Goal: Find contact information: Find contact information

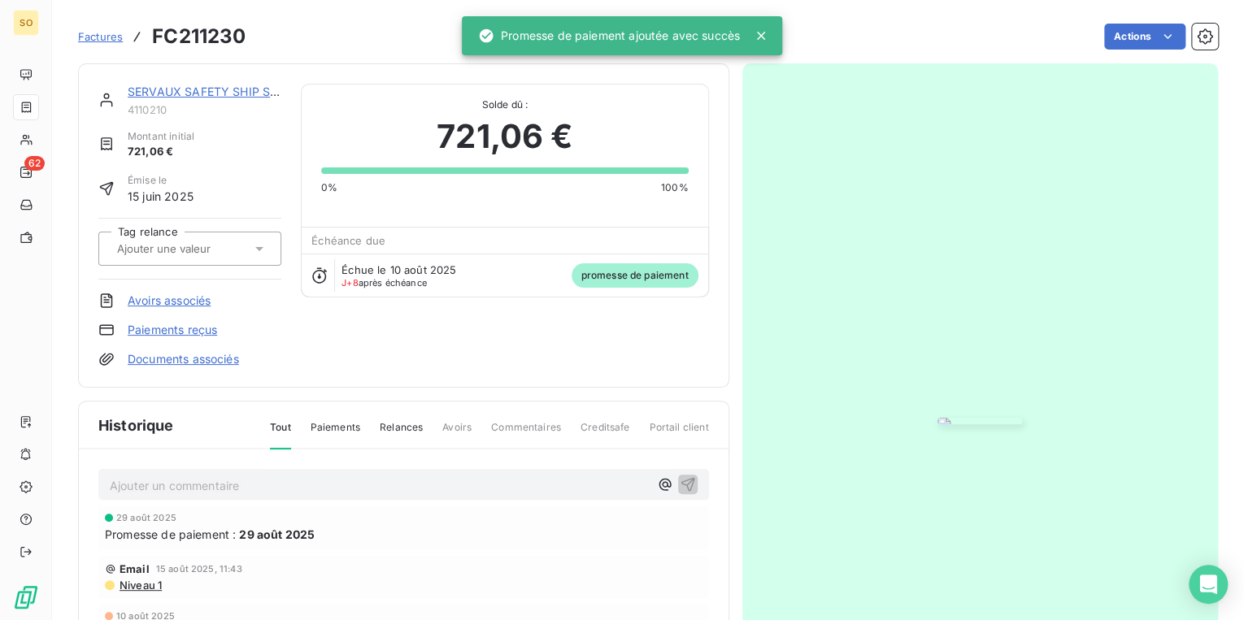
click at [105, 36] on span "Factures" at bounding box center [100, 36] width 45 height 13
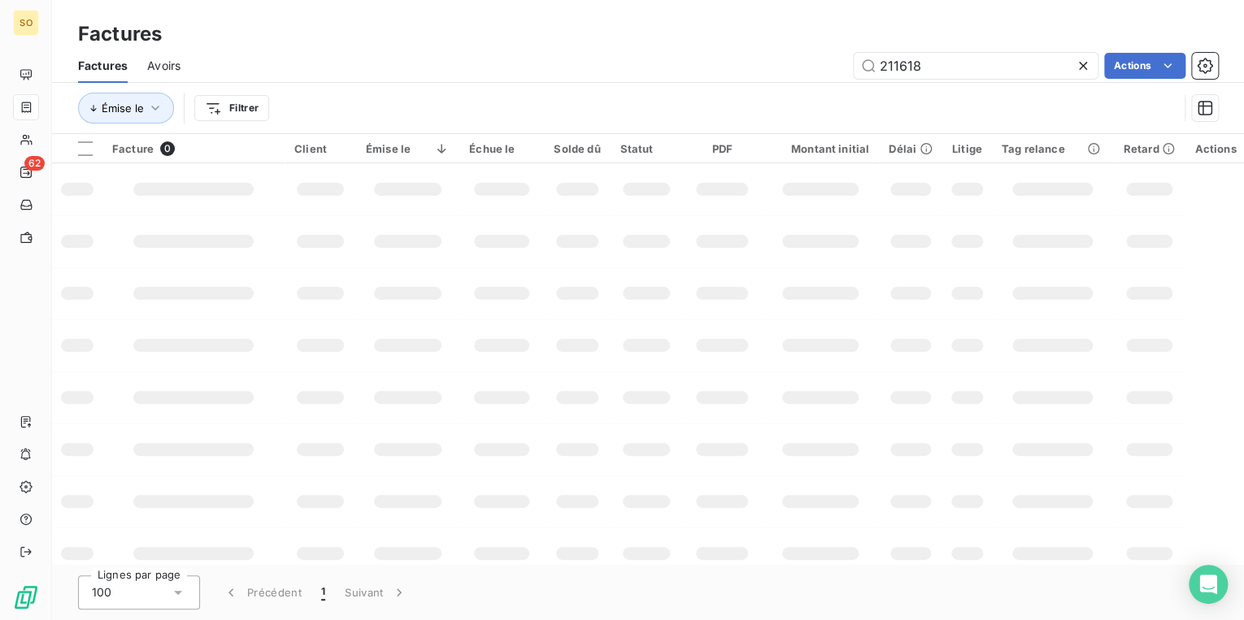
drag, startPoint x: 894, startPoint y: 66, endPoint x: 1093, endPoint y: 69, distance: 199.2
click at [1060, 75] on input "211618" at bounding box center [976, 66] width 244 height 26
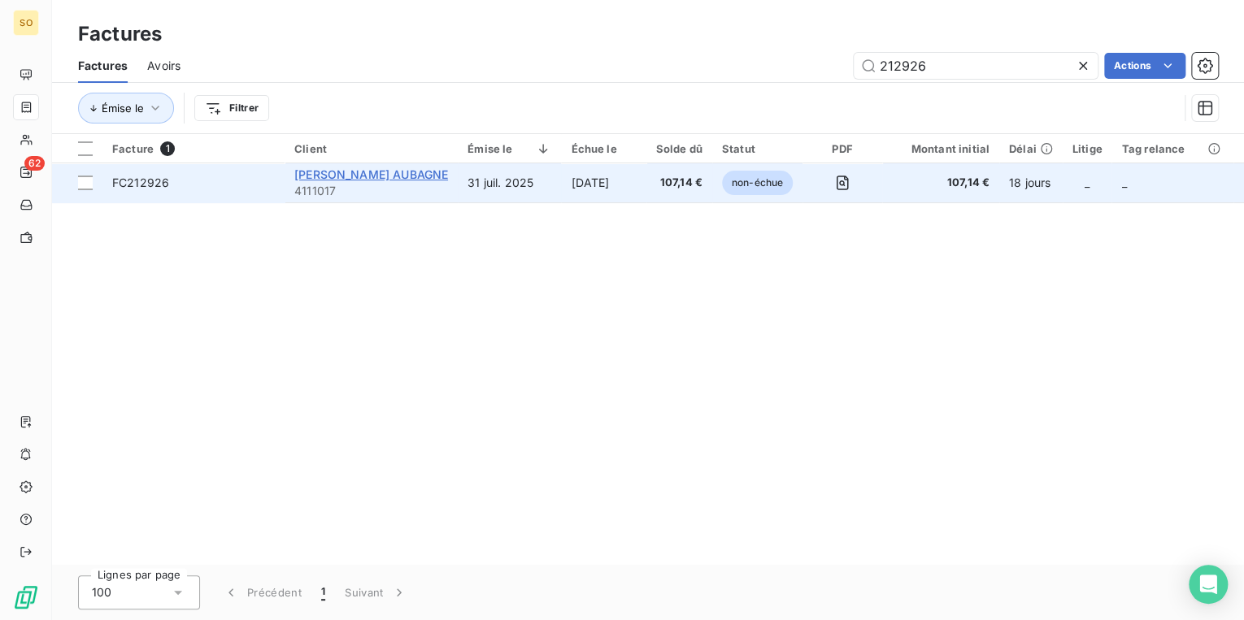
type input "212926"
click at [374, 179] on span "[PERSON_NAME] AUBAGNE" at bounding box center [371, 174] width 154 height 14
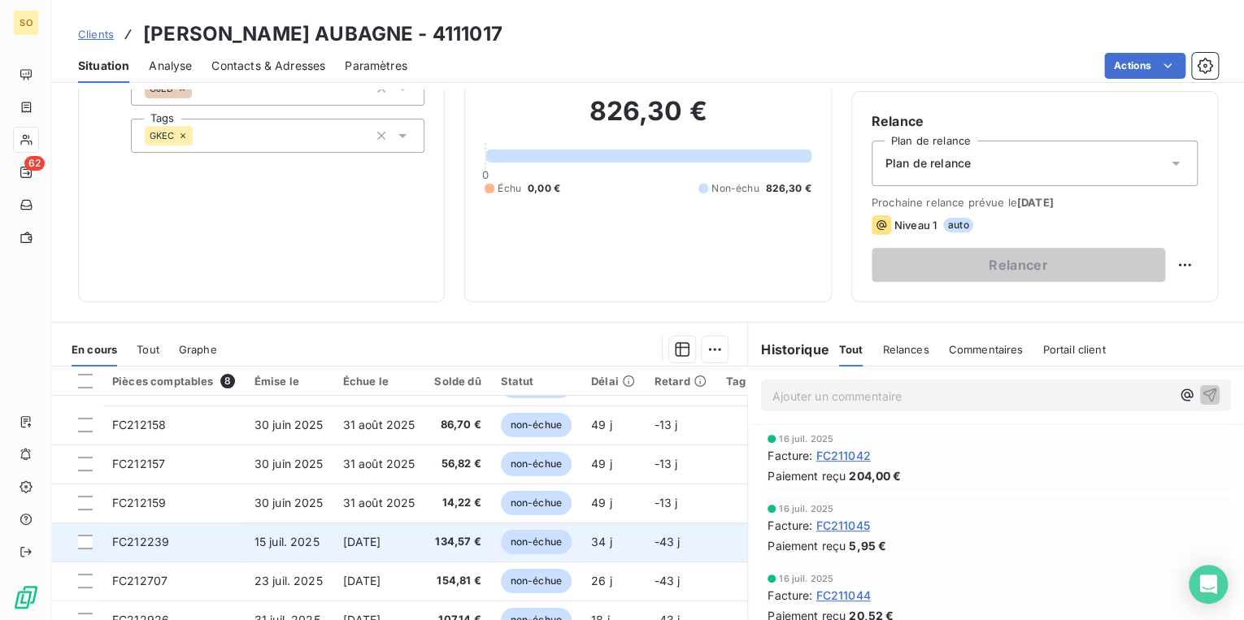
scroll to position [195, 0]
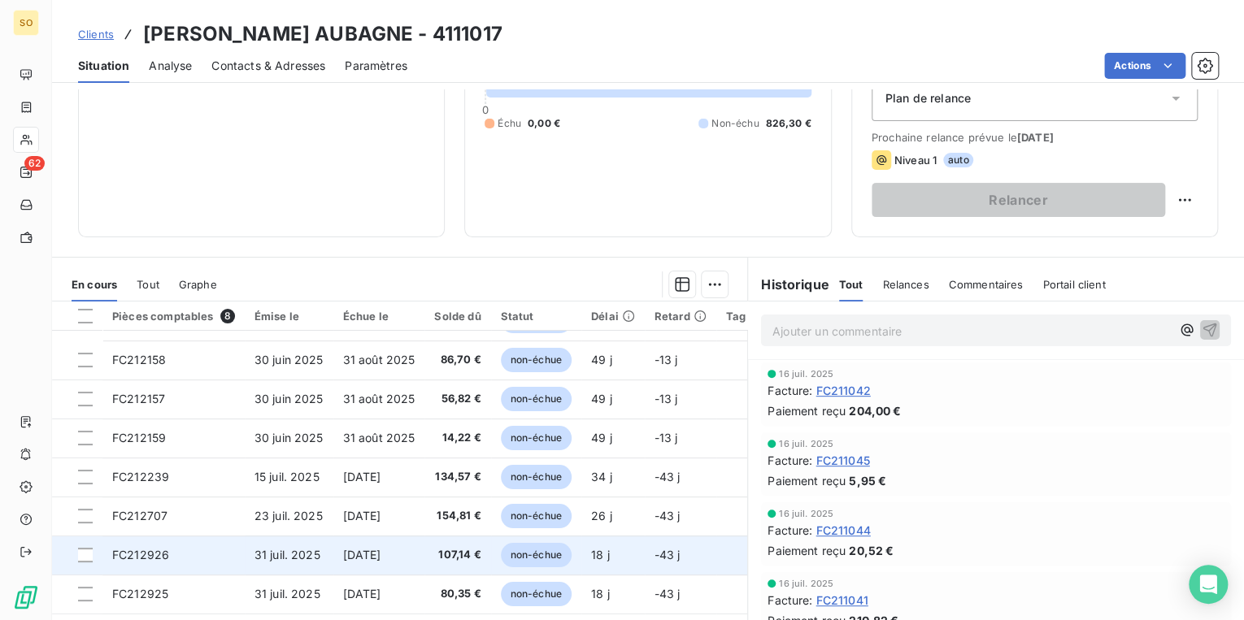
click at [528, 550] on span "non-échue" at bounding box center [536, 555] width 71 height 24
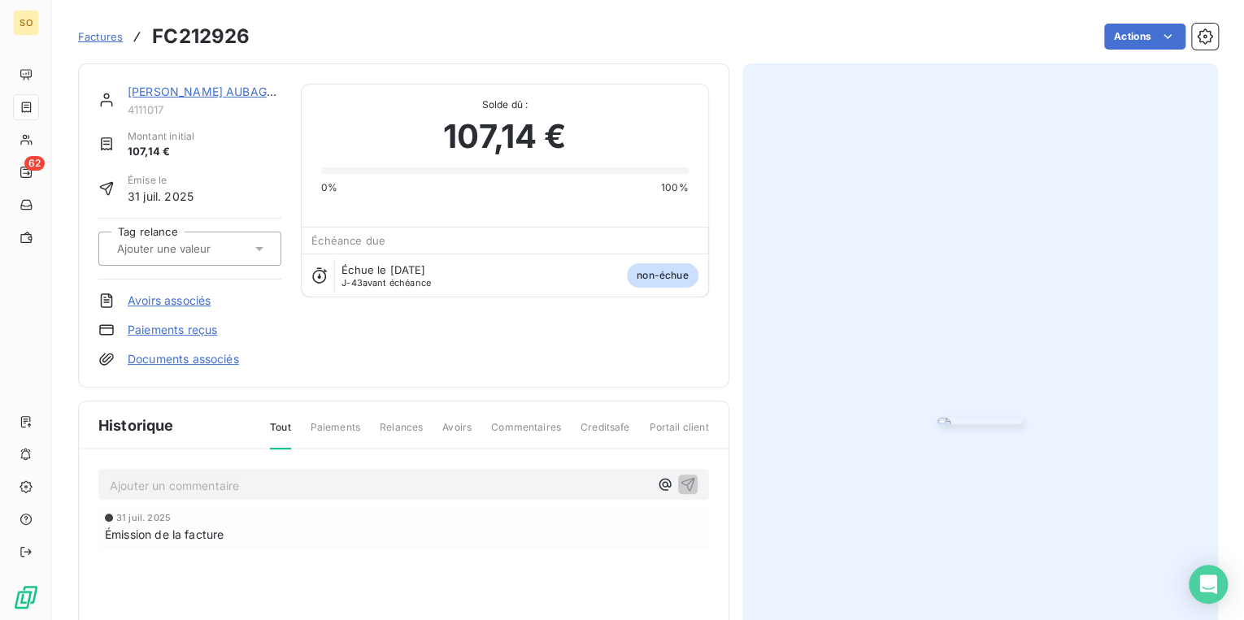
click at [937, 418] on img "button" at bounding box center [979, 421] width 85 height 7
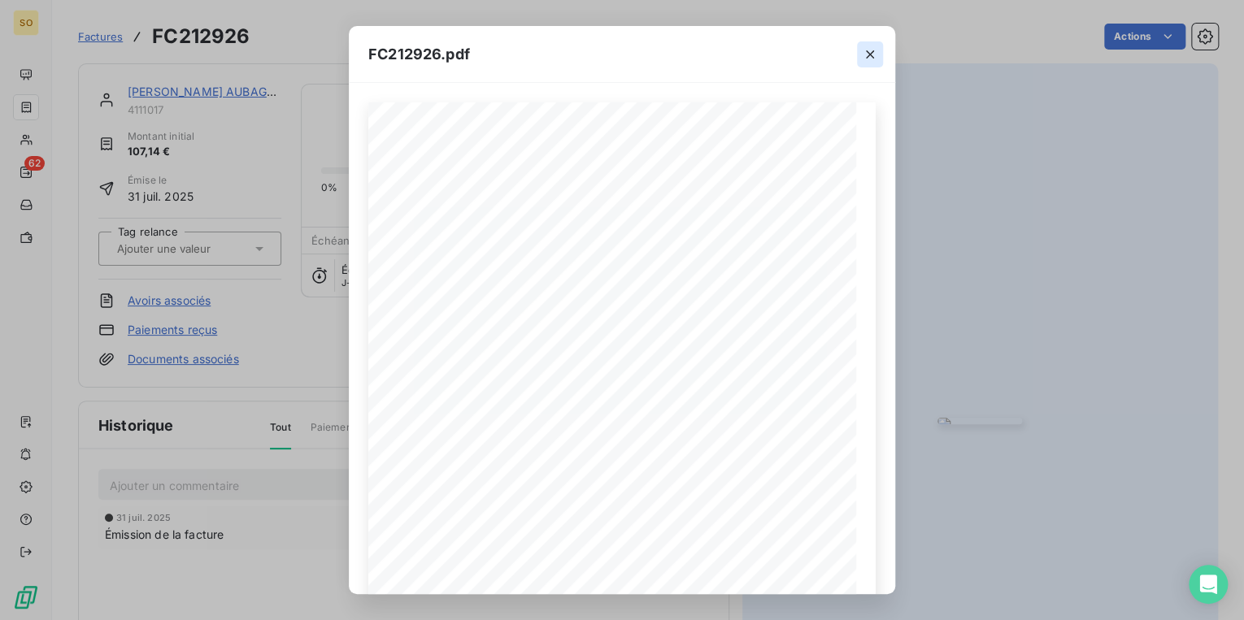
click at [873, 59] on icon "button" at bounding box center [870, 54] width 16 height 16
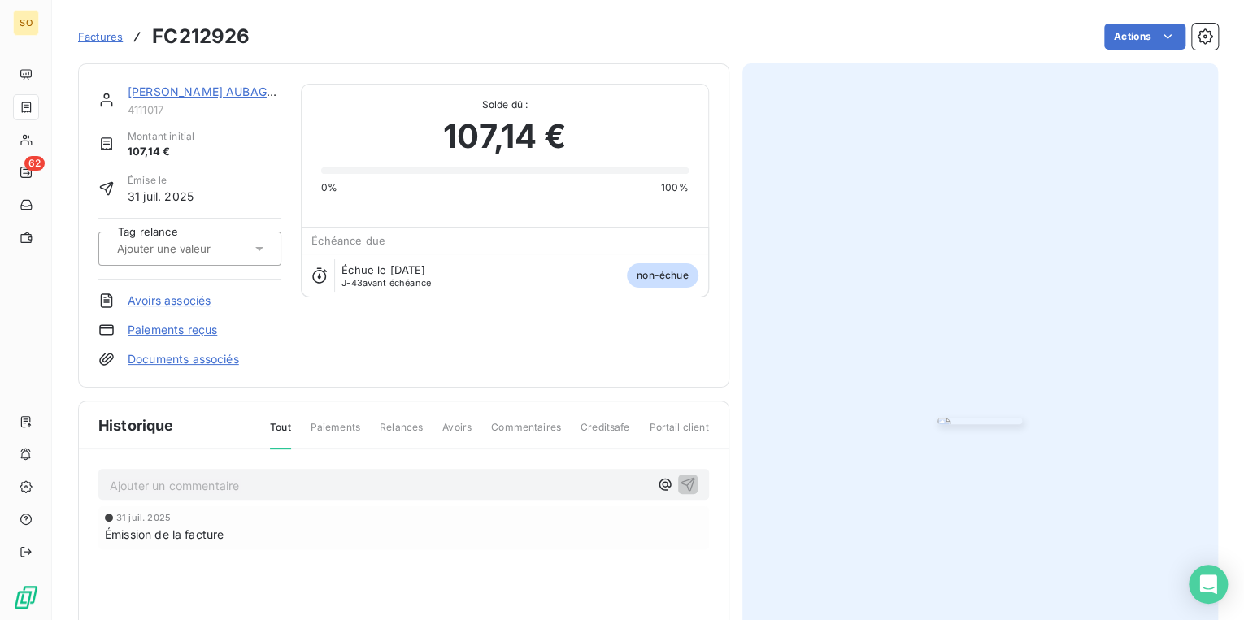
click at [215, 89] on link "[PERSON_NAME] AUBAGNE" at bounding box center [205, 92] width 154 height 14
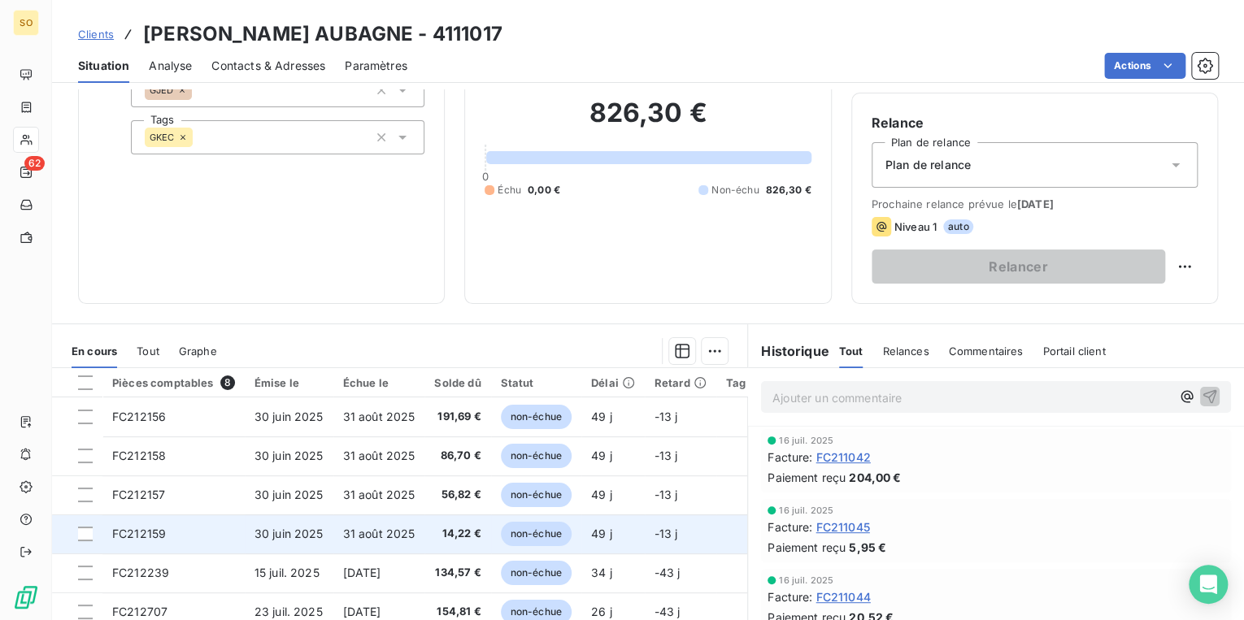
scroll to position [237, 0]
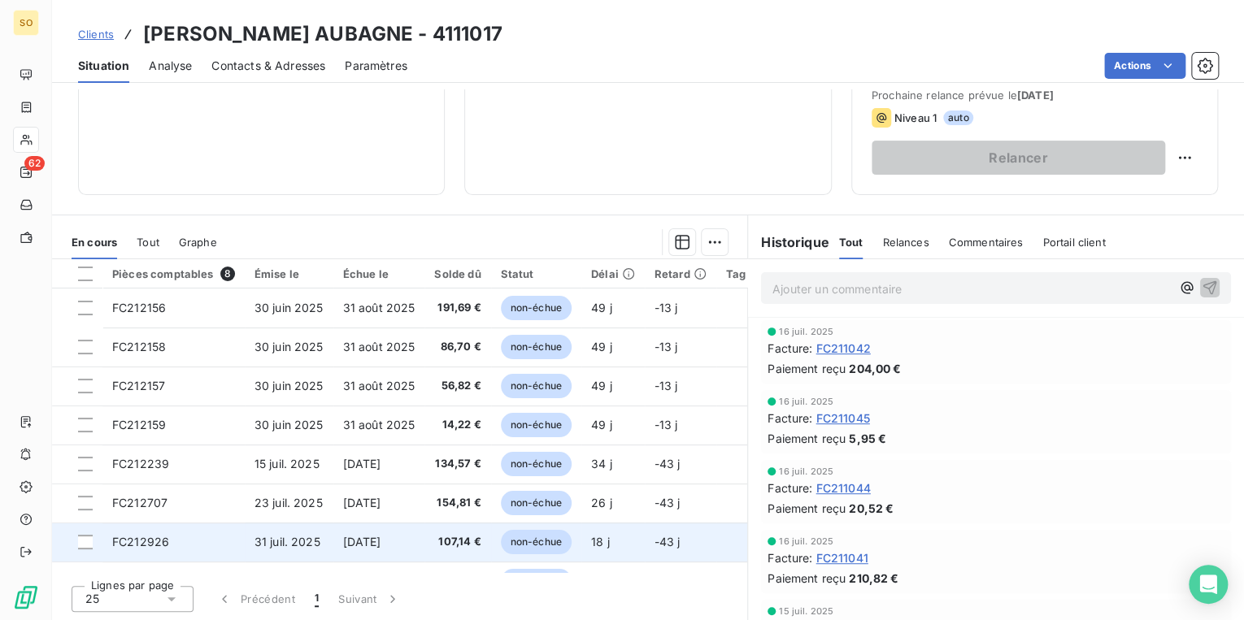
click at [519, 540] on span "non-échue" at bounding box center [536, 542] width 71 height 24
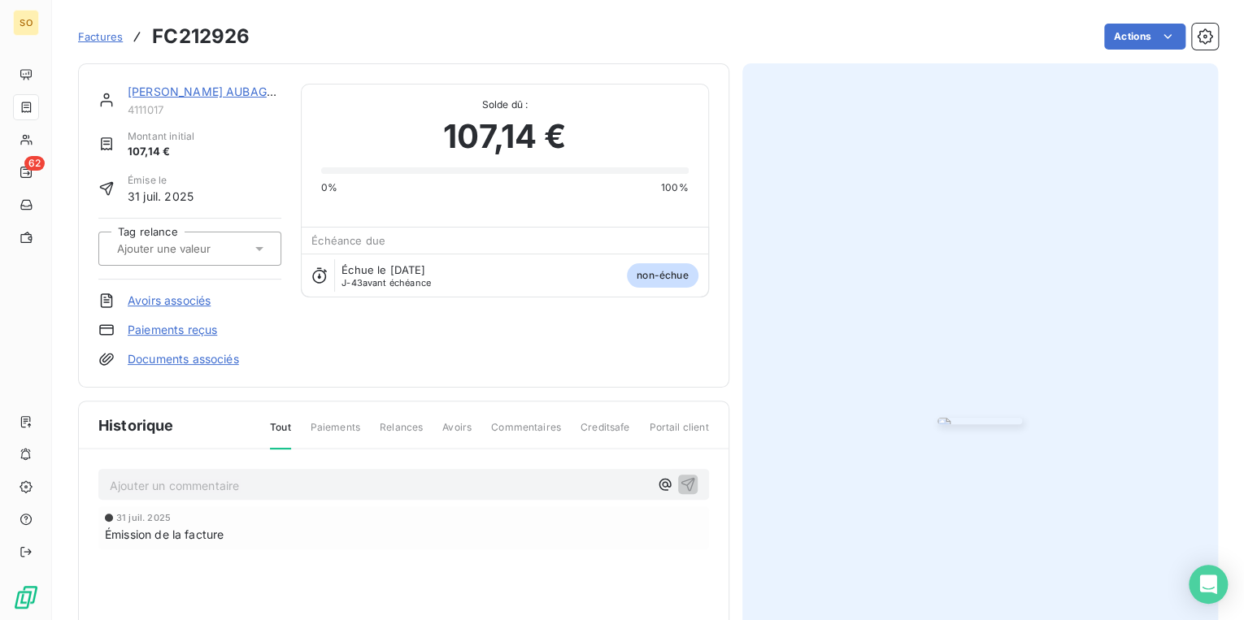
click at [937, 418] on img "button" at bounding box center [979, 421] width 85 height 7
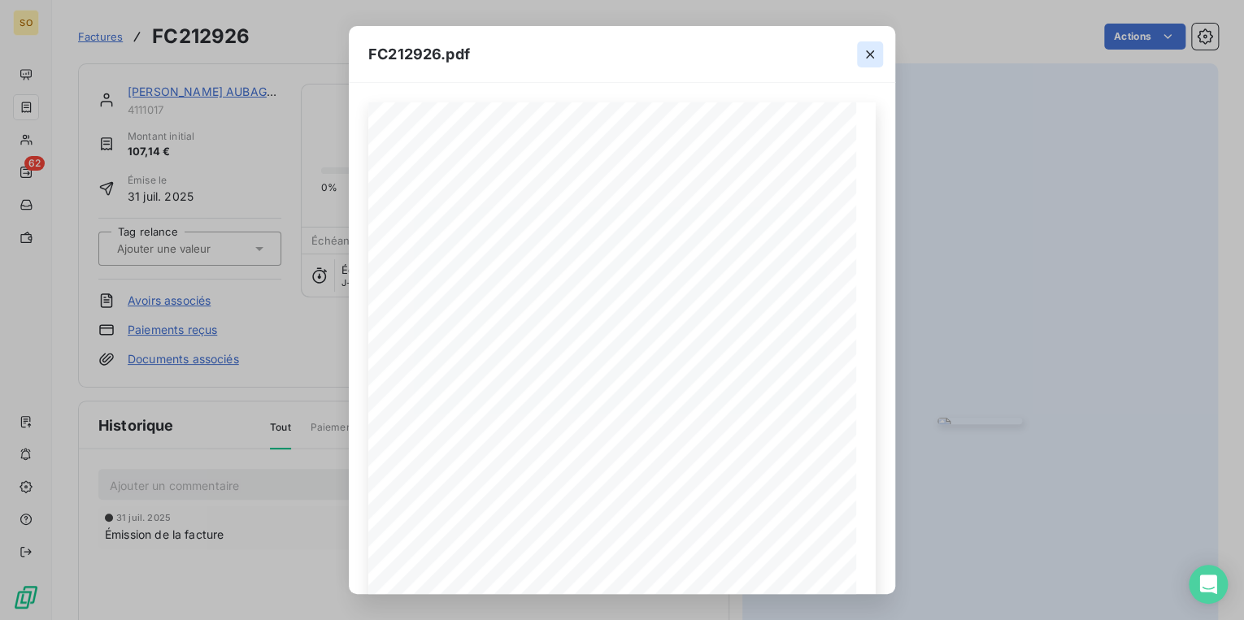
click at [871, 42] on button "button" at bounding box center [870, 54] width 26 height 26
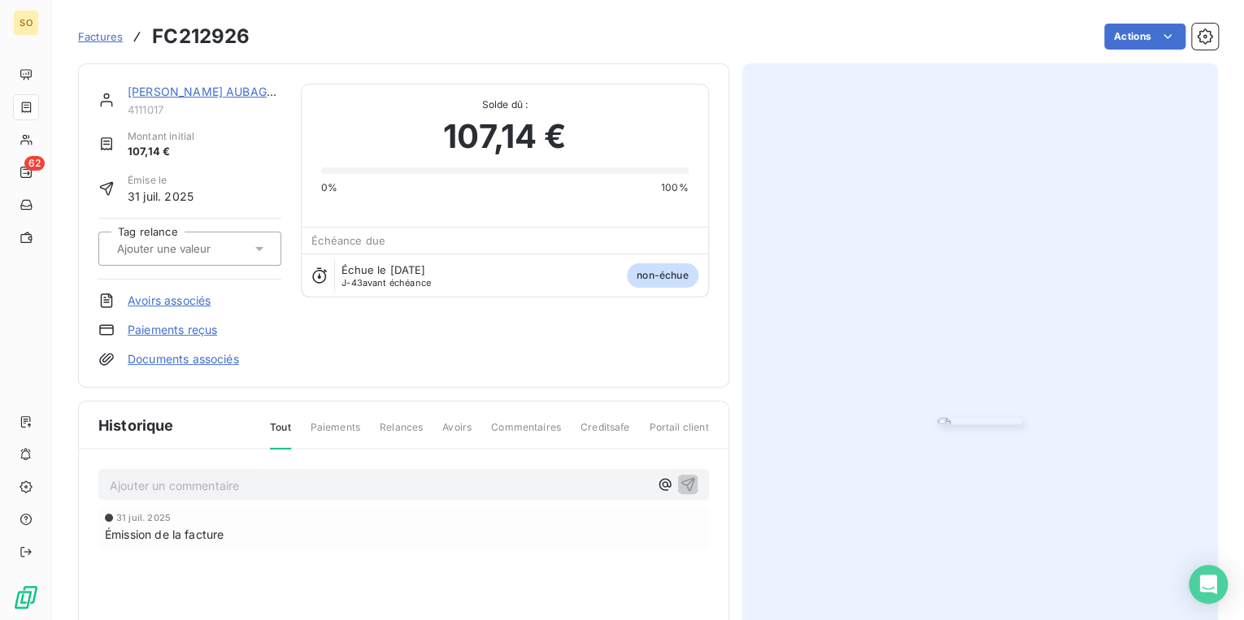
click at [195, 89] on link "[PERSON_NAME] AUBAGNE" at bounding box center [205, 92] width 154 height 14
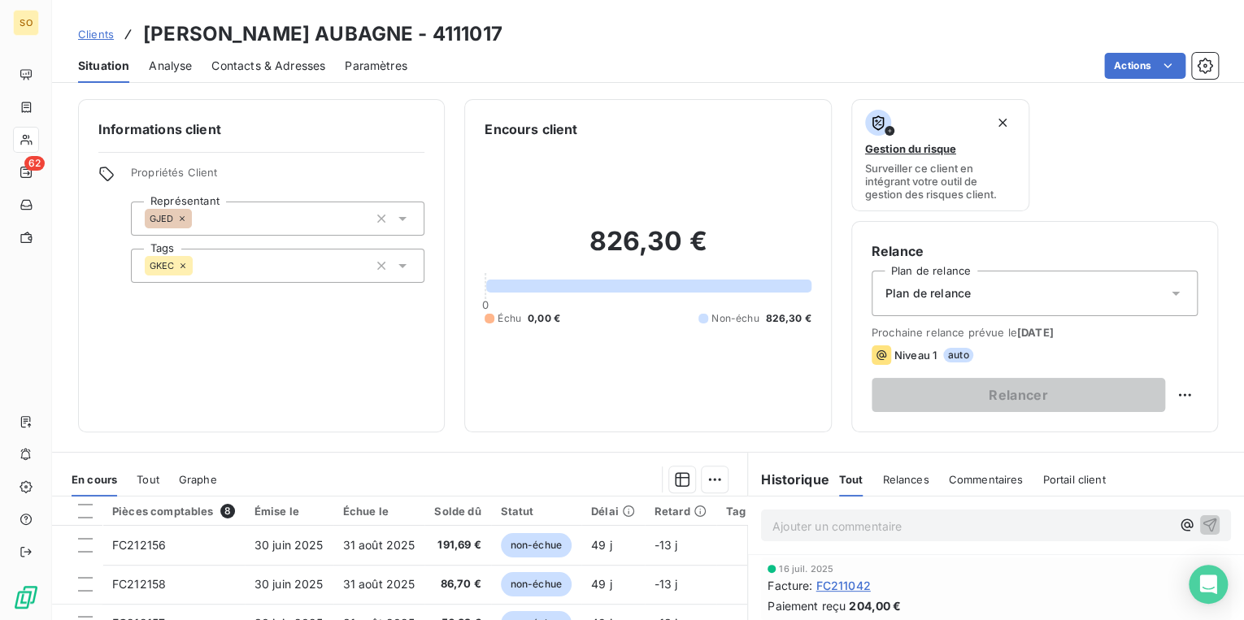
click at [100, 33] on span "Clients" at bounding box center [96, 34] width 36 height 13
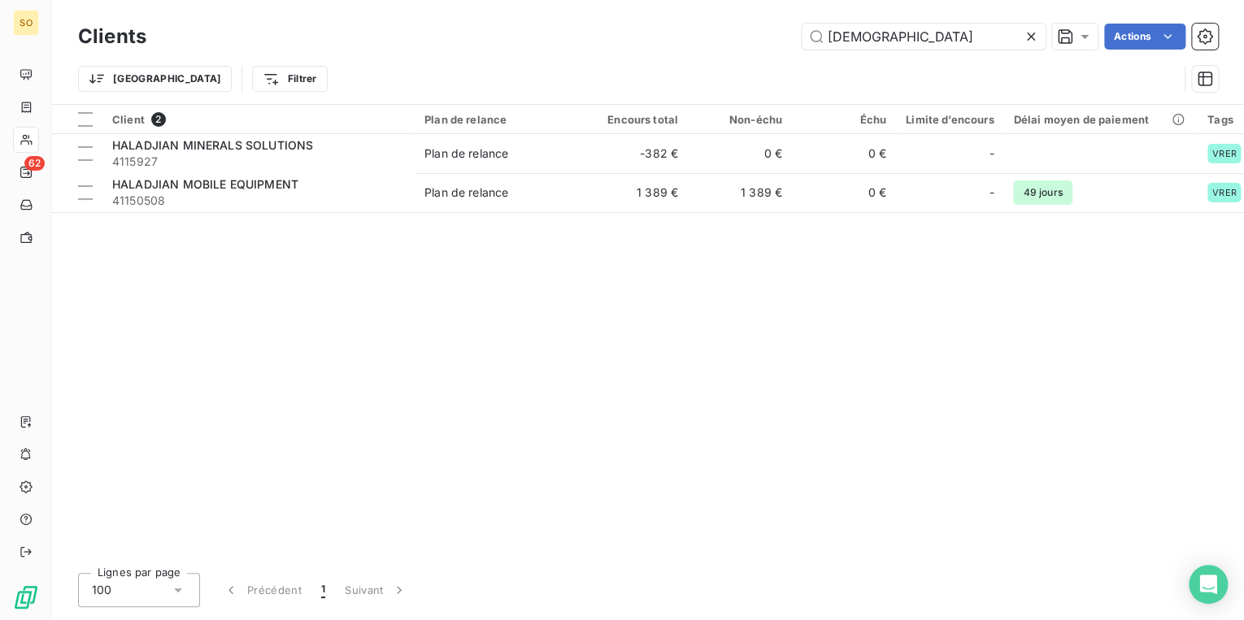
drag, startPoint x: 820, startPoint y: 33, endPoint x: 1028, endPoint y: 32, distance: 208.1
click at [1008, 33] on input "[DEMOGRAPHIC_DATA]" at bounding box center [924, 37] width 244 height 26
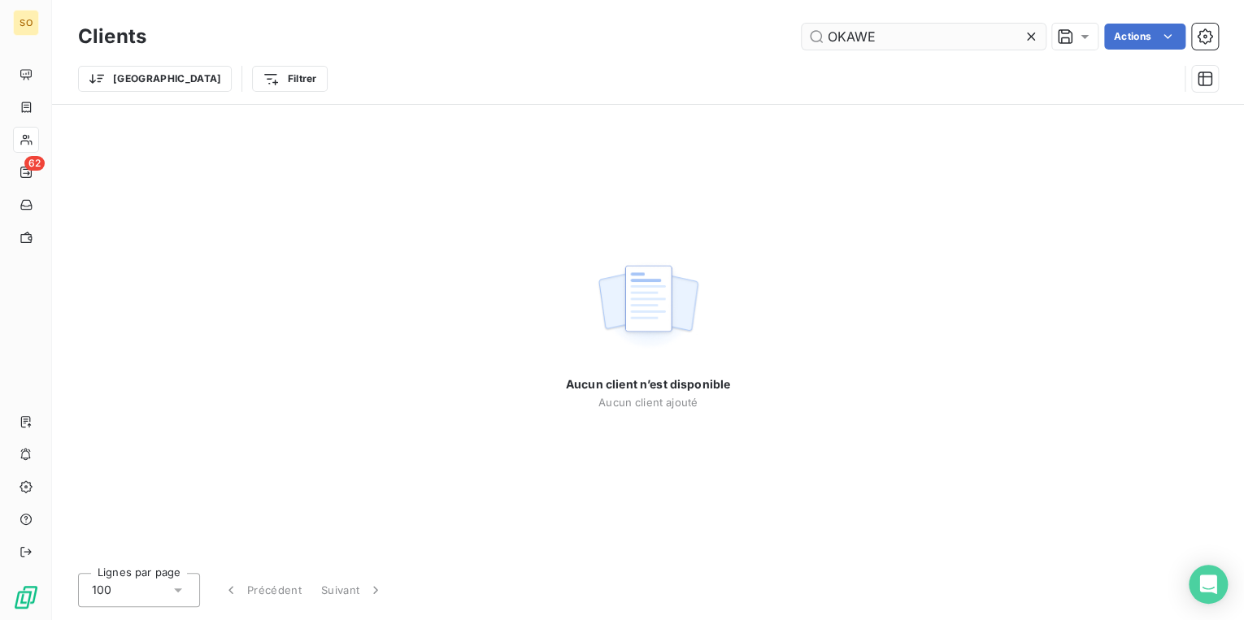
click at [854, 33] on input "OKAWE" at bounding box center [924, 37] width 244 height 26
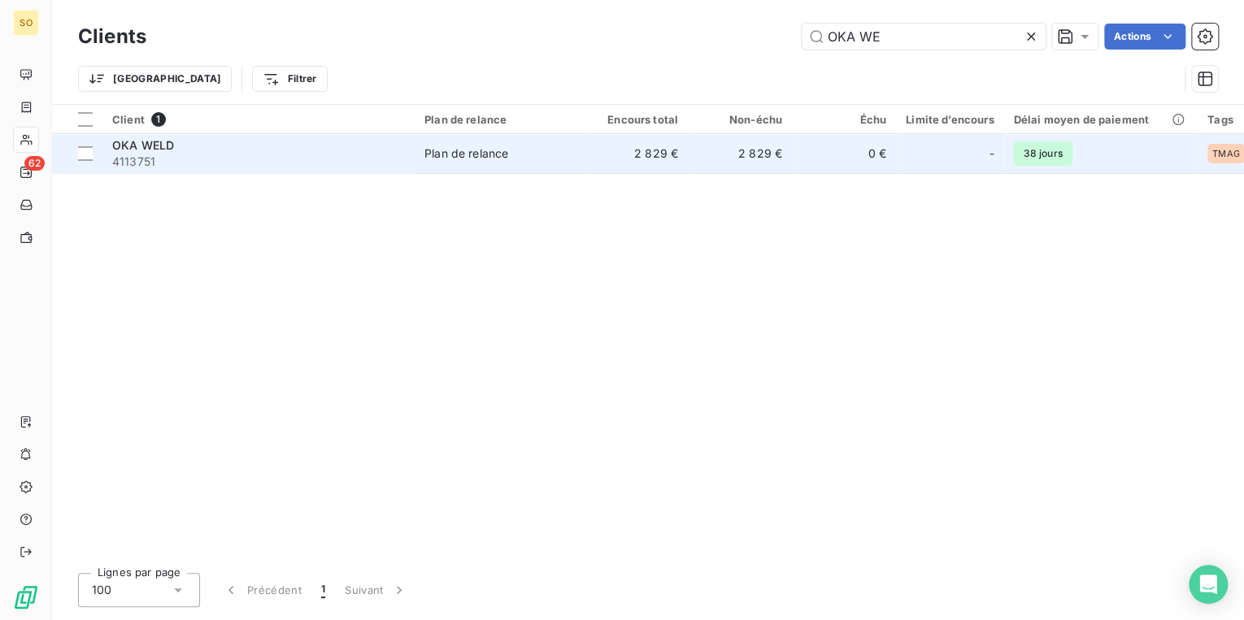
type input "OKA WE"
click at [276, 160] on span "4113751" at bounding box center [258, 162] width 293 height 16
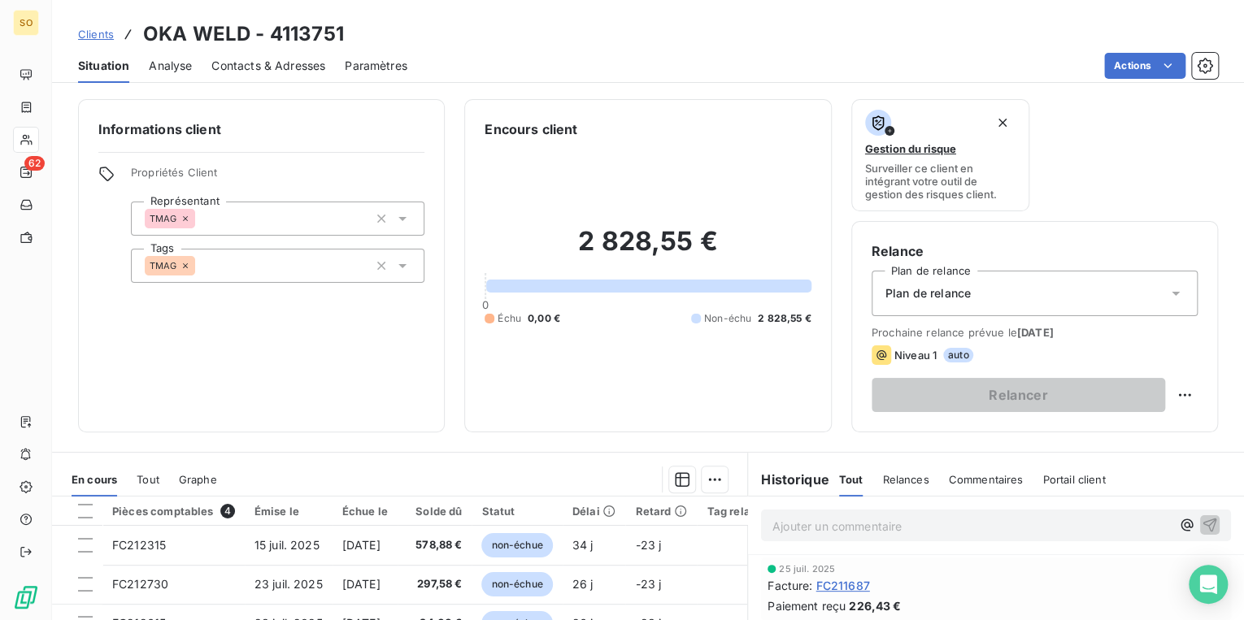
click at [1167, 293] on icon at bounding box center [1175, 293] width 16 height 16
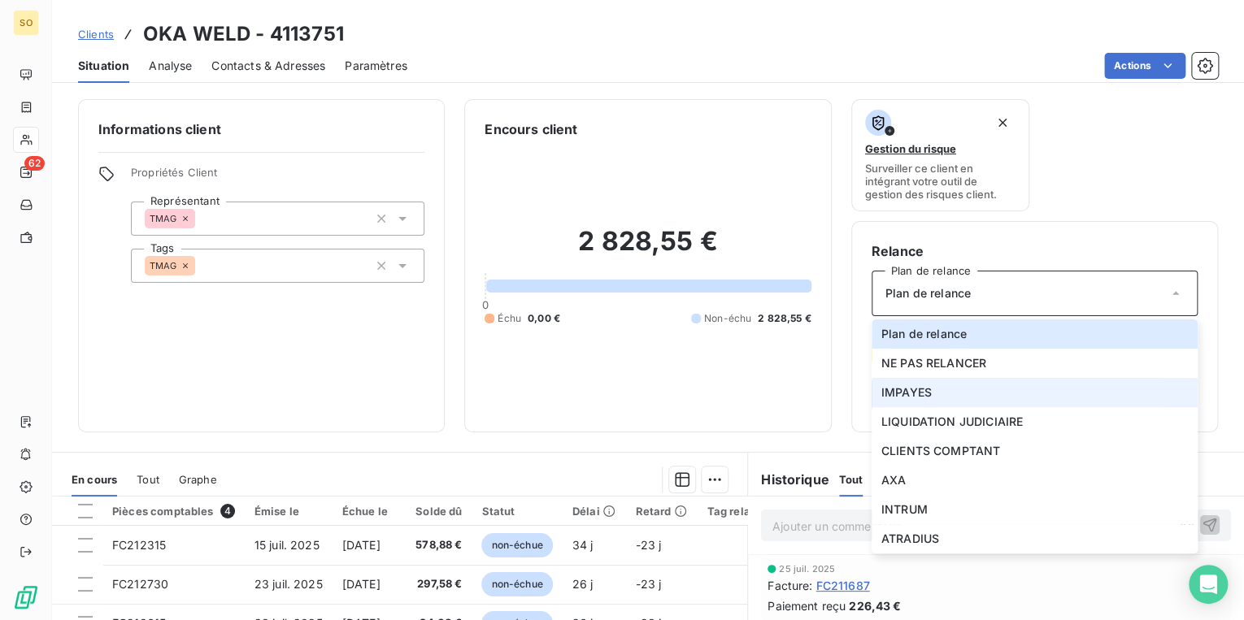
click at [903, 392] on span "IMPAYES" at bounding box center [906, 393] width 50 height 16
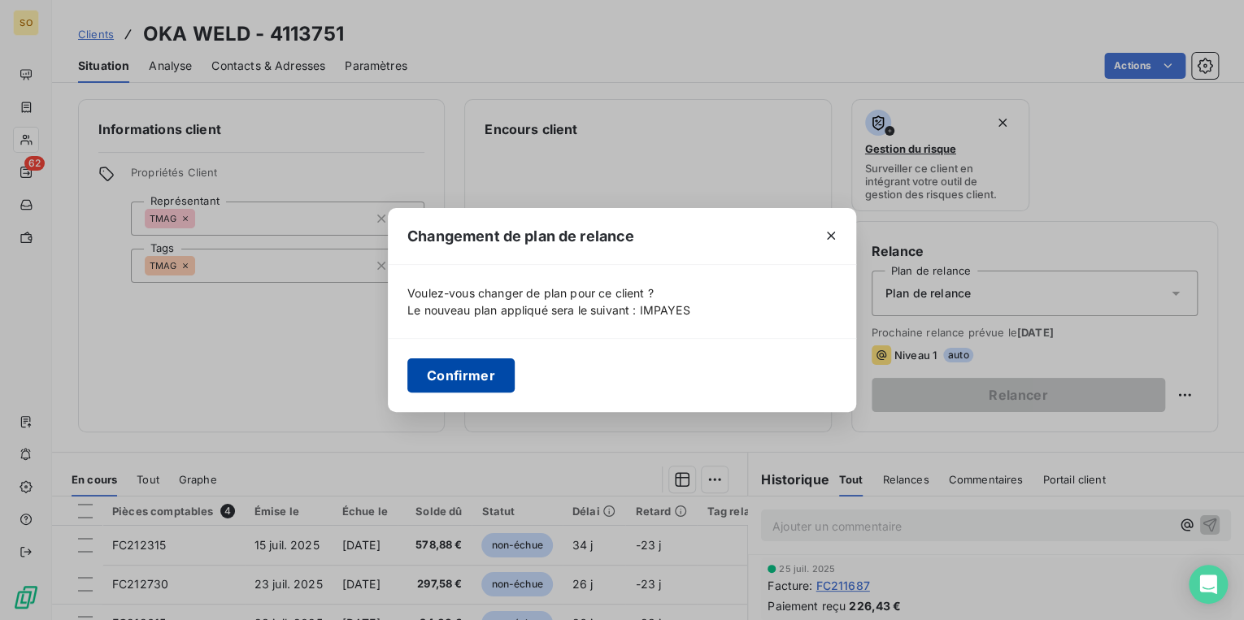
click at [466, 380] on button "Confirmer" at bounding box center [460, 376] width 107 height 34
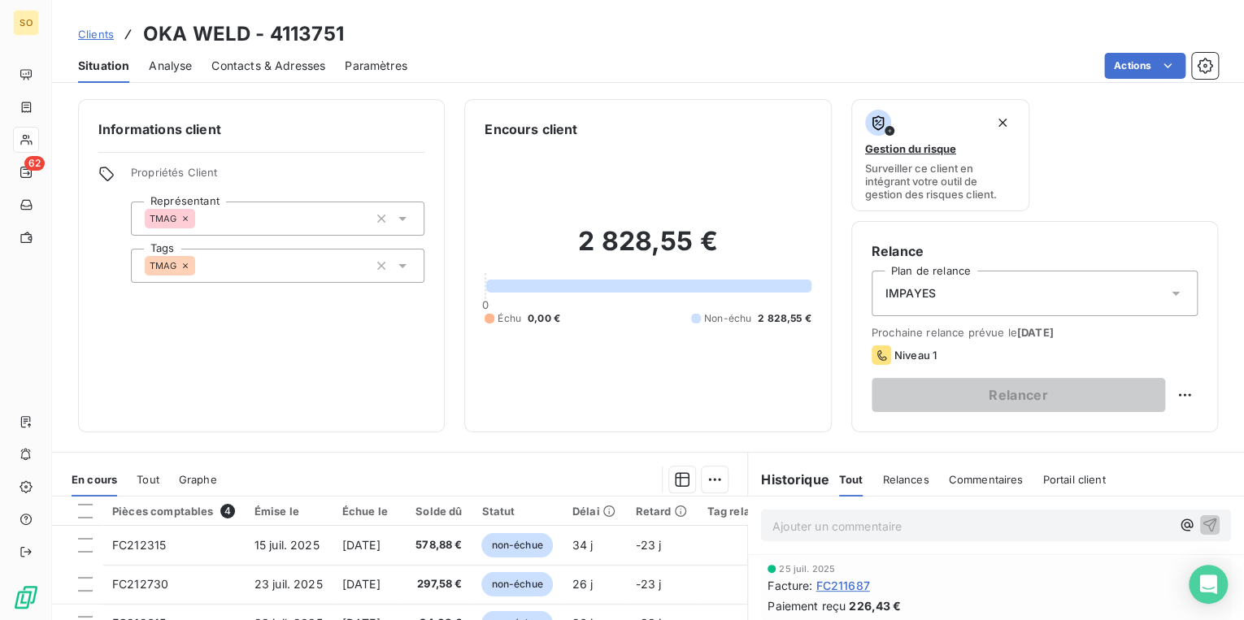
click at [111, 29] on span "Clients" at bounding box center [96, 34] width 36 height 13
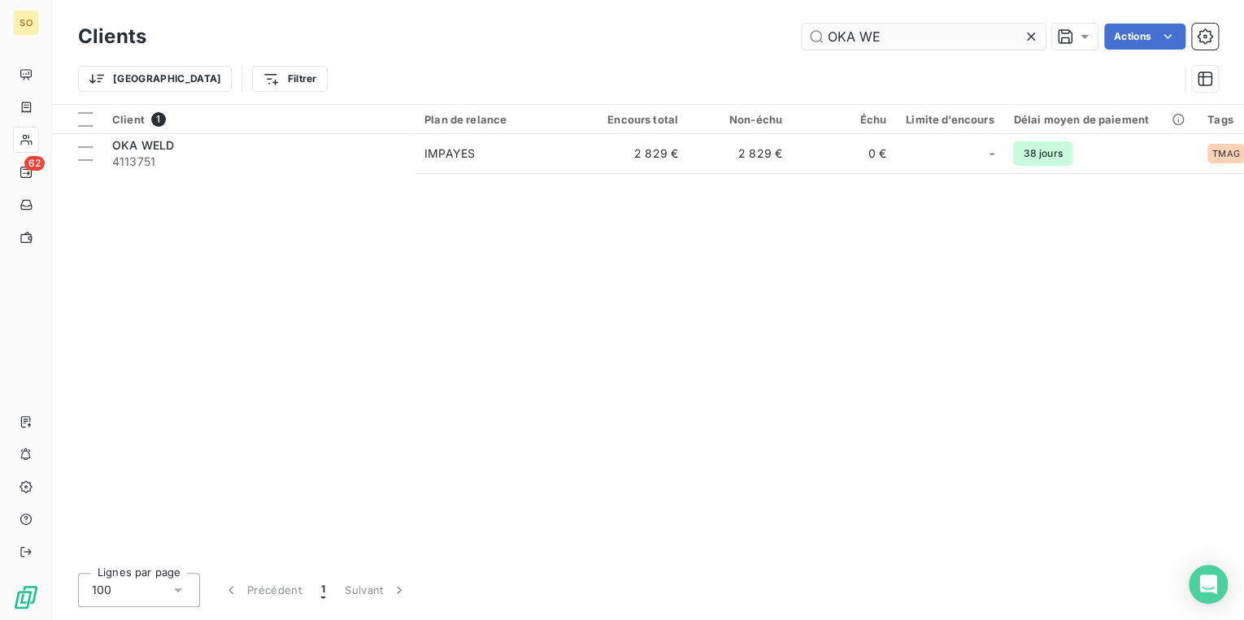
drag, startPoint x: 823, startPoint y: 33, endPoint x: 924, endPoint y: 33, distance: 100.8
click at [924, 33] on input "OKA WE" at bounding box center [924, 37] width 244 height 26
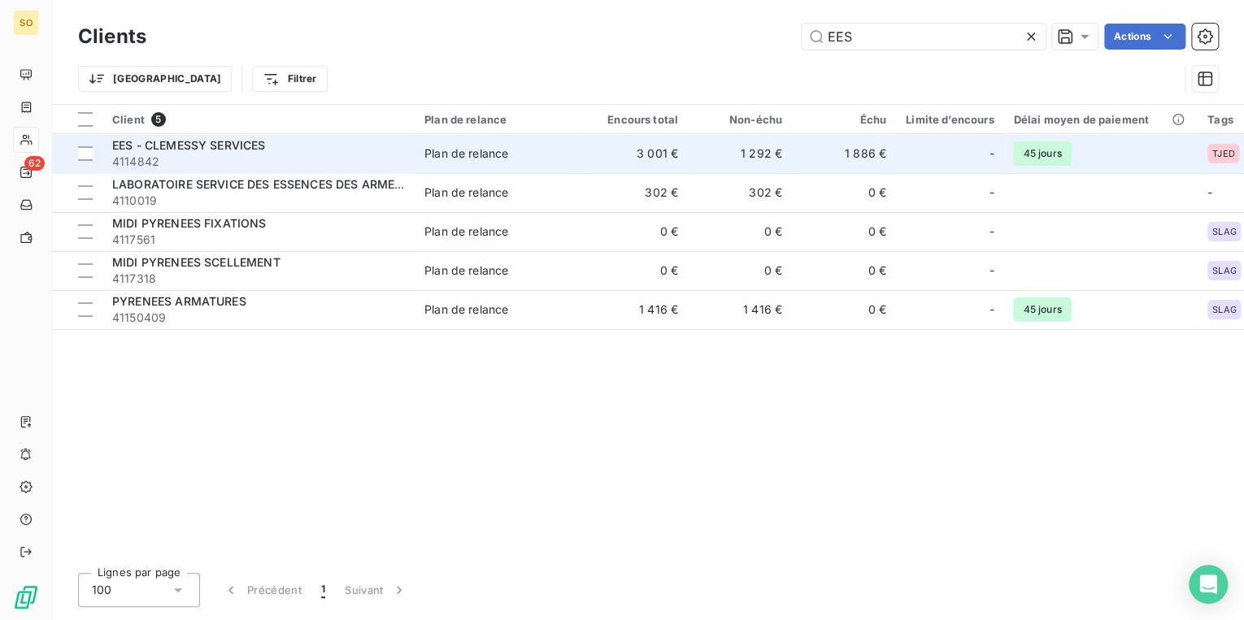
type input "EES"
click at [290, 143] on div "EES - CLEMESSY SERVICES" at bounding box center [258, 145] width 293 height 16
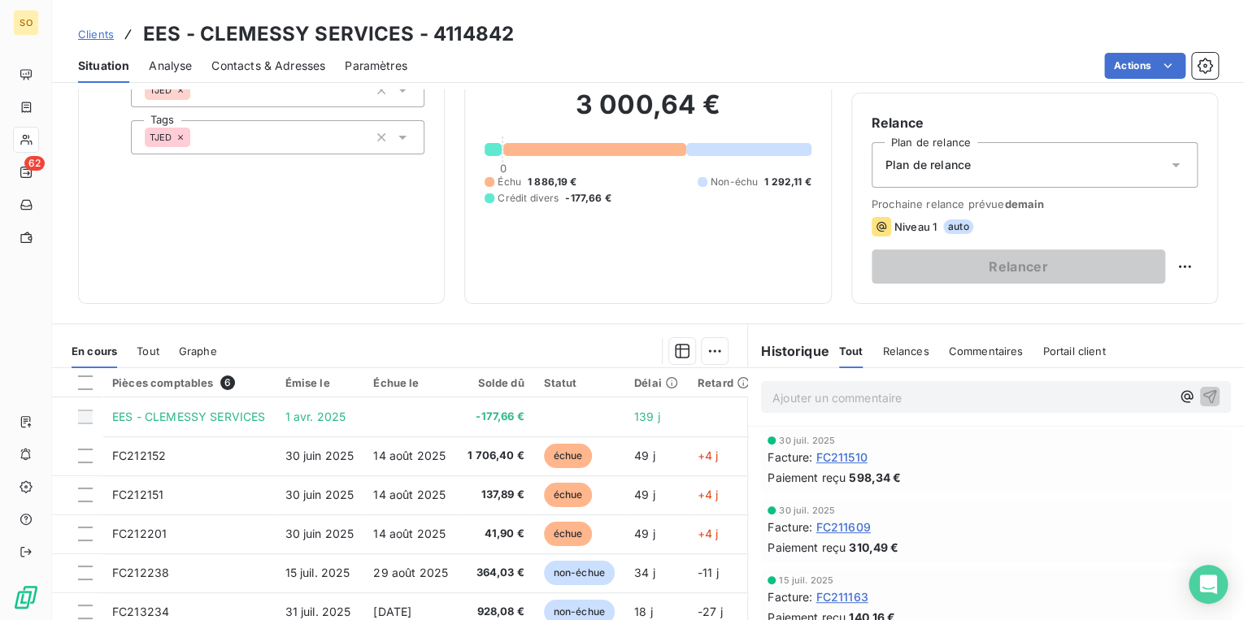
scroll to position [130, 0]
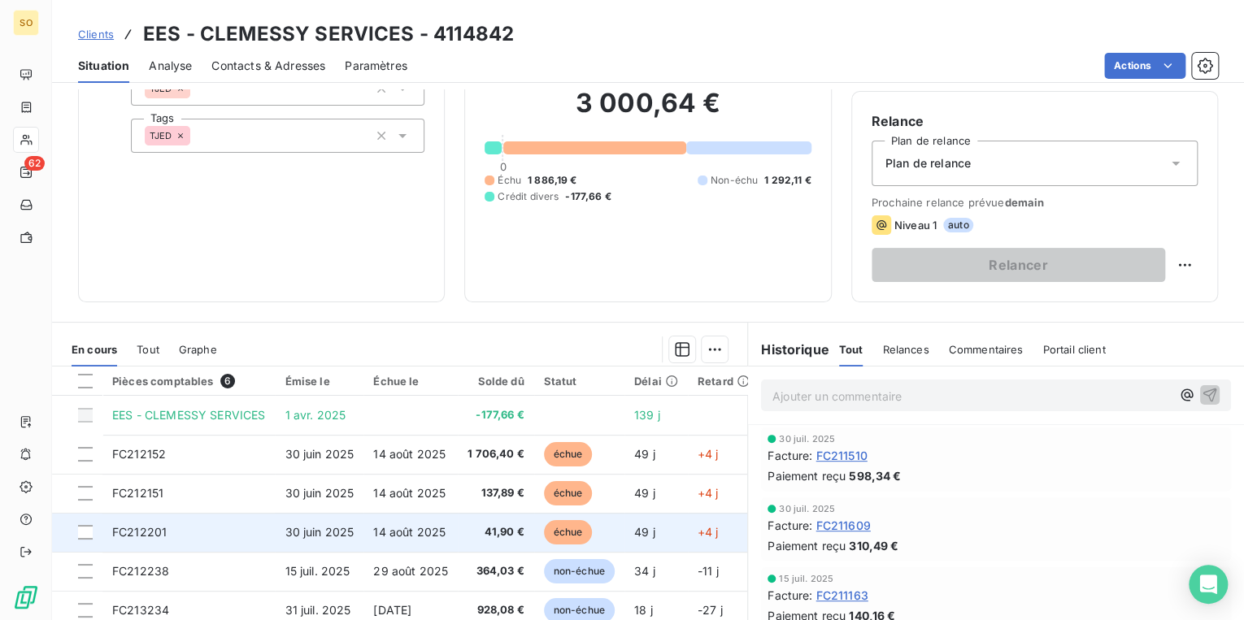
click at [572, 537] on span "échue" at bounding box center [568, 532] width 49 height 24
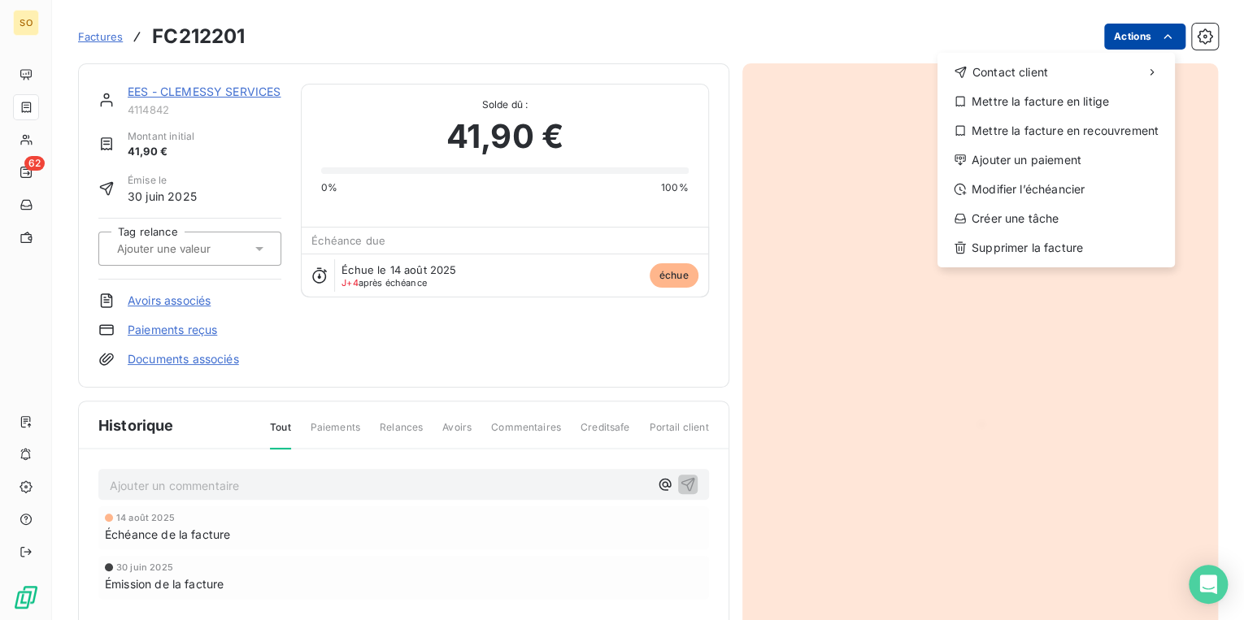
click at [1139, 47] on html "SO 62 Factures FC212201 Actions Contact client Mettre la facture en litige Mett…" at bounding box center [622, 310] width 1244 height 620
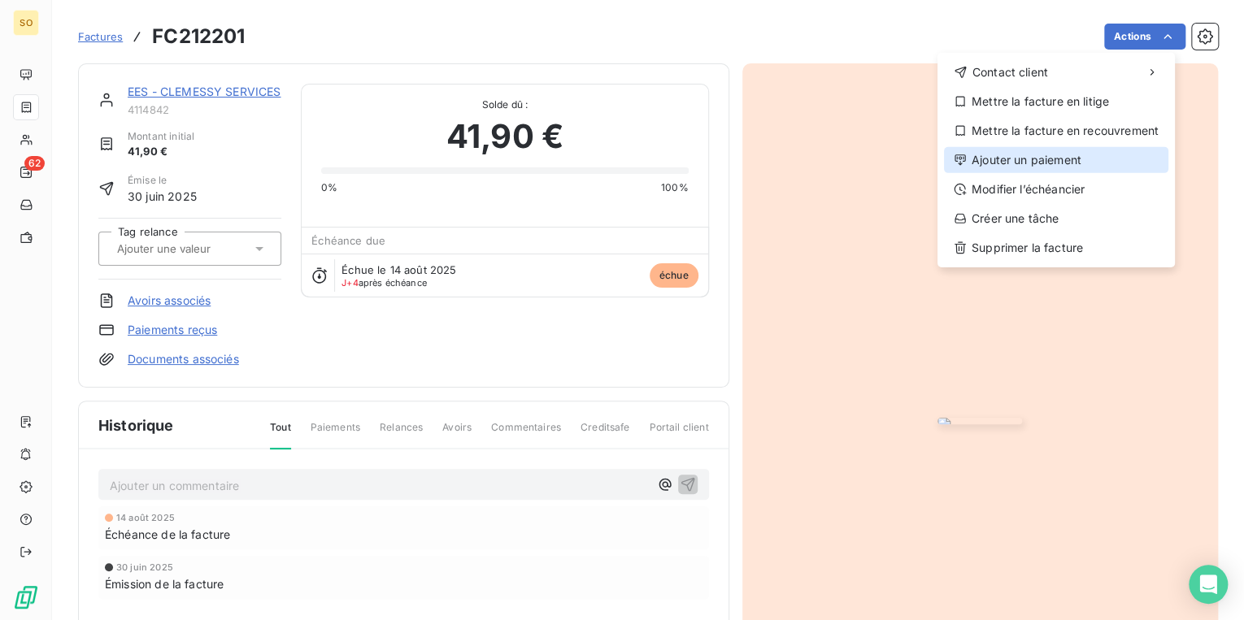
click at [1062, 148] on div "Ajouter un paiement" at bounding box center [1056, 160] width 224 height 26
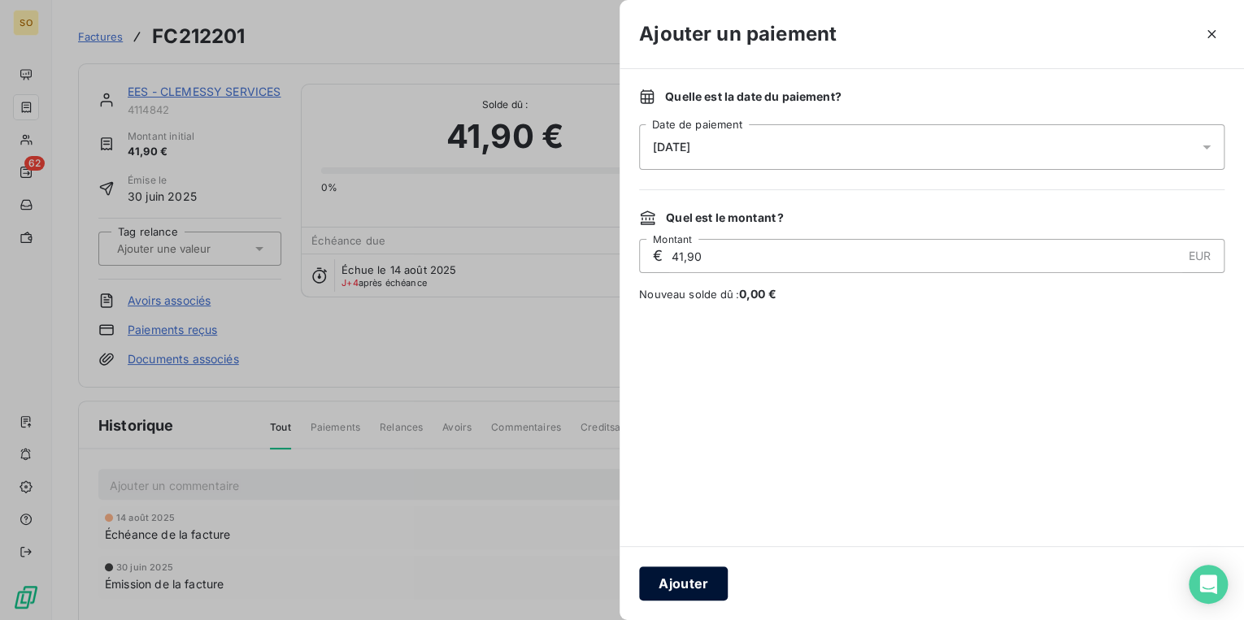
click at [702, 567] on button "Ajouter" at bounding box center [683, 584] width 89 height 34
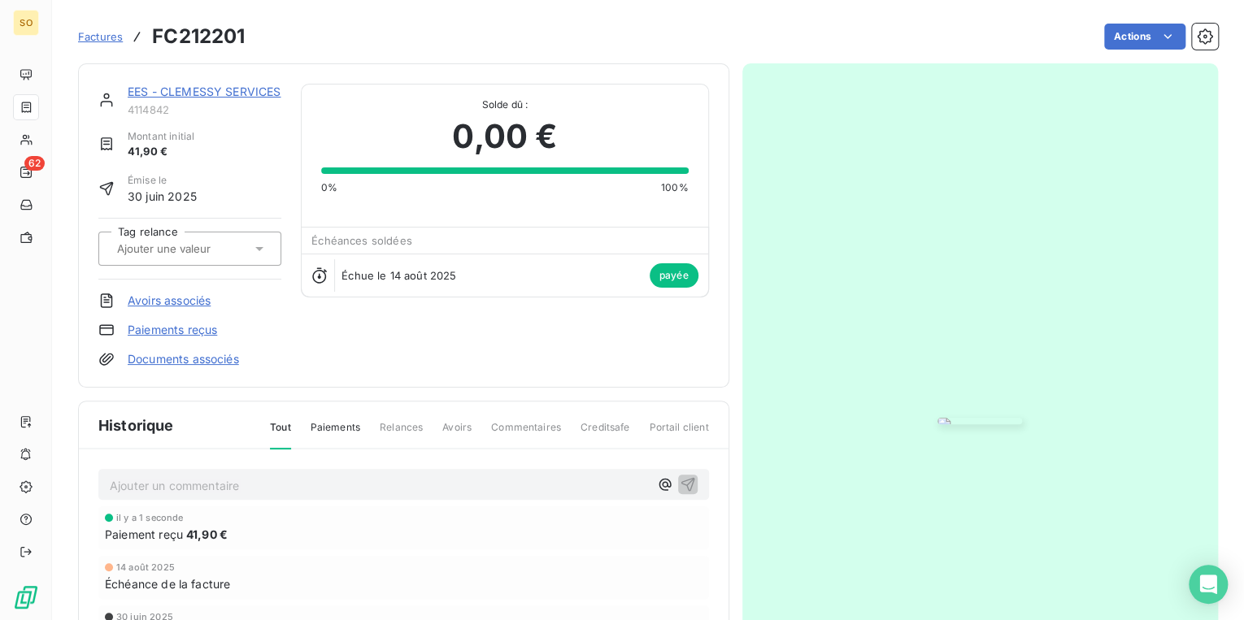
click at [190, 91] on link "EES - CLEMESSY SERVICES" at bounding box center [204, 92] width 153 height 14
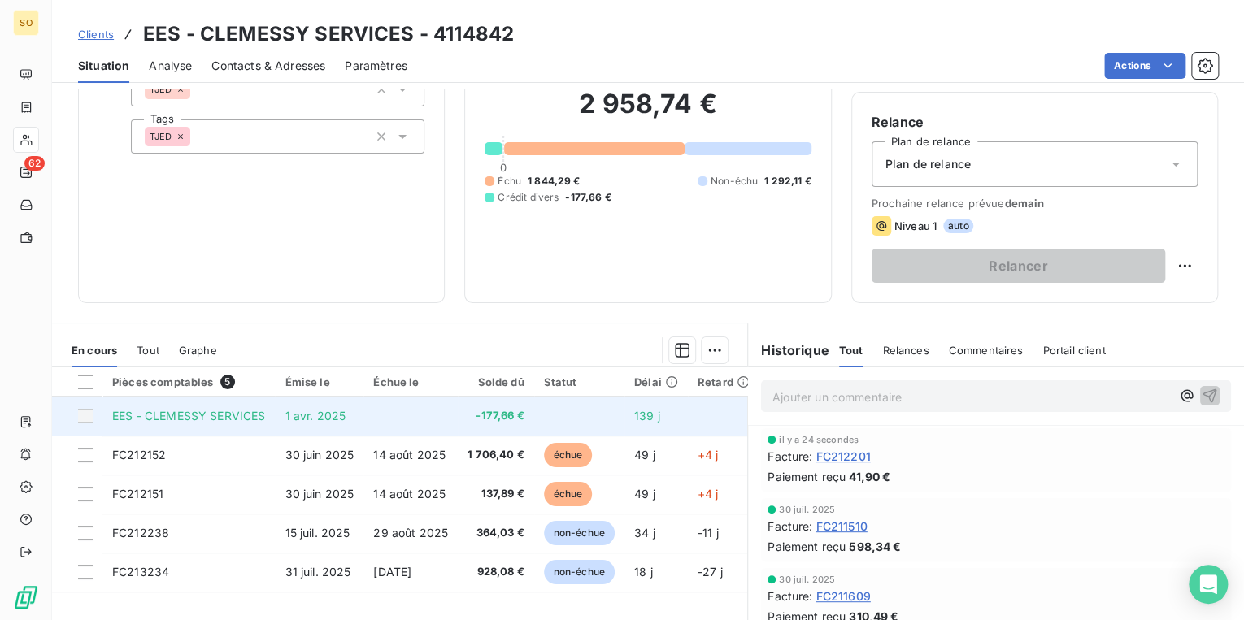
scroll to position [130, 0]
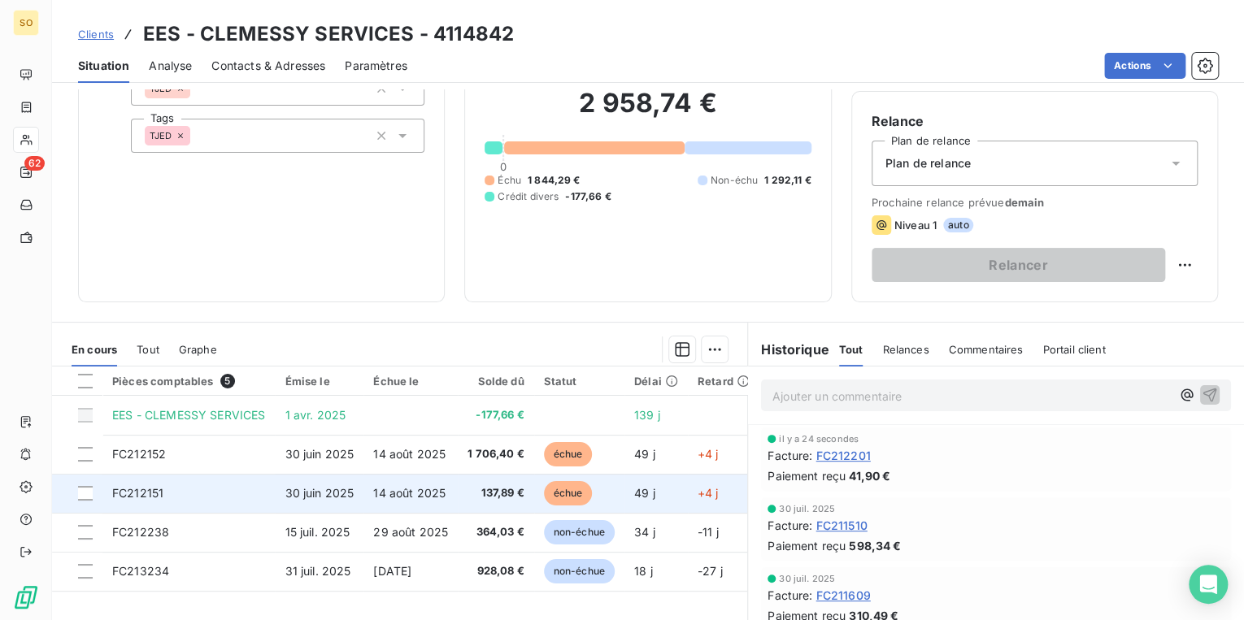
click at [563, 496] on span "échue" at bounding box center [568, 493] width 49 height 24
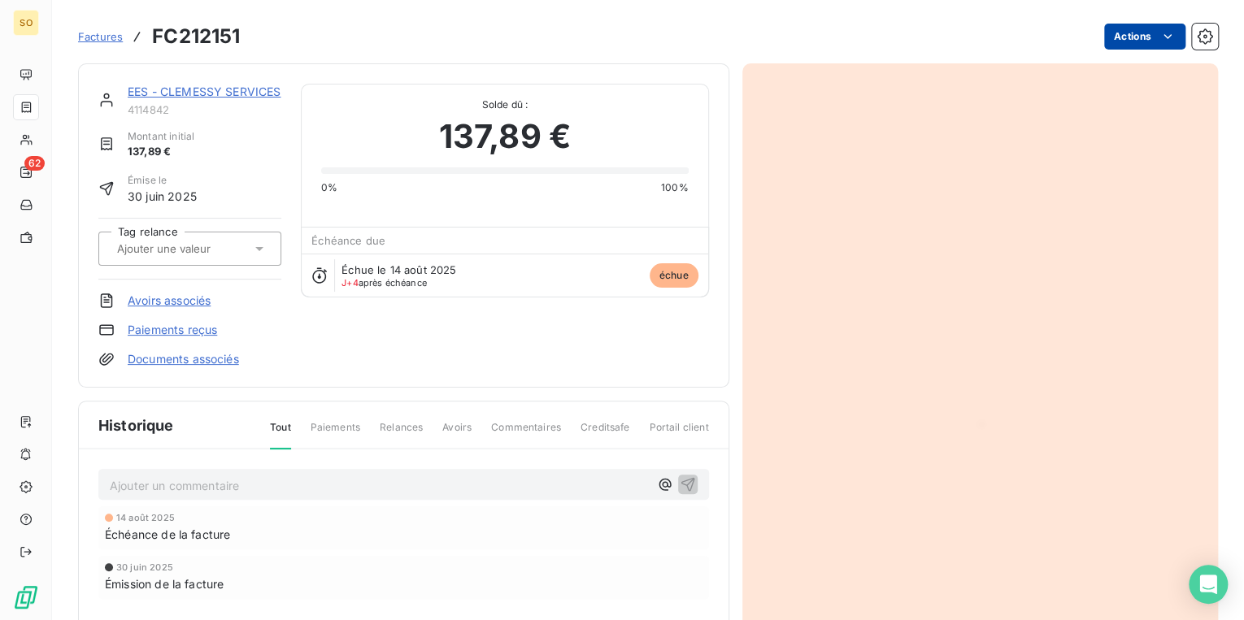
click at [1133, 39] on html "SO 62 Factures FC212151 Actions EES - CLEMESSY SERVICES 4114842 Montant initial…" at bounding box center [622, 310] width 1244 height 620
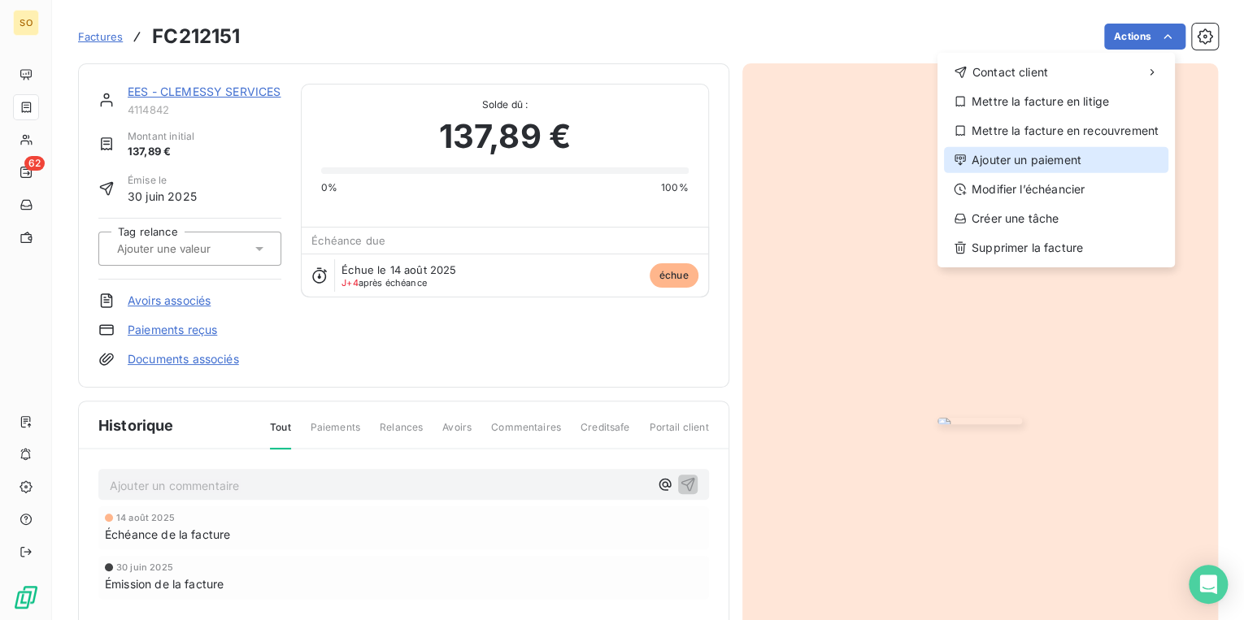
click at [1022, 167] on div "Ajouter un paiement" at bounding box center [1056, 160] width 224 height 26
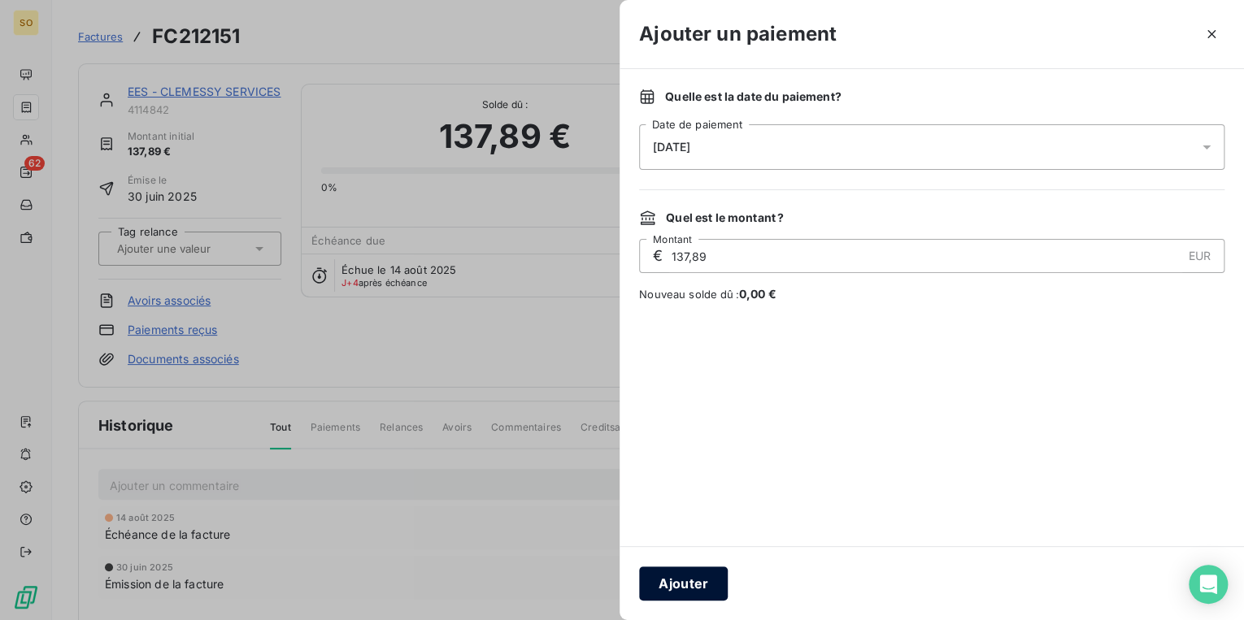
click at [687, 579] on button "Ajouter" at bounding box center [683, 584] width 89 height 34
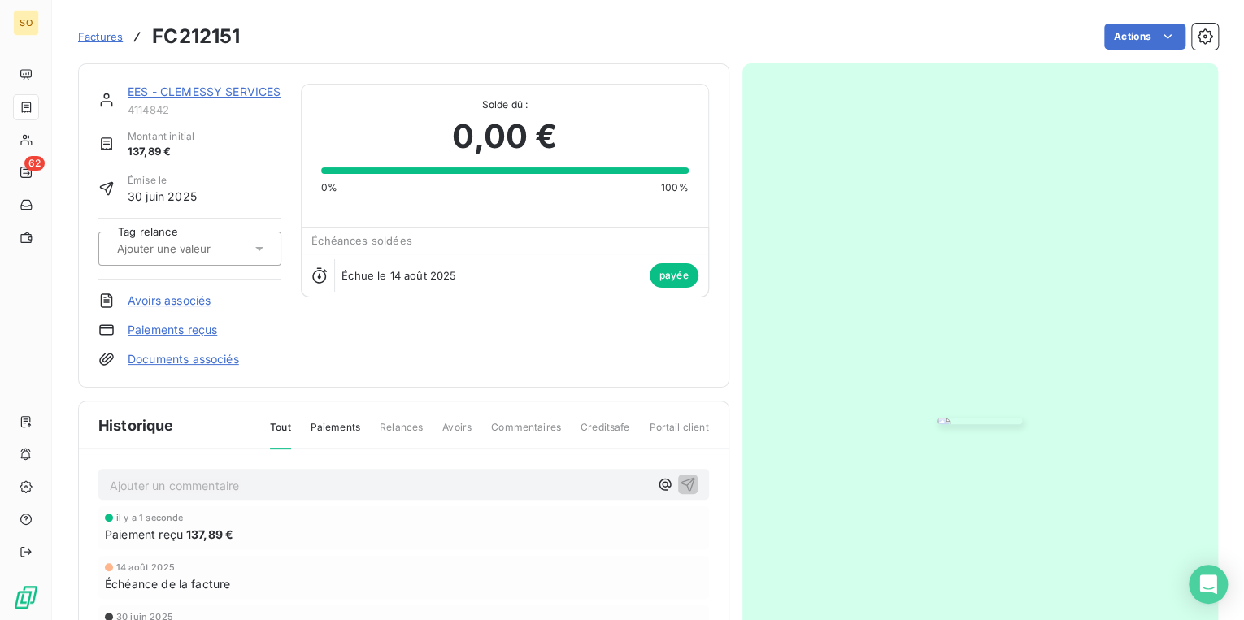
click at [108, 37] on span "Factures" at bounding box center [100, 36] width 45 height 13
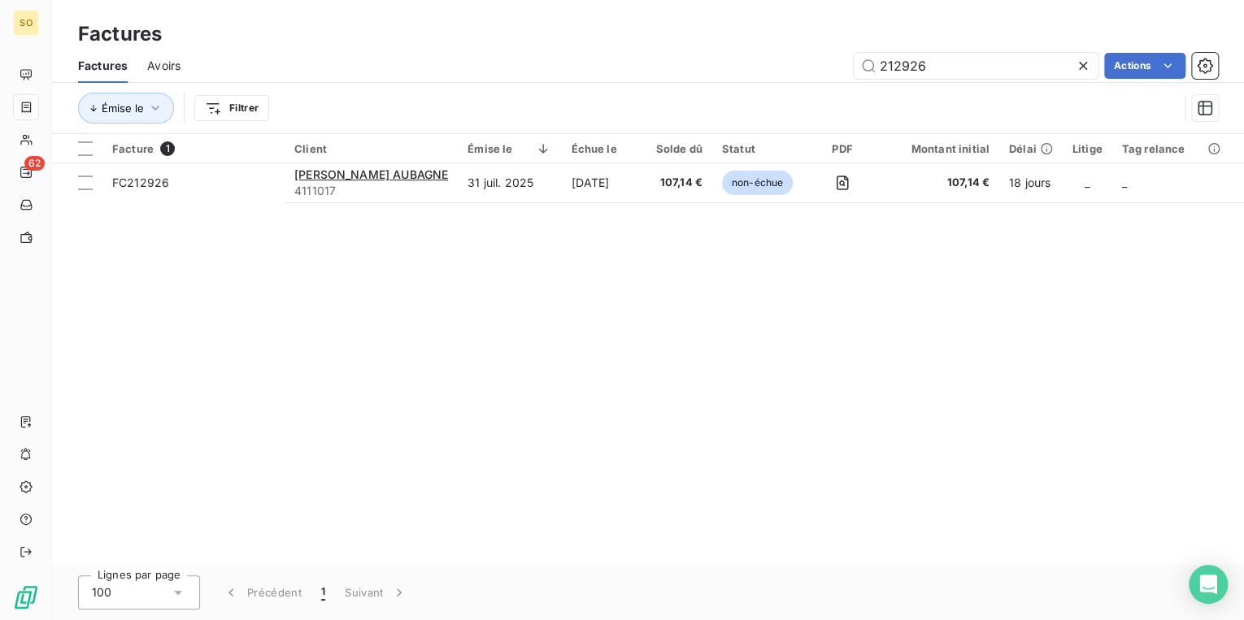
drag, startPoint x: 893, startPoint y: 62, endPoint x: 1086, endPoint y: 75, distance: 193.9
click at [992, 75] on input "212926" at bounding box center [976, 66] width 244 height 26
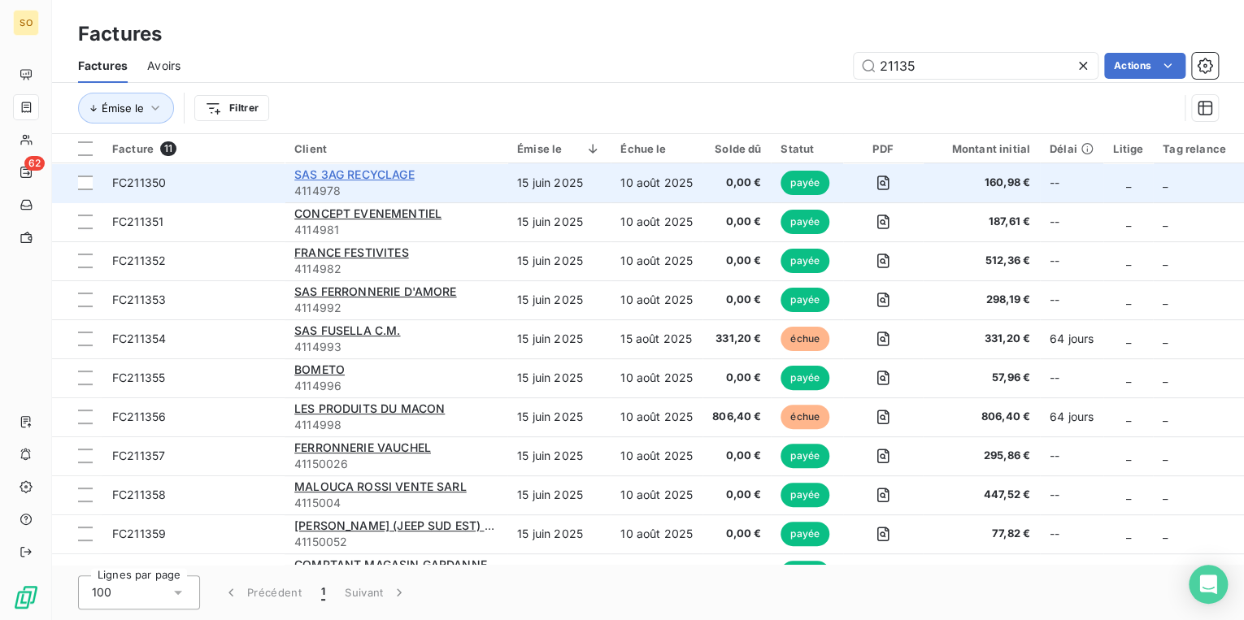
type input "21135"
click at [392, 177] on span "SAS 3AG RECYCLAGE" at bounding box center [354, 174] width 120 height 14
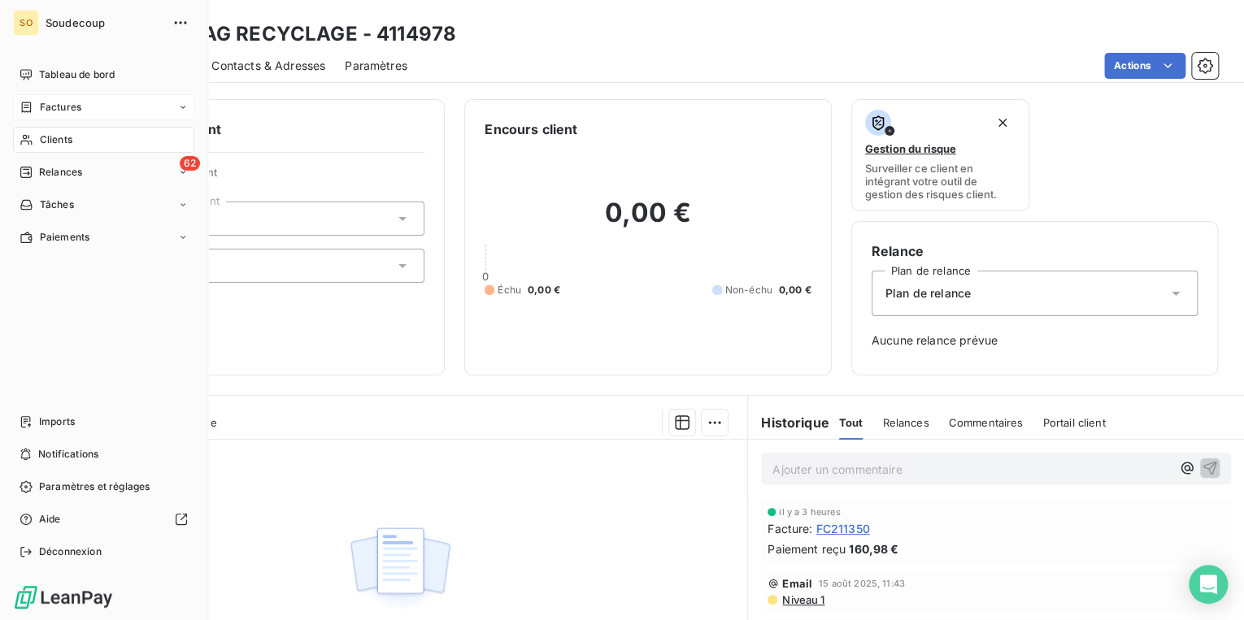
click at [59, 105] on span "Factures" at bounding box center [60, 107] width 41 height 15
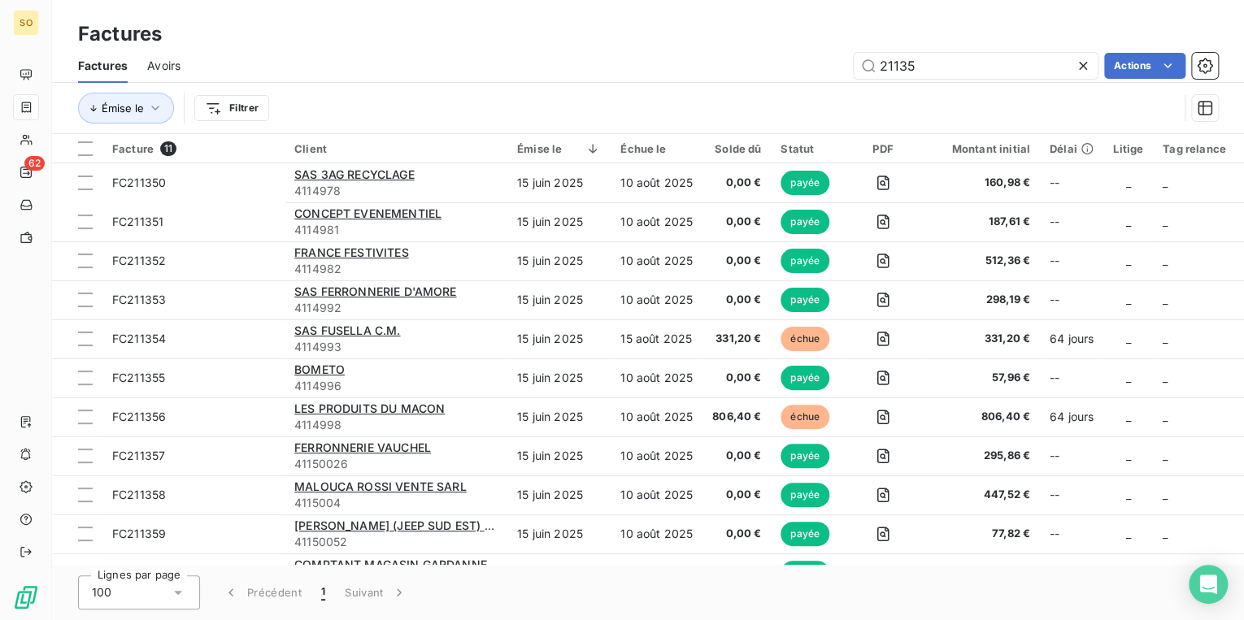
drag, startPoint x: 896, startPoint y: 67, endPoint x: 1083, endPoint y: 73, distance: 187.1
click at [1078, 74] on div "21135" at bounding box center [976, 66] width 244 height 26
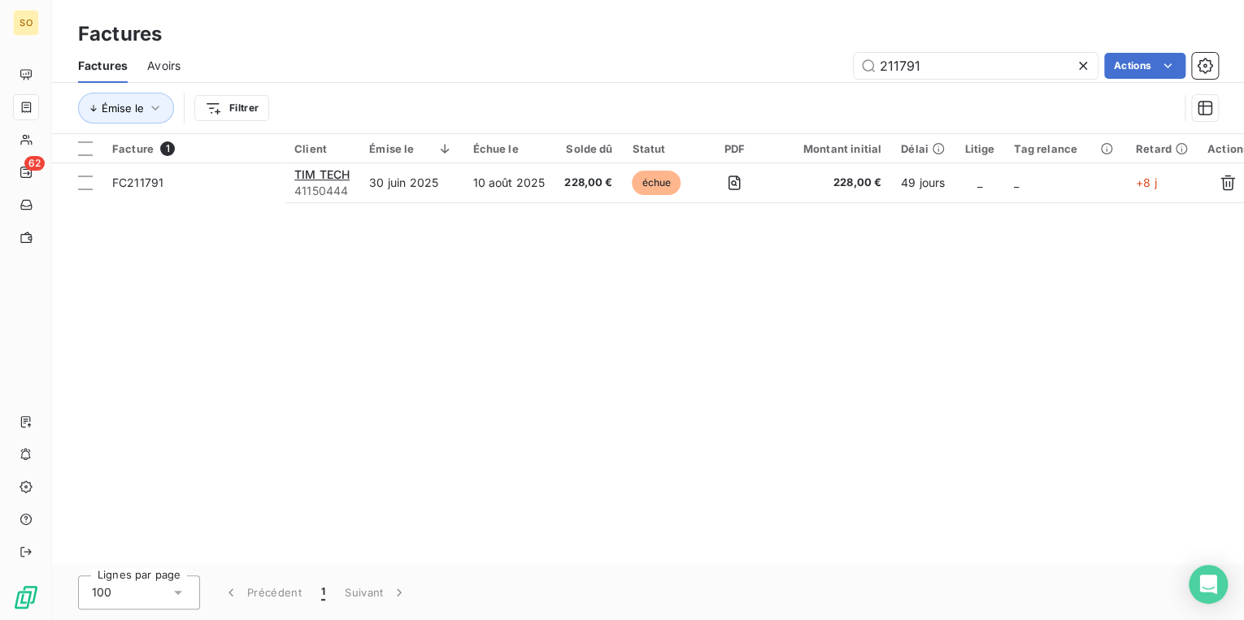
type input "211791"
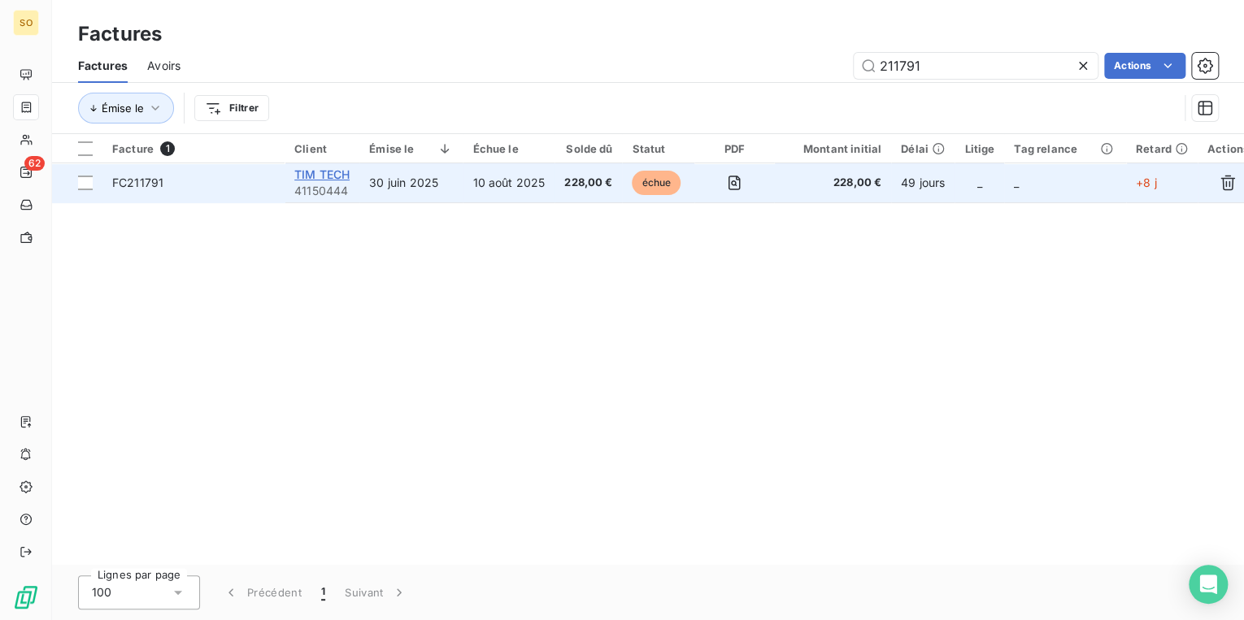
click at [330, 174] on span "TIM TECH" at bounding box center [321, 174] width 55 height 14
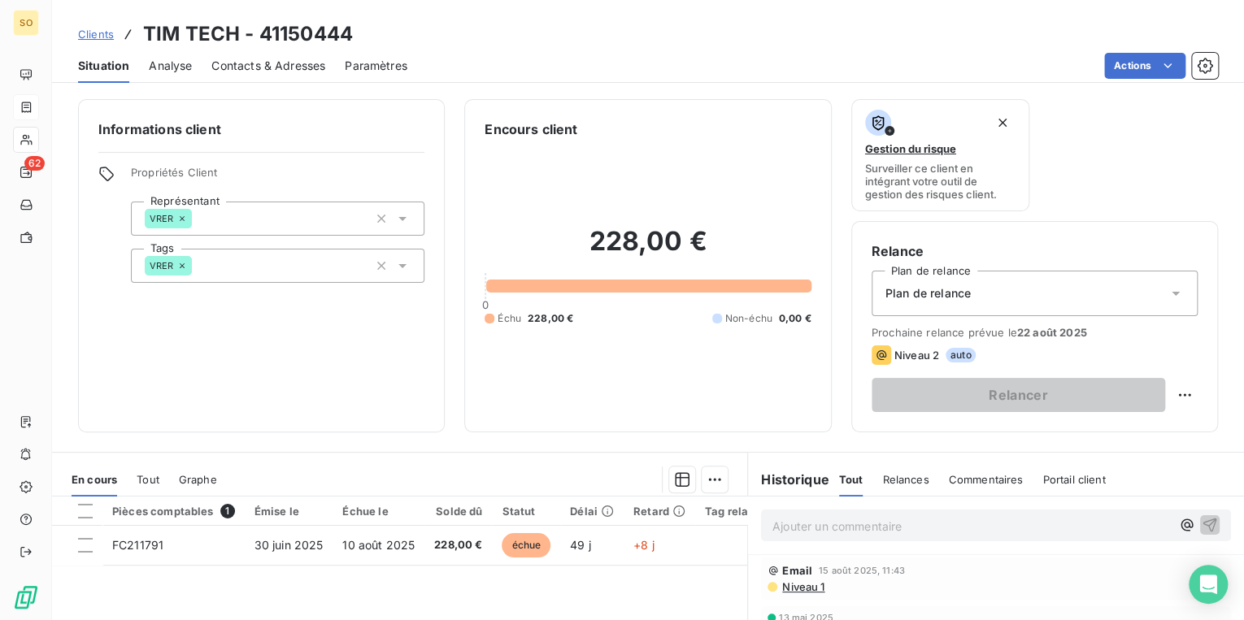
click at [515, 431] on div "Encours client 228,00 € 0 Échu 228,00 € Non-échu 0,00 €" at bounding box center [647, 265] width 367 height 333
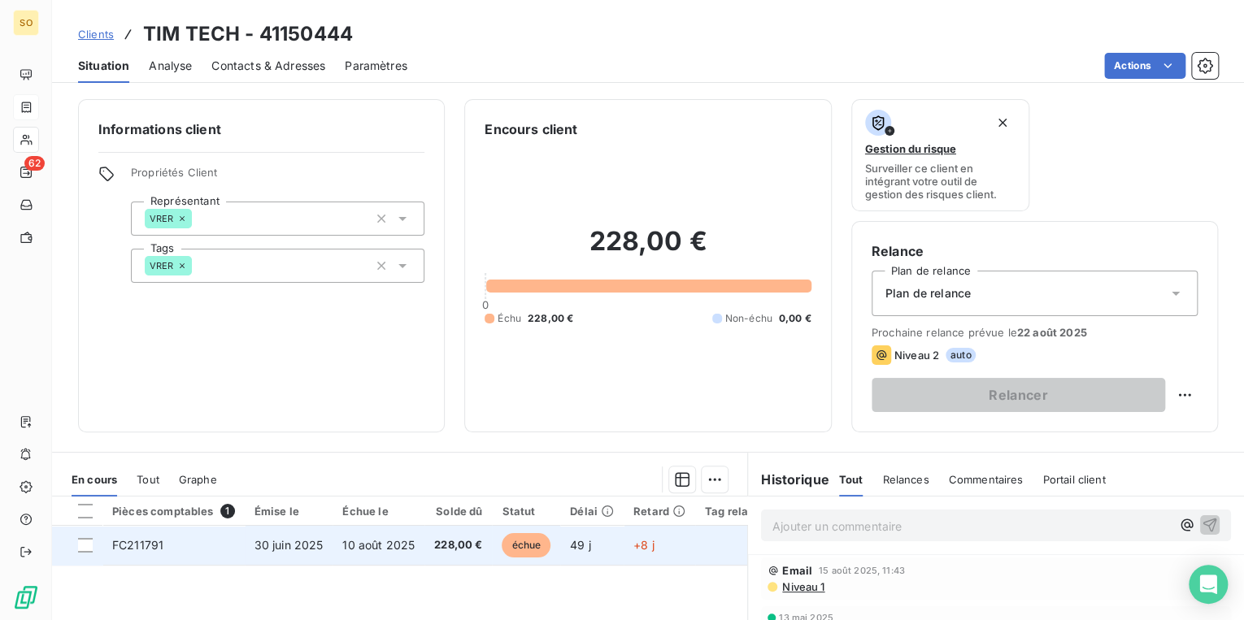
click at [528, 552] on span "échue" at bounding box center [526, 545] width 49 height 24
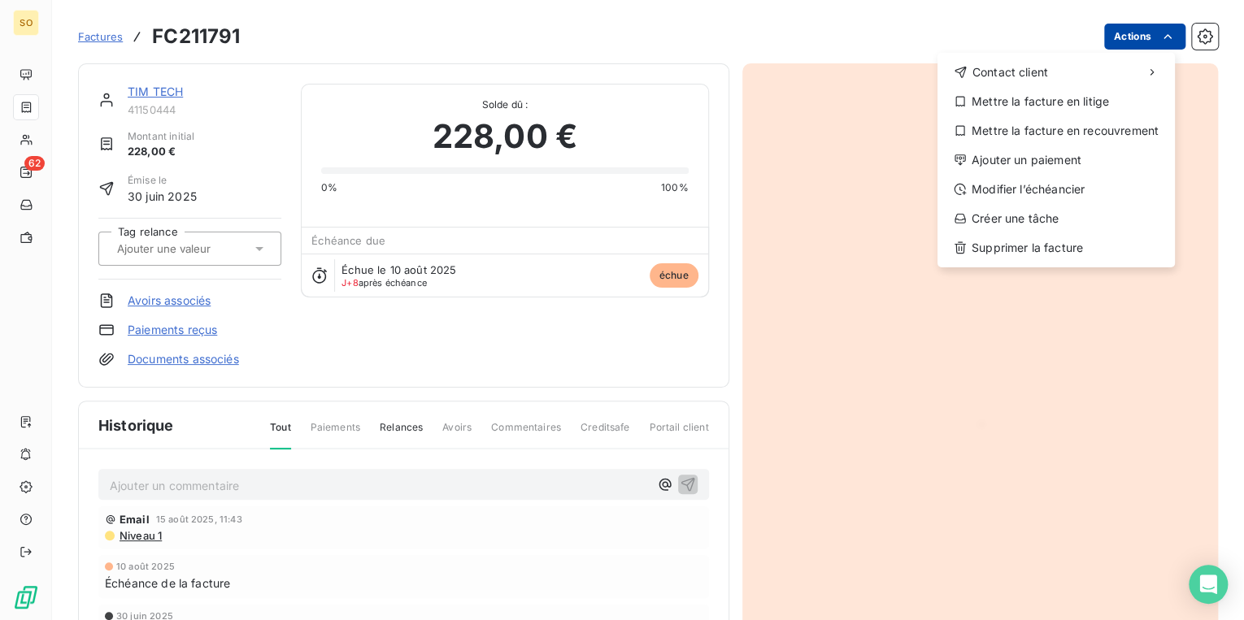
click at [1139, 44] on html "SO 62 Factures FC211791 Actions Contact client Mettre la facture en litige Mett…" at bounding box center [622, 310] width 1244 height 620
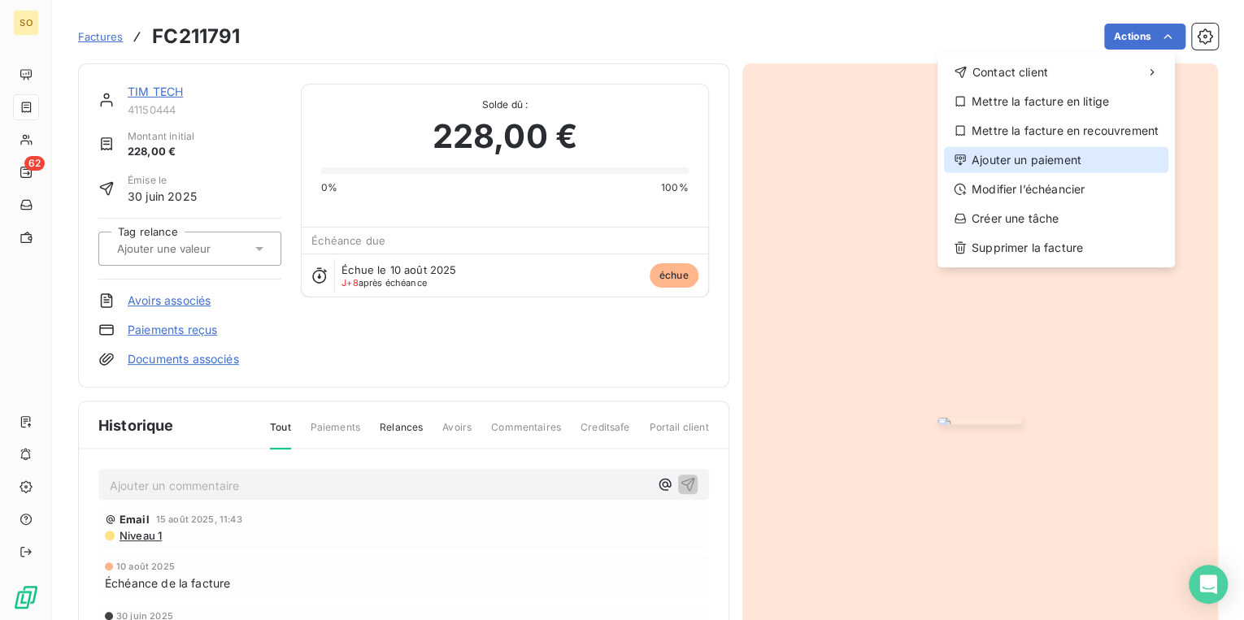
click at [1016, 159] on div "Ajouter un paiement" at bounding box center [1056, 160] width 224 height 26
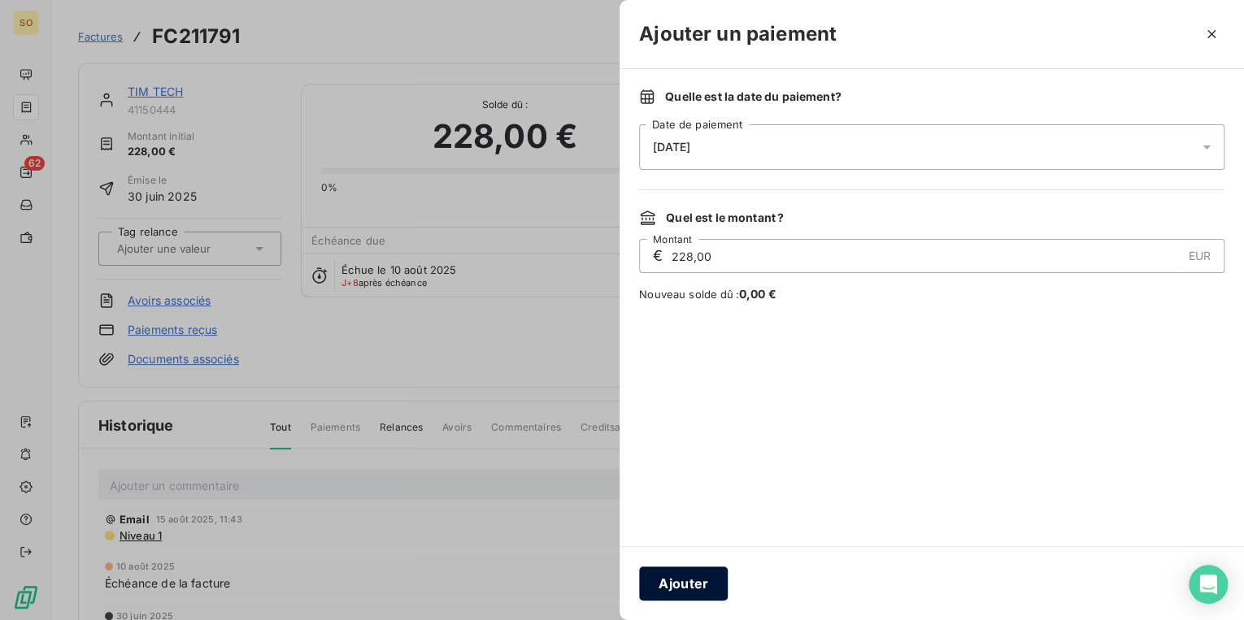
click at [690, 587] on button "Ajouter" at bounding box center [683, 584] width 89 height 34
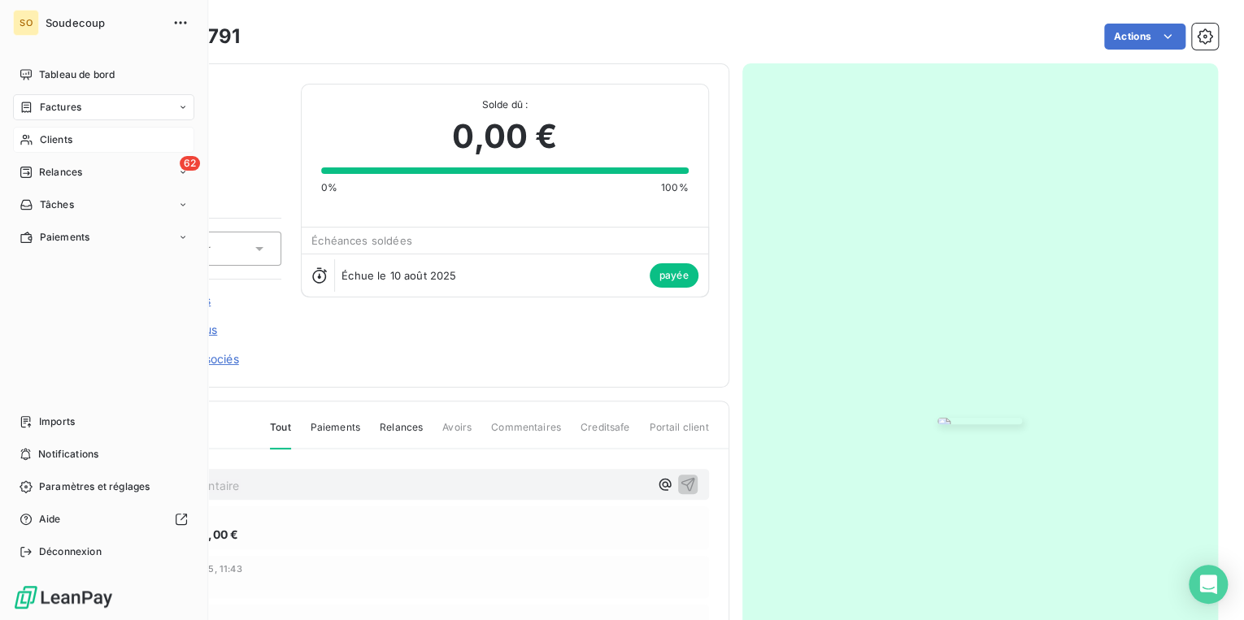
click at [62, 139] on span "Clients" at bounding box center [56, 140] width 33 height 15
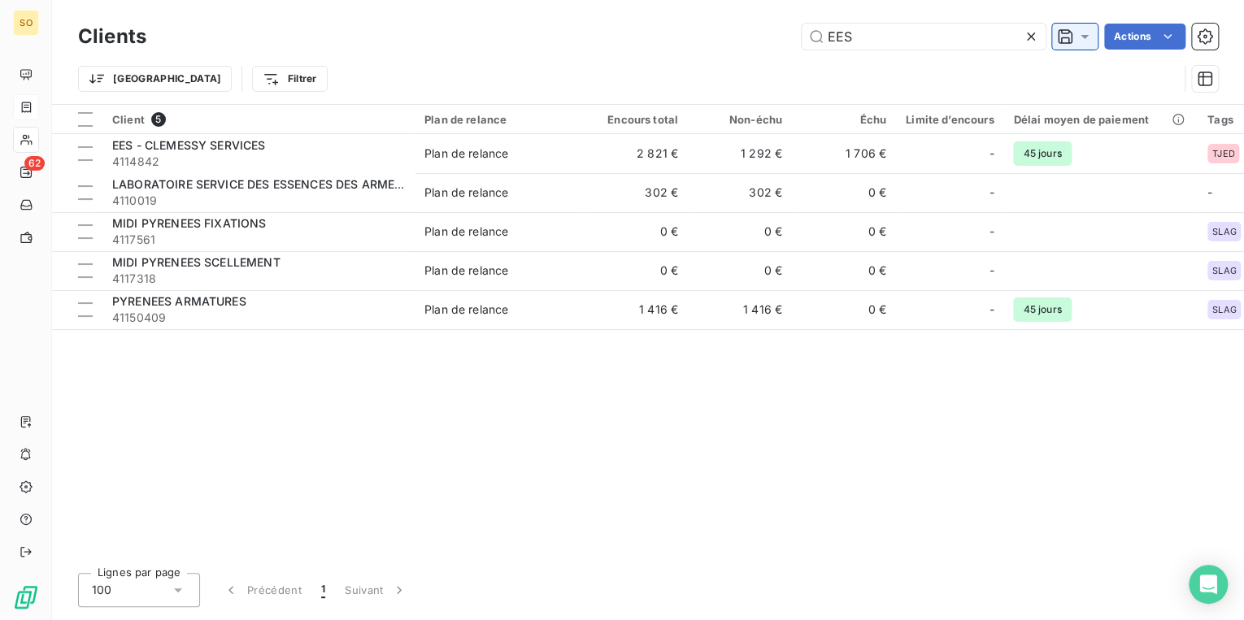
drag, startPoint x: 823, startPoint y: 33, endPoint x: 1063, endPoint y: 31, distance: 240.7
click at [908, 33] on input "EES" at bounding box center [924, 37] width 244 height 26
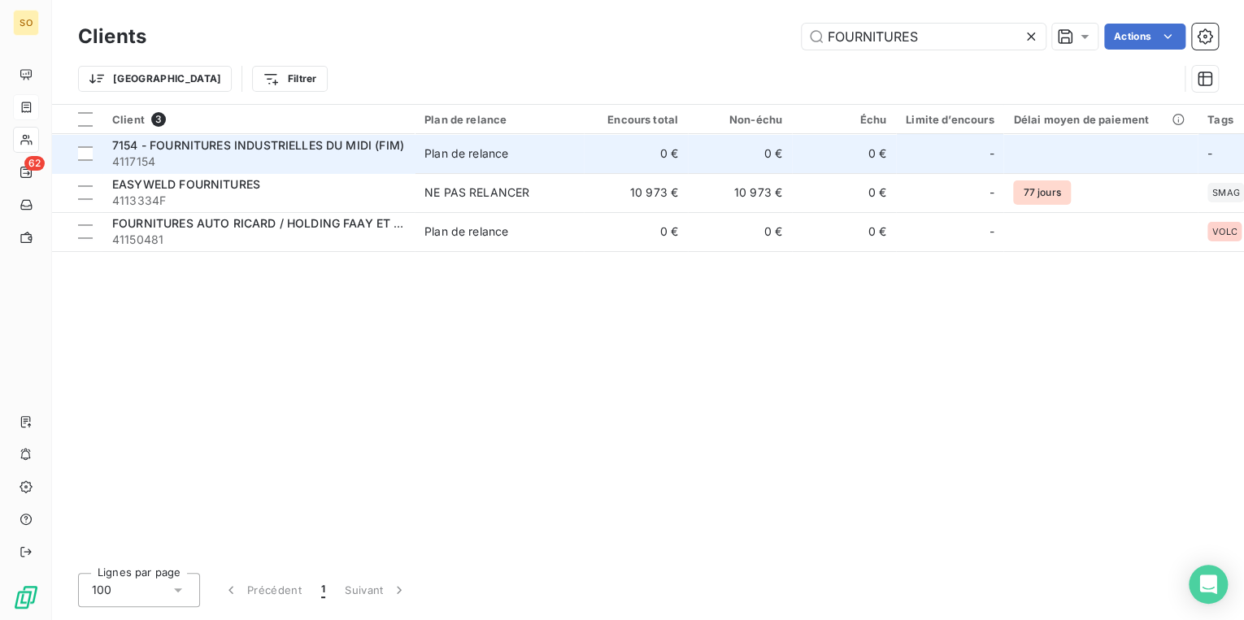
type input "FOURNITURES"
click at [286, 149] on span "7154 - FOURNITURES INDUSTRIELLES DU MIDI (FIM)" at bounding box center [258, 145] width 292 height 14
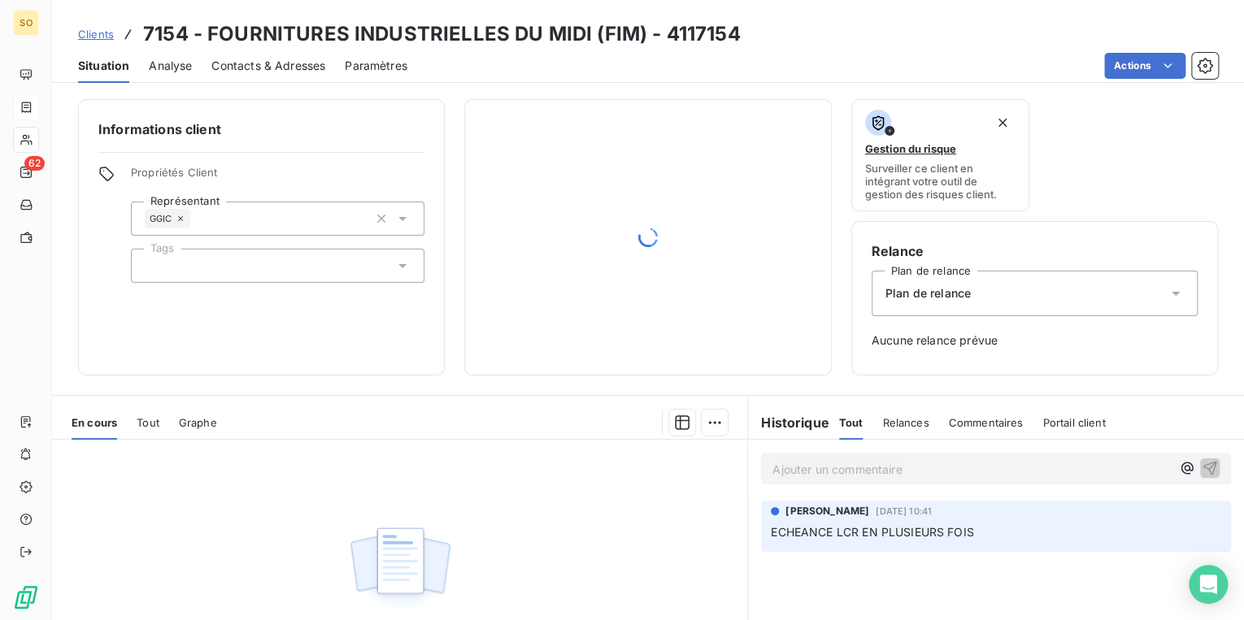
click at [76, 33] on div "Clients 7154 - FOURNITURES INDUSTRIELLES DU MIDI (FIM) - 4117154" at bounding box center [648, 34] width 1192 height 29
click at [94, 36] on span "Clients" at bounding box center [96, 34] width 36 height 13
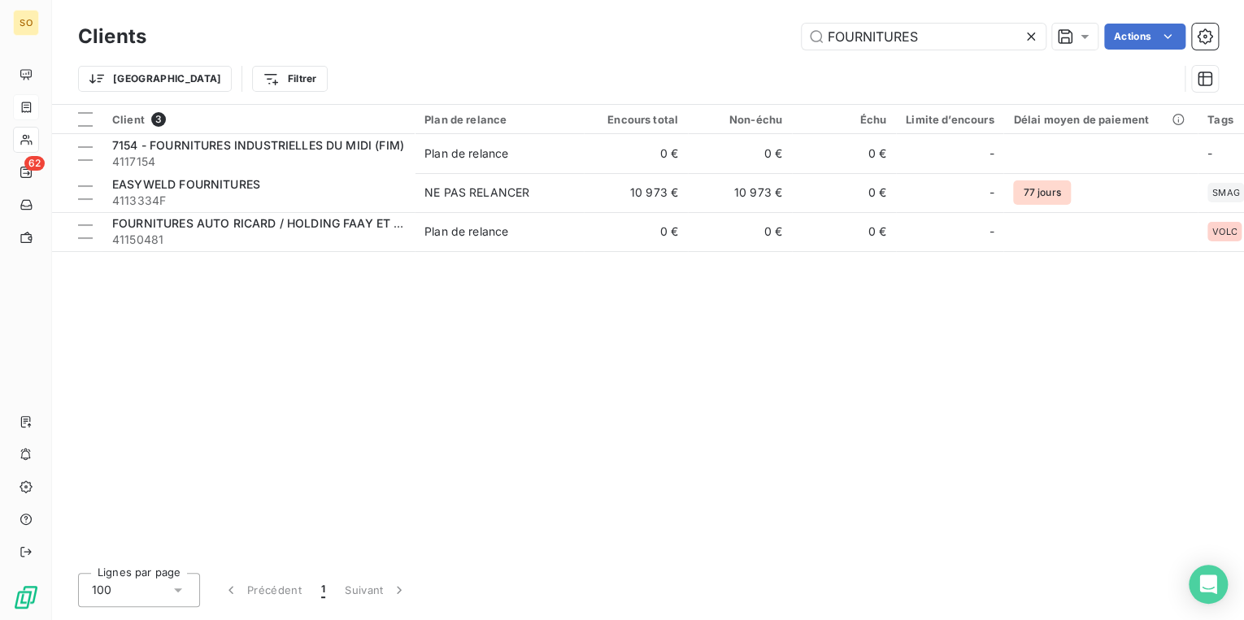
drag, startPoint x: 853, startPoint y: 28, endPoint x: 1096, endPoint y: 20, distance: 243.2
click at [1094, 21] on div "Clients FOURNITURES Actions" at bounding box center [648, 37] width 1140 height 34
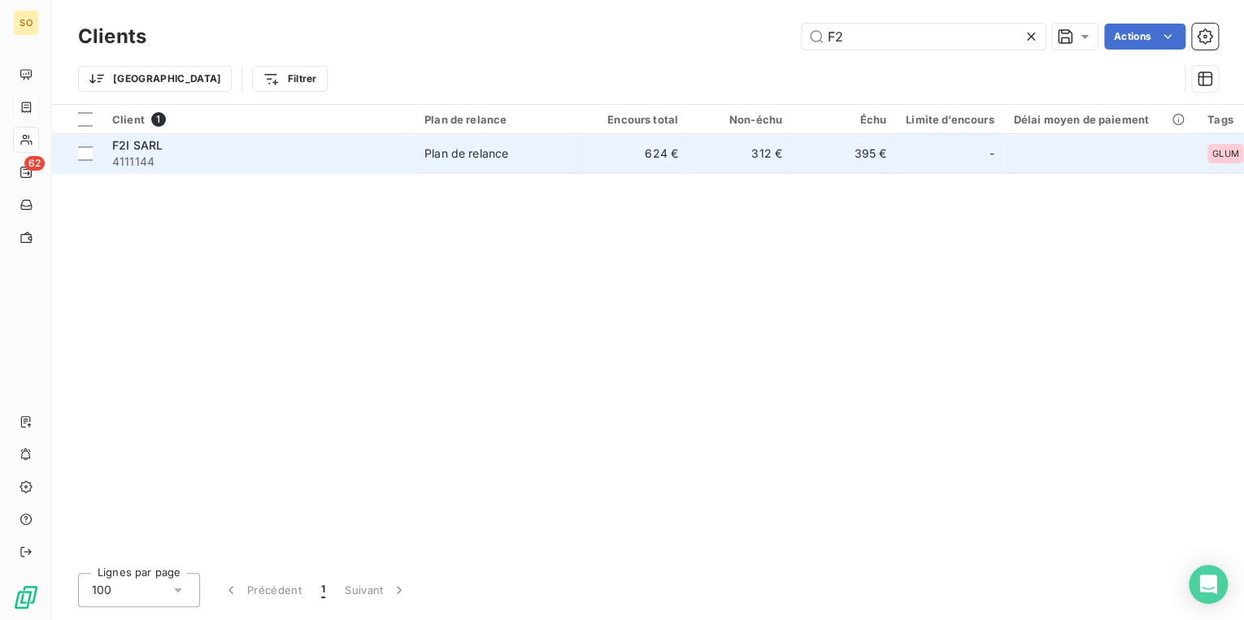
type input "F2"
click at [184, 159] on span "4111144" at bounding box center [258, 162] width 293 height 16
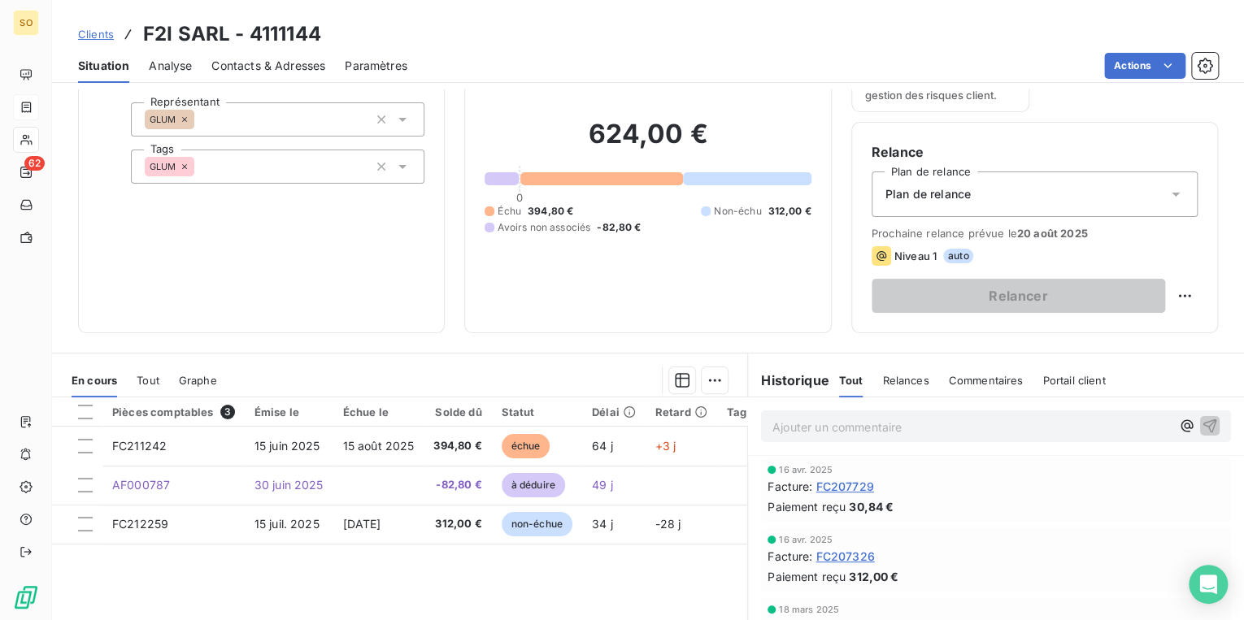
scroll to position [130, 0]
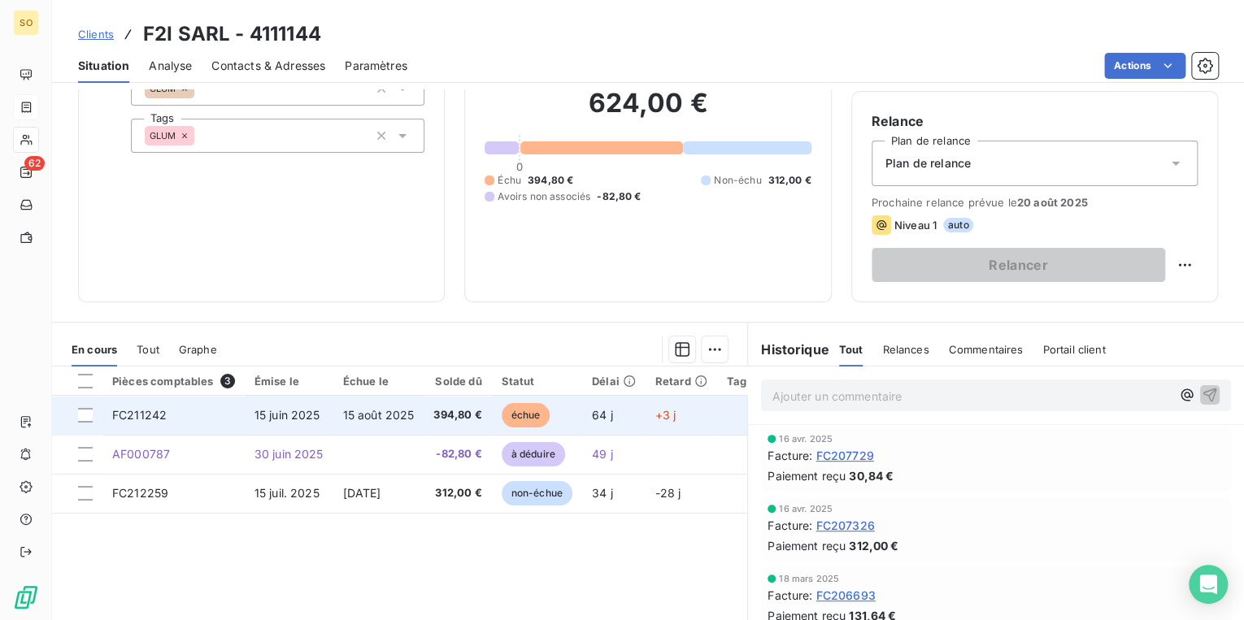
click at [524, 414] on span "échue" at bounding box center [526, 415] width 49 height 24
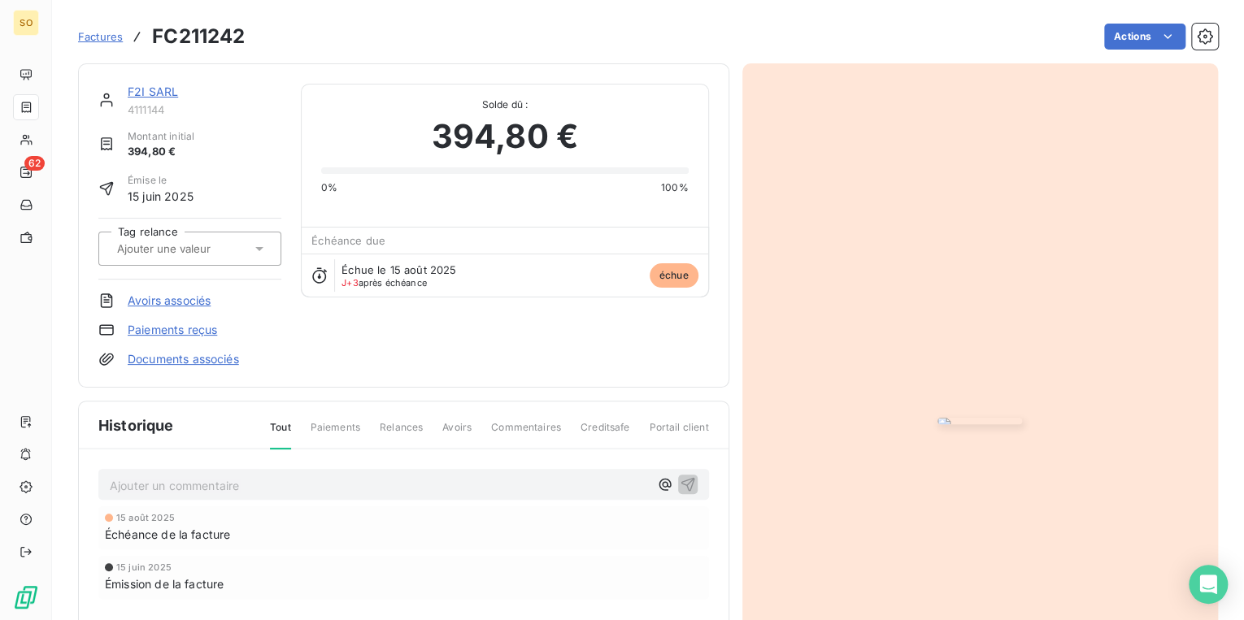
click at [162, 328] on link "Paiements reçus" at bounding box center [172, 330] width 89 height 16
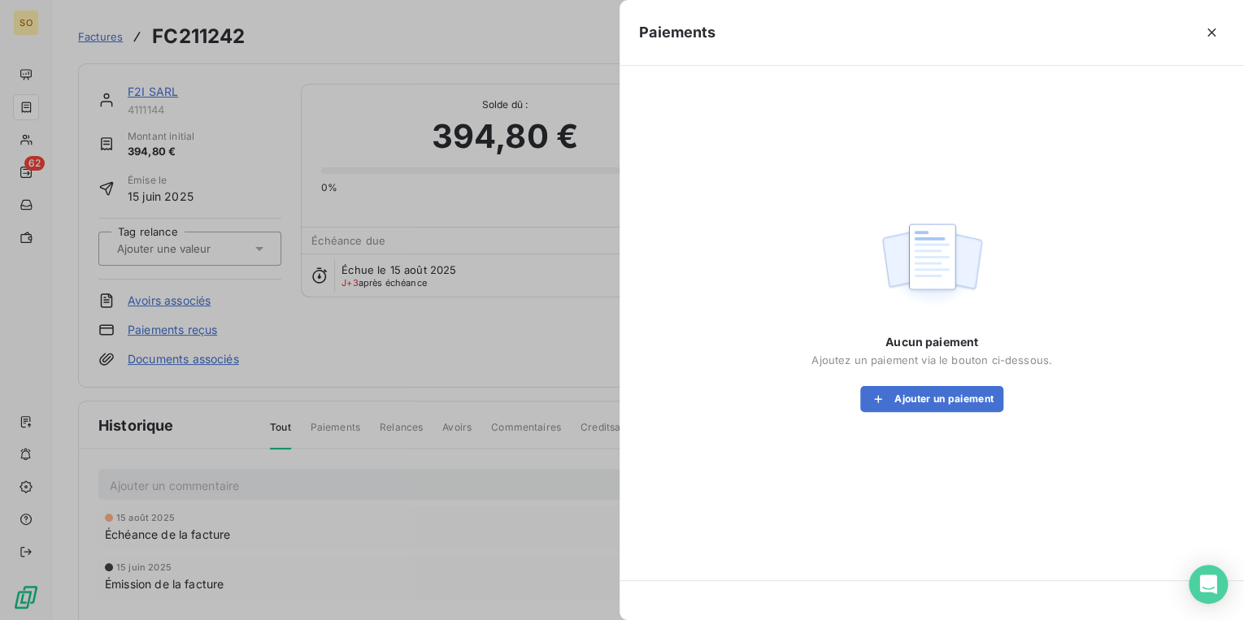
click at [153, 312] on div at bounding box center [622, 310] width 1244 height 620
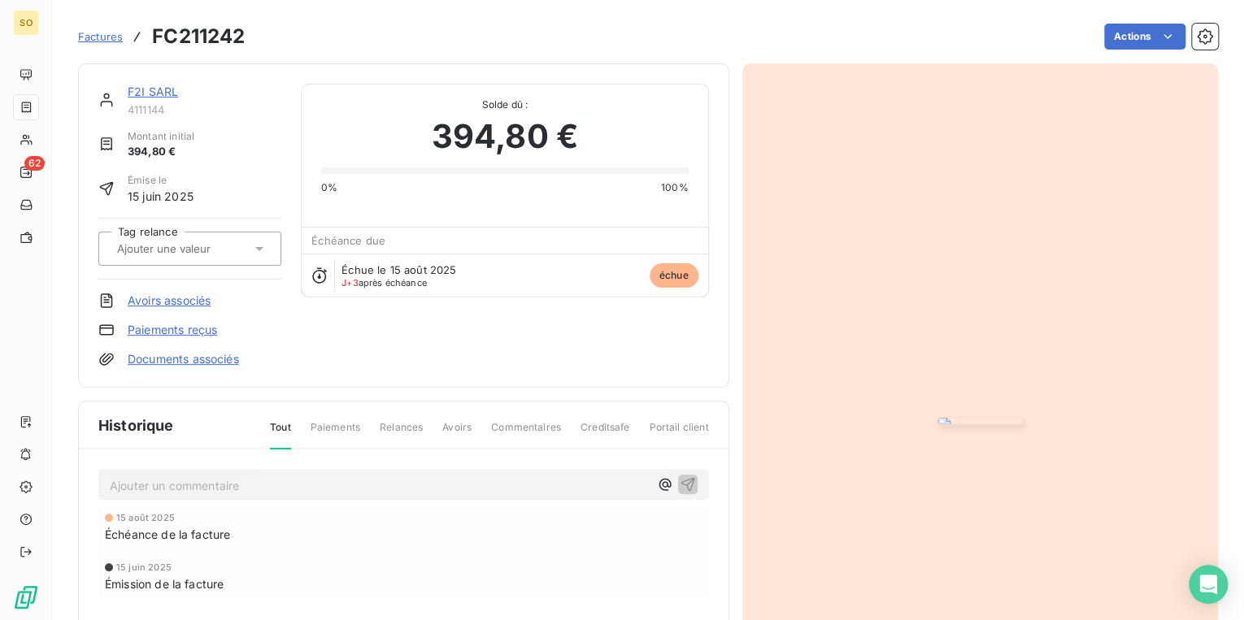
click at [183, 305] on link "Avoirs associés" at bounding box center [169, 301] width 83 height 16
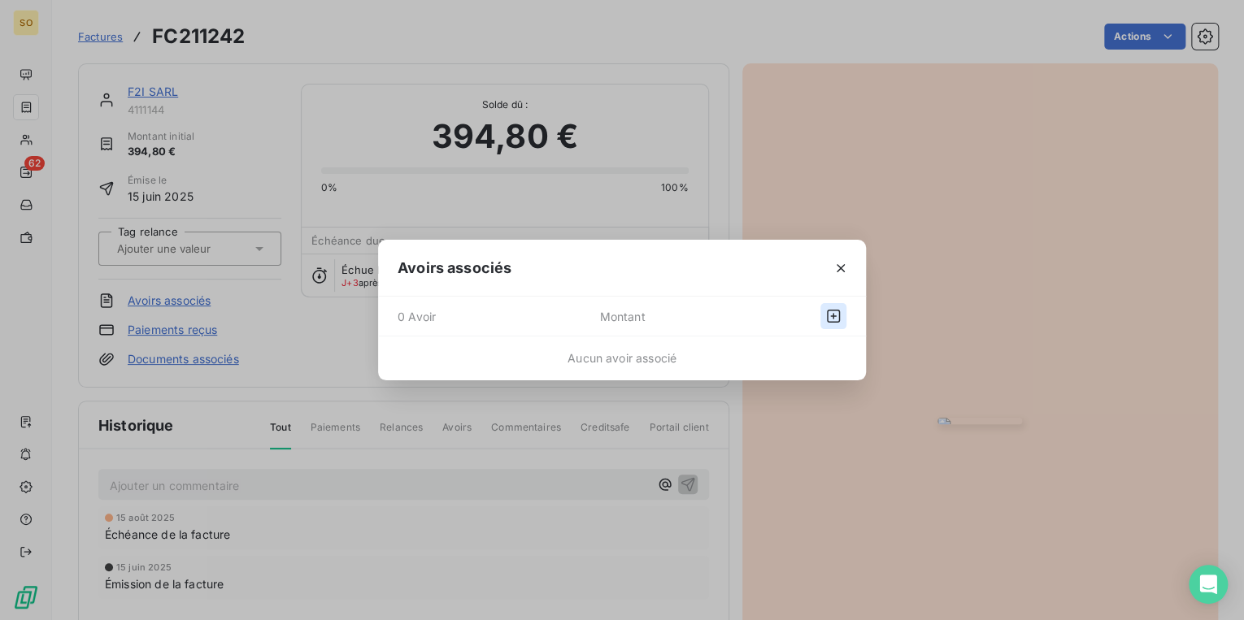
click at [832, 312] on icon "button" at bounding box center [833, 316] width 16 height 16
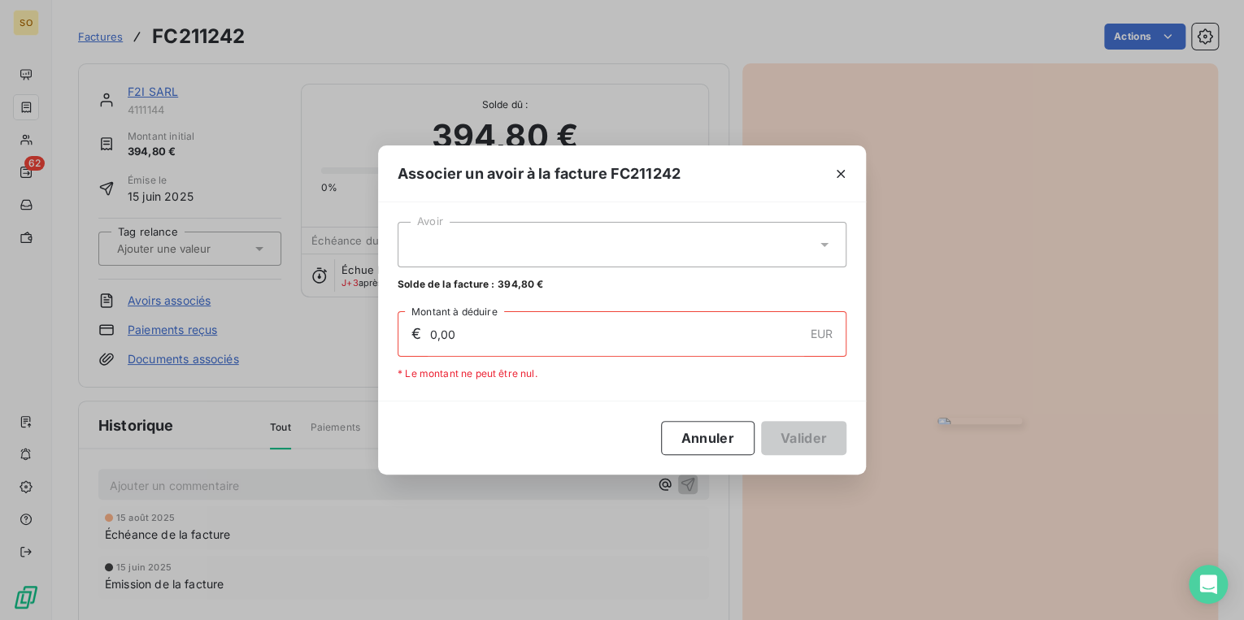
click at [520, 247] on div at bounding box center [622, 245] width 449 height 46
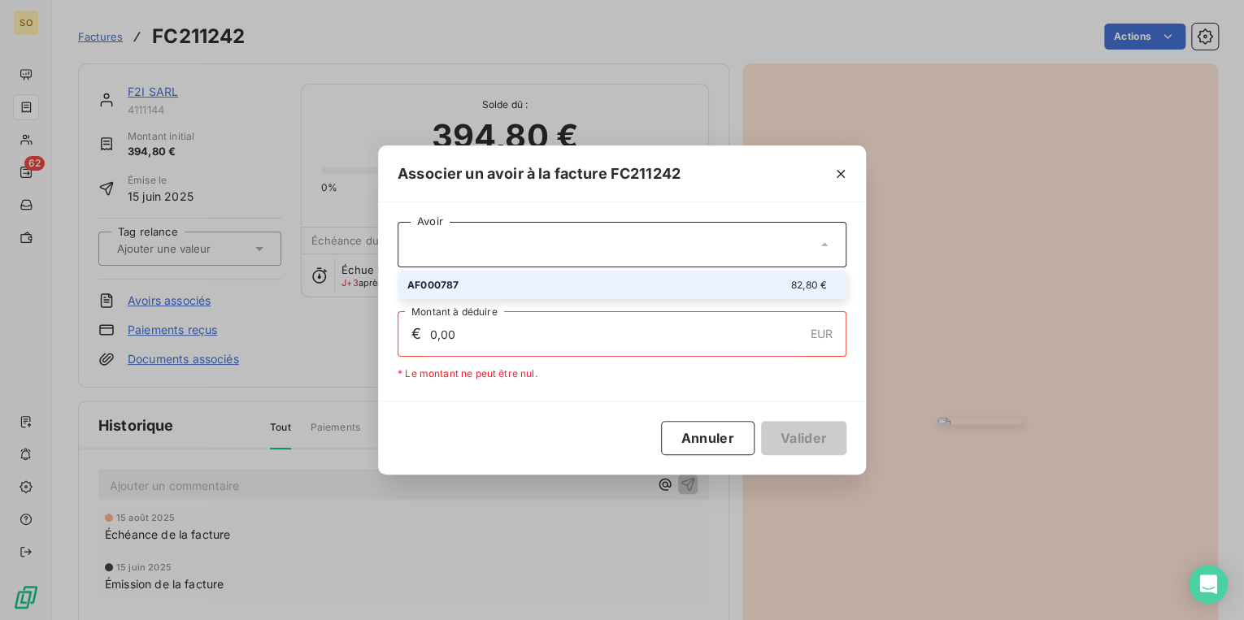
click at [520, 273] on li "AF000787 82,80 €" at bounding box center [622, 285] width 449 height 28
type input "82,80"
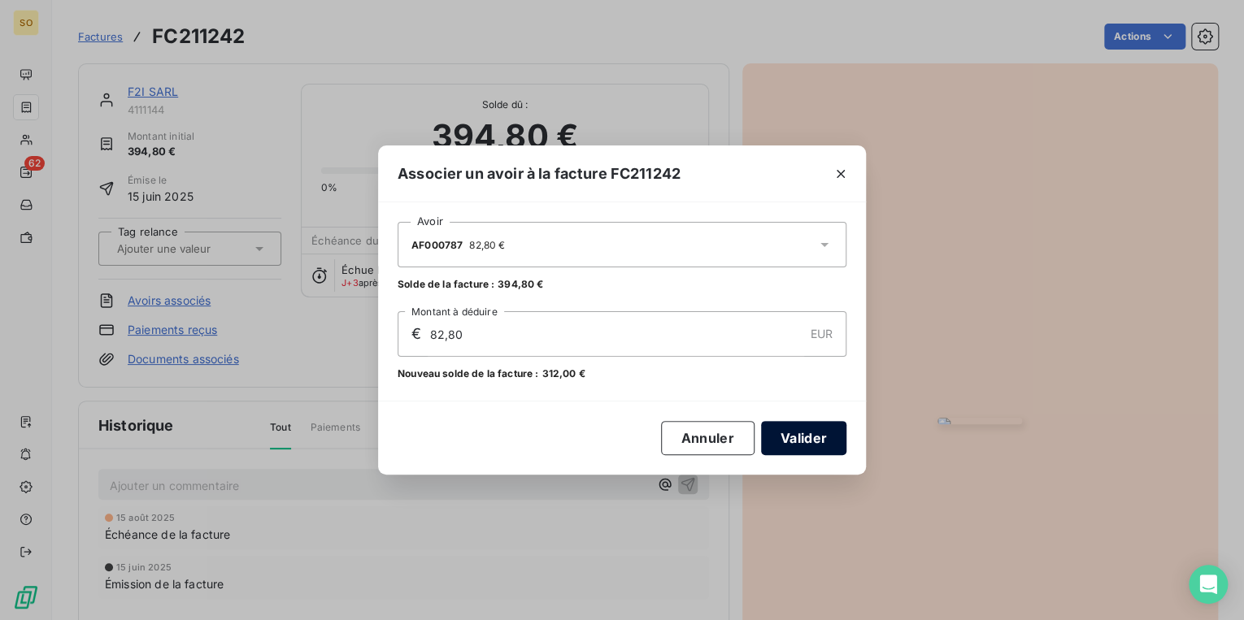
click at [785, 441] on button "Valider" at bounding box center [803, 438] width 85 height 34
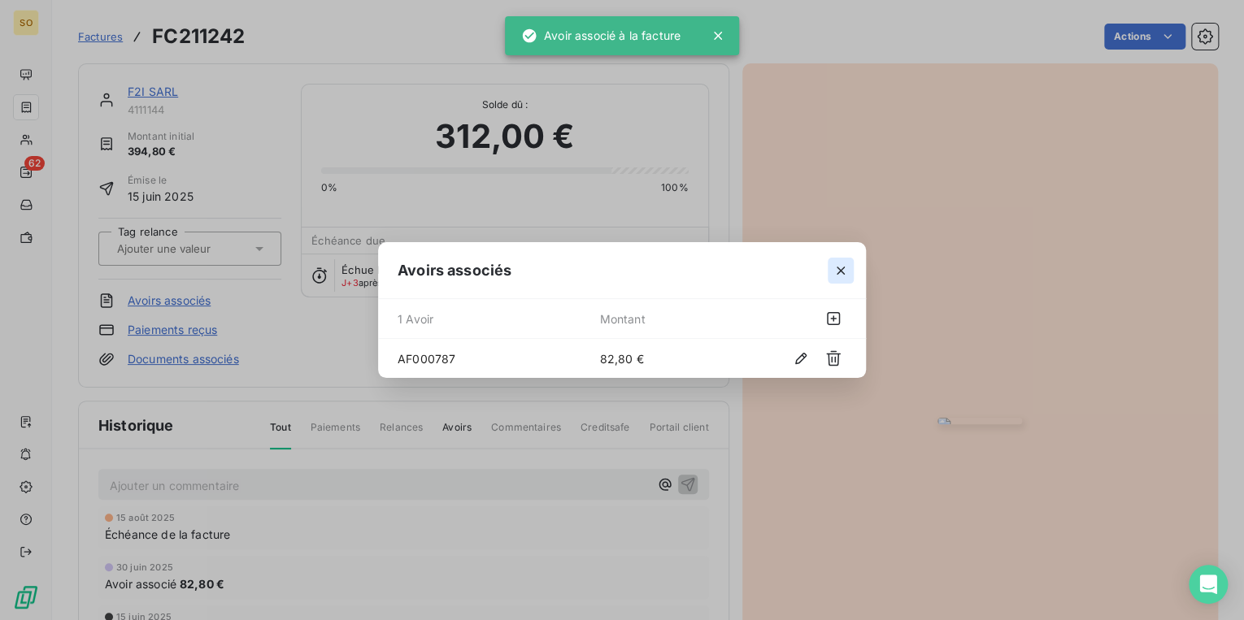
click at [835, 268] on icon "button" at bounding box center [840, 271] width 16 height 16
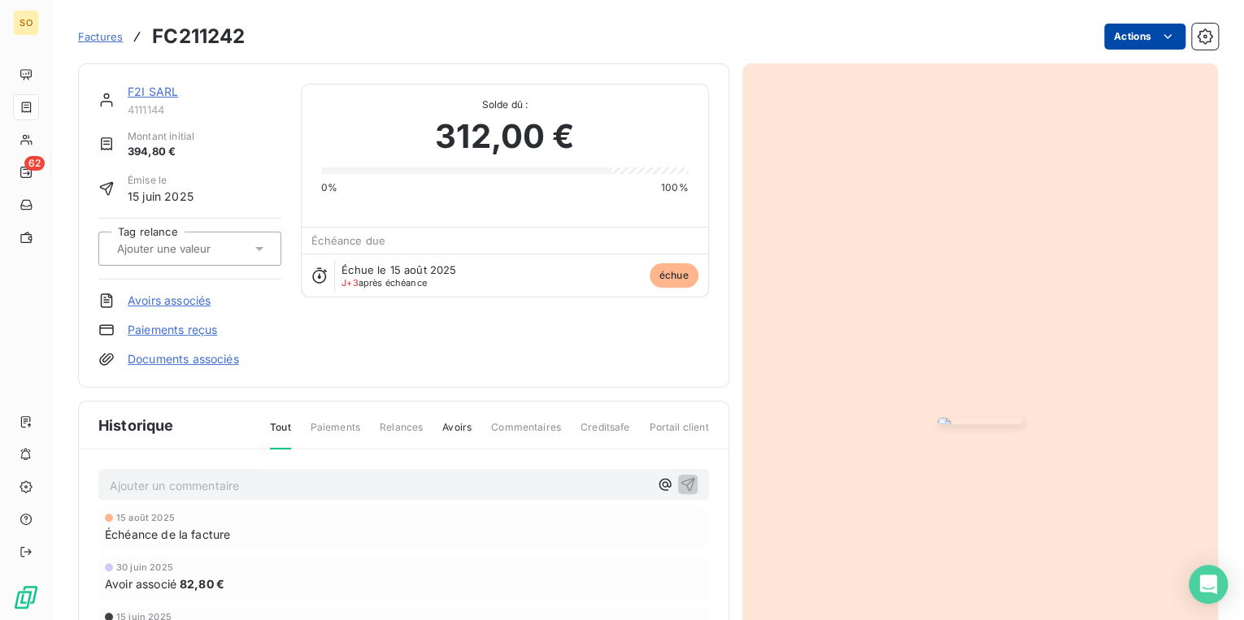
click at [1101, 34] on html "SO 62 Factures FC211242 Actions F2I SARL 4111144 Montant initial 394,80 € Émise…" at bounding box center [622, 310] width 1244 height 620
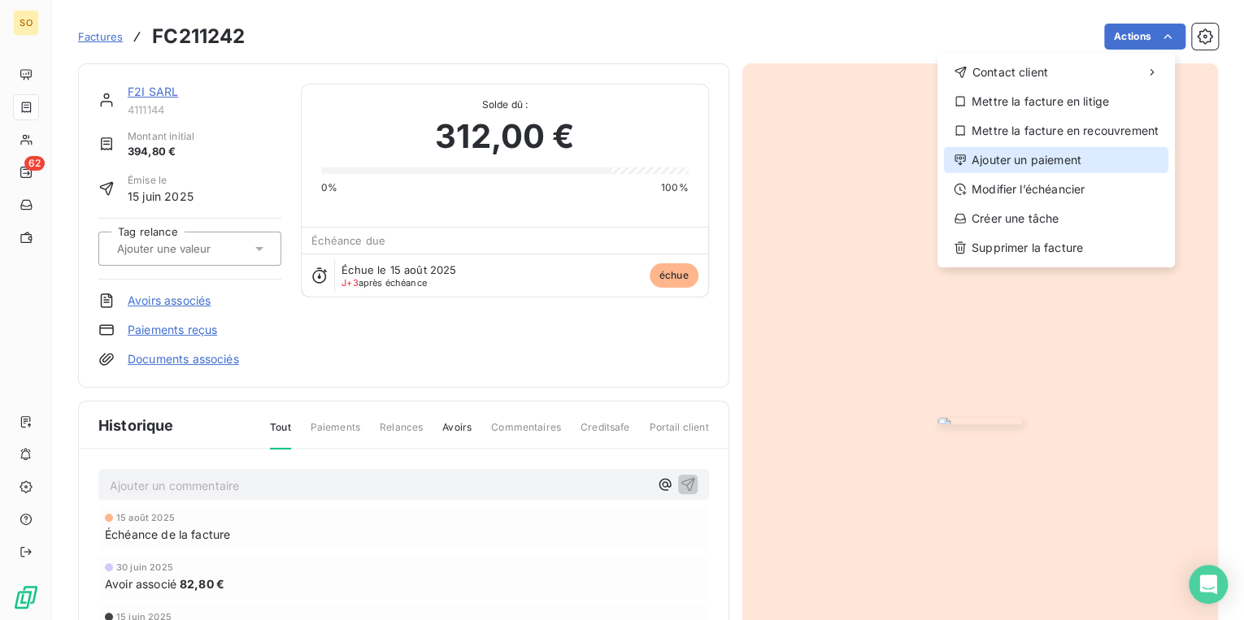
click at [1018, 154] on div "Ajouter un paiement" at bounding box center [1056, 160] width 224 height 26
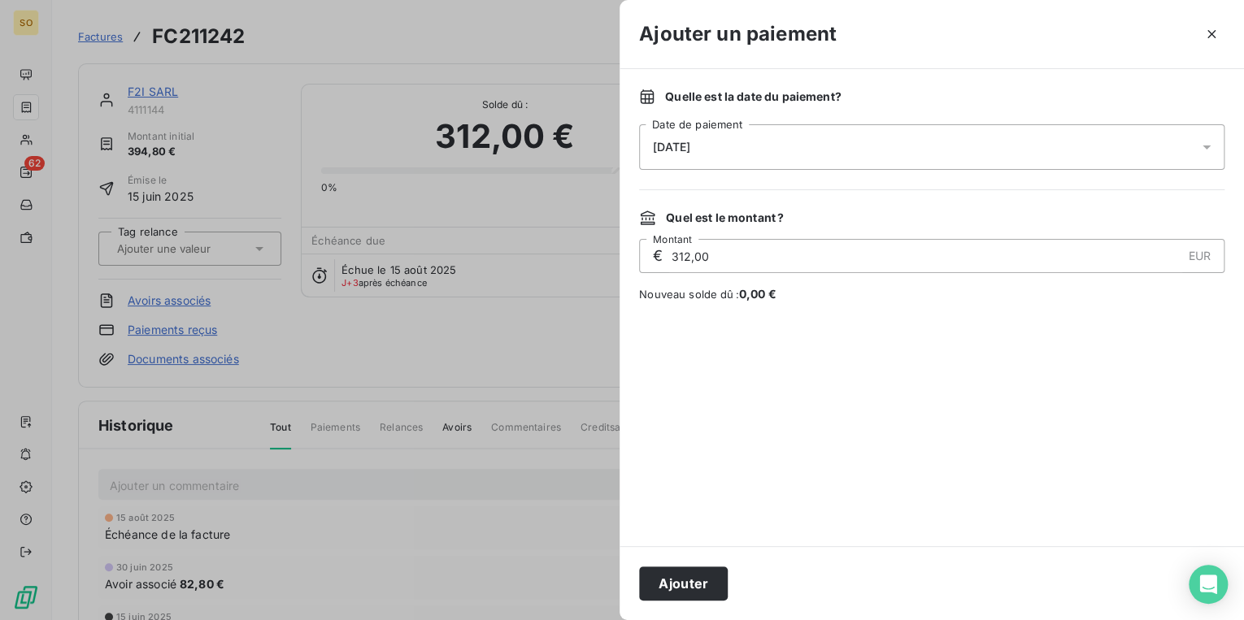
click at [667, 573] on button "Ajouter" at bounding box center [683, 584] width 89 height 34
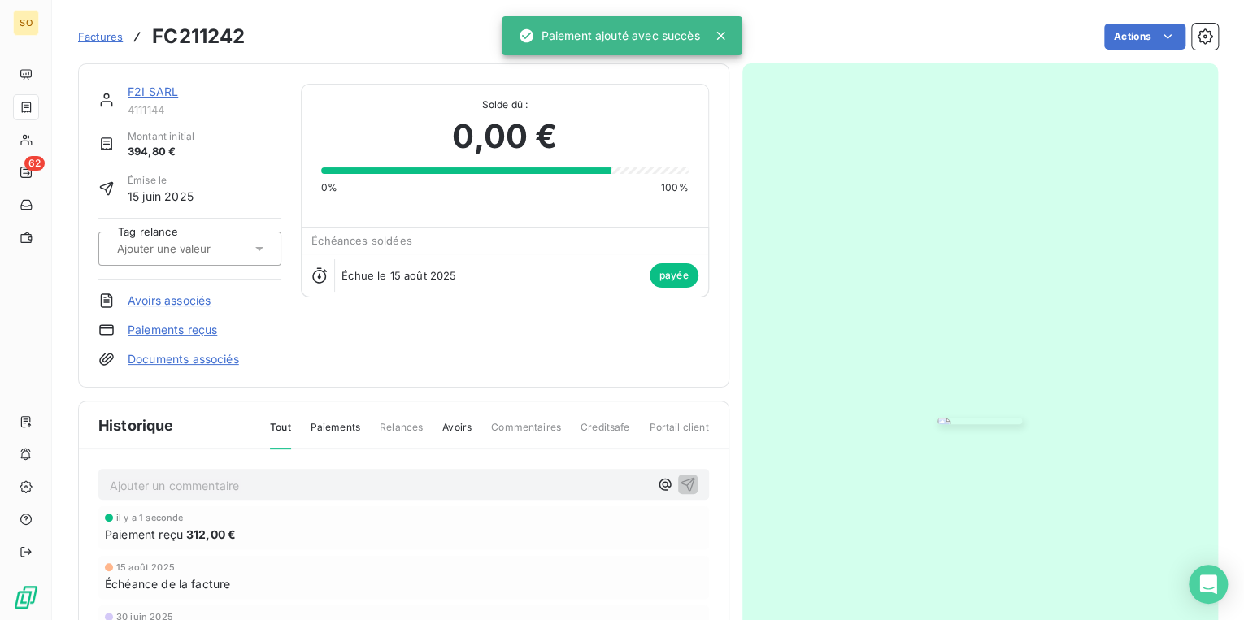
click at [154, 88] on link "F2I SARL" at bounding box center [153, 92] width 50 height 14
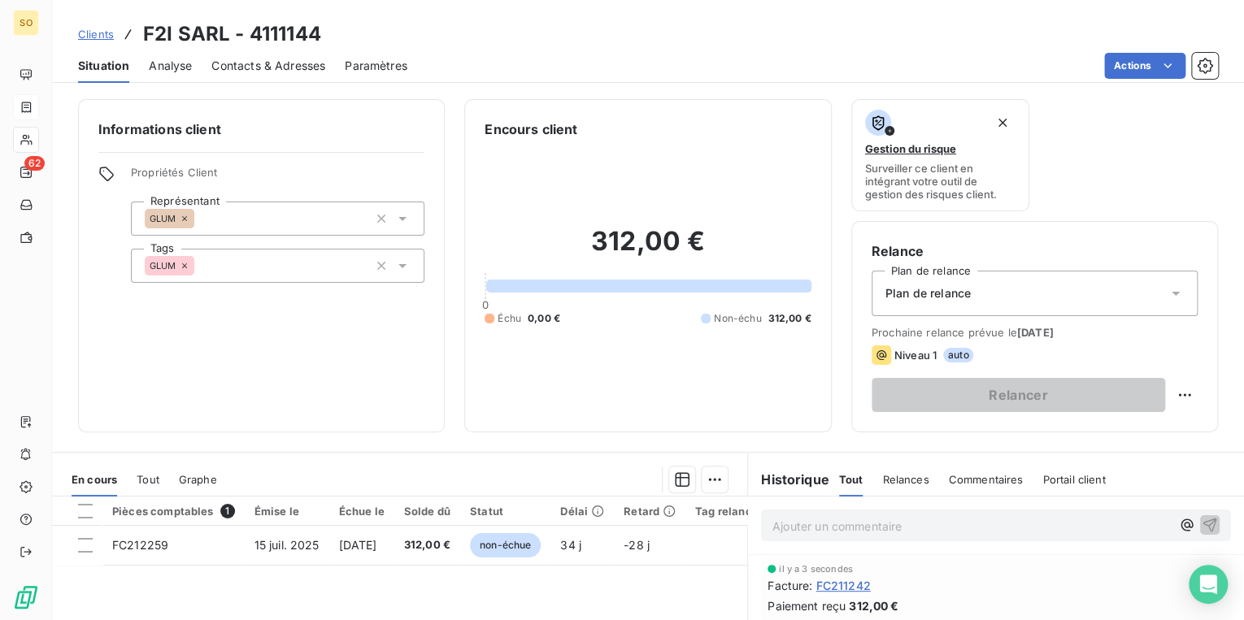
click at [99, 33] on span "Clients" at bounding box center [96, 34] width 36 height 13
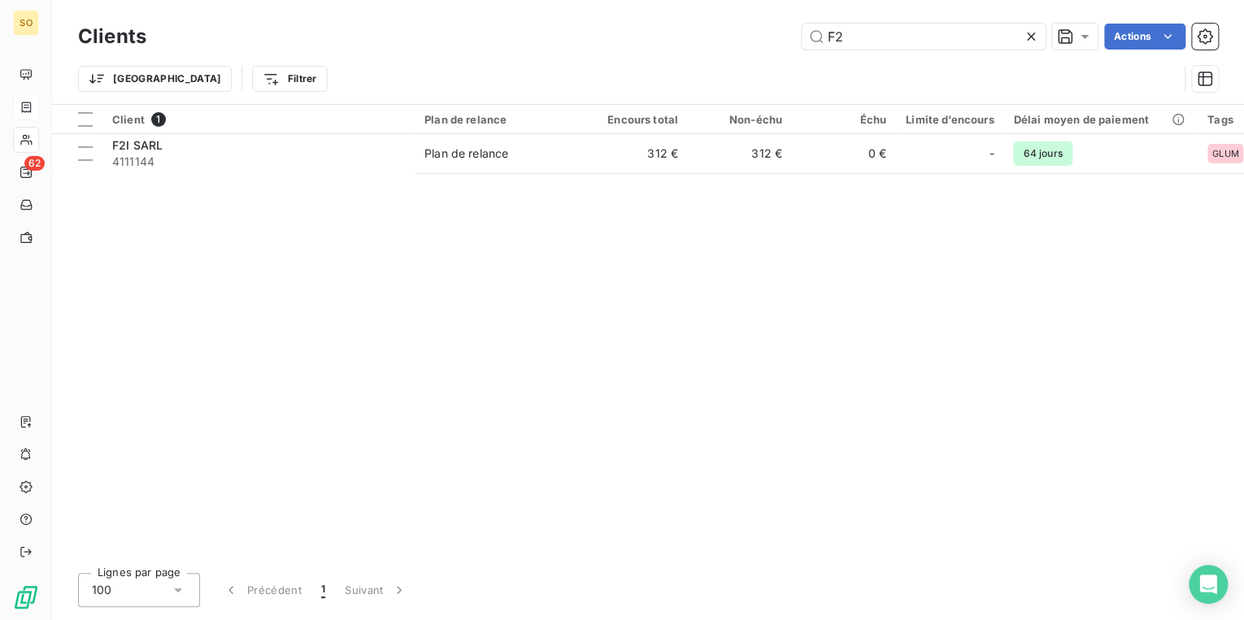
drag, startPoint x: 823, startPoint y: 28, endPoint x: 980, endPoint y: 1, distance: 160.1
click at [884, 36] on input "F2" at bounding box center [924, 37] width 244 height 26
type input "AEMCO"
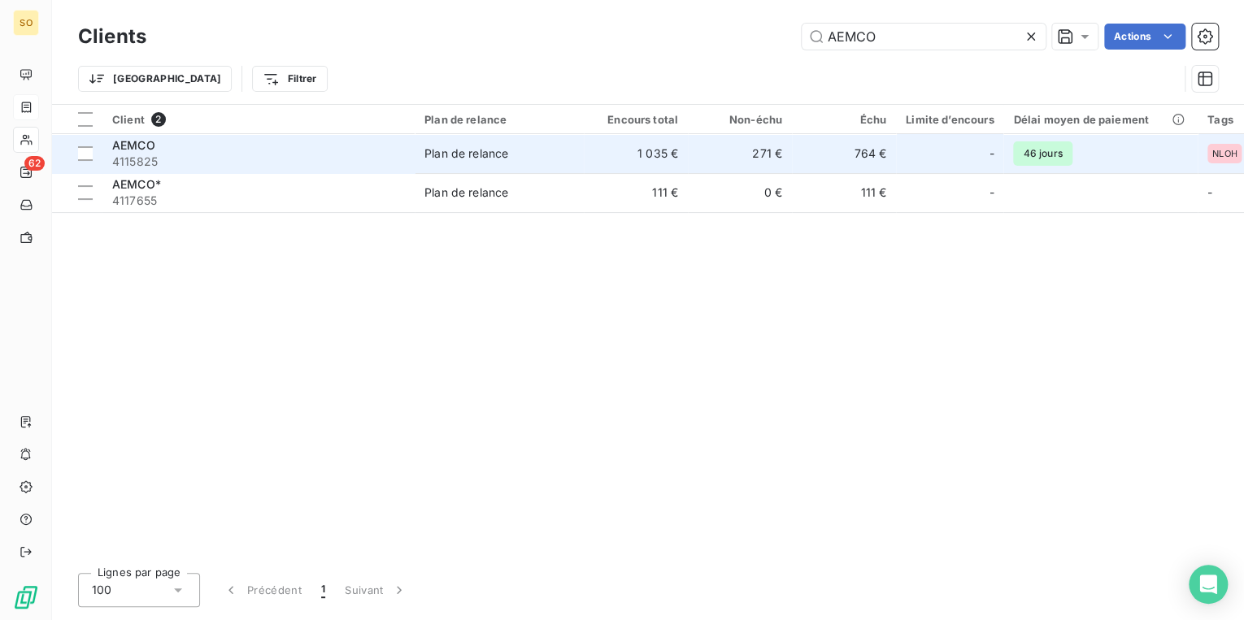
click at [246, 156] on span "4115825" at bounding box center [258, 162] width 293 height 16
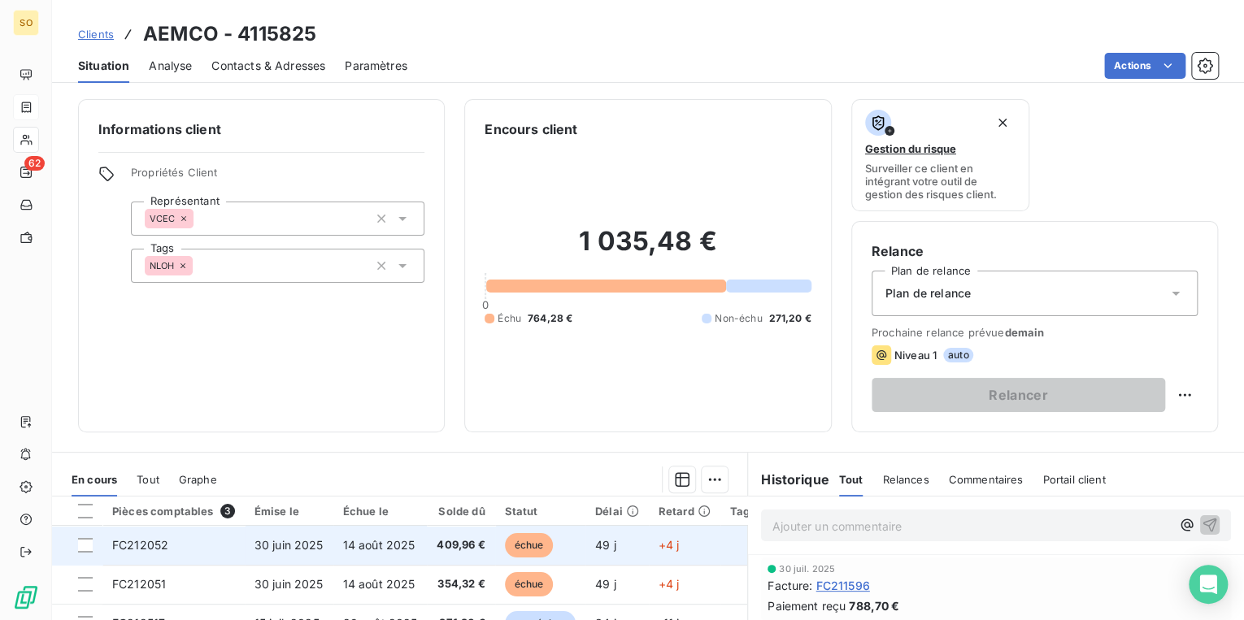
click at [518, 541] on span "échue" at bounding box center [529, 545] width 49 height 24
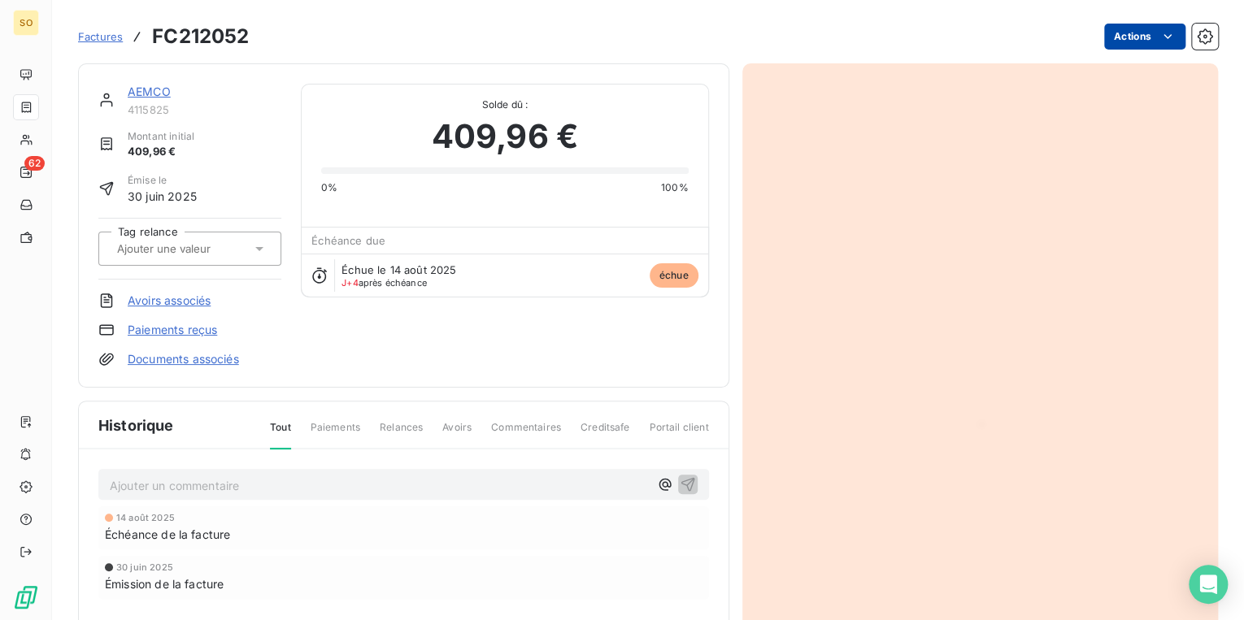
click at [1132, 40] on html "SO 62 Factures FC212052 Actions AEMCO 4115825 Montant initial 409,96 € Émise le…" at bounding box center [622, 310] width 1244 height 620
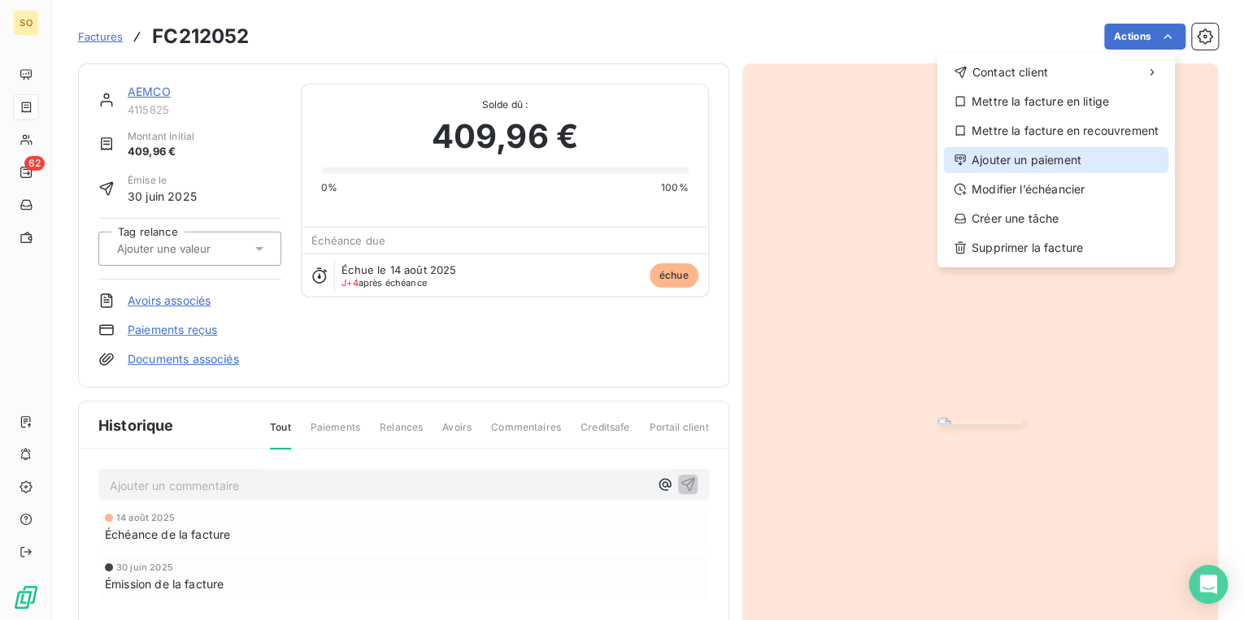
click at [1027, 152] on div "Ajouter un paiement" at bounding box center [1056, 160] width 224 height 26
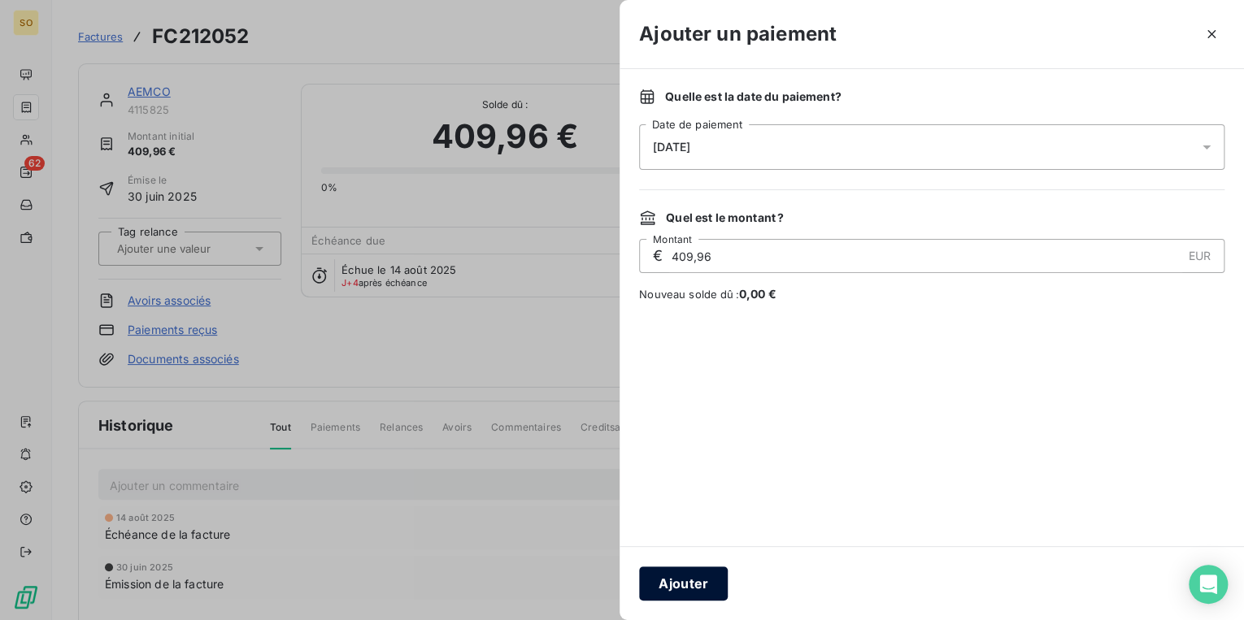
click at [707, 575] on button "Ajouter" at bounding box center [683, 584] width 89 height 34
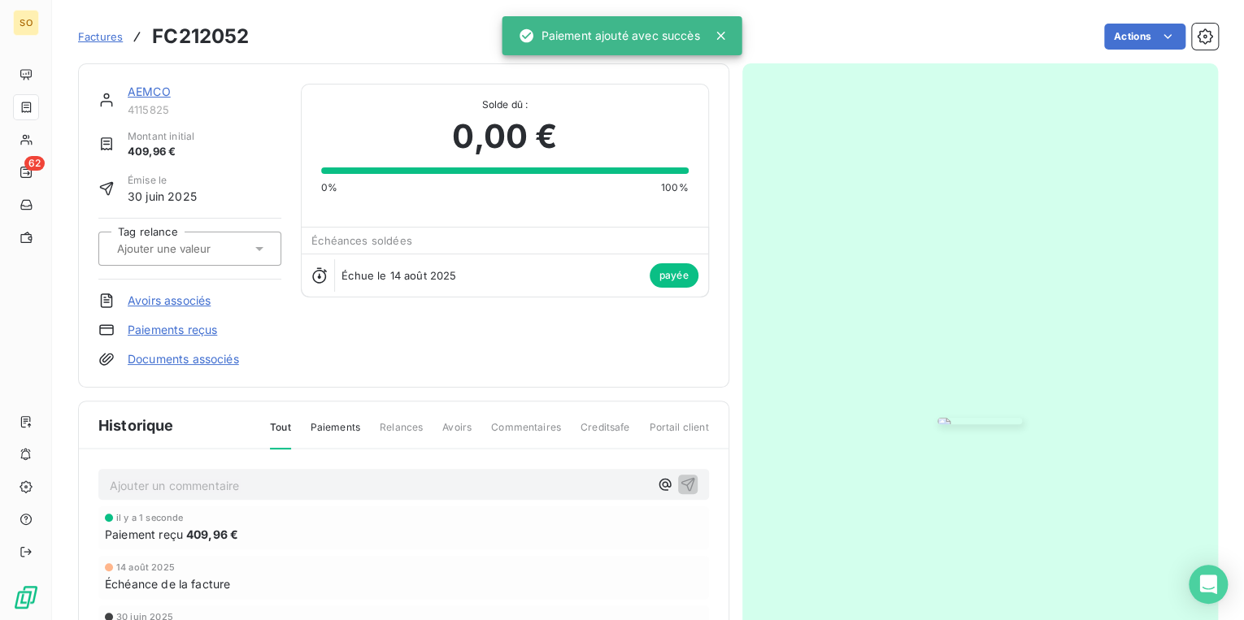
click at [150, 87] on link "AEMCO" at bounding box center [149, 92] width 43 height 14
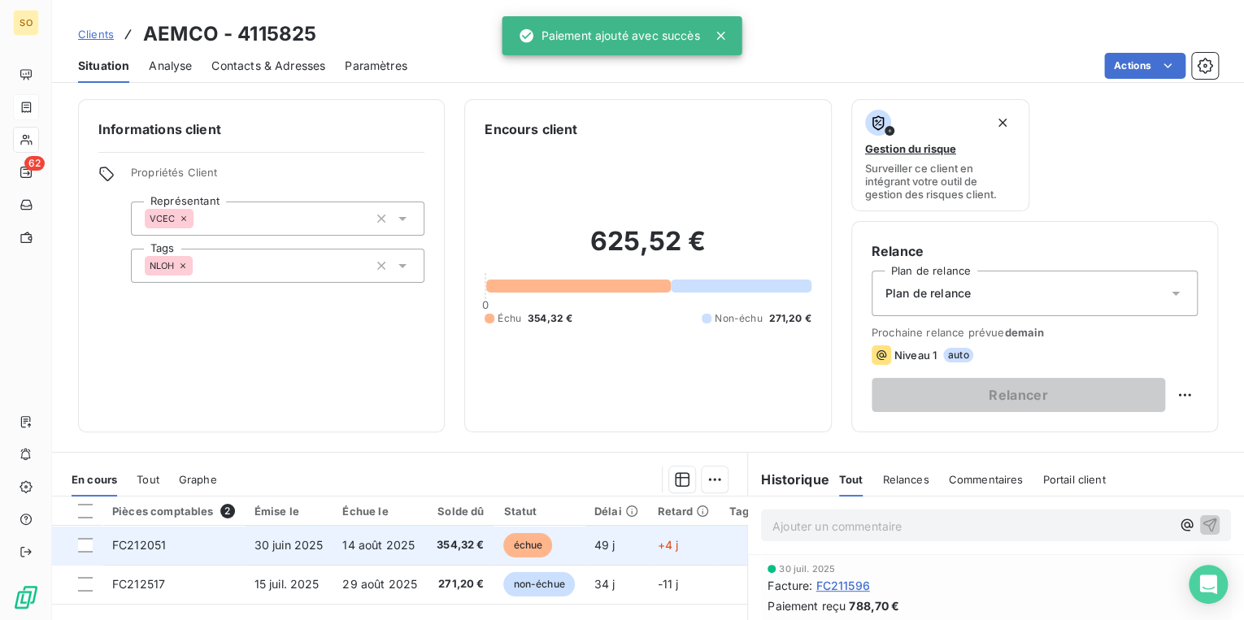
click at [524, 533] on span "échue" at bounding box center [527, 545] width 49 height 24
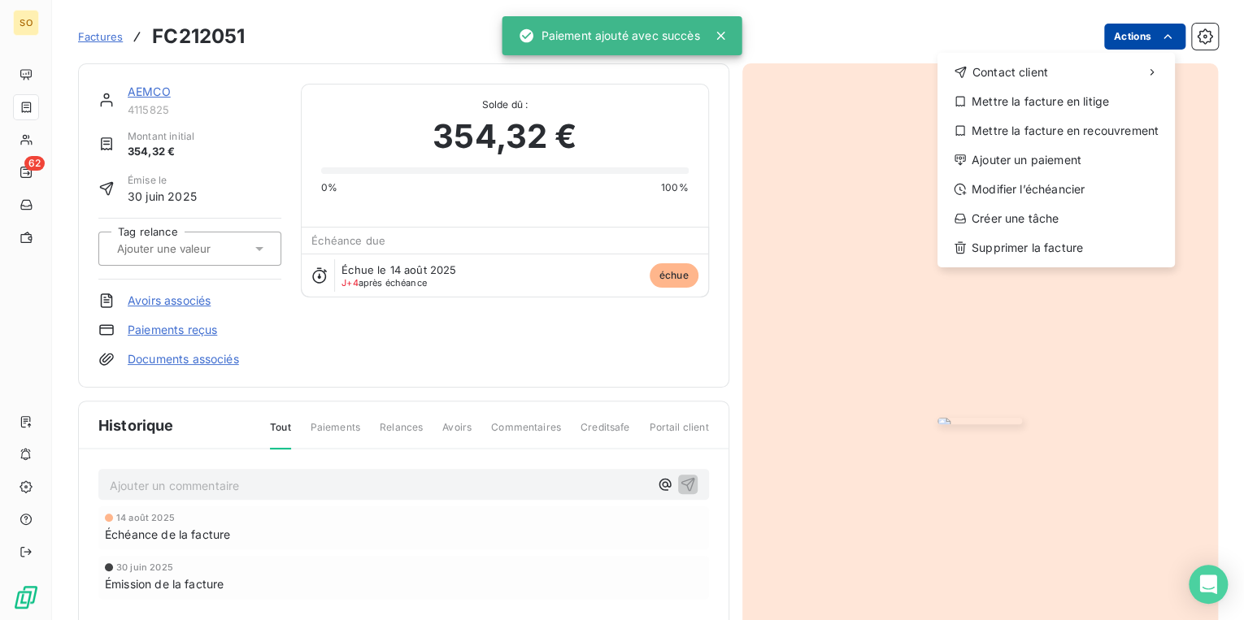
click at [1097, 36] on html "SO 62 Factures FC212051 Actions Contact client Mettre la facture en litige Mett…" at bounding box center [622, 310] width 1244 height 620
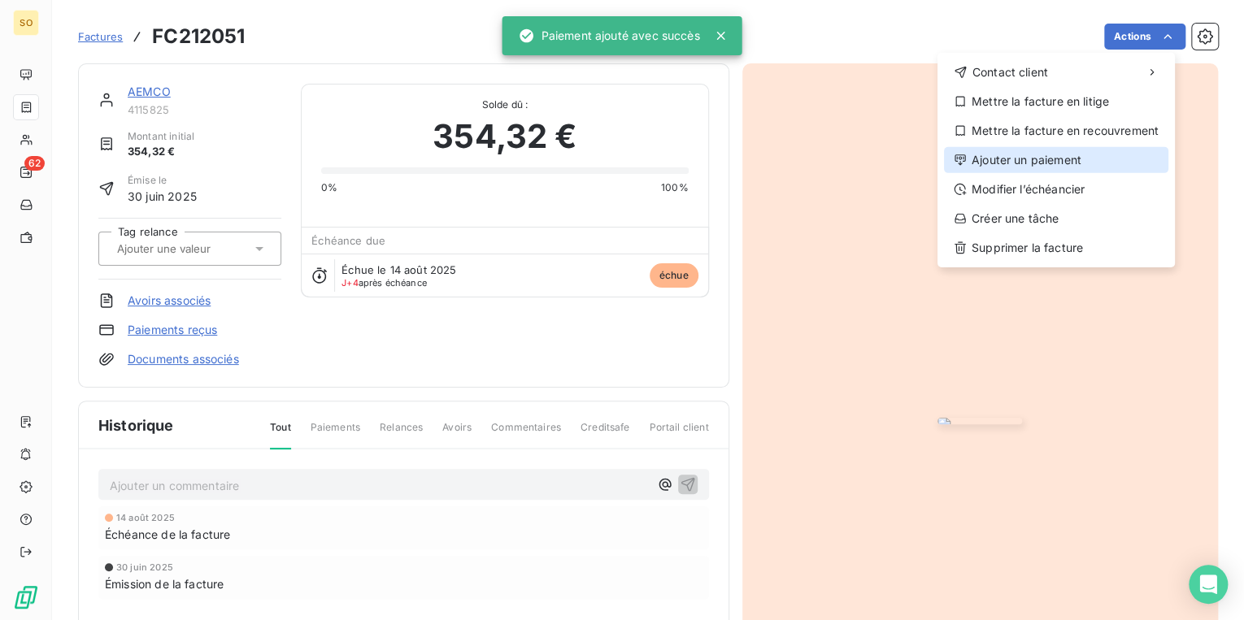
click at [1008, 157] on div "Ajouter un paiement" at bounding box center [1056, 160] width 224 height 26
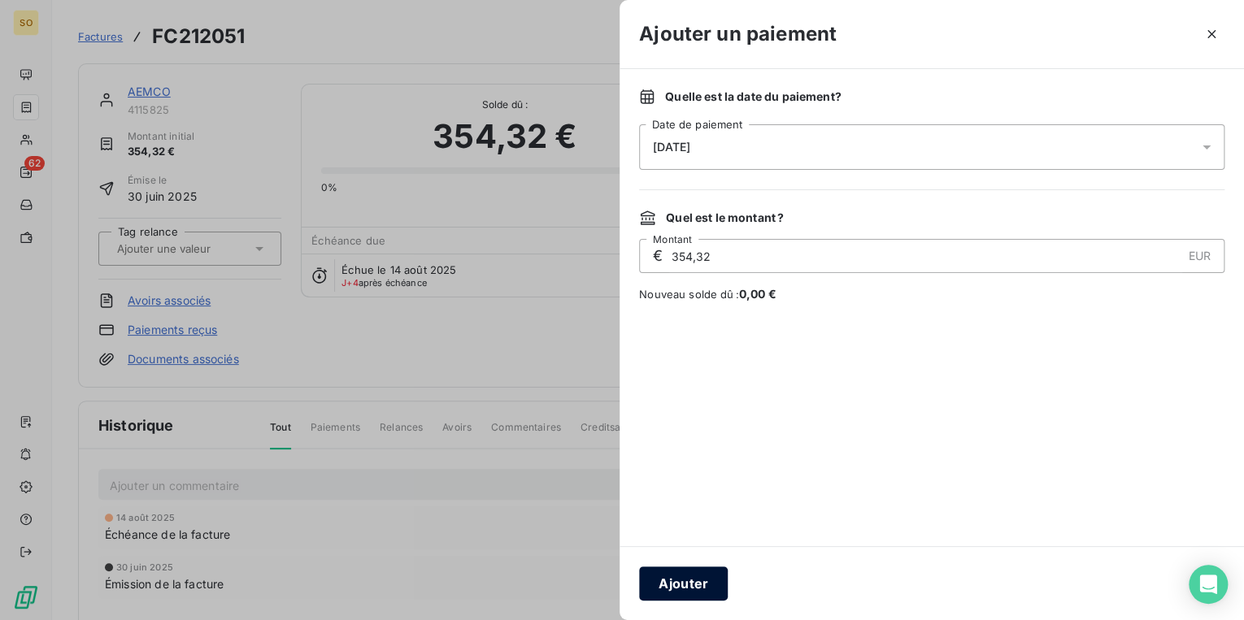
click at [680, 574] on button "Ajouter" at bounding box center [683, 584] width 89 height 34
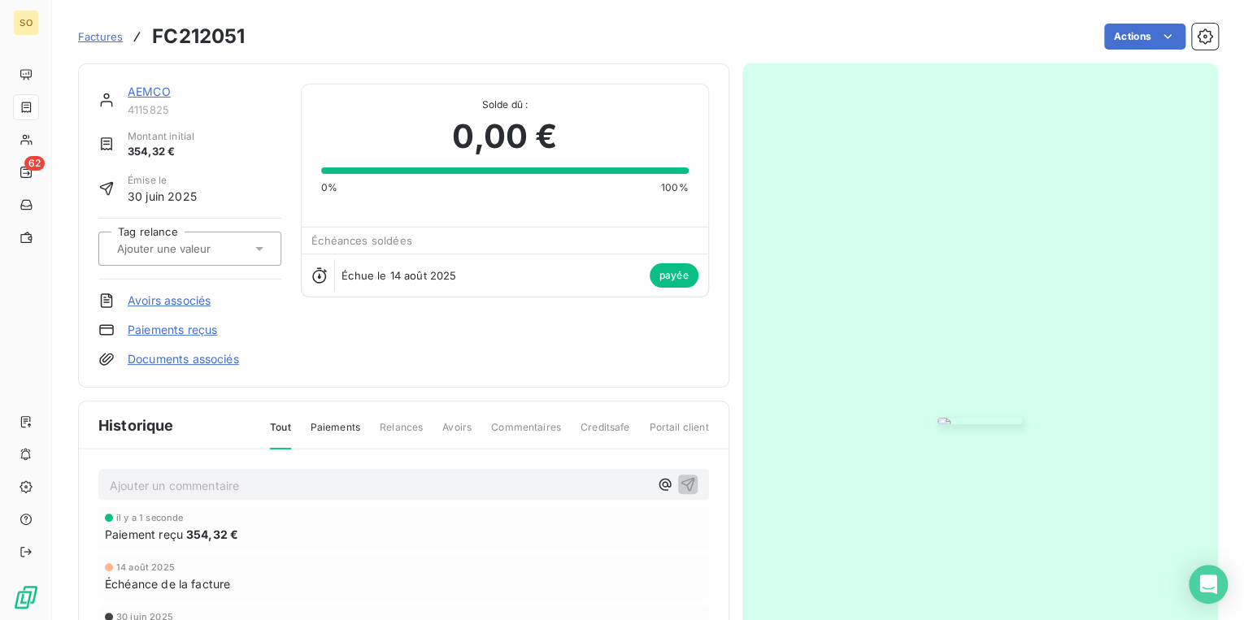
click at [146, 88] on link "AEMCO" at bounding box center [149, 92] width 43 height 14
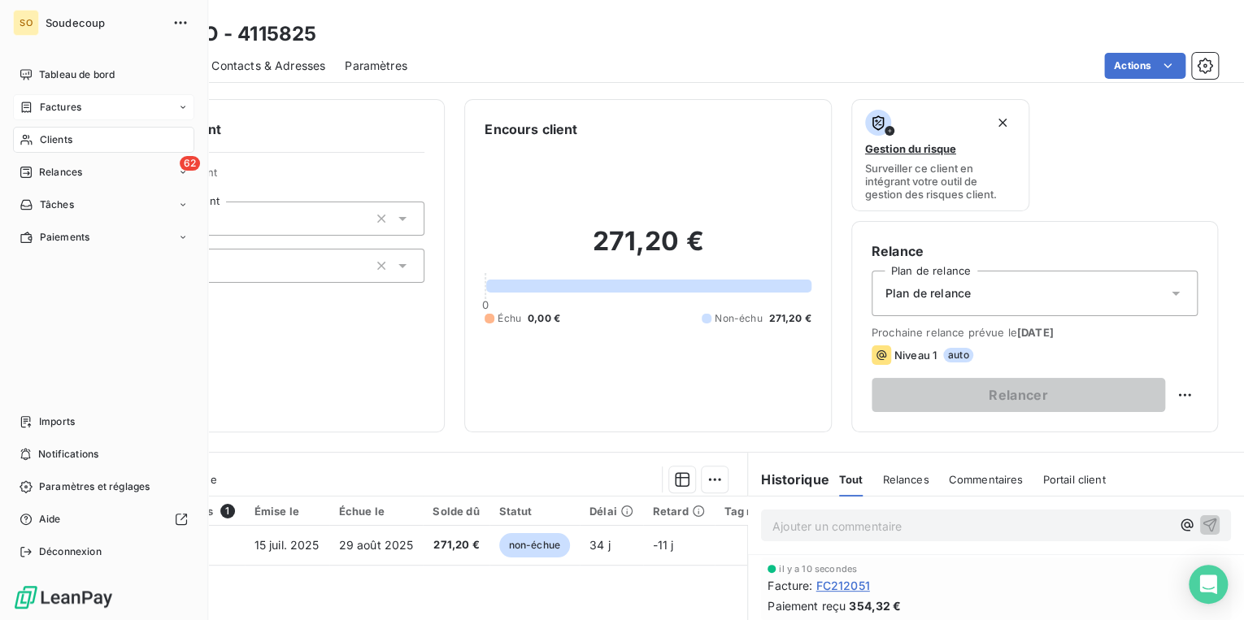
click at [40, 108] on span "Factures" at bounding box center [60, 107] width 41 height 15
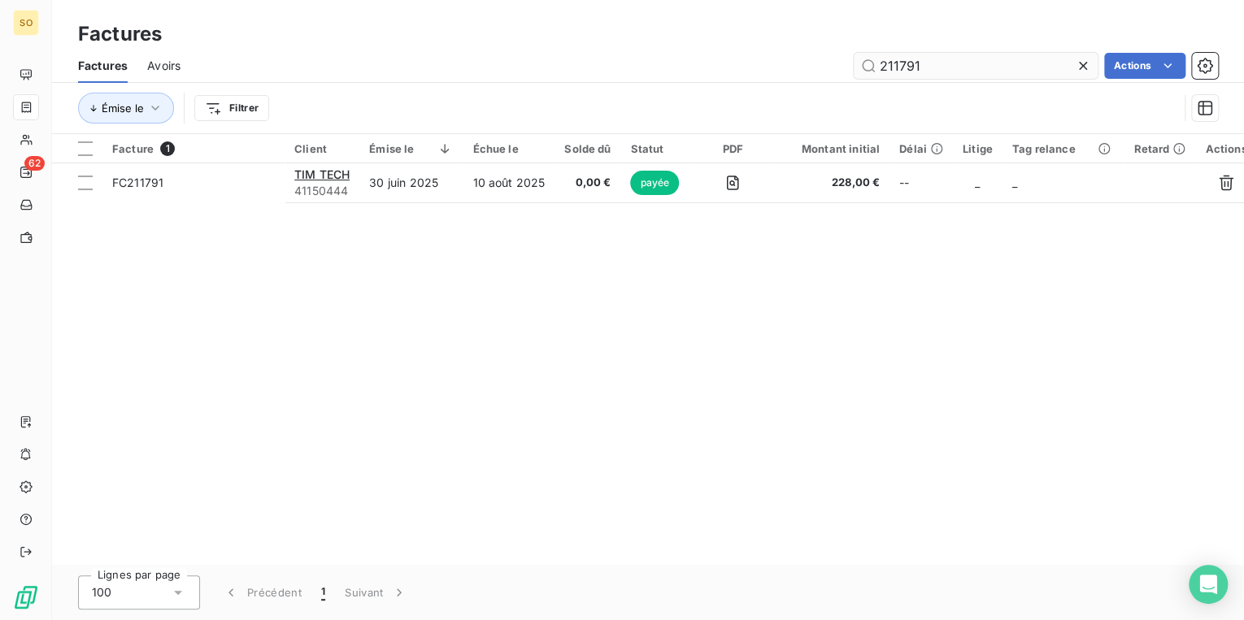
drag, startPoint x: 925, startPoint y: 67, endPoint x: 994, endPoint y: 67, distance: 69.1
click at [972, 67] on input "211791" at bounding box center [976, 66] width 244 height 26
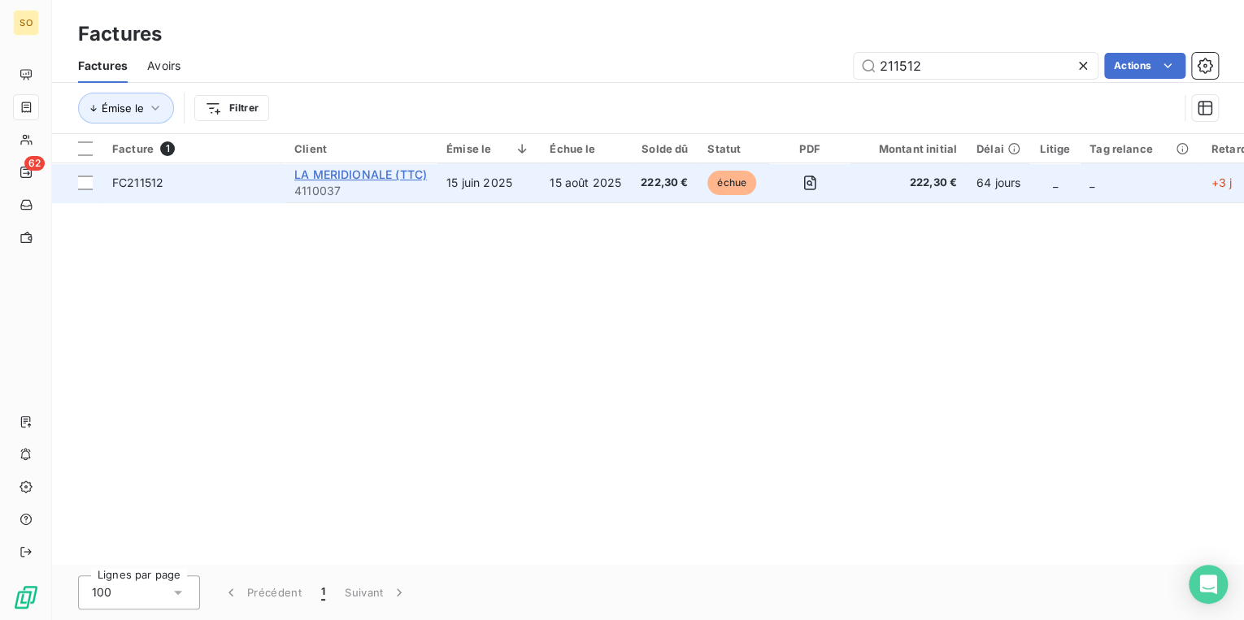
type input "211512"
click at [377, 178] on span "LA MERIDIONALE (TTC)" at bounding box center [360, 174] width 133 height 14
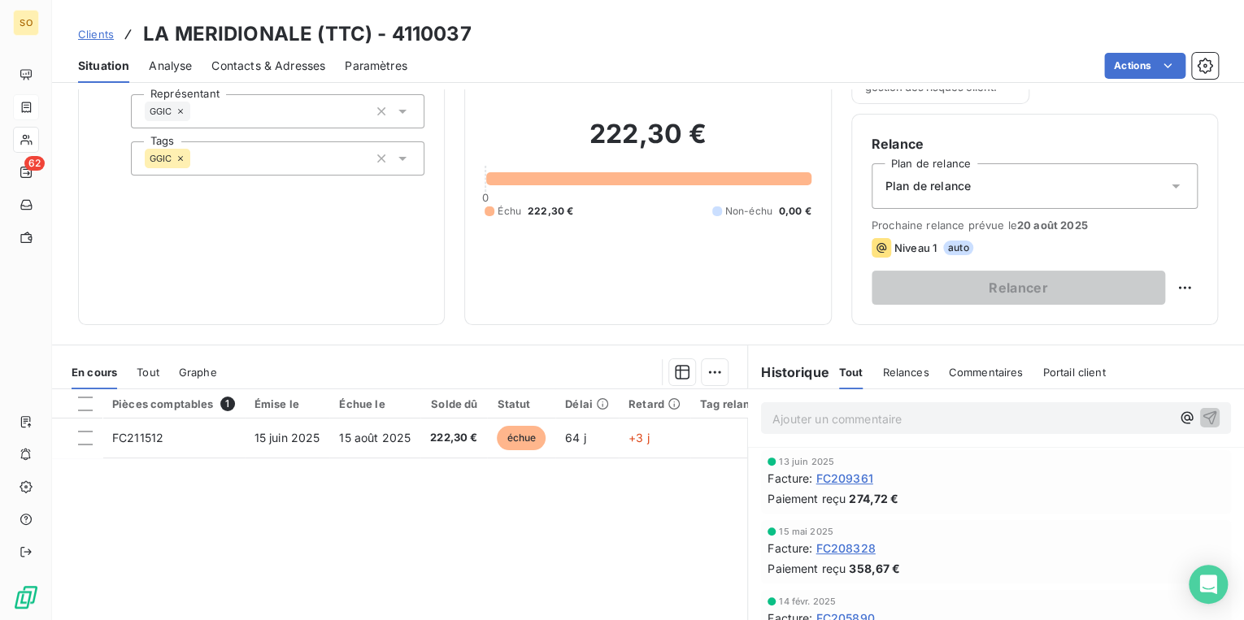
scroll to position [130, 0]
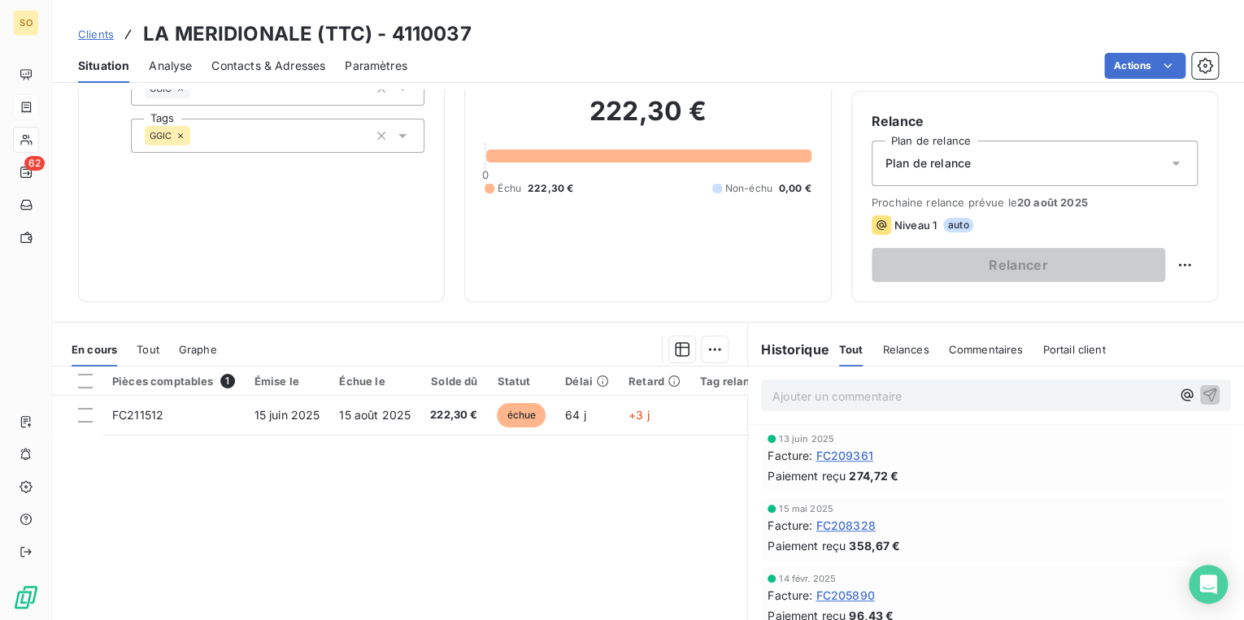
click at [107, 34] on span "Clients" at bounding box center [96, 34] width 36 height 13
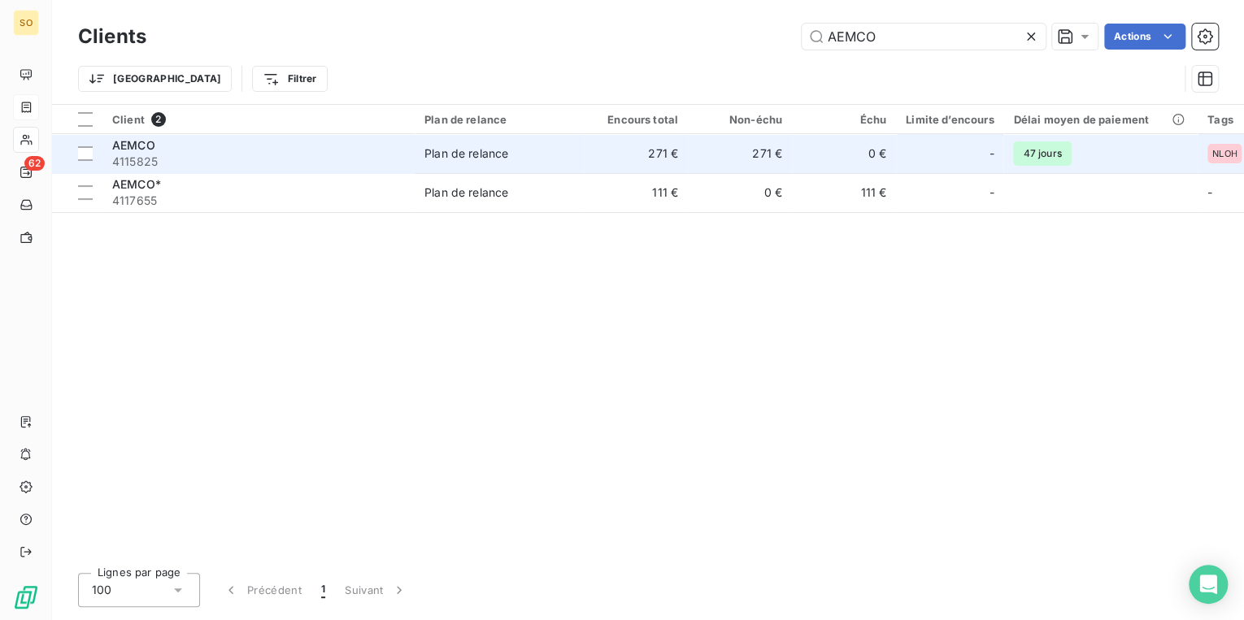
click at [501, 148] on div "Plan de relance" at bounding box center [466, 154] width 84 height 16
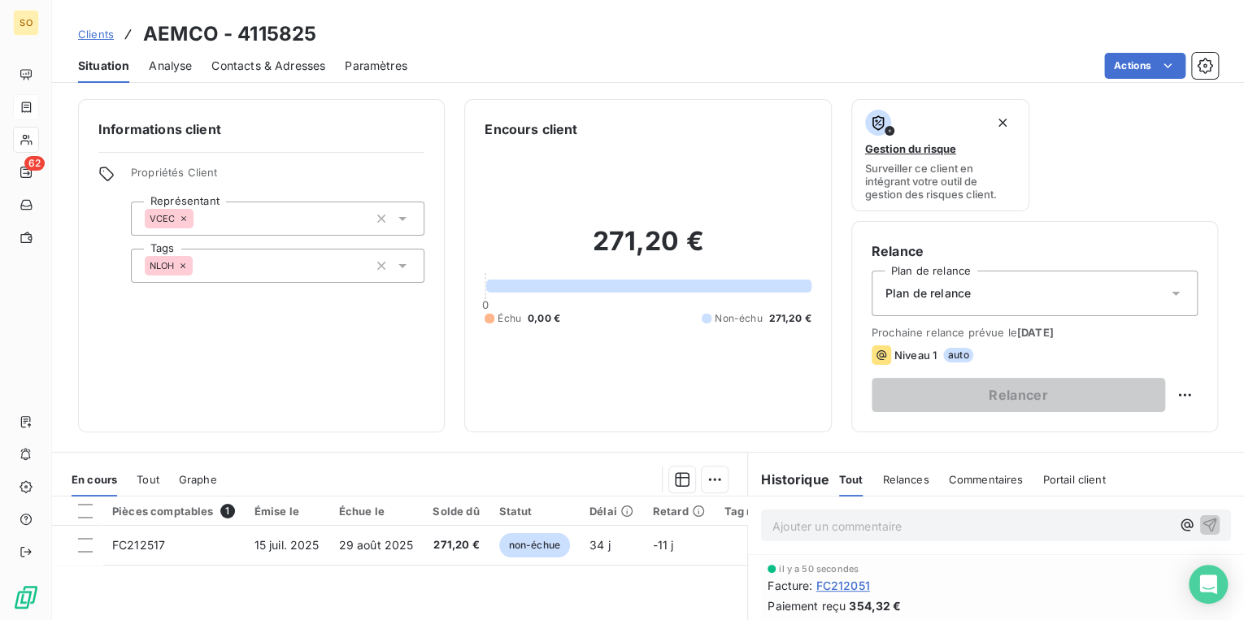
click at [108, 35] on span "Clients" at bounding box center [96, 34] width 36 height 13
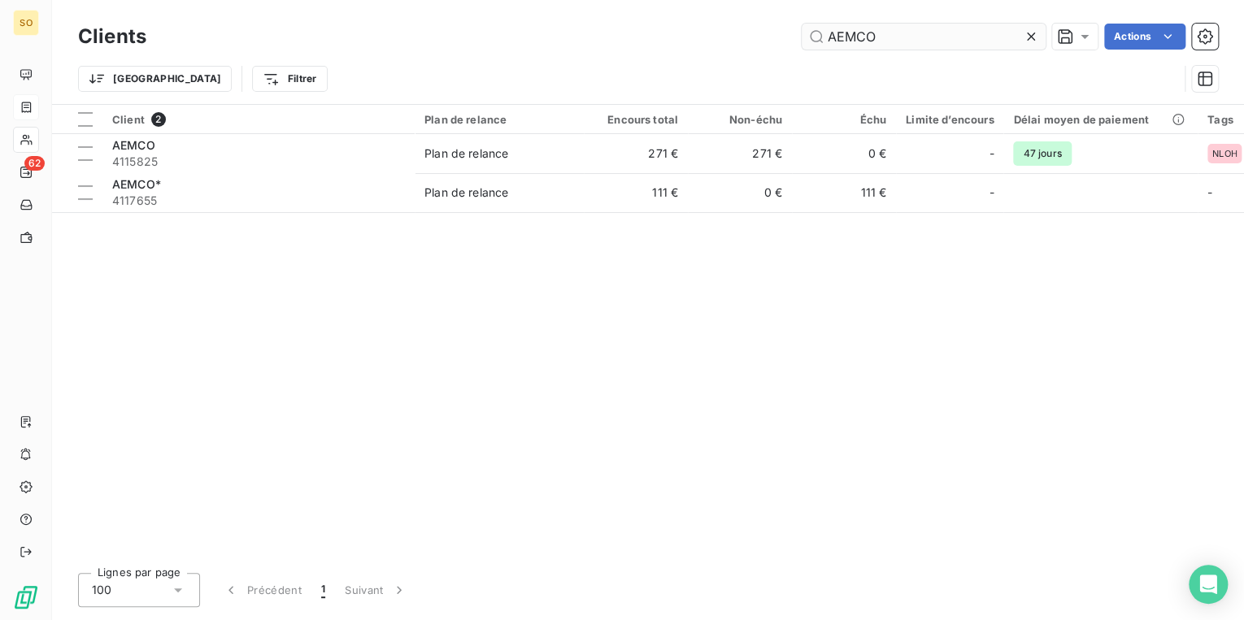
drag, startPoint x: 824, startPoint y: 34, endPoint x: 946, endPoint y: 31, distance: 122.8
click at [946, 31] on input "AEMCO" at bounding box center [924, 37] width 244 height 26
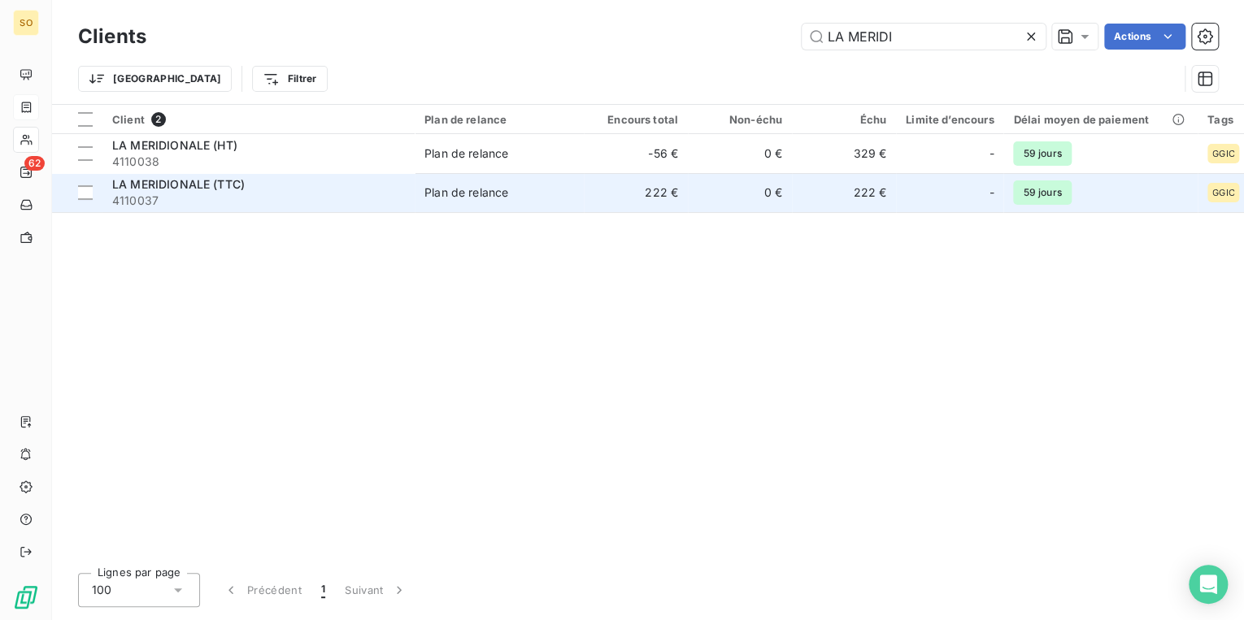
type input "LA MERIDI"
click at [203, 192] on div "LA MERIDIONALE (TTC)" at bounding box center [258, 184] width 293 height 16
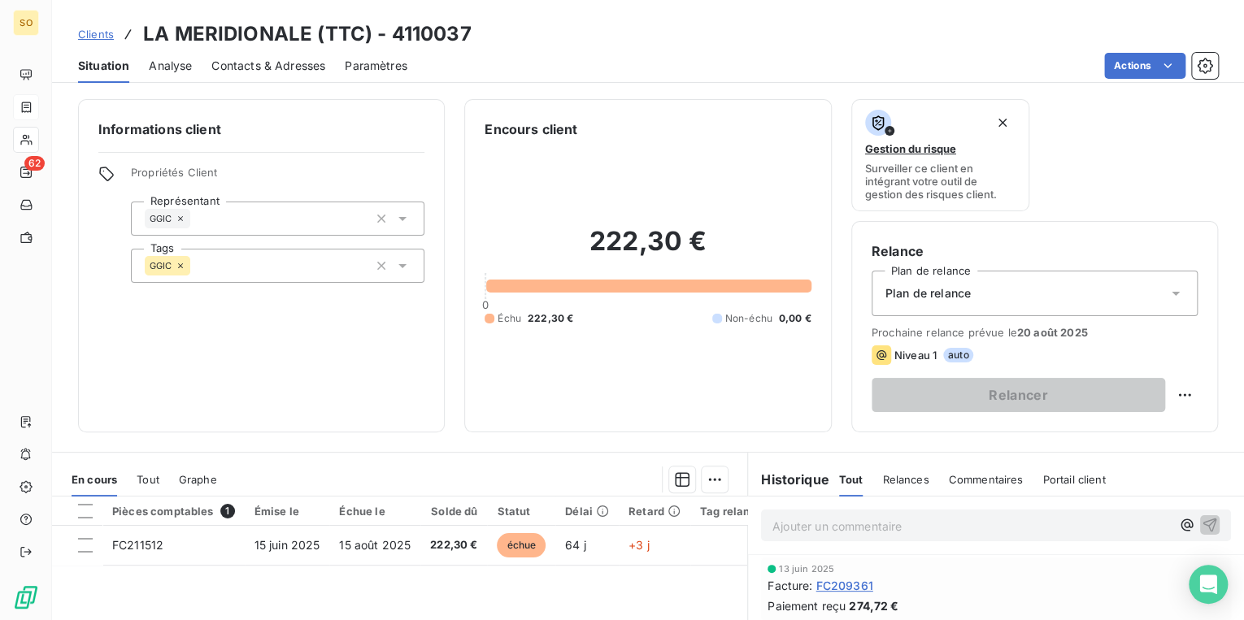
click at [101, 37] on span "Clients" at bounding box center [96, 34] width 36 height 13
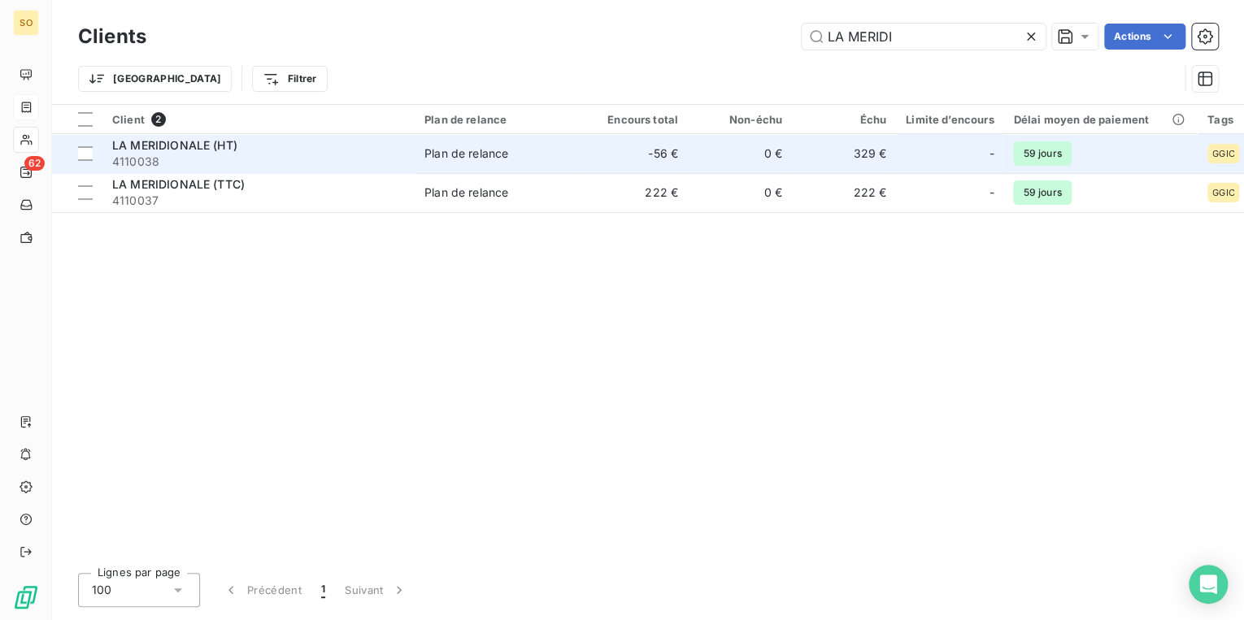
click at [142, 154] on span "4110038" at bounding box center [258, 162] width 293 height 16
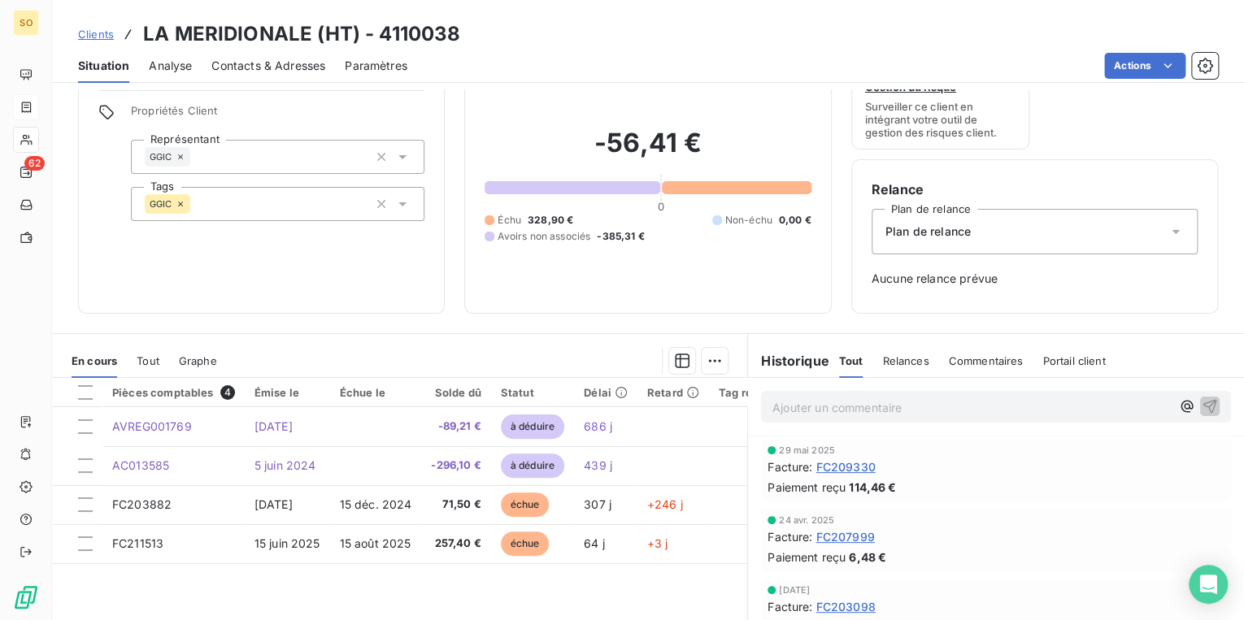
scroll to position [130, 0]
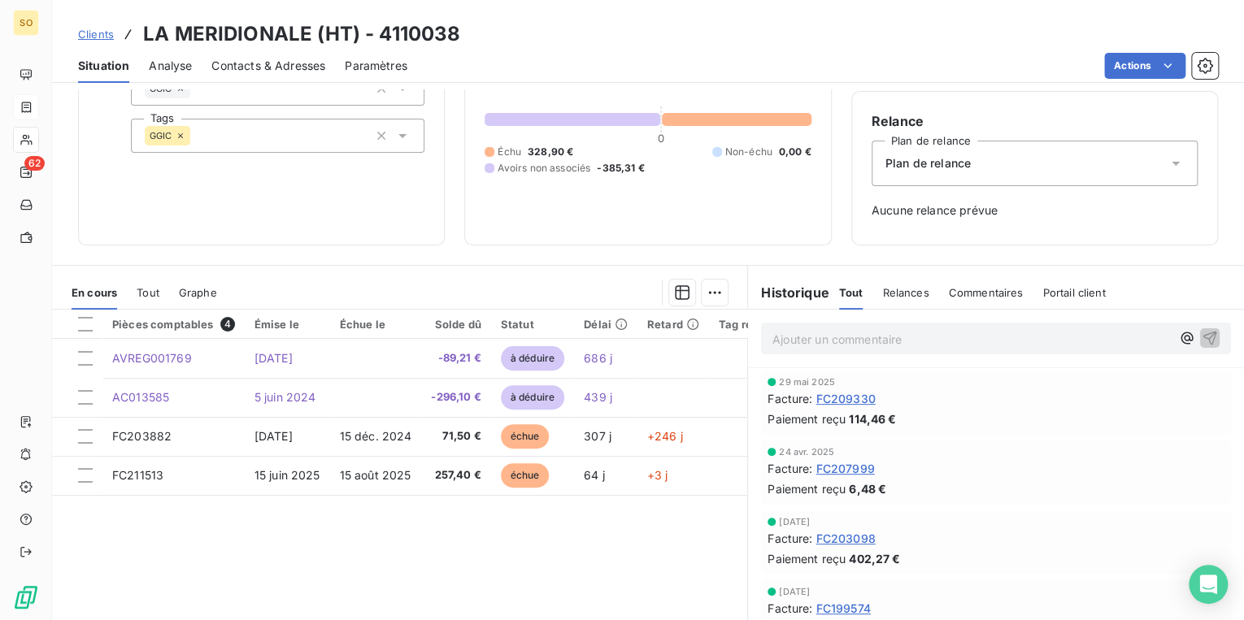
click at [100, 32] on span "Clients" at bounding box center [96, 34] width 36 height 13
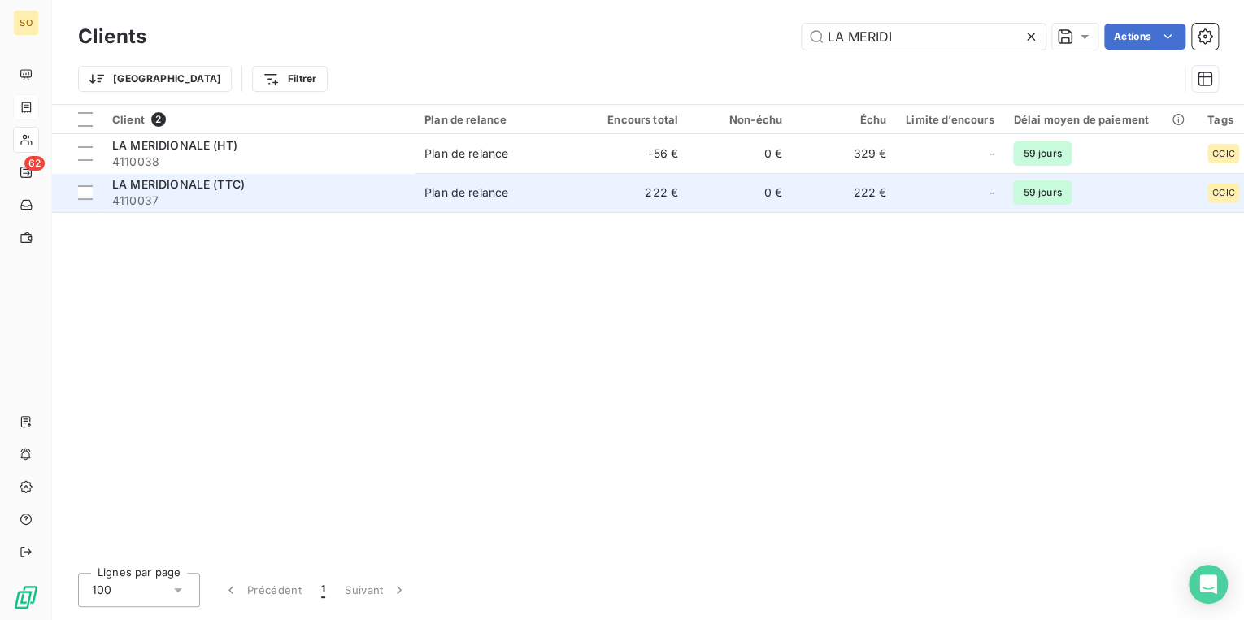
click at [215, 188] on span "LA MERIDIONALE (TTC)" at bounding box center [178, 184] width 133 height 14
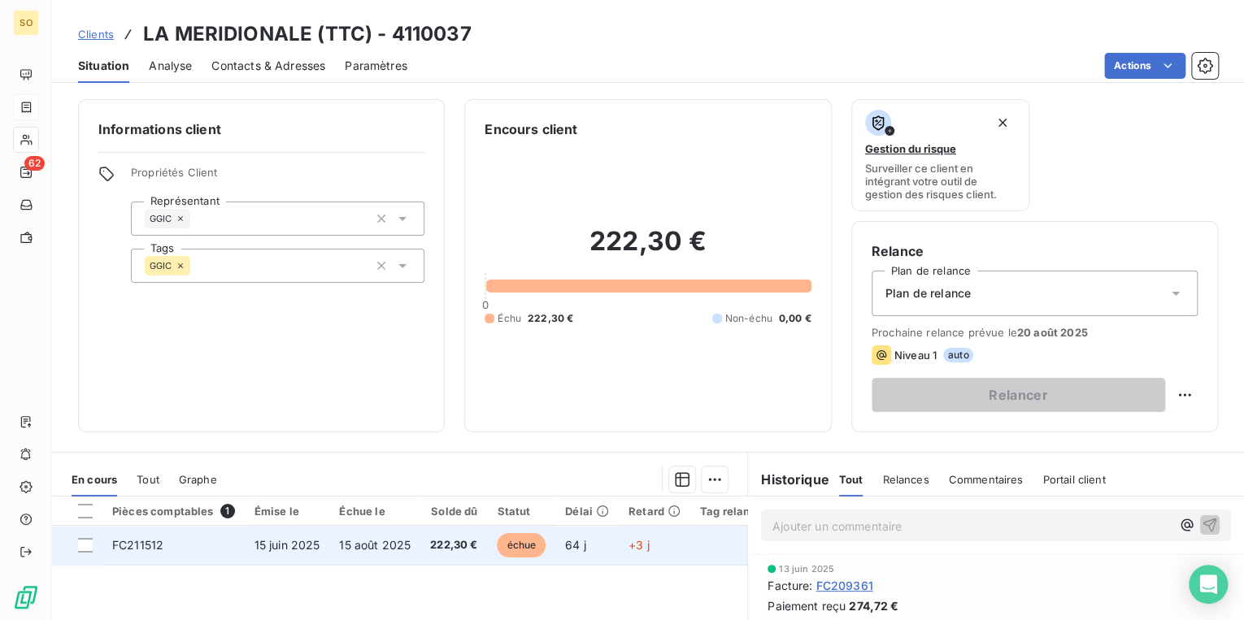
click at [515, 544] on span "échue" at bounding box center [521, 545] width 49 height 24
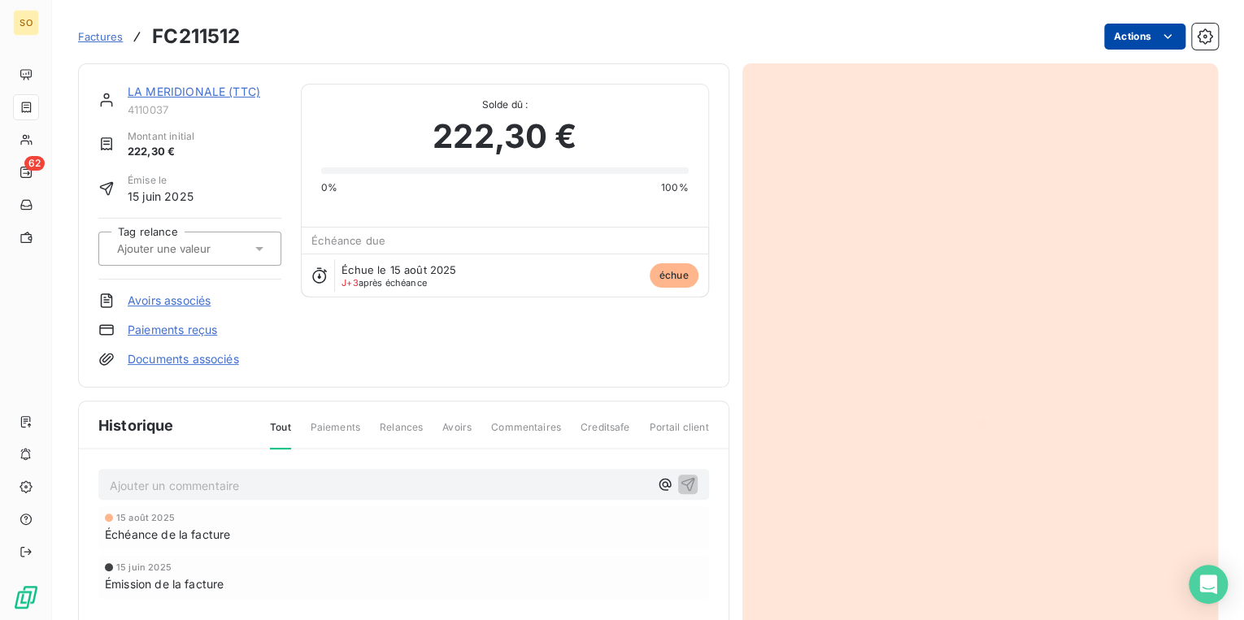
click at [1117, 42] on html "SO 62 Factures FC211512 Actions LA MERIDIONALE (TTC) 4110037 Montant initial 22…" at bounding box center [622, 310] width 1244 height 620
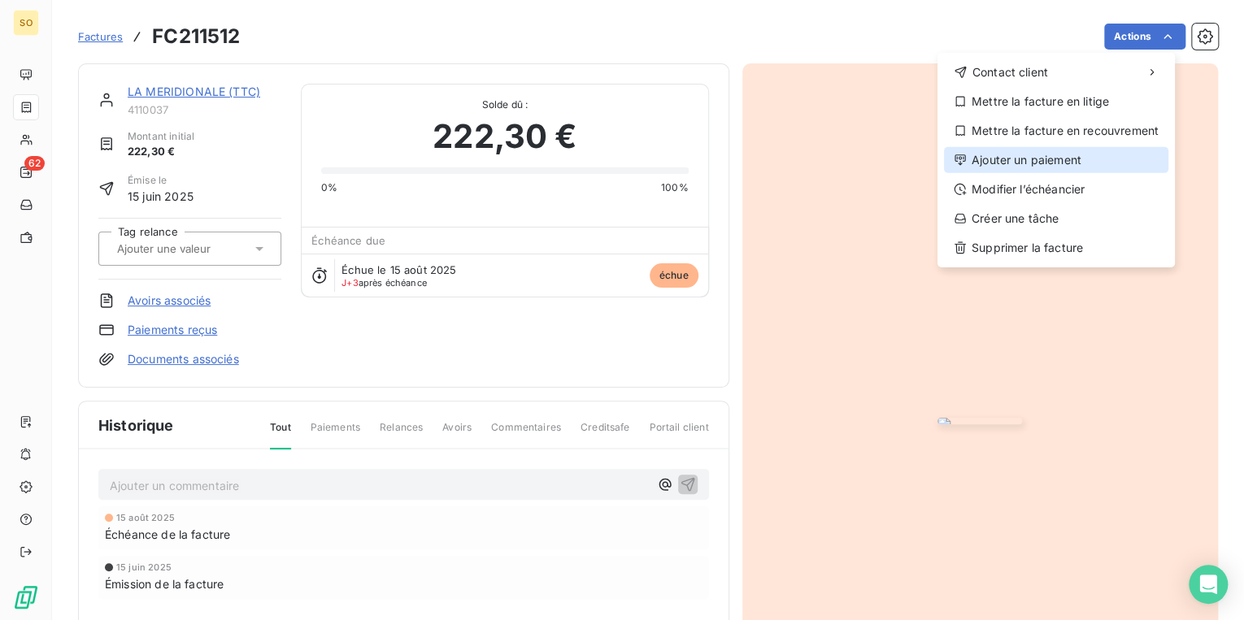
click at [1061, 160] on div "Ajouter un paiement" at bounding box center [1056, 160] width 224 height 26
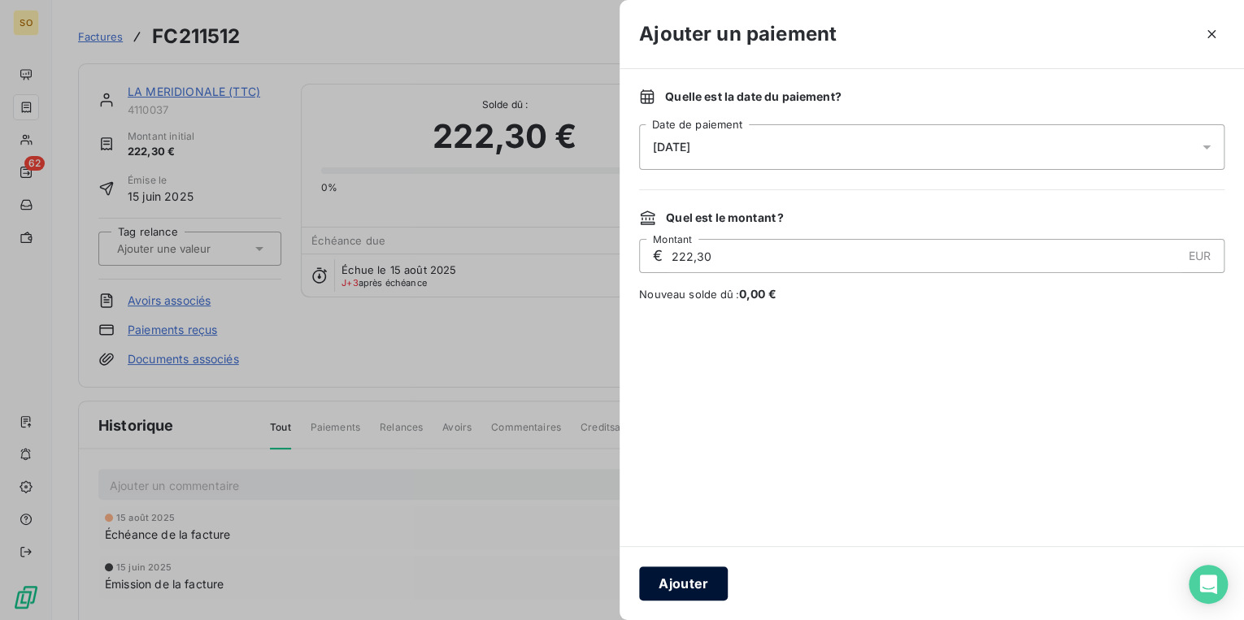
click at [655, 585] on button "Ajouter" at bounding box center [683, 584] width 89 height 34
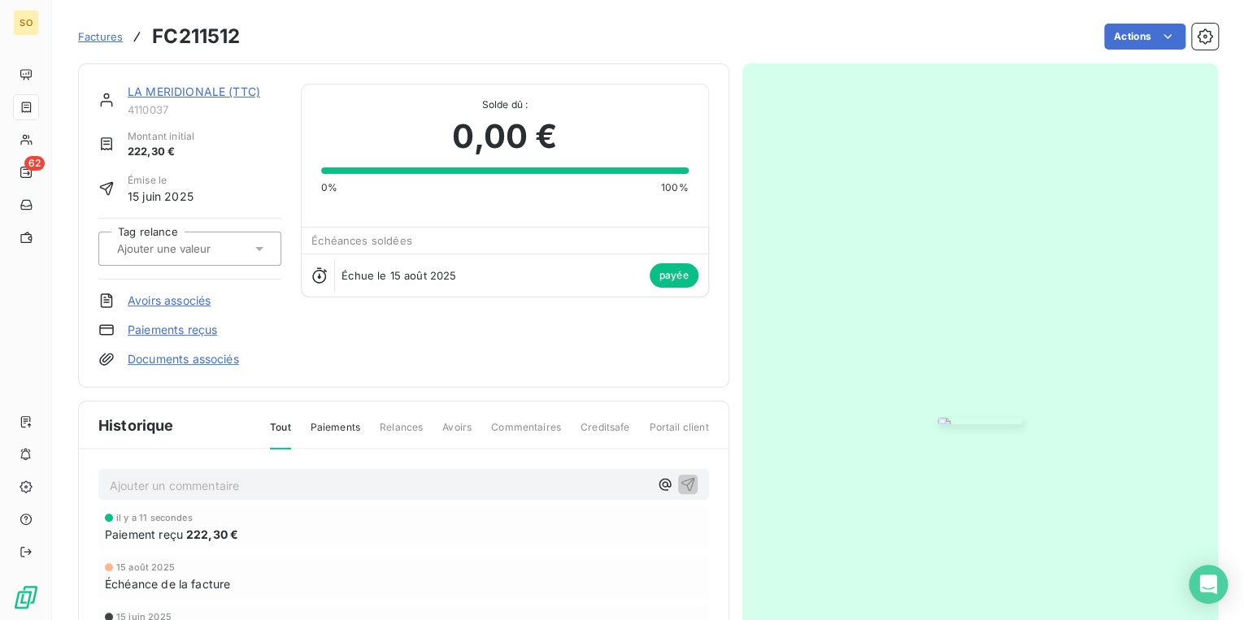
click at [169, 91] on link "LA MERIDIONALE (TTC)" at bounding box center [194, 92] width 133 height 14
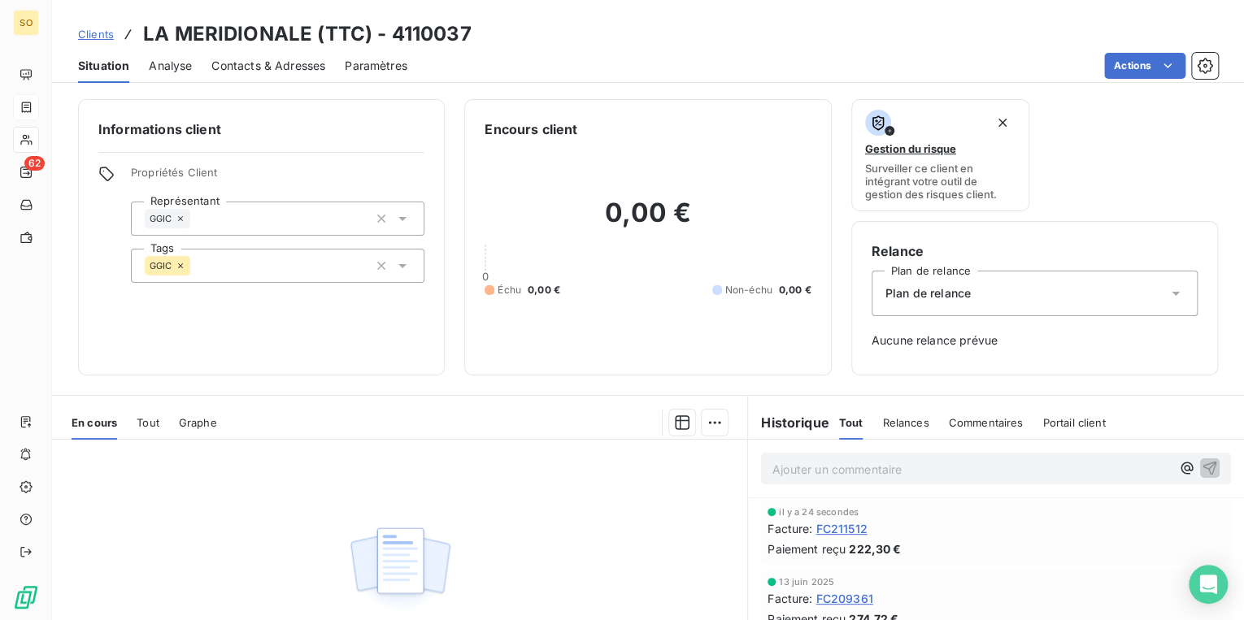
click at [99, 35] on span "Clients" at bounding box center [96, 34] width 36 height 13
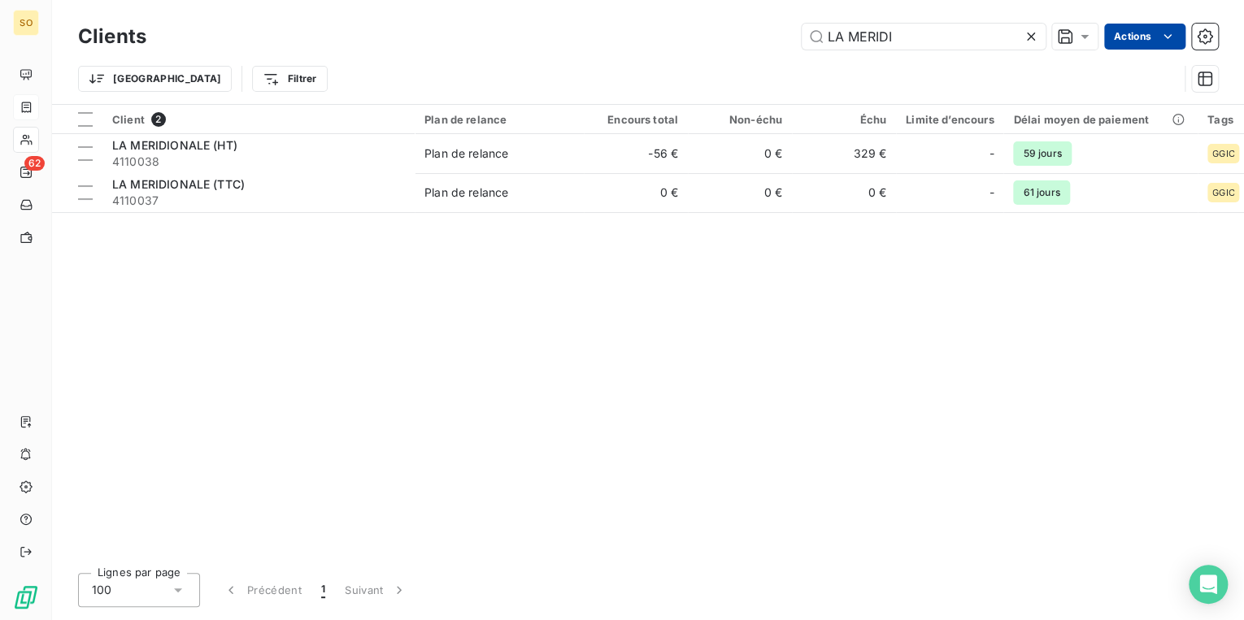
drag, startPoint x: 828, startPoint y: 41, endPoint x: 1158, endPoint y: 24, distance: 330.5
click at [1116, 29] on div "LA MERIDI Actions" at bounding box center [692, 37] width 1052 height 26
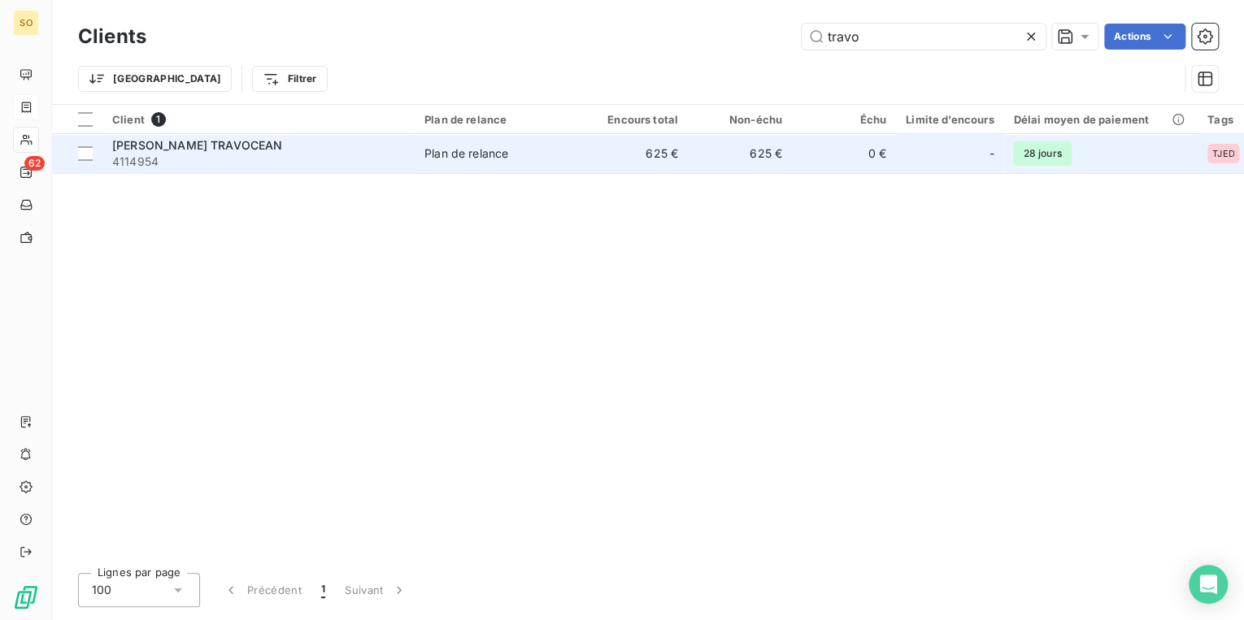
type input "travo"
click at [327, 147] on div "[PERSON_NAME] TRAVOCEAN" at bounding box center [258, 145] width 293 height 16
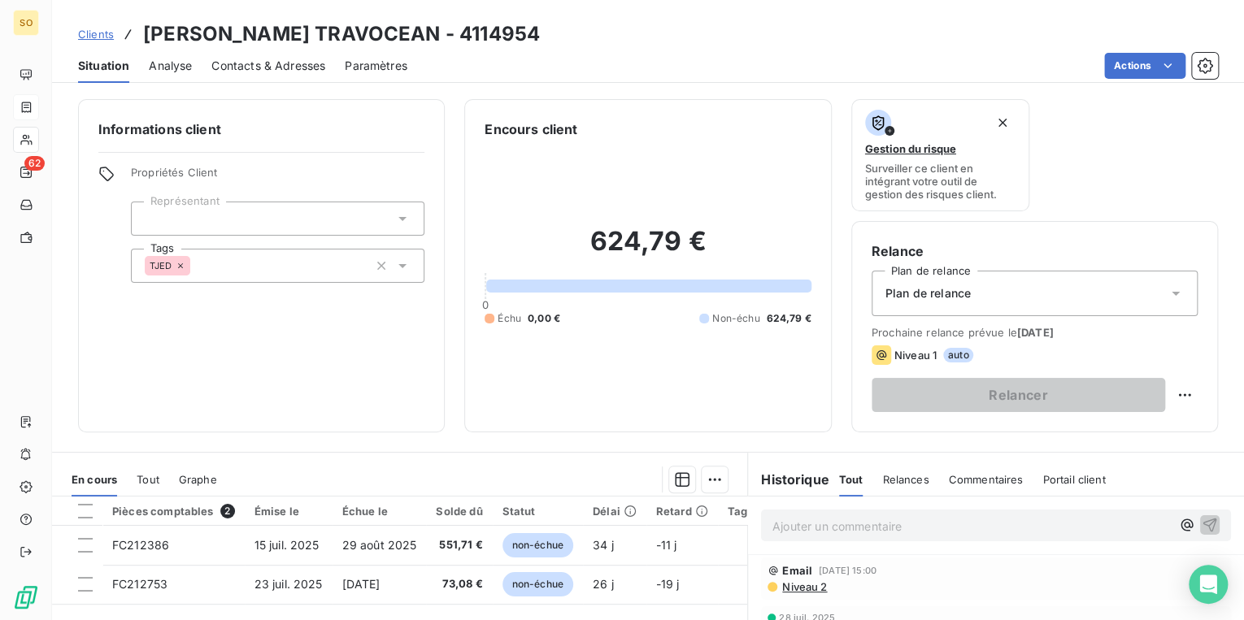
scroll to position [65, 0]
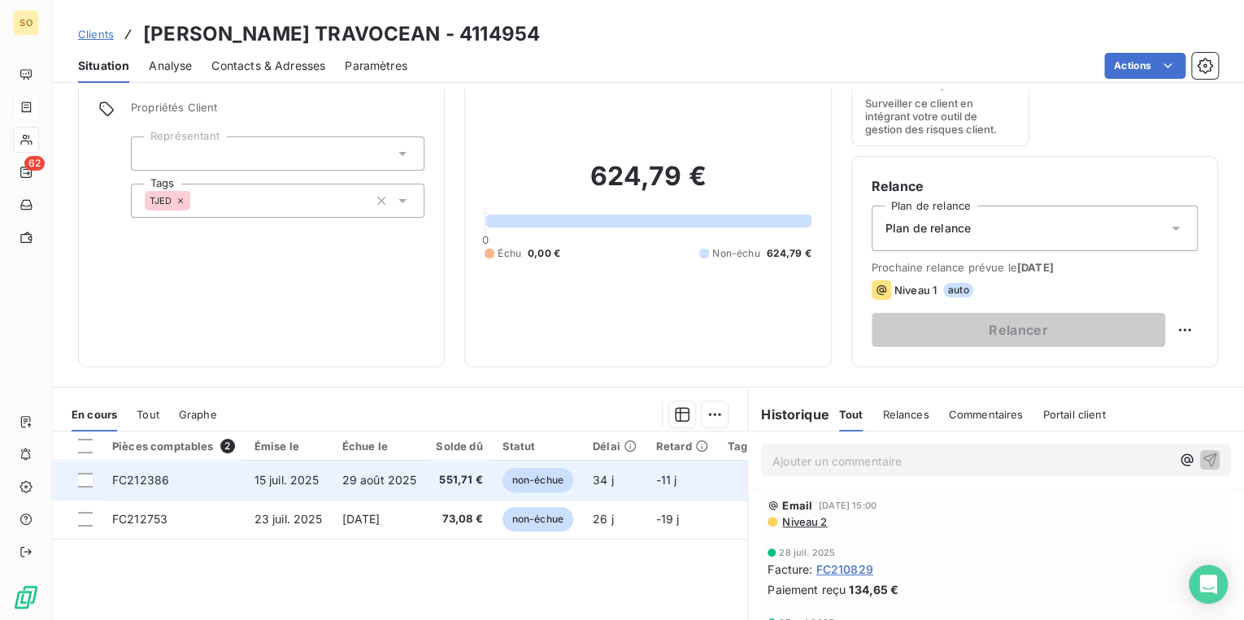
click at [537, 480] on span "non-échue" at bounding box center [537, 480] width 71 height 24
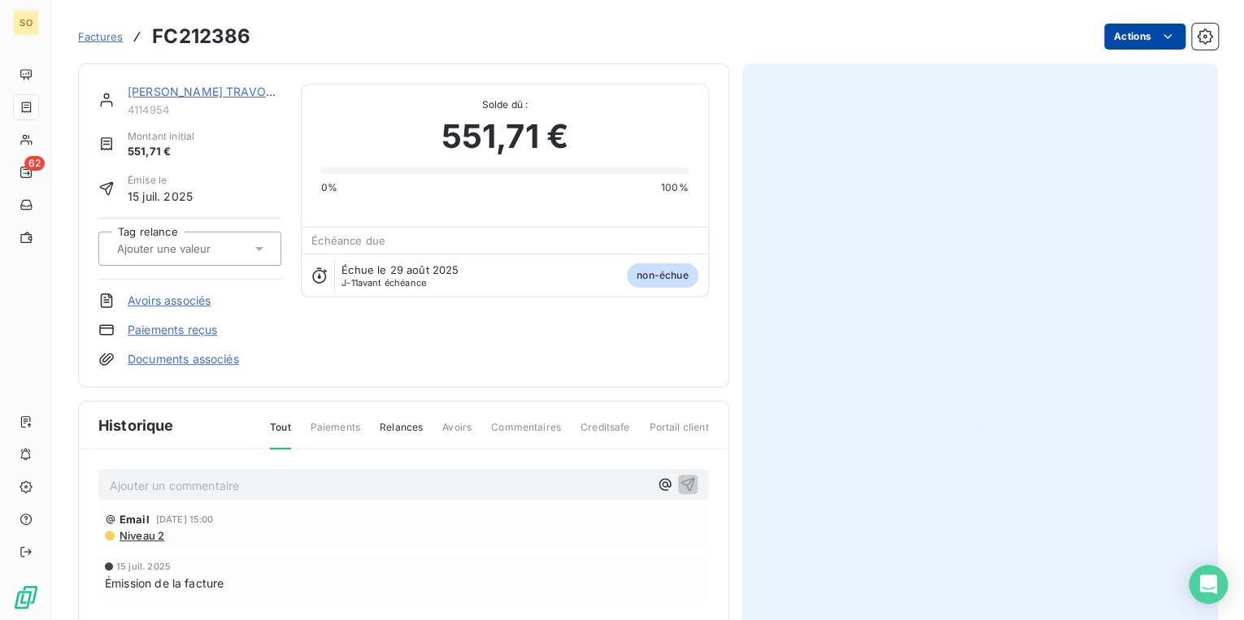
click at [1103, 38] on html "SO 62 Factures FC212386 Actions [PERSON_NAME] TRAVOCEAN 4114954 Montant initial…" at bounding box center [622, 310] width 1244 height 620
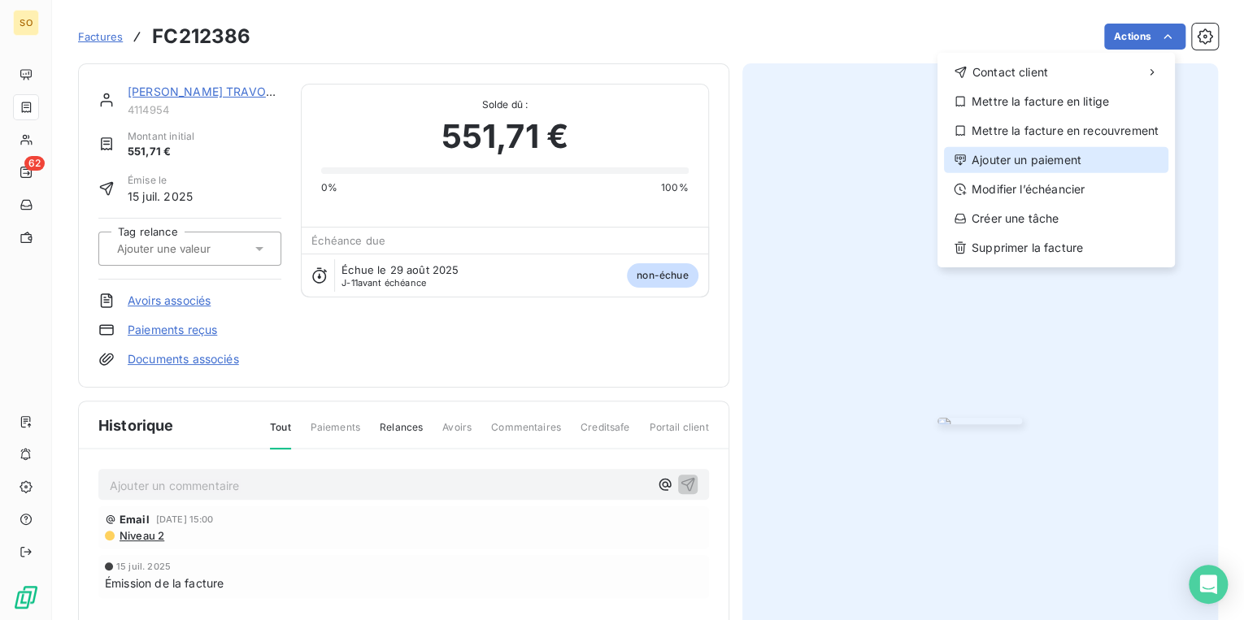
click at [1076, 159] on div "Ajouter un paiement" at bounding box center [1056, 160] width 224 height 26
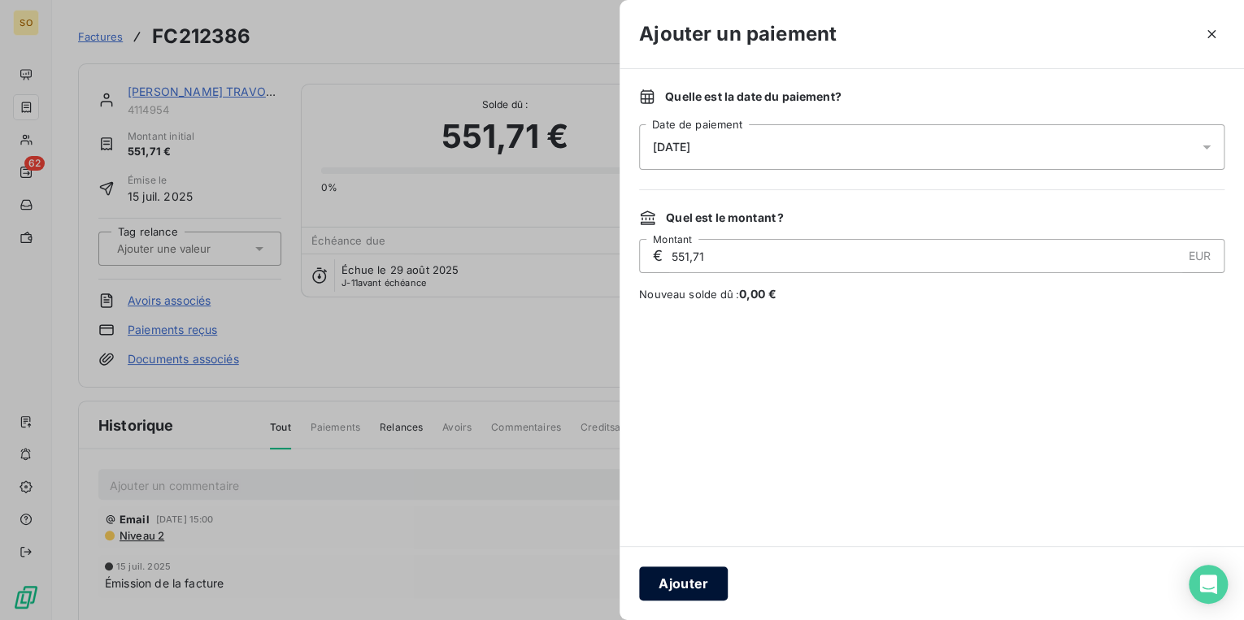
click at [702, 582] on button "Ajouter" at bounding box center [683, 584] width 89 height 34
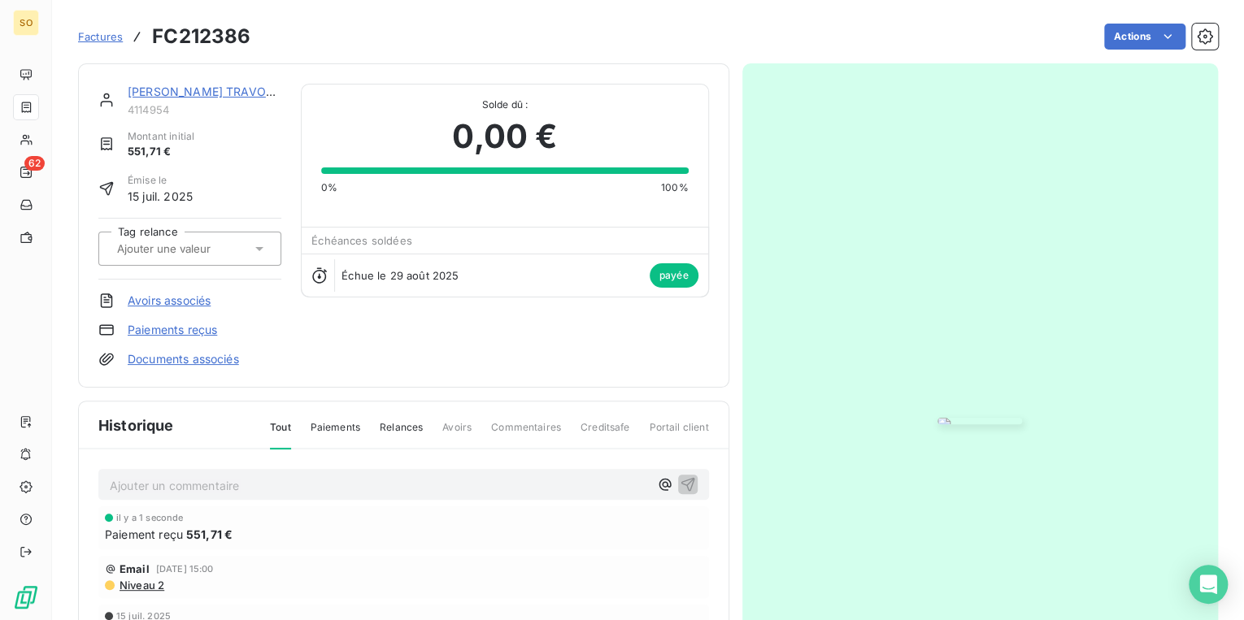
click at [176, 89] on link "[PERSON_NAME] TRAVOCEAN" at bounding box center [213, 92] width 170 height 14
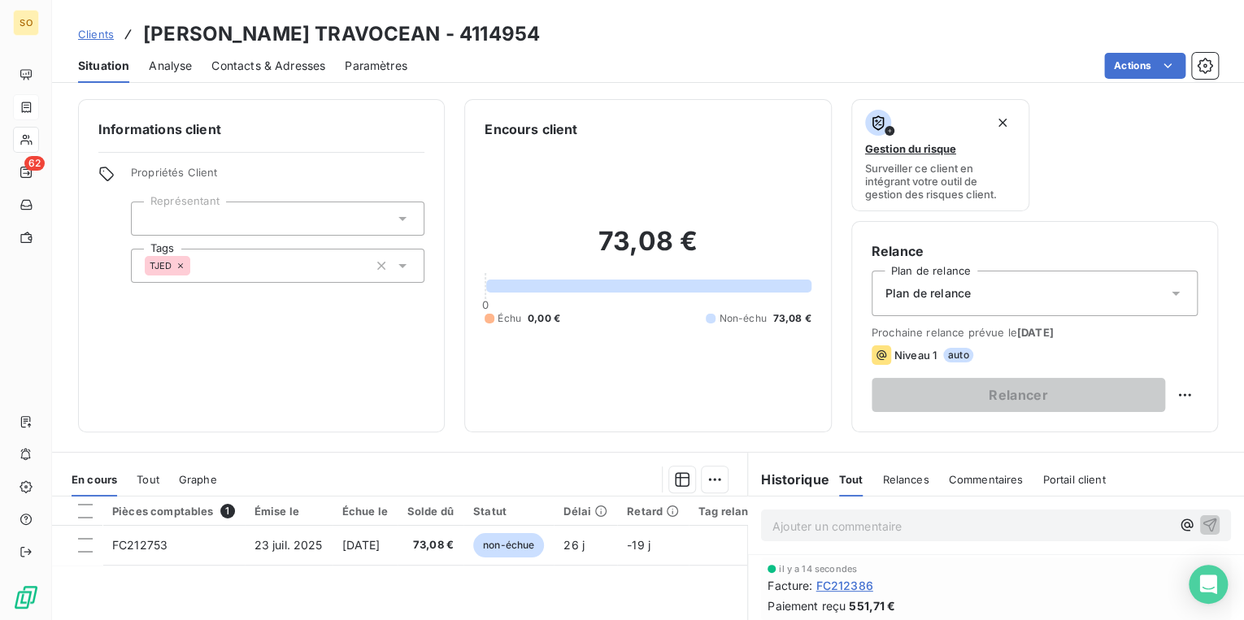
click at [95, 28] on span "Clients" at bounding box center [96, 34] width 36 height 13
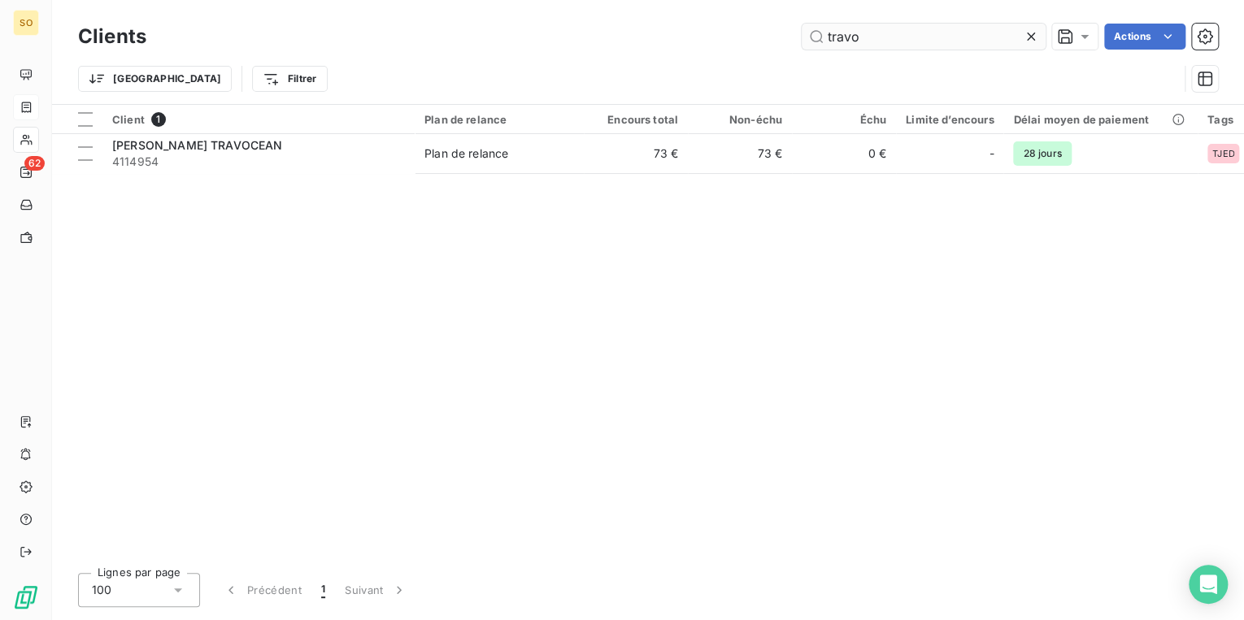
drag, startPoint x: 828, startPoint y: 37, endPoint x: 985, endPoint y: 29, distance: 157.1
click at [963, 34] on input "travo" at bounding box center [924, 37] width 244 height 26
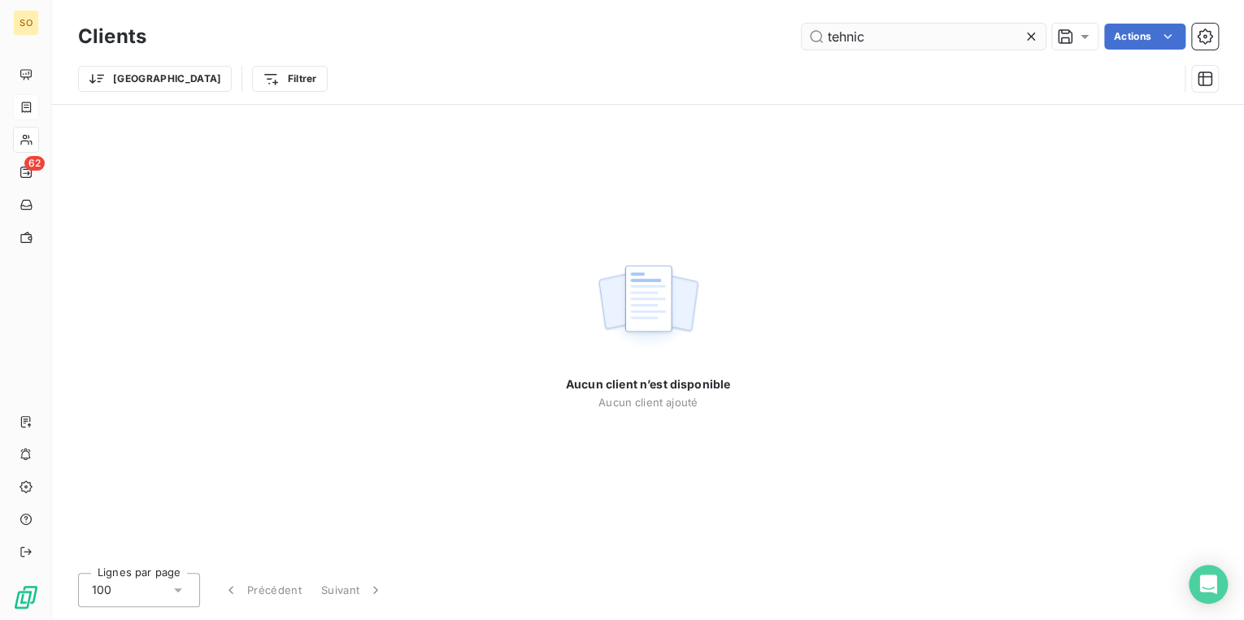
click at [847, 39] on input "tehnic" at bounding box center [924, 37] width 244 height 26
click at [837, 41] on input "tehnic" at bounding box center [924, 37] width 244 height 26
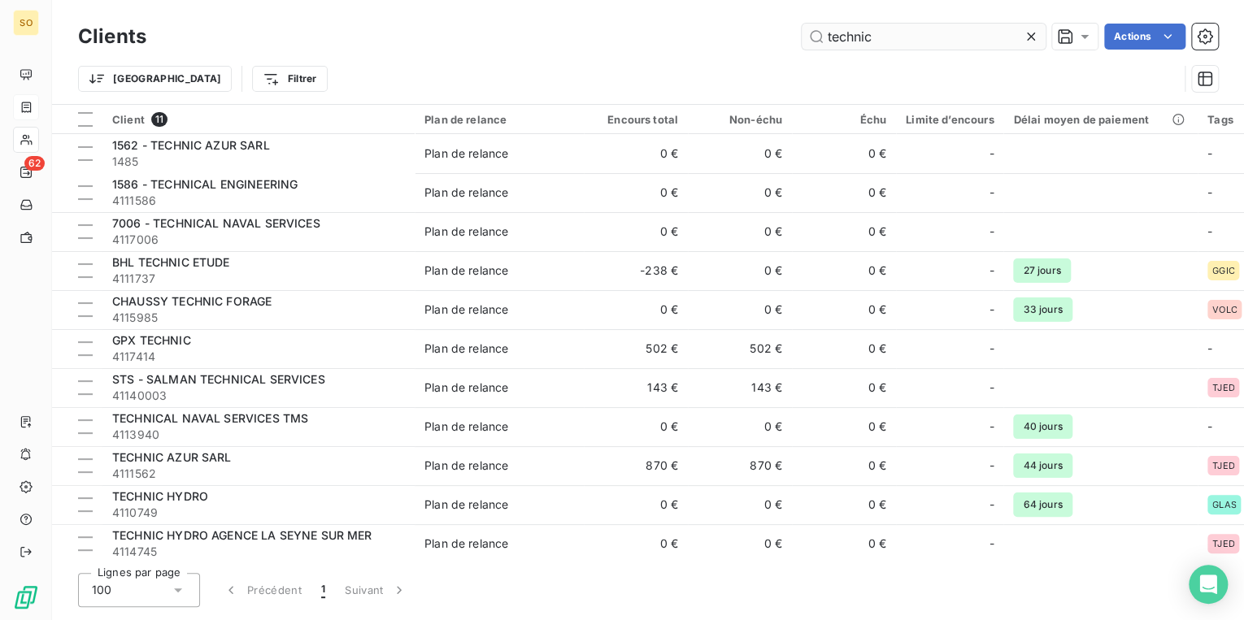
click at [897, 36] on input "technic" at bounding box center [924, 37] width 244 height 26
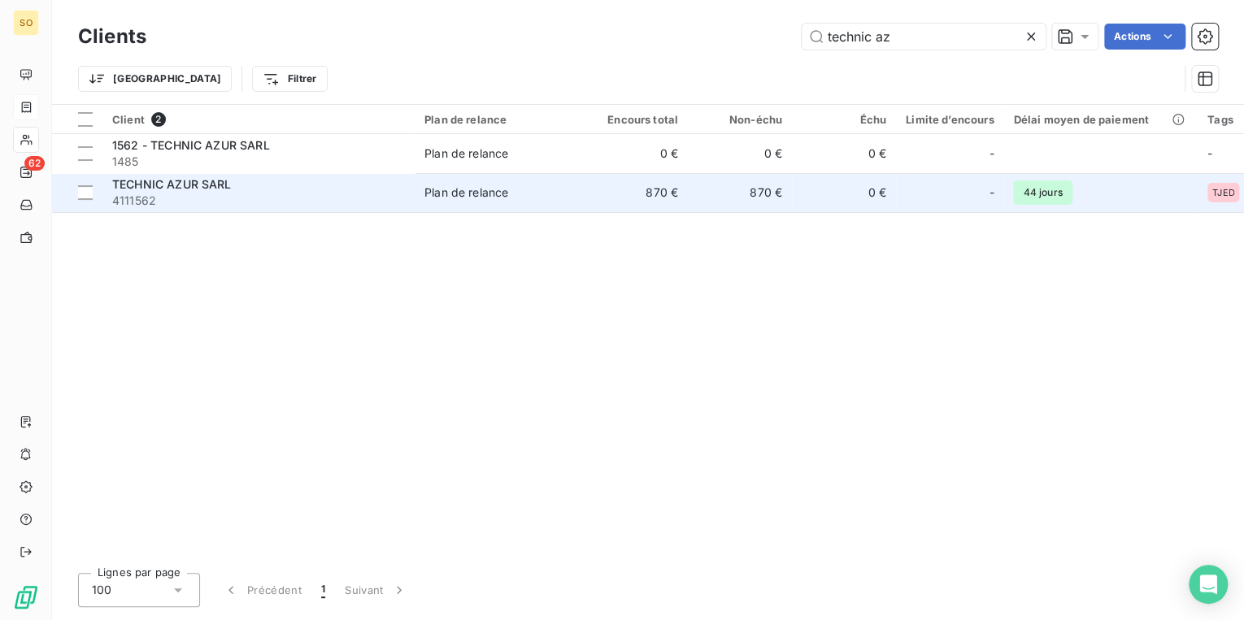
type input "technic az"
click at [402, 186] on div "TECHNIC AZUR SARL" at bounding box center [258, 184] width 293 height 16
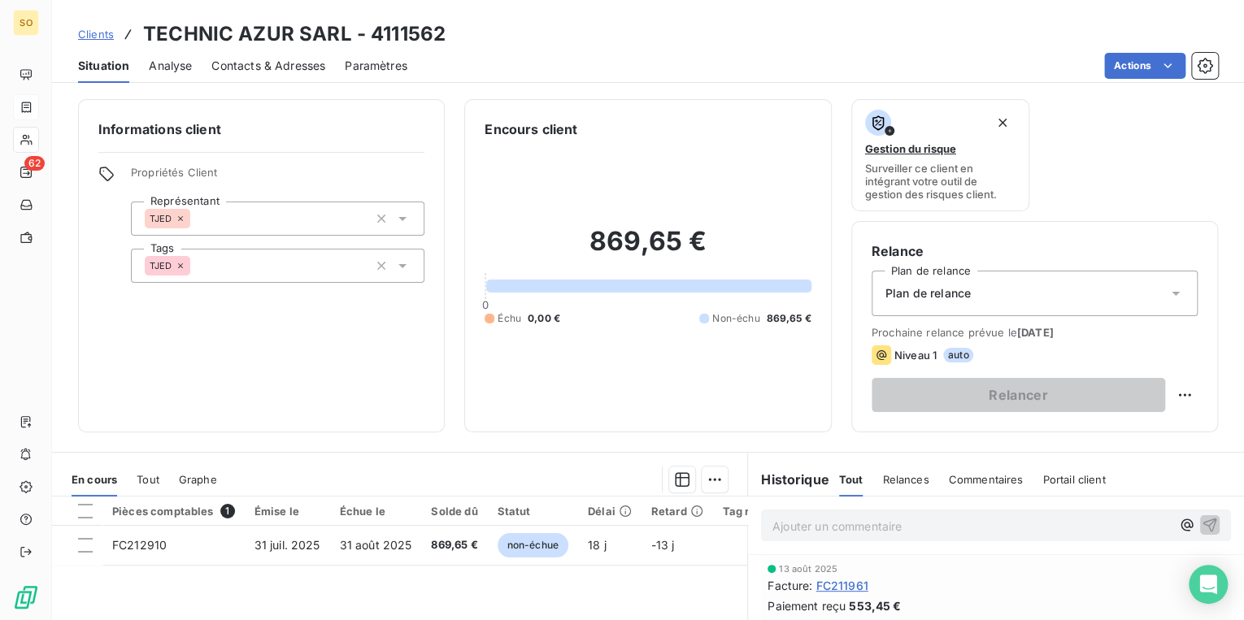
scroll to position [65, 0]
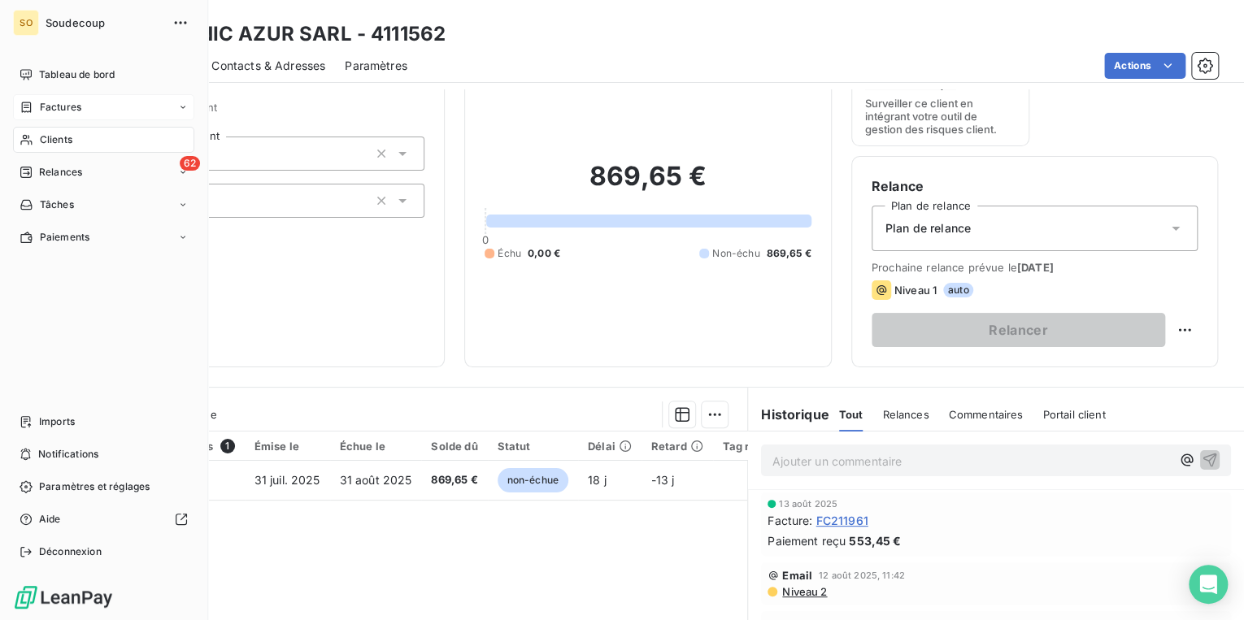
click at [59, 102] on span "Factures" at bounding box center [60, 107] width 41 height 15
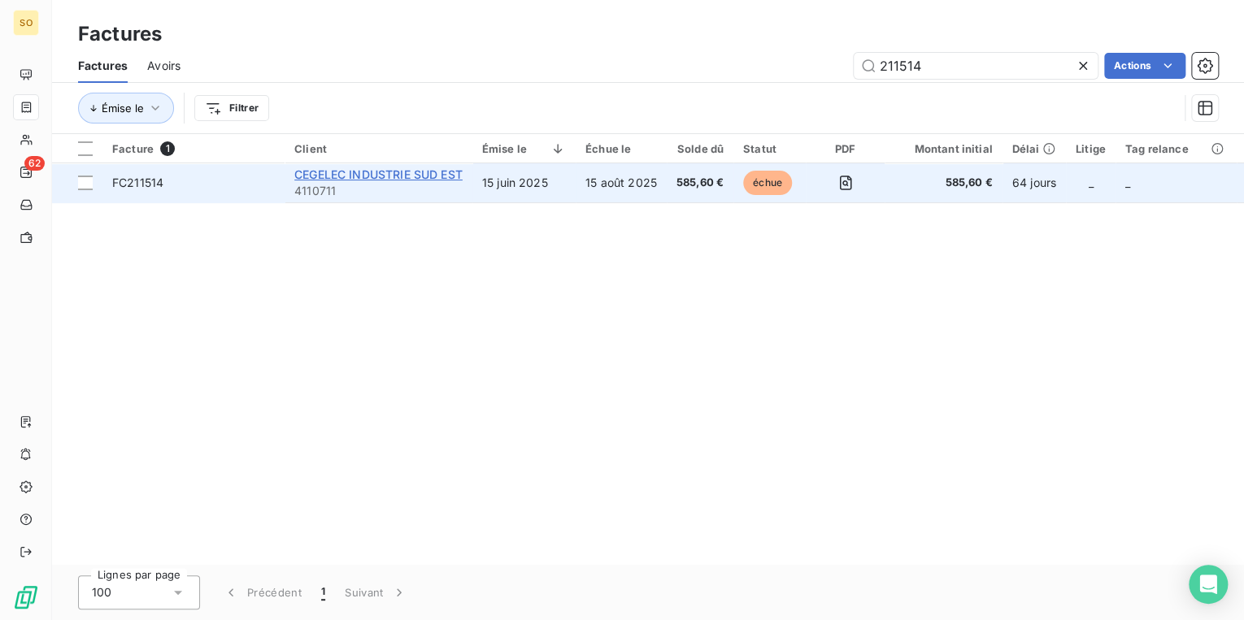
type input "211514"
click at [416, 176] on span "CEGELEC INDUSTRIE SUD EST" at bounding box center [378, 174] width 168 height 14
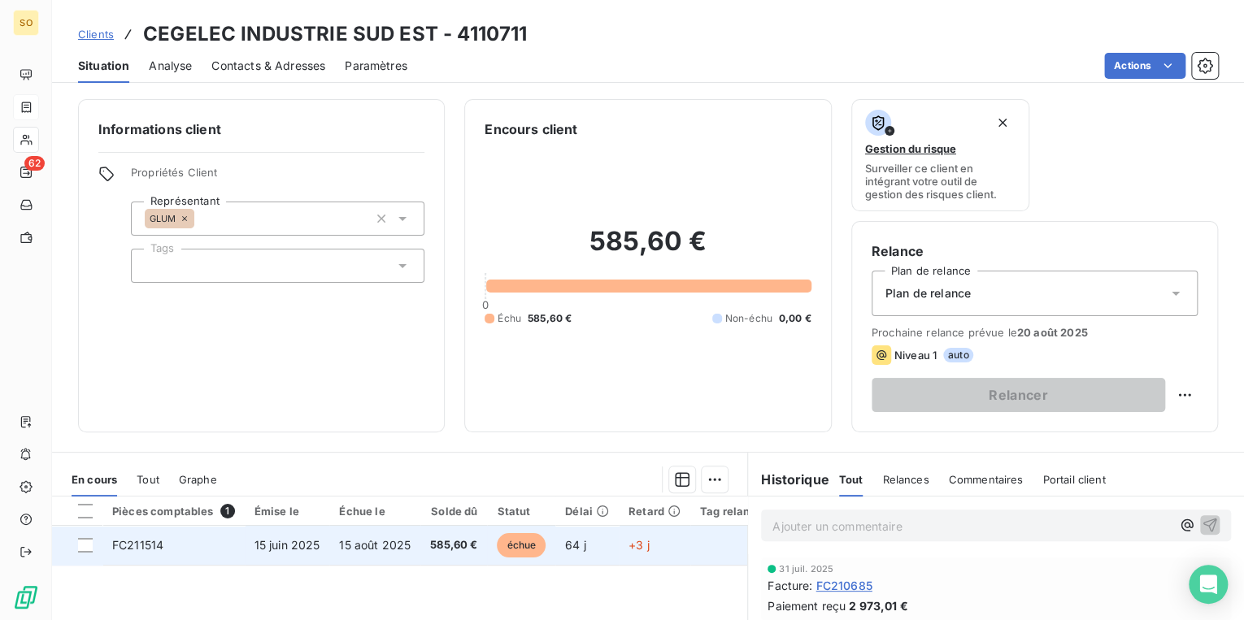
click at [527, 545] on span "échue" at bounding box center [521, 545] width 49 height 24
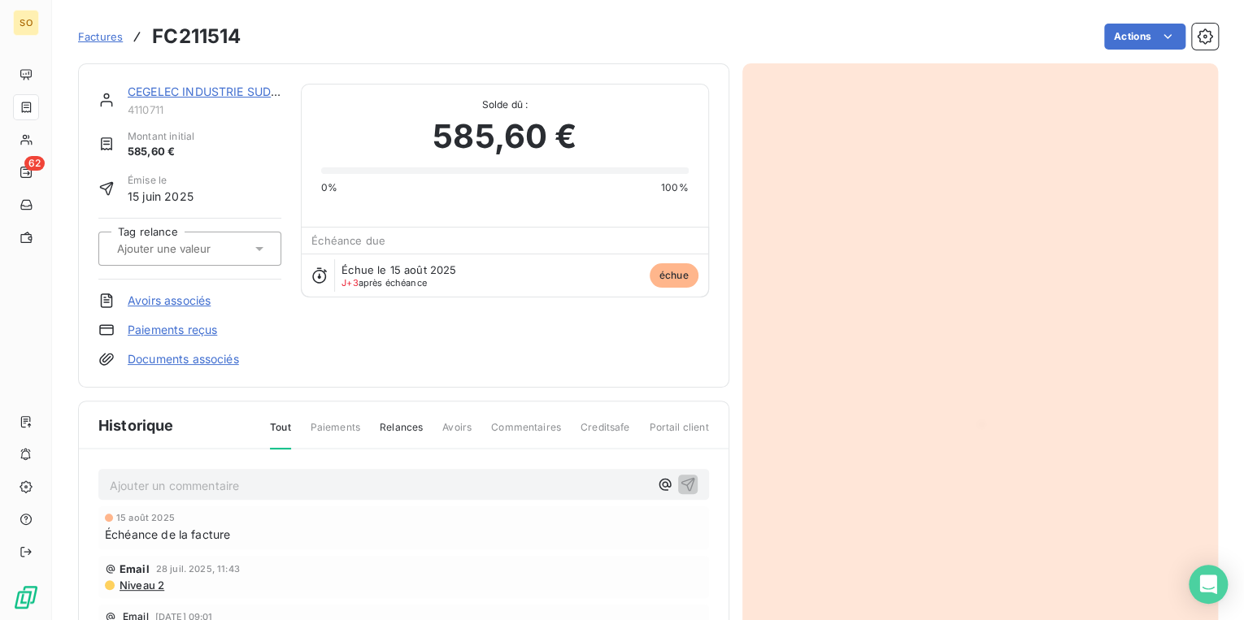
click at [1115, 37] on html "SO 62 Factures FC211514 Actions CEGELEC INDUSTRIE SUD EST 4110711 Montant initi…" at bounding box center [622, 310] width 1244 height 620
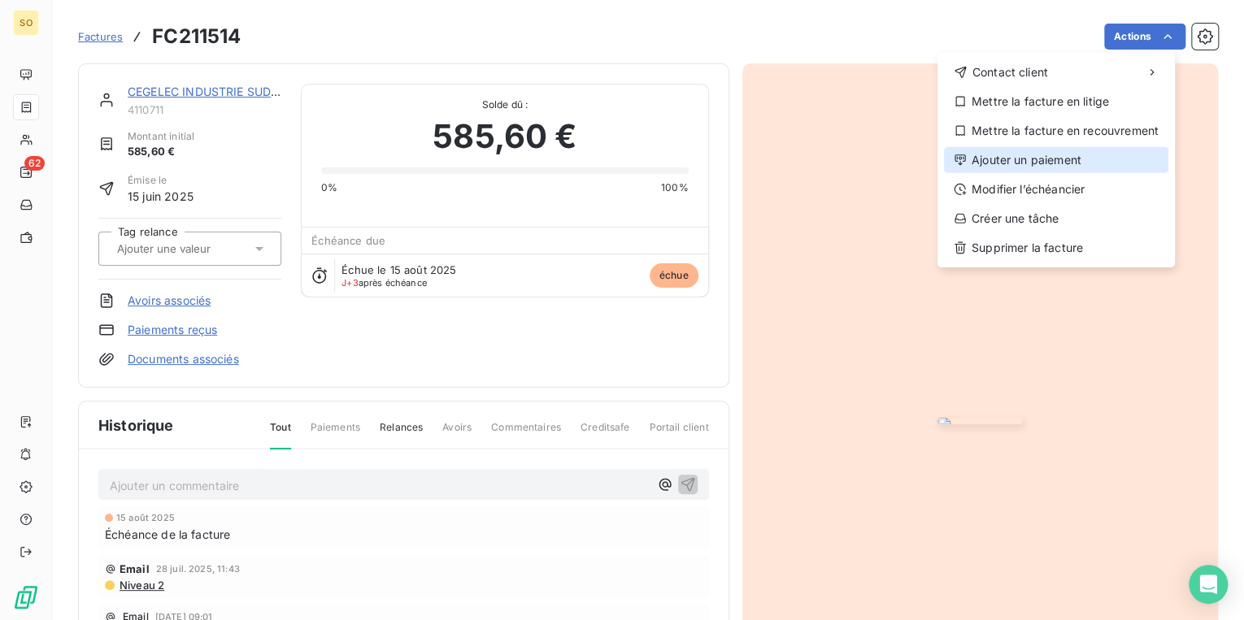
click at [1038, 156] on div "Ajouter un paiement" at bounding box center [1056, 160] width 224 height 26
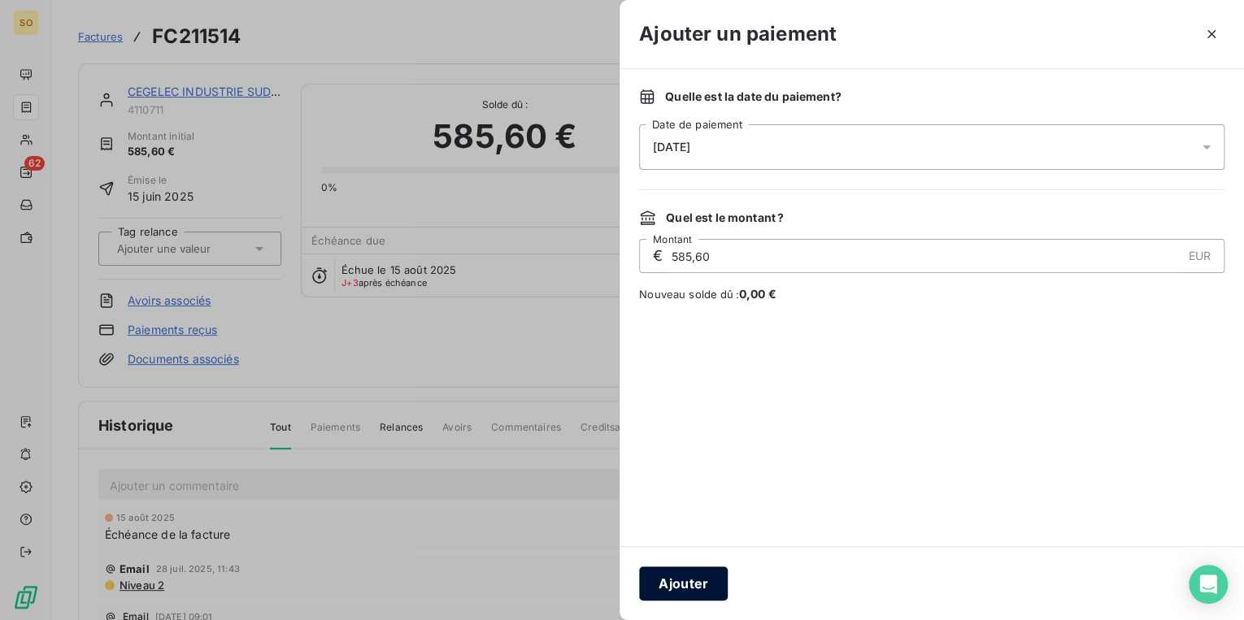
click at [693, 586] on button "Ajouter" at bounding box center [683, 584] width 89 height 34
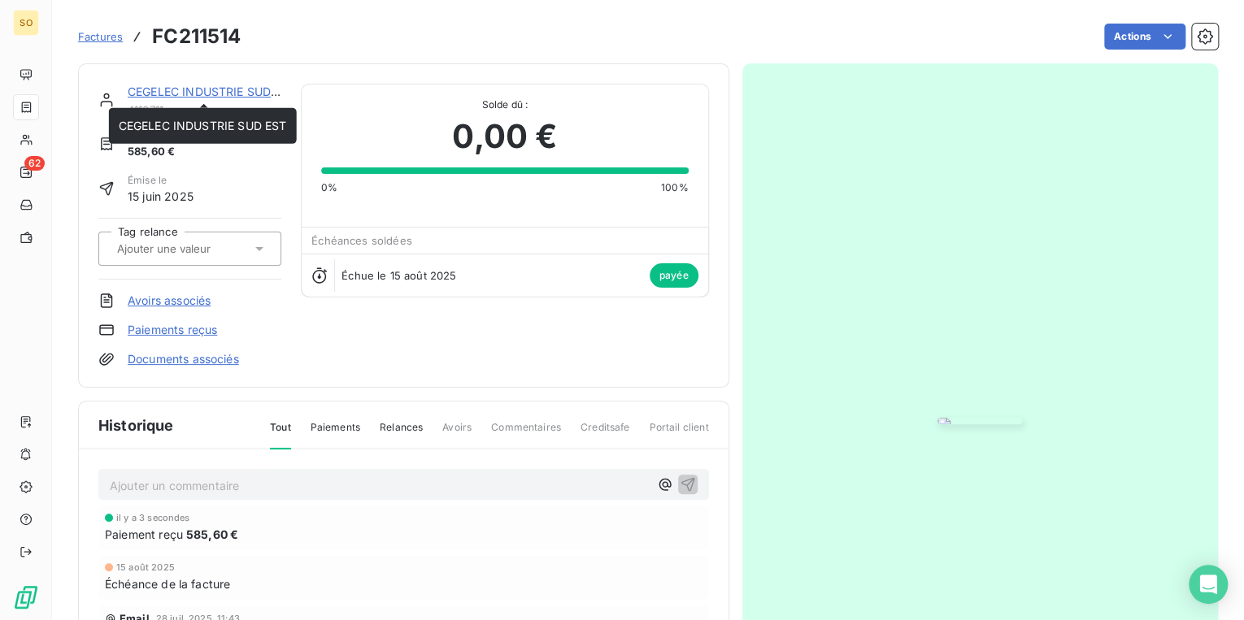
click at [146, 89] on link "CEGELEC INDUSTRIE SUD EST" at bounding box center [212, 92] width 168 height 14
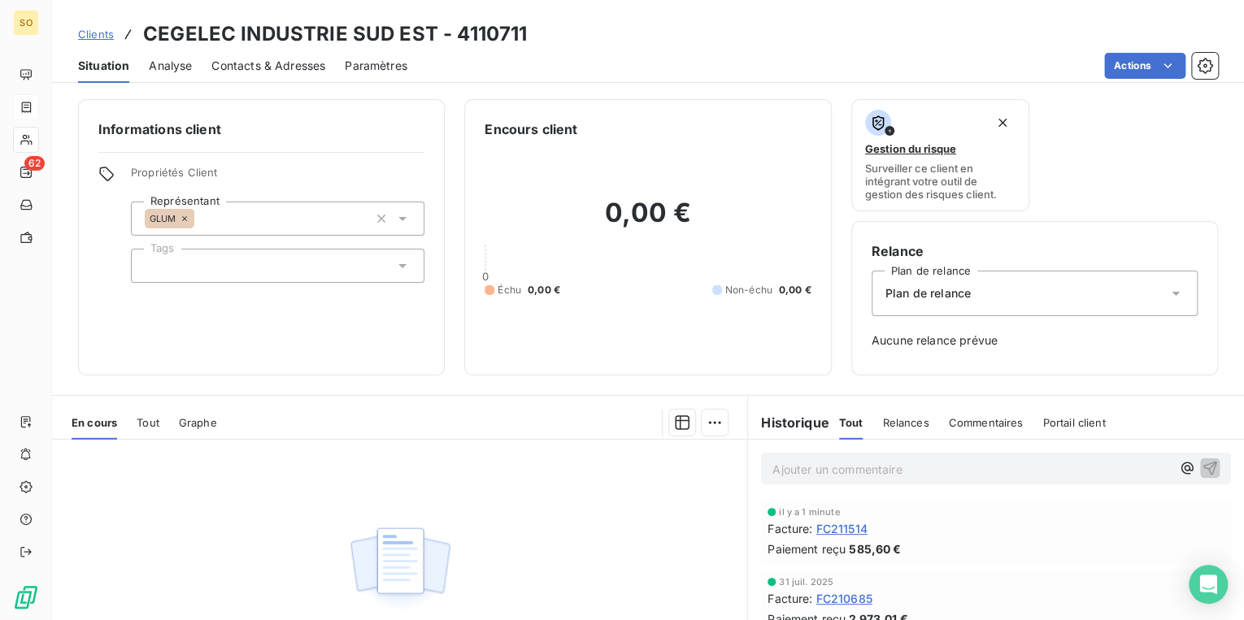
click at [93, 29] on span "Clients" at bounding box center [96, 34] width 36 height 13
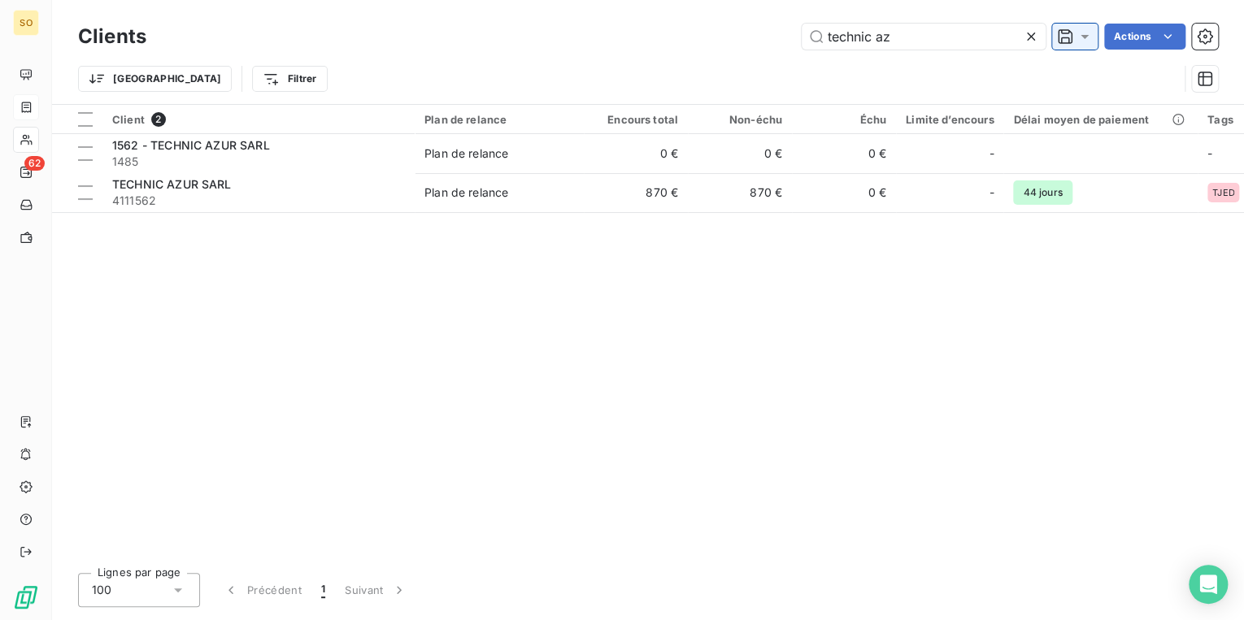
drag, startPoint x: 822, startPoint y: 38, endPoint x: 1062, endPoint y: 44, distance: 239.9
click at [918, 38] on input "technic az" at bounding box center [924, 37] width 244 height 26
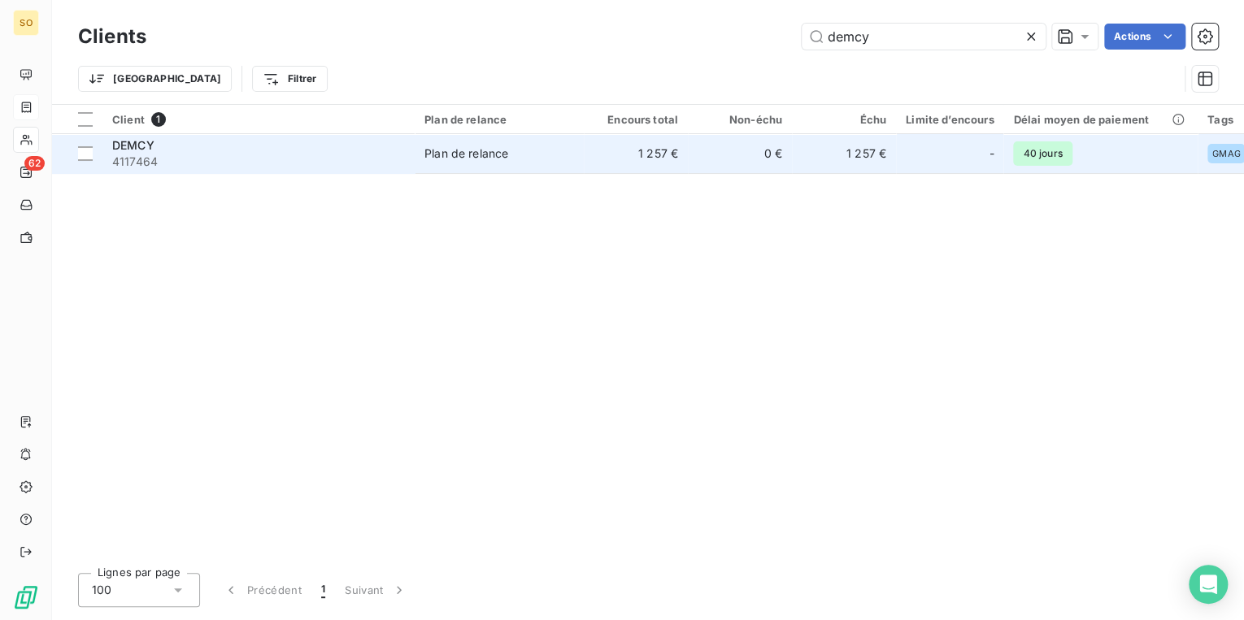
type input "demcy"
click at [520, 147] on span "Plan de relance" at bounding box center [499, 154] width 150 height 16
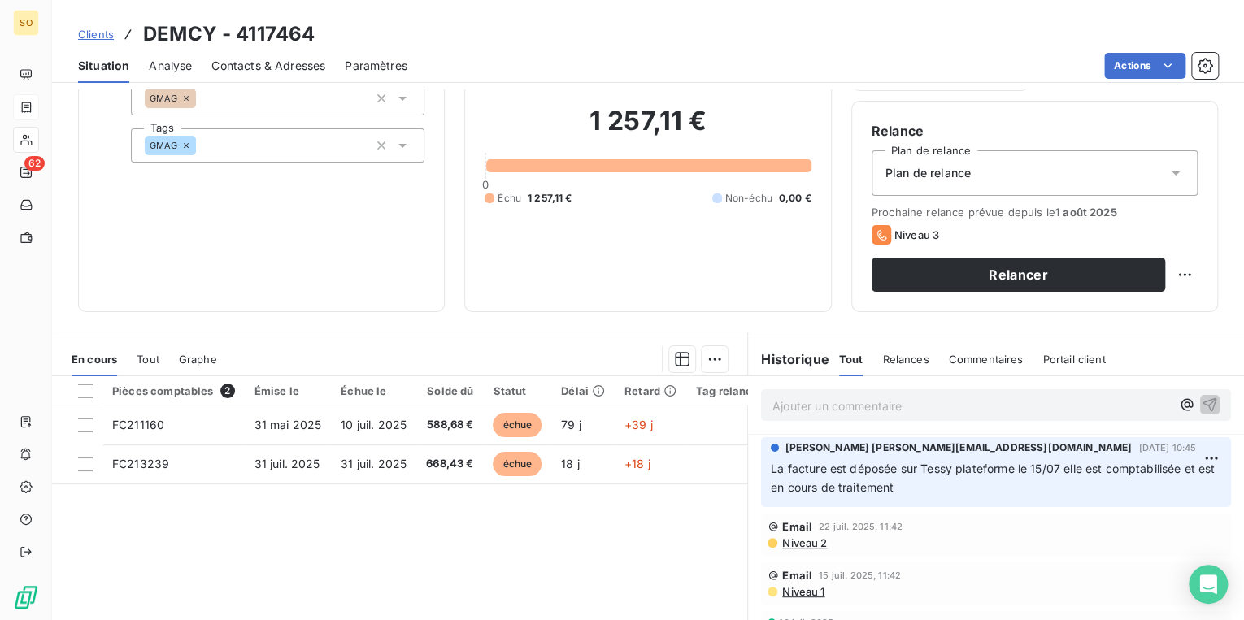
scroll to position [130, 0]
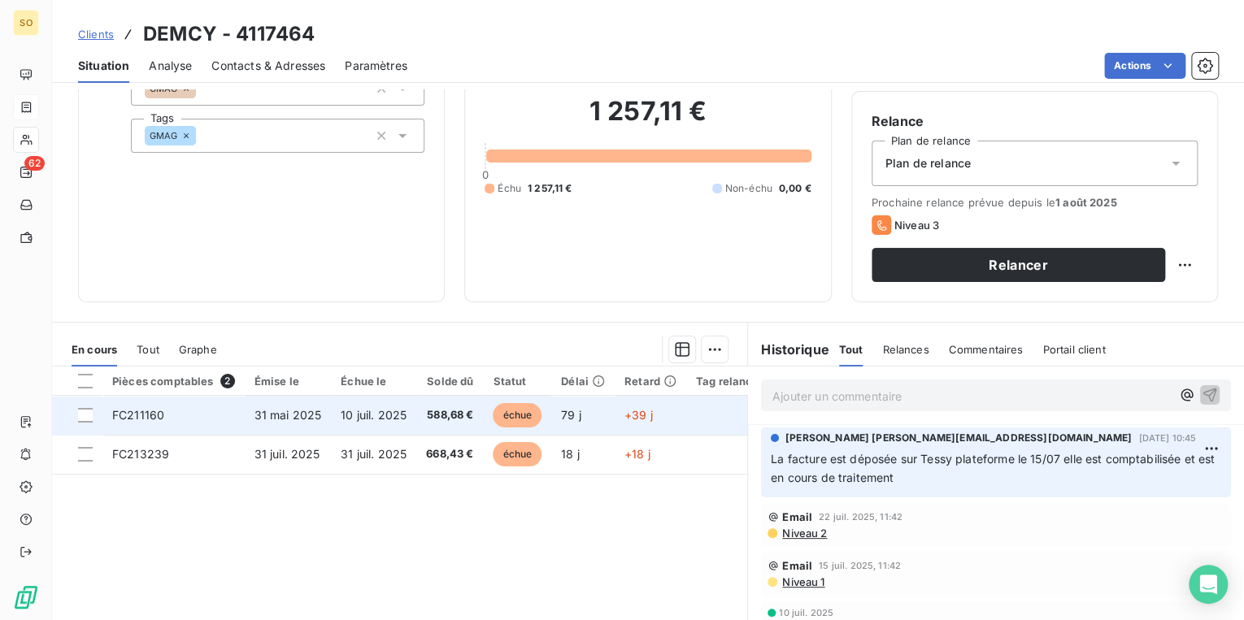
click at [522, 412] on span "échue" at bounding box center [517, 415] width 49 height 24
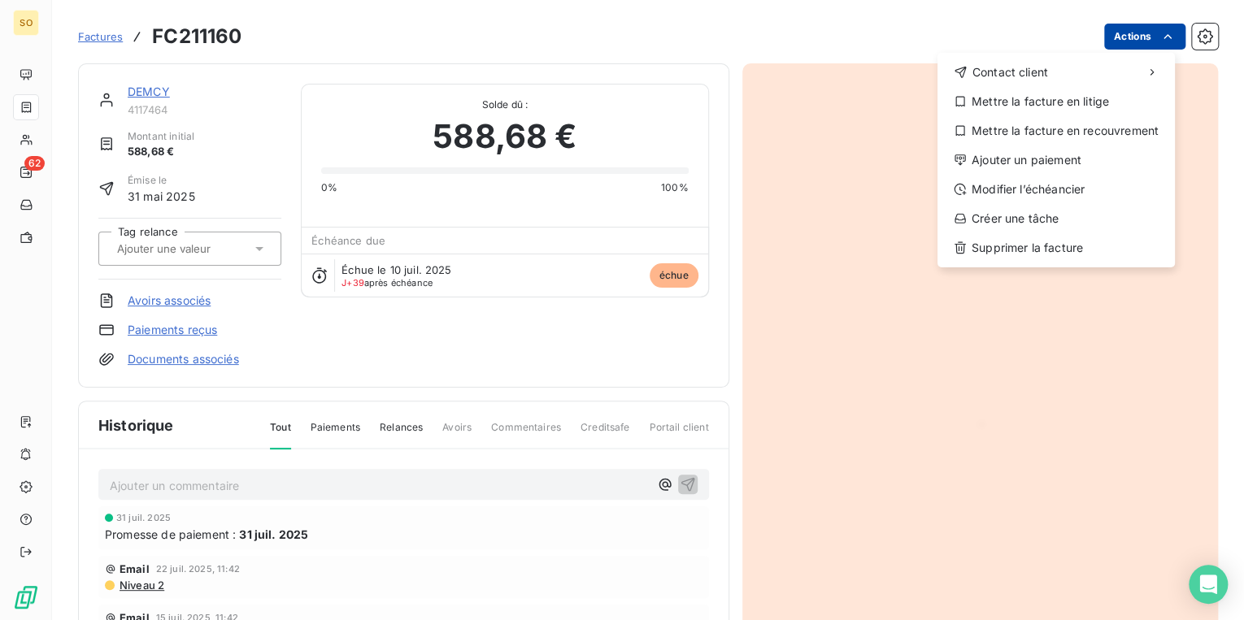
click at [1125, 35] on html "SO 62 Factures FC211160 Actions Contact client Mettre la facture en litige Mett…" at bounding box center [622, 310] width 1244 height 620
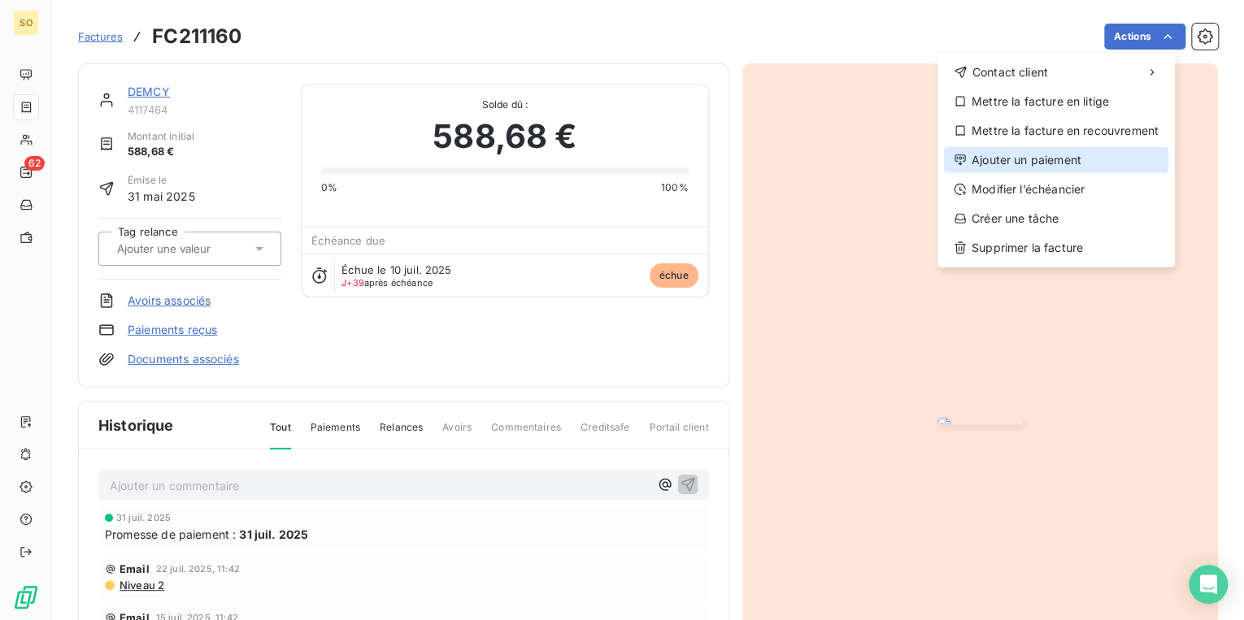
click at [1042, 153] on div "Ajouter un paiement" at bounding box center [1056, 160] width 224 height 26
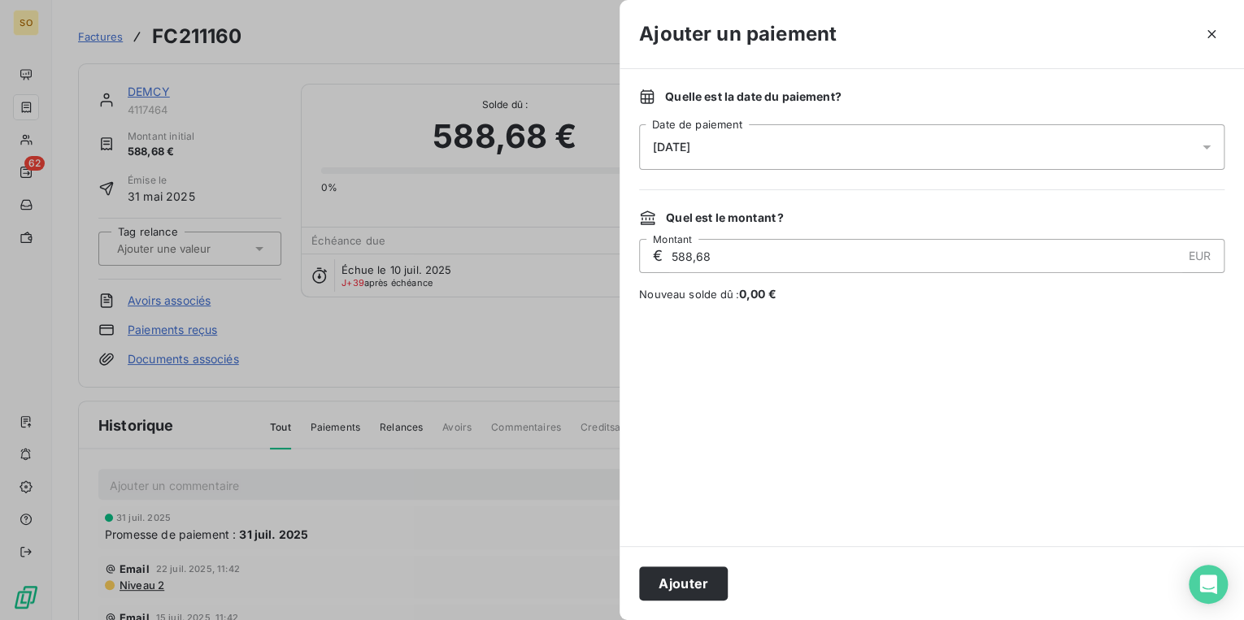
click at [673, 586] on button "Ajouter" at bounding box center [683, 584] width 89 height 34
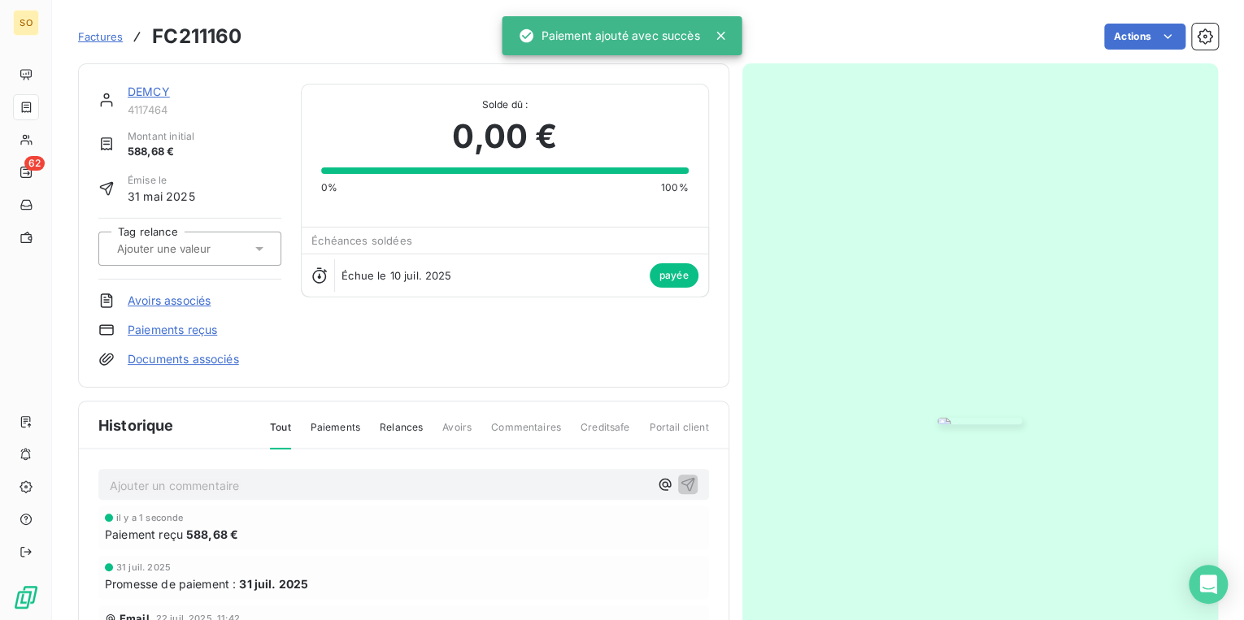
click at [149, 88] on link "DEMCY" at bounding box center [149, 92] width 42 height 14
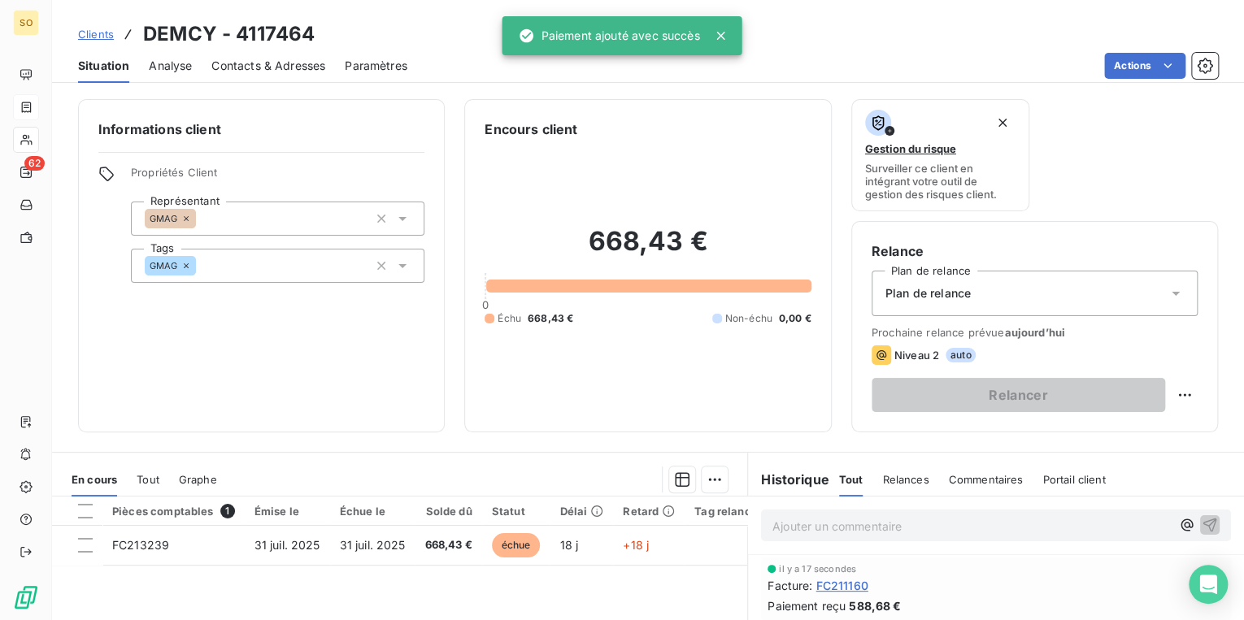
click at [105, 35] on span "Clients" at bounding box center [96, 34] width 36 height 13
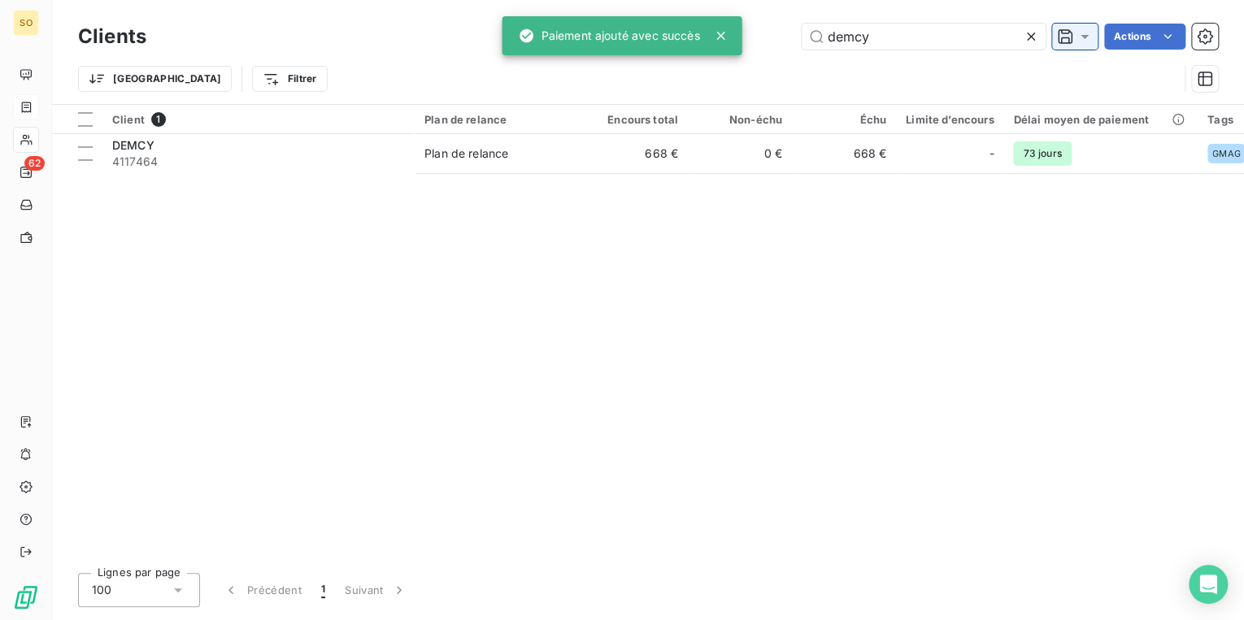
drag, startPoint x: 879, startPoint y: 38, endPoint x: 1070, endPoint y: 33, distance: 191.1
click at [1066, 36] on div "demcy Actions" at bounding box center [692, 37] width 1052 height 26
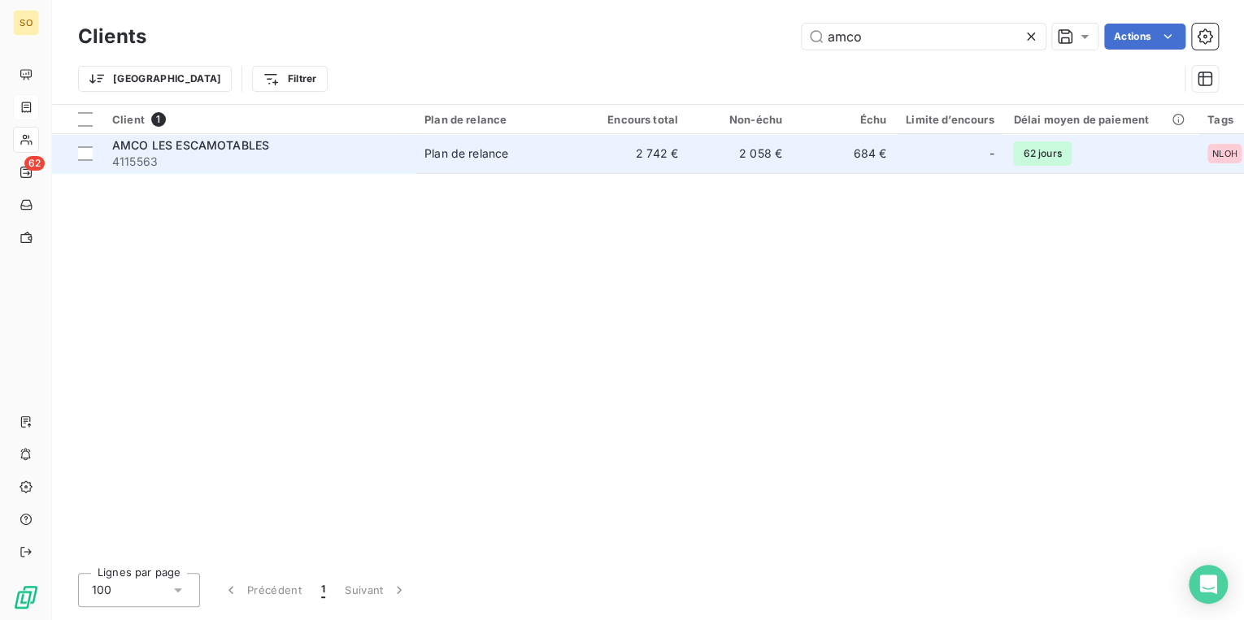
type input "amco"
click at [493, 157] on div "Plan de relance" at bounding box center [466, 154] width 84 height 16
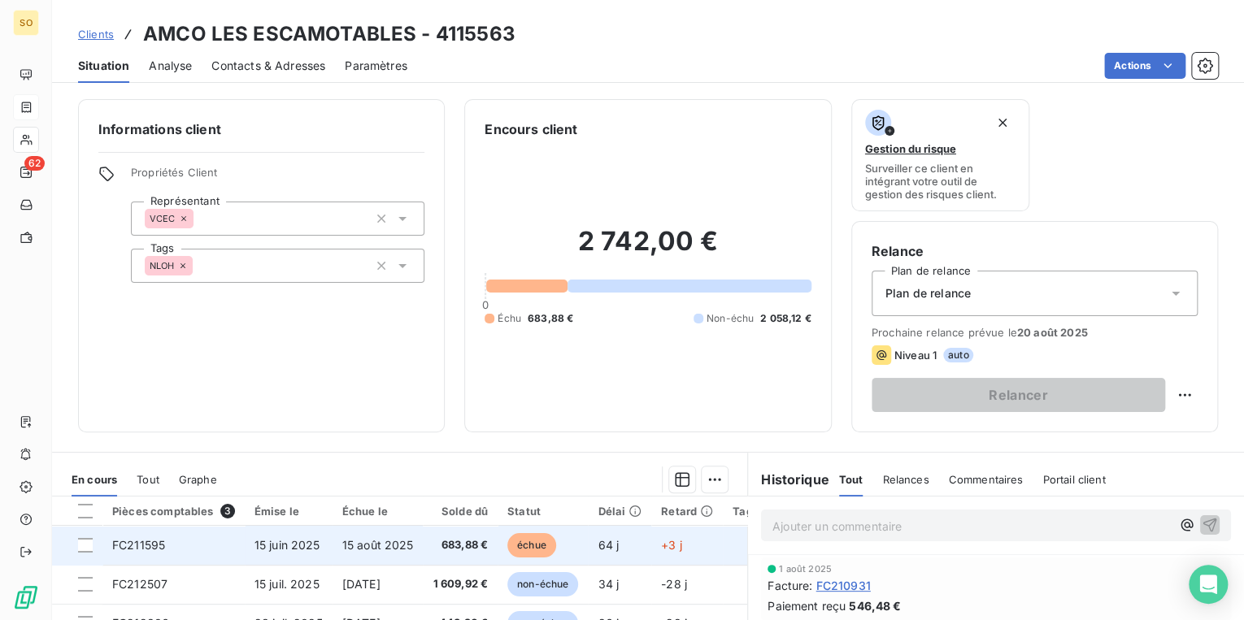
click at [517, 548] on span "échue" at bounding box center [531, 545] width 49 height 24
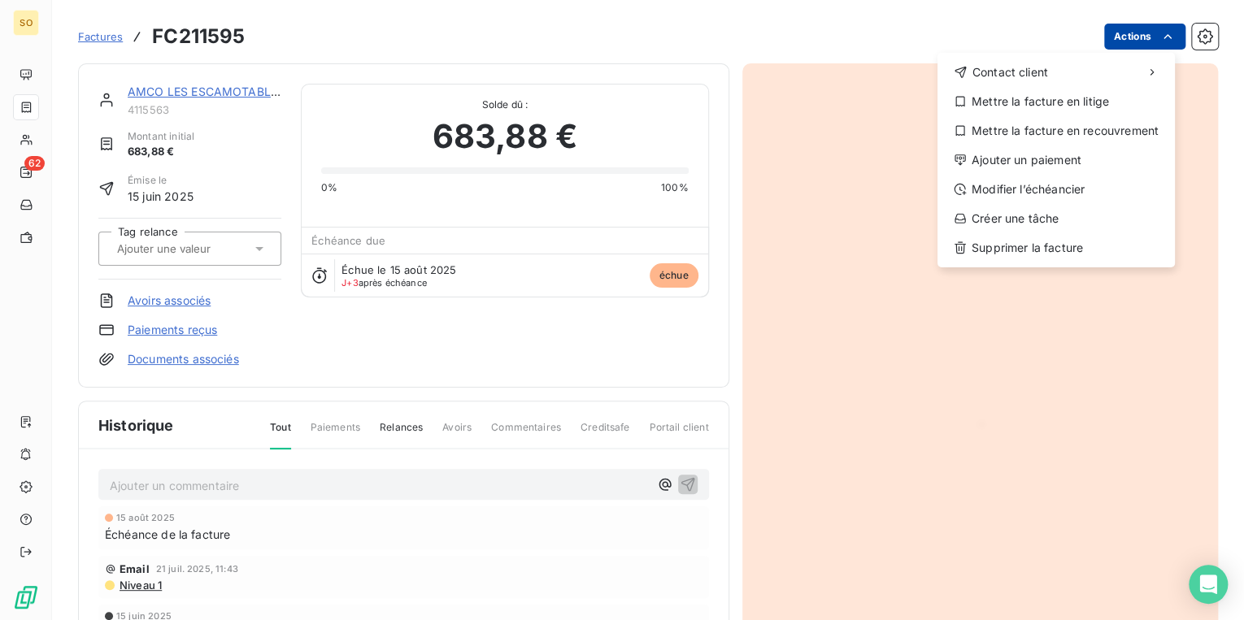
click at [1103, 41] on html "SO 62 Factures FC211595 Actions Contact client Mettre la facture en litige Mett…" at bounding box center [622, 310] width 1244 height 620
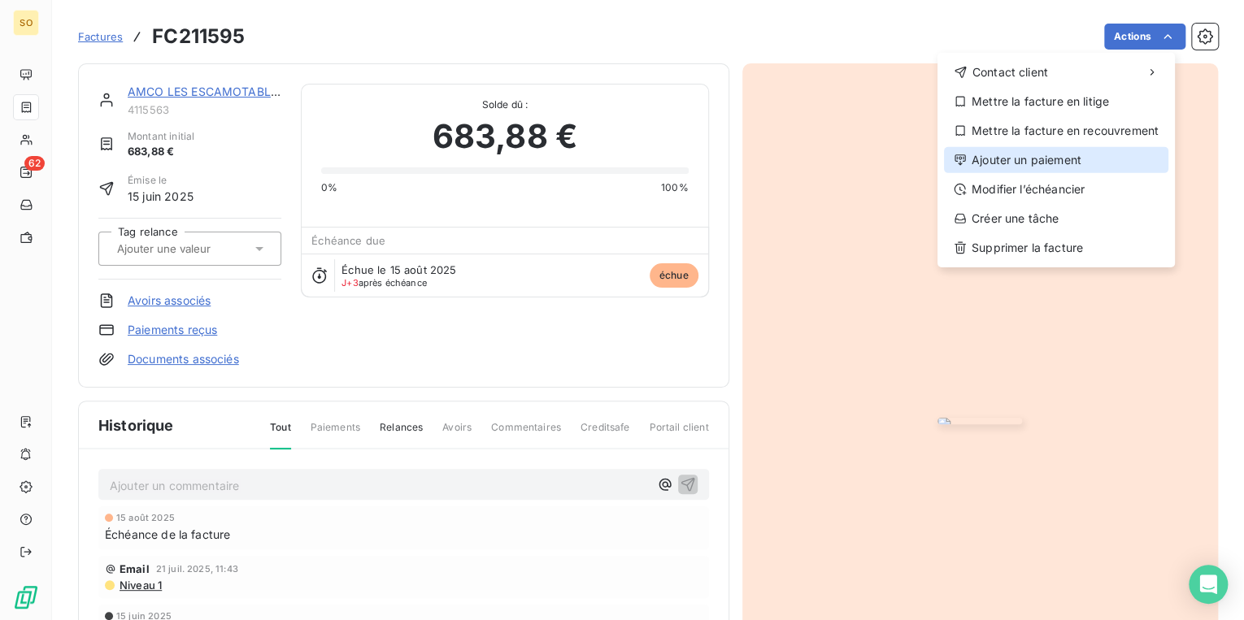
click at [972, 167] on div "Ajouter un paiement" at bounding box center [1056, 160] width 224 height 26
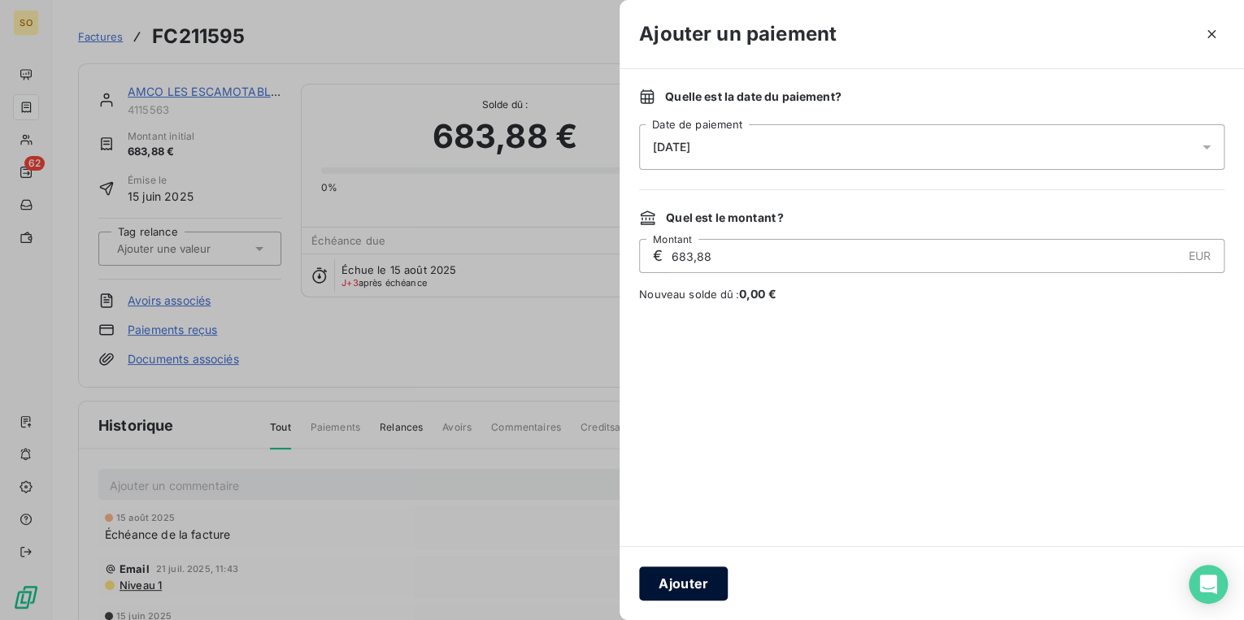
click at [682, 573] on button "Ajouter" at bounding box center [683, 584] width 89 height 34
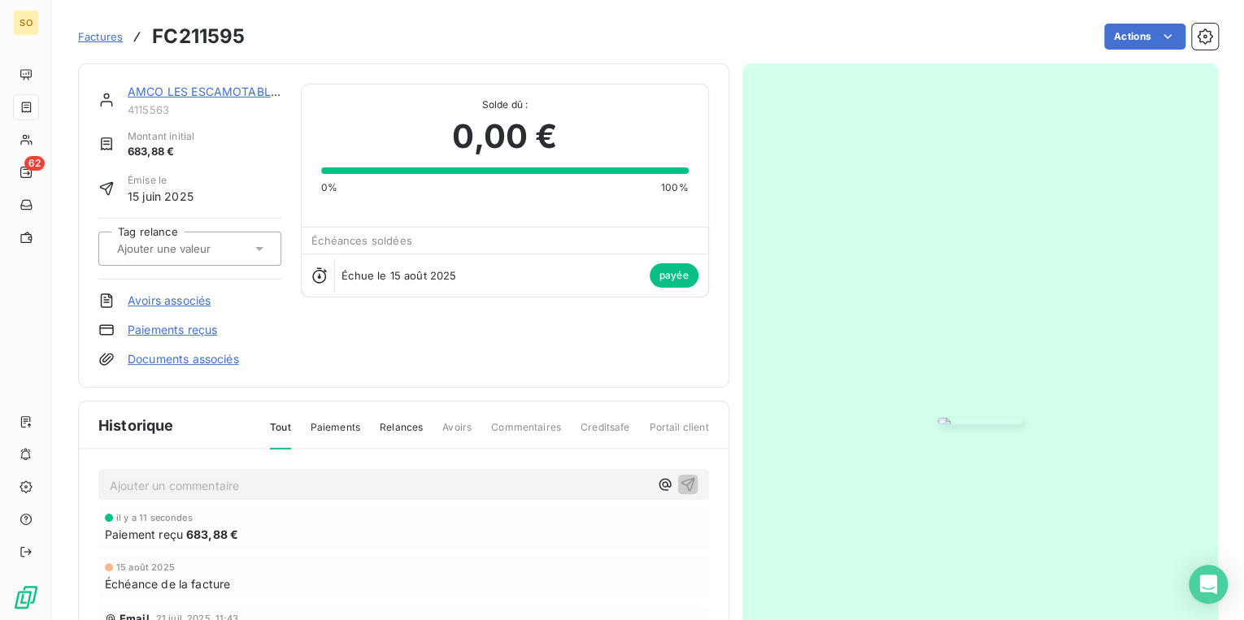
click at [210, 91] on link "AMCO LES ESCAMOTABLES" at bounding box center [206, 92] width 157 height 14
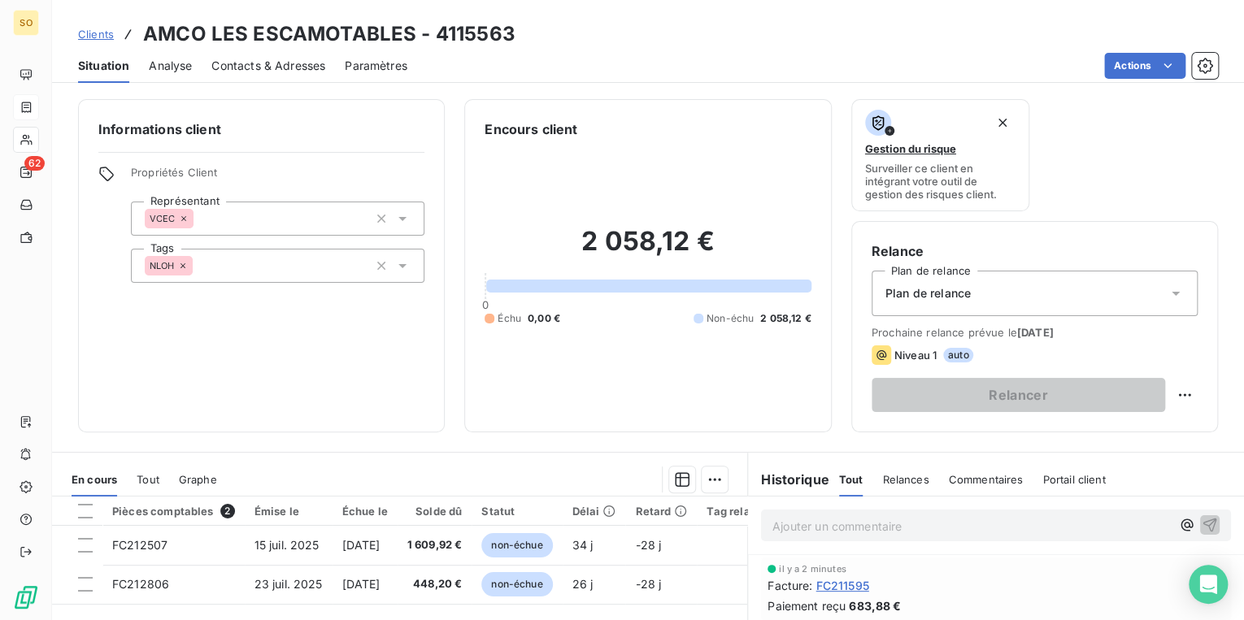
click at [81, 36] on span "Clients" at bounding box center [96, 34] width 36 height 13
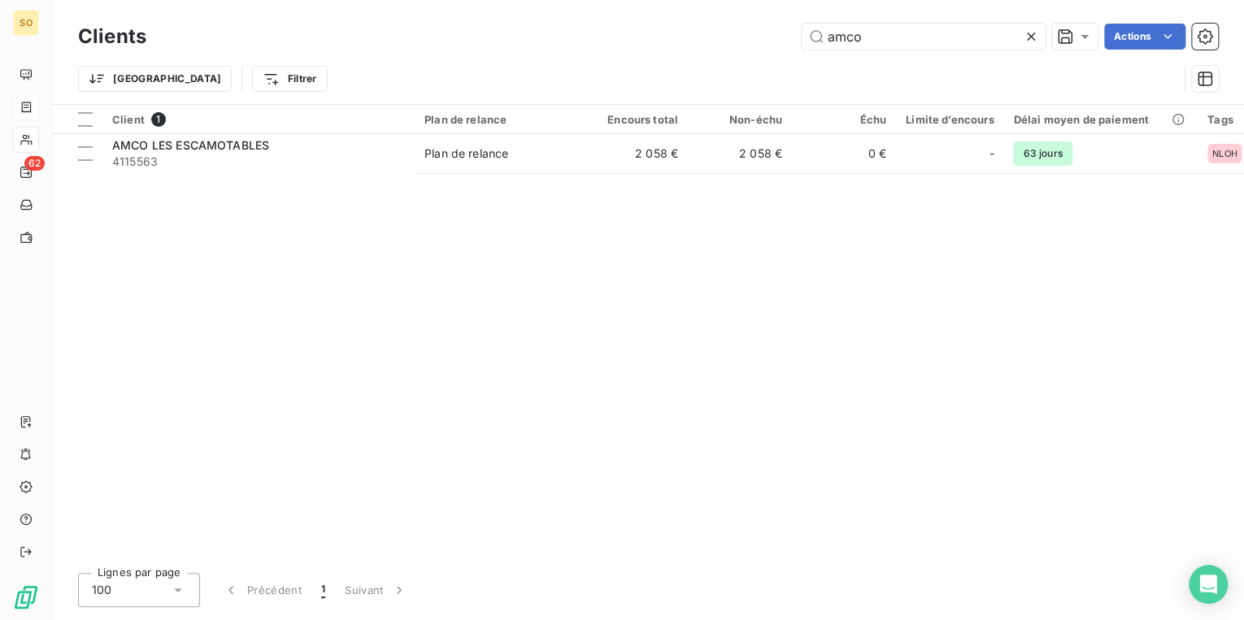
drag, startPoint x: 818, startPoint y: 38, endPoint x: 1032, endPoint y: 46, distance: 214.8
click at [950, 46] on input "amco" at bounding box center [924, 37] width 244 height 26
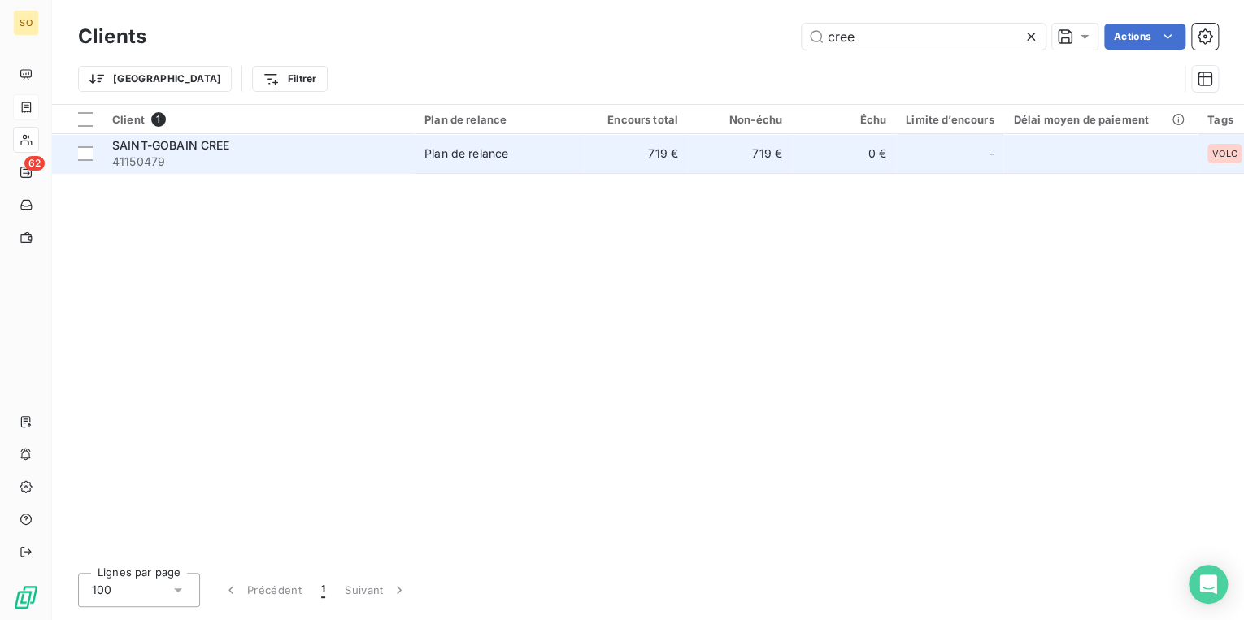
type input "cree"
click at [434, 159] on div "Plan de relance" at bounding box center [466, 154] width 84 height 16
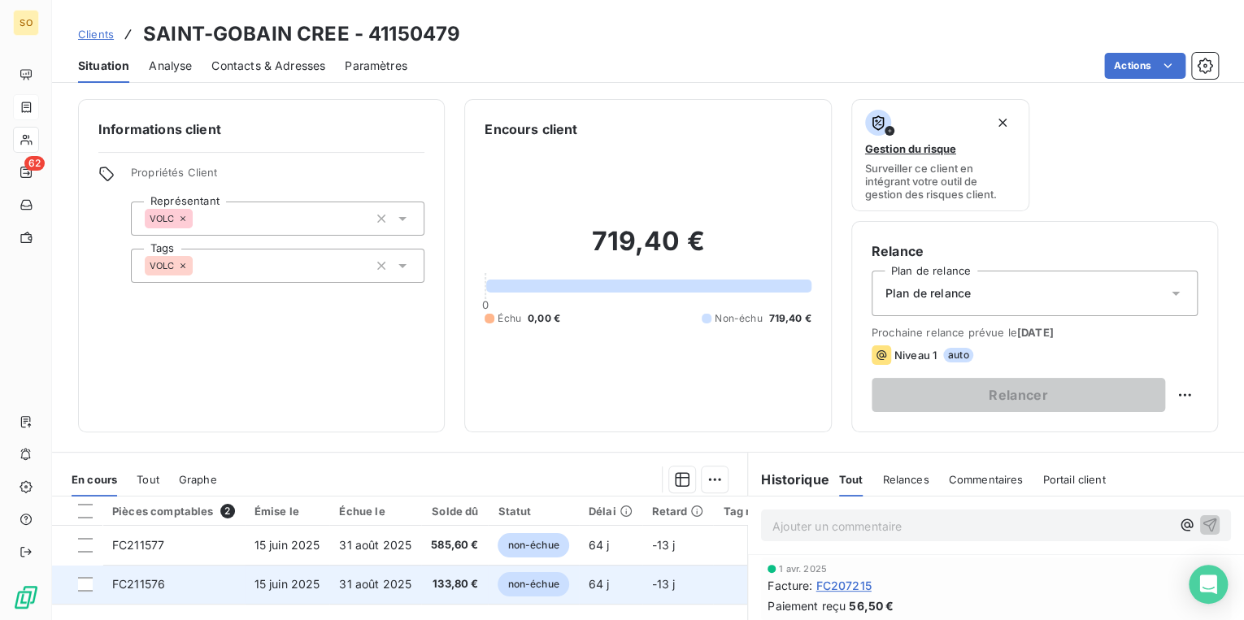
click at [532, 582] on span "non-échue" at bounding box center [533, 584] width 71 height 24
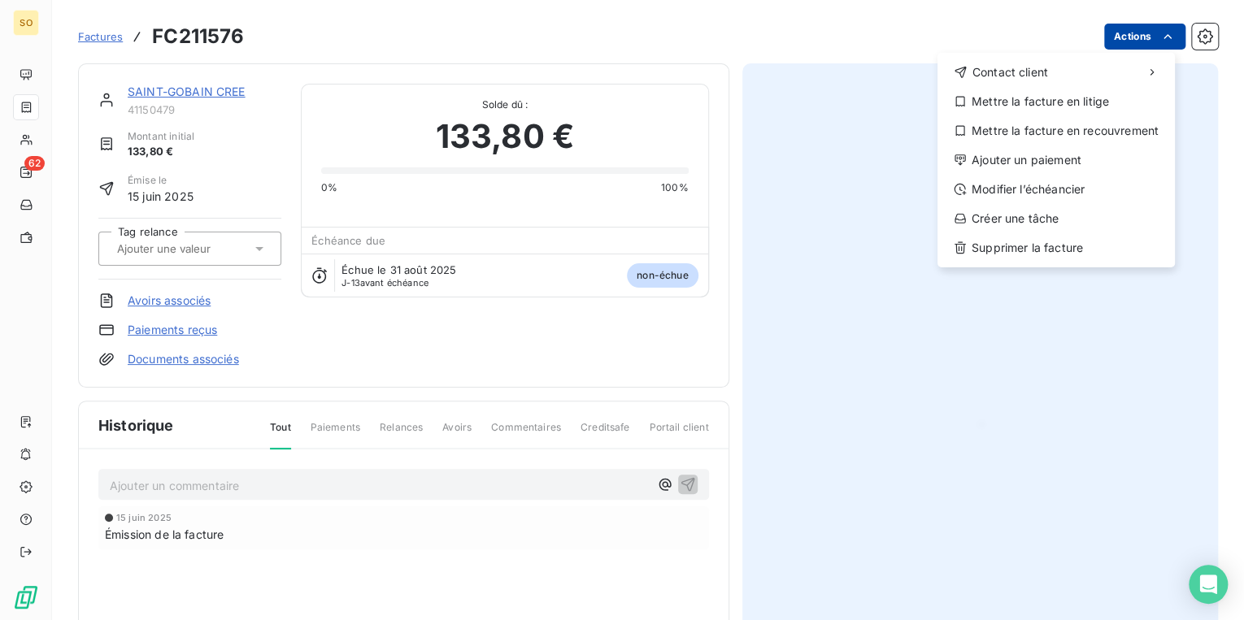
click at [1122, 33] on html "SO 62 Factures FC211576 Actions Contact client Mettre la facture en litige Mett…" at bounding box center [622, 310] width 1244 height 620
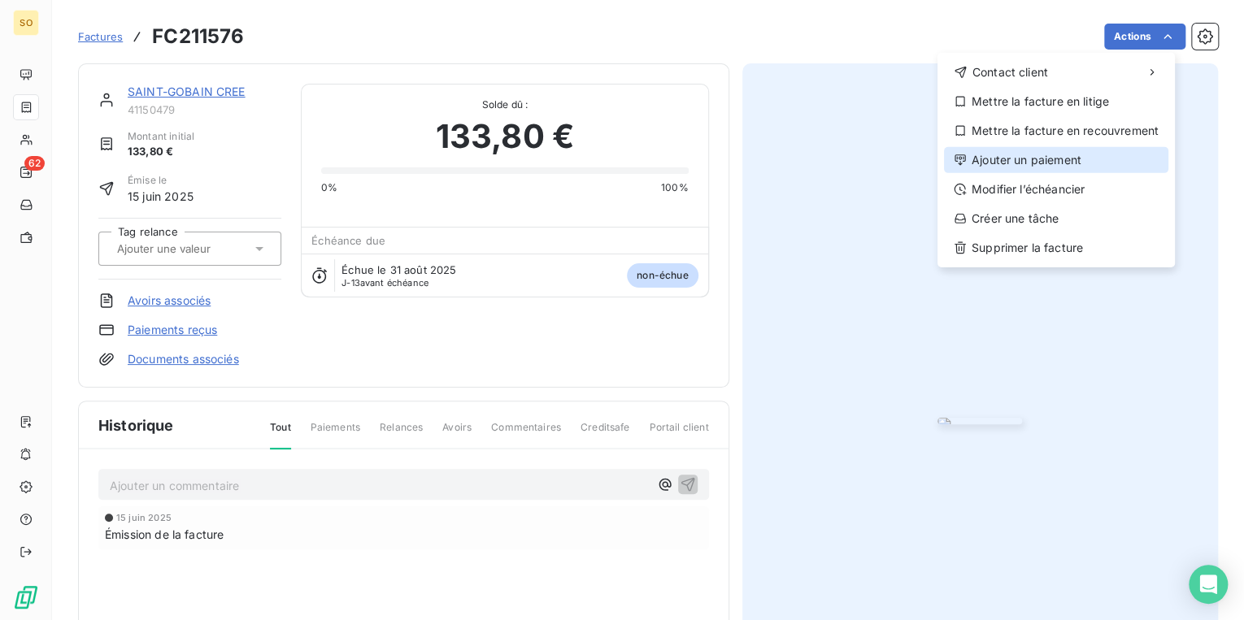
click at [1037, 153] on div "Ajouter un paiement" at bounding box center [1056, 160] width 224 height 26
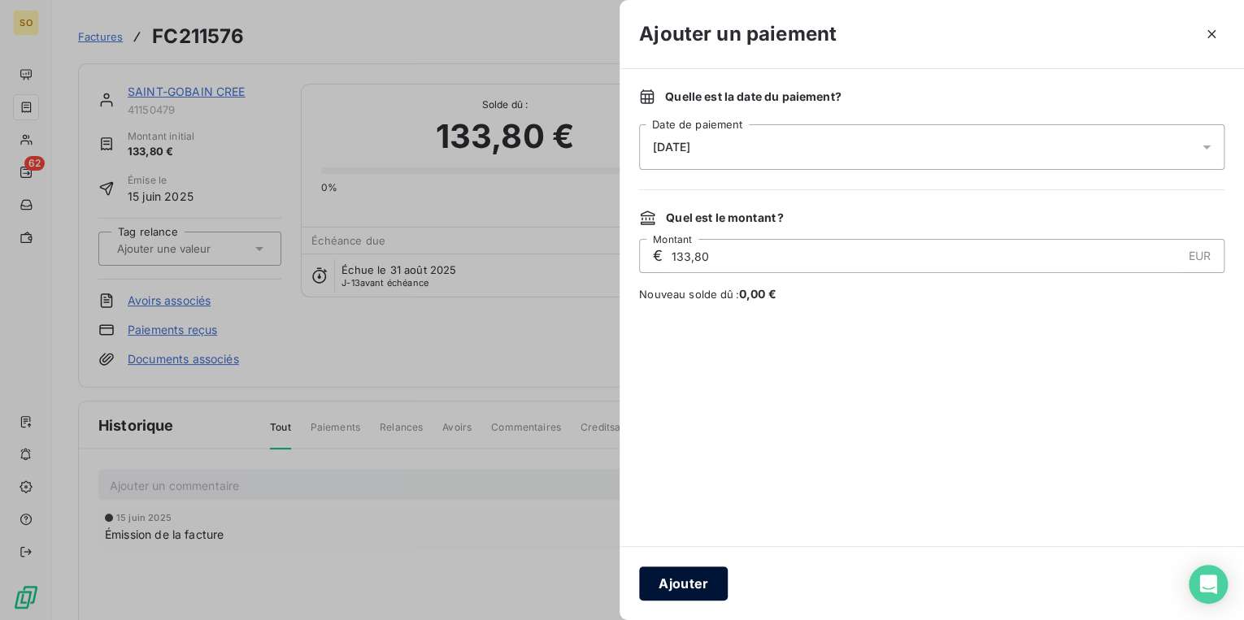
click at [714, 591] on button "Ajouter" at bounding box center [683, 584] width 89 height 34
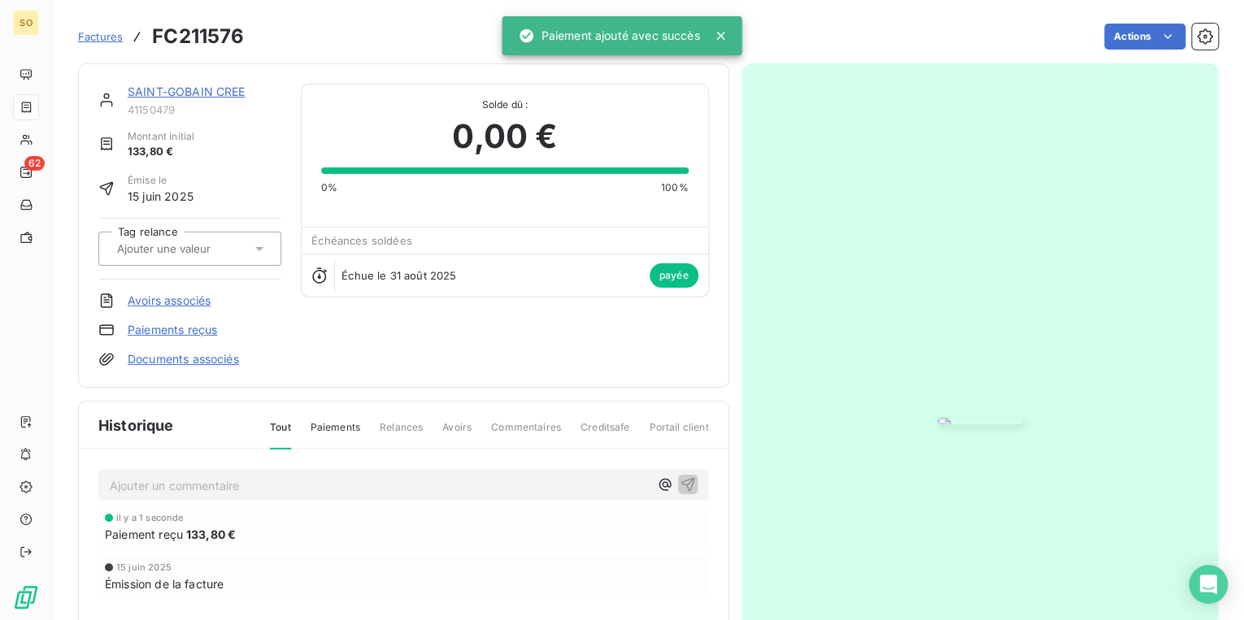
click at [192, 85] on link "SAINT-GOBAIN CREE" at bounding box center [187, 92] width 118 height 14
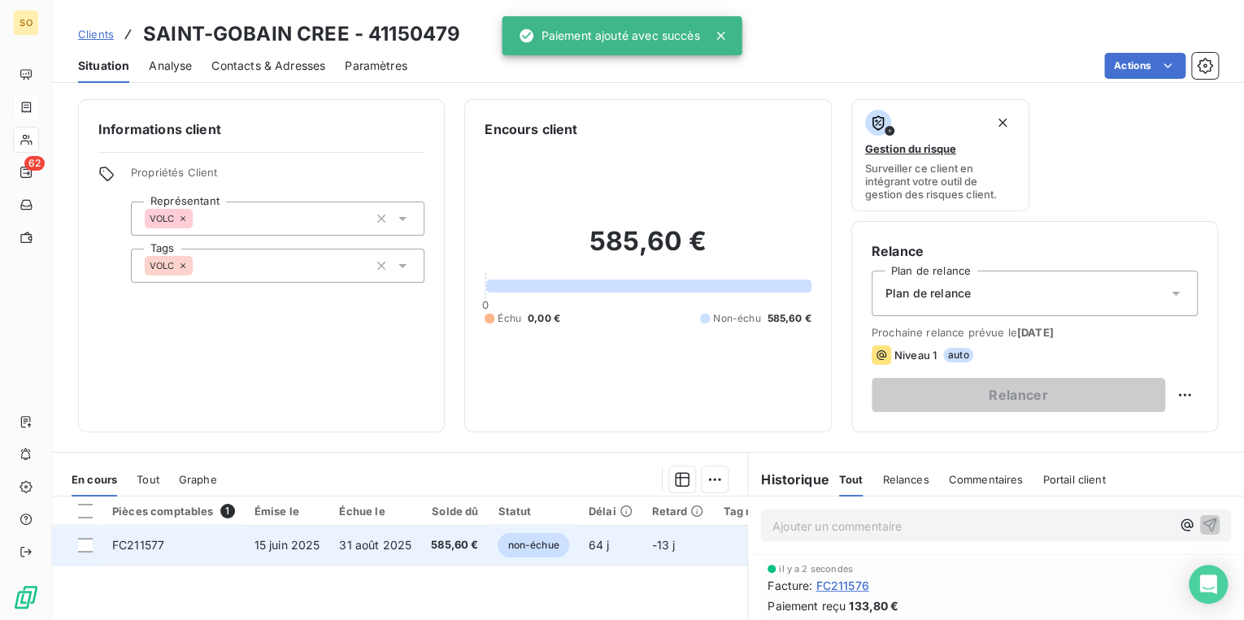
click at [501, 544] on span "non-échue" at bounding box center [533, 545] width 71 height 24
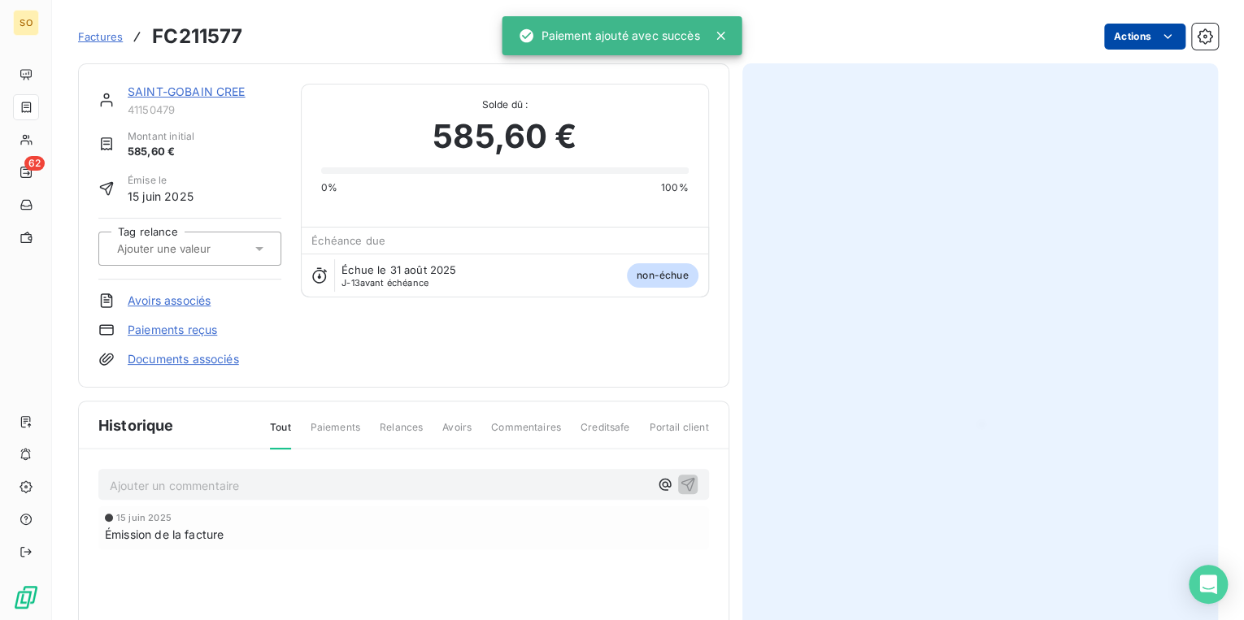
click at [1106, 41] on html "SO 62 Factures FC211577 Actions SAINT-GOBAIN CREE 41150479 Montant initial 585,…" at bounding box center [622, 310] width 1244 height 620
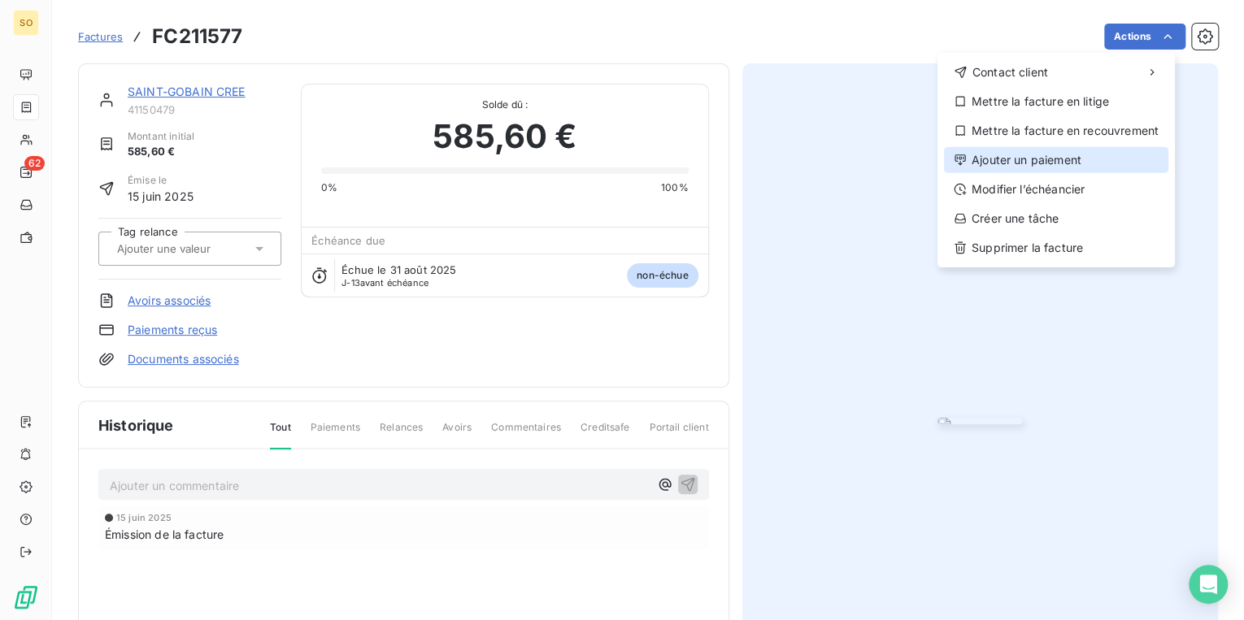
click at [1005, 162] on div "Ajouter un paiement" at bounding box center [1056, 160] width 224 height 26
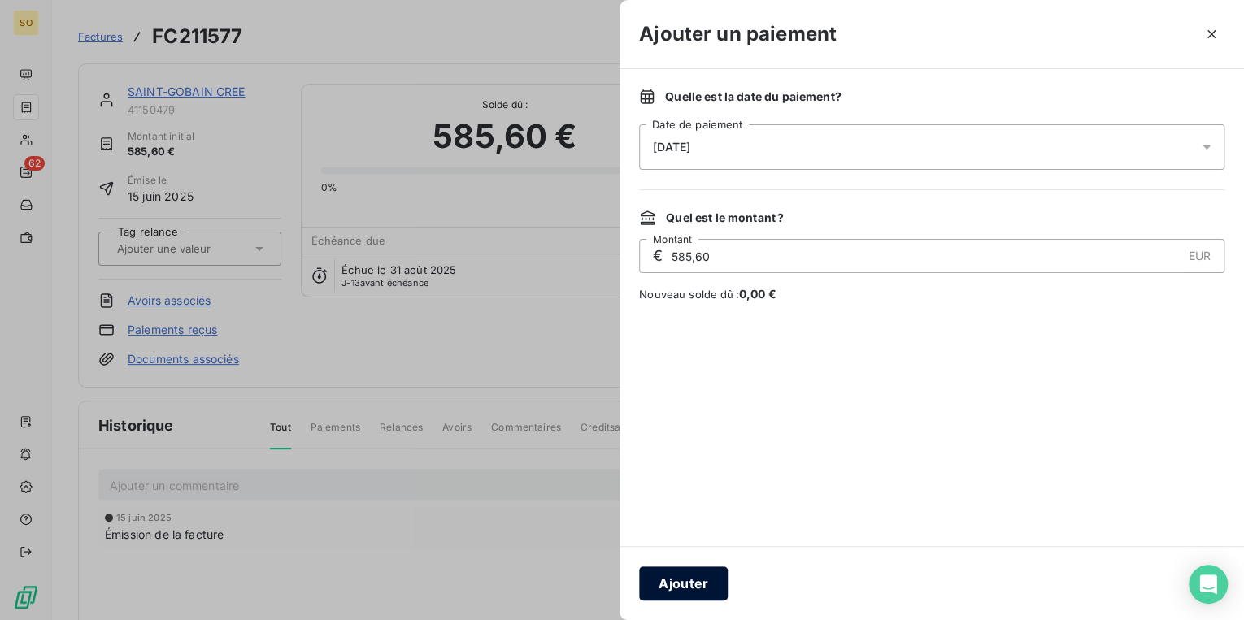
click at [663, 580] on button "Ajouter" at bounding box center [683, 584] width 89 height 34
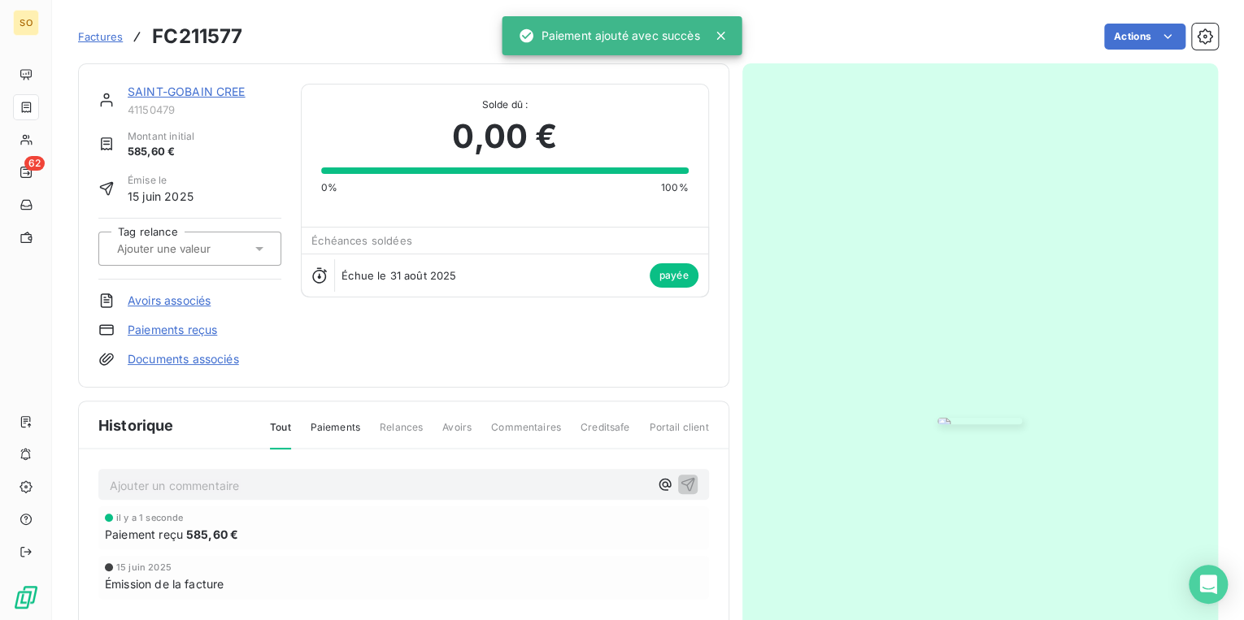
click at [202, 89] on link "SAINT-GOBAIN CREE" at bounding box center [187, 92] width 118 height 14
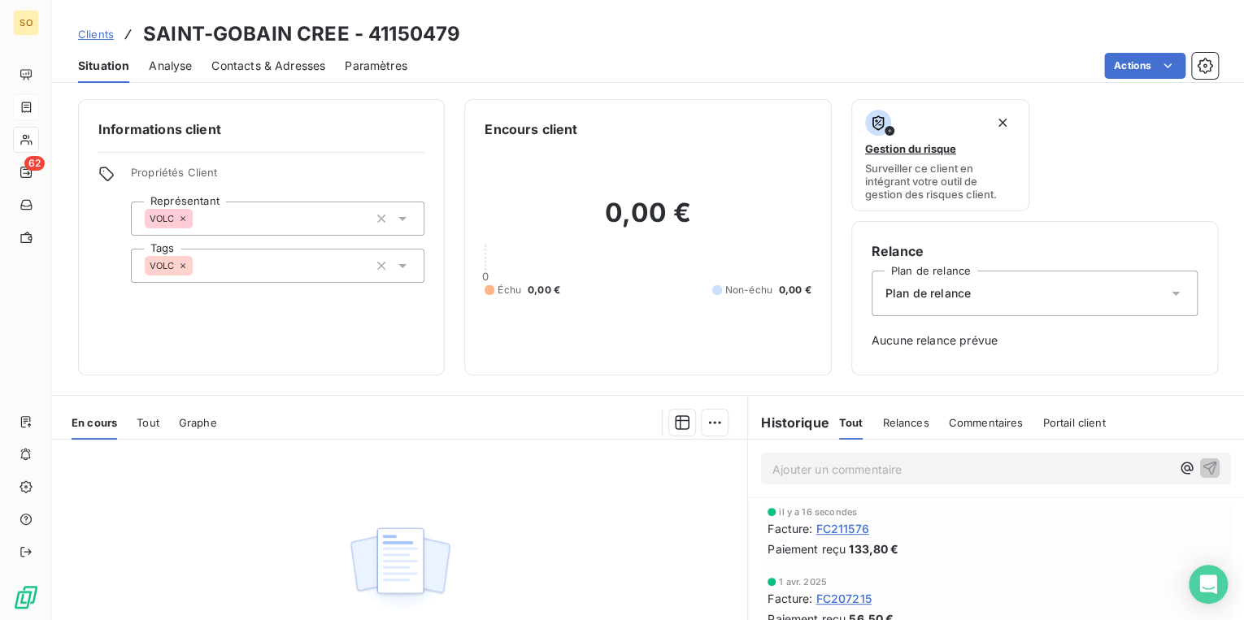
click at [98, 37] on span "Clients" at bounding box center [96, 34] width 36 height 13
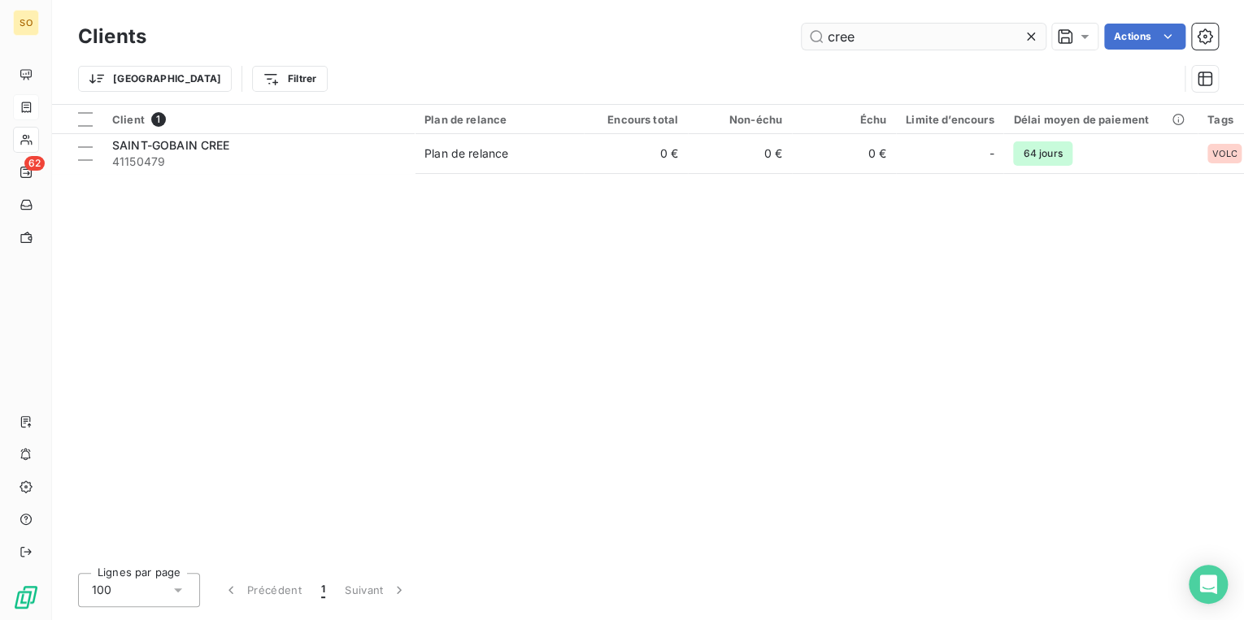
drag, startPoint x: 909, startPoint y: 32, endPoint x: 980, endPoint y: 32, distance: 71.5
click at [967, 32] on input "cree" at bounding box center [924, 37] width 244 height 26
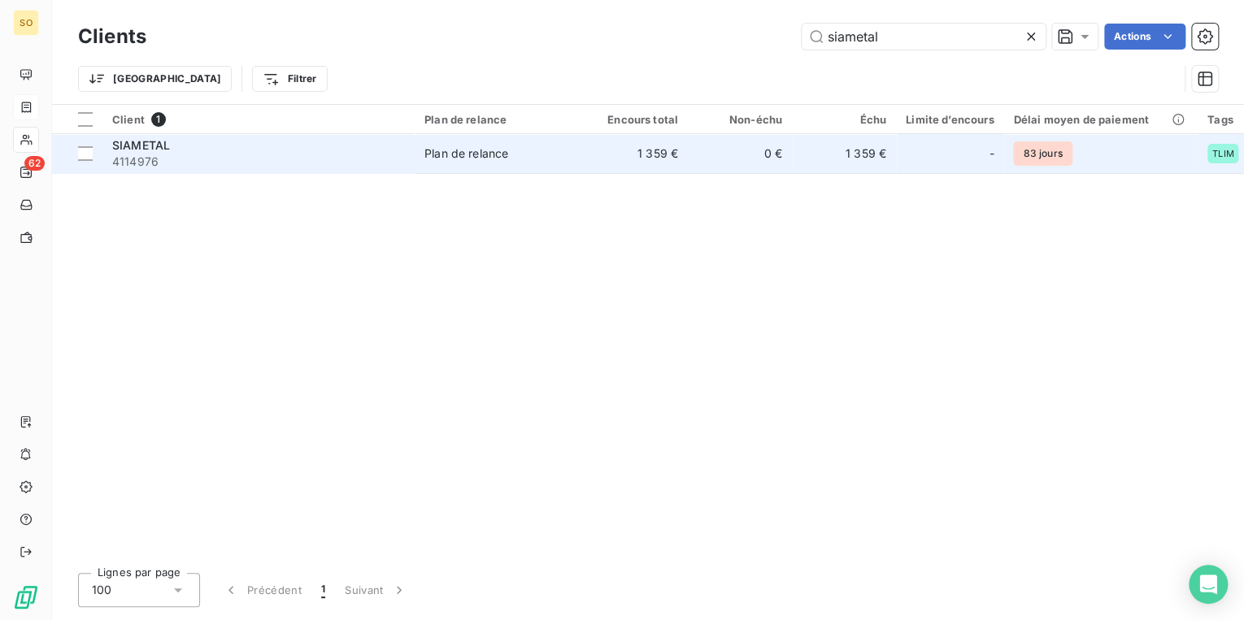
type input "siametal"
click at [175, 153] on div "SIAMETAL 4114976" at bounding box center [258, 153] width 293 height 33
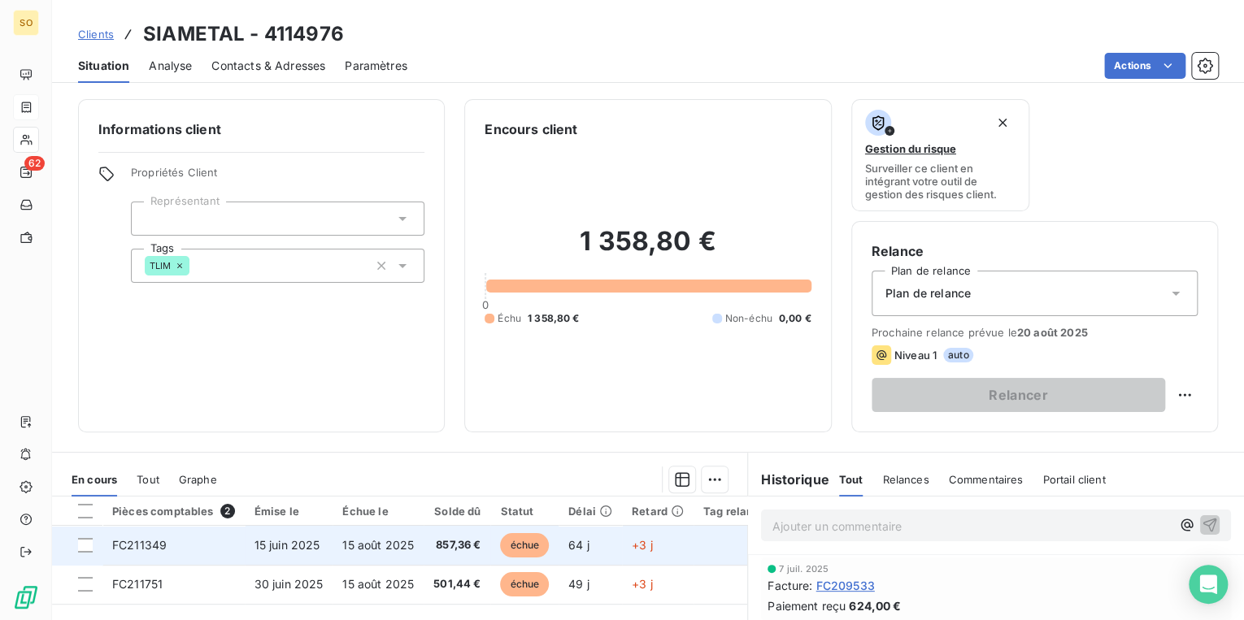
click at [527, 537] on span "échue" at bounding box center [524, 545] width 49 height 24
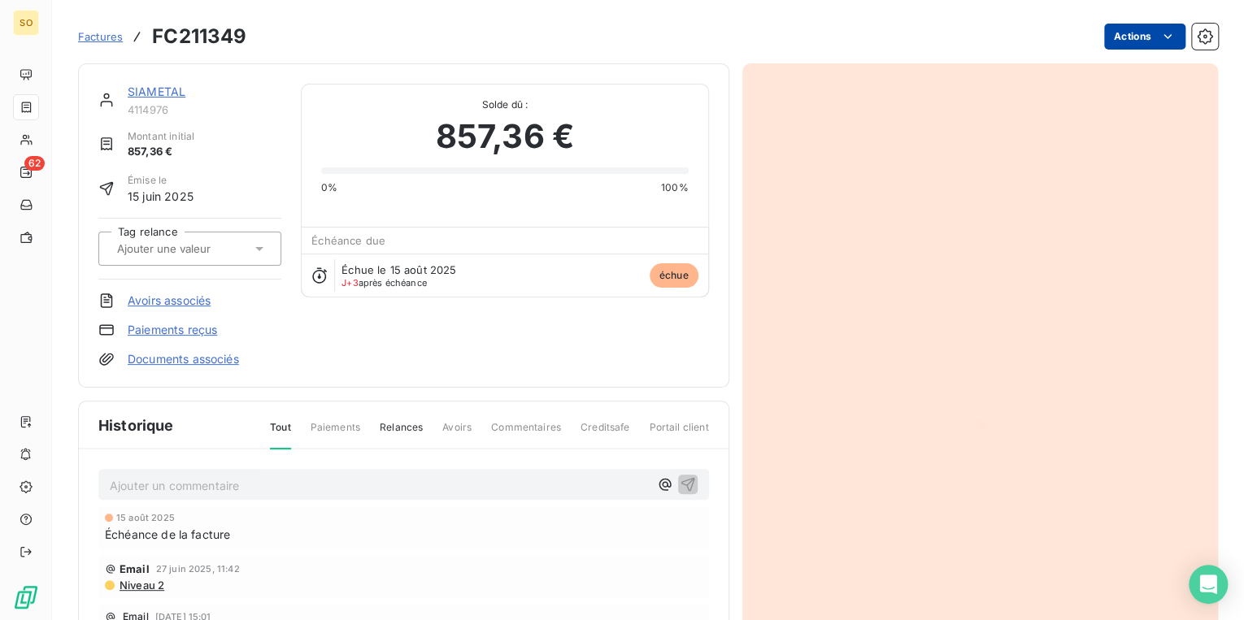
click at [1123, 38] on html "SO 62 Factures FC211349 Actions SIAMETAL 4114976 Montant initial 857,36 € Émise…" at bounding box center [622, 310] width 1244 height 620
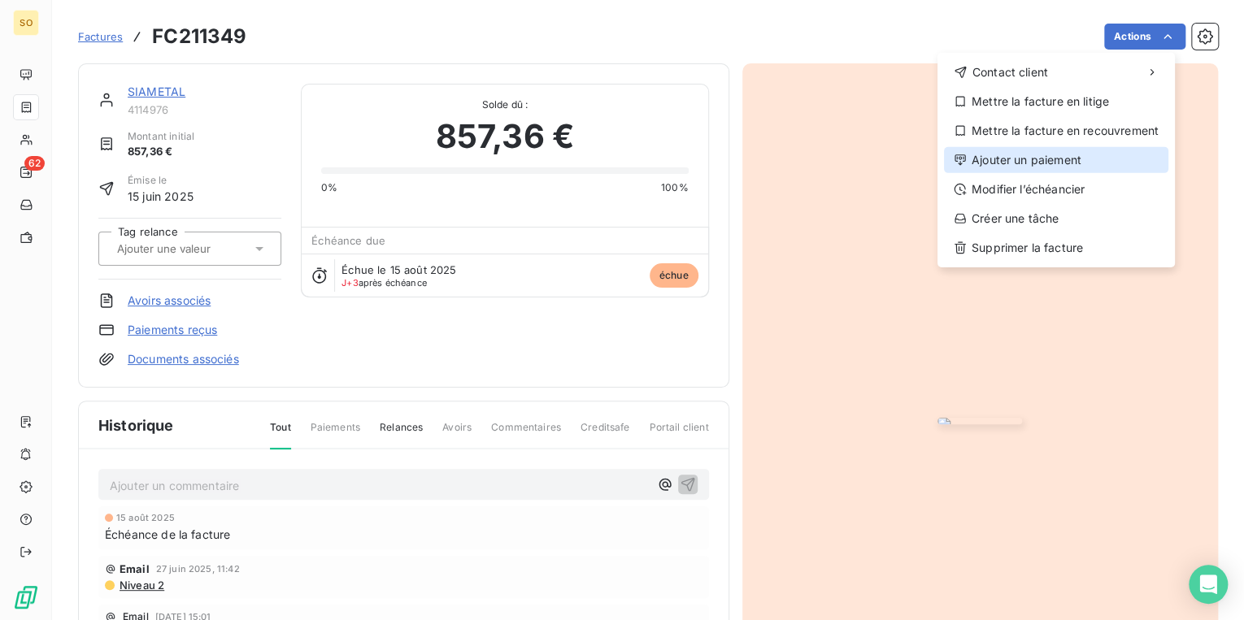
click at [1070, 154] on div "Ajouter un paiement" at bounding box center [1056, 160] width 224 height 26
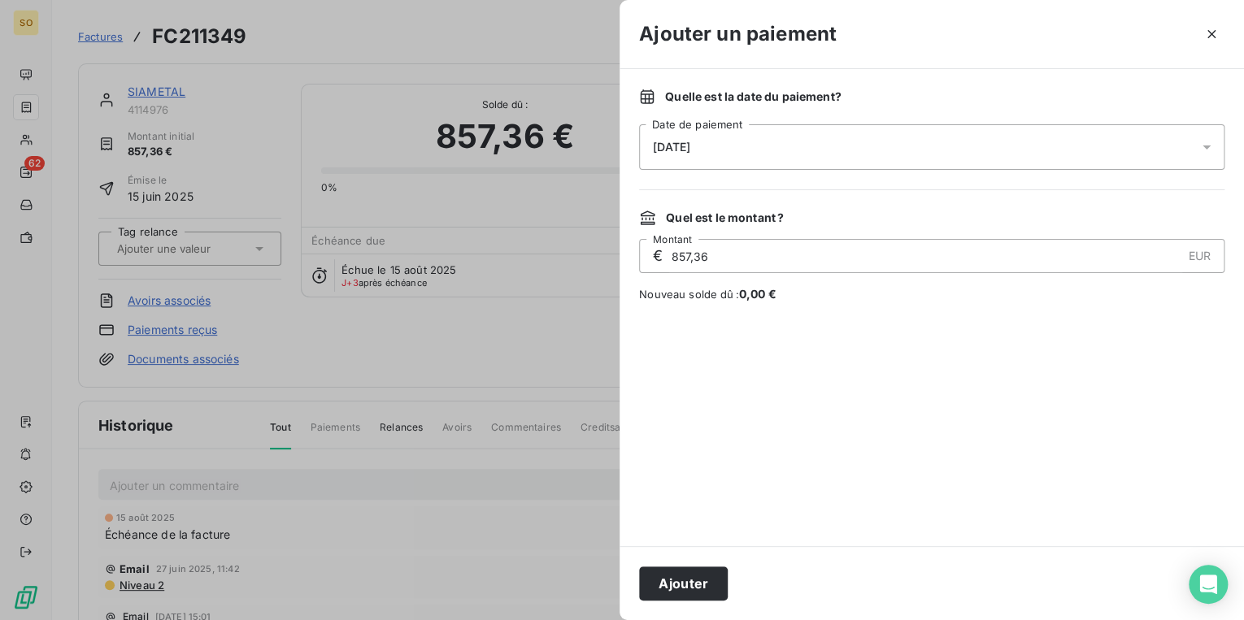
click at [657, 563] on div "Ajouter" at bounding box center [931, 583] width 624 height 74
click at [676, 581] on button "Ajouter" at bounding box center [683, 584] width 89 height 34
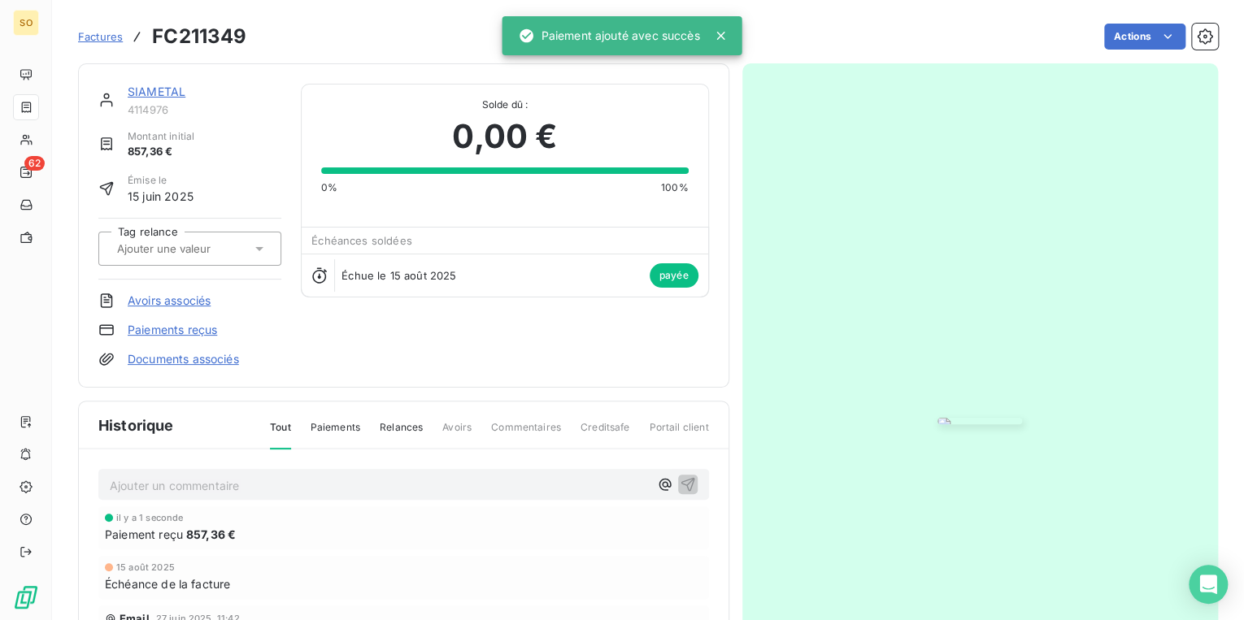
click at [141, 90] on link "SIAMETAL" at bounding box center [157, 92] width 58 height 14
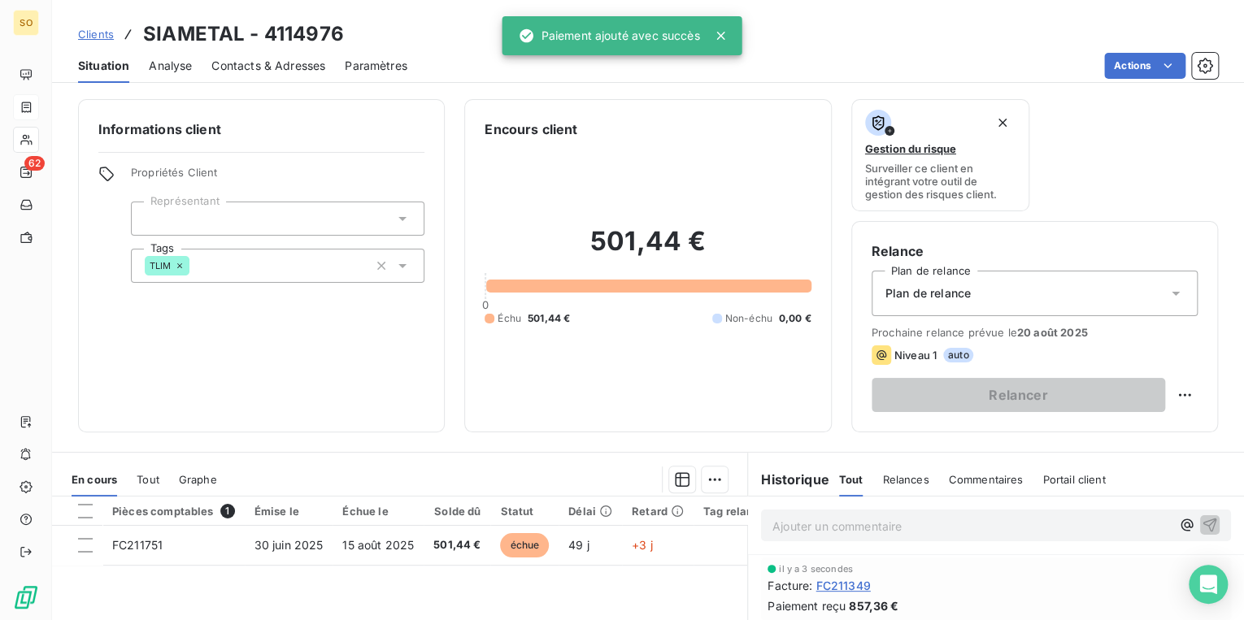
click at [91, 36] on span "Clients" at bounding box center [96, 34] width 36 height 13
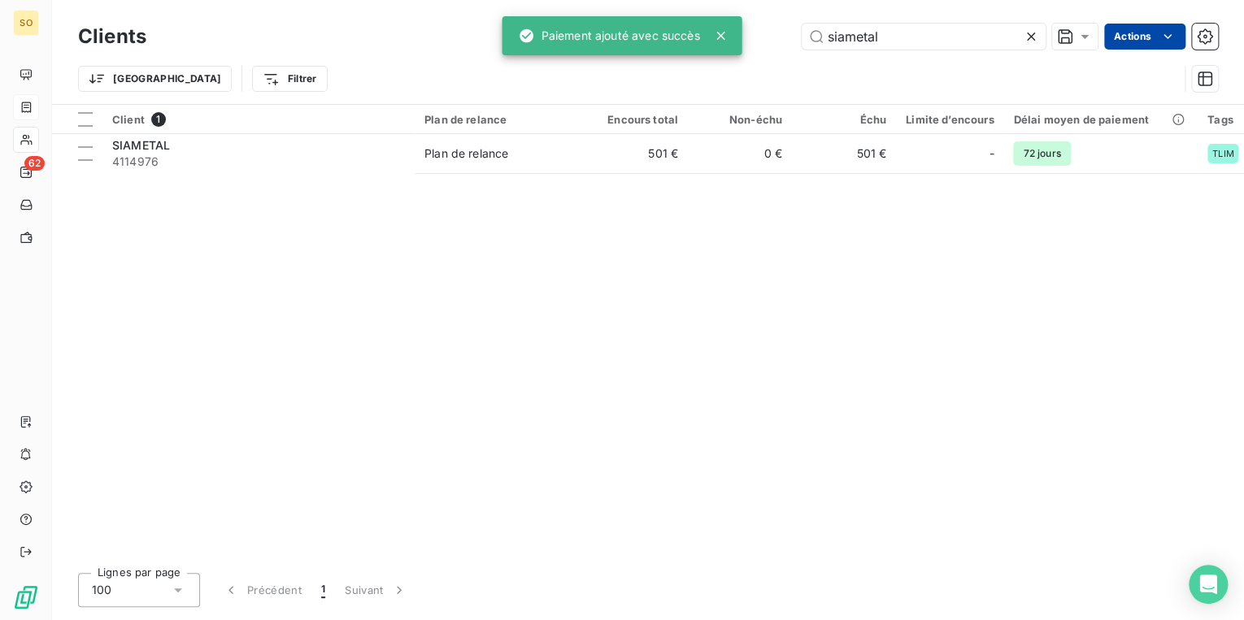
drag, startPoint x: 816, startPoint y: 31, endPoint x: 1141, endPoint y: 33, distance: 325.2
click at [1033, 33] on div "siametal" at bounding box center [924, 37] width 244 height 26
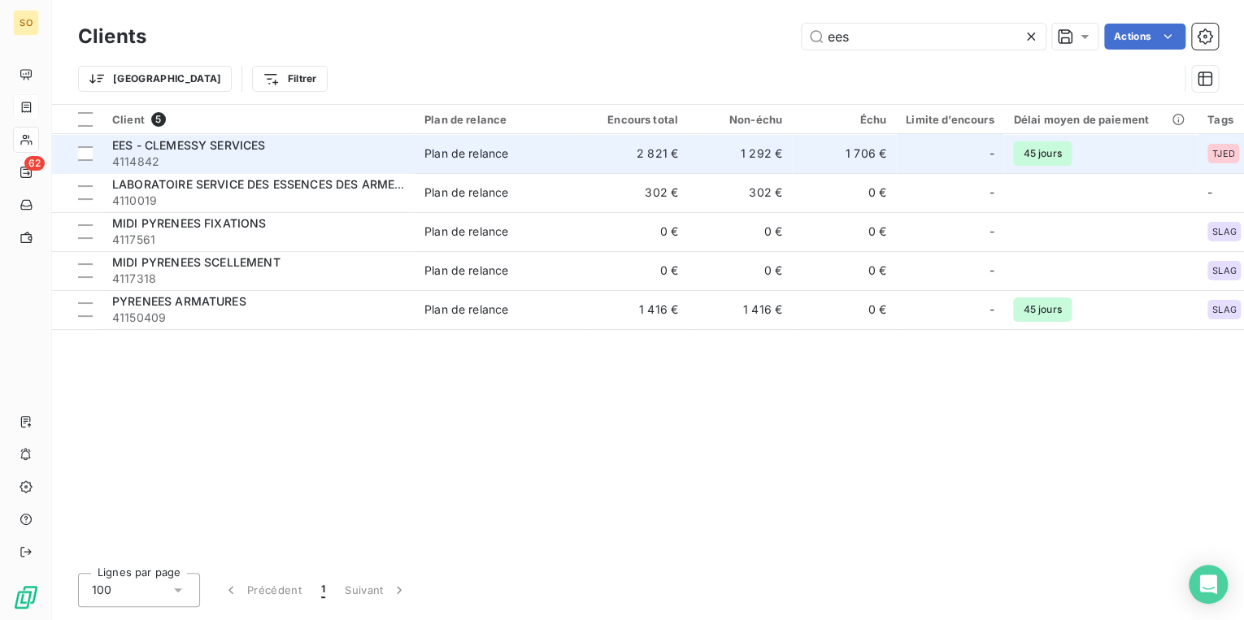
type input "ees"
click at [193, 154] on span "4114842" at bounding box center [258, 162] width 293 height 16
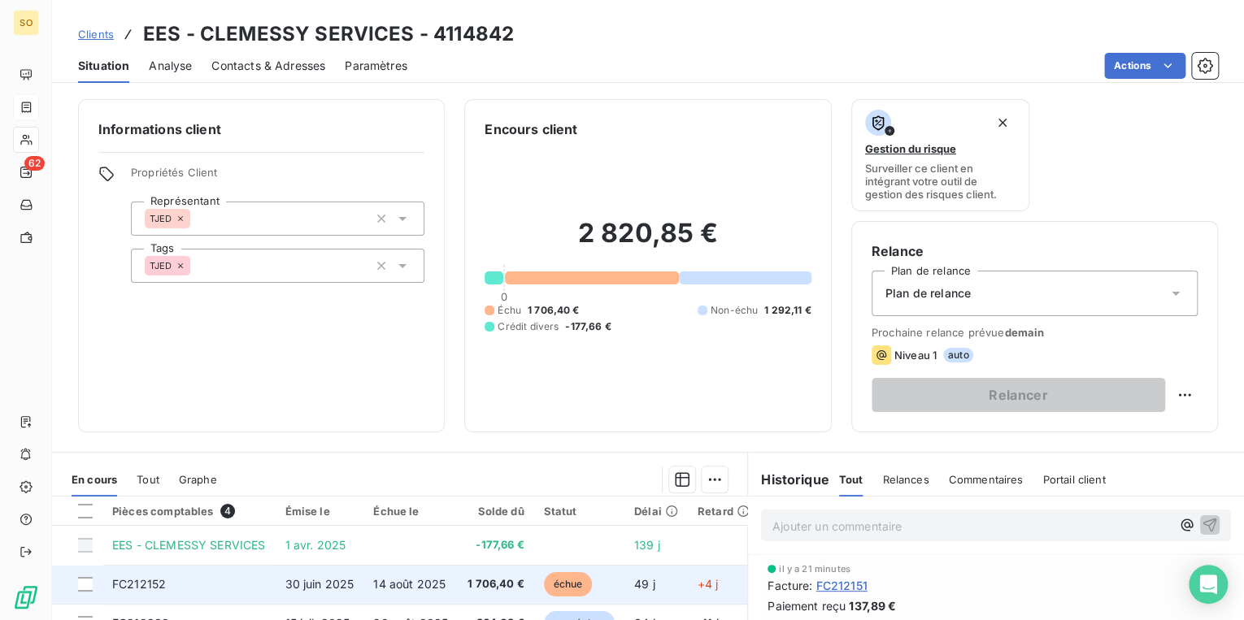
click at [555, 584] on span "échue" at bounding box center [568, 584] width 49 height 24
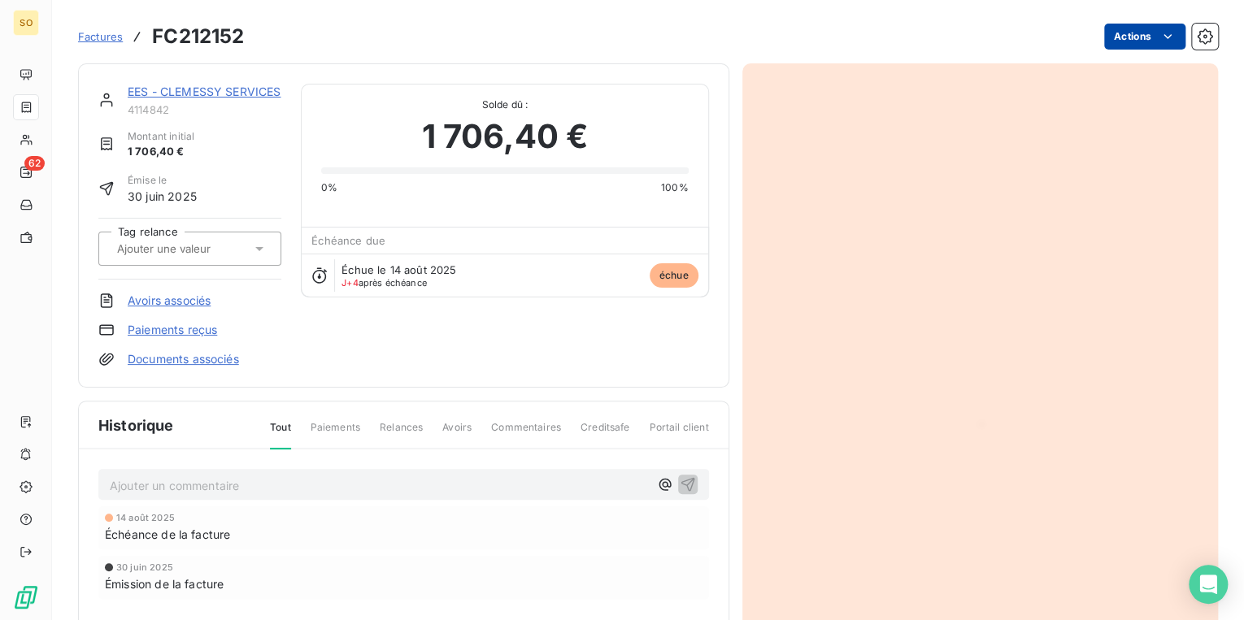
click at [1111, 33] on html "SO 62 Factures FC212152 Actions EES - CLEMESSY SERVICES 4114842 Montant initial…" at bounding box center [622, 310] width 1244 height 620
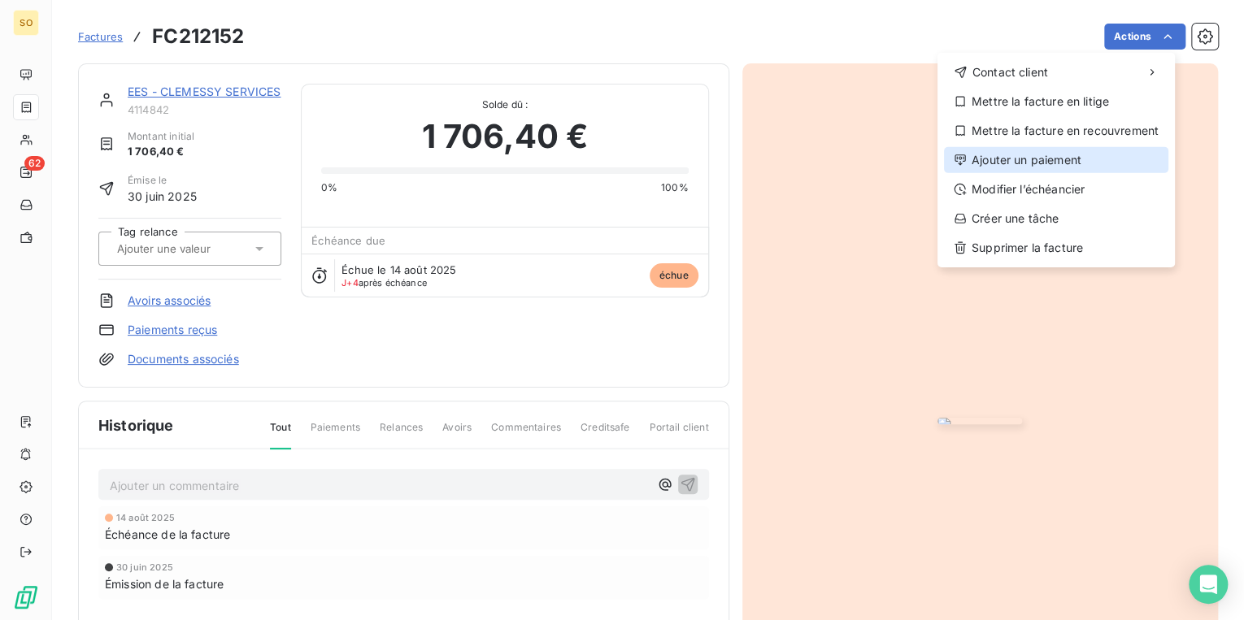
click at [1011, 163] on div "Ajouter un paiement" at bounding box center [1056, 160] width 224 height 26
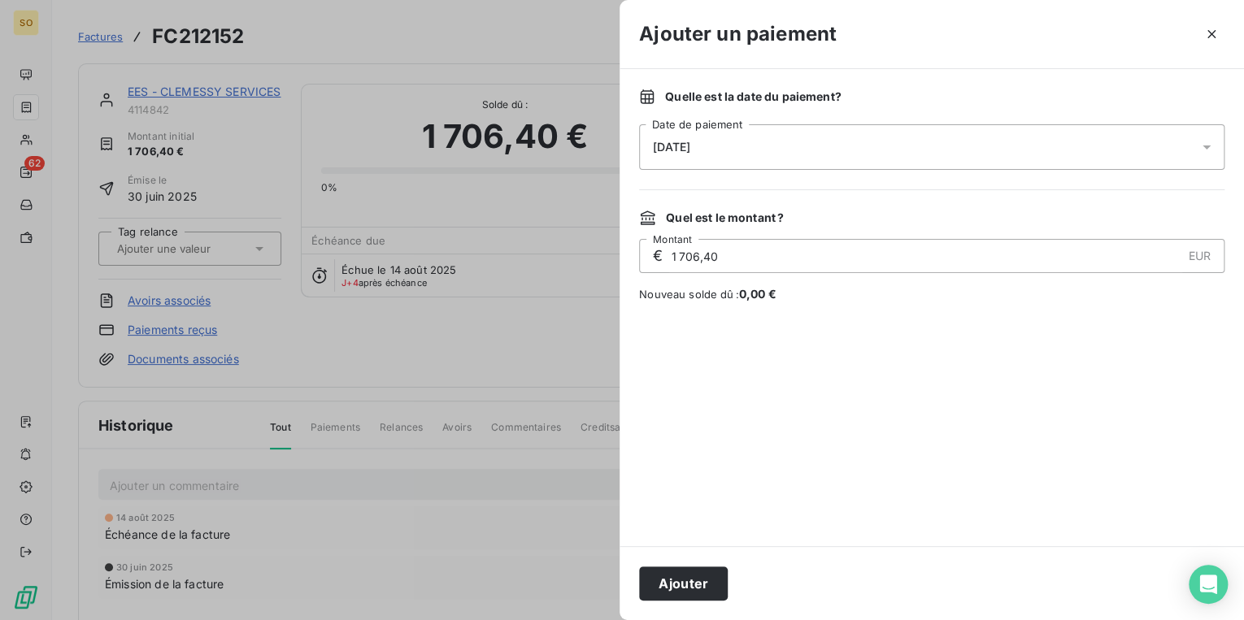
click at [712, 572] on button "Ajouter" at bounding box center [683, 584] width 89 height 34
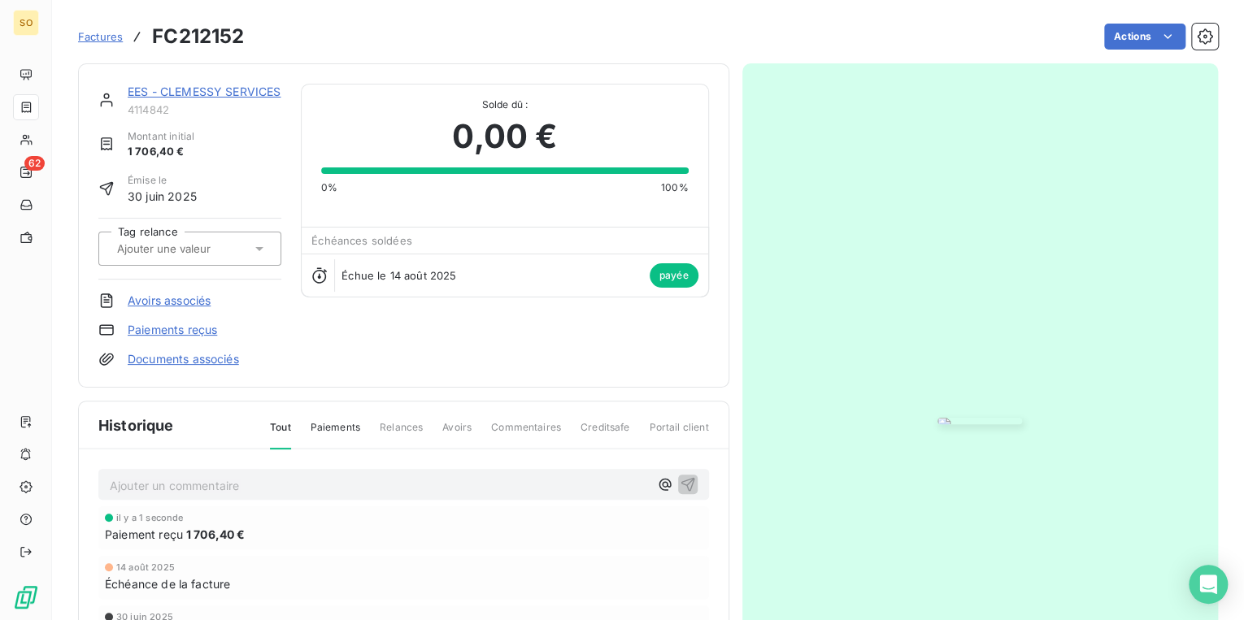
click at [111, 34] on span "Factures" at bounding box center [100, 36] width 45 height 13
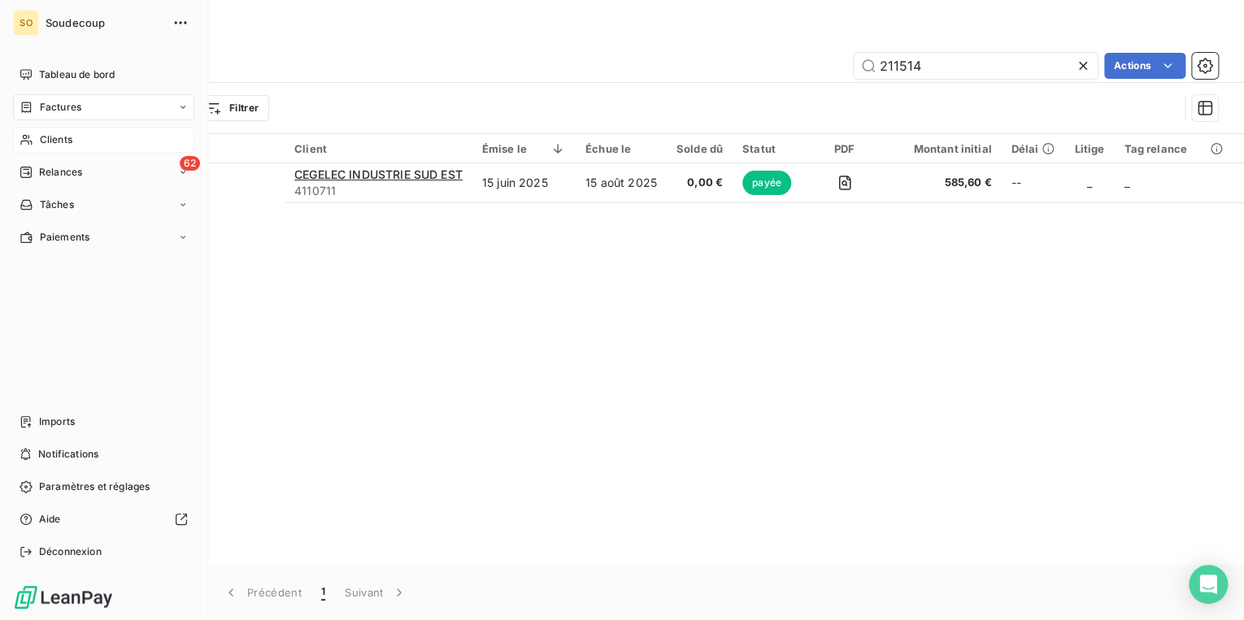
click at [50, 133] on span "Clients" at bounding box center [56, 140] width 33 height 15
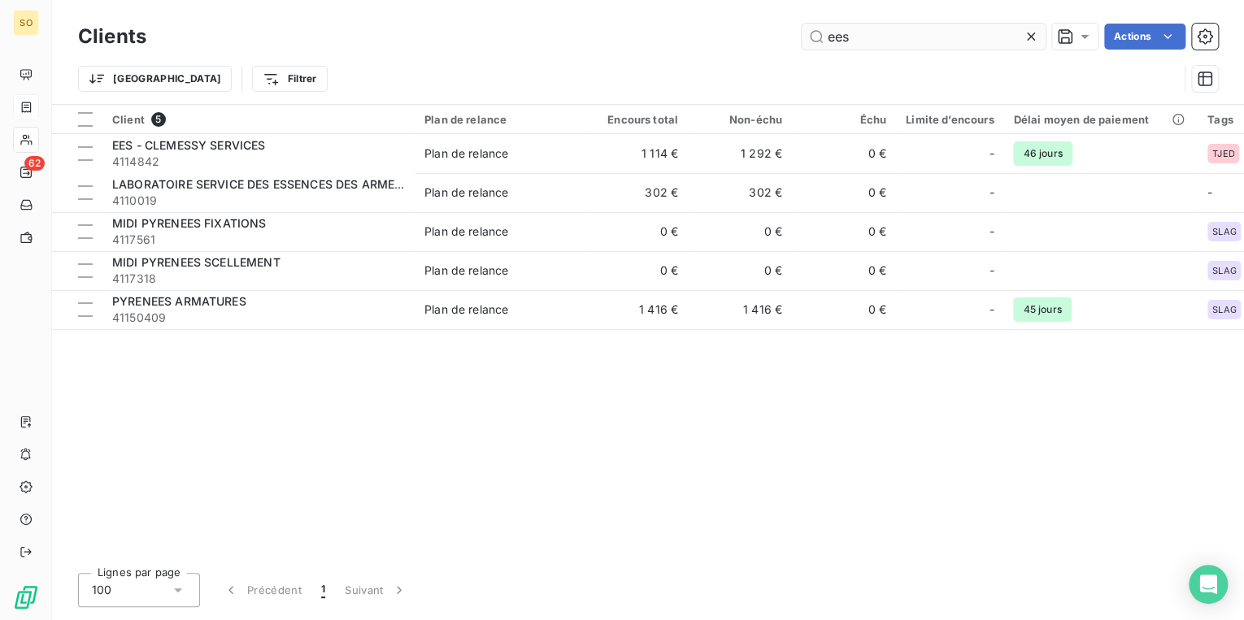
drag, startPoint x: 814, startPoint y: 37, endPoint x: 1040, endPoint y: 28, distance: 226.2
click at [977, 32] on input "ees" at bounding box center [924, 37] width 244 height 26
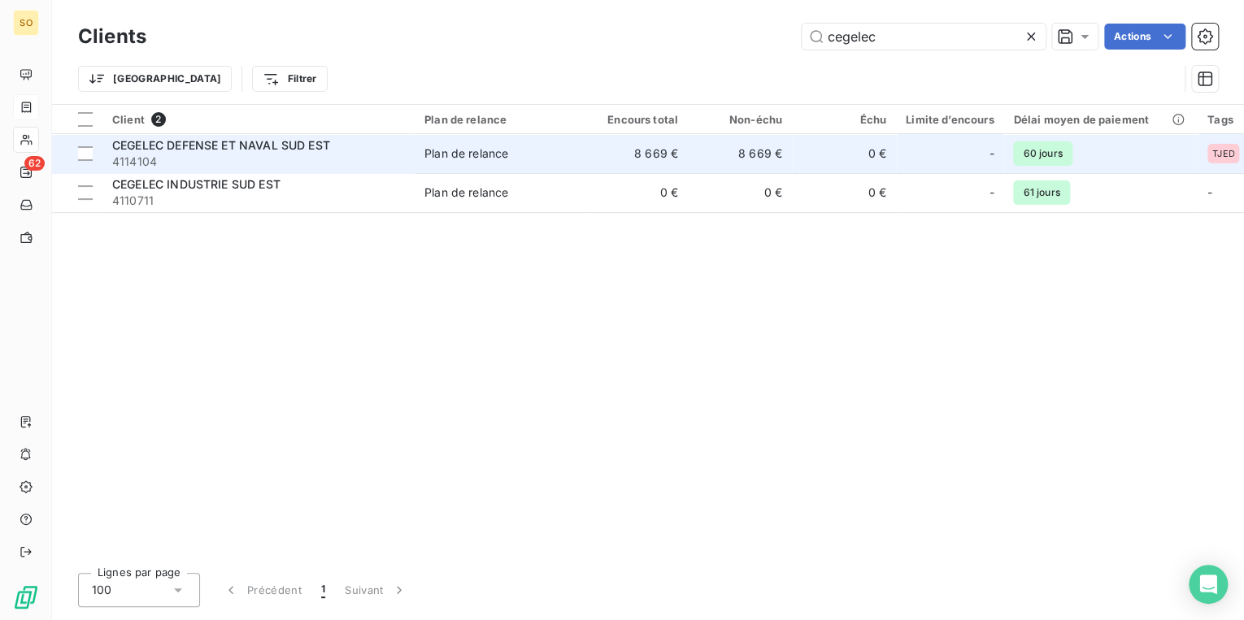
type input "cegelec"
click at [233, 152] on div "CEGELEC DEFENSE ET NAVAL SUD EST" at bounding box center [258, 145] width 293 height 16
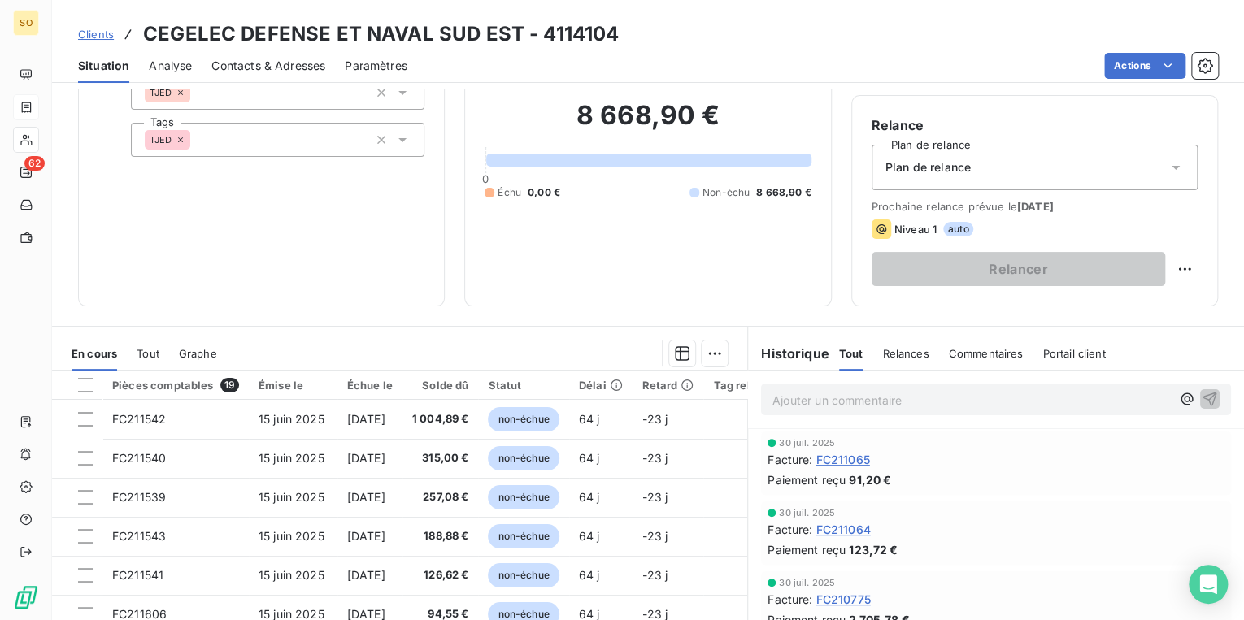
scroll to position [130, 0]
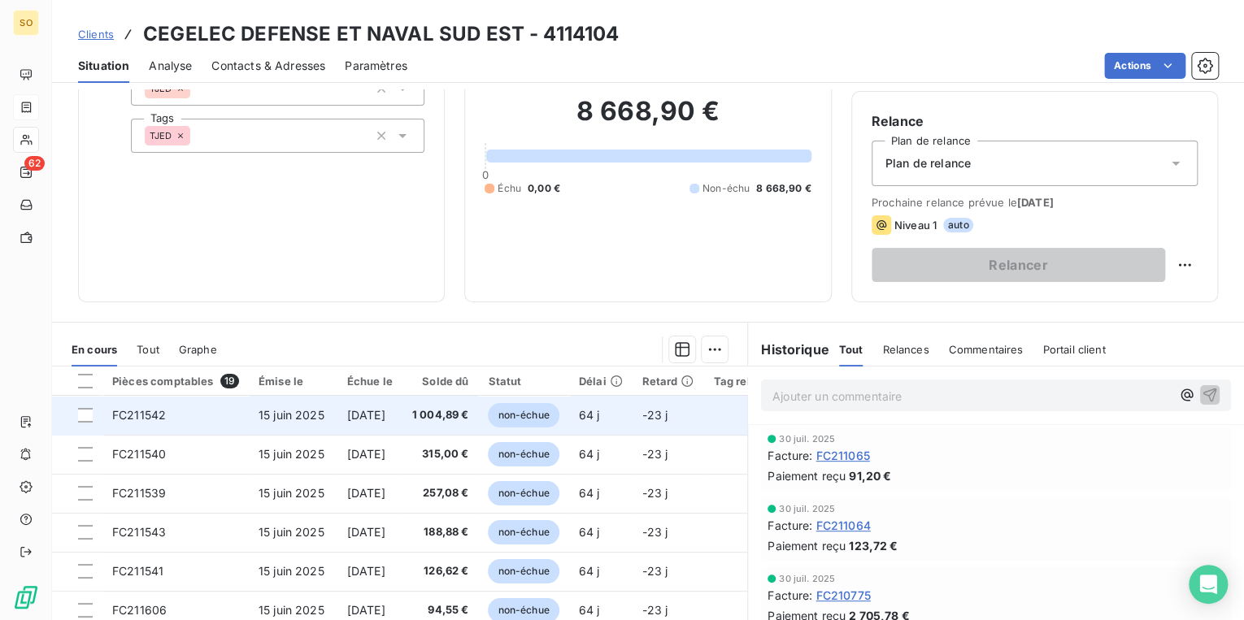
click at [555, 407] on span "non-échue" at bounding box center [523, 415] width 71 height 24
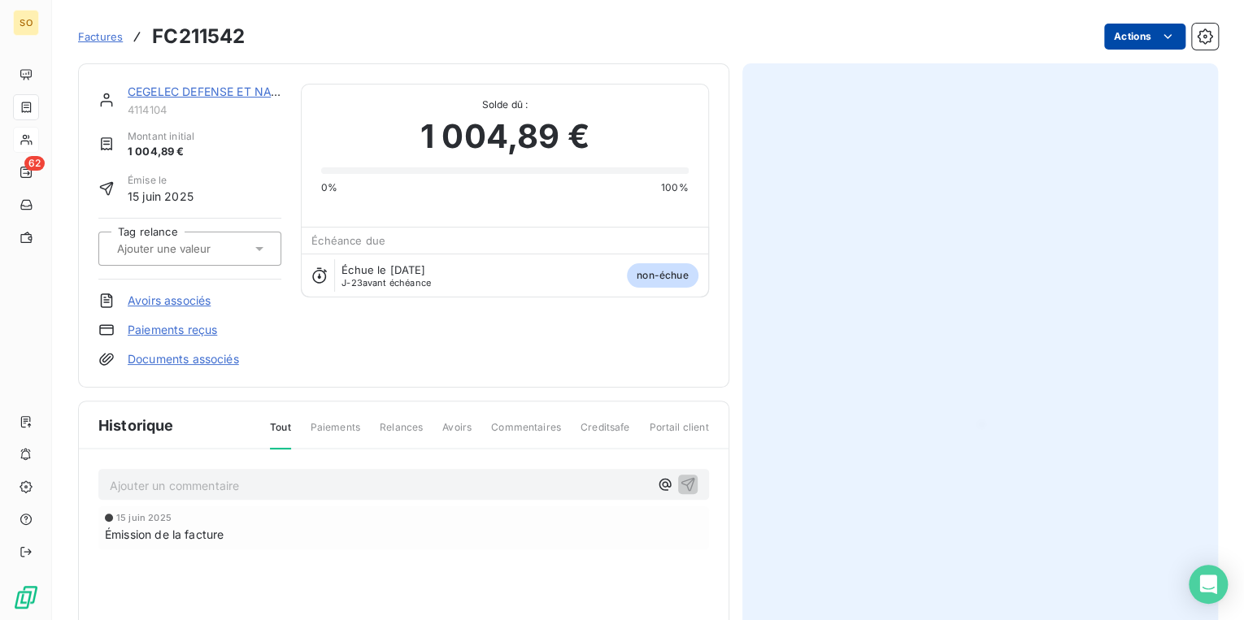
click at [1109, 42] on html "SO 62 Factures FC211542 Actions CEGELEC DEFENSE ET NAVAL SUD EST 4114104 Montan…" at bounding box center [622, 310] width 1244 height 620
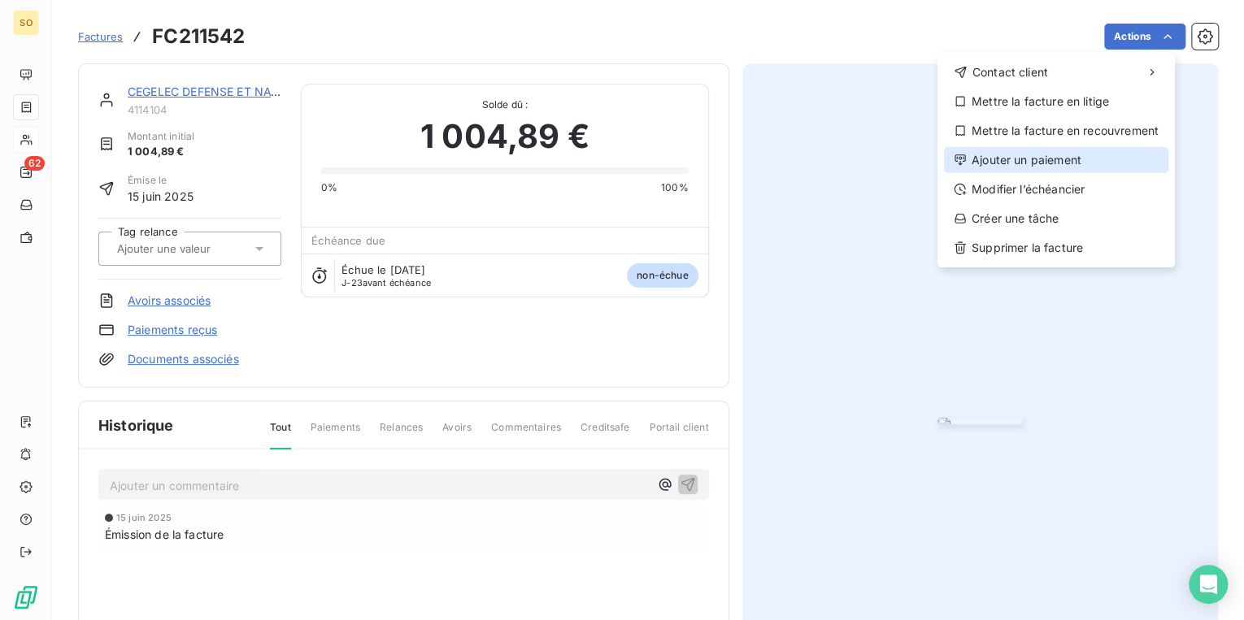
click at [1031, 165] on div "Ajouter un paiement" at bounding box center [1056, 160] width 224 height 26
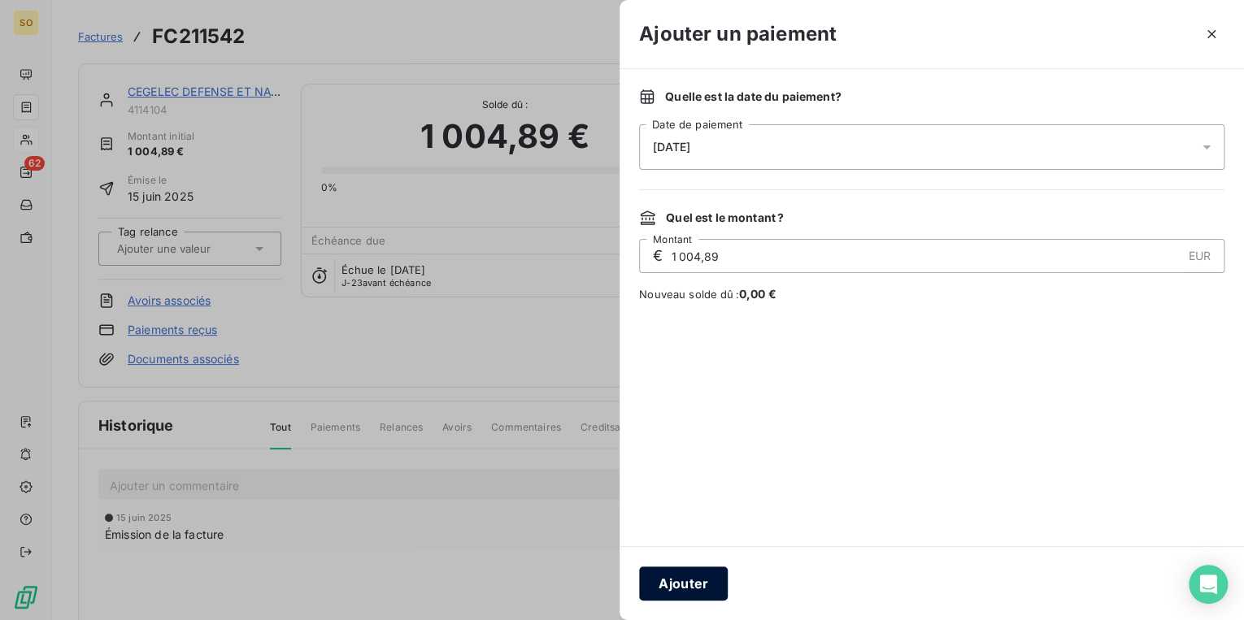
click at [685, 579] on button "Ajouter" at bounding box center [683, 584] width 89 height 34
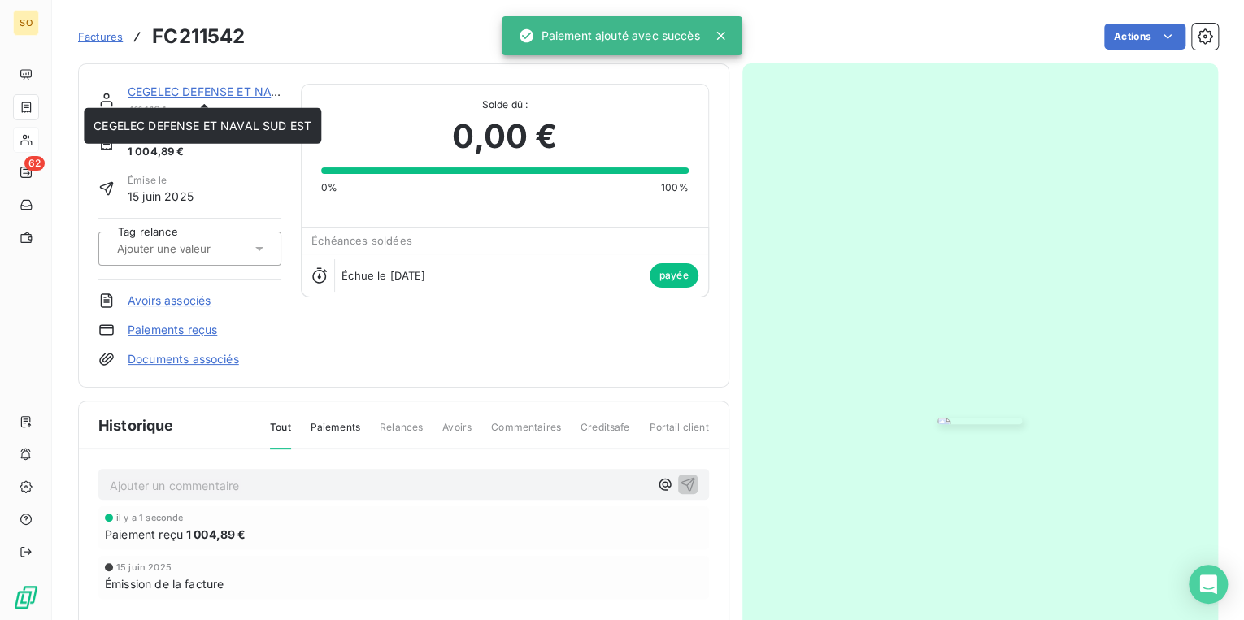
click at [181, 93] on link "CEGELEC DEFENSE ET NAVAL SUD EST" at bounding box center [237, 92] width 218 height 14
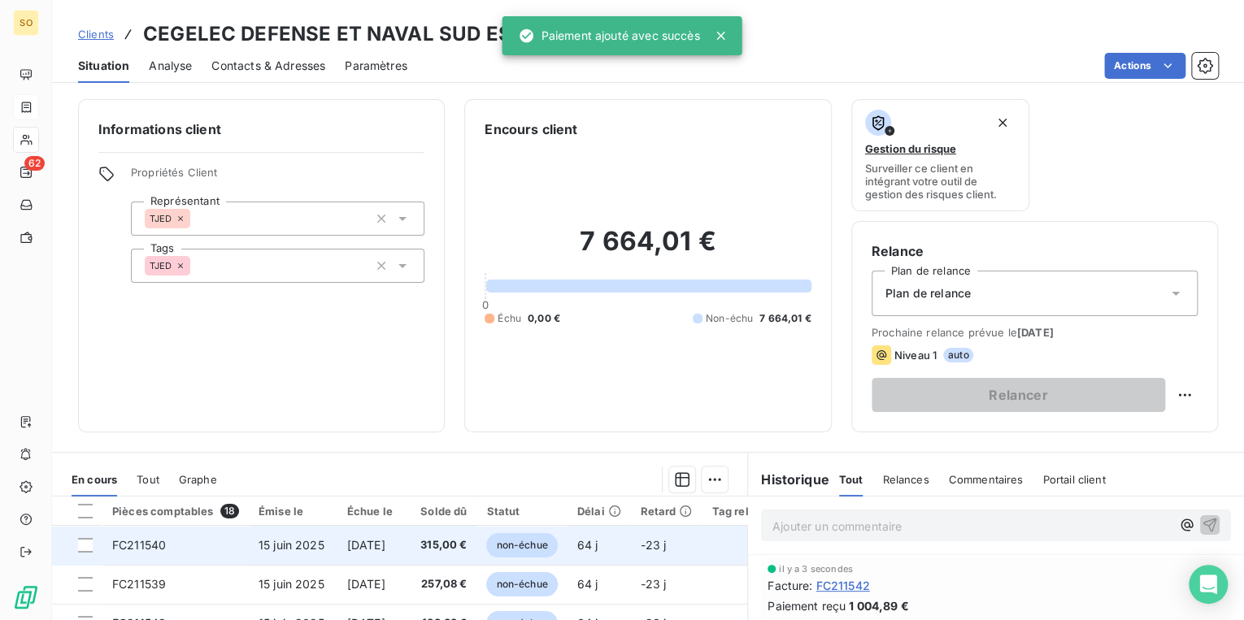
click at [531, 541] on span "non-échue" at bounding box center [521, 545] width 71 height 24
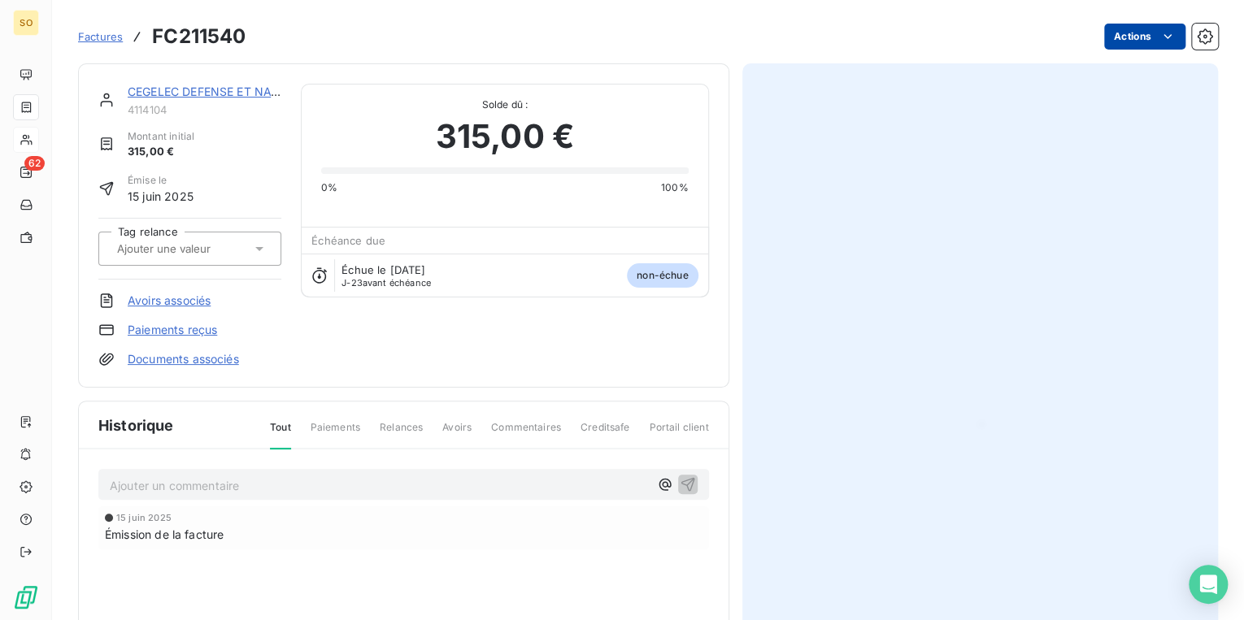
click at [1106, 29] on html "SO 62 Factures FC211540 Actions CEGELEC DEFENSE ET NAVAL SUD EST 4114104 Montan…" at bounding box center [622, 310] width 1244 height 620
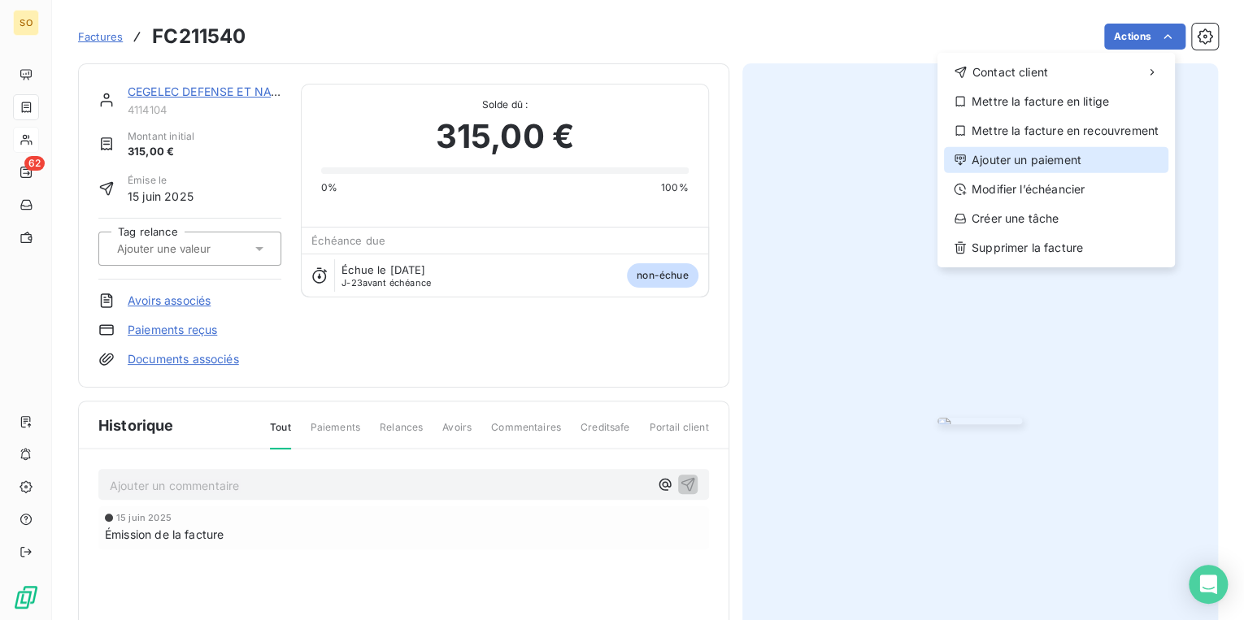
click at [1021, 152] on div "Ajouter un paiement" at bounding box center [1056, 160] width 224 height 26
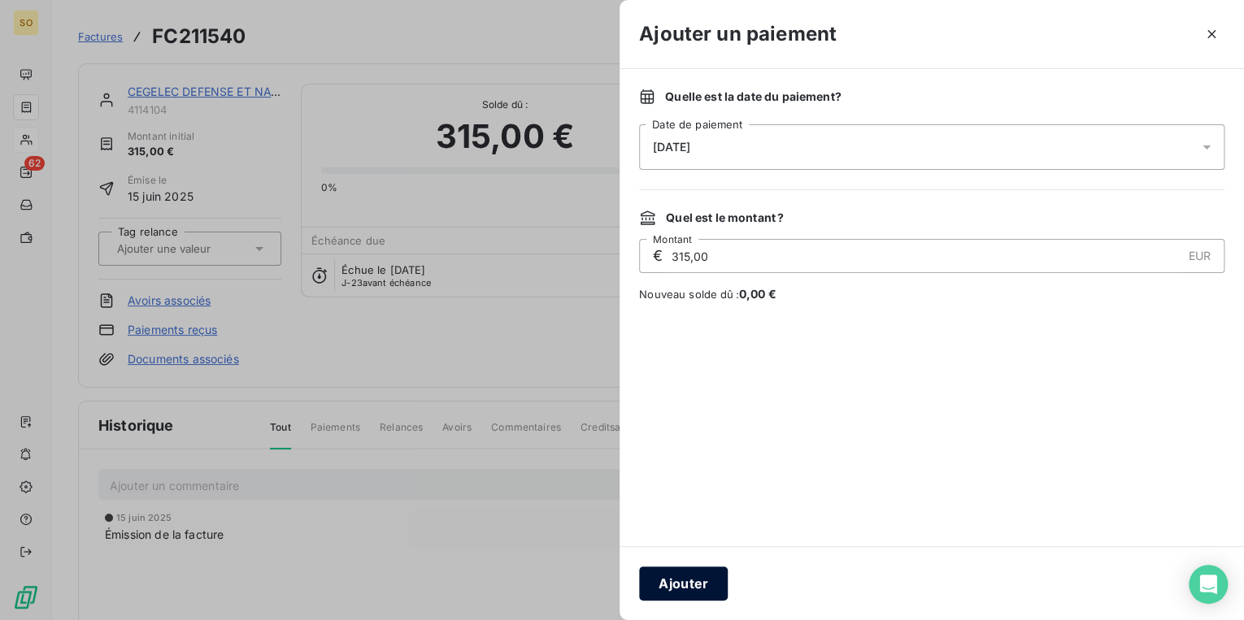
click at [699, 575] on button "Ajouter" at bounding box center [683, 584] width 89 height 34
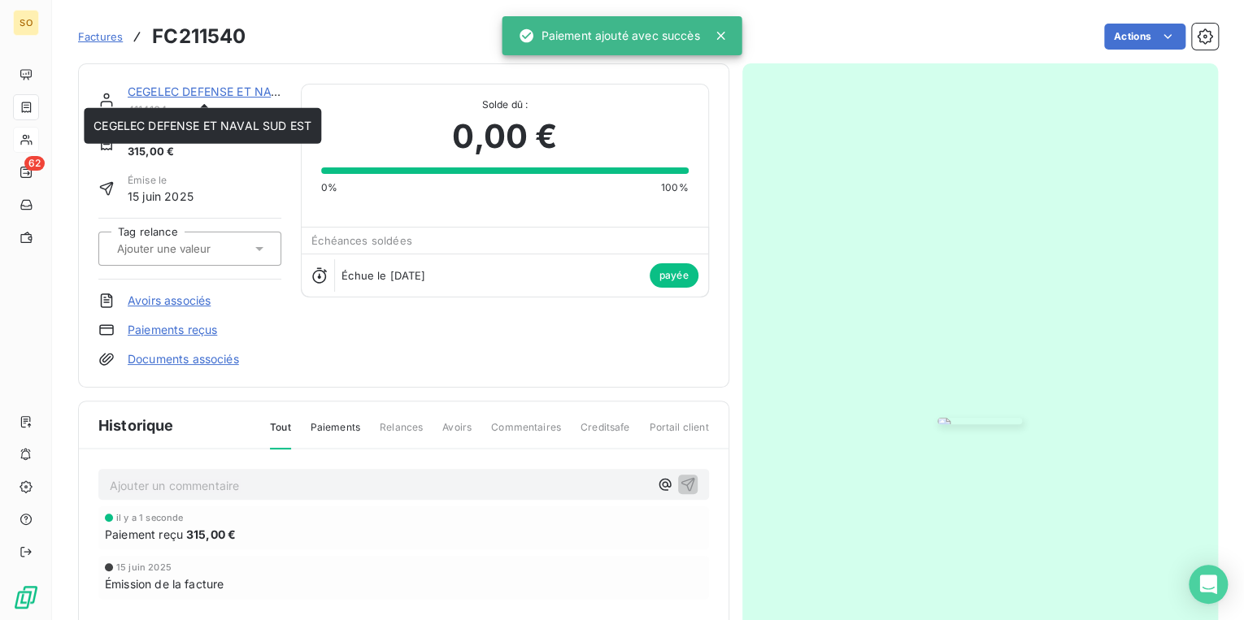
click at [241, 92] on link "CEGELEC DEFENSE ET NAVAL SUD EST" at bounding box center [237, 92] width 218 height 14
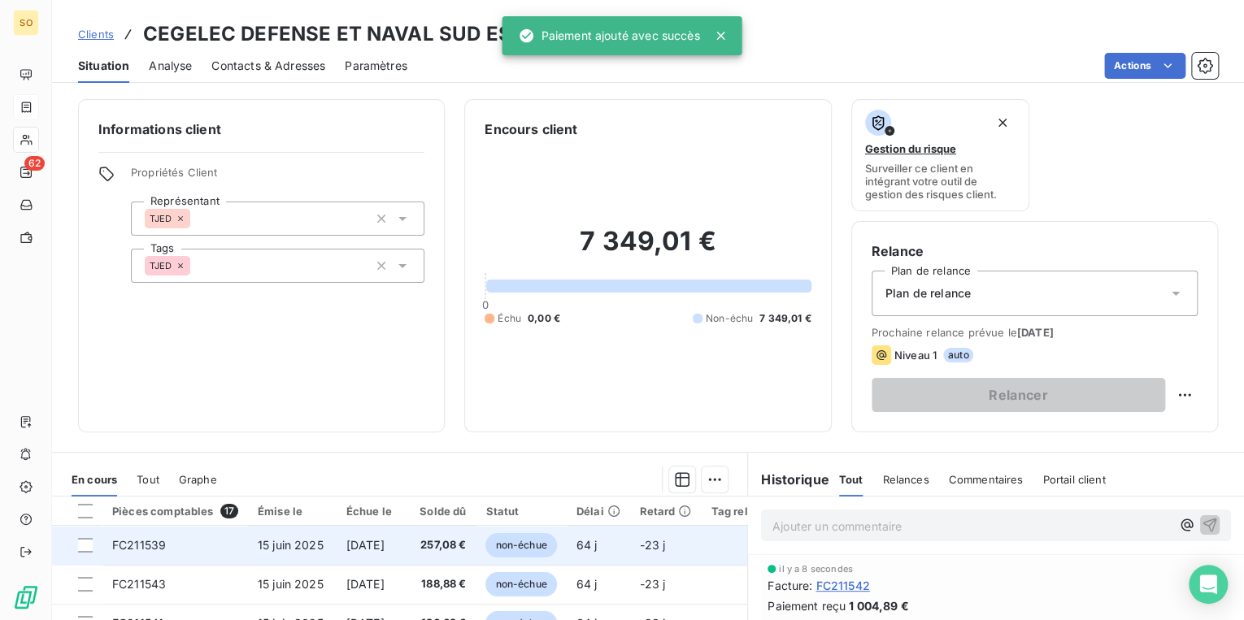
click at [543, 543] on span "non-échue" at bounding box center [520, 545] width 71 height 24
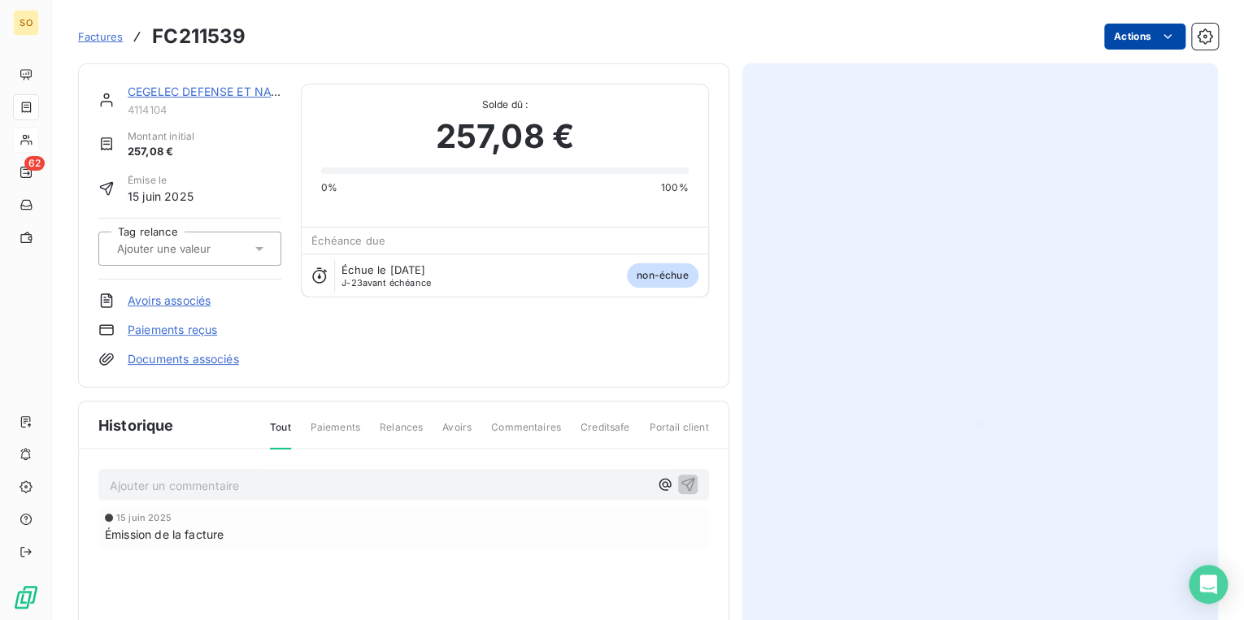
click at [1114, 36] on html "SO 62 Factures FC211539 Actions CEGELEC DEFENSE ET NAVAL SUD EST 4114104 Montan…" at bounding box center [622, 310] width 1244 height 620
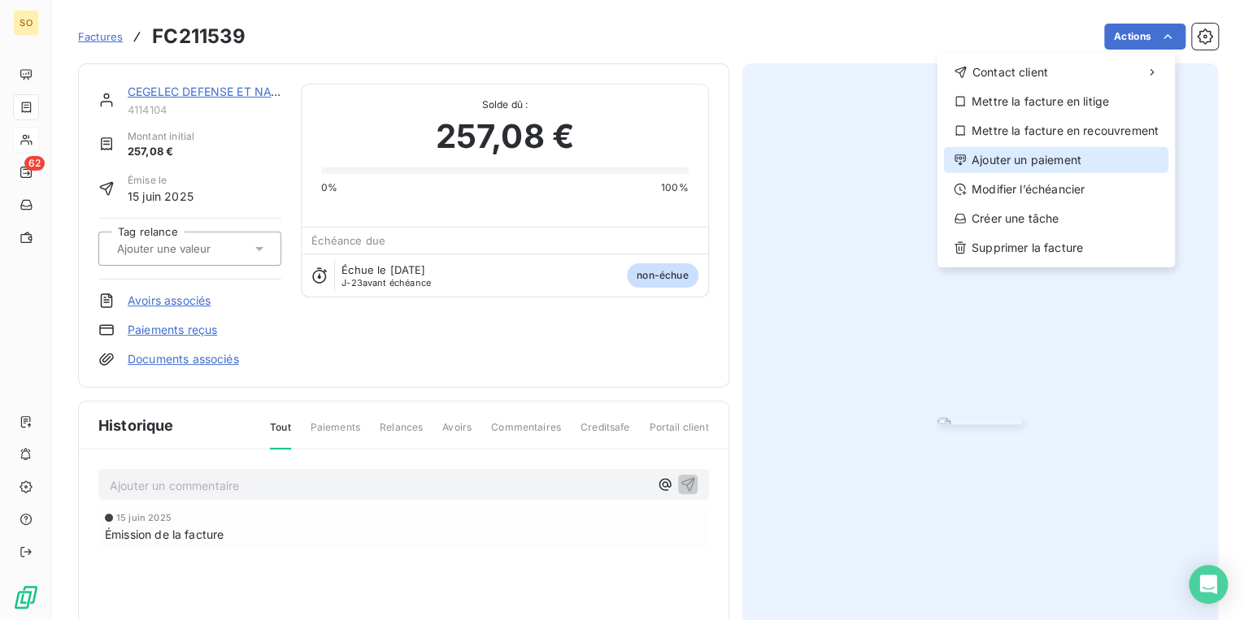
click at [1042, 159] on div "Ajouter un paiement" at bounding box center [1056, 160] width 224 height 26
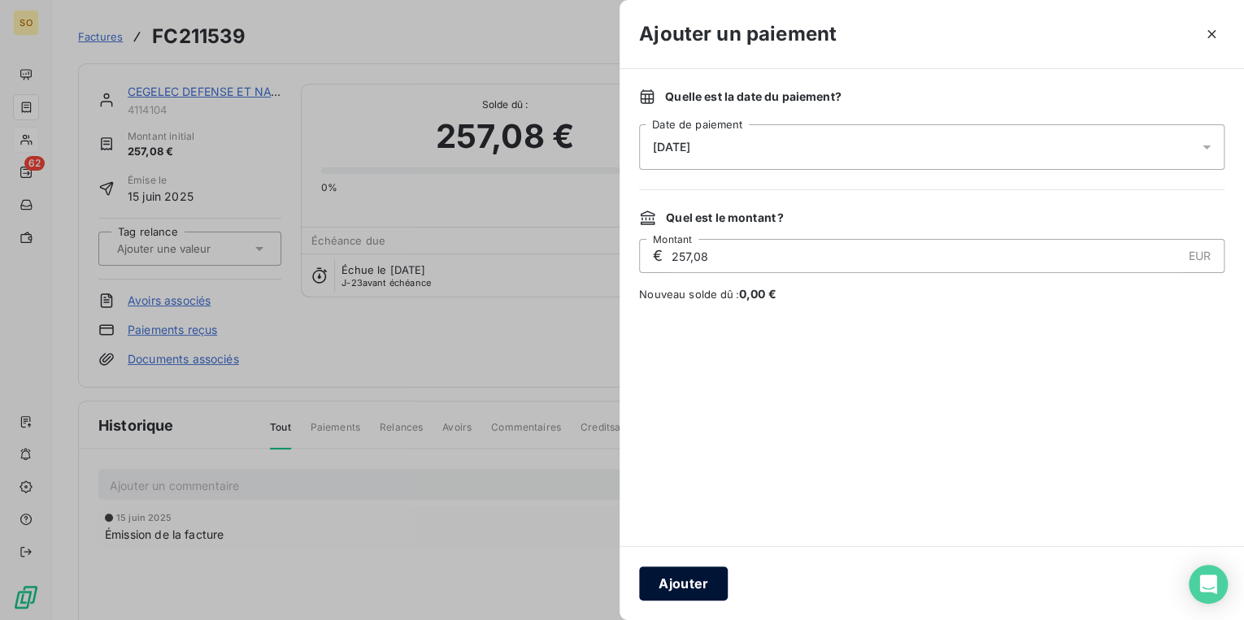
click at [710, 580] on button "Ajouter" at bounding box center [683, 584] width 89 height 34
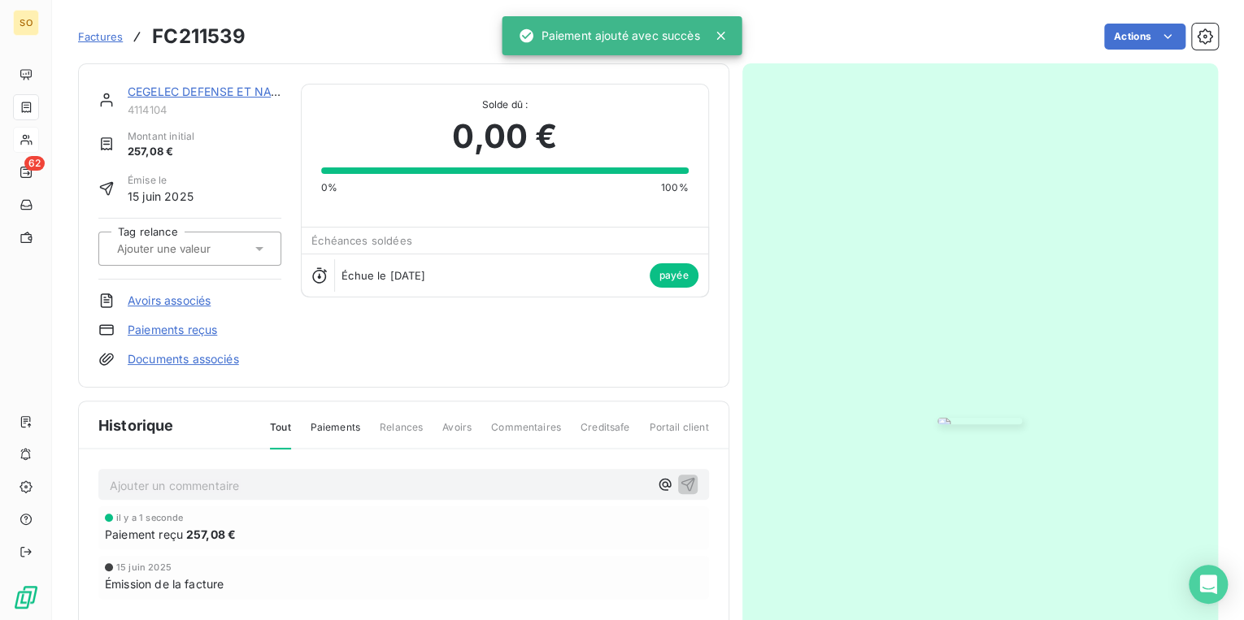
click at [176, 92] on link "CEGELEC DEFENSE ET NAVAL SUD EST" at bounding box center [237, 92] width 218 height 14
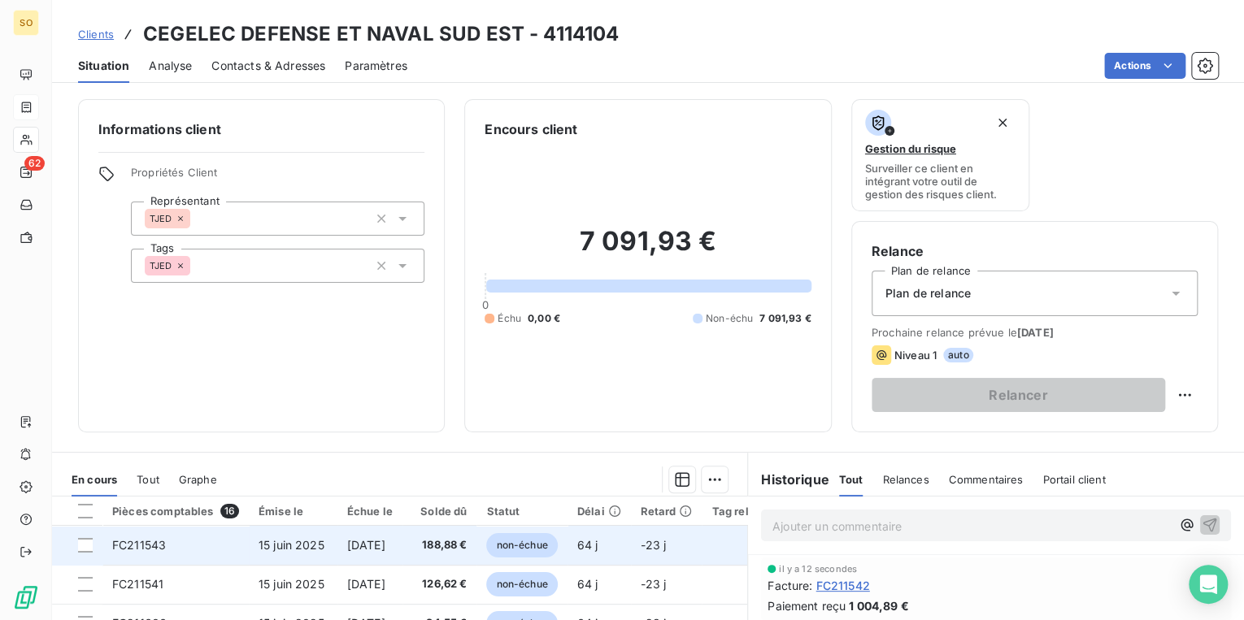
click at [541, 546] on span "non-échue" at bounding box center [521, 545] width 71 height 24
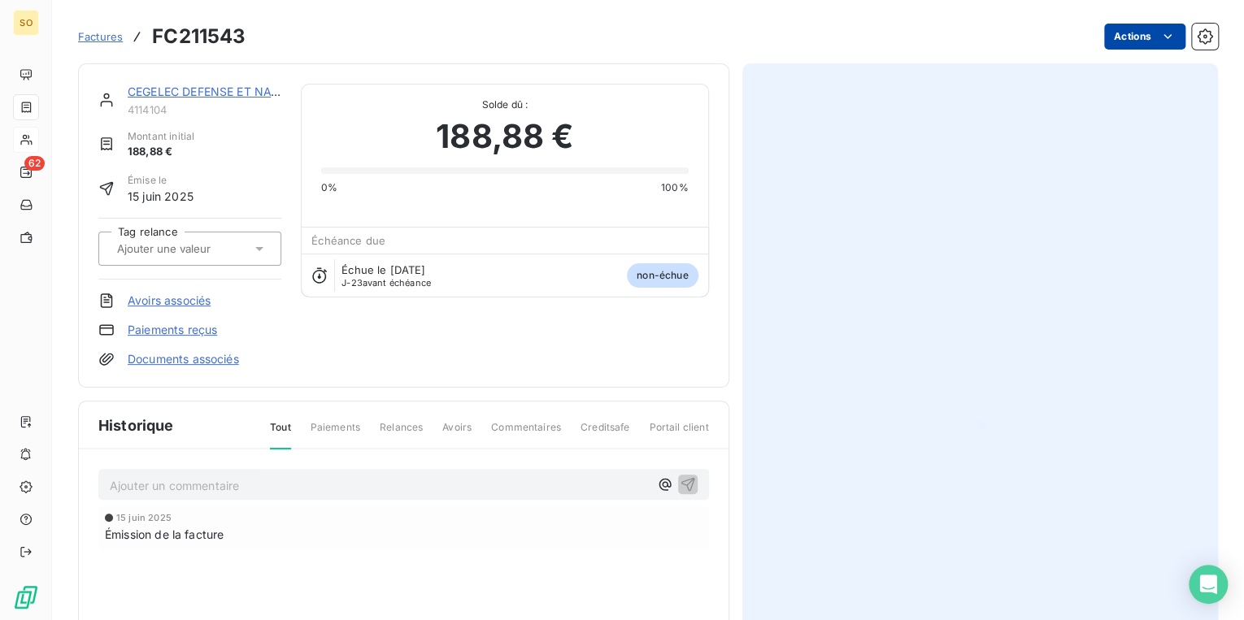
click at [1099, 37] on html "SO 62 Factures FC211543 Actions CEGELEC DEFENSE ET NAVAL SUD EST 4114104 Montan…" at bounding box center [622, 310] width 1244 height 620
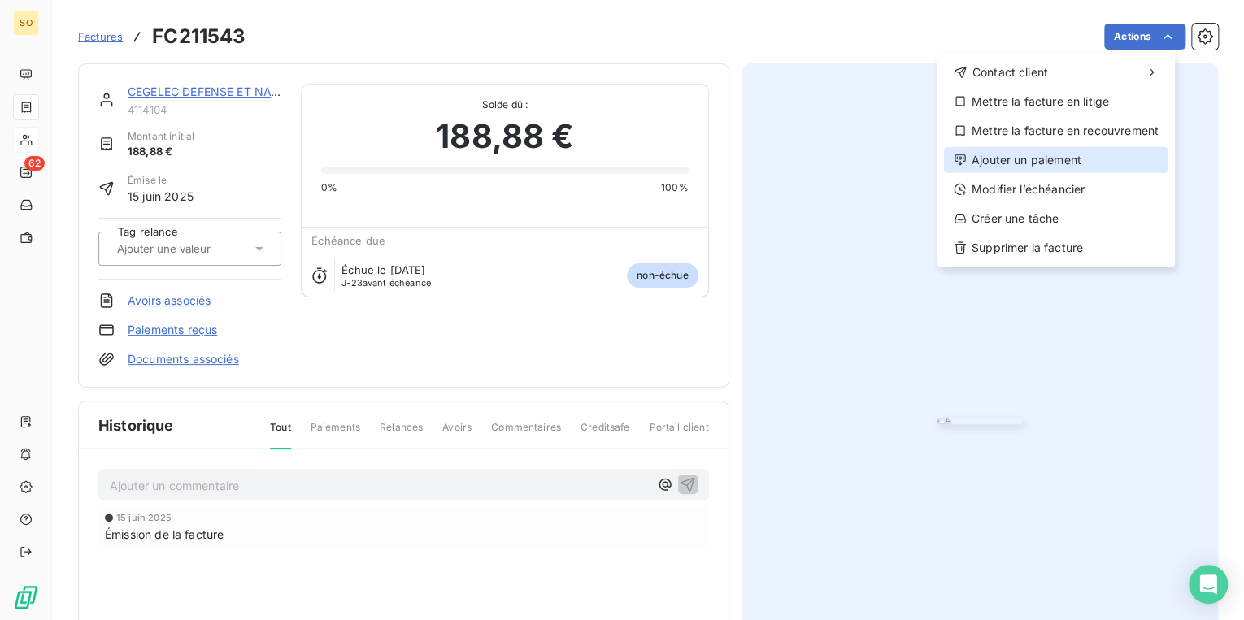
click at [989, 159] on div "Ajouter un paiement" at bounding box center [1056, 160] width 224 height 26
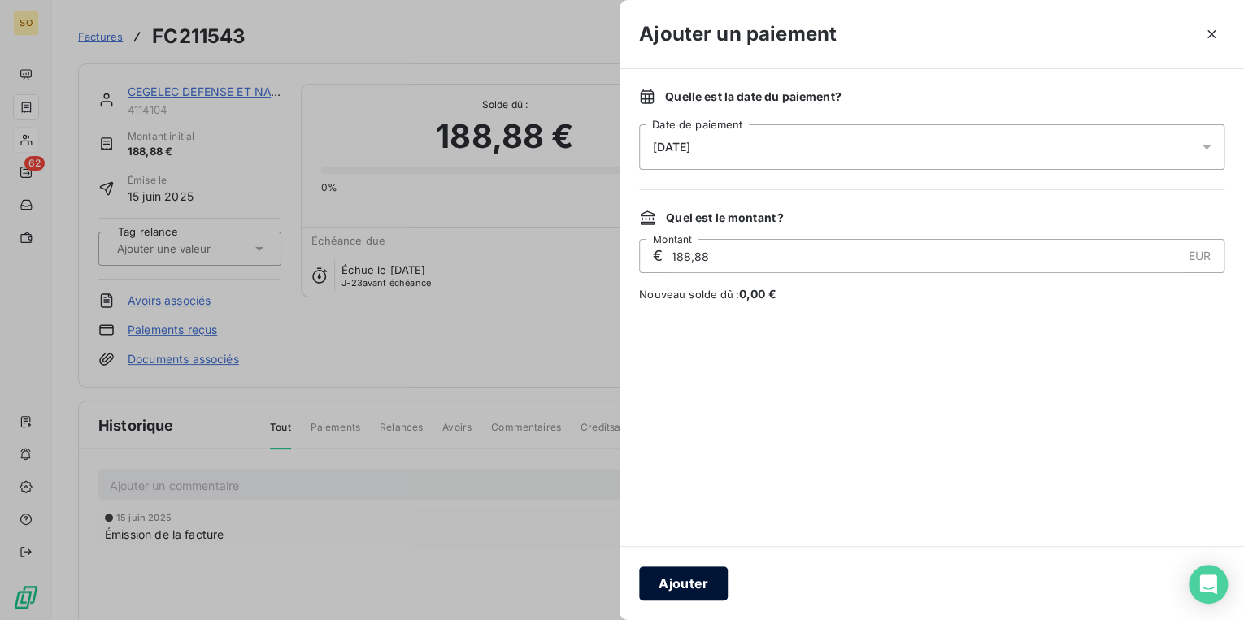
click at [667, 589] on button "Ajouter" at bounding box center [683, 584] width 89 height 34
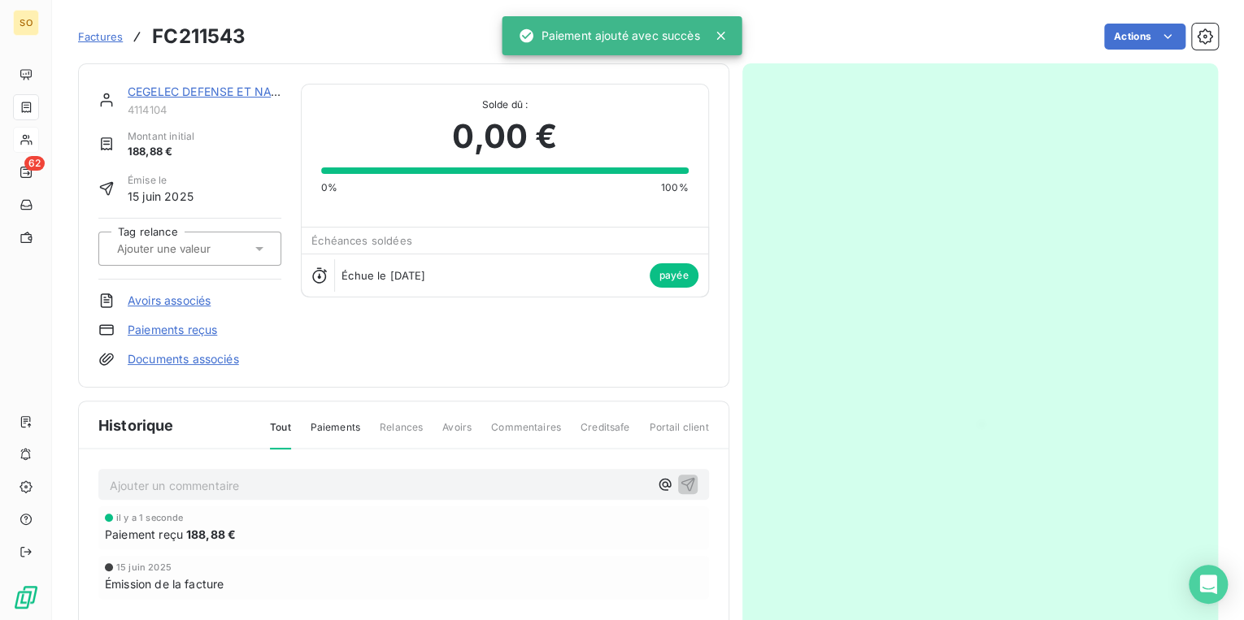
click at [205, 82] on div "CEGELEC DEFENSE ET NAVAL SUD EST 4114104 Montant initial 188,88 € Émise le [DAT…" at bounding box center [403, 225] width 651 height 324
click at [206, 86] on link "CEGELEC DEFENSE ET NAVAL SUD EST" at bounding box center [237, 92] width 218 height 14
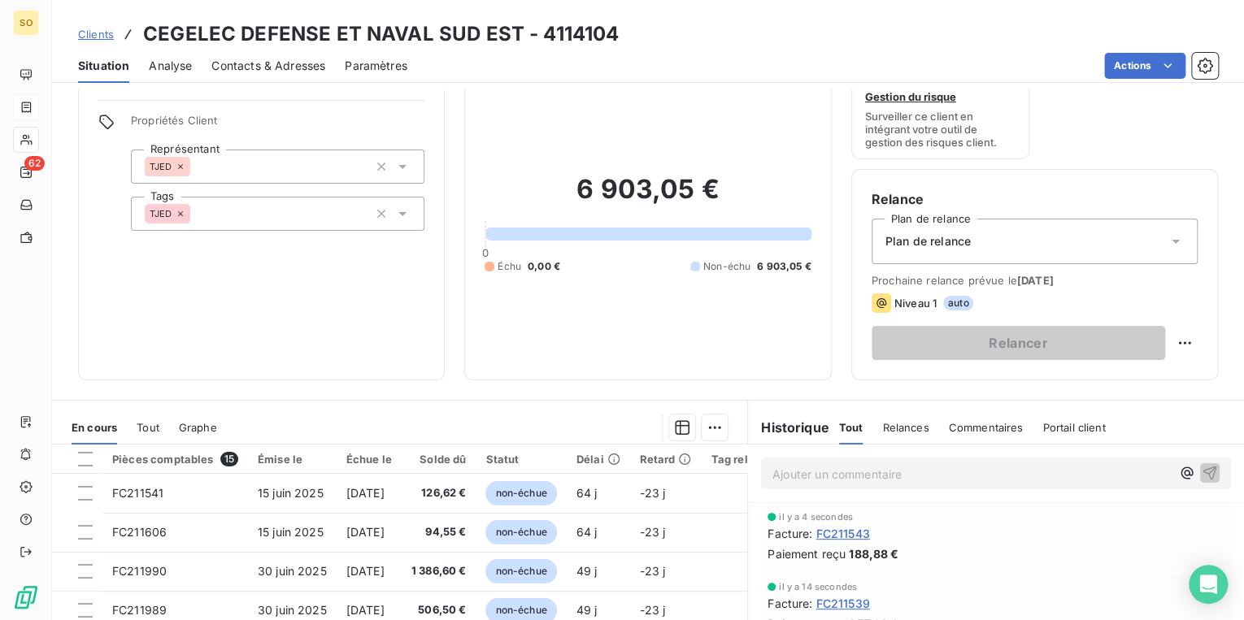
scroll to position [130, 0]
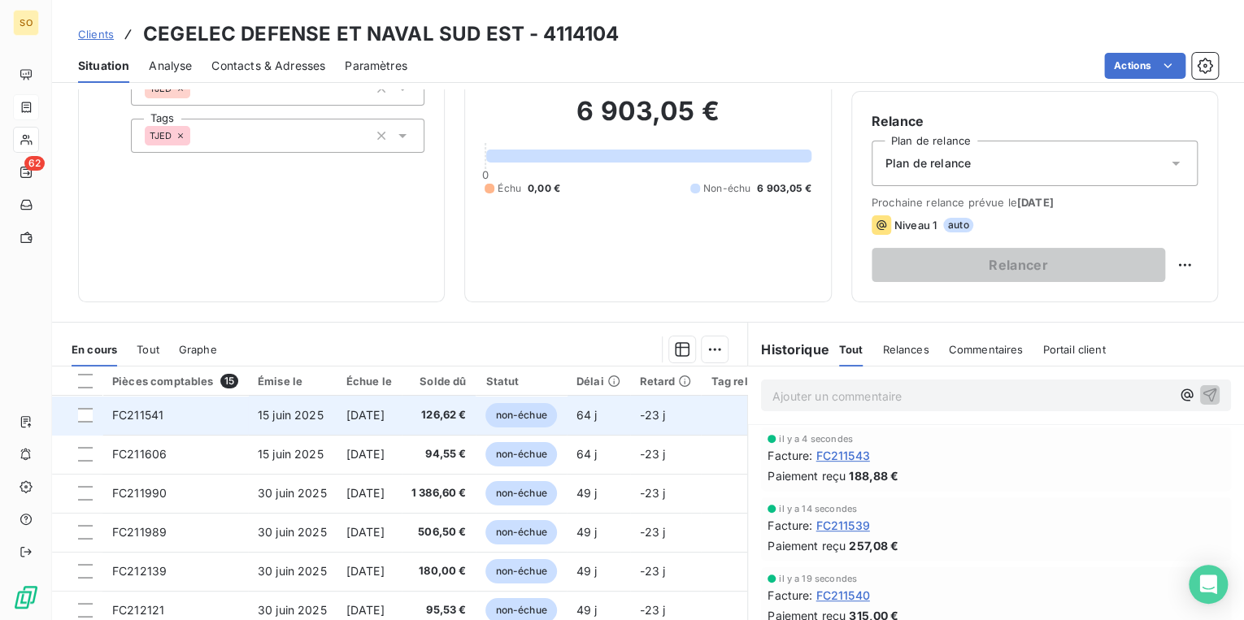
click at [522, 410] on span "non-échue" at bounding box center [520, 415] width 71 height 24
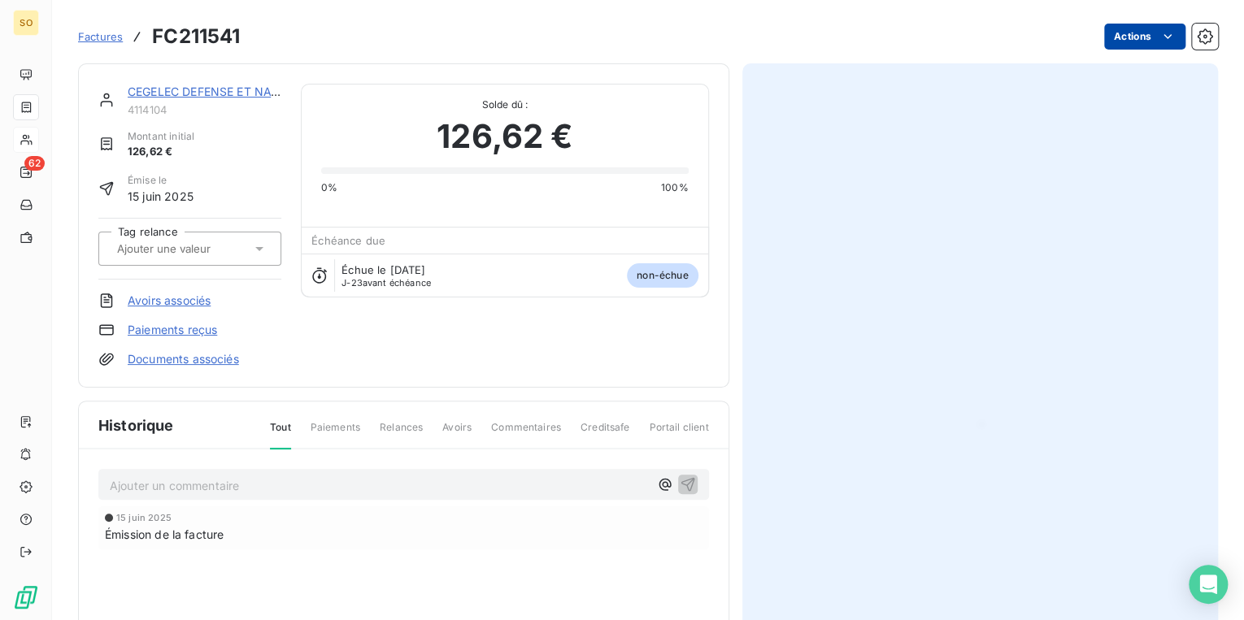
click at [1119, 36] on html "SO 62 Factures FC211541 Actions CEGELEC DEFENSE ET NAVAL SUD EST 4114104 Montan…" at bounding box center [622, 310] width 1244 height 620
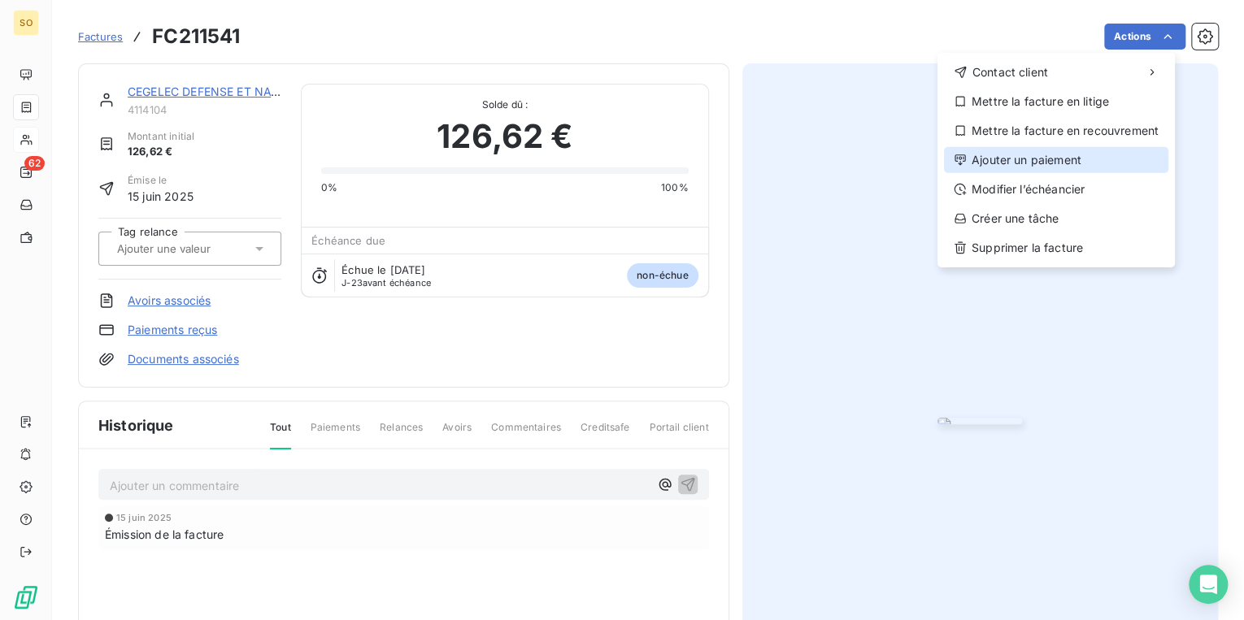
click at [1028, 163] on div "Ajouter un paiement" at bounding box center [1056, 160] width 224 height 26
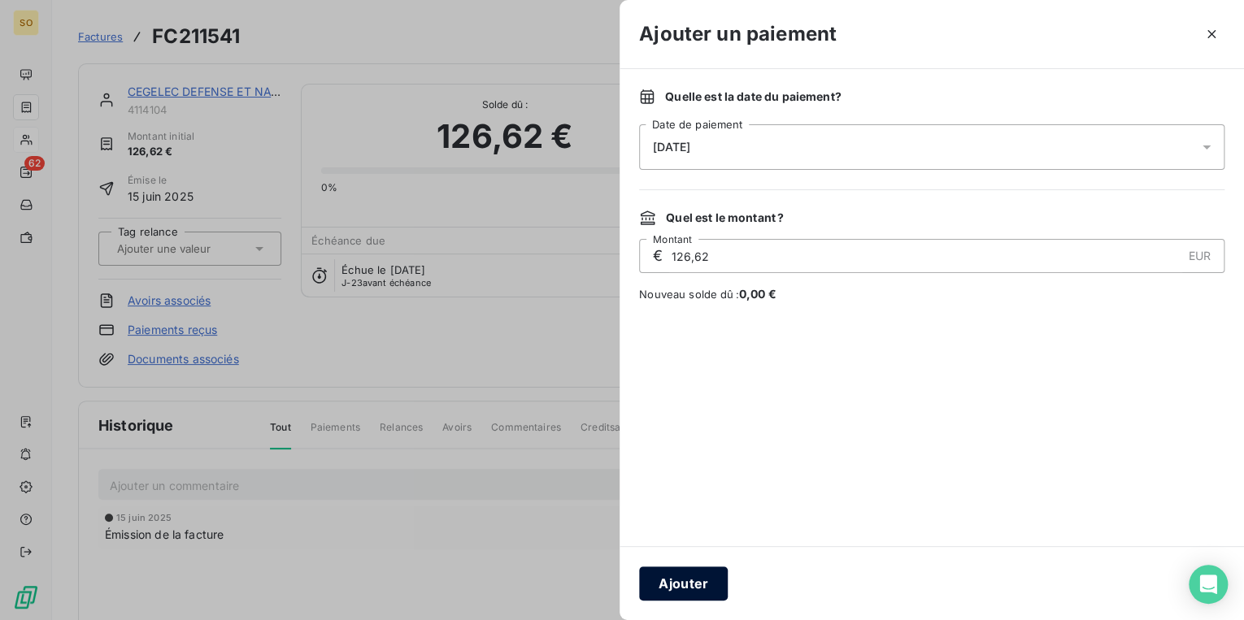
click at [676, 585] on button "Ajouter" at bounding box center [683, 584] width 89 height 34
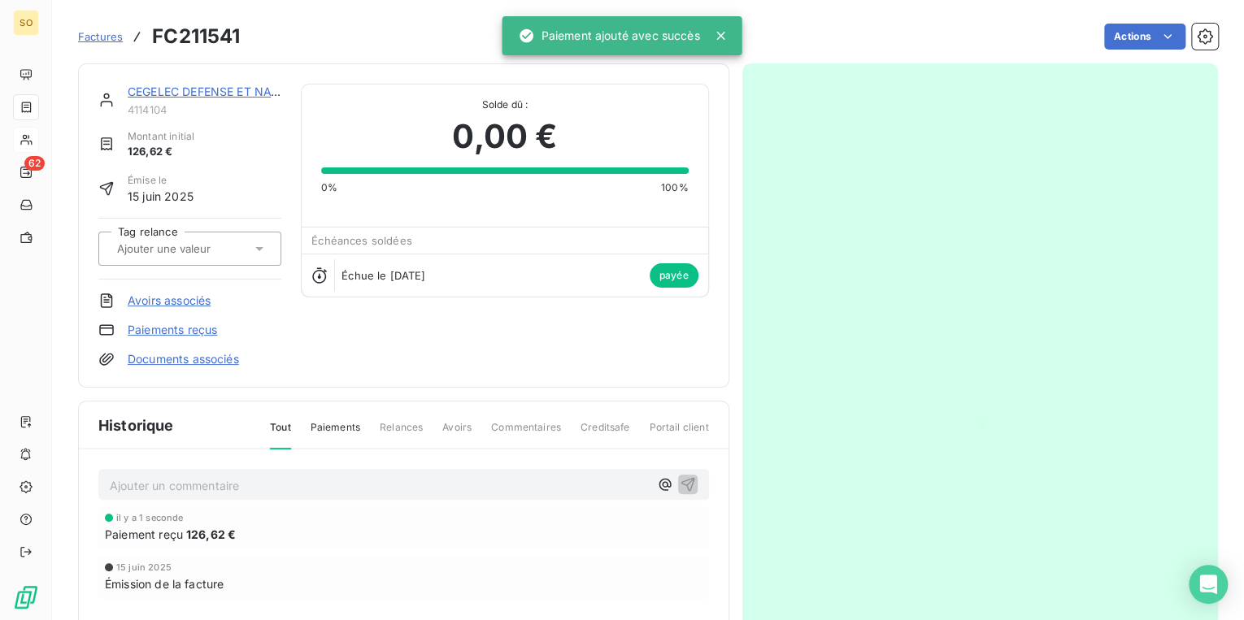
click at [193, 92] on link "CEGELEC DEFENSE ET NAVAL SUD EST" at bounding box center [237, 92] width 218 height 14
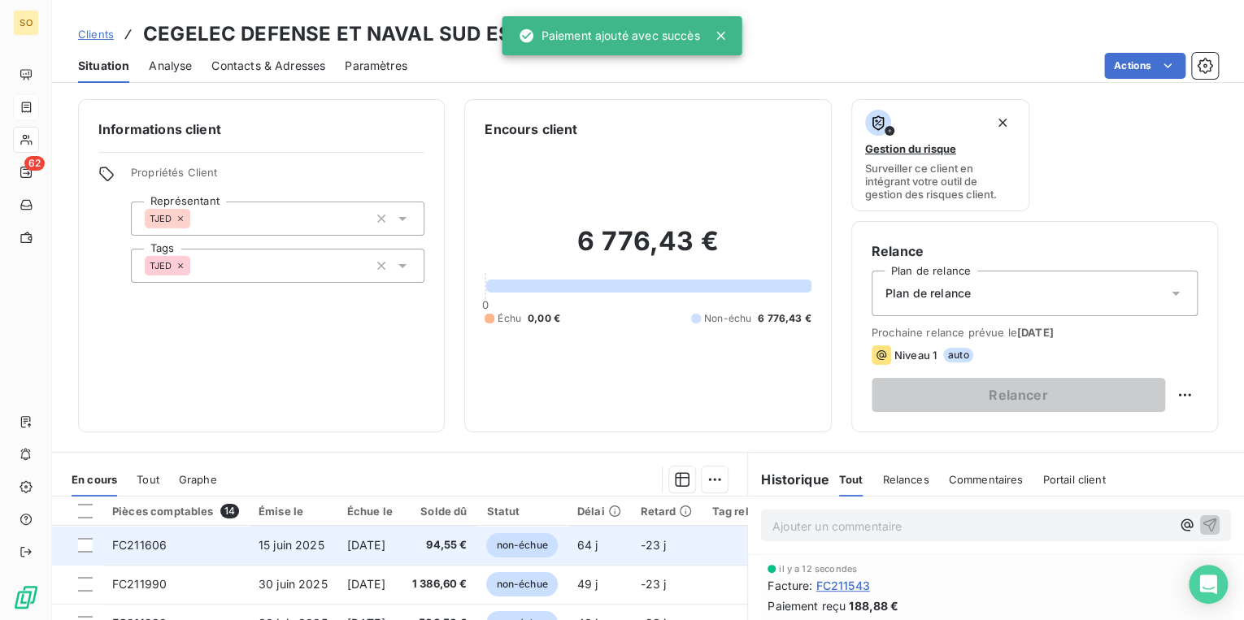
click at [545, 542] on span "non-échue" at bounding box center [521, 545] width 71 height 24
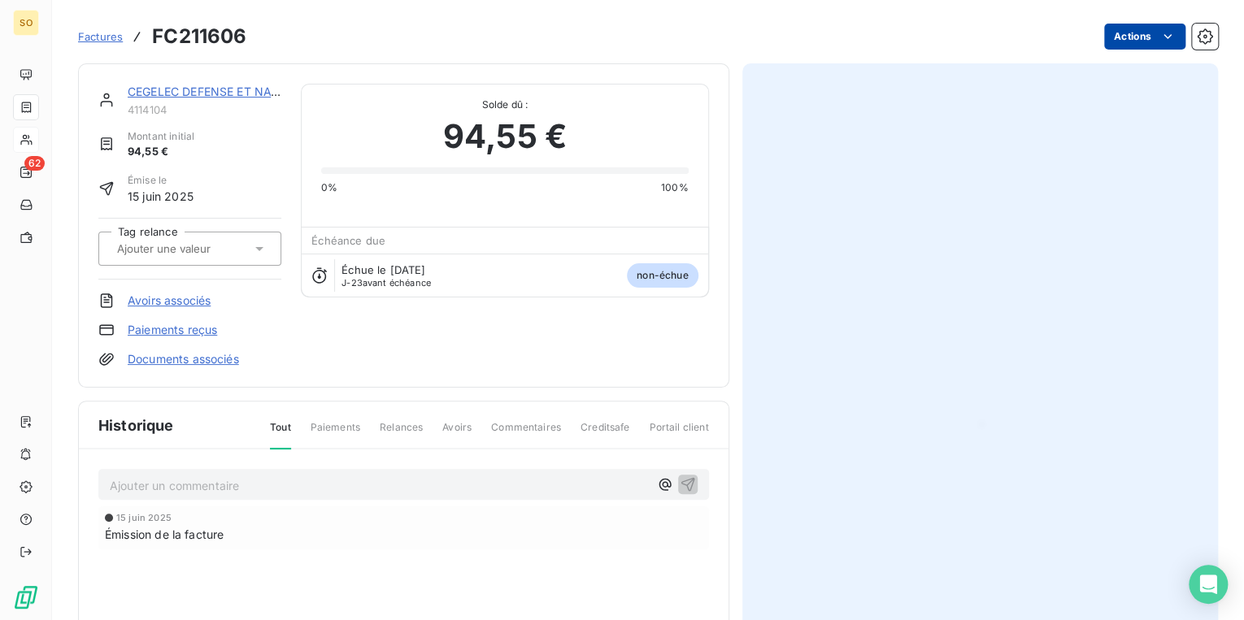
click at [1103, 35] on html "SO 62 Factures FC211606 Actions CEGELEC DEFENSE ET NAVAL SUD EST 4114104 Montan…" at bounding box center [622, 310] width 1244 height 620
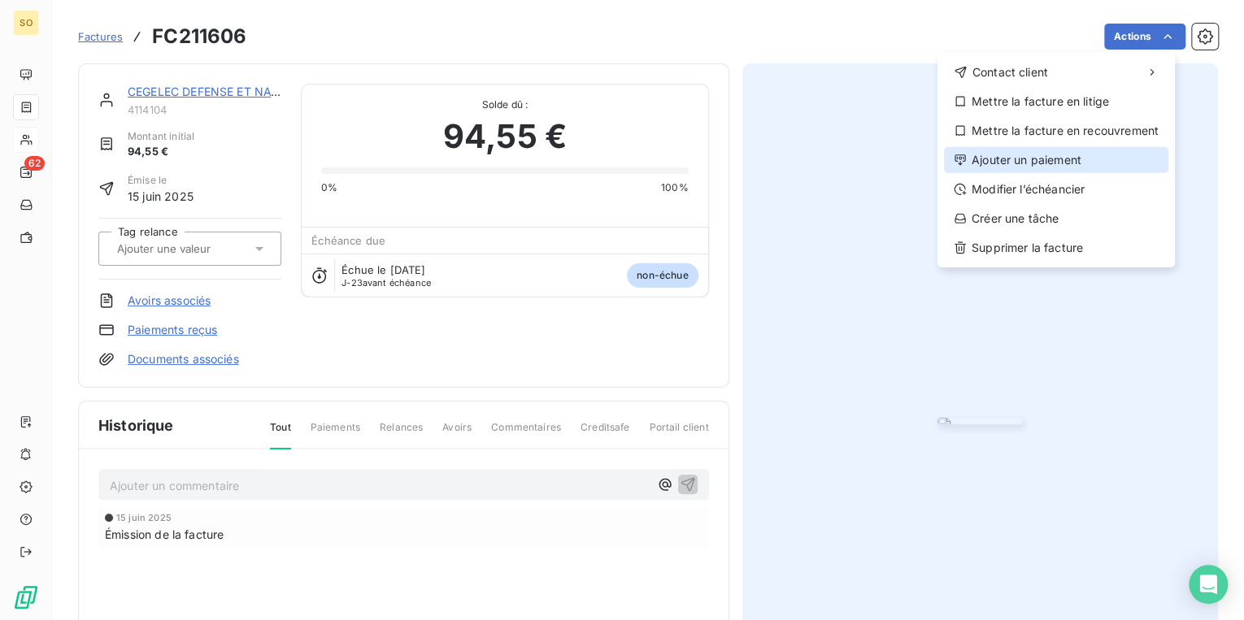
click at [975, 160] on div "Ajouter un paiement" at bounding box center [1056, 160] width 224 height 26
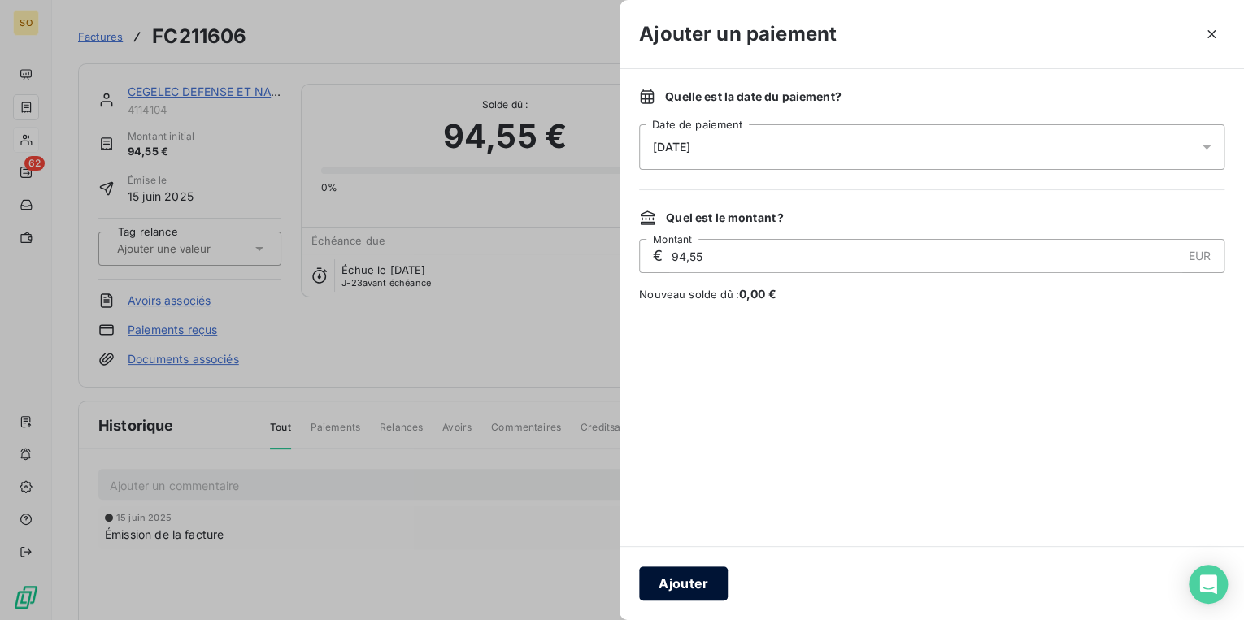
click at [679, 593] on button "Ajouter" at bounding box center [683, 584] width 89 height 34
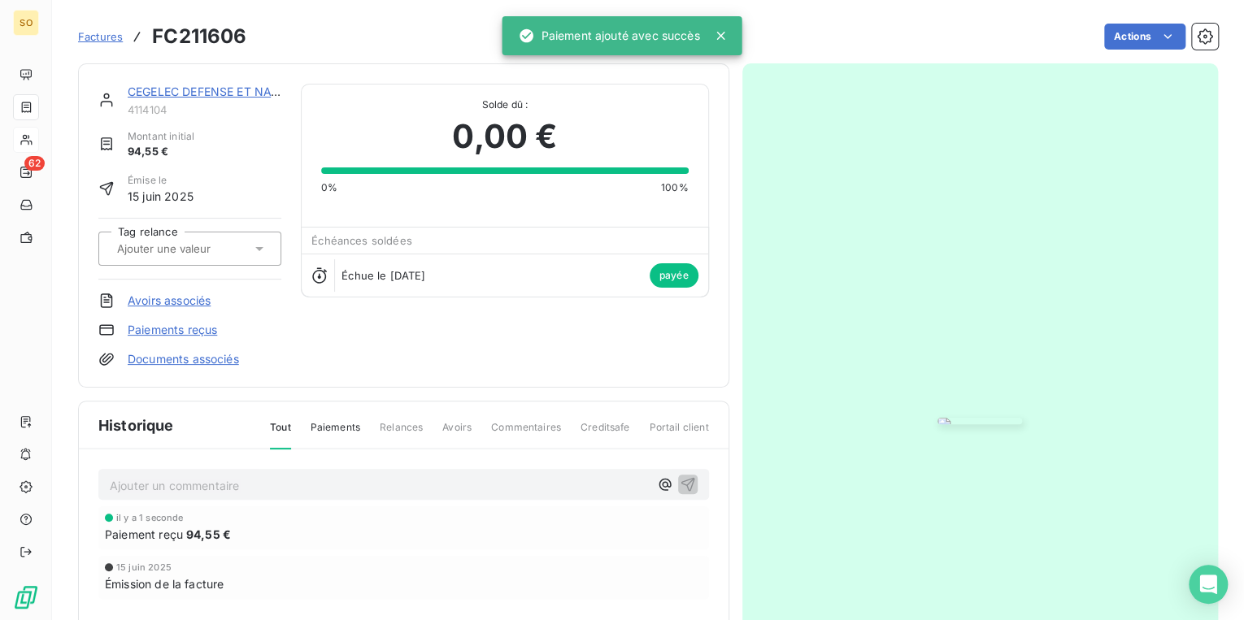
click at [115, 39] on span "Factures" at bounding box center [100, 36] width 45 height 13
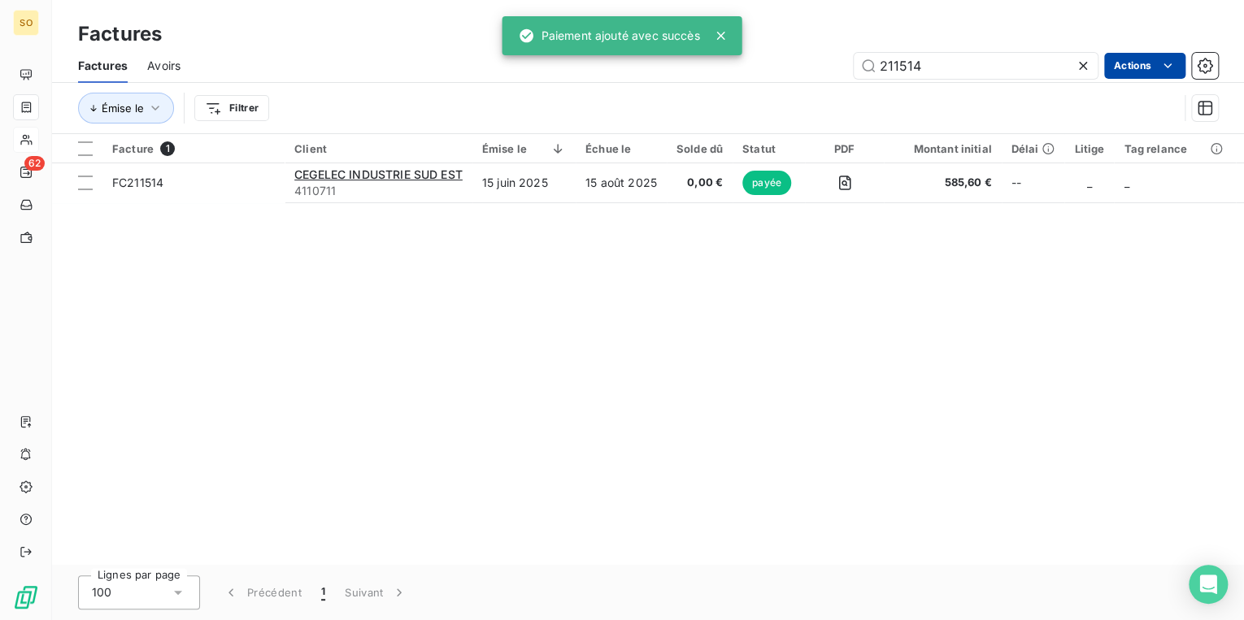
drag, startPoint x: 898, startPoint y: 63, endPoint x: 1146, endPoint y: 63, distance: 248.8
click at [1005, 63] on input "211514" at bounding box center [976, 66] width 244 height 26
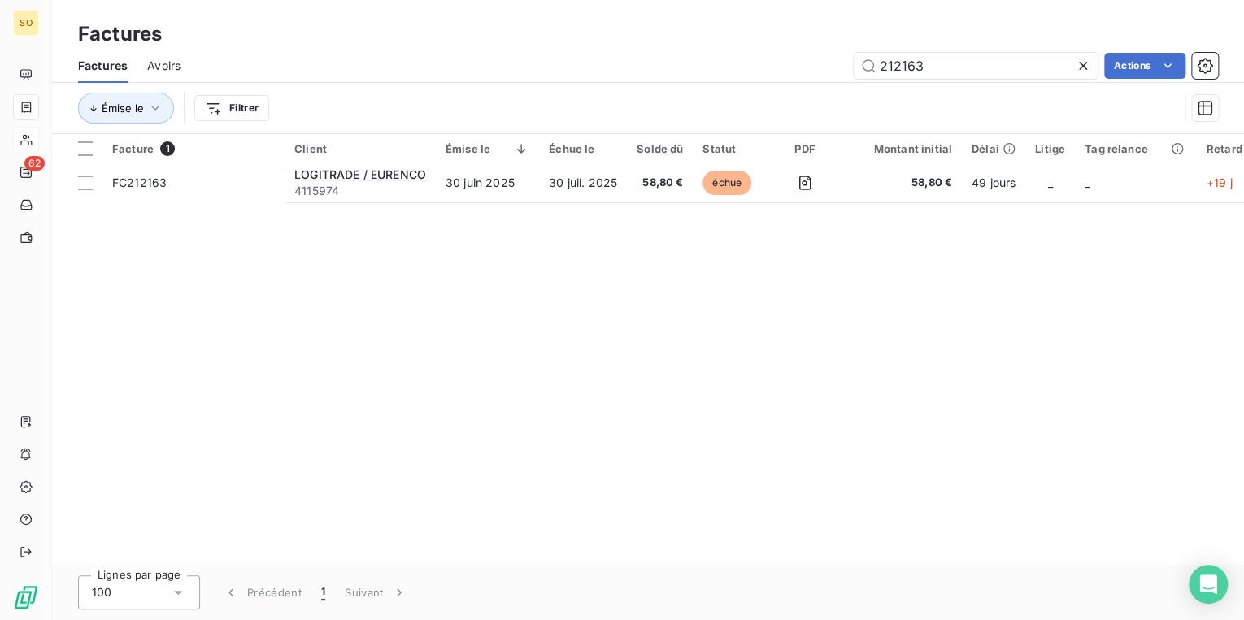
type input "212163"
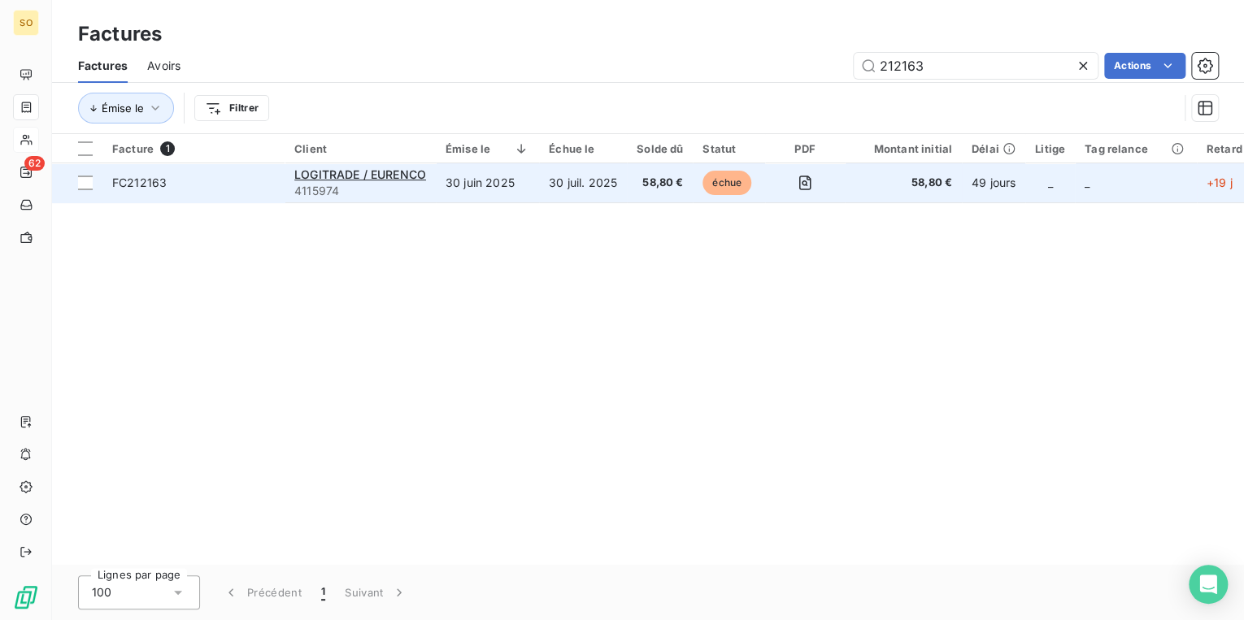
click at [723, 181] on span "échue" at bounding box center [726, 183] width 49 height 24
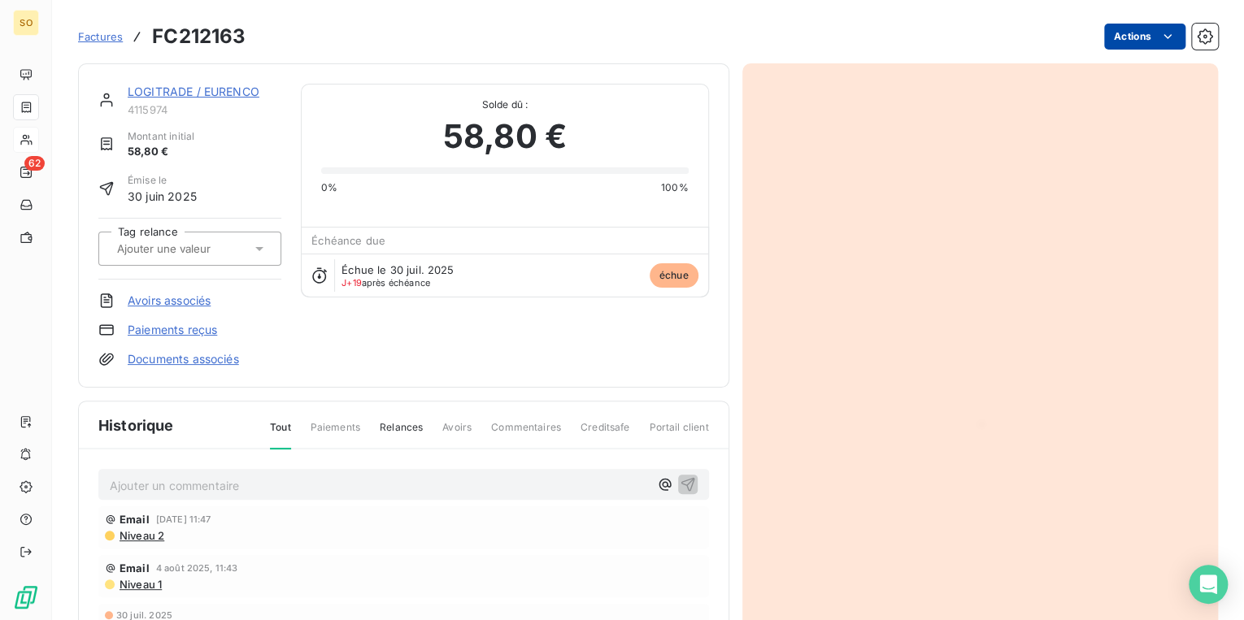
click at [1129, 41] on html "SO 62 Factures FC212163 Actions LOGITRADE / EURENCO 4115974 Montant initial 58,…" at bounding box center [622, 310] width 1244 height 620
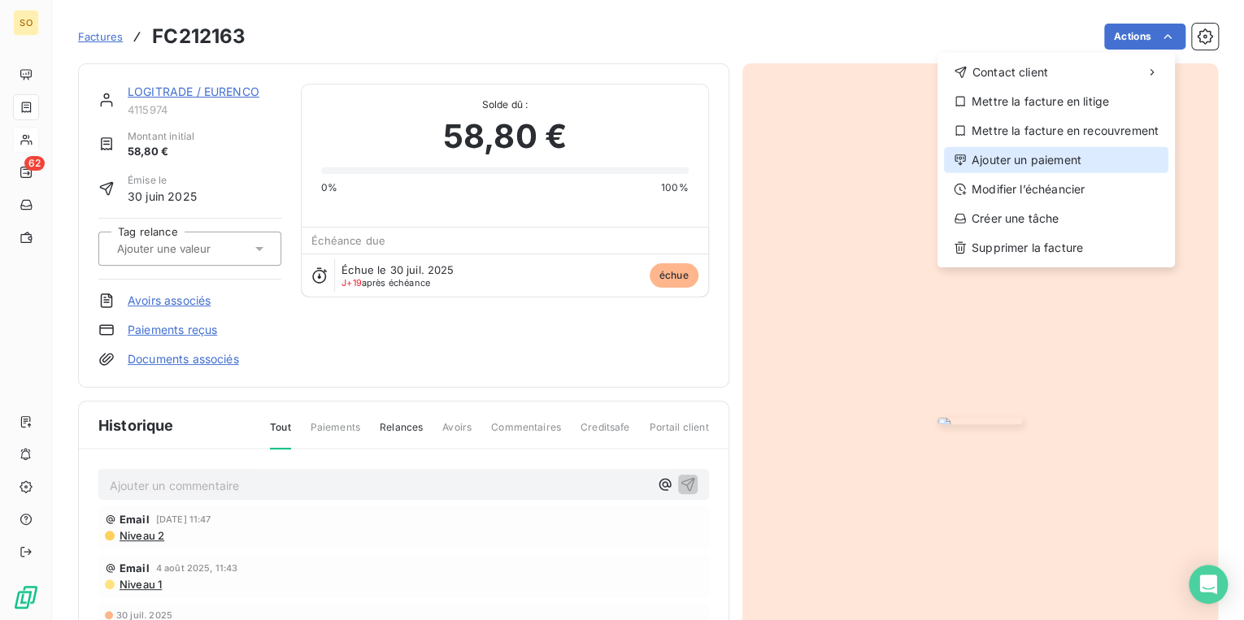
click at [1078, 154] on div "Ajouter un paiement" at bounding box center [1056, 160] width 224 height 26
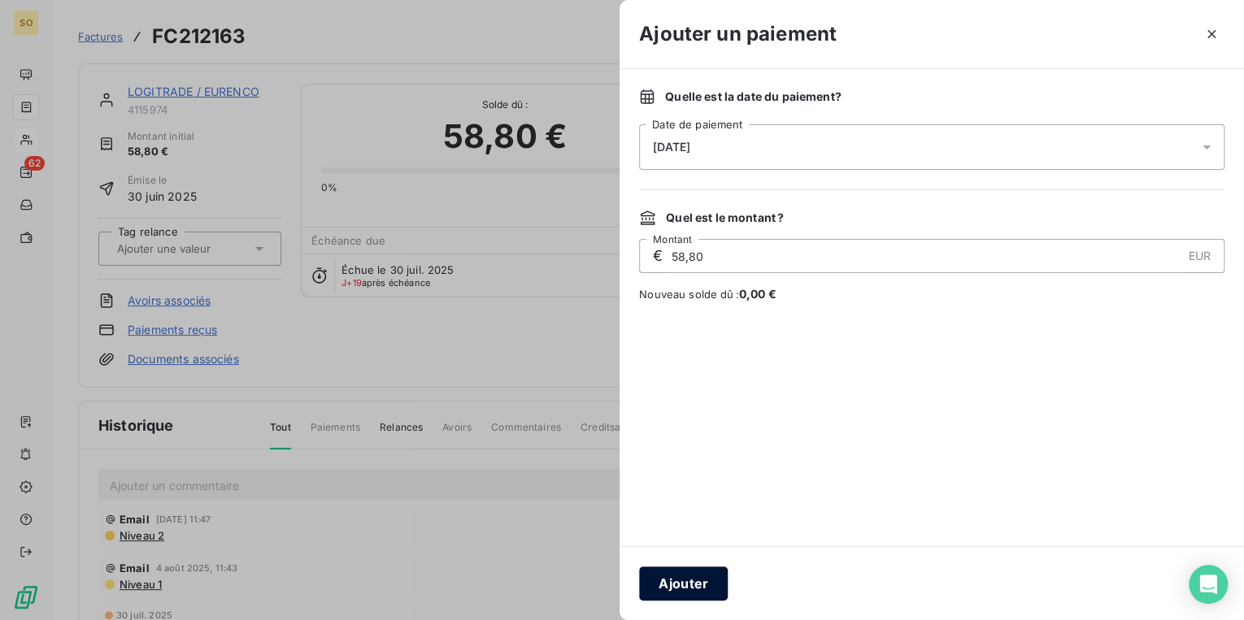
click at [709, 589] on button "Ajouter" at bounding box center [683, 584] width 89 height 34
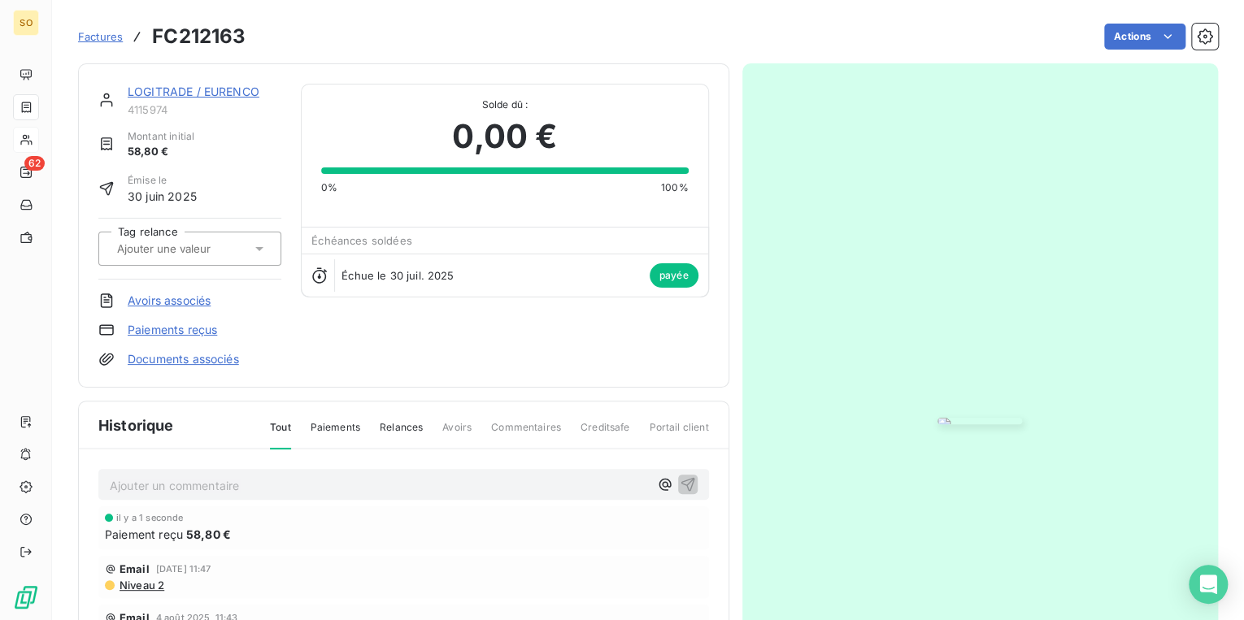
click at [112, 32] on span "Factures" at bounding box center [100, 36] width 45 height 13
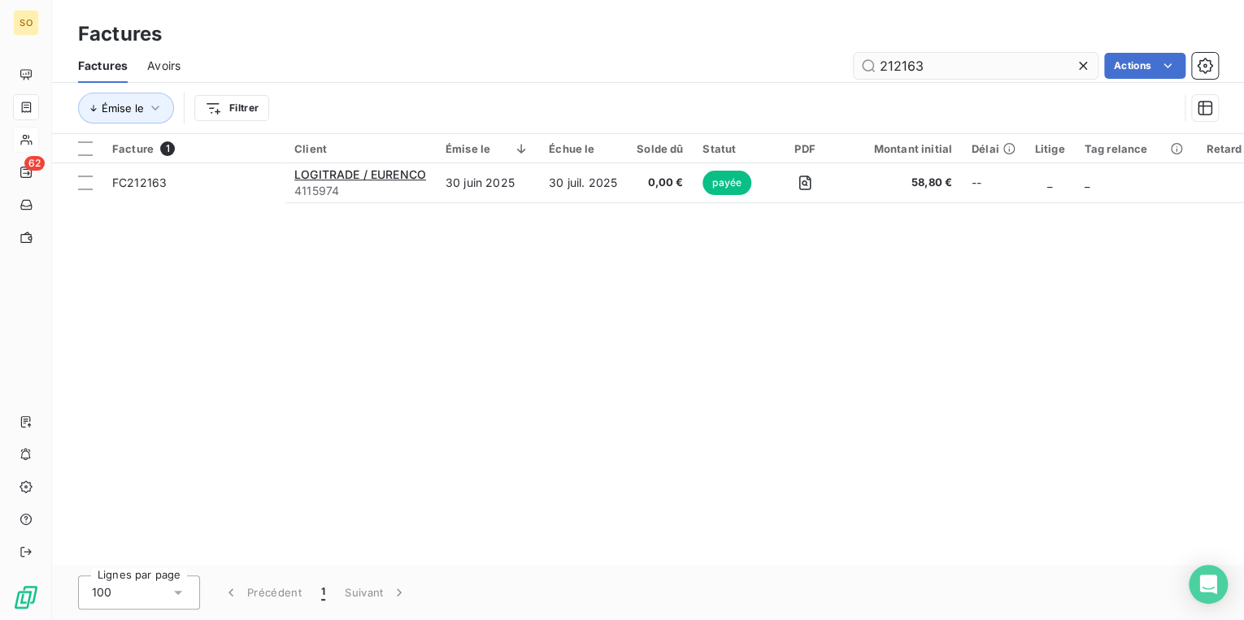
drag, startPoint x: 885, startPoint y: 67, endPoint x: 1019, endPoint y: 63, distance: 133.4
click at [974, 65] on input "212163" at bounding box center [976, 66] width 244 height 26
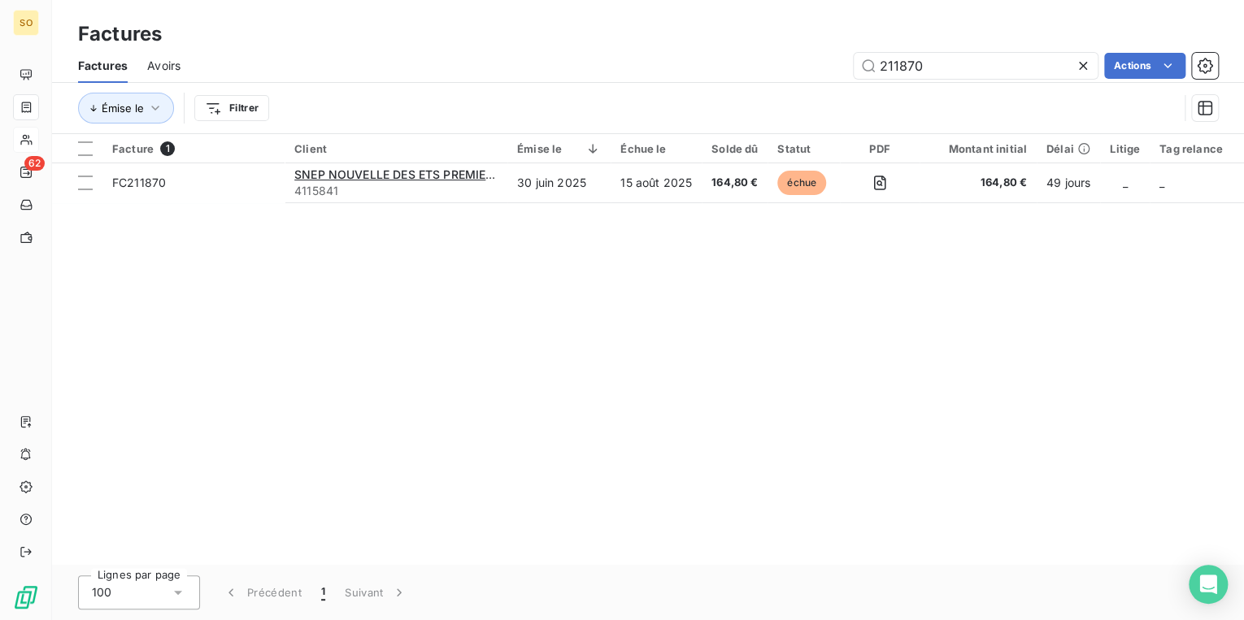
type input "211870"
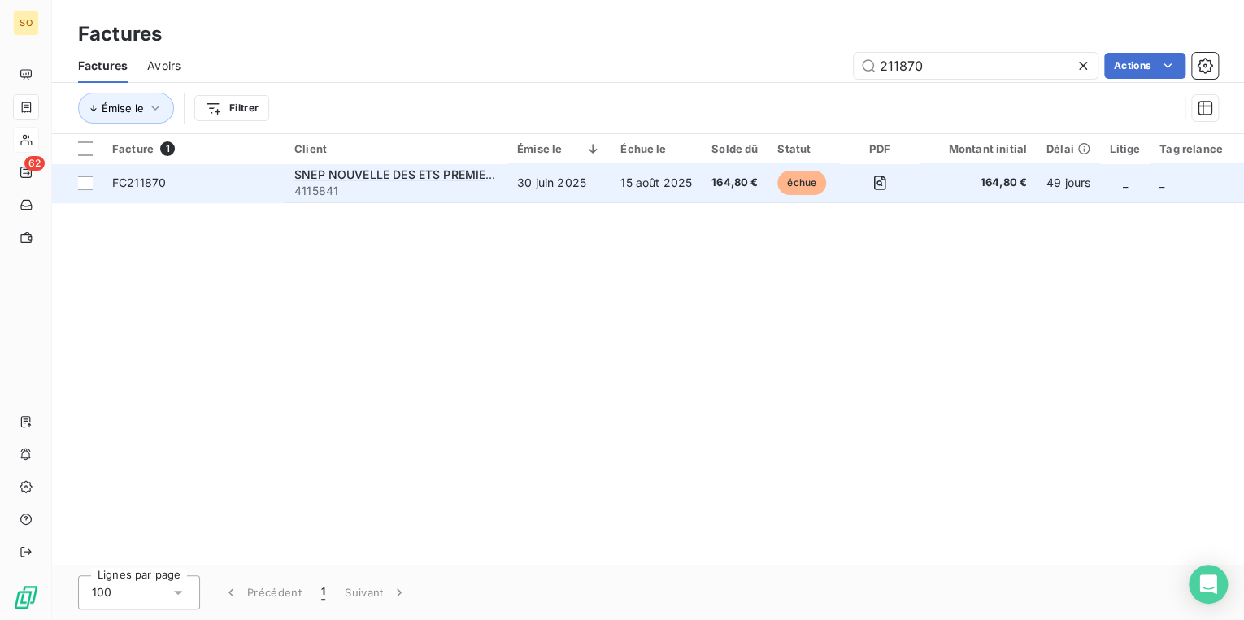
click at [786, 184] on span "échue" at bounding box center [801, 183] width 49 height 24
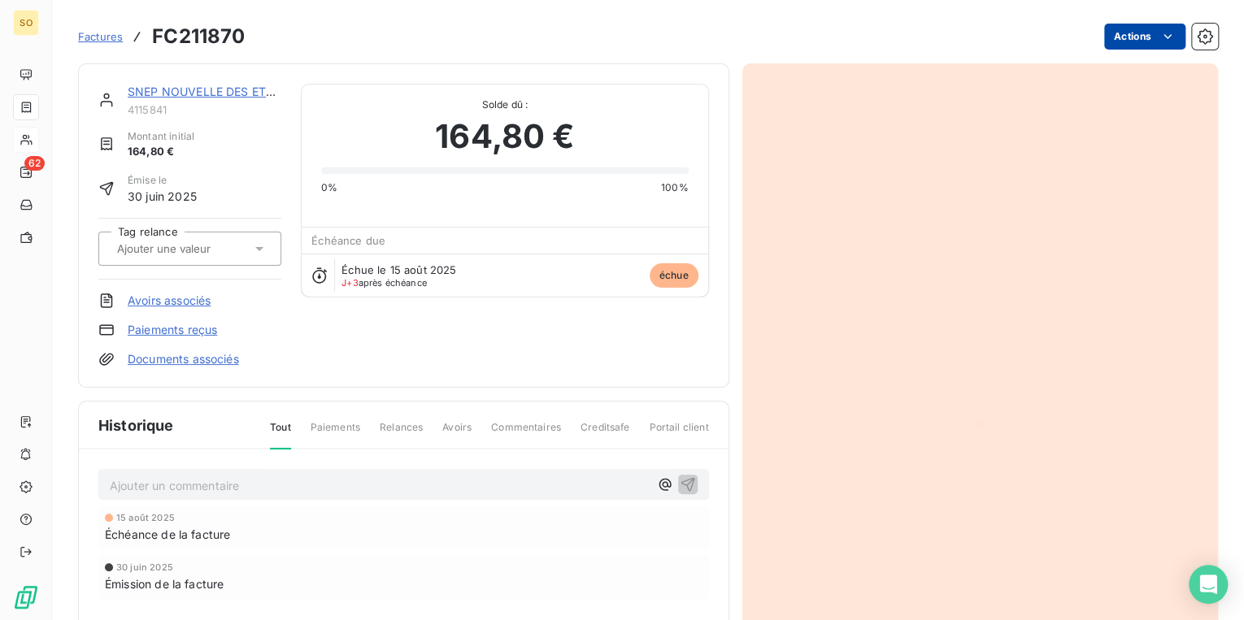
click at [1128, 35] on html "SO 62 Factures FC211870 Actions SNEP NOUVELLE DES ETS PREMIER SAS 4115841 Monta…" at bounding box center [622, 310] width 1244 height 620
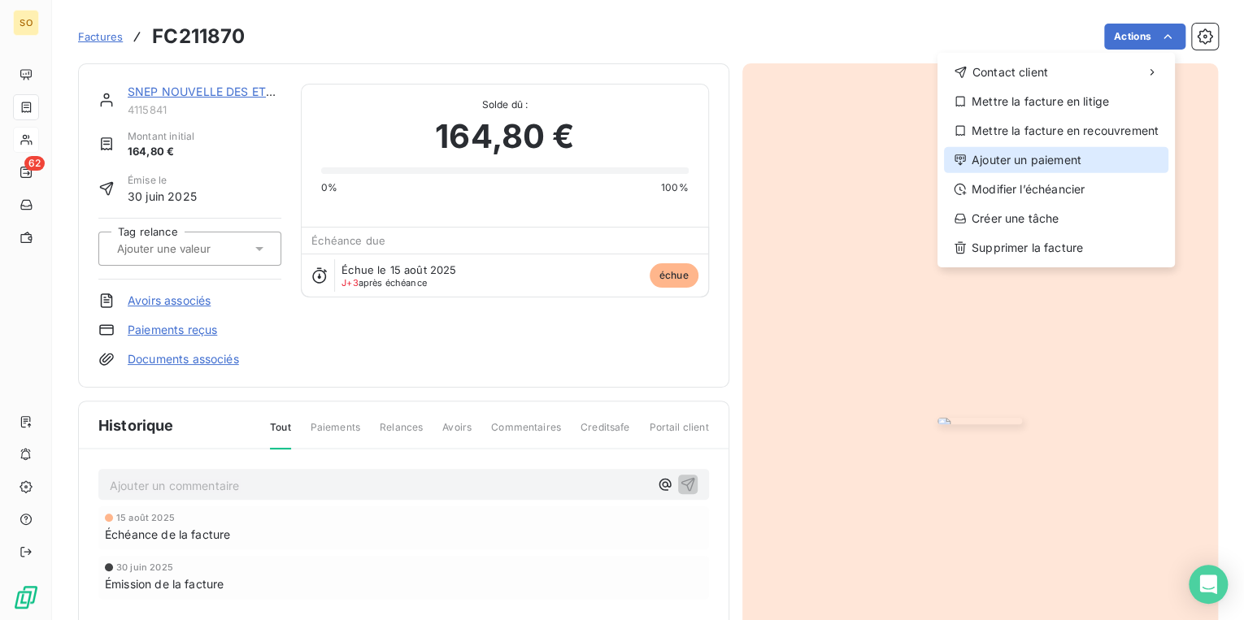
click at [1030, 160] on div "Ajouter un paiement" at bounding box center [1056, 160] width 224 height 26
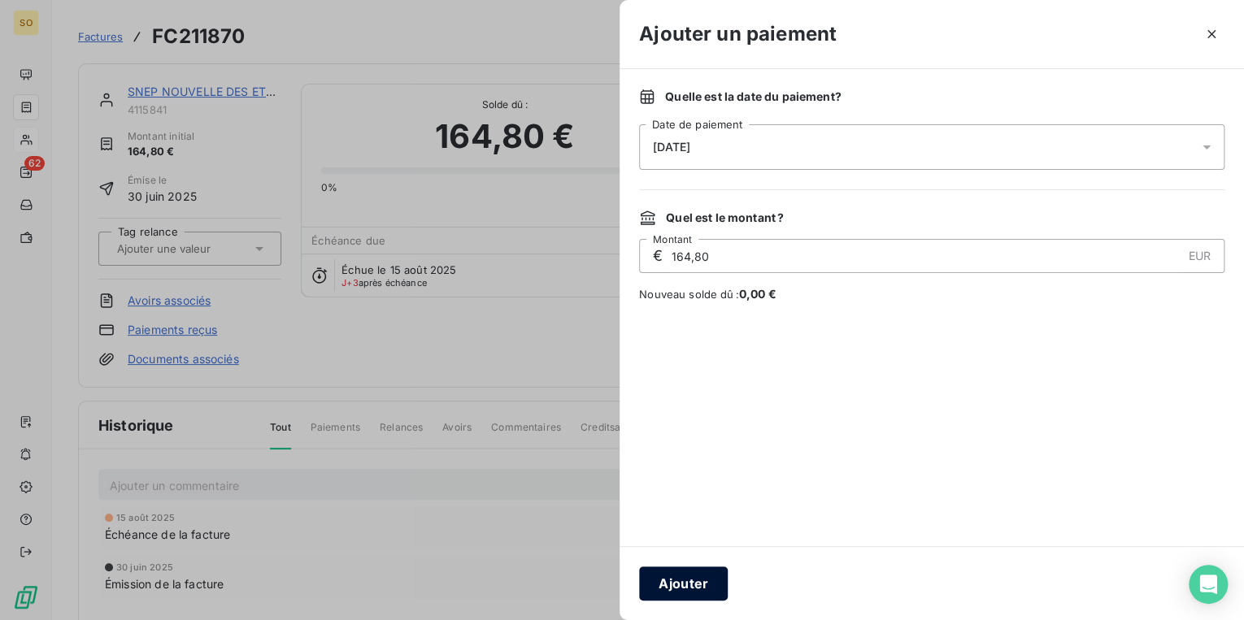
click at [685, 585] on button "Ajouter" at bounding box center [683, 584] width 89 height 34
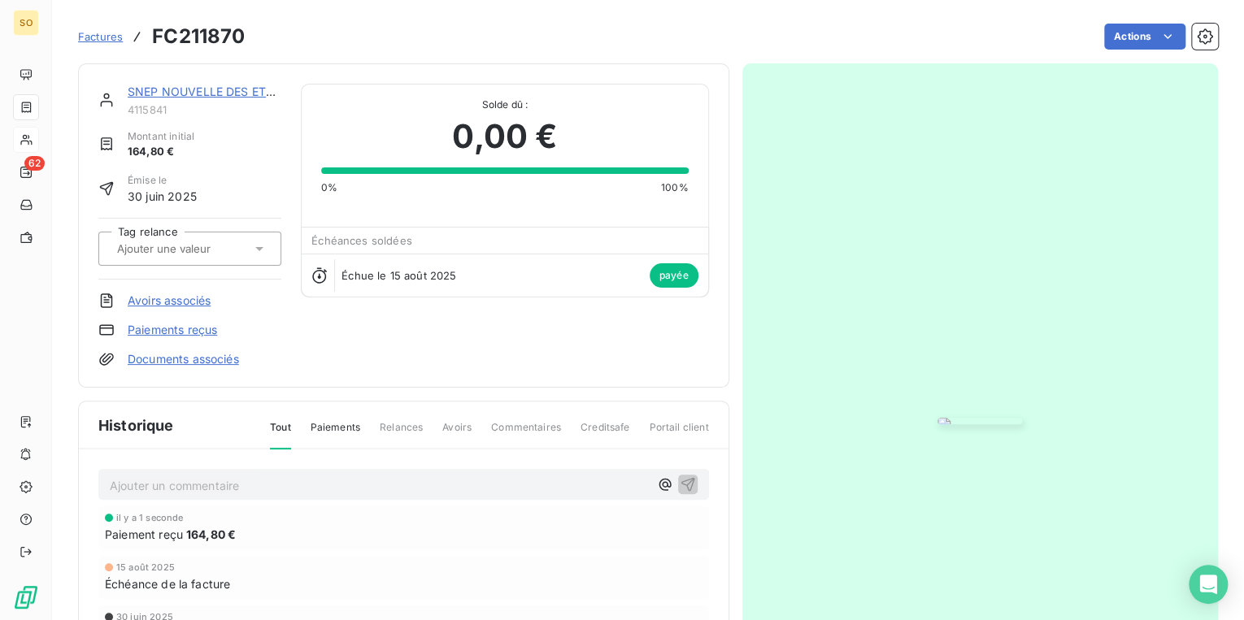
click at [96, 34] on span "Factures" at bounding box center [100, 36] width 45 height 13
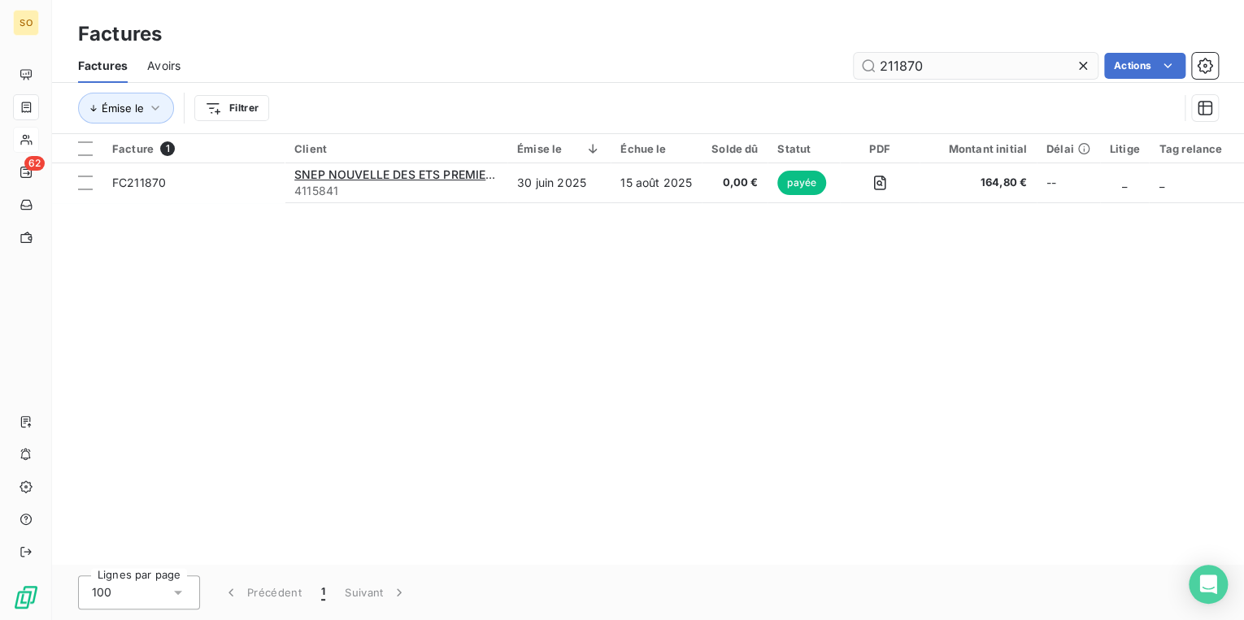
drag, startPoint x: 893, startPoint y: 68, endPoint x: 979, endPoint y: 65, distance: 85.4
click at [979, 65] on input "211870" at bounding box center [976, 66] width 244 height 26
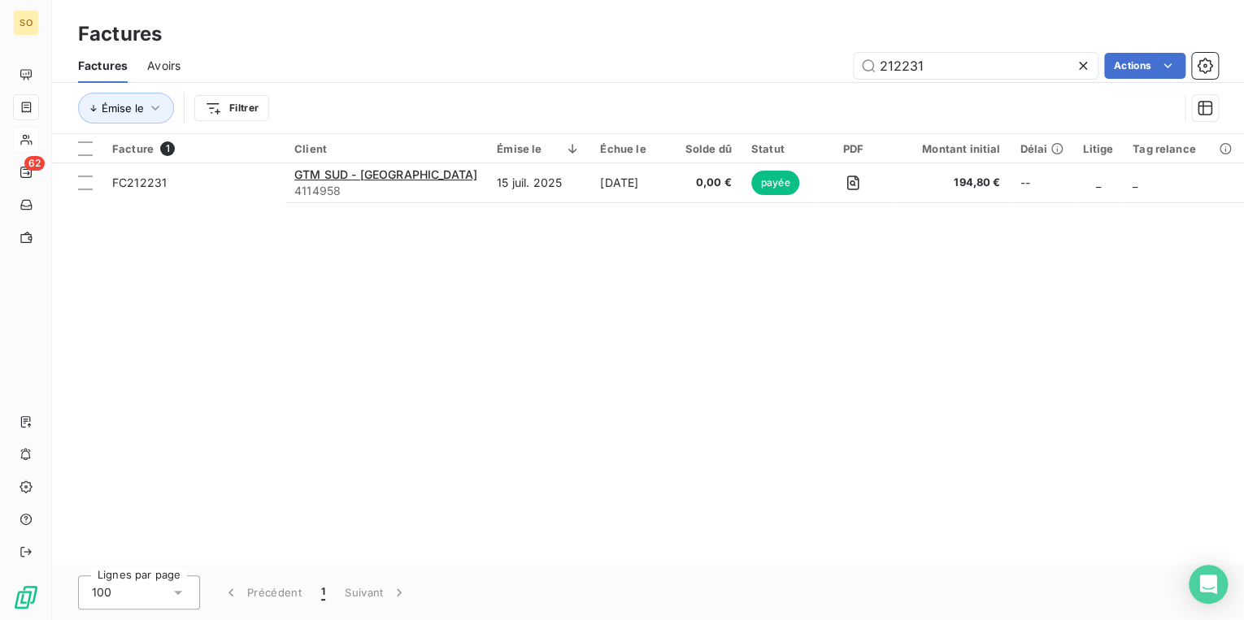
type input "212231"
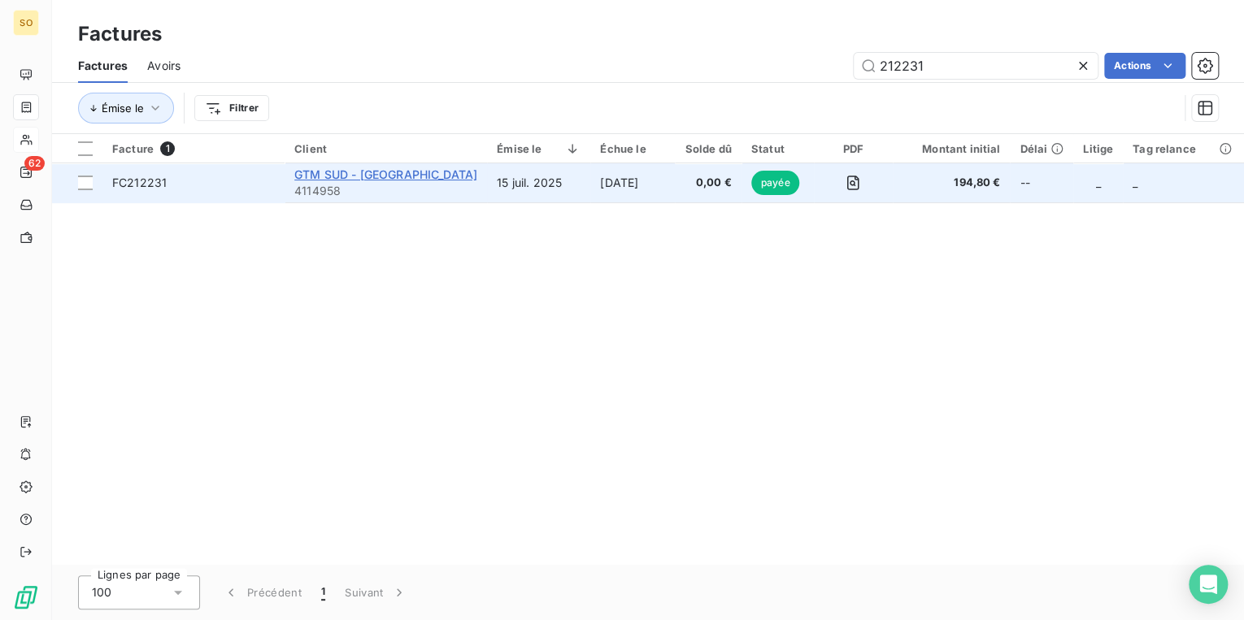
click at [392, 174] on span "GTM SUD - [GEOGRAPHIC_DATA]" at bounding box center [385, 174] width 183 height 14
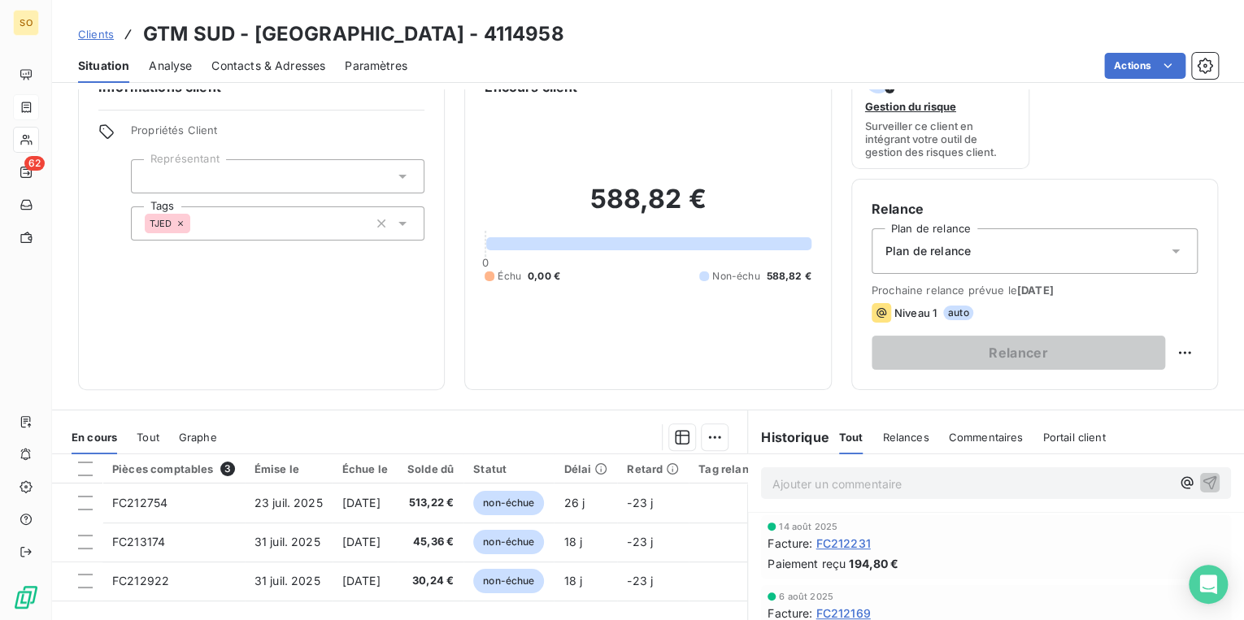
scroll to position [65, 0]
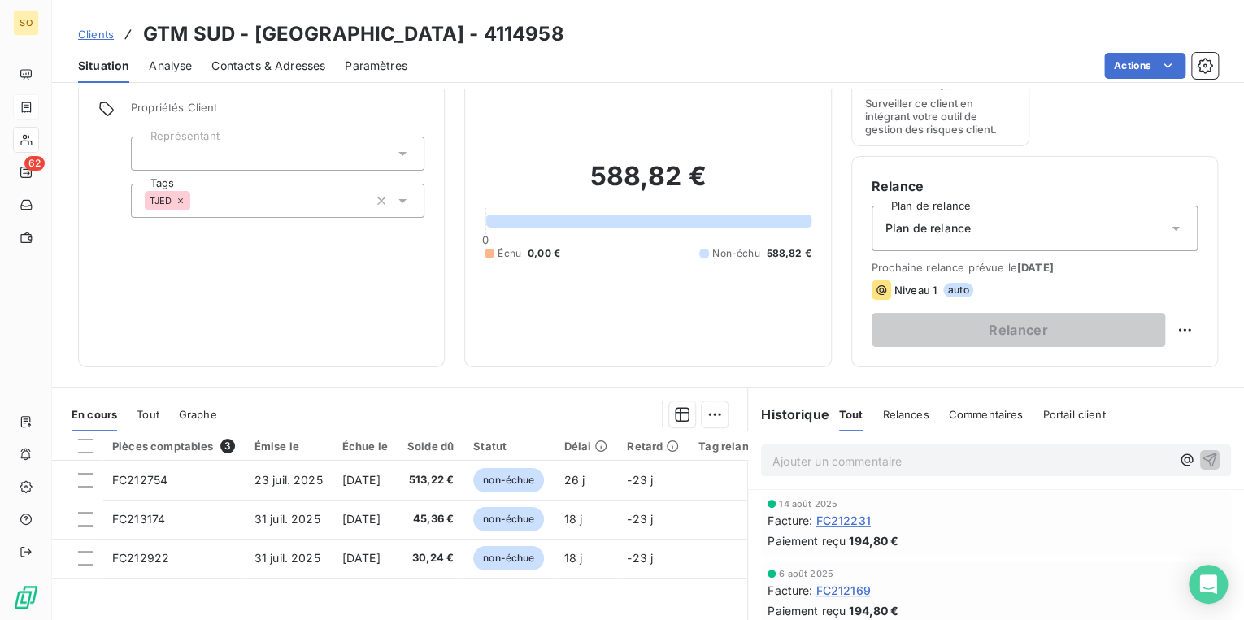
click at [104, 35] on span "Clients" at bounding box center [96, 34] width 36 height 13
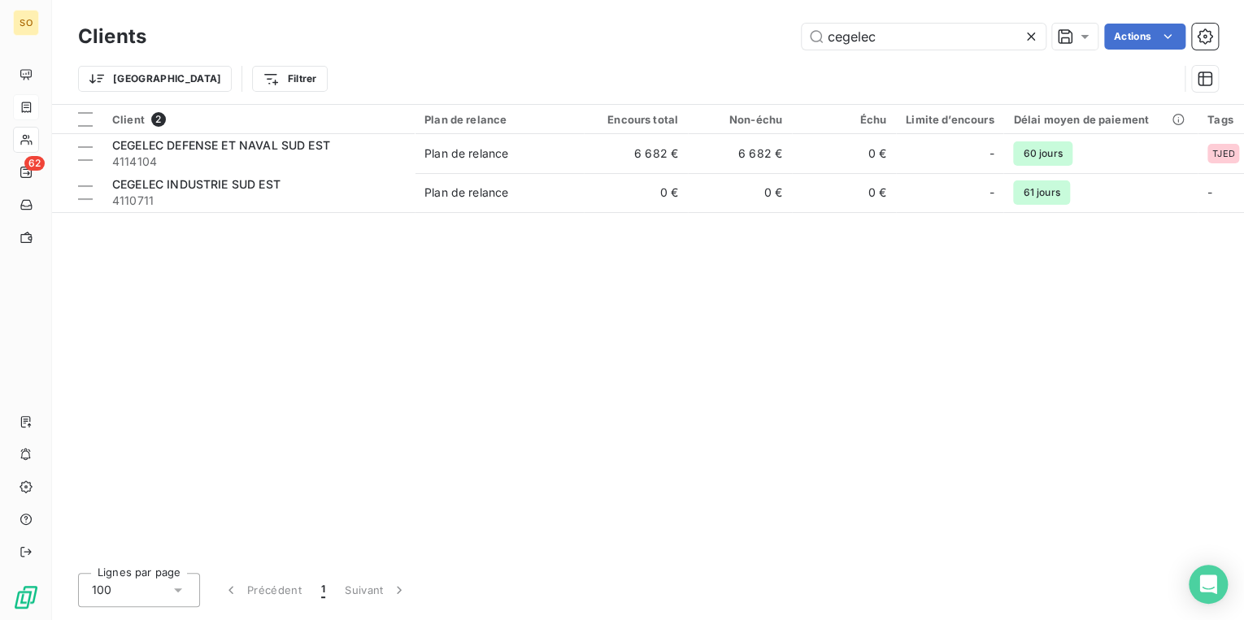
drag, startPoint x: 826, startPoint y: 39, endPoint x: 1033, endPoint y: 62, distance: 208.6
click at [1032, 62] on div "Clients cegelec Actions Trier Filtrer" at bounding box center [648, 62] width 1140 height 85
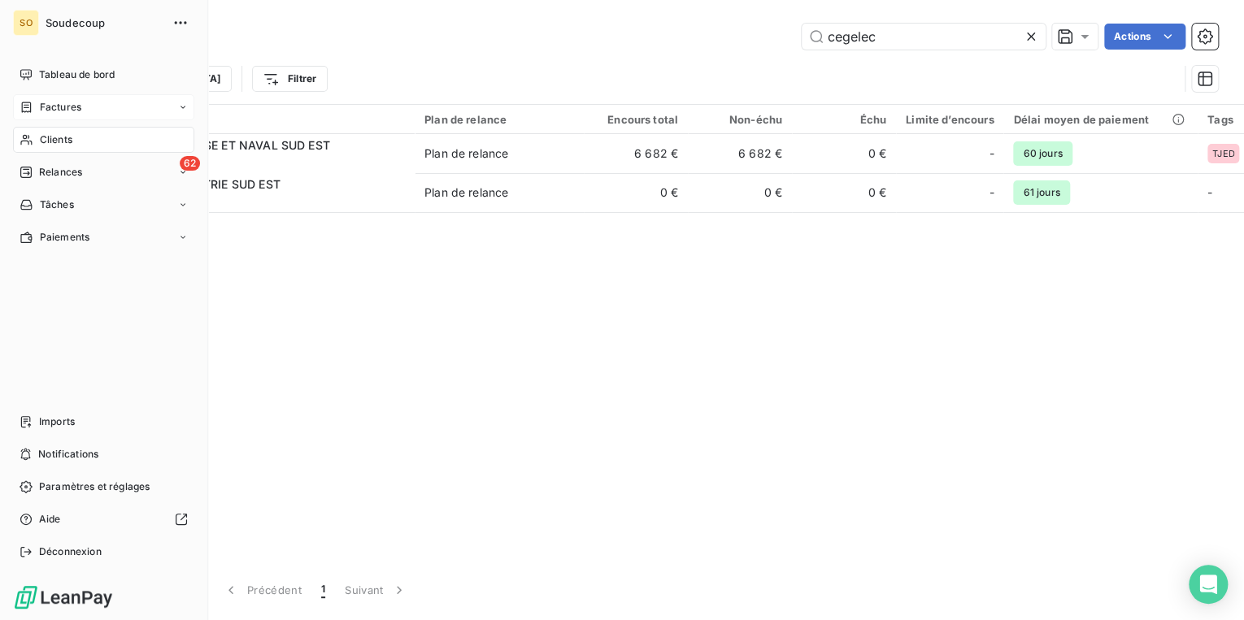
click at [65, 102] on span "Factures" at bounding box center [60, 107] width 41 height 15
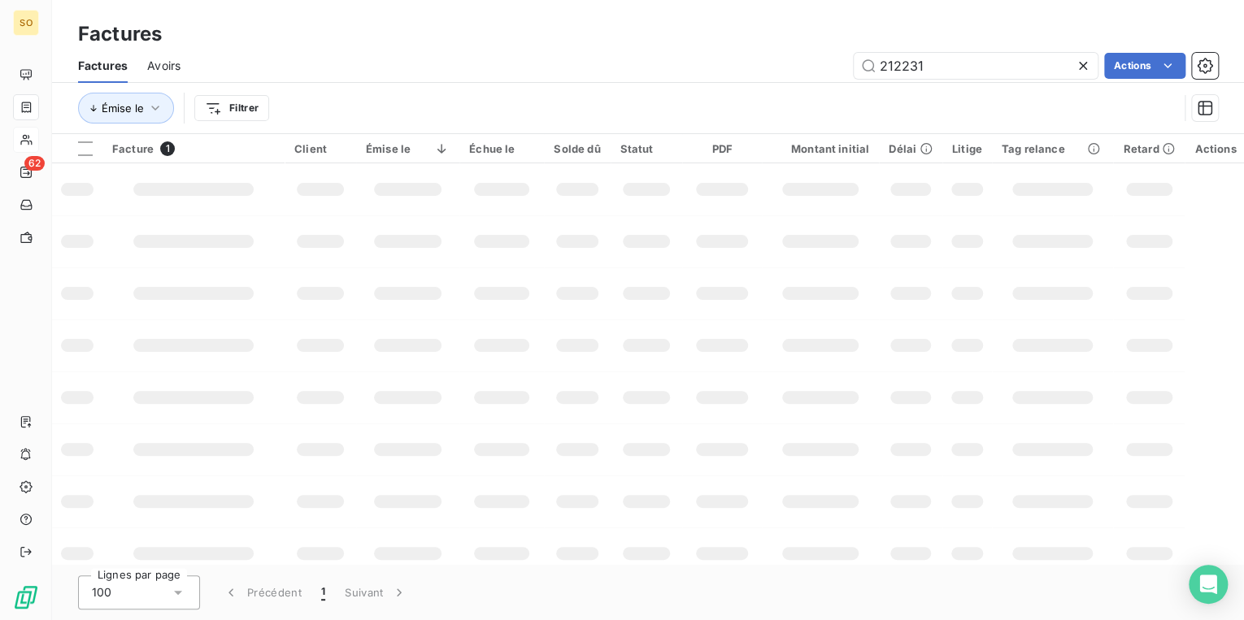
drag, startPoint x: 893, startPoint y: 66, endPoint x: 1219, endPoint y: 46, distance: 327.4
click at [1088, 66] on div "212231" at bounding box center [976, 66] width 244 height 26
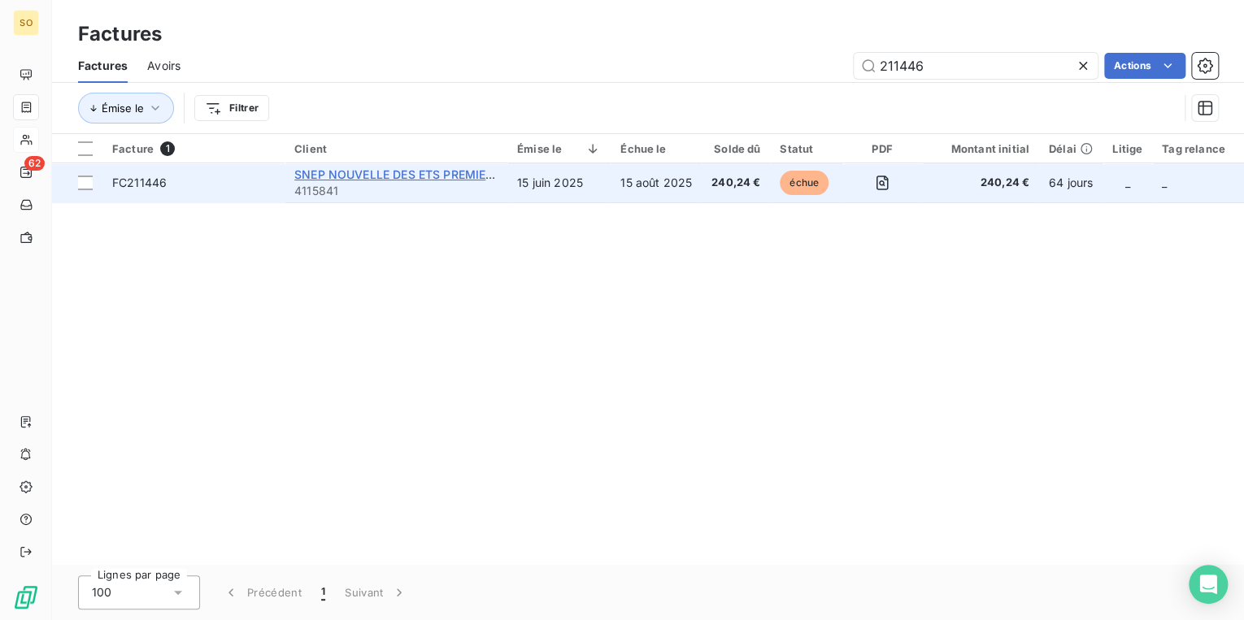
type input "211446"
click at [366, 171] on span "SNEP NOUVELLE DES ETS PREMIER SAS" at bounding box center [406, 174] width 225 height 14
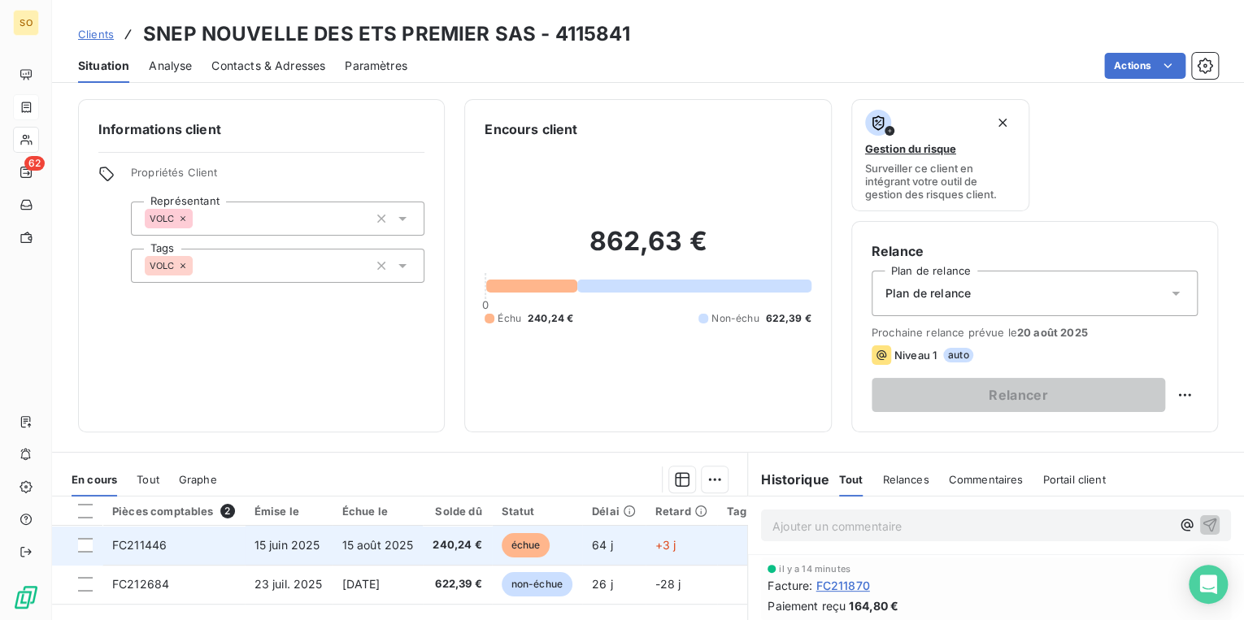
click at [533, 538] on span "échue" at bounding box center [526, 545] width 49 height 24
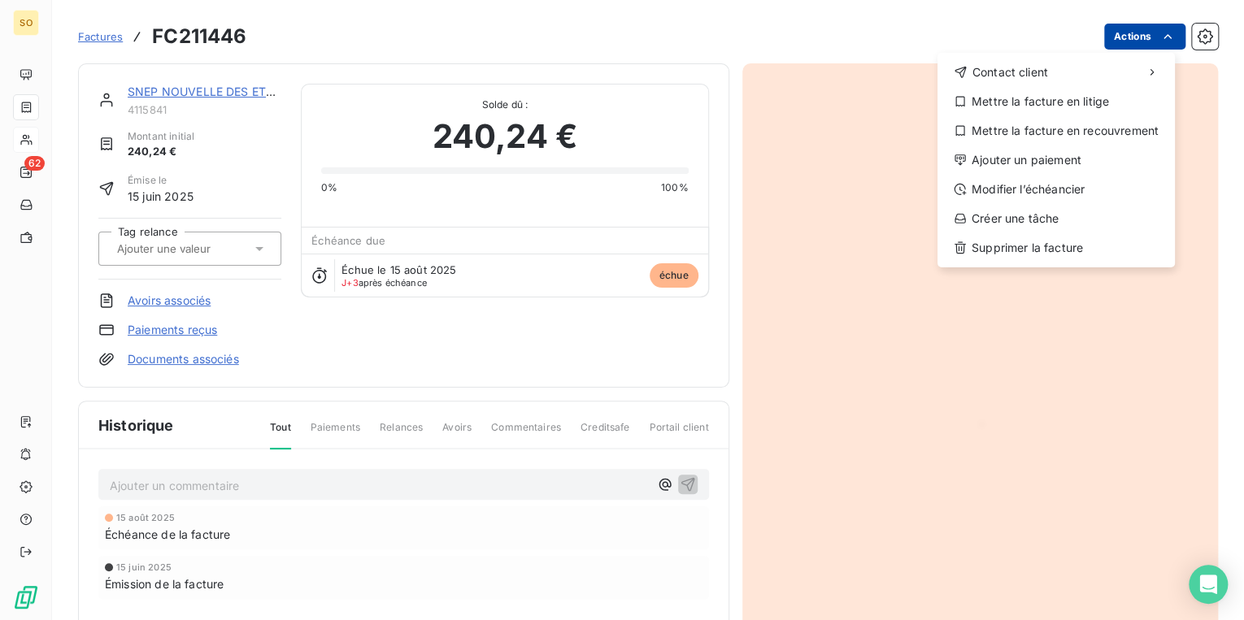
click at [1141, 39] on html "SO 62 Factures FC211446 Actions Contact client Mettre la facture en litige Mett…" at bounding box center [622, 310] width 1244 height 620
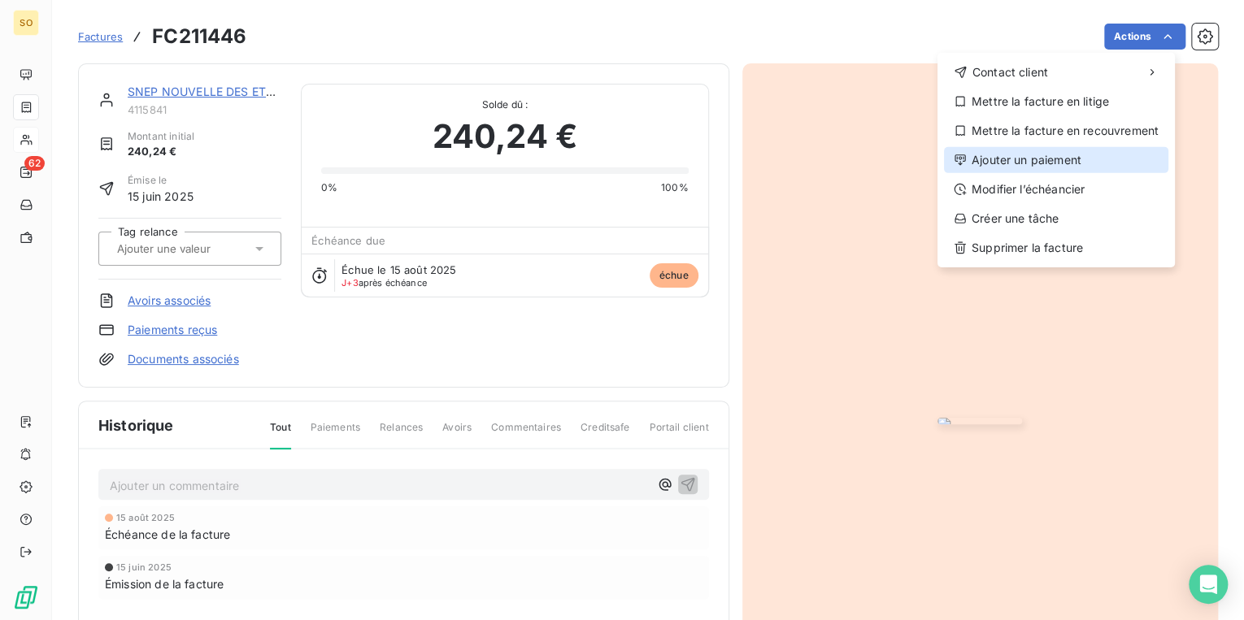
click at [1026, 163] on div "Ajouter un paiement" at bounding box center [1056, 160] width 224 height 26
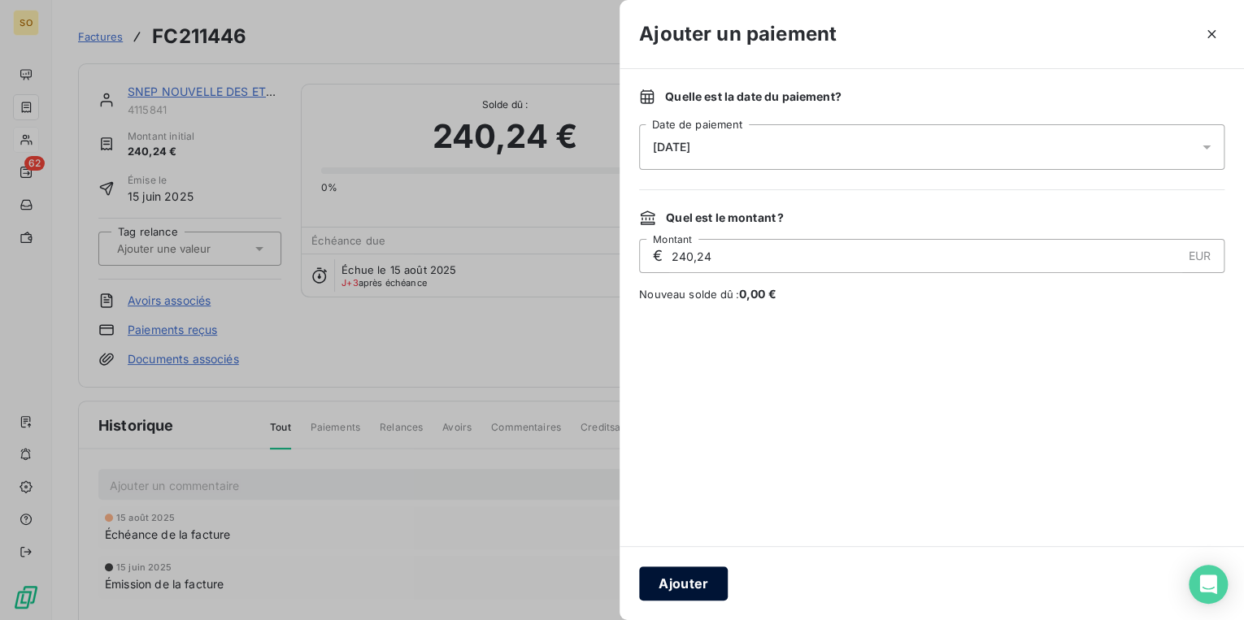
click at [698, 585] on button "Ajouter" at bounding box center [683, 584] width 89 height 34
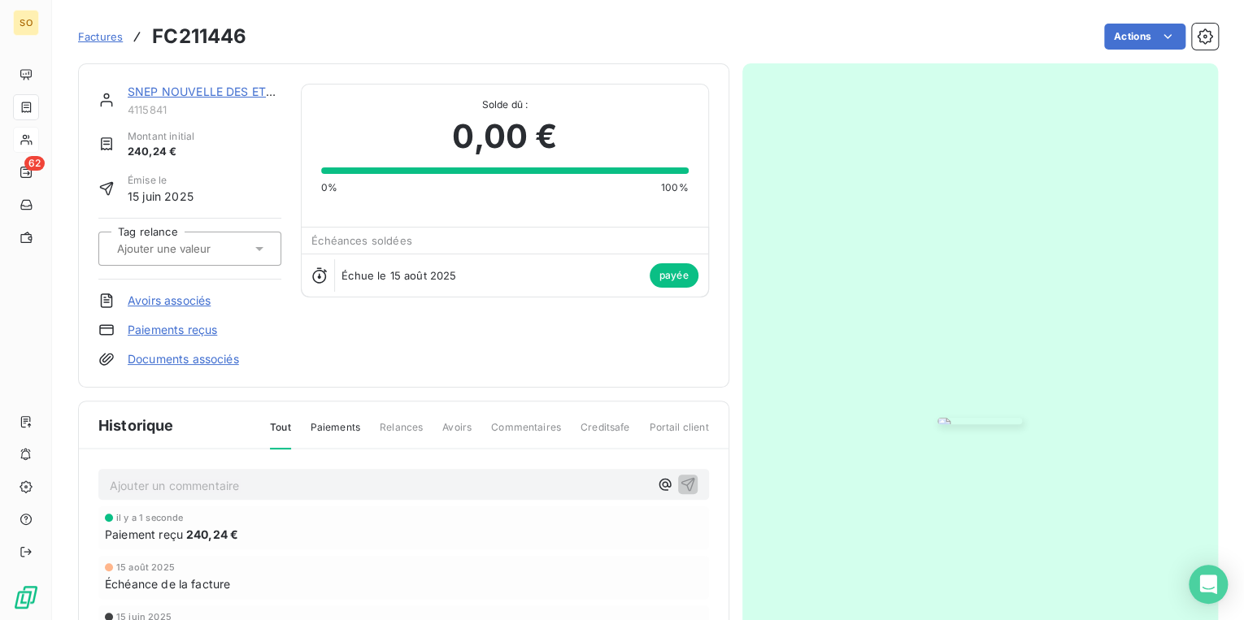
click at [91, 35] on span "Factures" at bounding box center [100, 36] width 45 height 13
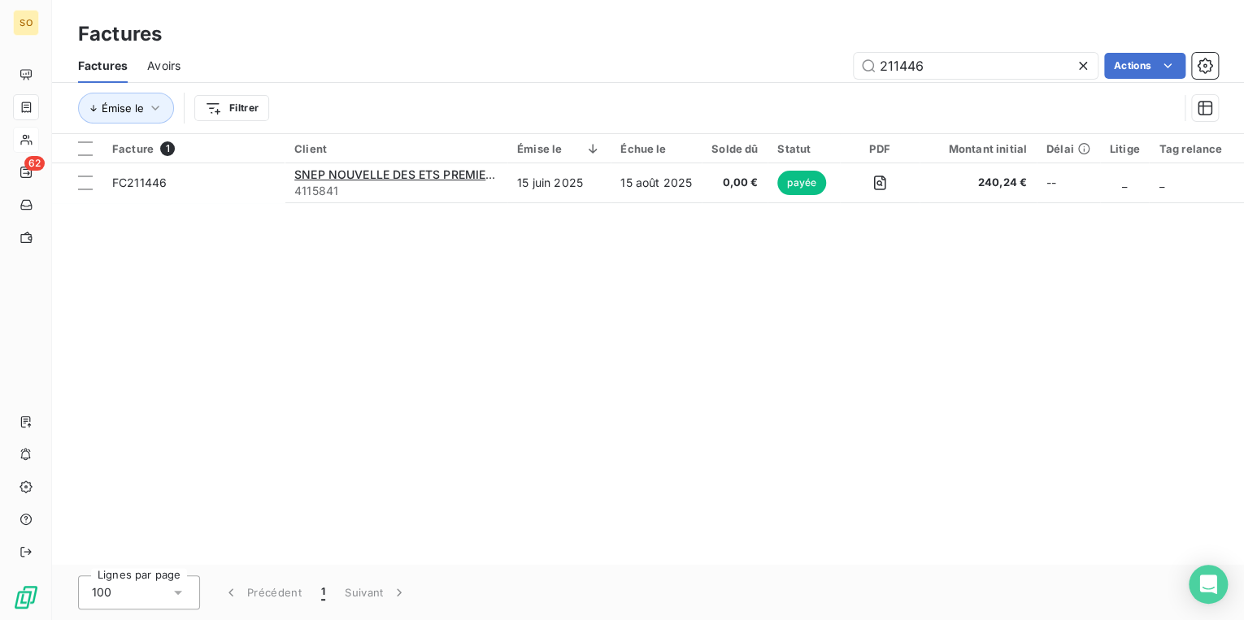
drag, startPoint x: 885, startPoint y: 72, endPoint x: 1082, endPoint y: 53, distance: 197.7
click at [1082, 53] on div "211446" at bounding box center [976, 66] width 244 height 26
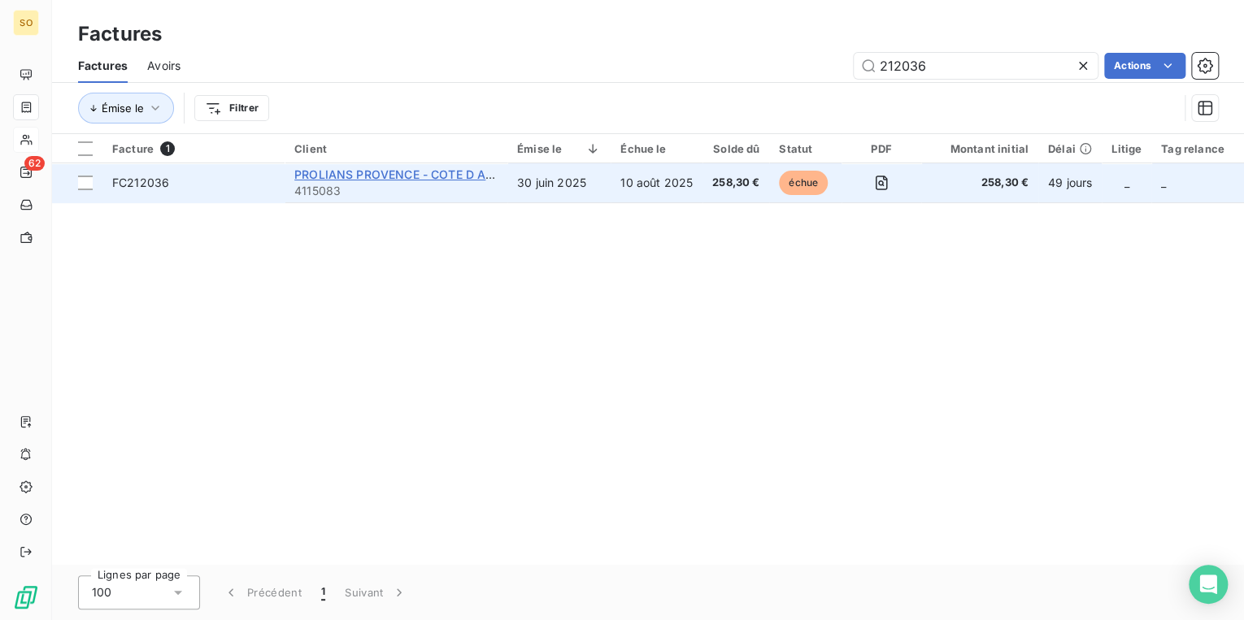
type input "212036"
click at [446, 172] on span "PROLIANS PROVENCE - COTE D AZUR / [PERSON_NAME]" at bounding box center [454, 174] width 320 height 14
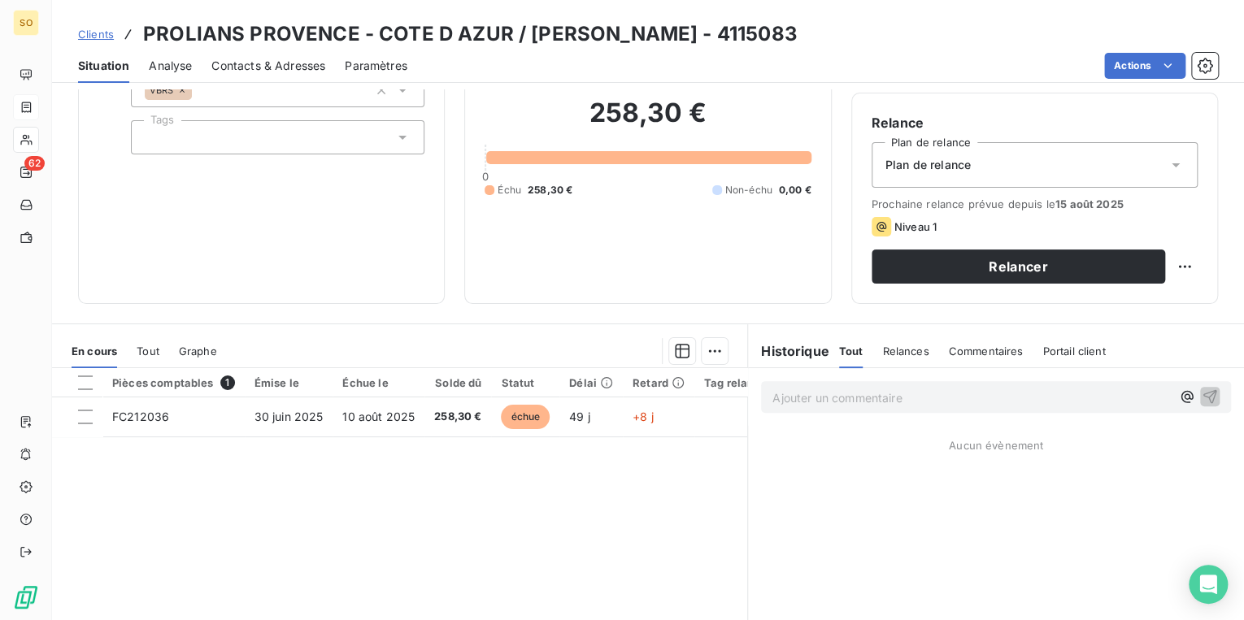
scroll to position [130, 0]
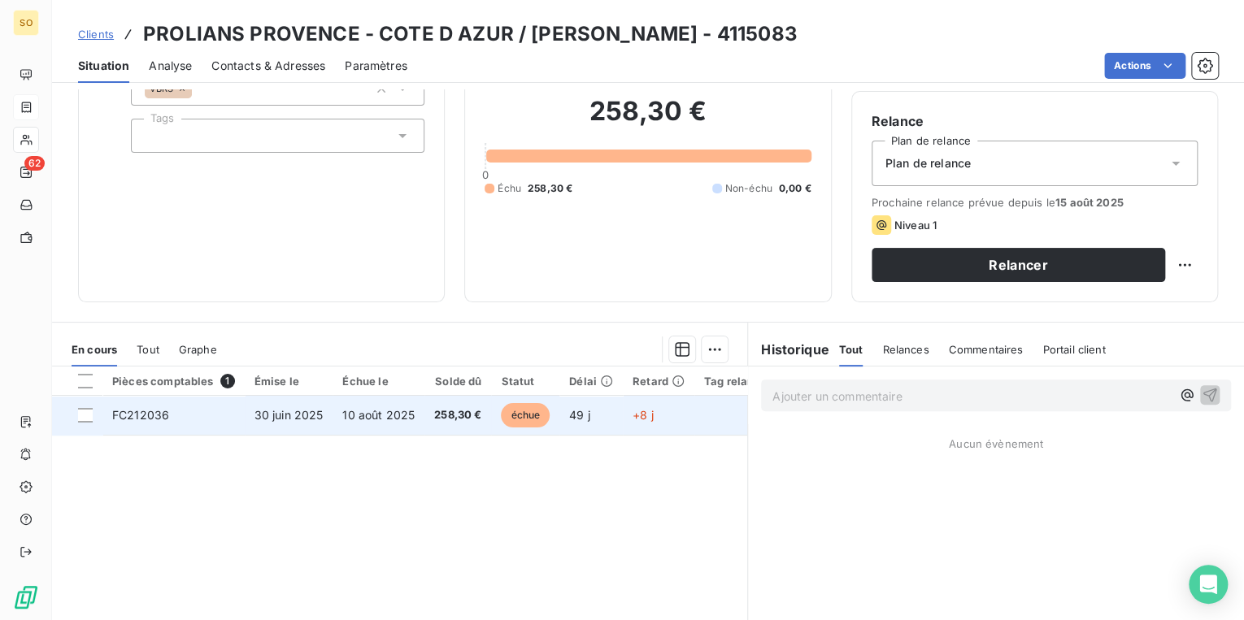
click at [521, 416] on span "échue" at bounding box center [525, 415] width 49 height 24
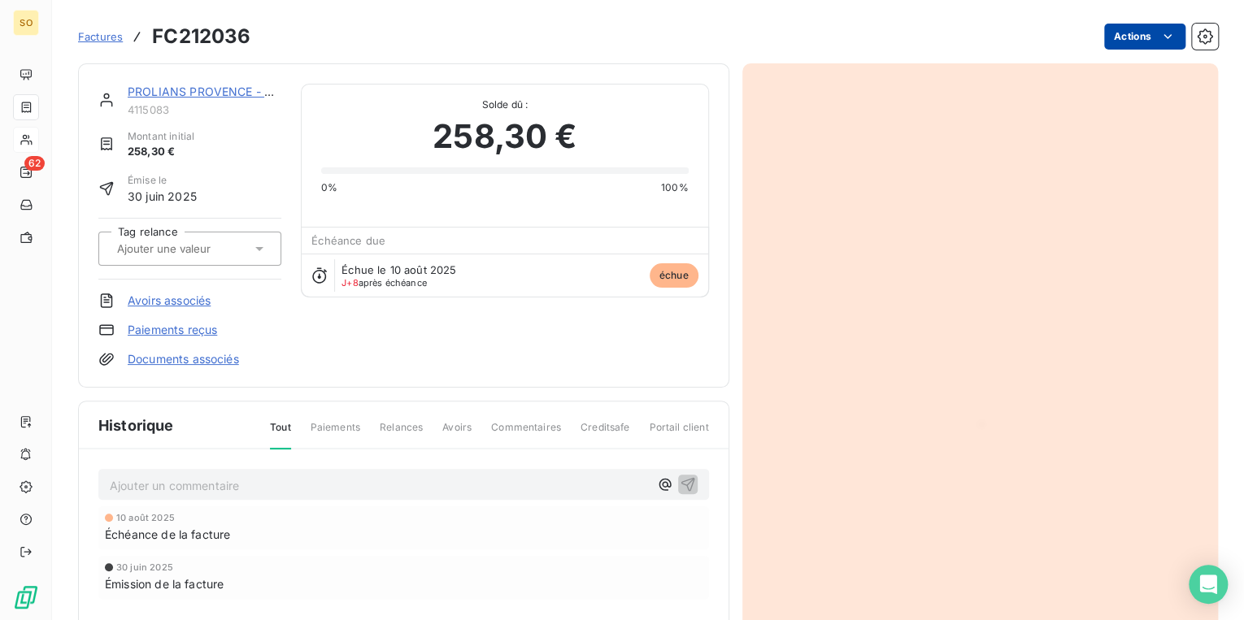
click at [1101, 39] on html "SO 62 Factures FC212036 Actions PROLIANS PROVENCE - COTE D AZUR / [PERSON_NAME]…" at bounding box center [622, 310] width 1244 height 620
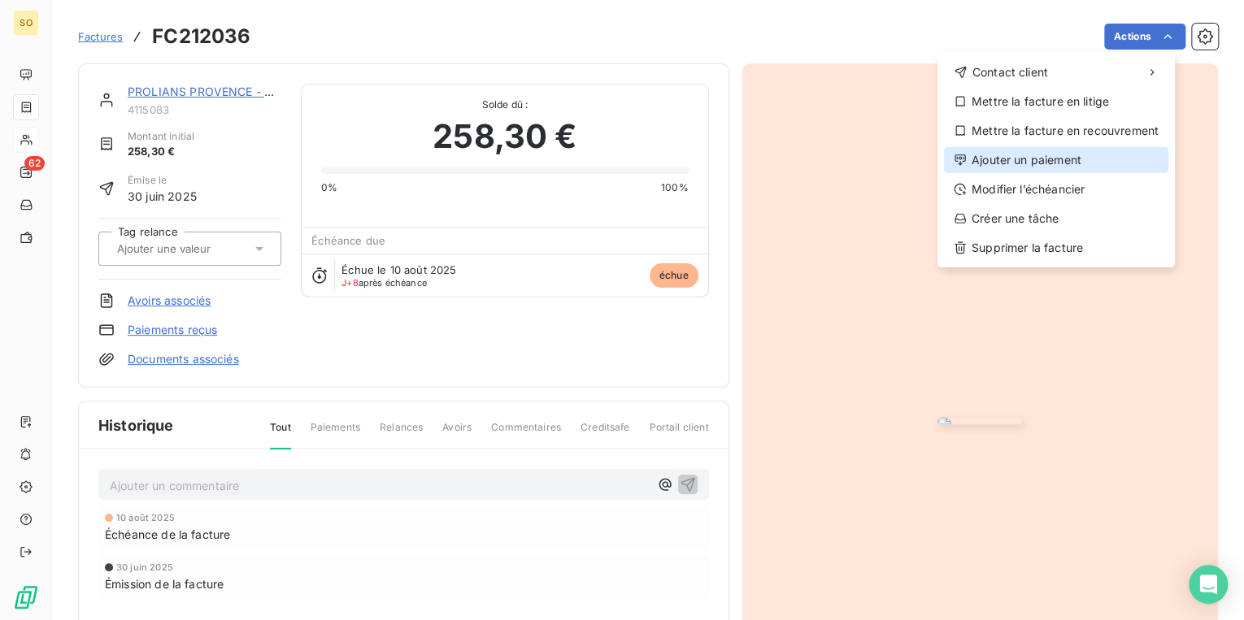
click at [1037, 162] on div "Ajouter un paiement" at bounding box center [1056, 160] width 224 height 26
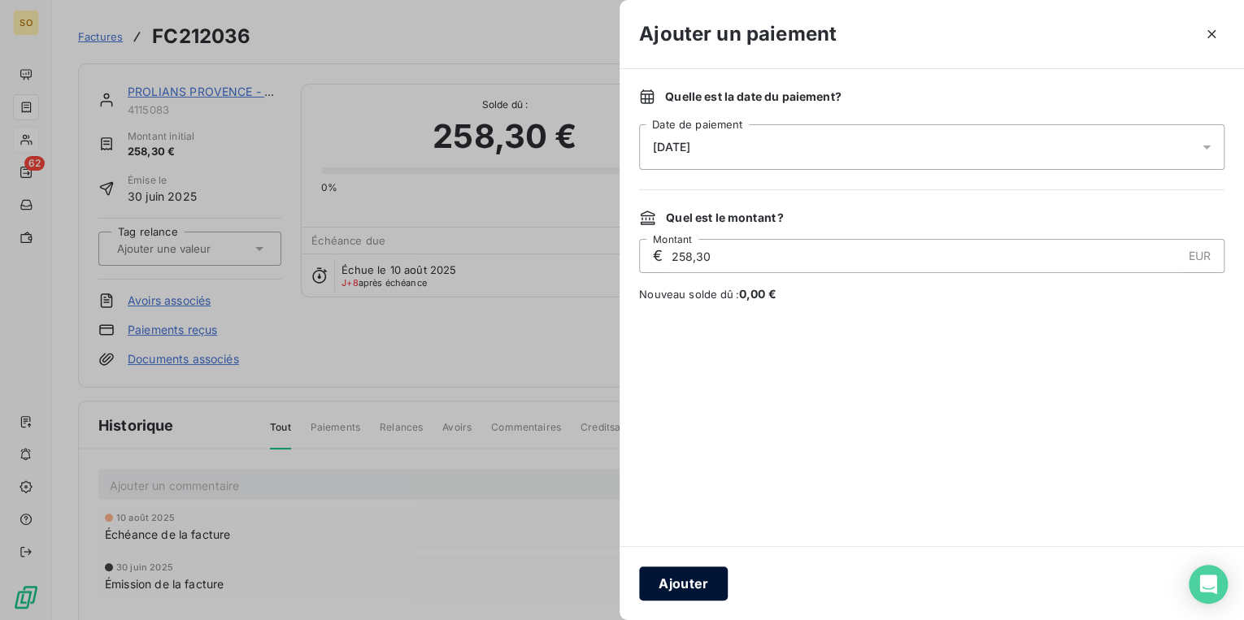
click at [702, 576] on button "Ajouter" at bounding box center [683, 584] width 89 height 34
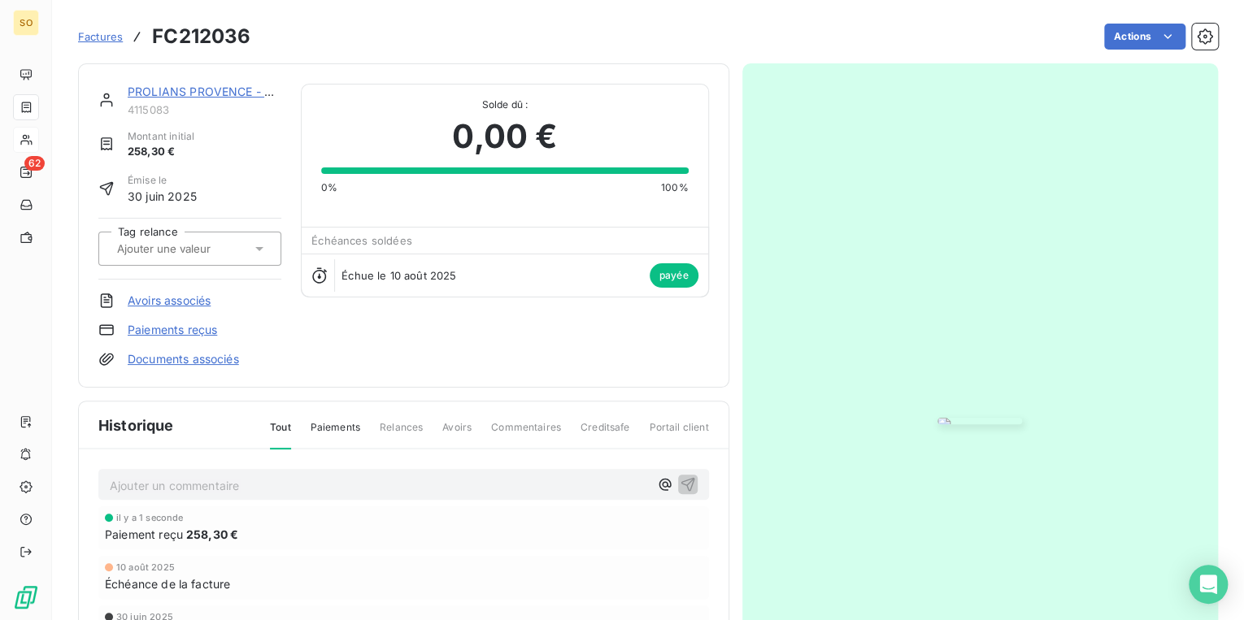
click at [106, 39] on span "Factures" at bounding box center [100, 36] width 45 height 13
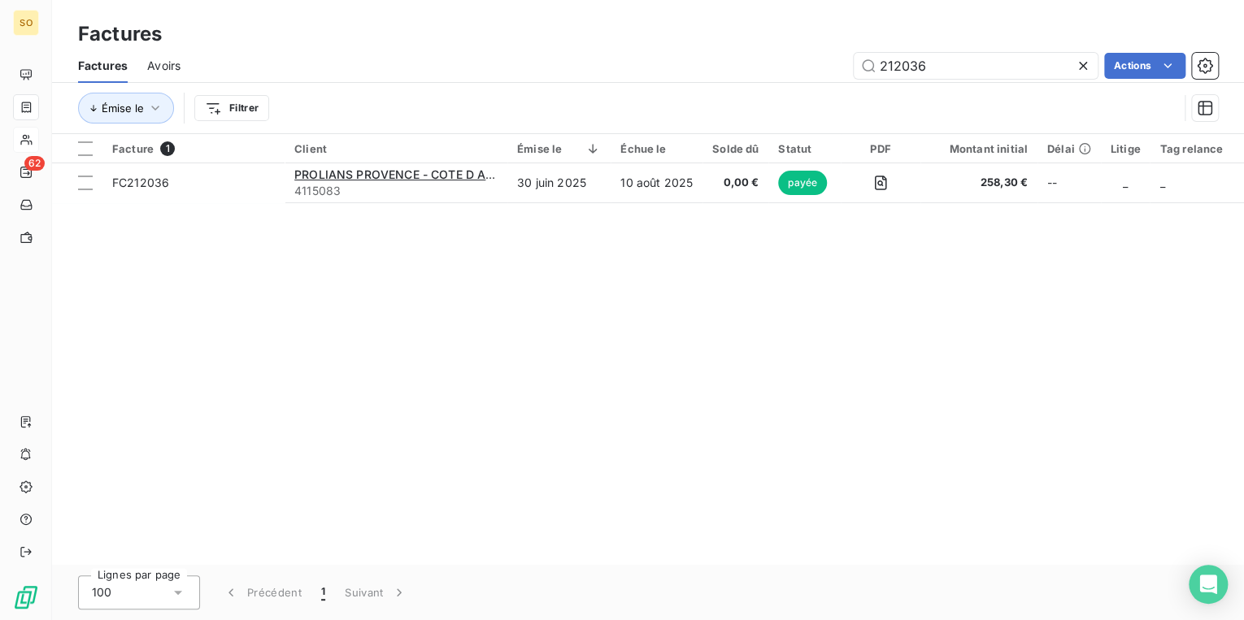
drag, startPoint x: 893, startPoint y: 62, endPoint x: 1242, endPoint y: 55, distance: 349.6
click at [995, 62] on input "212036" at bounding box center [976, 66] width 244 height 26
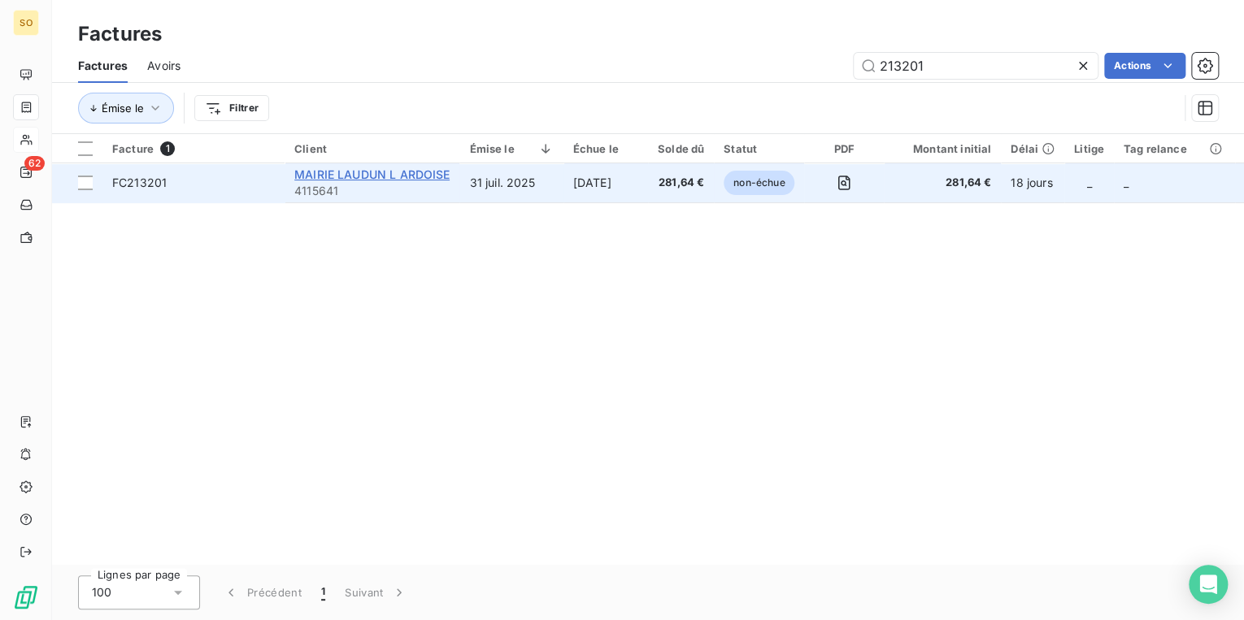
type input "213201"
click at [401, 180] on span "MAIRIE LAUDUN L ARDOISE" at bounding box center [371, 174] width 155 height 14
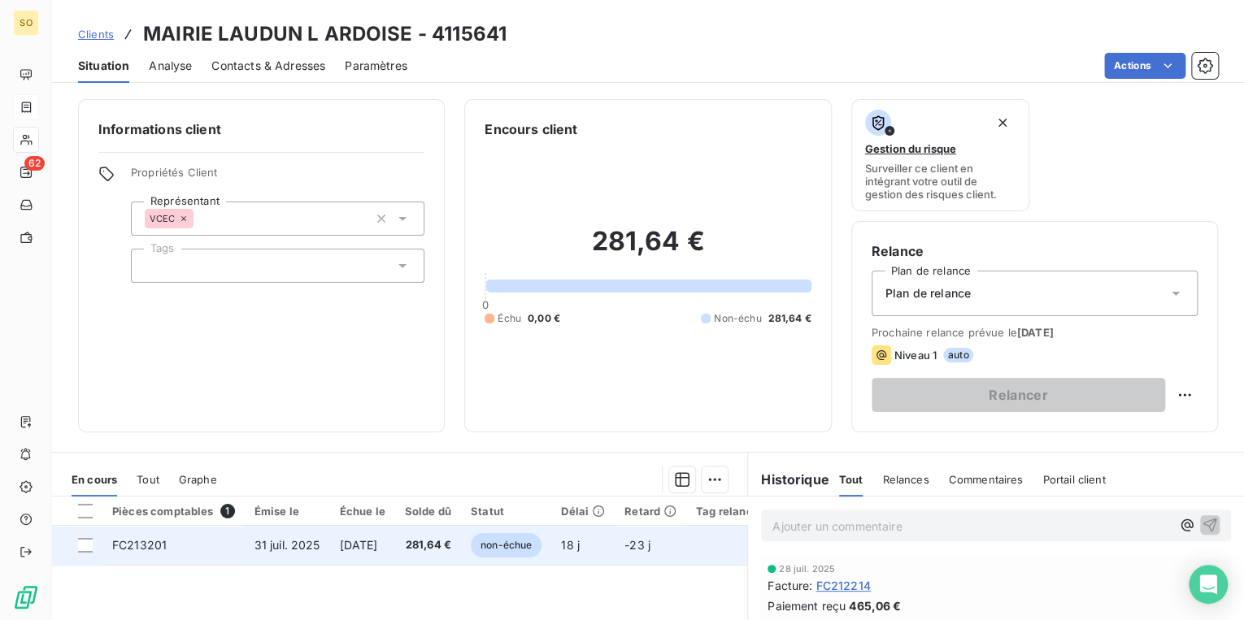
click at [512, 547] on span "non-échue" at bounding box center [506, 545] width 71 height 24
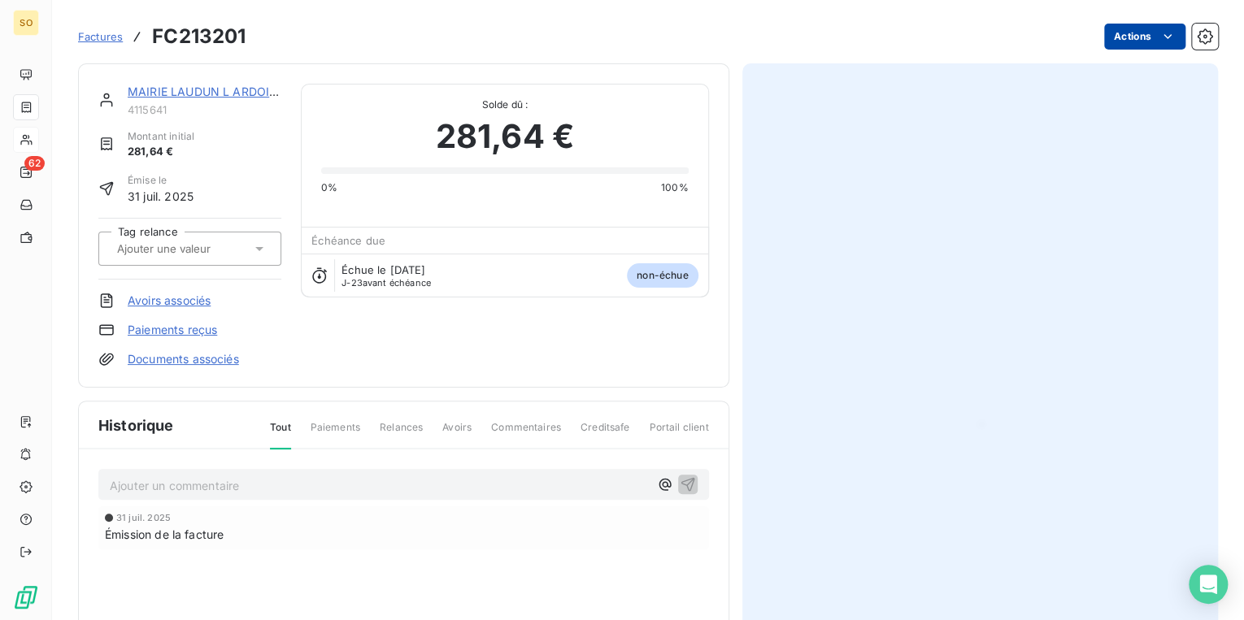
click at [1111, 33] on html "SO 62 Factures FC213201 Actions MAIRIE LAUDUN L ARDOISE 4115641 Montant initial…" at bounding box center [622, 310] width 1244 height 620
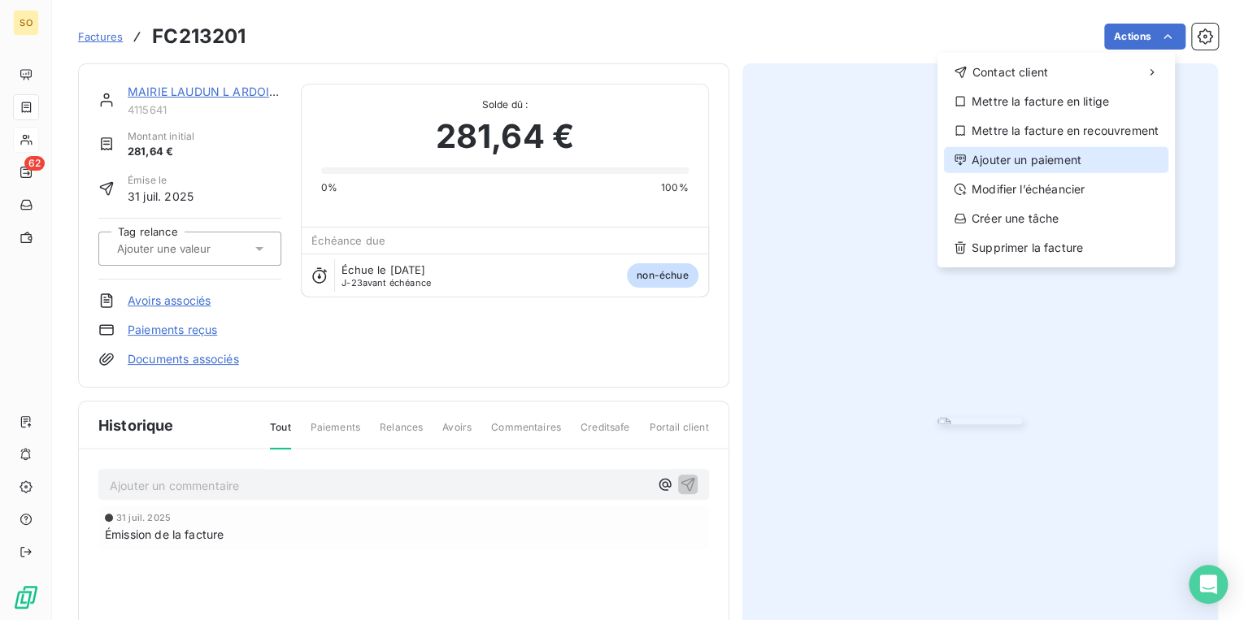
click at [1042, 159] on div "Ajouter un paiement" at bounding box center [1056, 160] width 224 height 26
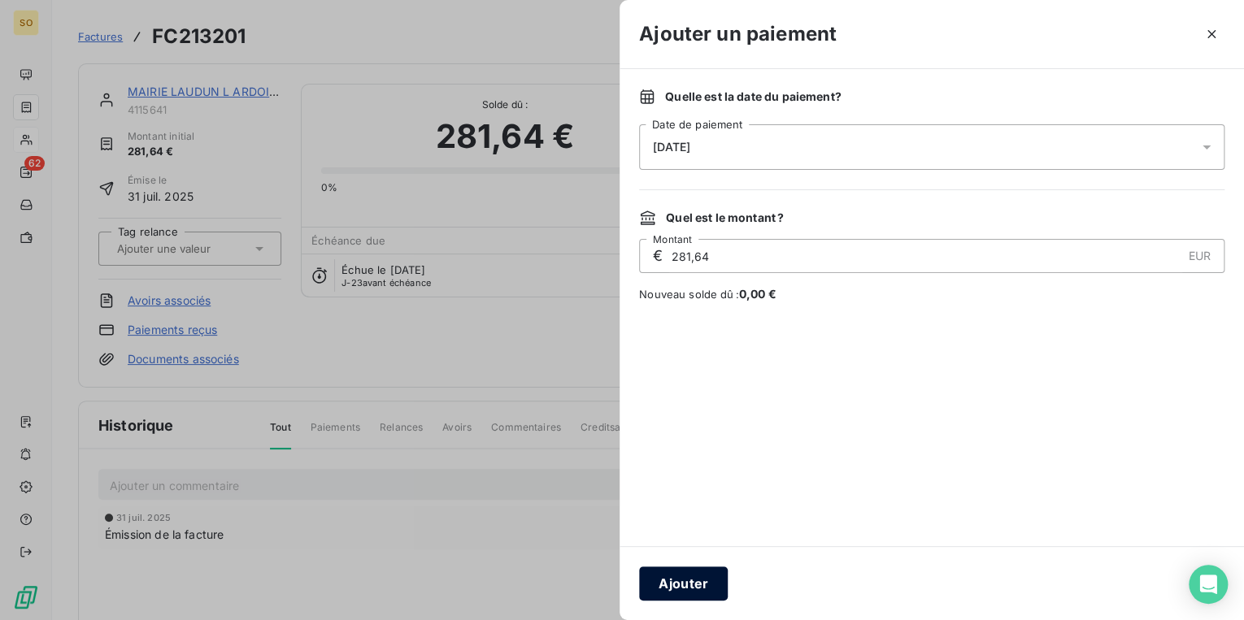
click at [689, 593] on button "Ajouter" at bounding box center [683, 584] width 89 height 34
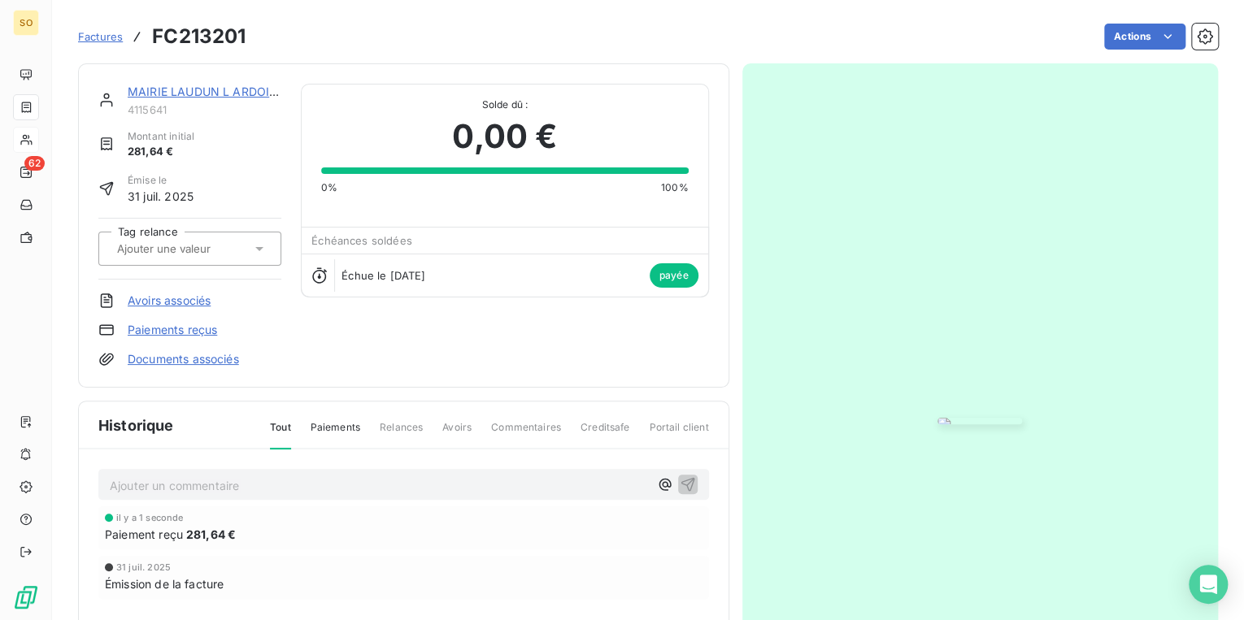
click at [146, 91] on link "MAIRIE LAUDUN L ARDOISE" at bounding box center [205, 92] width 155 height 14
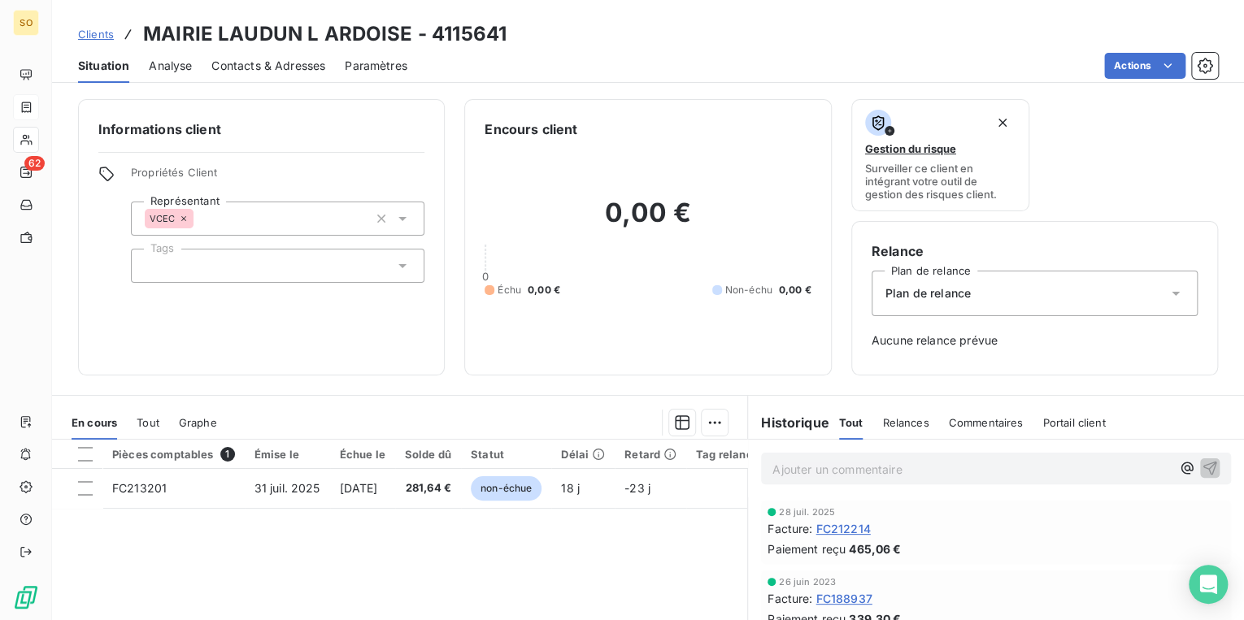
click at [95, 28] on span "Clients" at bounding box center [96, 34] width 36 height 13
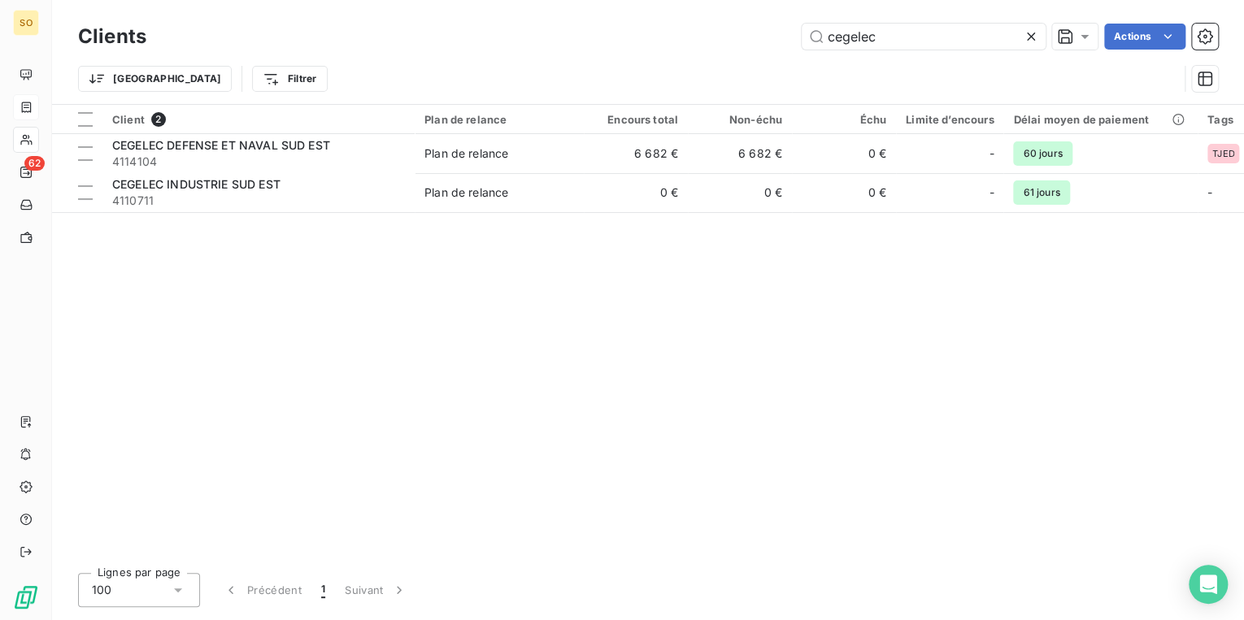
drag, startPoint x: 811, startPoint y: 37, endPoint x: 1119, endPoint y: 18, distance: 309.5
click at [1114, 20] on div "Clients cegelec Actions" at bounding box center [648, 37] width 1140 height 34
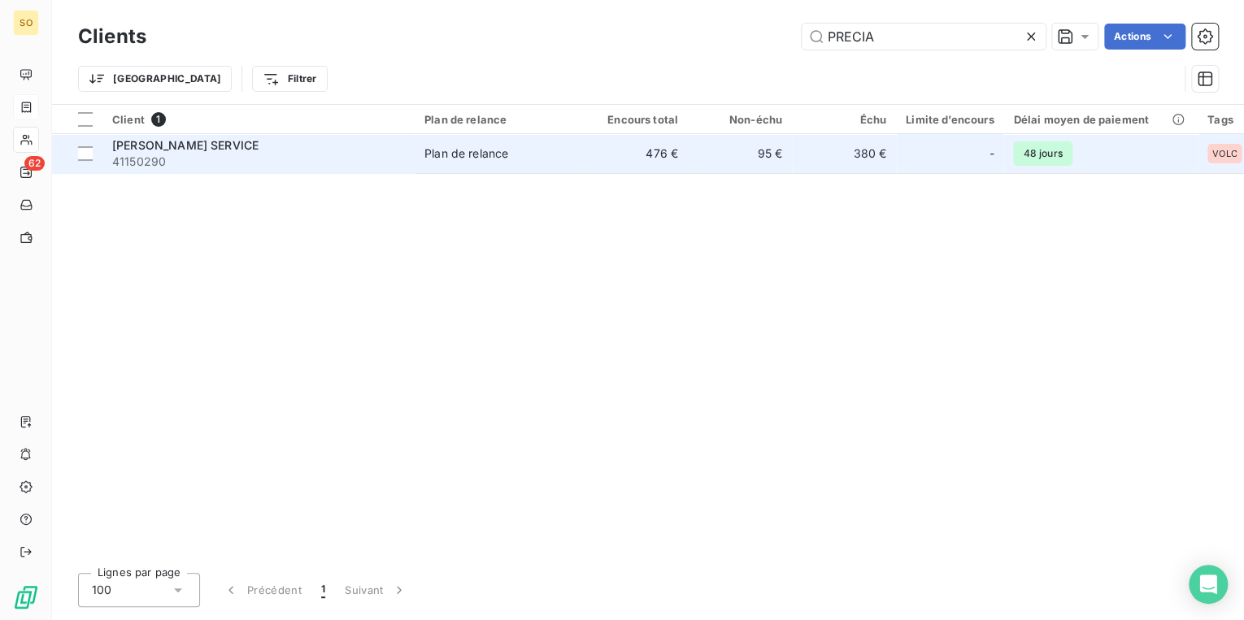
type input "PRECIA"
click at [285, 141] on div "[PERSON_NAME] SERVICE" at bounding box center [258, 145] width 293 height 16
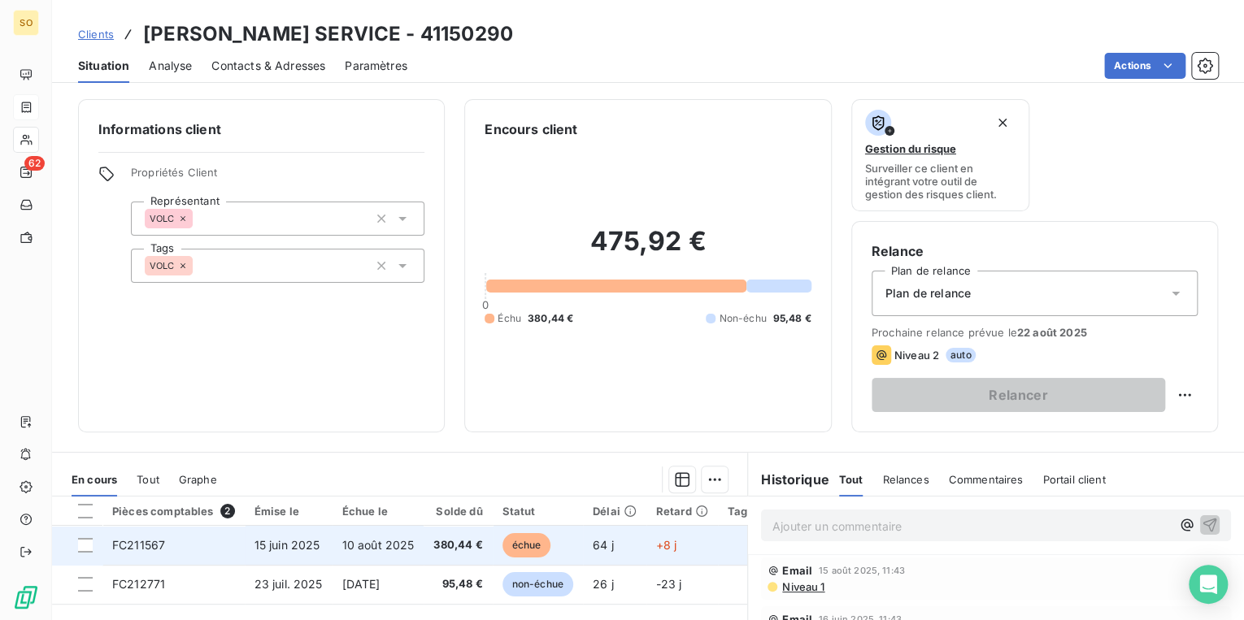
click at [537, 537] on span "échue" at bounding box center [526, 545] width 49 height 24
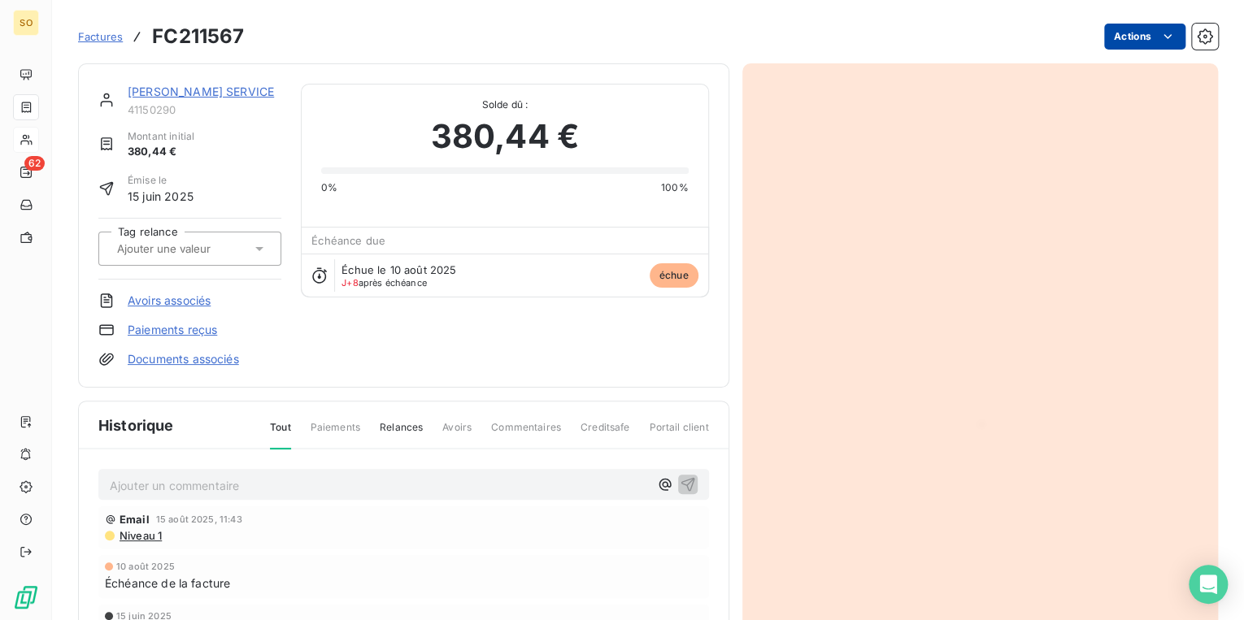
click at [1112, 33] on html "SO 62 Factures FC211567 Actions [PERSON_NAME] SERVICE 41150290 Montant initial …" at bounding box center [622, 310] width 1244 height 620
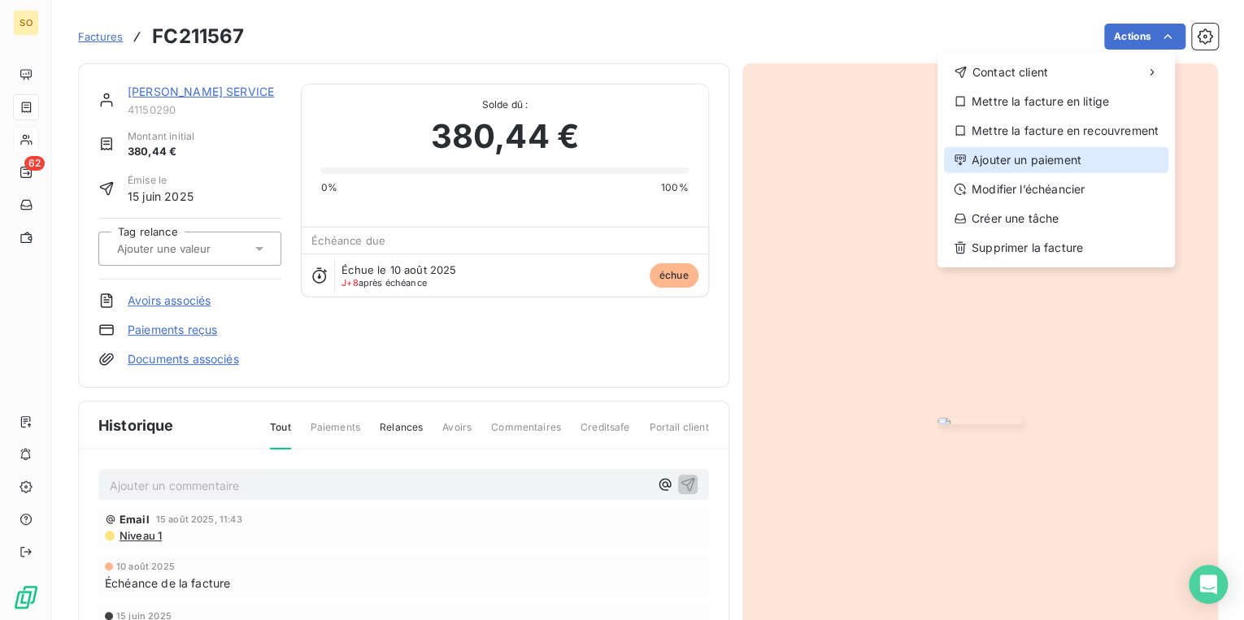
click at [1045, 155] on div "Ajouter un paiement" at bounding box center [1056, 160] width 224 height 26
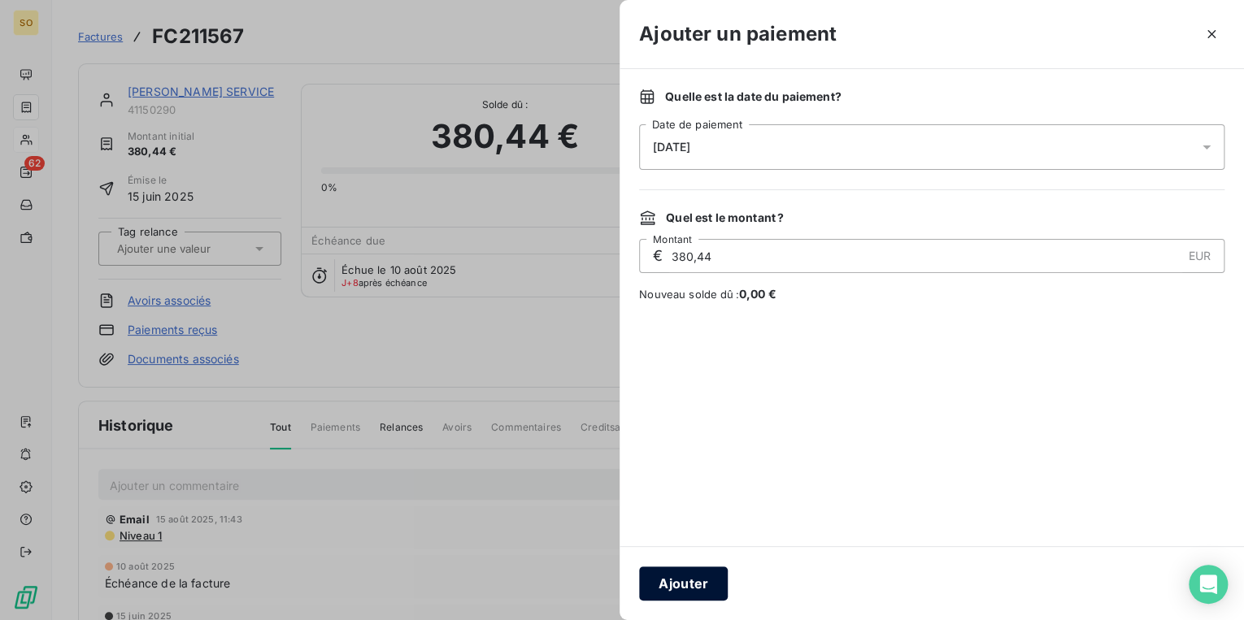
click at [702, 576] on button "Ajouter" at bounding box center [683, 584] width 89 height 34
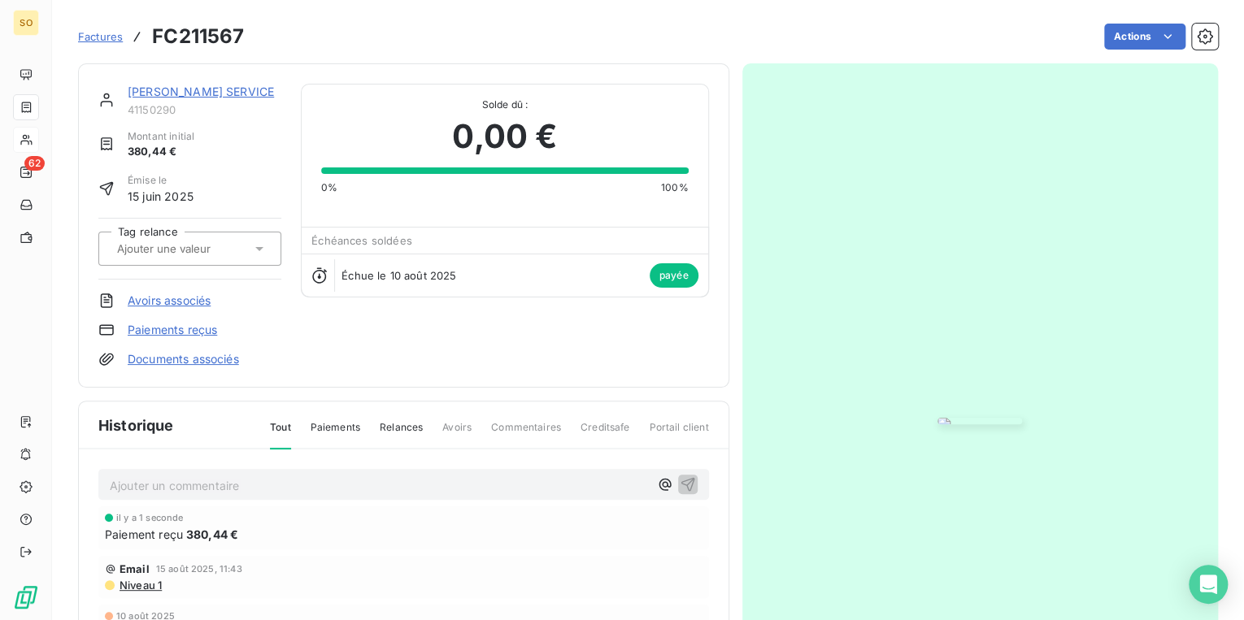
click at [95, 32] on span "Factures" at bounding box center [100, 36] width 45 height 13
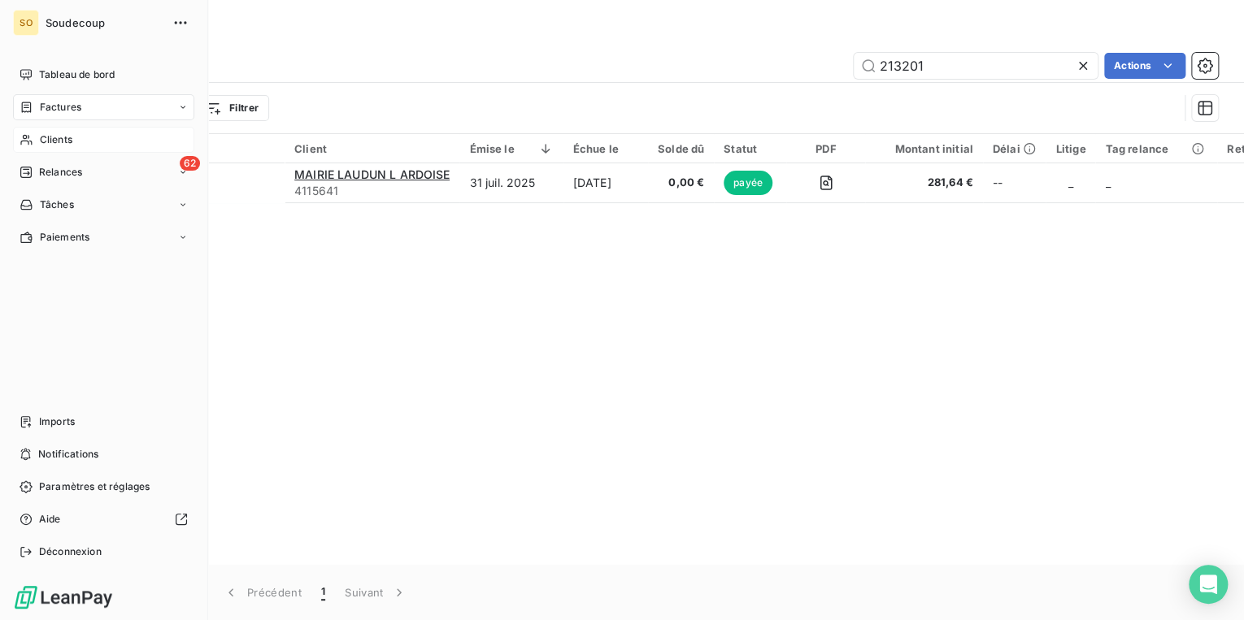
click at [58, 137] on span "Clients" at bounding box center [56, 140] width 33 height 15
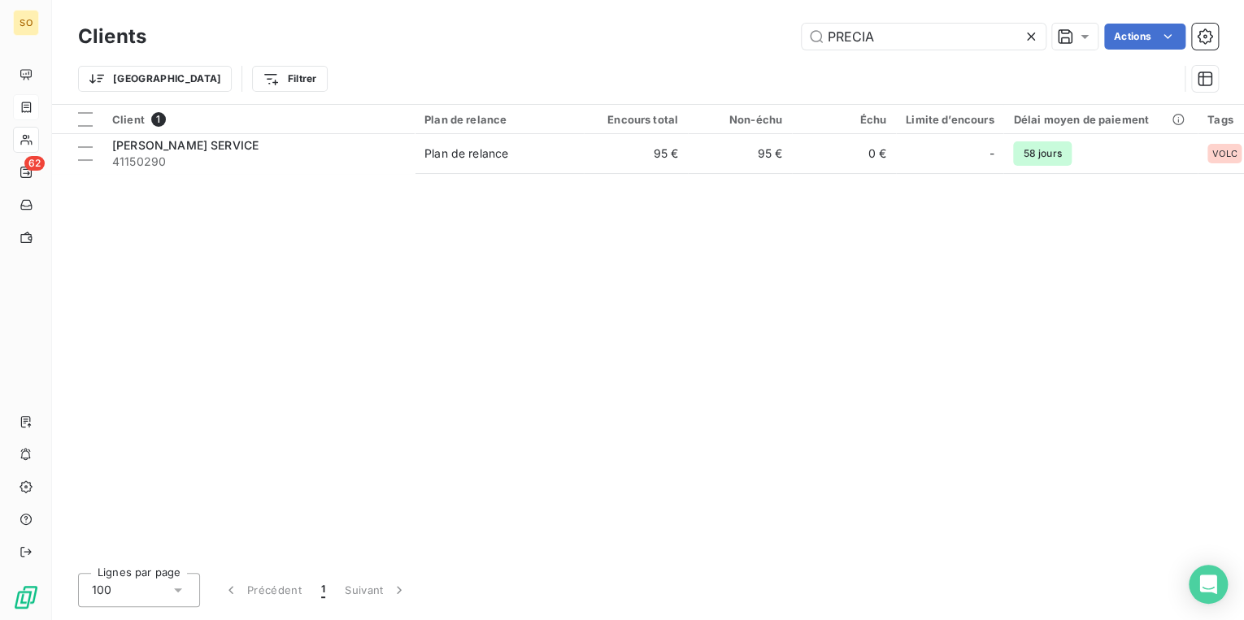
click at [1078, 52] on div "Clients PRECIA Actions" at bounding box center [648, 37] width 1140 height 34
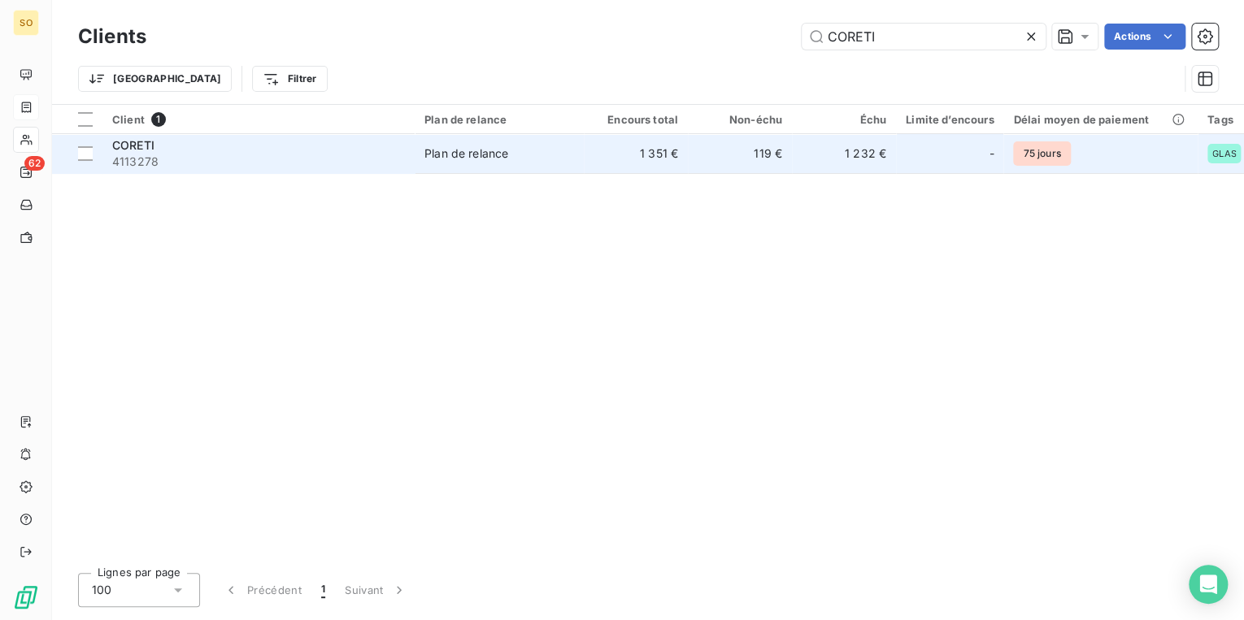
type input "CORETI"
click at [519, 161] on td "Plan de relance" at bounding box center [499, 153] width 169 height 39
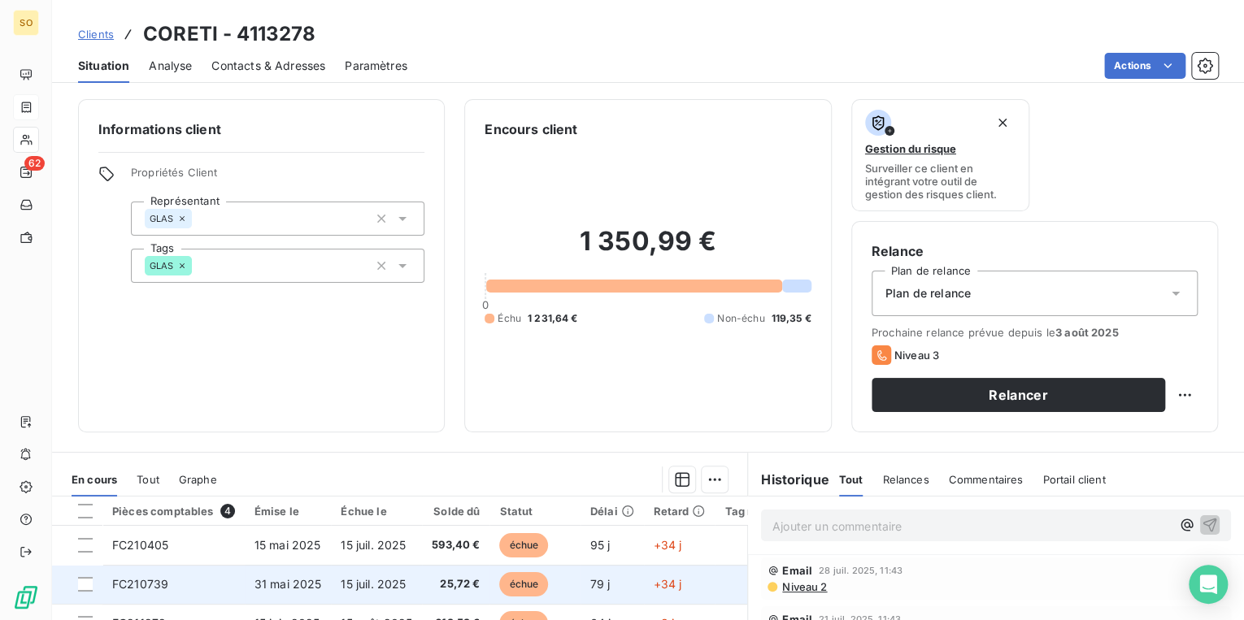
click at [527, 591] on span "échue" at bounding box center [523, 584] width 49 height 24
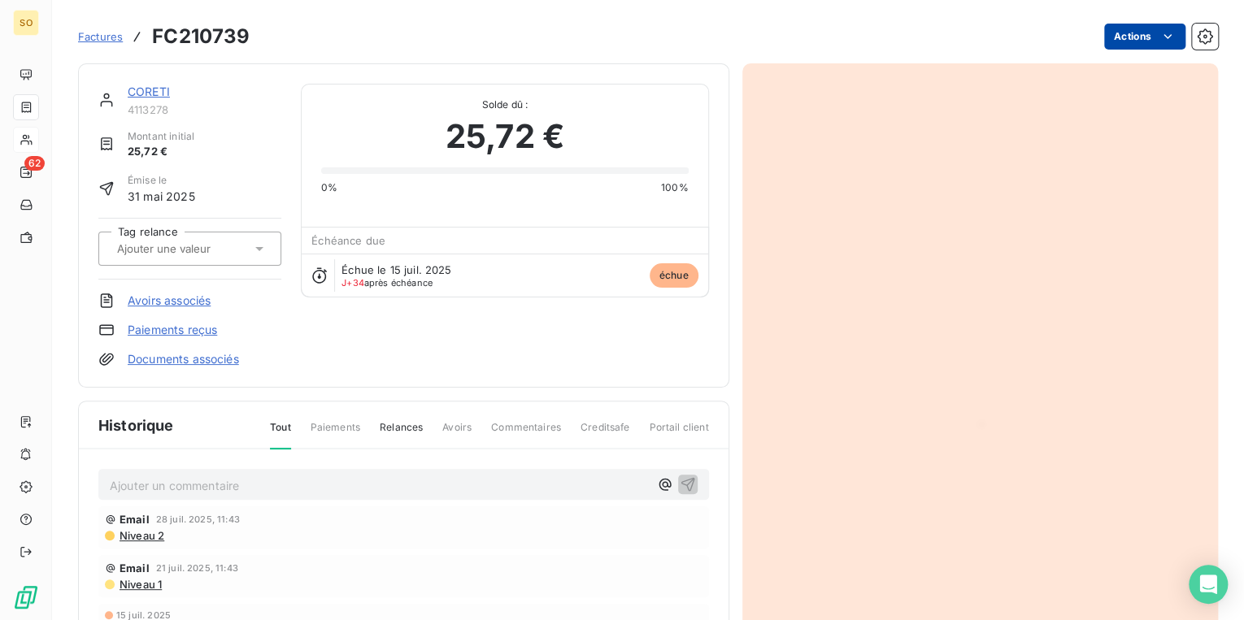
click at [1109, 46] on html "SO 62 Factures FC210739 Actions CORETI 4113278 Montant initial 25,72 € Émise le…" at bounding box center [622, 310] width 1244 height 620
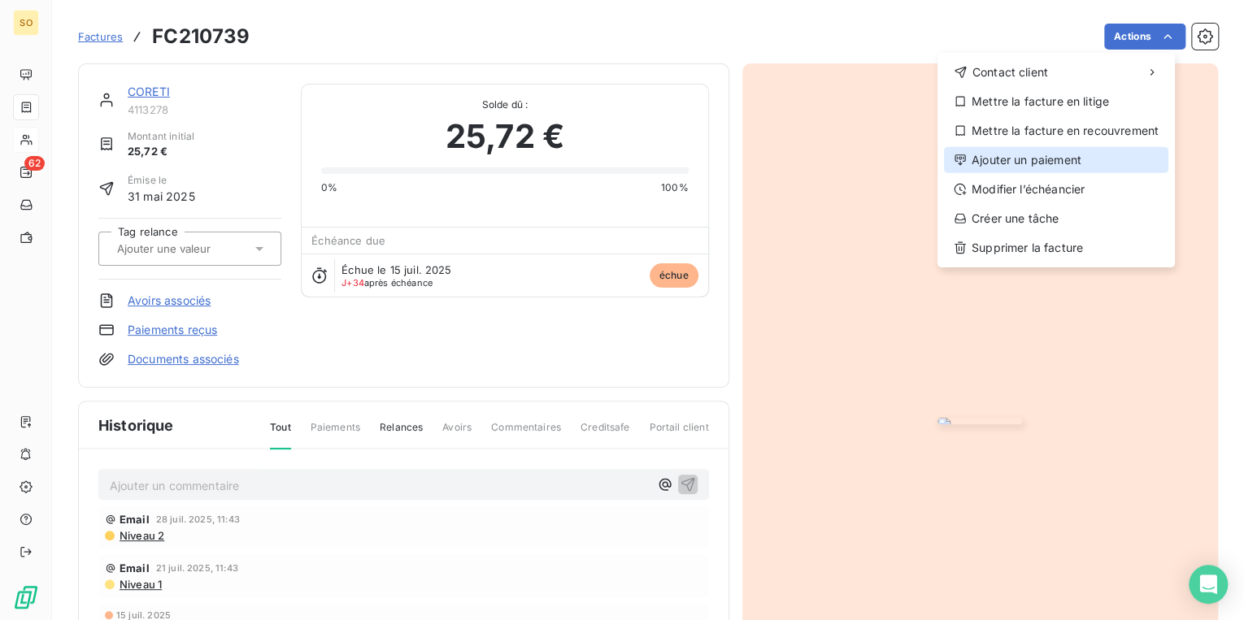
click at [985, 161] on div "Ajouter un paiement" at bounding box center [1056, 160] width 224 height 26
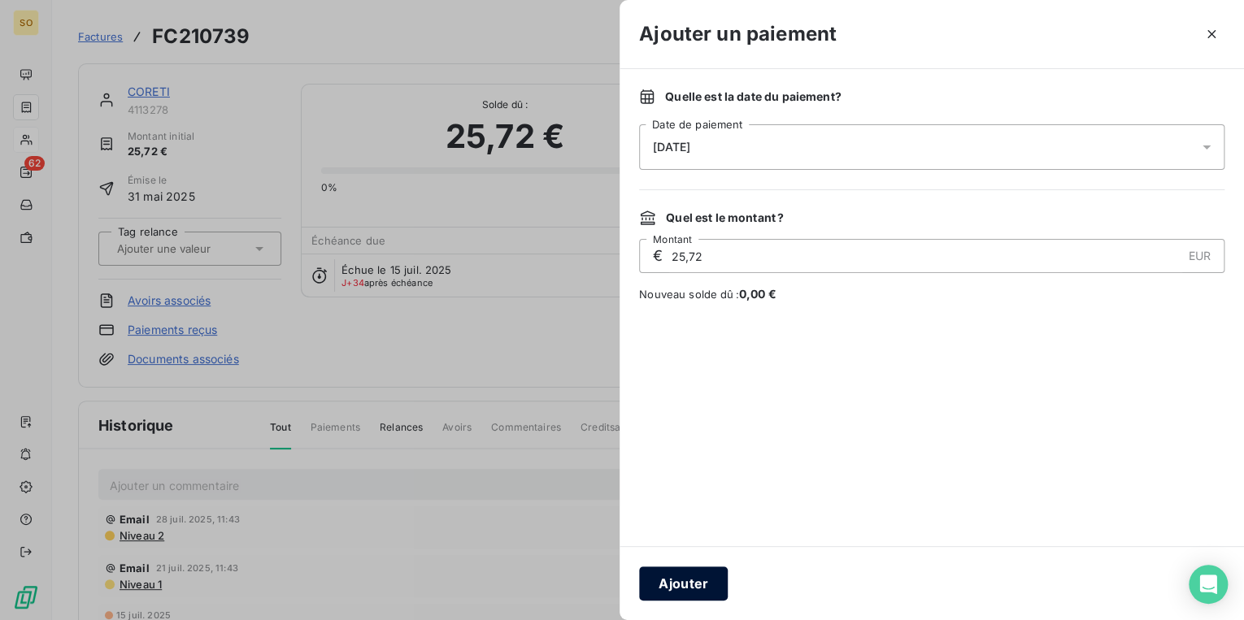
click at [685, 593] on button "Ajouter" at bounding box center [683, 584] width 89 height 34
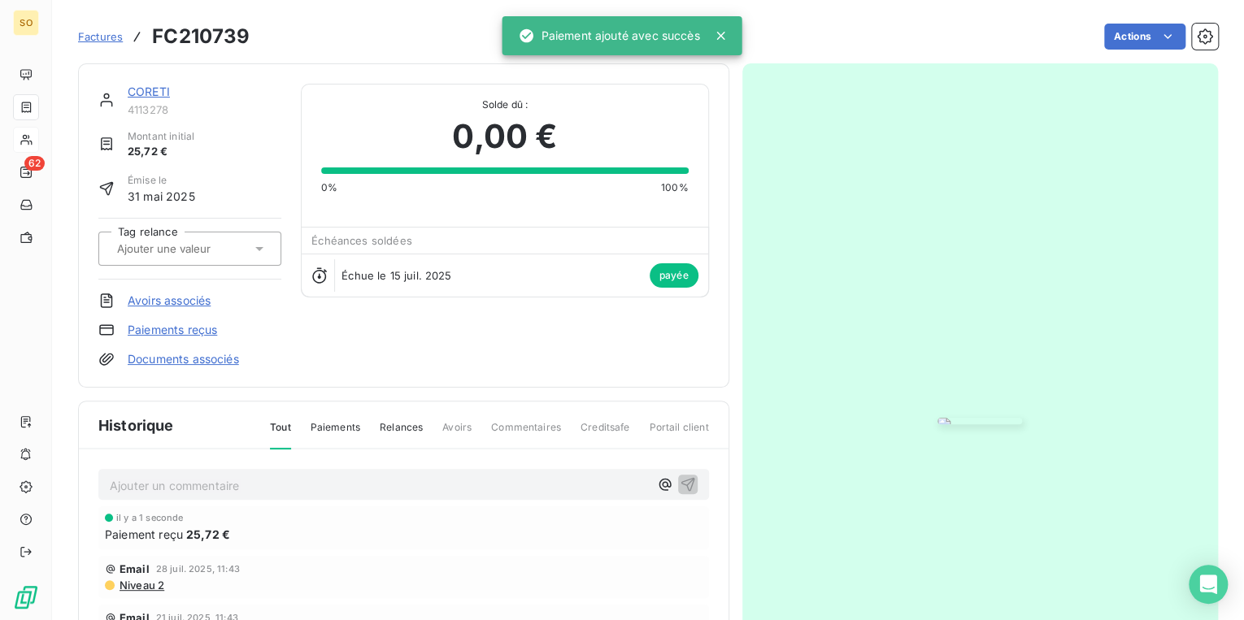
click at [160, 95] on link "CORETI" at bounding box center [149, 92] width 42 height 14
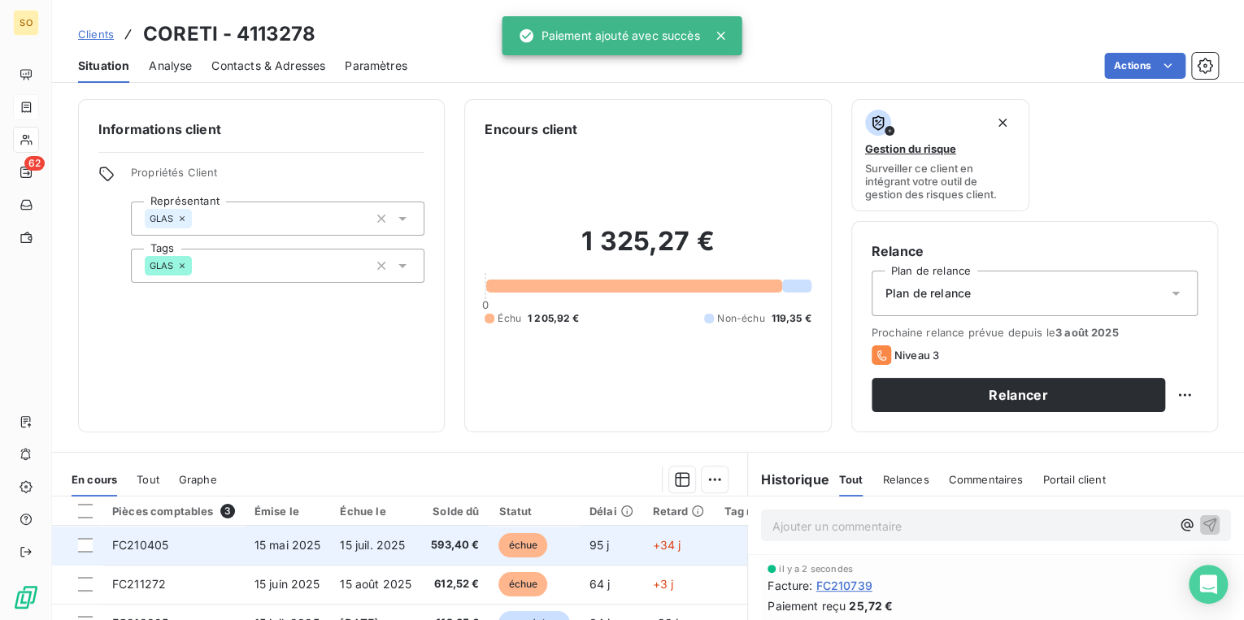
click at [524, 543] on span "échue" at bounding box center [522, 545] width 49 height 24
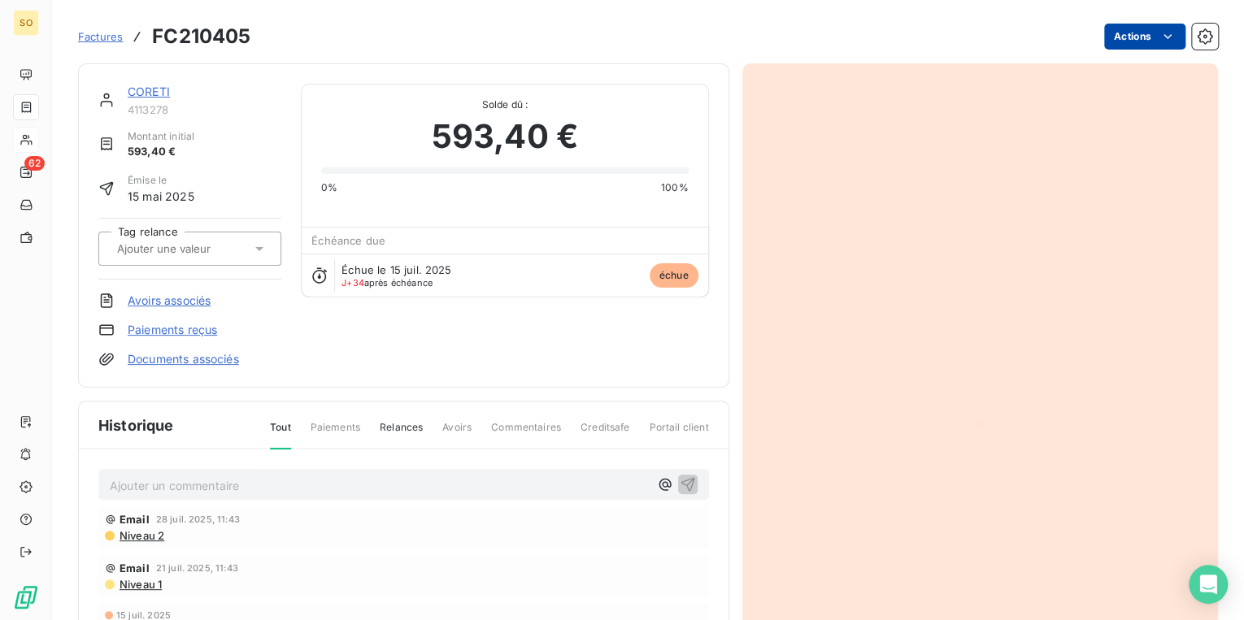
click at [1106, 37] on html "SO 62 Factures FC210405 Actions CORETI 4113278 Montant initial 593,40 € Émise l…" at bounding box center [622, 310] width 1244 height 620
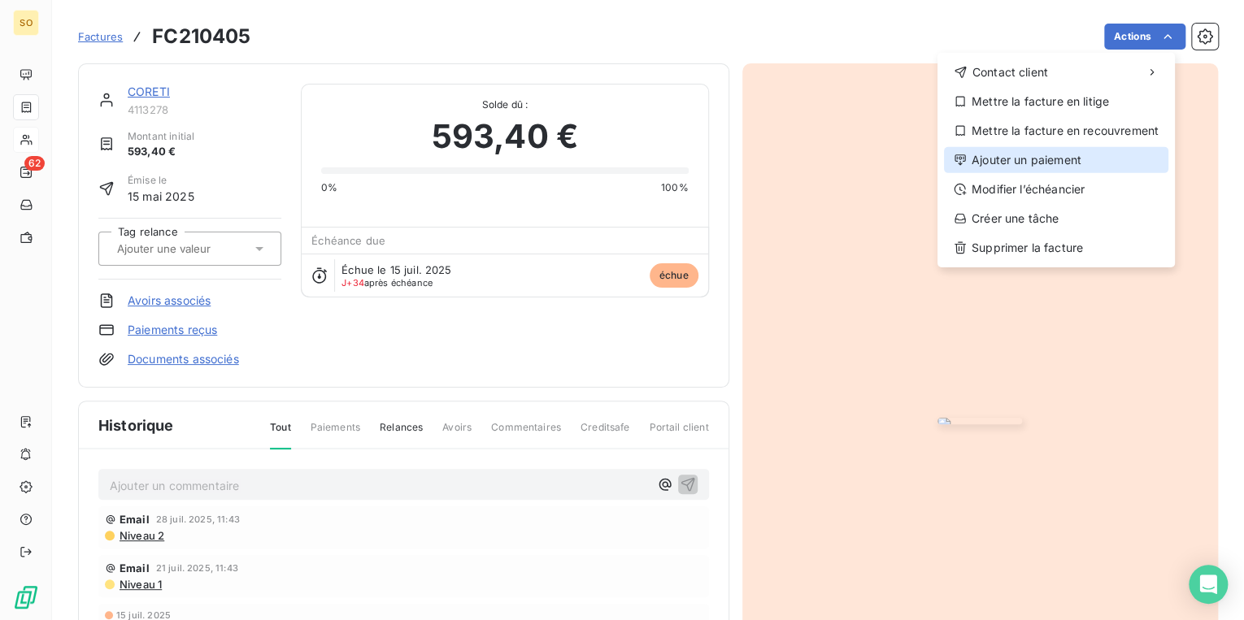
click at [1010, 160] on div "Ajouter un paiement" at bounding box center [1056, 160] width 224 height 26
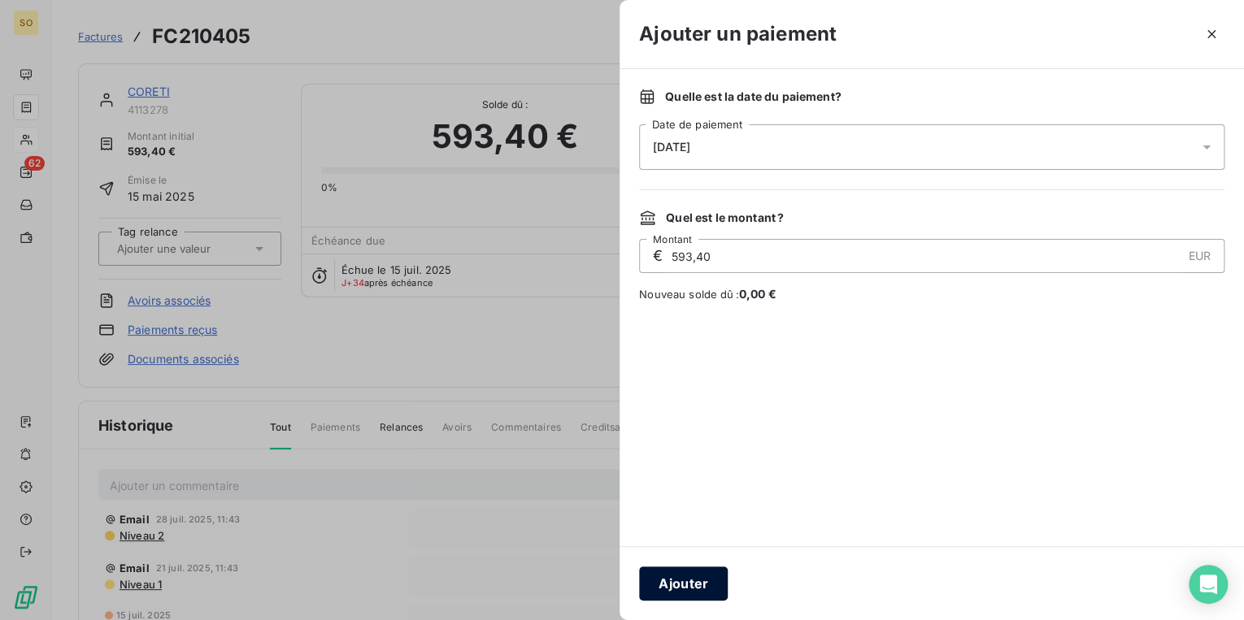
click at [641, 580] on button "Ajouter" at bounding box center [683, 584] width 89 height 34
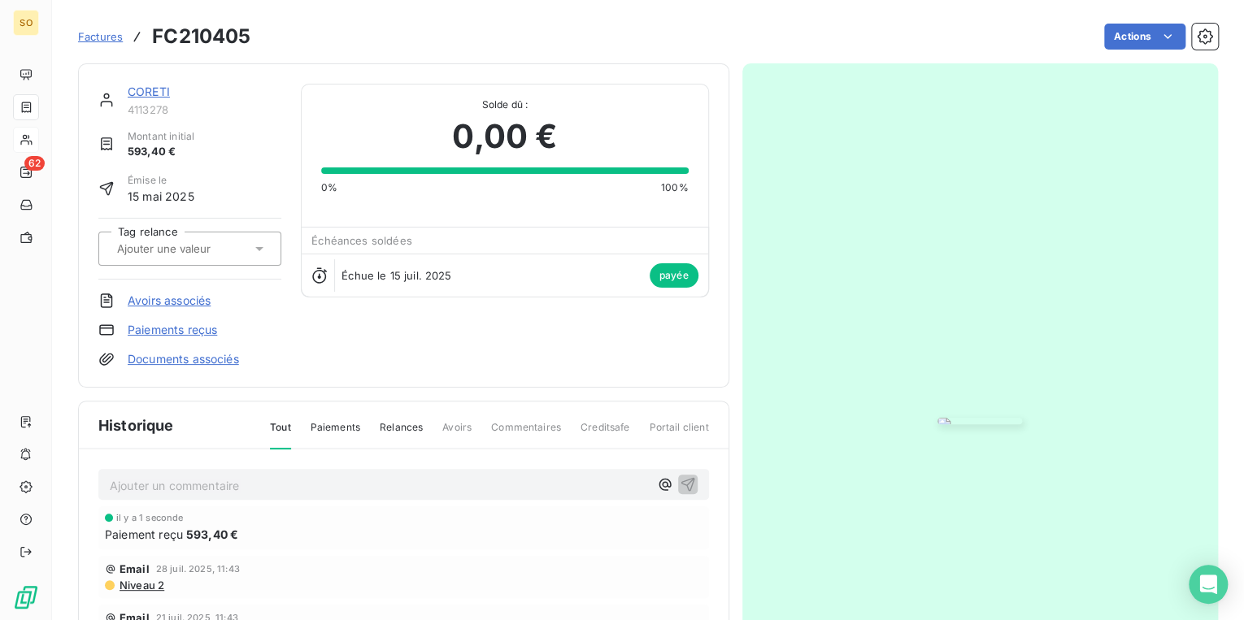
click at [154, 90] on link "CORETI" at bounding box center [149, 92] width 42 height 14
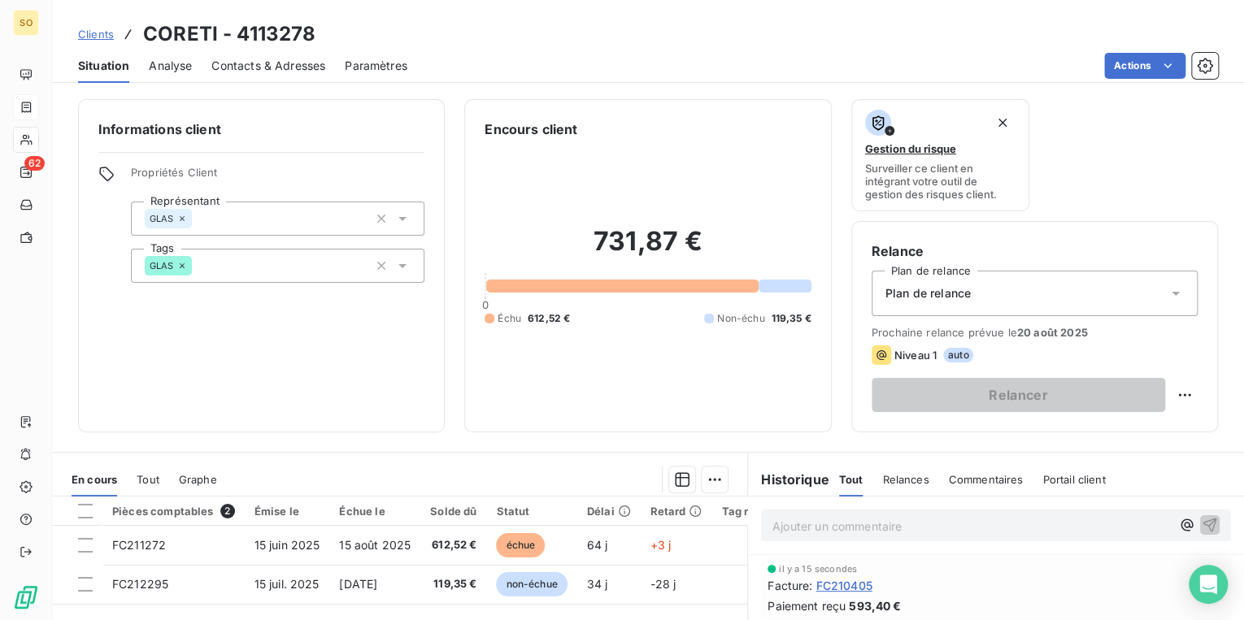
click at [103, 33] on span "Clients" at bounding box center [96, 34] width 36 height 13
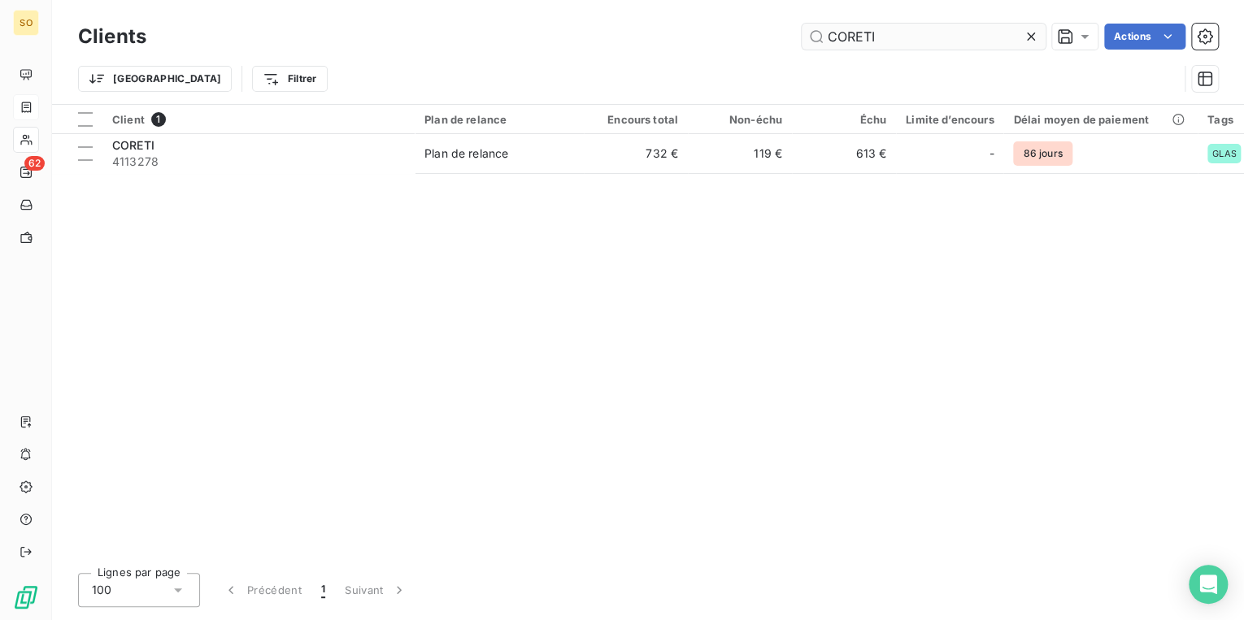
drag, startPoint x: 902, startPoint y: 33, endPoint x: 1016, endPoint y: 27, distance: 114.0
click at [1016, 27] on input "CORETI" at bounding box center [924, 37] width 244 height 26
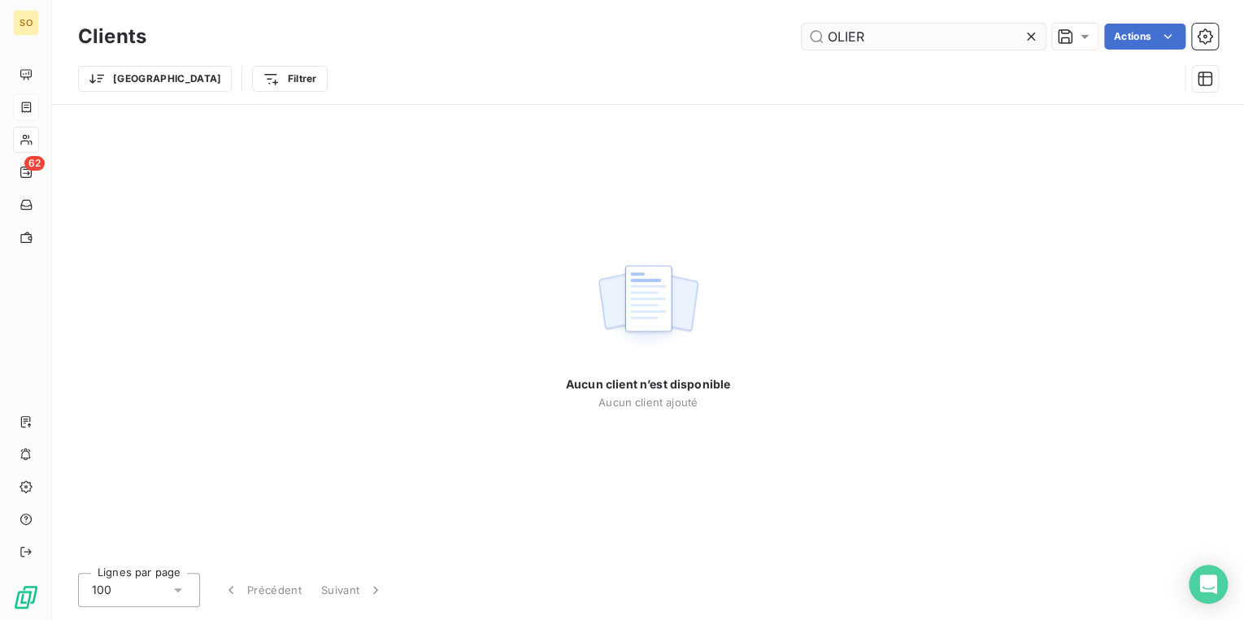
click at [848, 27] on input "OLIER" at bounding box center [924, 37] width 244 height 26
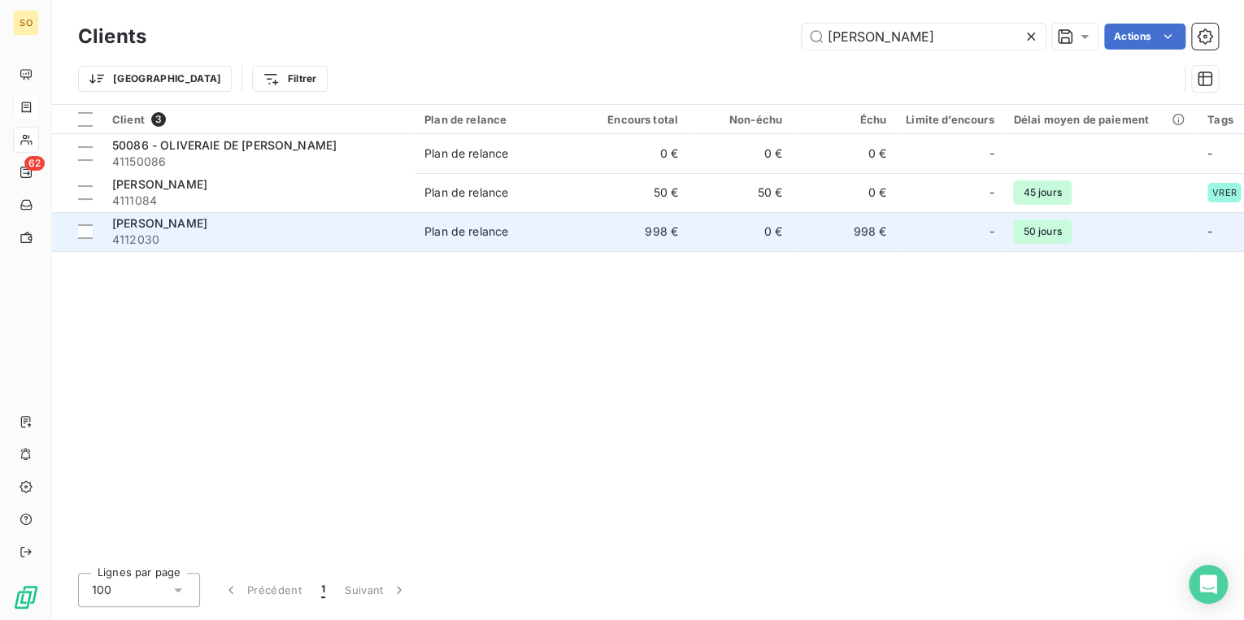
type input "[PERSON_NAME]"
click at [332, 232] on span "4112030" at bounding box center [258, 240] width 293 height 16
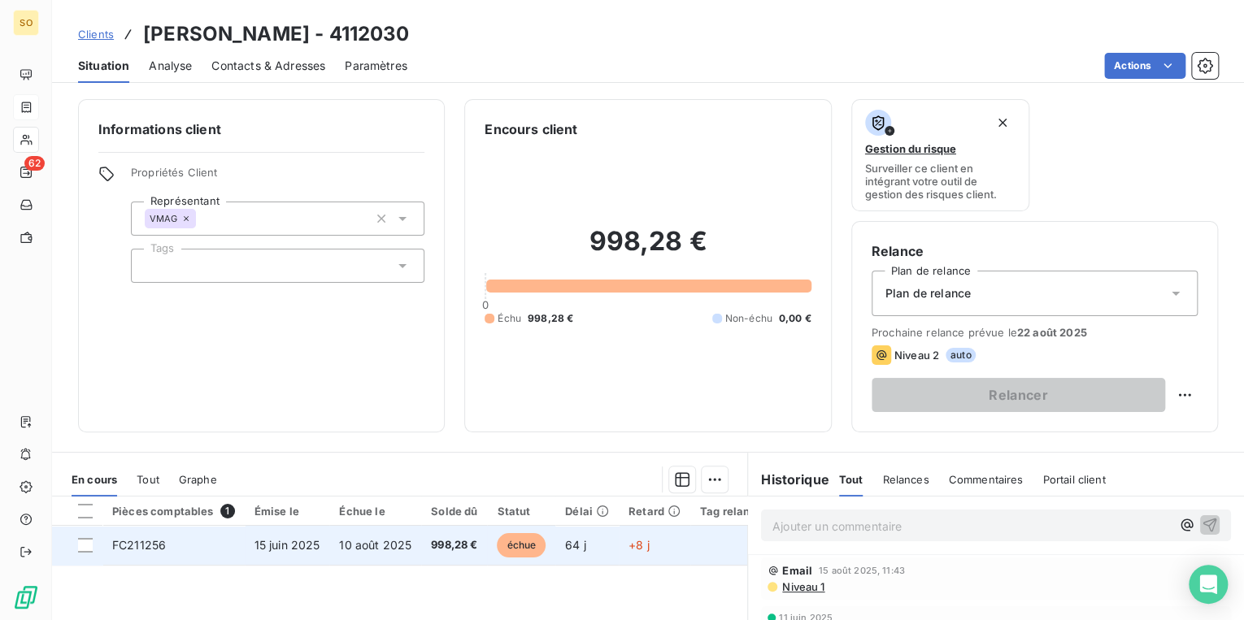
click at [520, 546] on span "échue" at bounding box center [521, 545] width 49 height 24
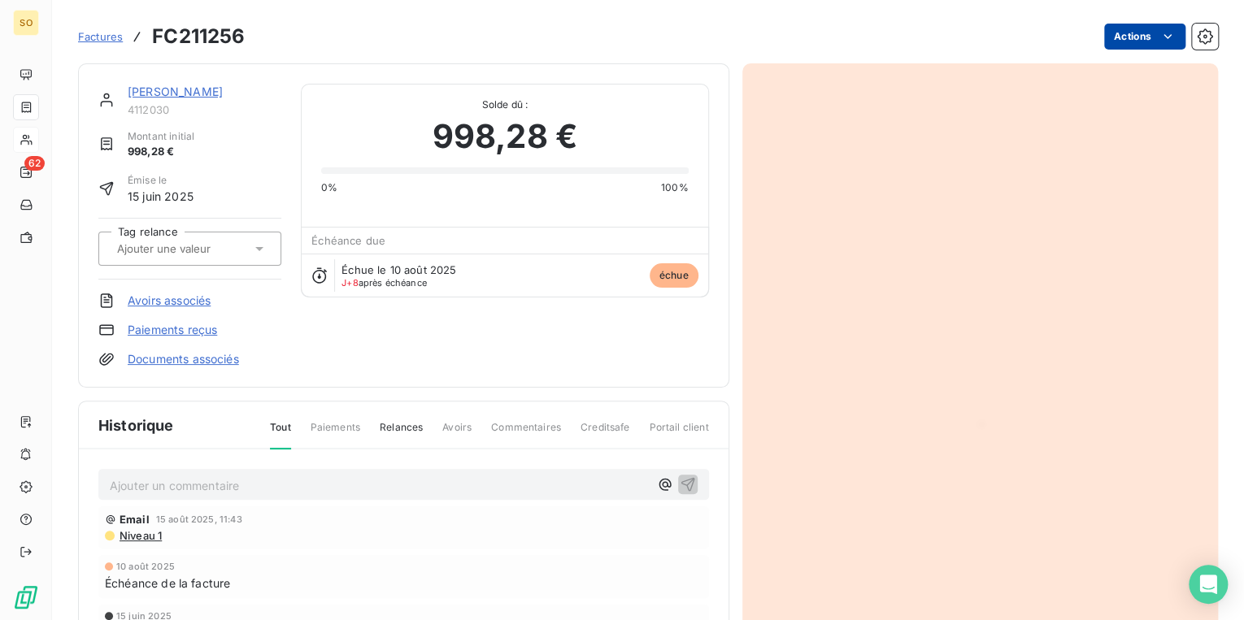
click at [1095, 35] on html "SO 62 Factures FC211256 Actions OLIVER LILLE 4112030 Montant initial 998,28 € É…" at bounding box center [622, 310] width 1244 height 620
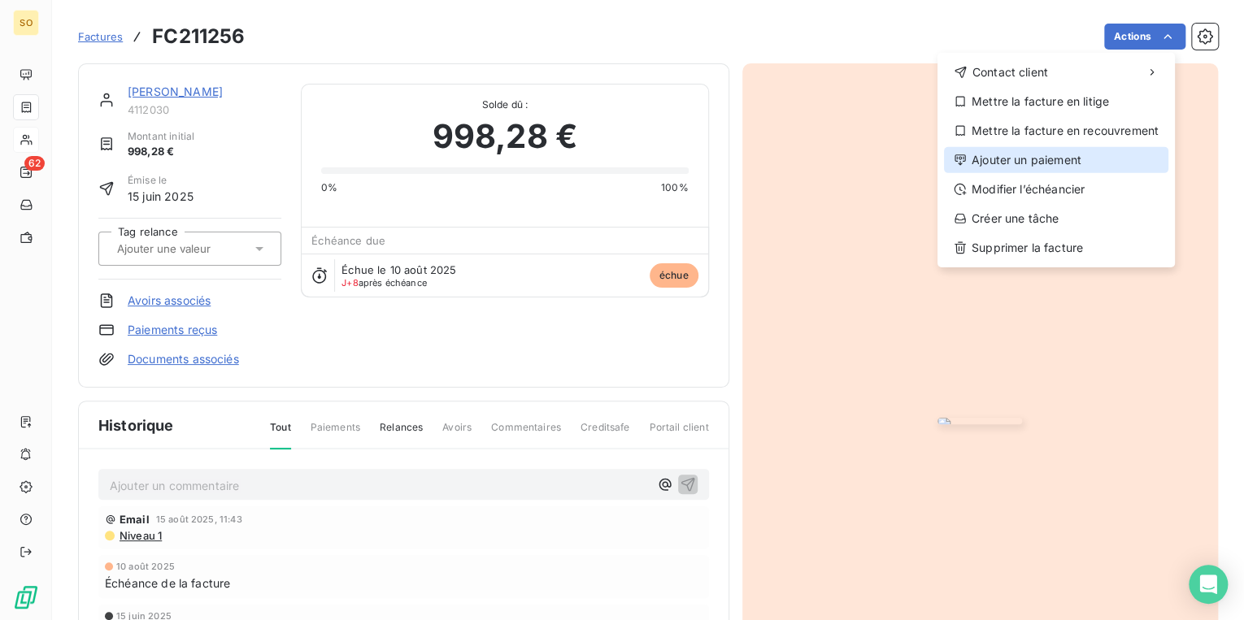
click at [1011, 155] on div "Ajouter un paiement" at bounding box center [1056, 160] width 224 height 26
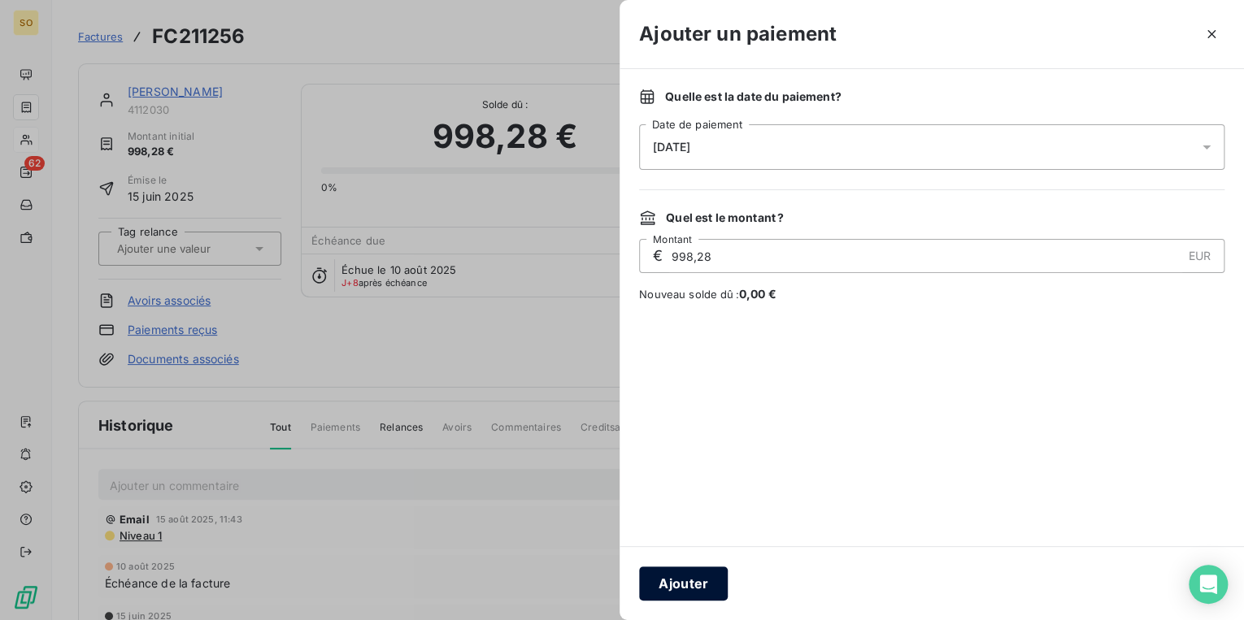
click at [699, 585] on button "Ajouter" at bounding box center [683, 584] width 89 height 34
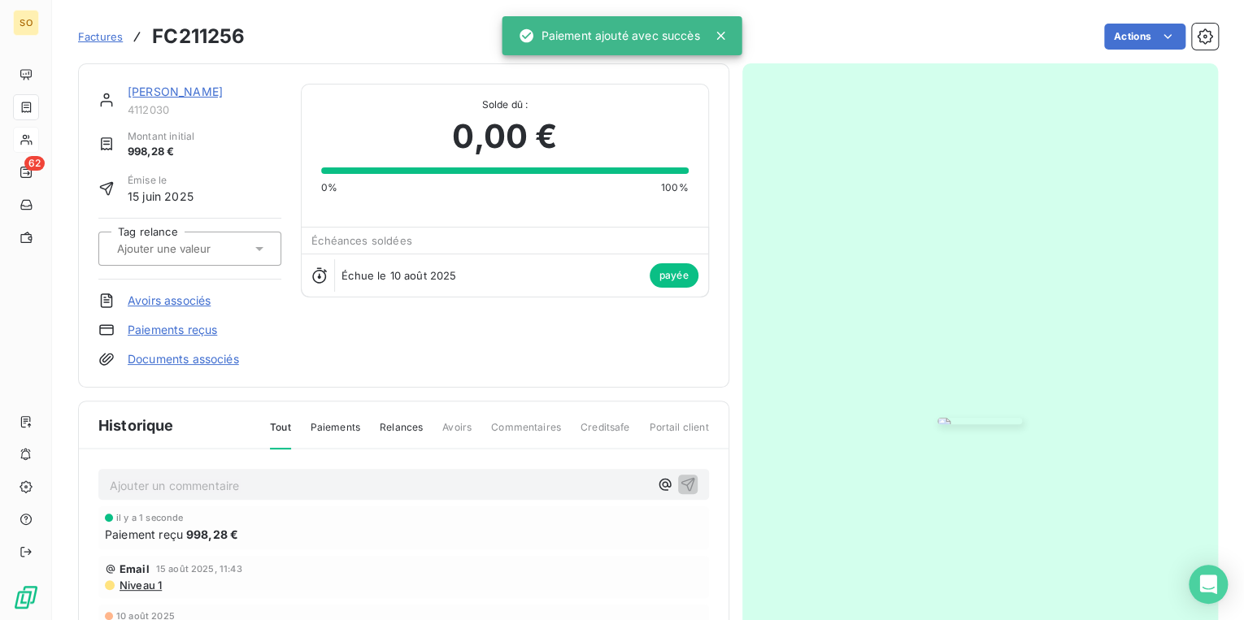
click at [163, 96] on link "[PERSON_NAME]" at bounding box center [175, 92] width 95 height 14
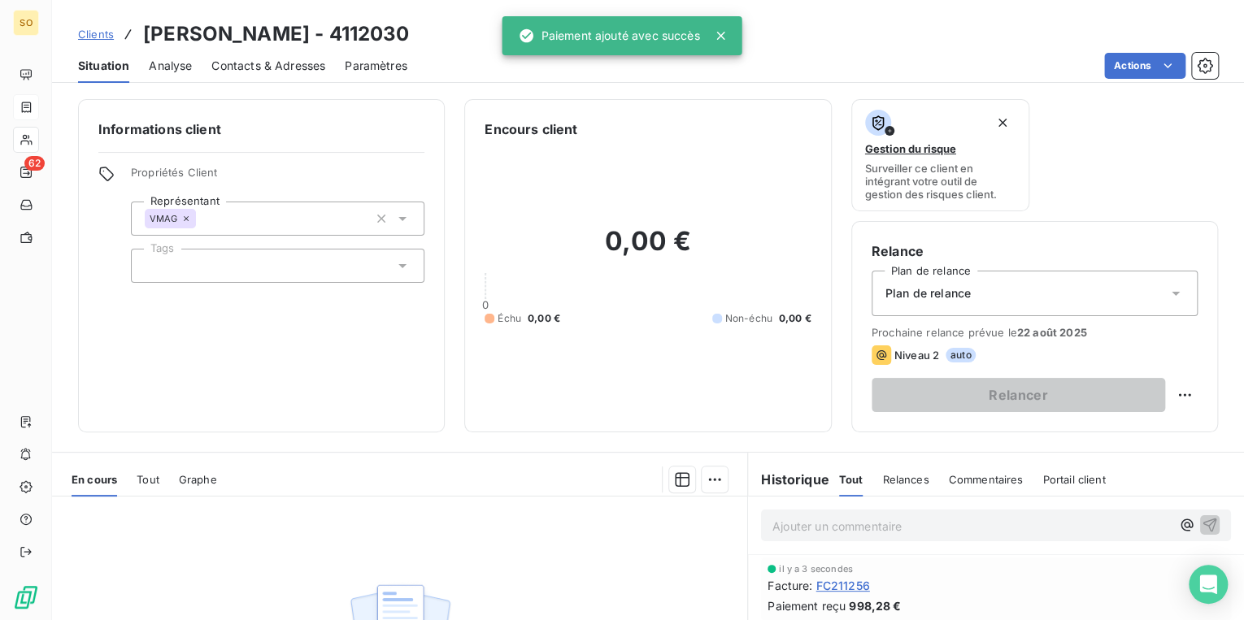
click at [102, 31] on span "Clients" at bounding box center [96, 34] width 36 height 13
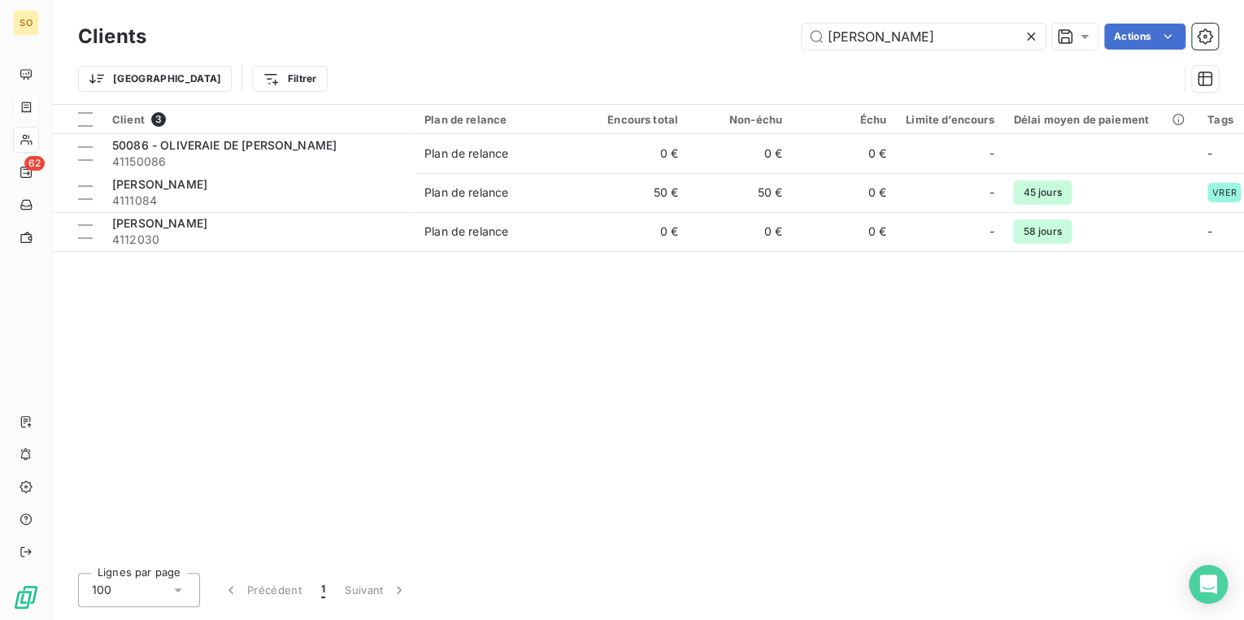
drag, startPoint x: 819, startPoint y: 29, endPoint x: 1161, endPoint y: 14, distance: 341.8
click at [1075, 24] on div "OLIVER Actions" at bounding box center [692, 37] width 1052 height 26
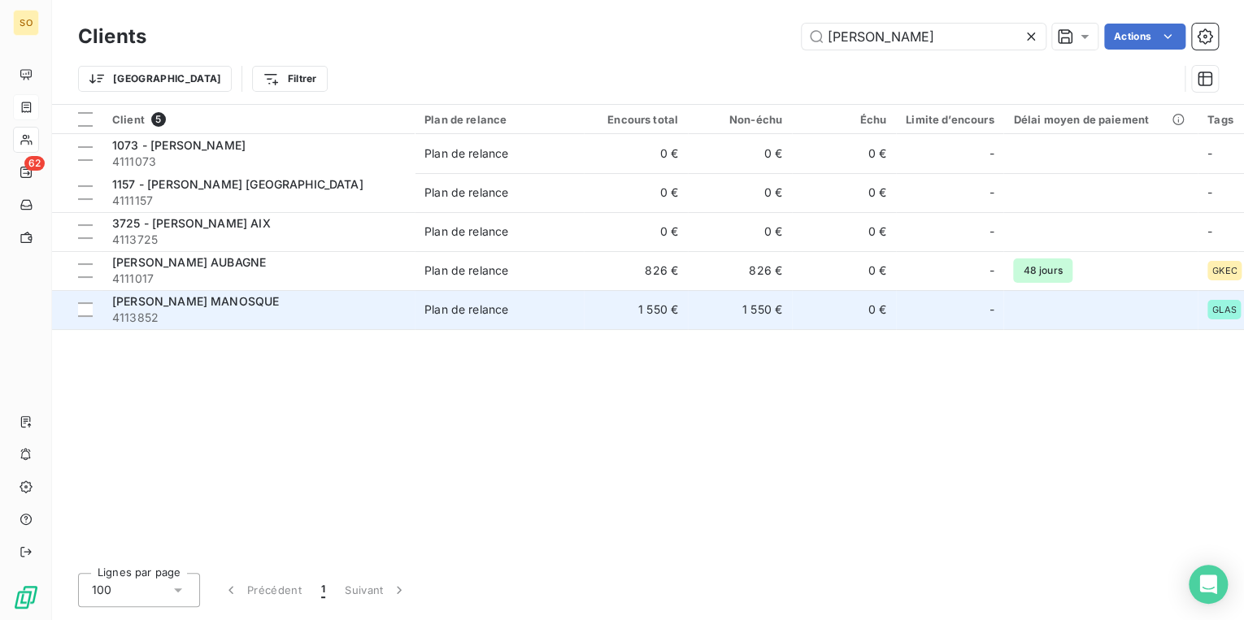
type input "[PERSON_NAME]"
click at [485, 306] on div "Plan de relance" at bounding box center [466, 310] width 84 height 16
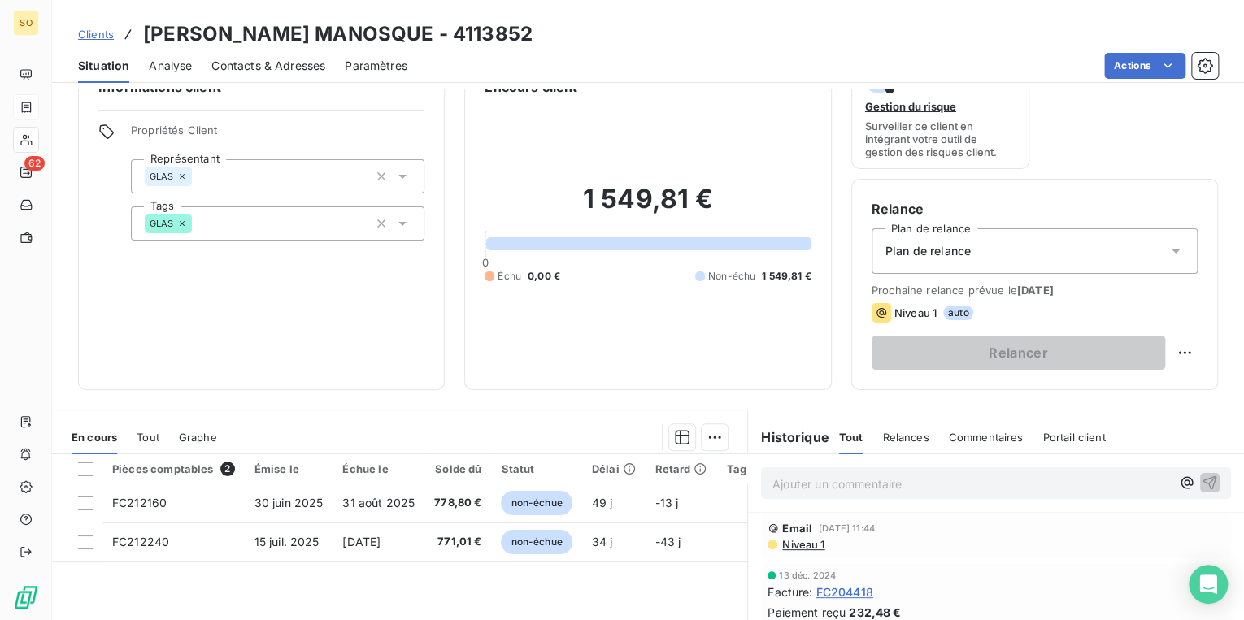
scroll to position [65, 0]
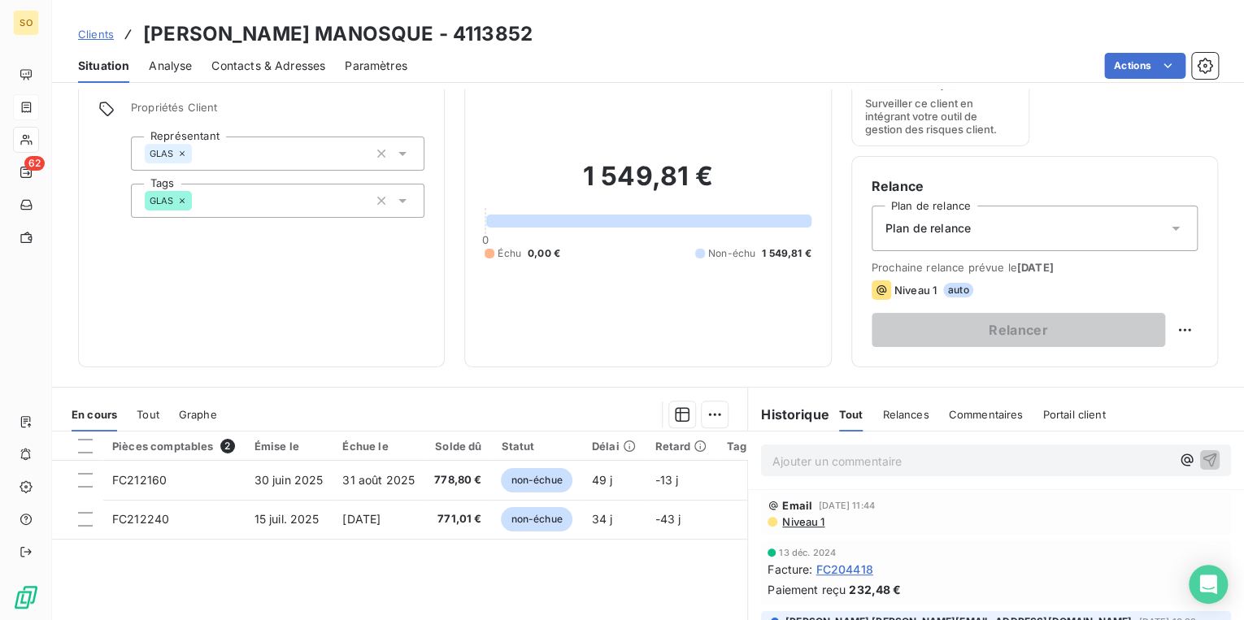
click at [91, 36] on span "Clients" at bounding box center [96, 34] width 36 height 13
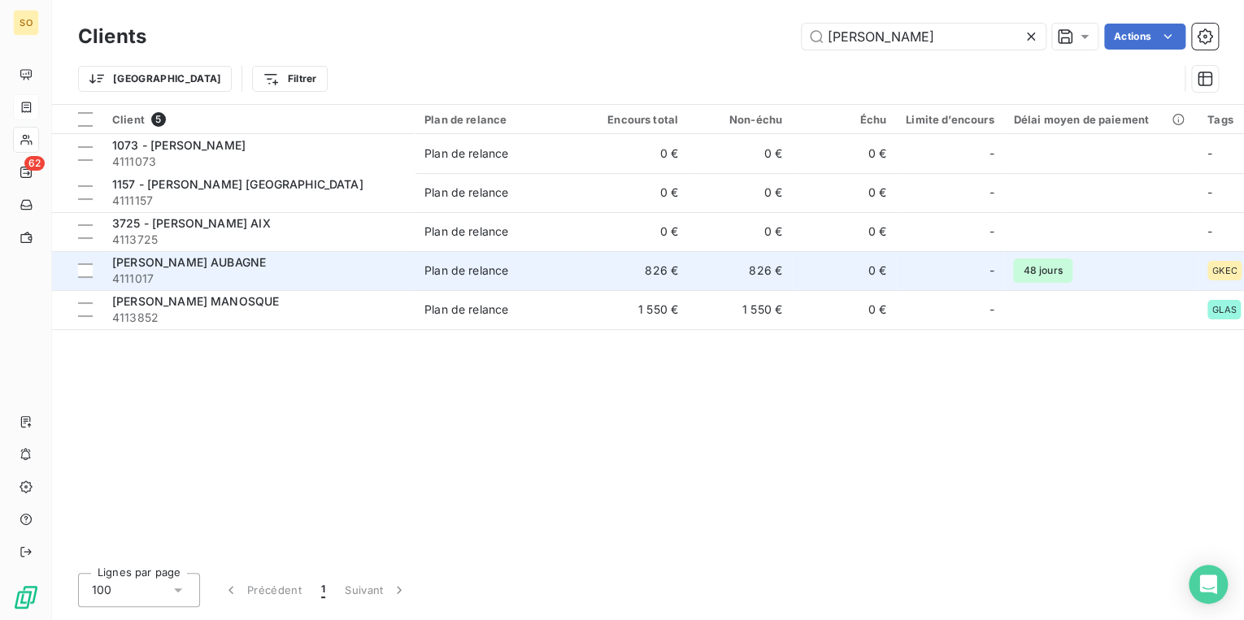
click at [218, 273] on span "4111017" at bounding box center [258, 279] width 293 height 16
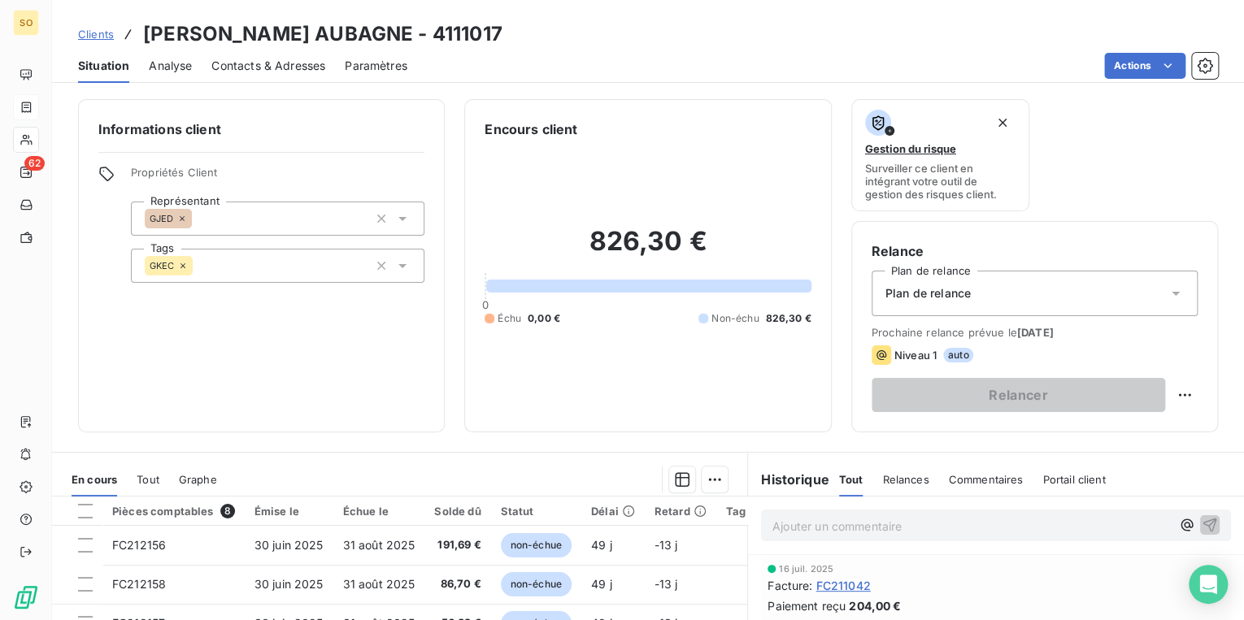
click at [86, 34] on span "Clients" at bounding box center [96, 34] width 36 height 13
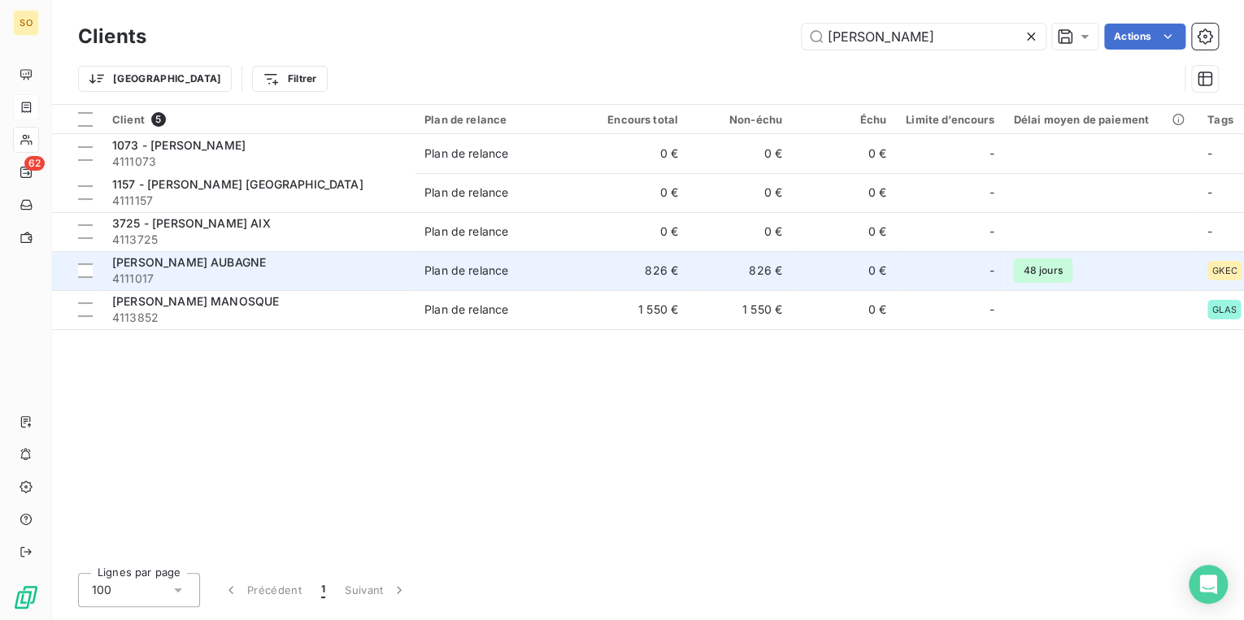
click at [364, 270] on div "[PERSON_NAME] AUBAGNE" at bounding box center [258, 262] width 293 height 16
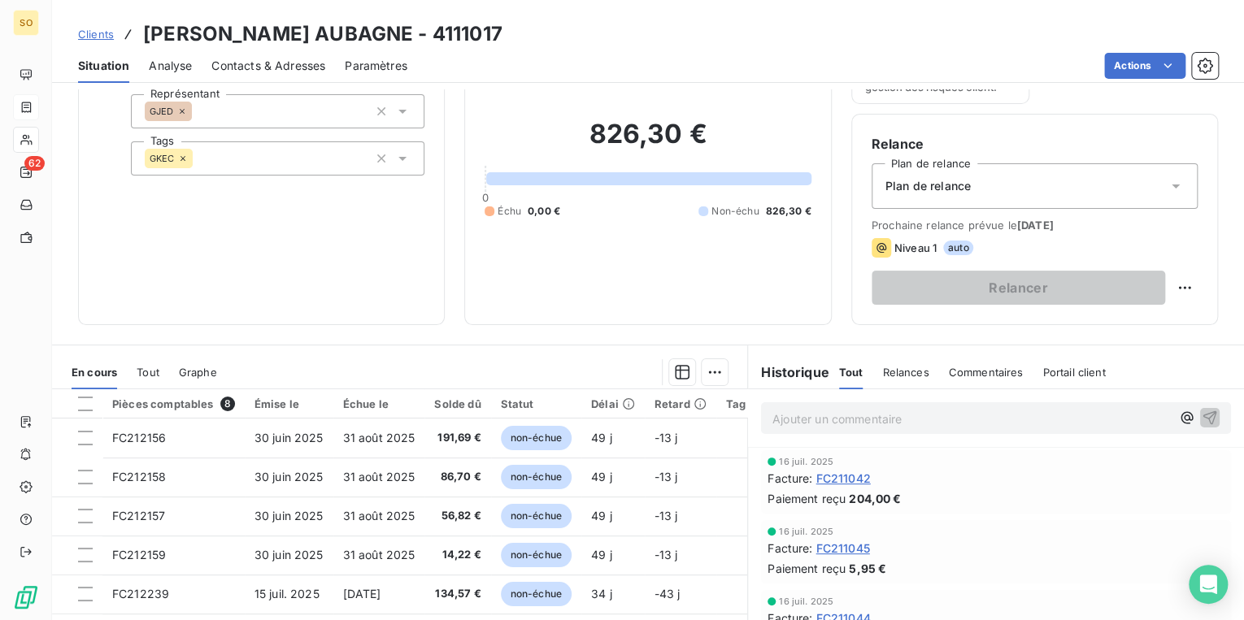
scroll to position [130, 0]
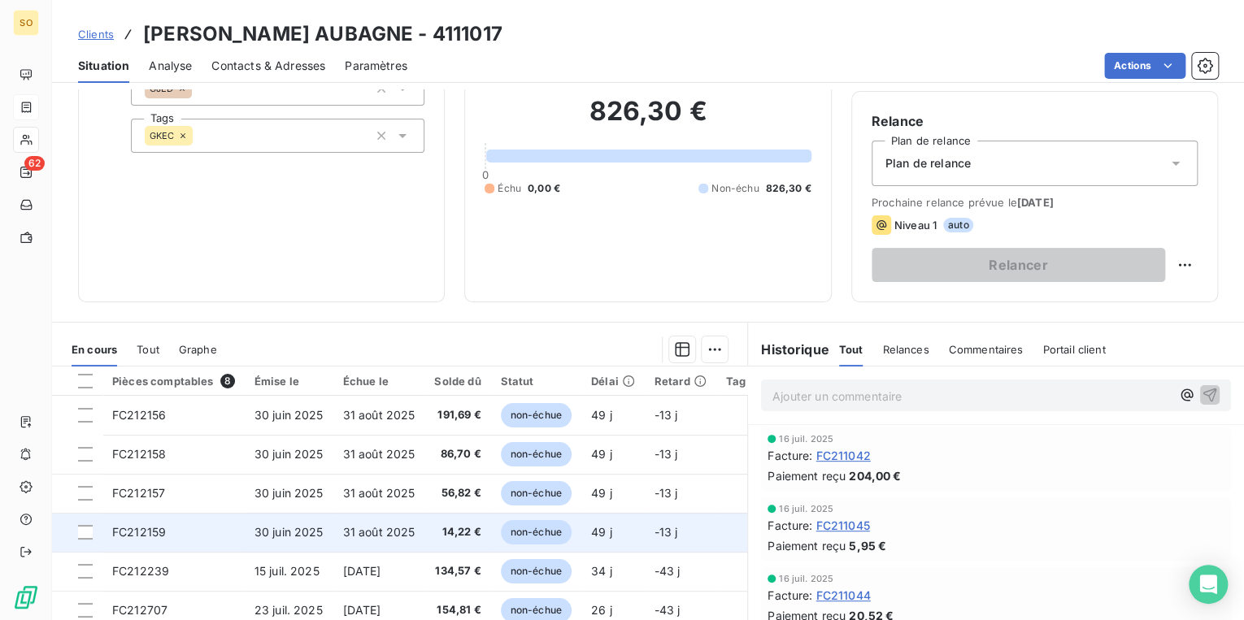
click at [525, 528] on span "non-échue" at bounding box center [536, 532] width 71 height 24
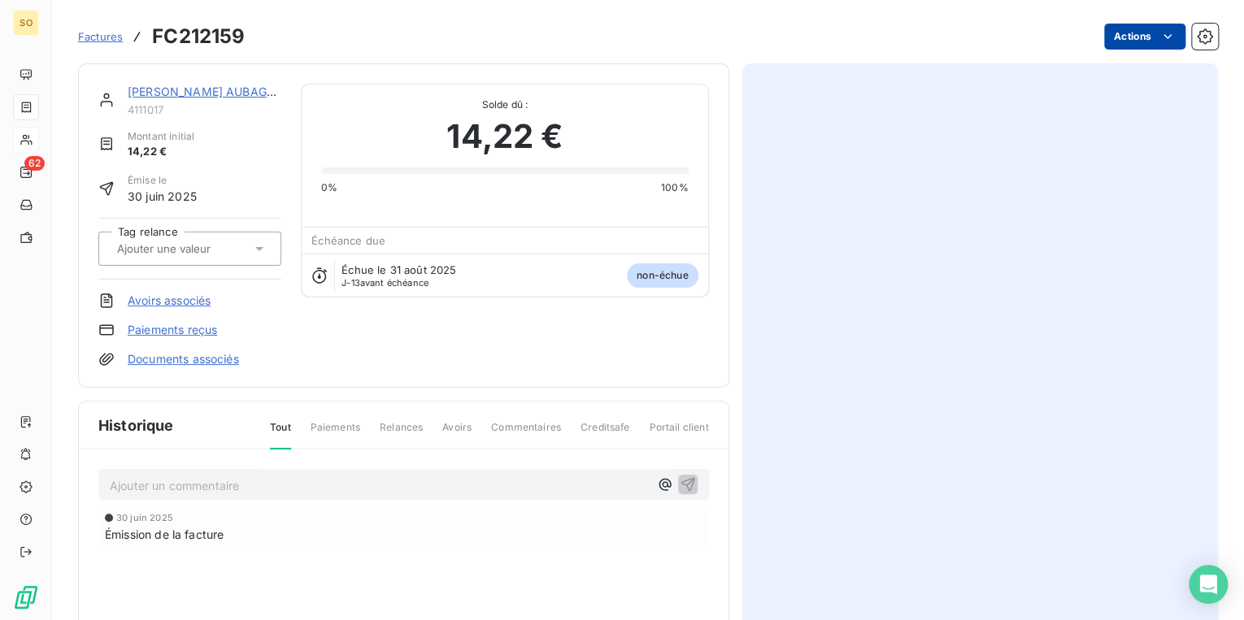
click at [1115, 41] on html "SO 62 Factures FC212159 Actions [PERSON_NAME] AUBAGNE 4111017 Montant initial 1…" at bounding box center [622, 310] width 1244 height 620
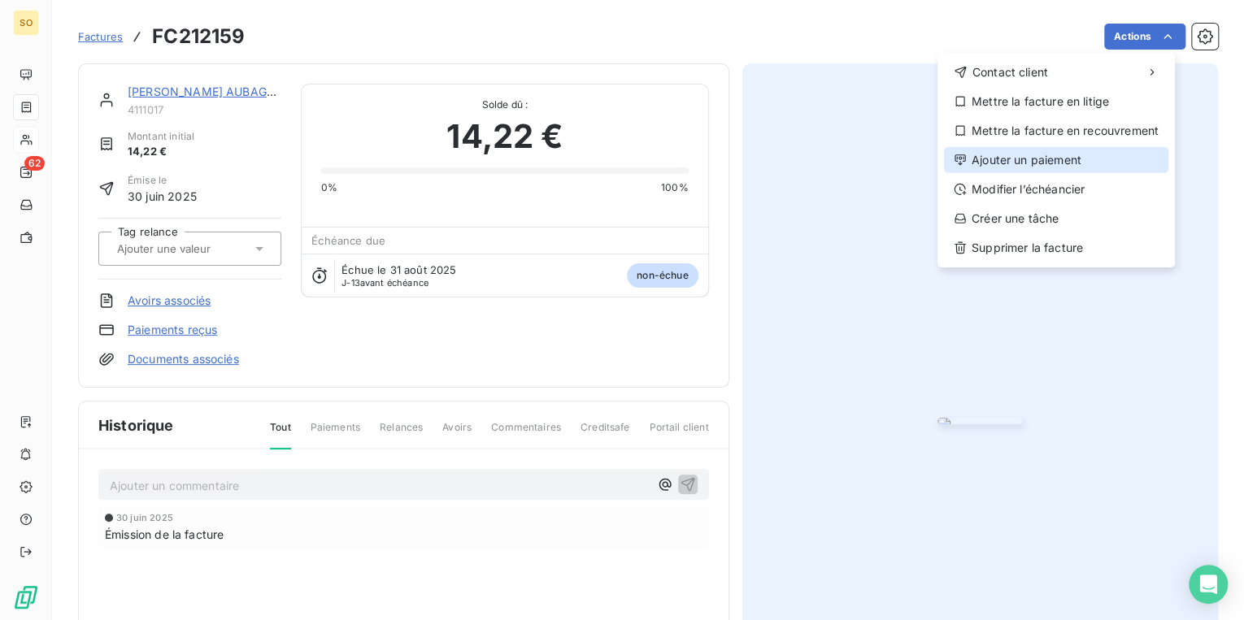
click at [1011, 163] on div "Ajouter un paiement" at bounding box center [1056, 160] width 224 height 26
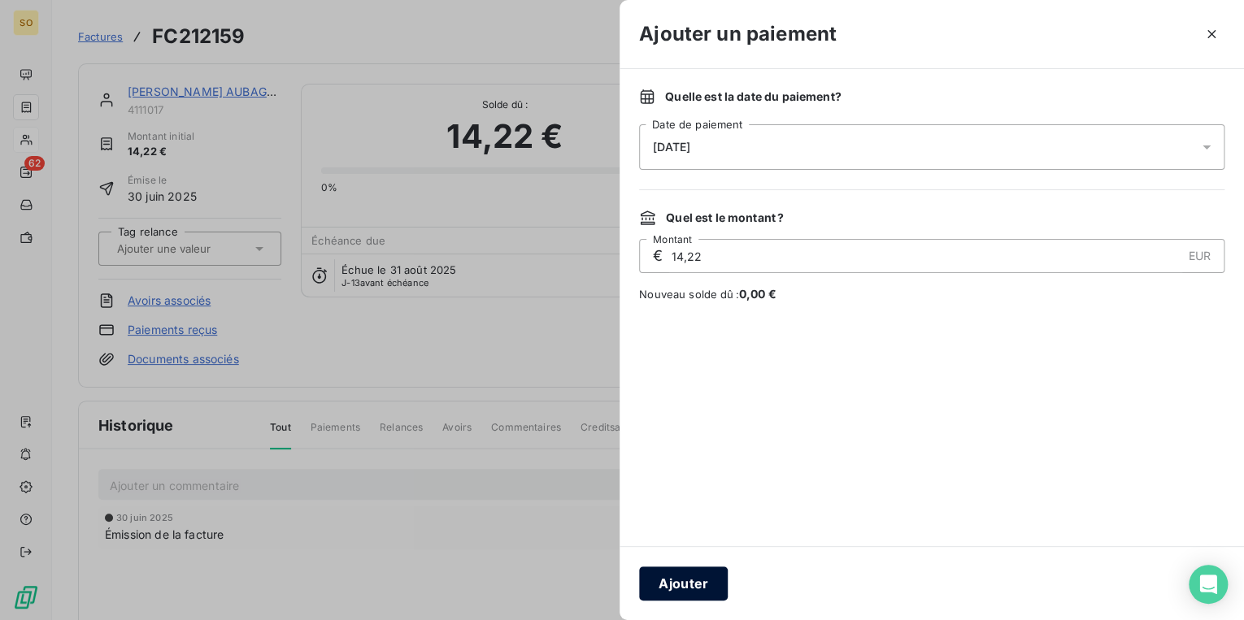
click at [706, 572] on button "Ajouter" at bounding box center [683, 584] width 89 height 34
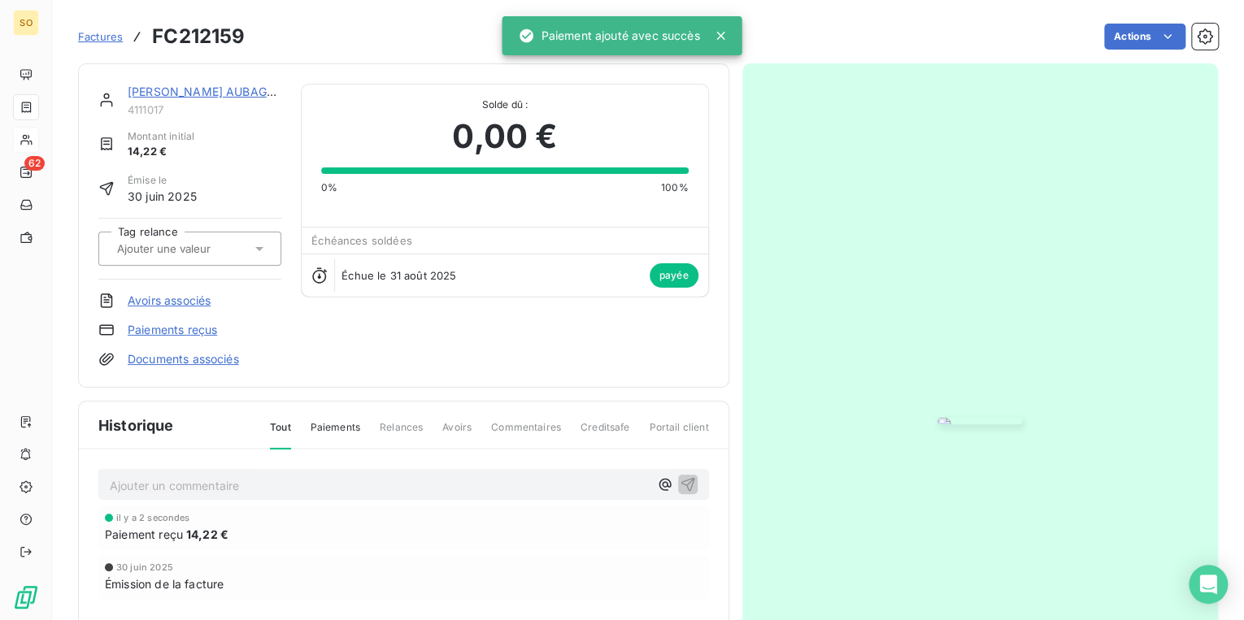
click at [218, 90] on link "[PERSON_NAME] AUBAGNE" at bounding box center [205, 92] width 154 height 14
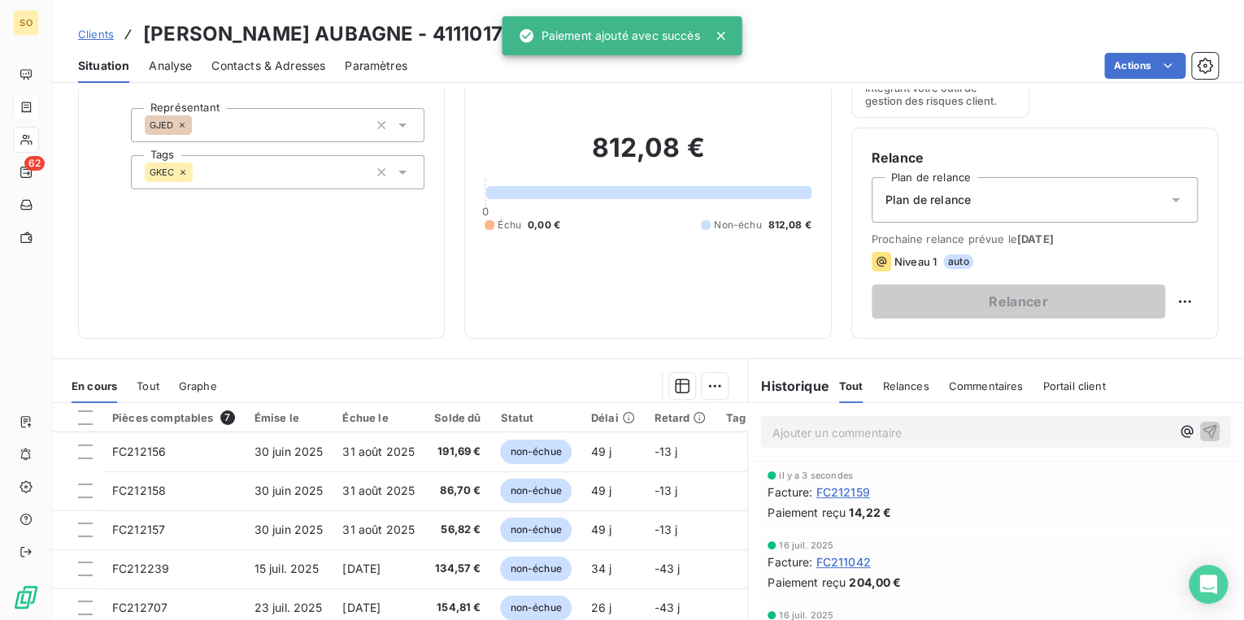
scroll to position [195, 0]
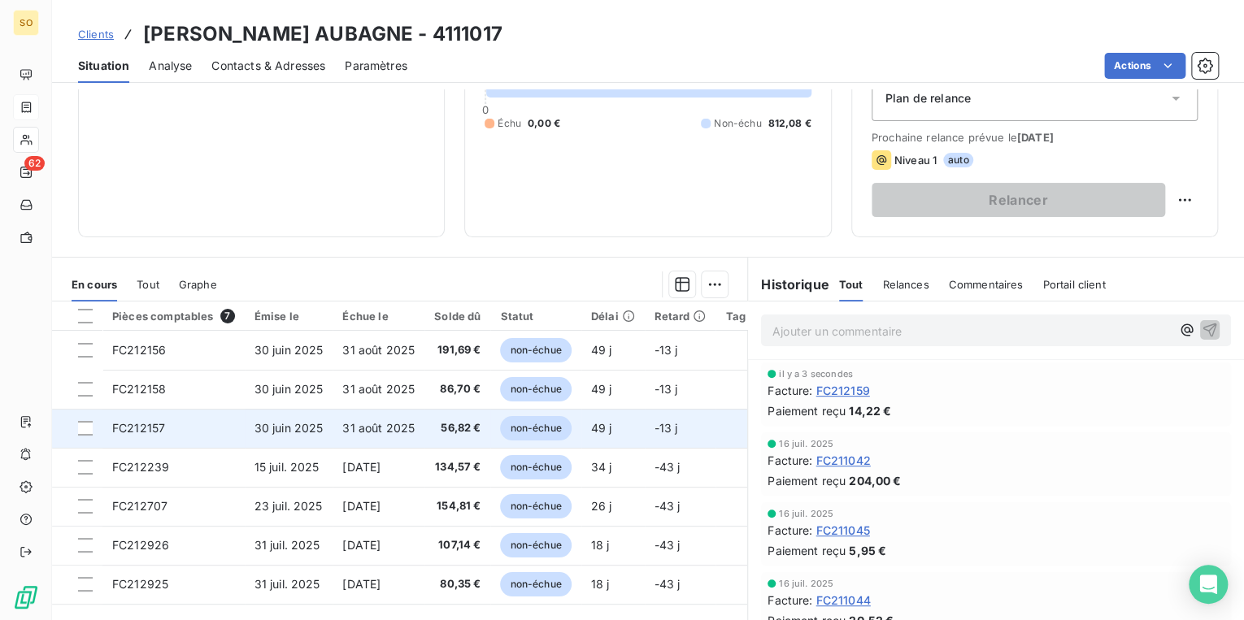
click at [530, 425] on span "non-échue" at bounding box center [535, 428] width 71 height 24
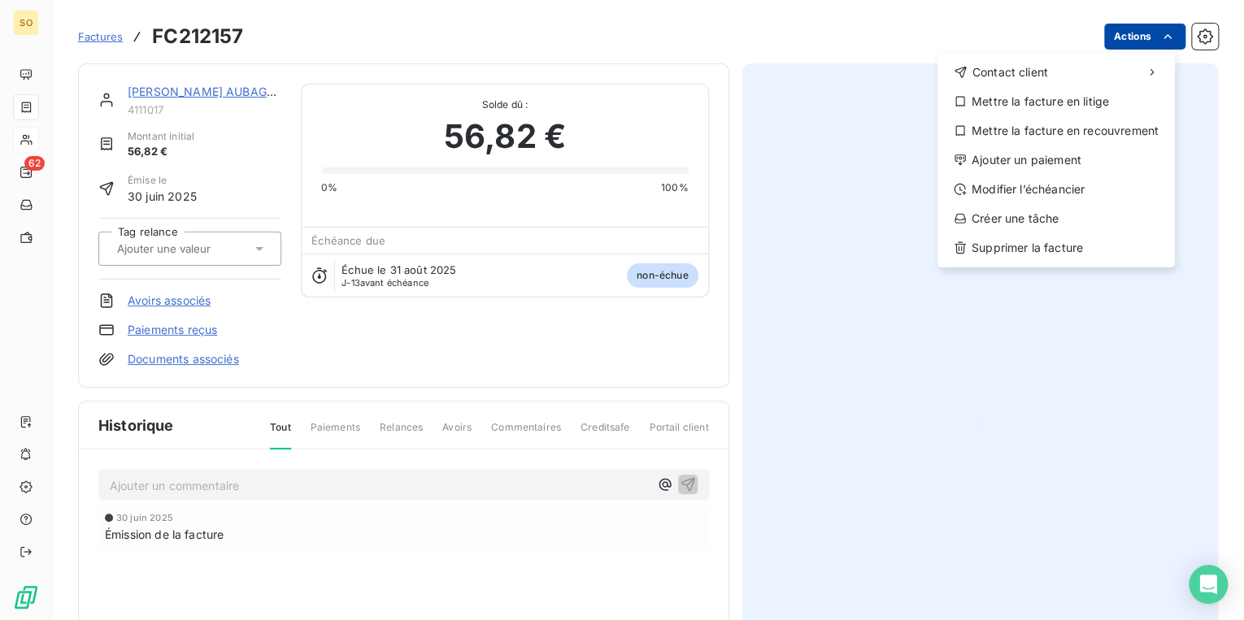
click at [1128, 41] on html "SO 62 Factures FC212157 Actions Contact client Mettre la facture en litige Mett…" at bounding box center [622, 310] width 1244 height 620
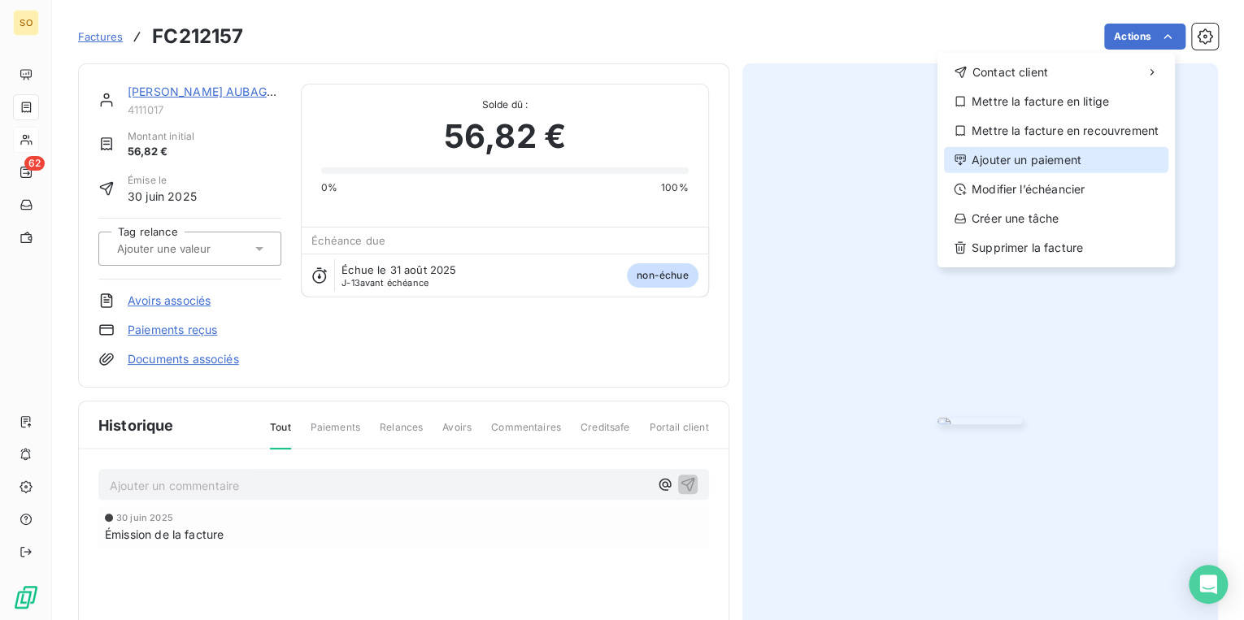
click at [1037, 163] on div "Ajouter un paiement" at bounding box center [1056, 160] width 224 height 26
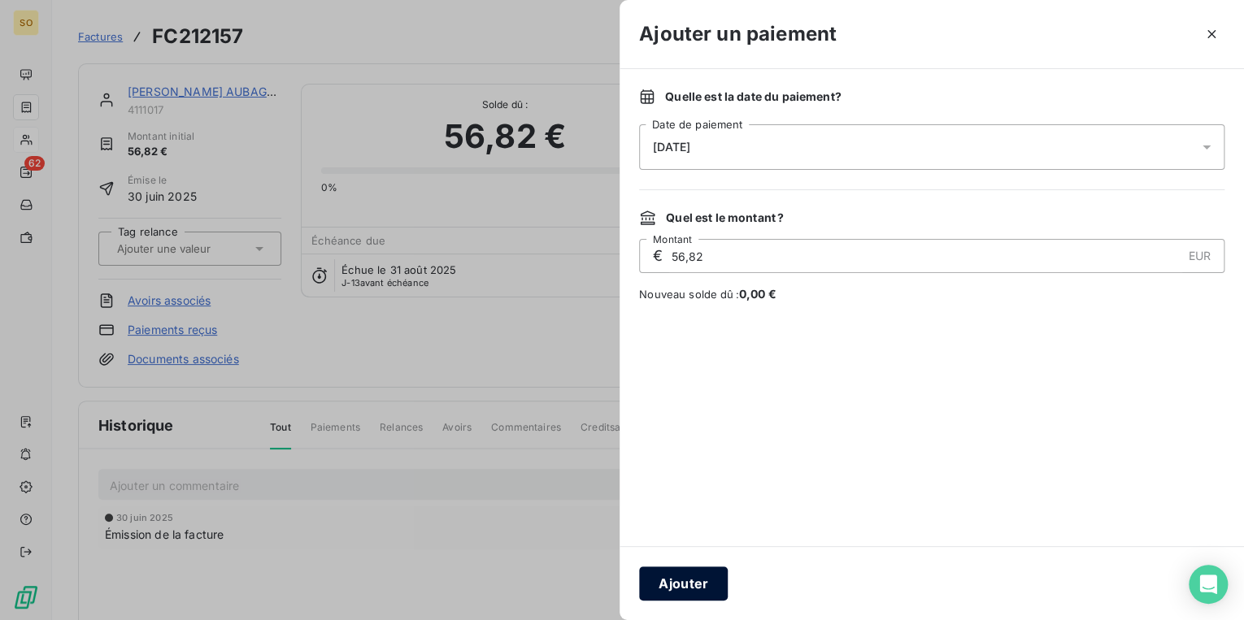
click at [673, 587] on button "Ajouter" at bounding box center [683, 584] width 89 height 34
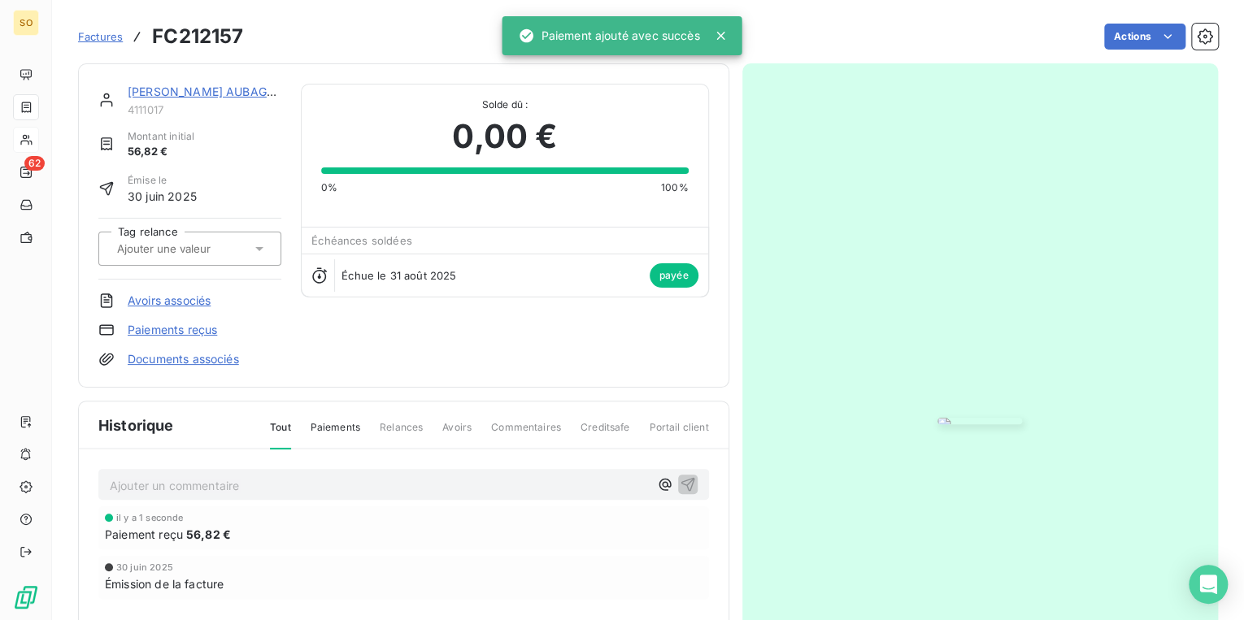
click at [237, 90] on link "[PERSON_NAME] AUBAGNE" at bounding box center [205, 92] width 154 height 14
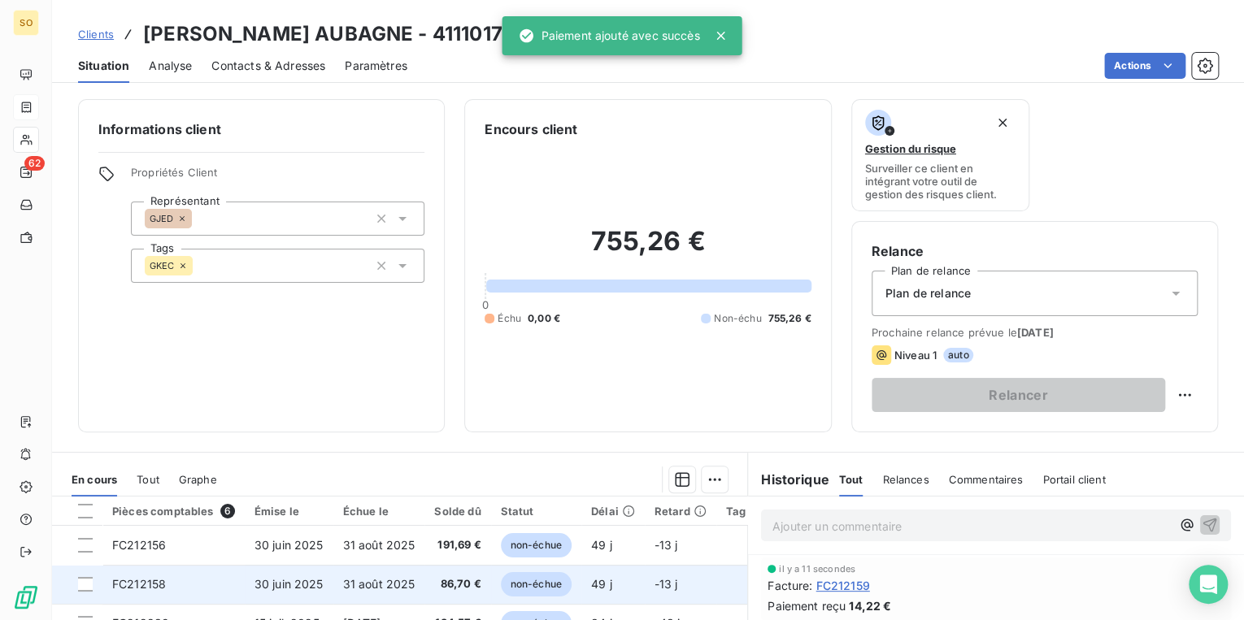
click at [549, 583] on span "non-échue" at bounding box center [536, 584] width 71 height 24
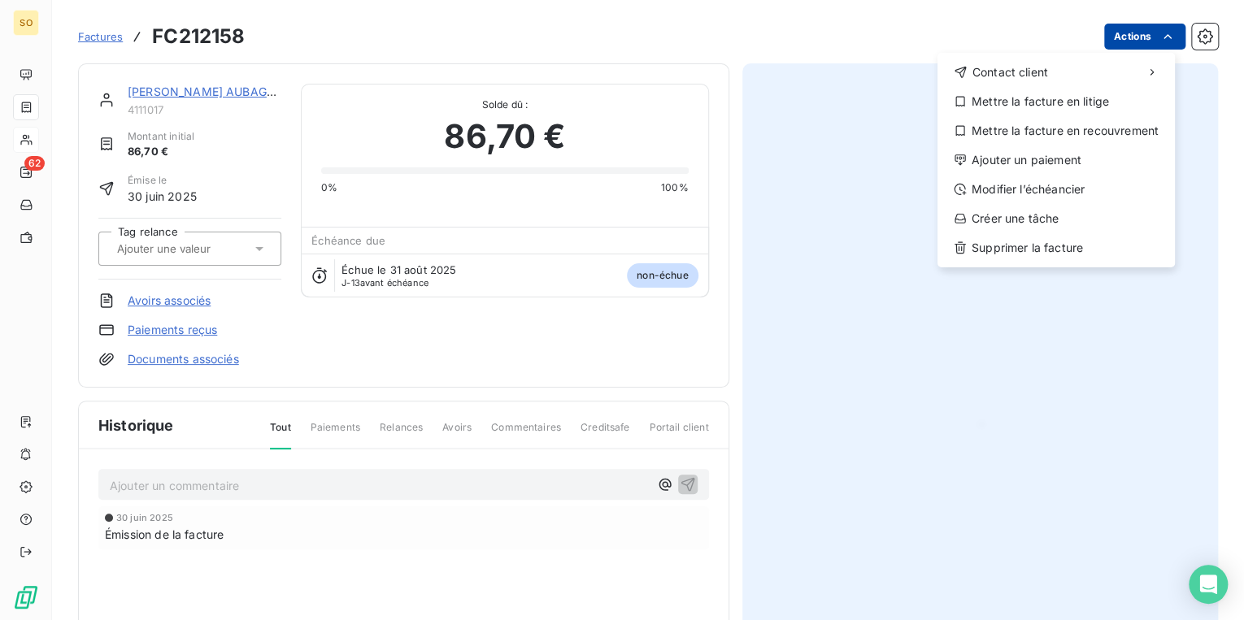
click at [1108, 33] on html "SO 62 Factures FC212158 Actions Contact client Mettre la facture en litige Mett…" at bounding box center [622, 310] width 1244 height 620
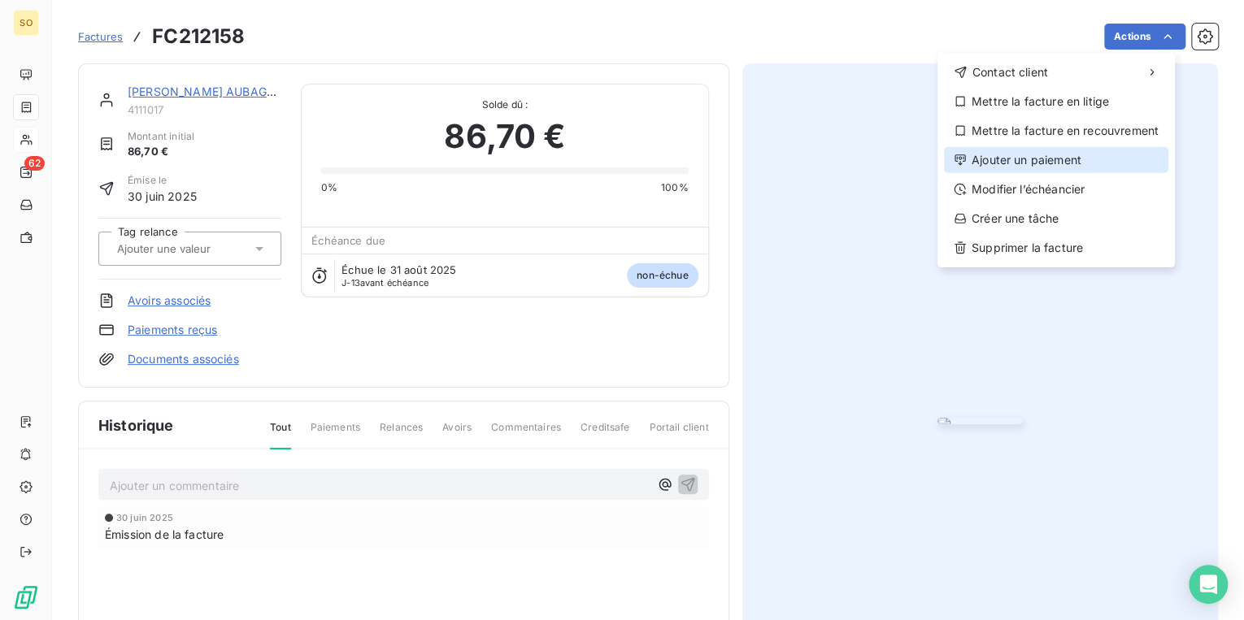
click at [981, 157] on div "Ajouter un paiement" at bounding box center [1056, 160] width 224 height 26
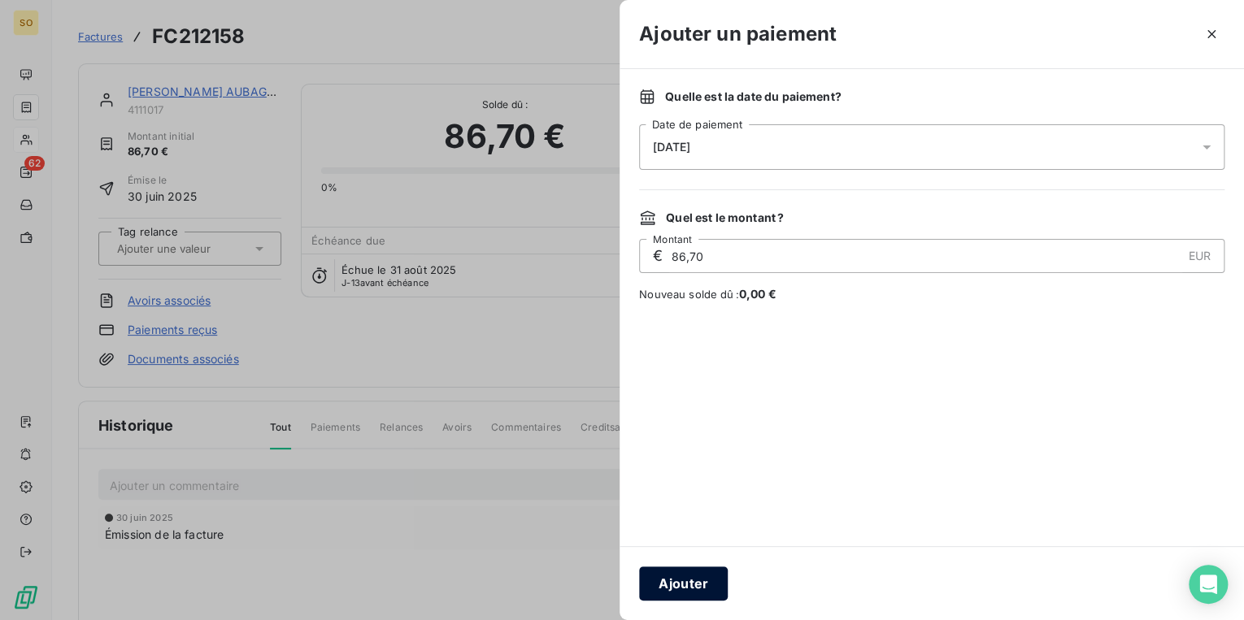
click at [654, 579] on button "Ajouter" at bounding box center [683, 584] width 89 height 34
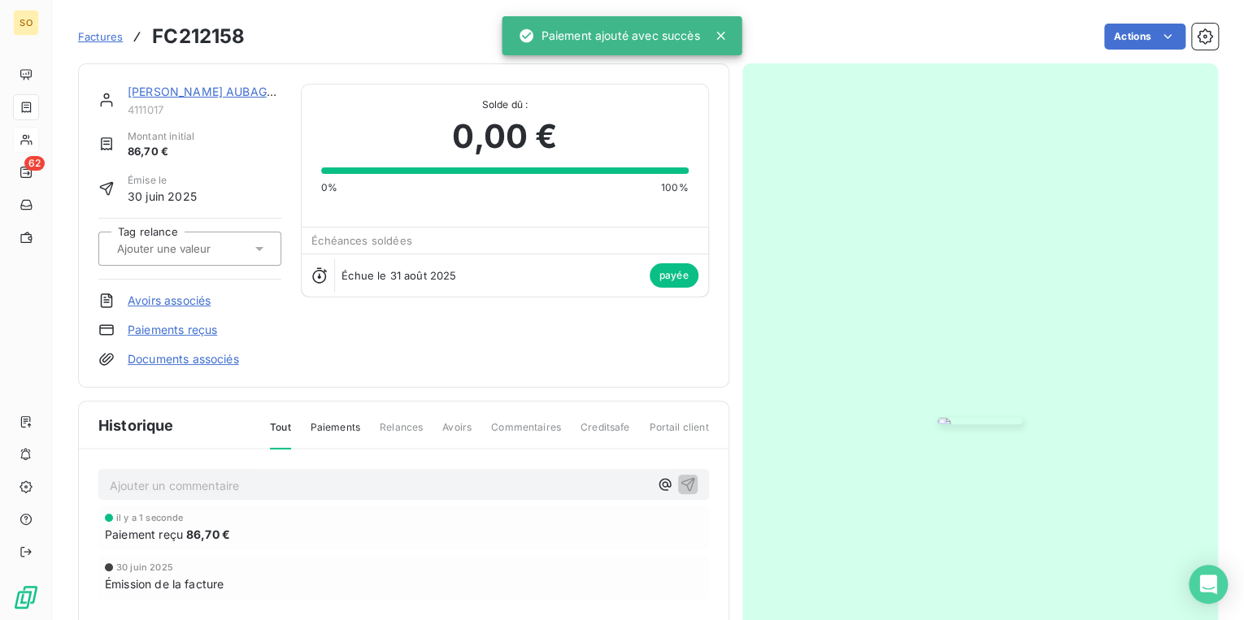
click at [204, 92] on link "[PERSON_NAME] AUBAGNE" at bounding box center [205, 92] width 154 height 14
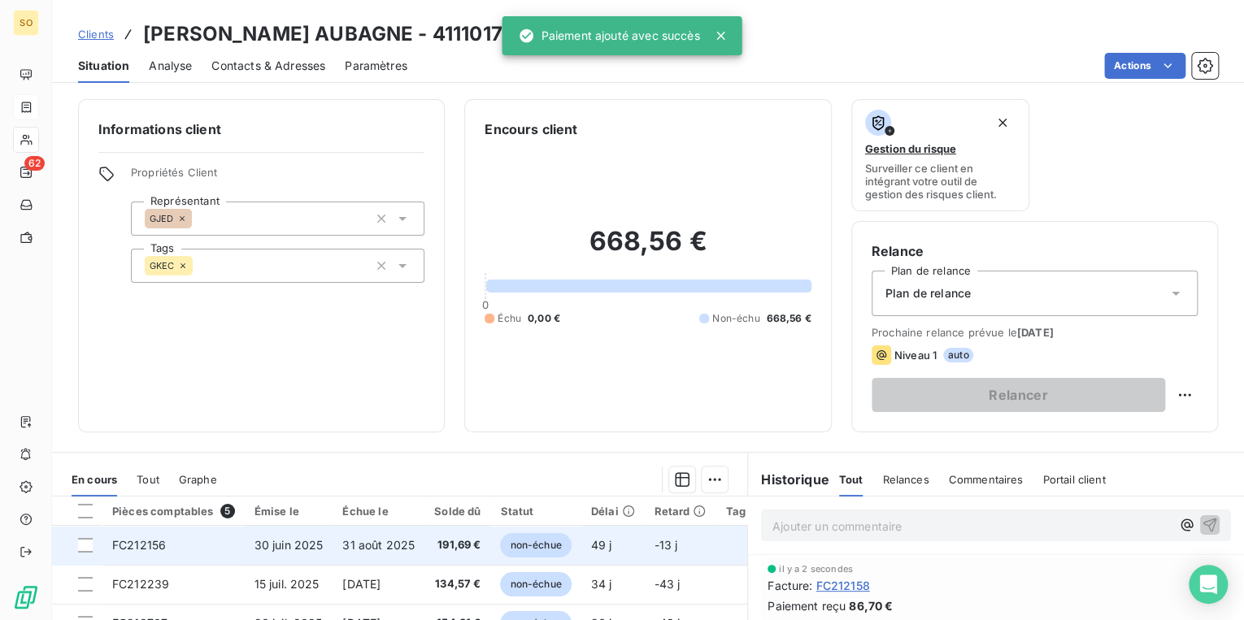
click at [550, 546] on span "non-échue" at bounding box center [535, 545] width 71 height 24
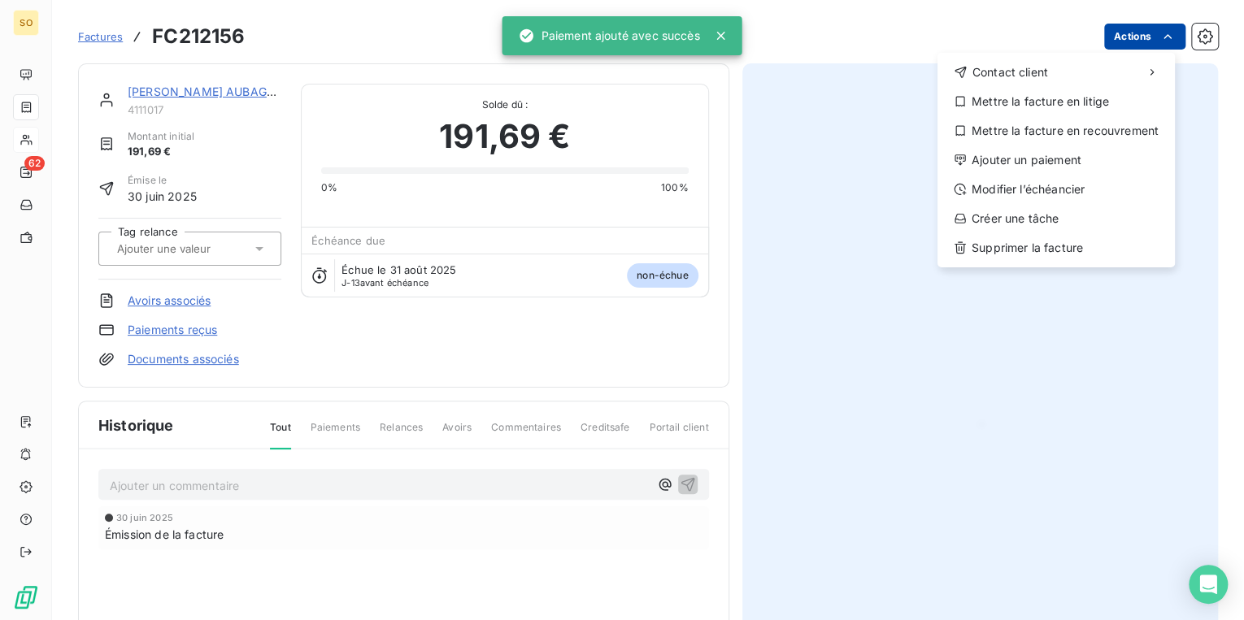
click at [1119, 24] on html "SO 62 Factures FC212156 Actions Contact client Mettre la facture en litige Mett…" at bounding box center [622, 310] width 1244 height 620
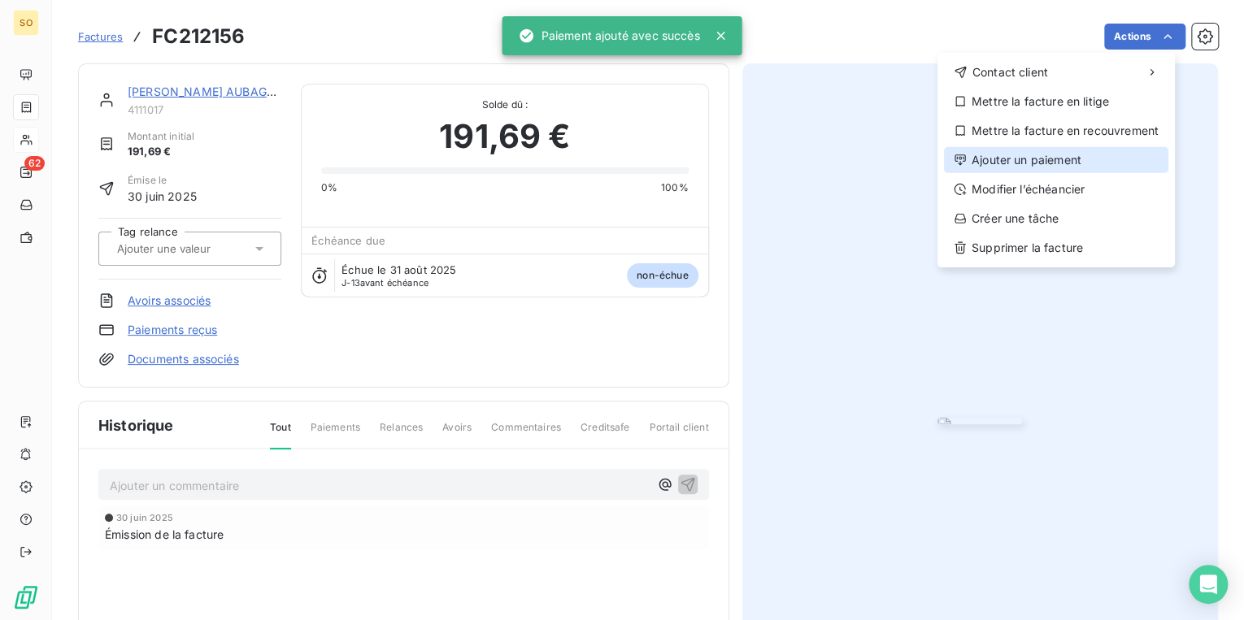
click at [1038, 155] on div "Ajouter un paiement" at bounding box center [1056, 160] width 224 height 26
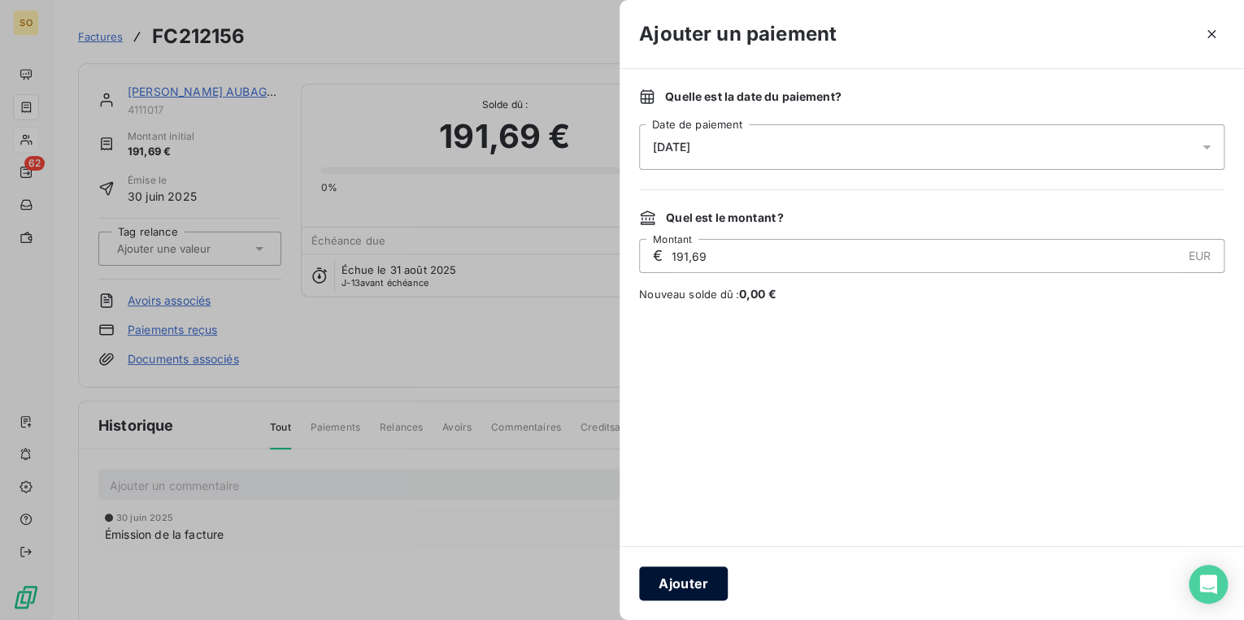
click at [683, 585] on button "Ajouter" at bounding box center [683, 584] width 89 height 34
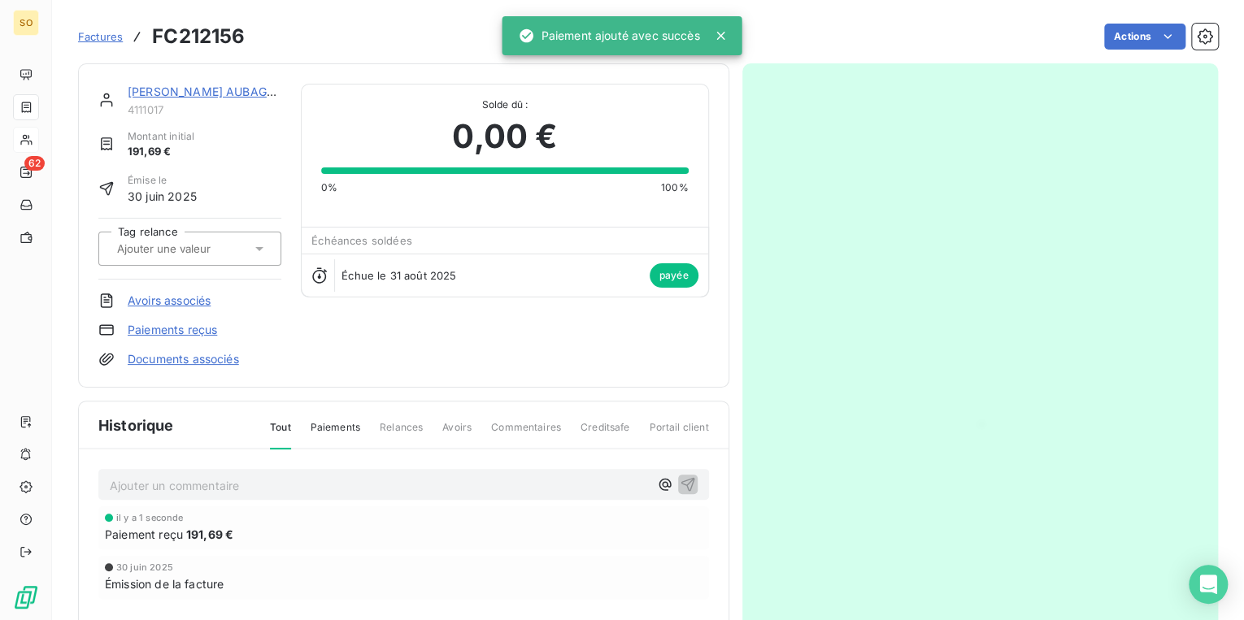
click at [227, 91] on link "[PERSON_NAME] AUBAGNE" at bounding box center [205, 92] width 154 height 14
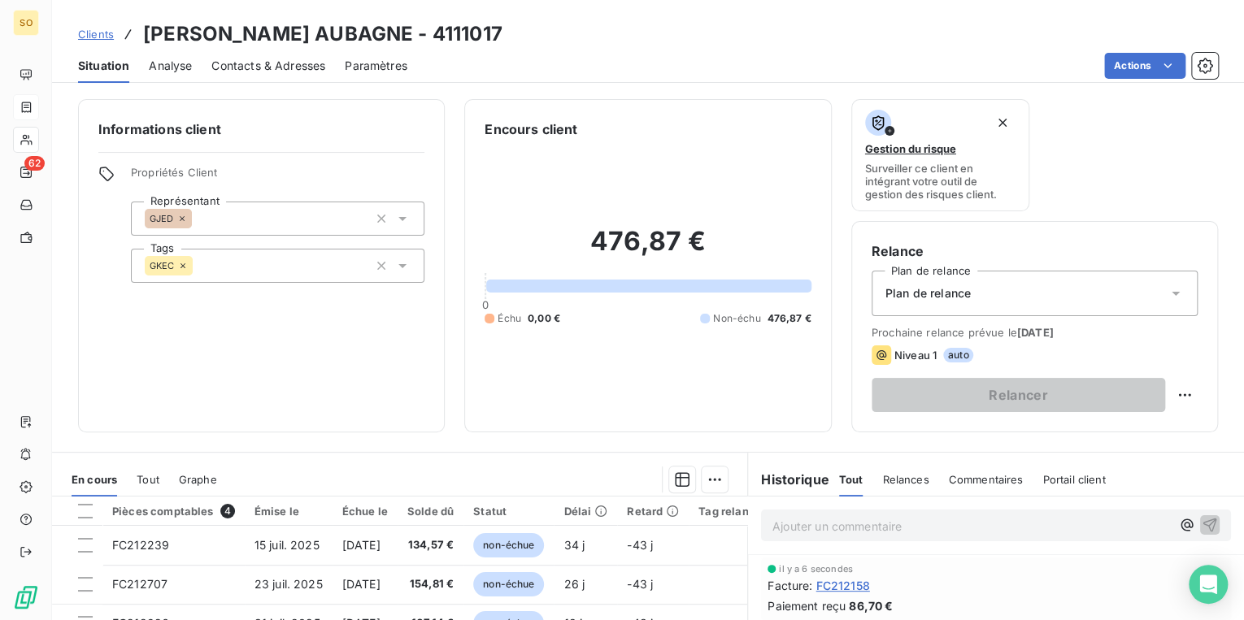
click at [93, 37] on span "Clients" at bounding box center [96, 34] width 36 height 13
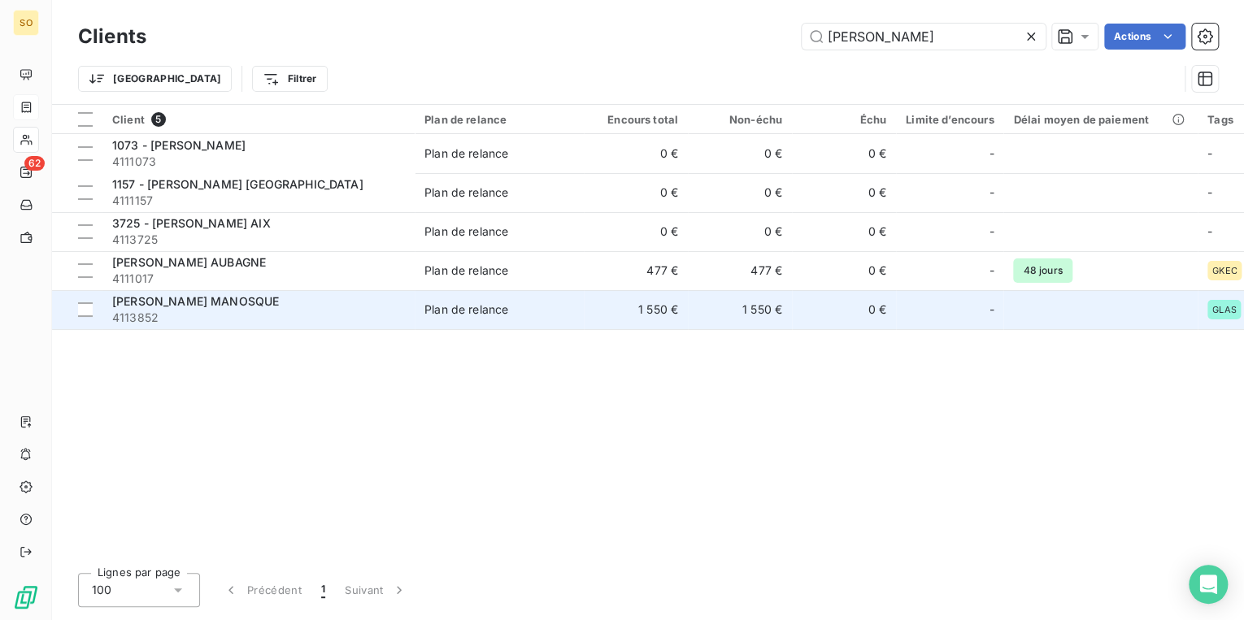
click at [208, 302] on span "[PERSON_NAME] MANOSQUE" at bounding box center [195, 301] width 167 height 14
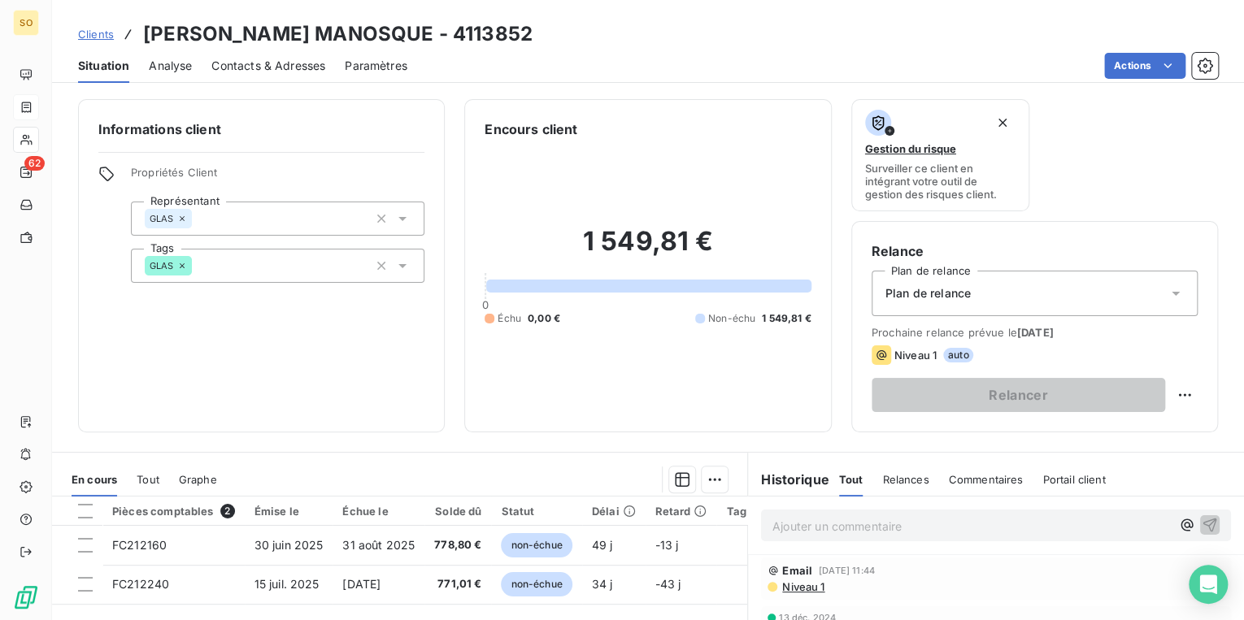
click at [93, 29] on span "Clients" at bounding box center [96, 34] width 36 height 13
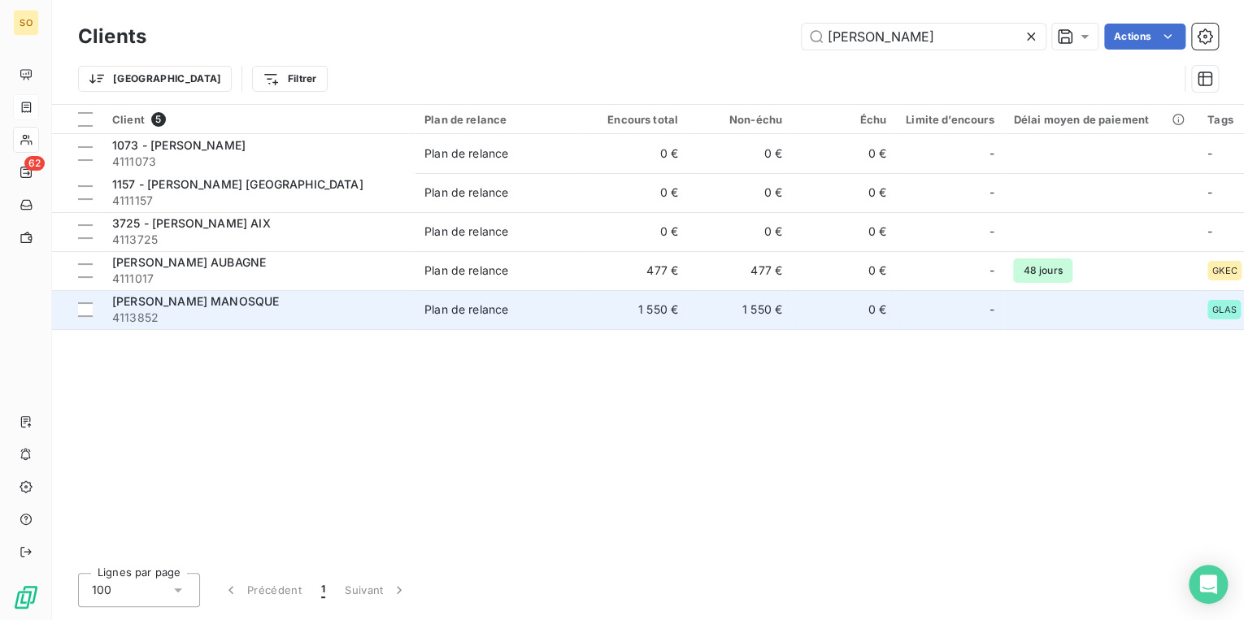
click at [218, 299] on span "[PERSON_NAME] MANOSQUE" at bounding box center [195, 301] width 167 height 14
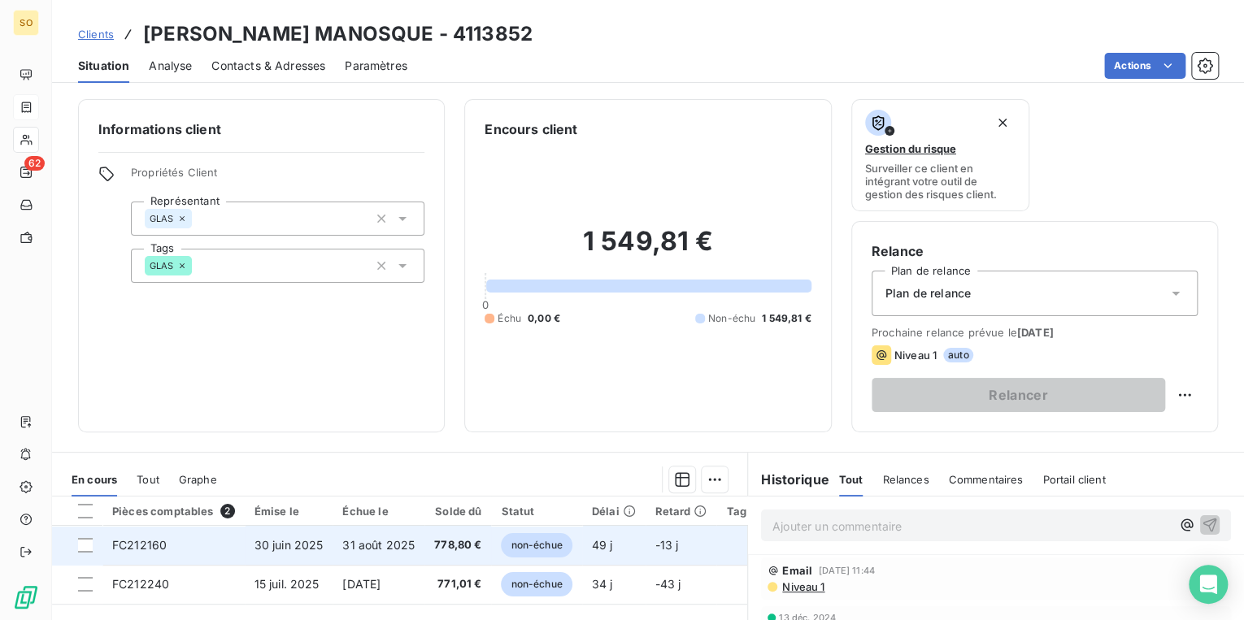
click at [530, 545] on span "non-échue" at bounding box center [536, 545] width 71 height 24
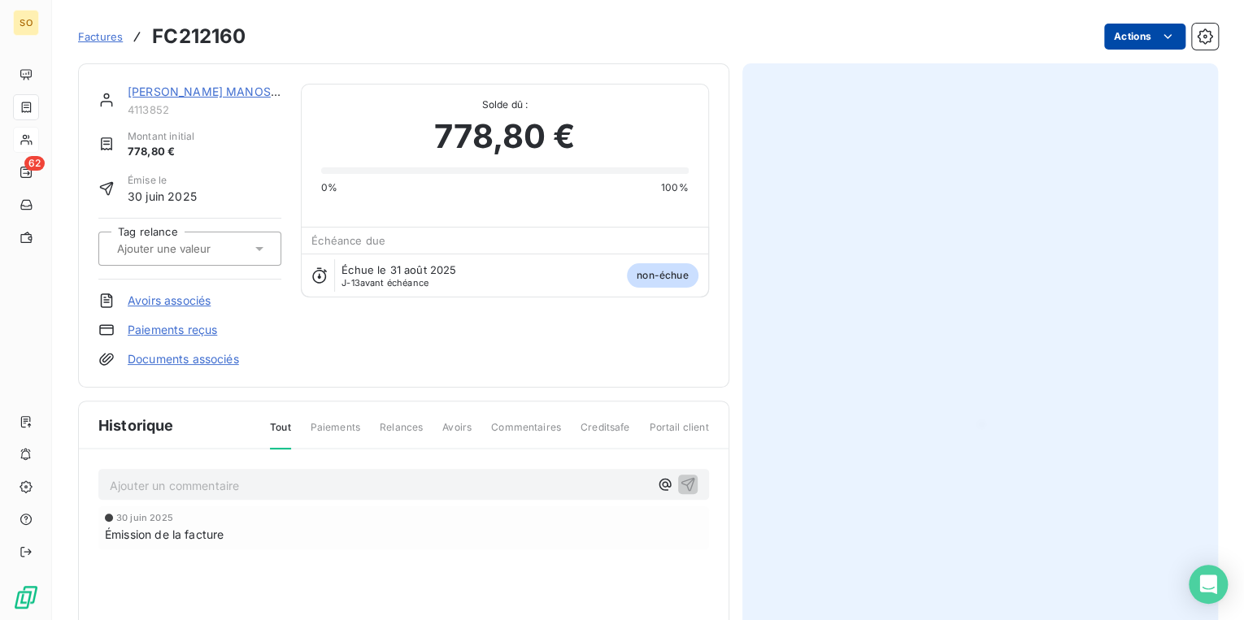
click at [1108, 39] on html "SO 62 Factures FC212160 Actions [PERSON_NAME] MANOSQUE 4113852 Montant initial …" at bounding box center [622, 310] width 1244 height 620
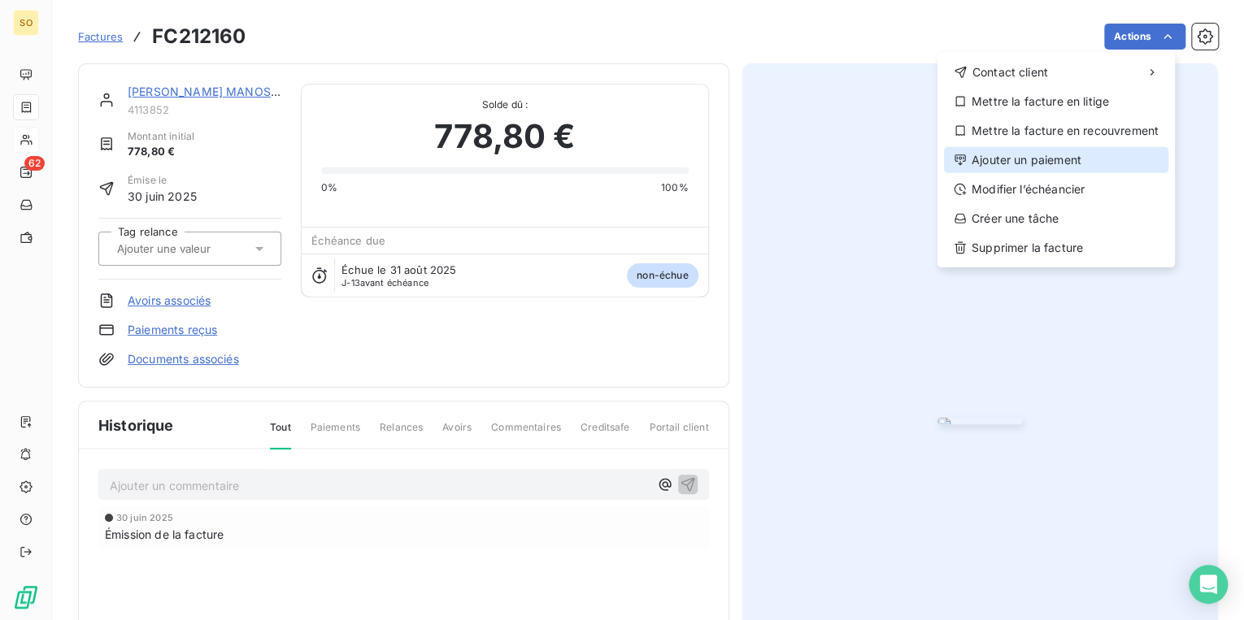
click at [1021, 158] on div "Ajouter un paiement" at bounding box center [1056, 160] width 224 height 26
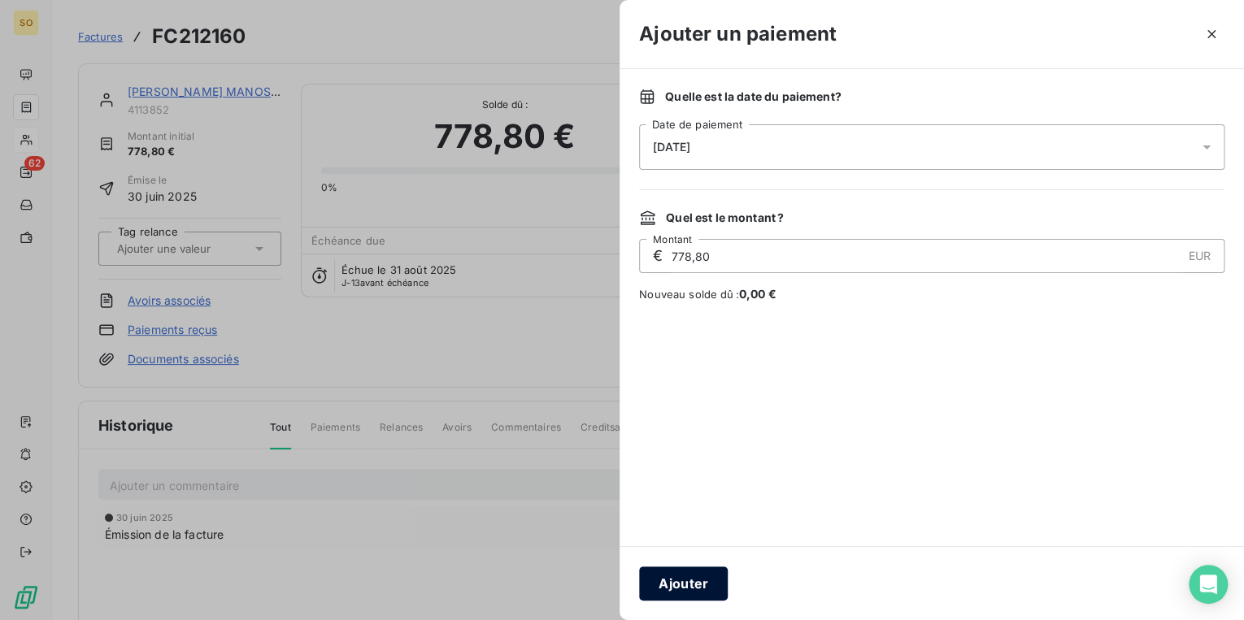
click at [708, 572] on button "Ajouter" at bounding box center [683, 584] width 89 height 34
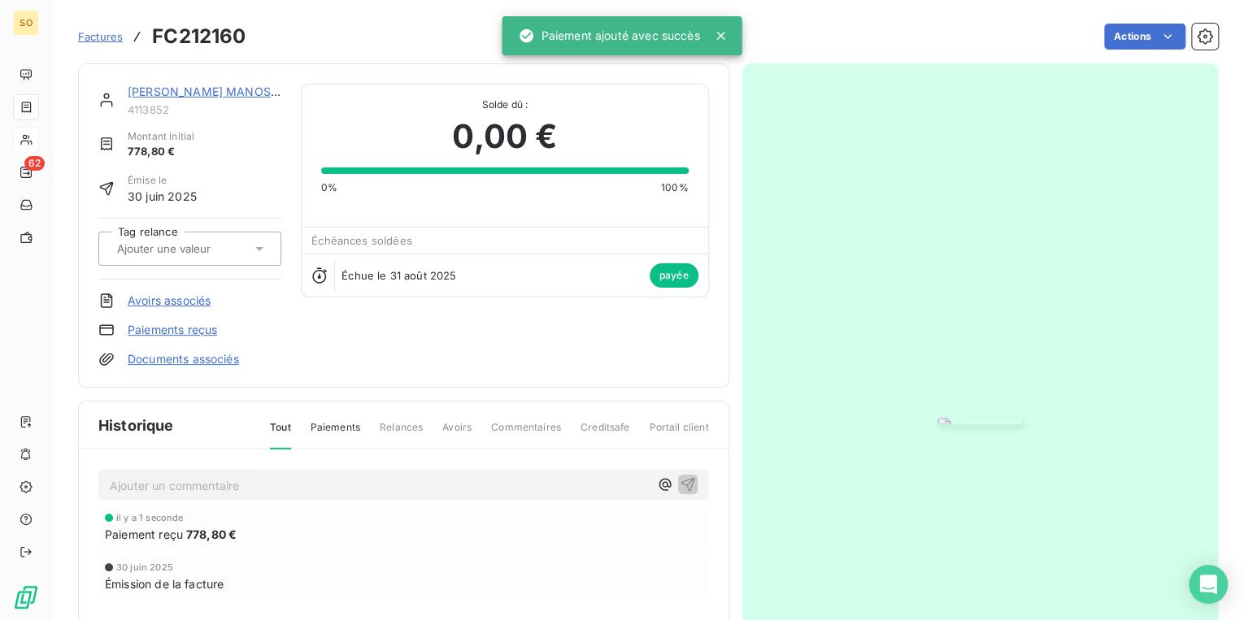
click at [156, 95] on link "[PERSON_NAME] MANOSQUE" at bounding box center [211, 92] width 167 height 14
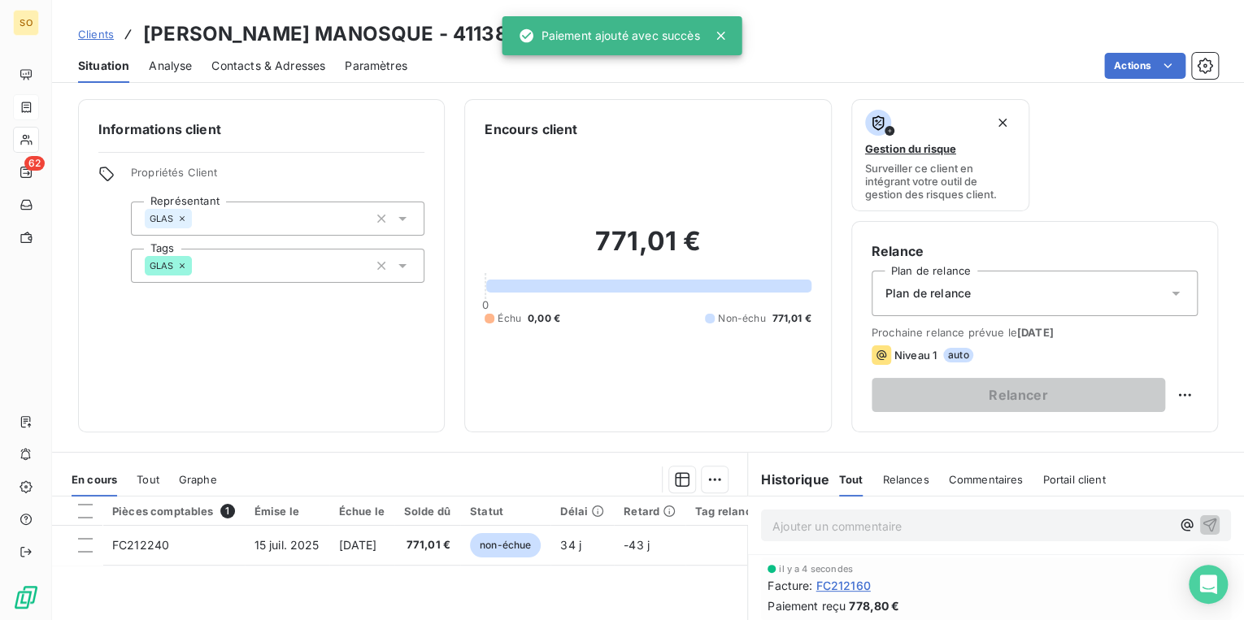
click at [111, 28] on span "Clients" at bounding box center [96, 34] width 36 height 13
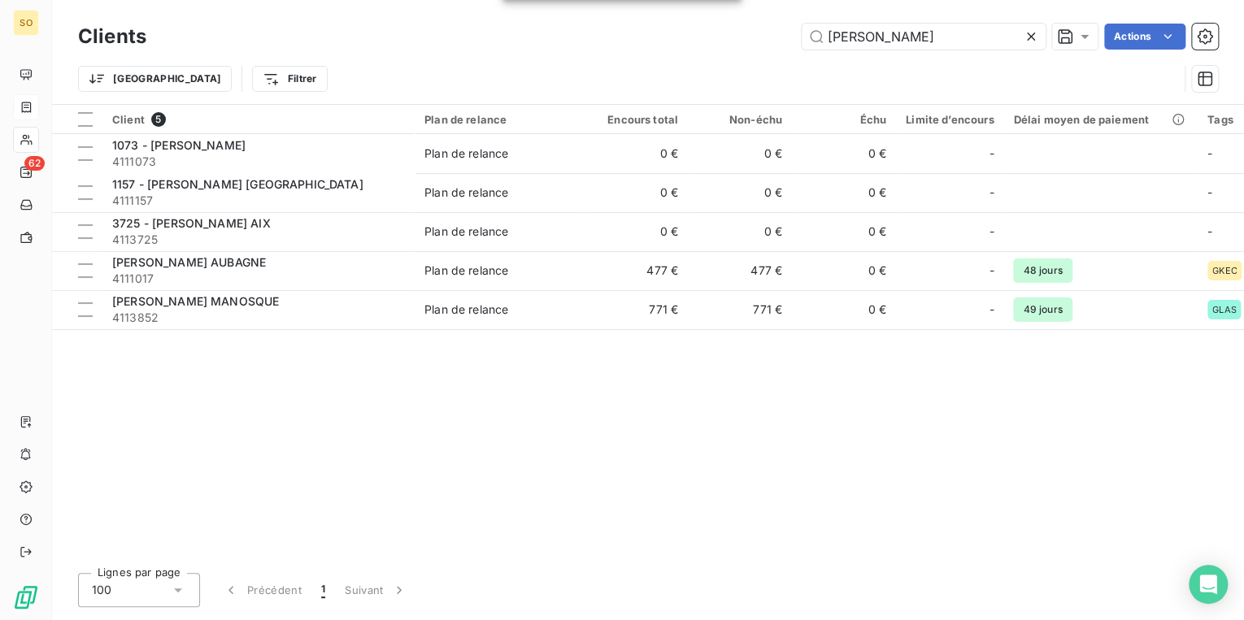
click at [1026, 23] on div "Clients [PERSON_NAME] Actions" at bounding box center [648, 37] width 1140 height 34
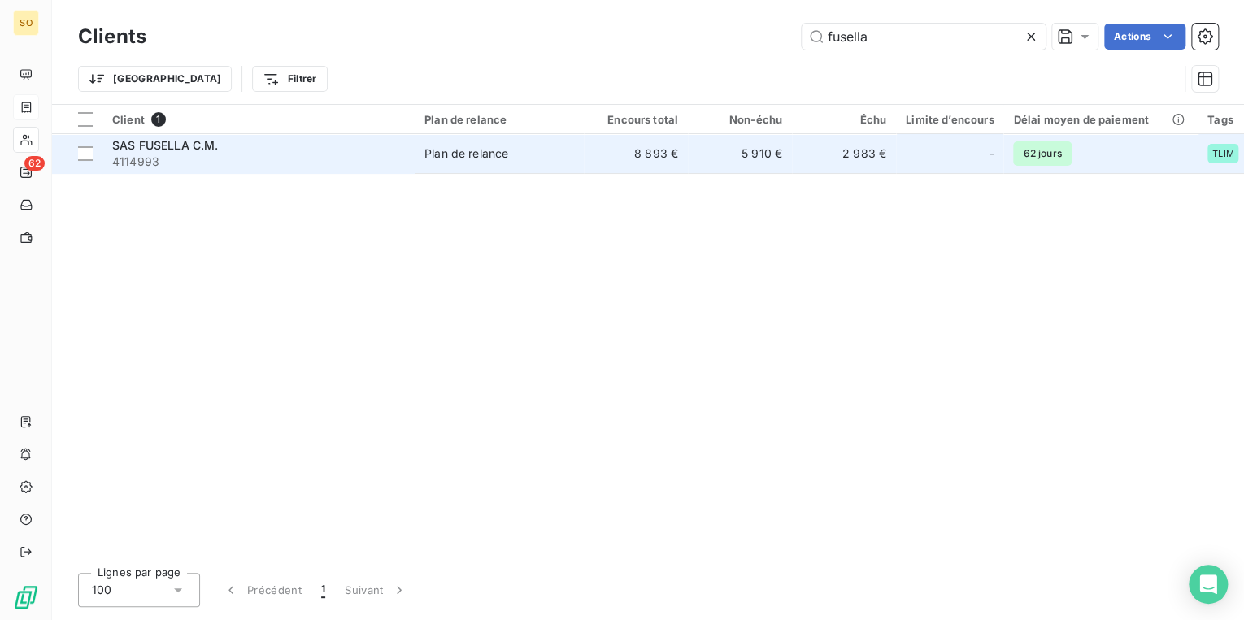
type input "fusella"
click at [618, 136] on td "8 893 €" at bounding box center [636, 153] width 104 height 39
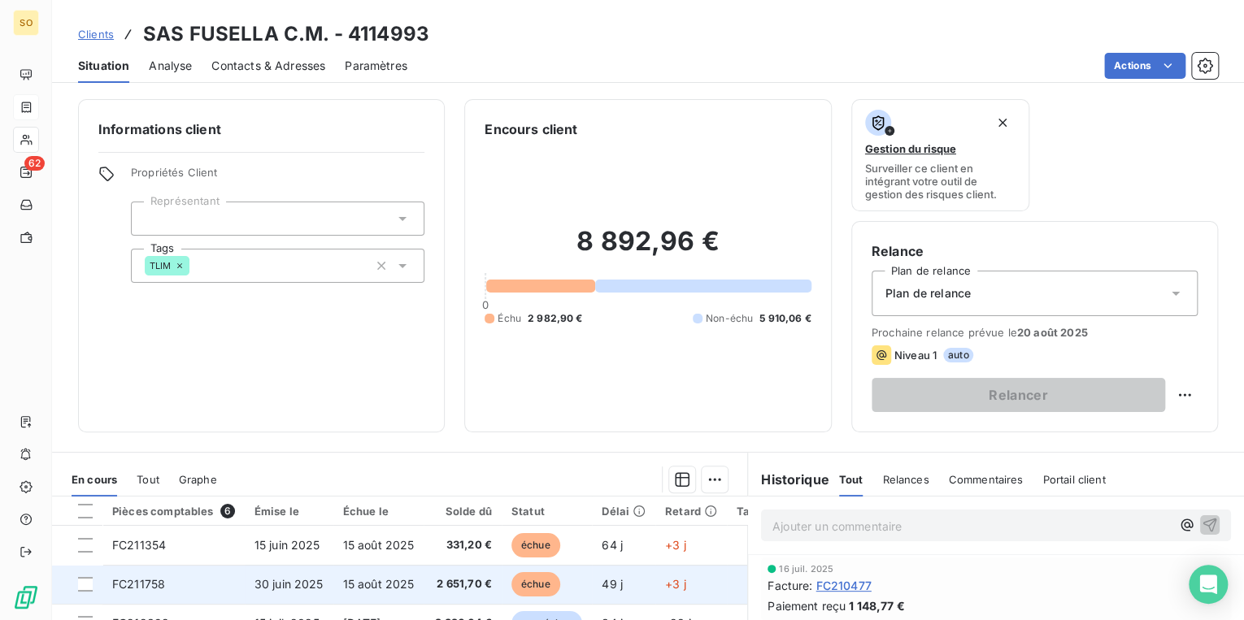
click at [540, 583] on span "échue" at bounding box center [535, 584] width 49 height 24
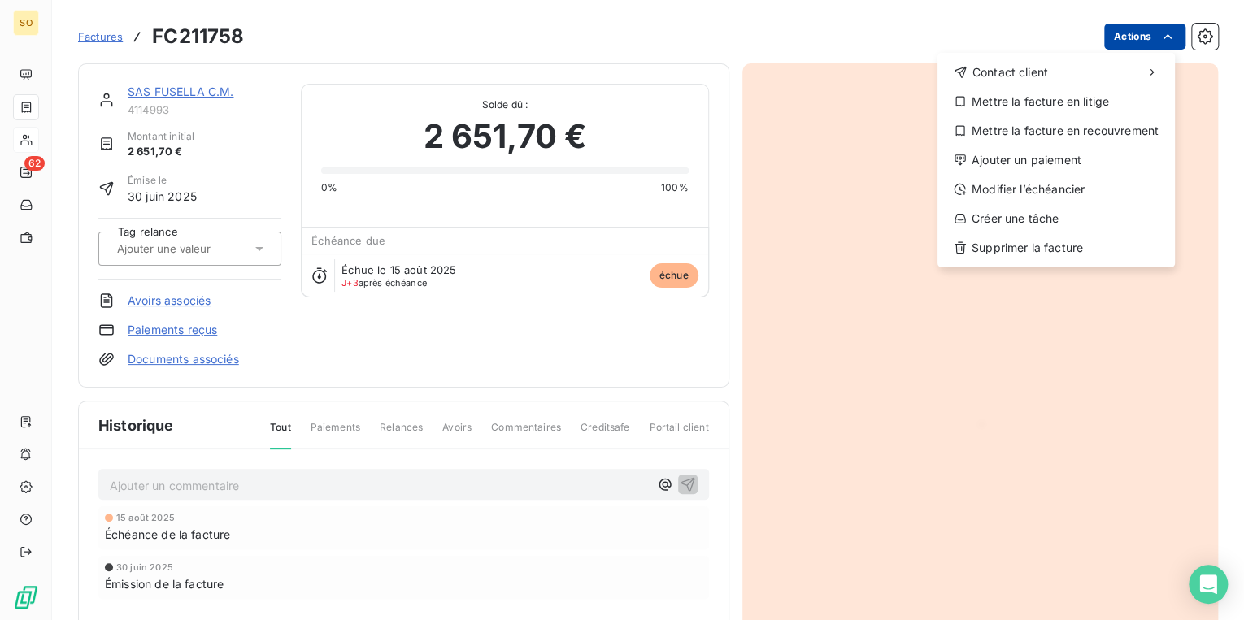
click at [1108, 39] on html "SO 62 Factures FC211758 Actions Contact client Mettre la facture en litige Mett…" at bounding box center [622, 310] width 1244 height 620
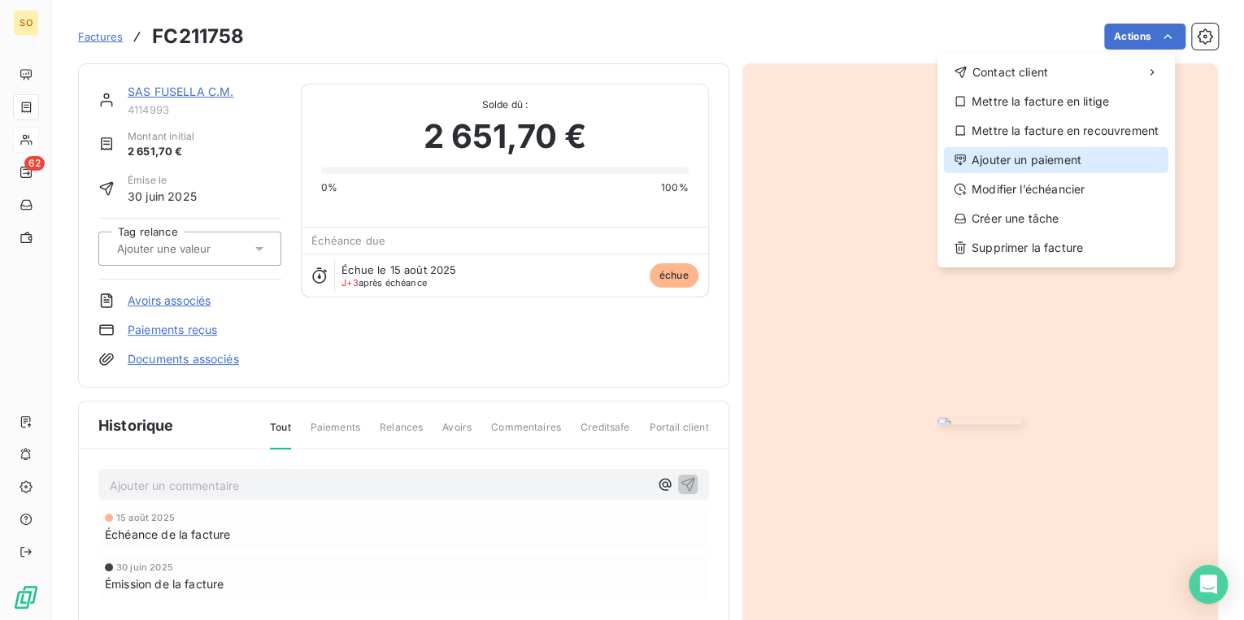
click at [1057, 151] on div "Ajouter un paiement" at bounding box center [1056, 160] width 224 height 26
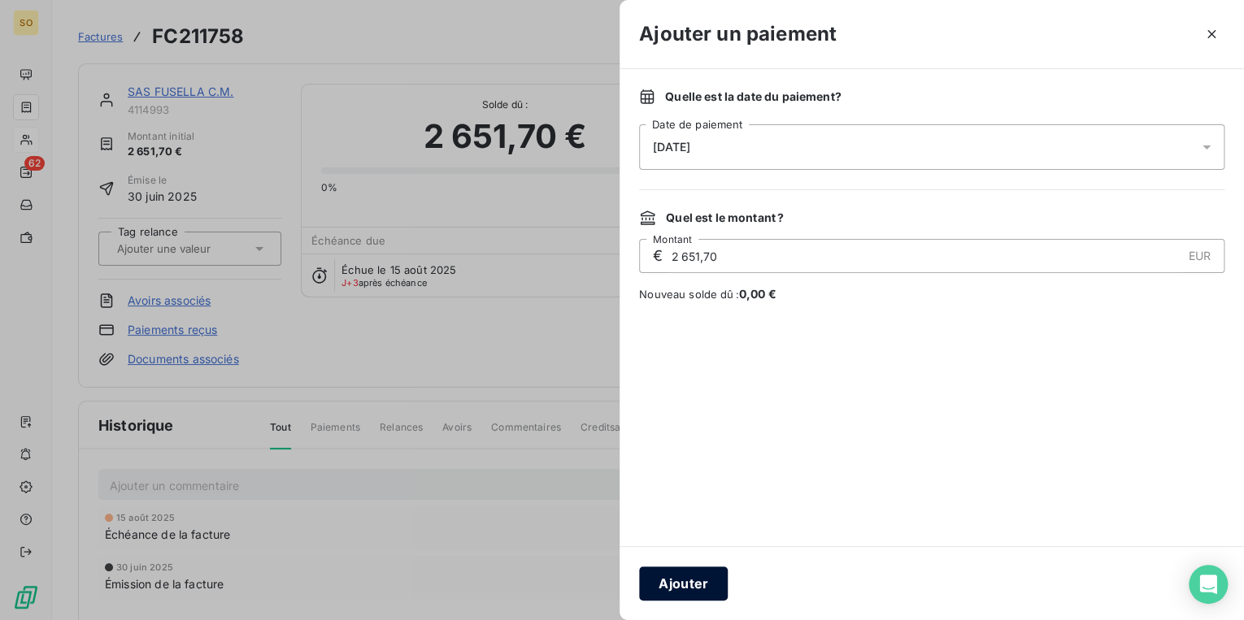
click at [709, 580] on button "Ajouter" at bounding box center [683, 584] width 89 height 34
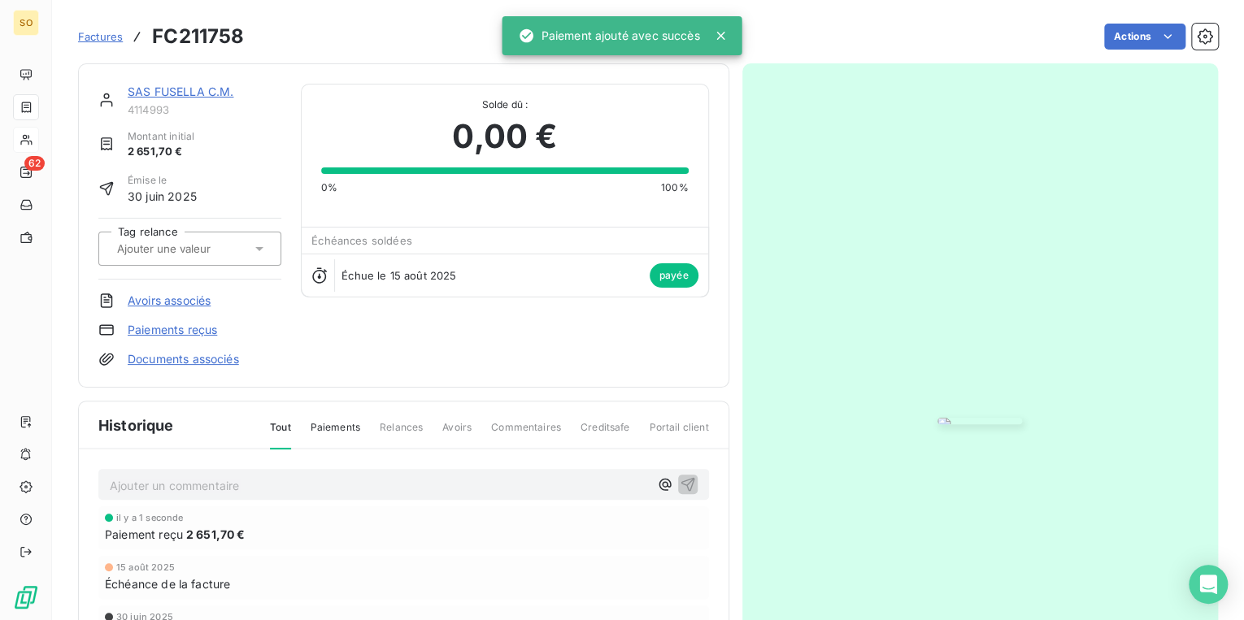
click at [200, 91] on link "SAS FUSELLA C.M." at bounding box center [181, 92] width 106 height 14
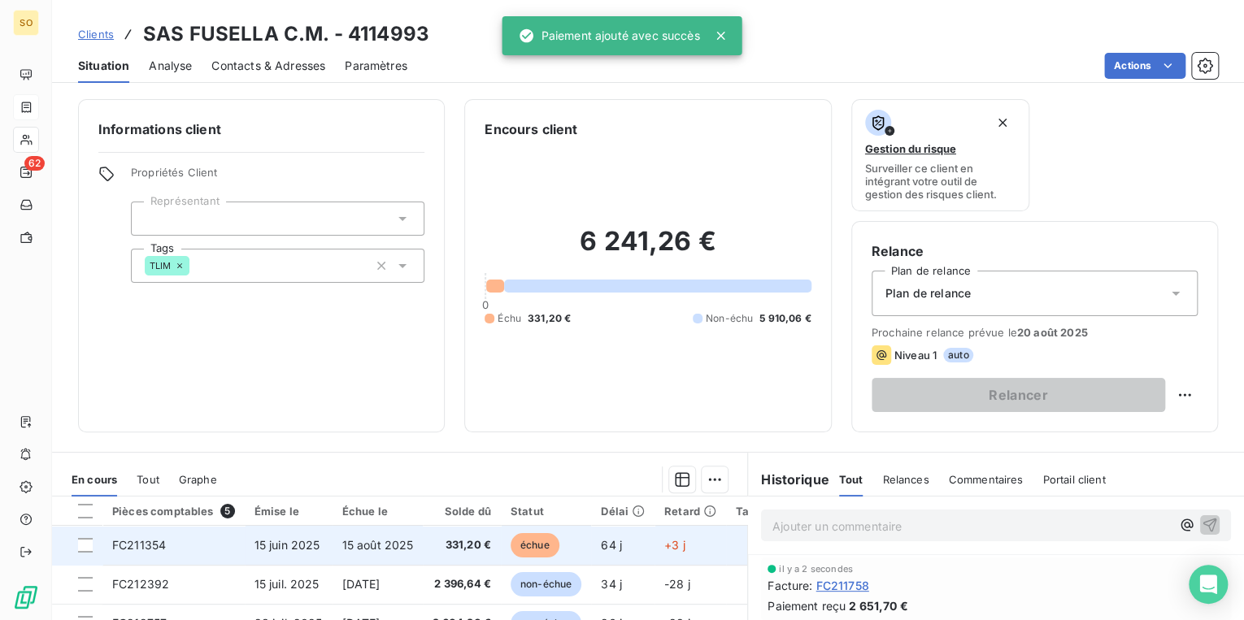
click at [537, 544] on span "échue" at bounding box center [535, 545] width 49 height 24
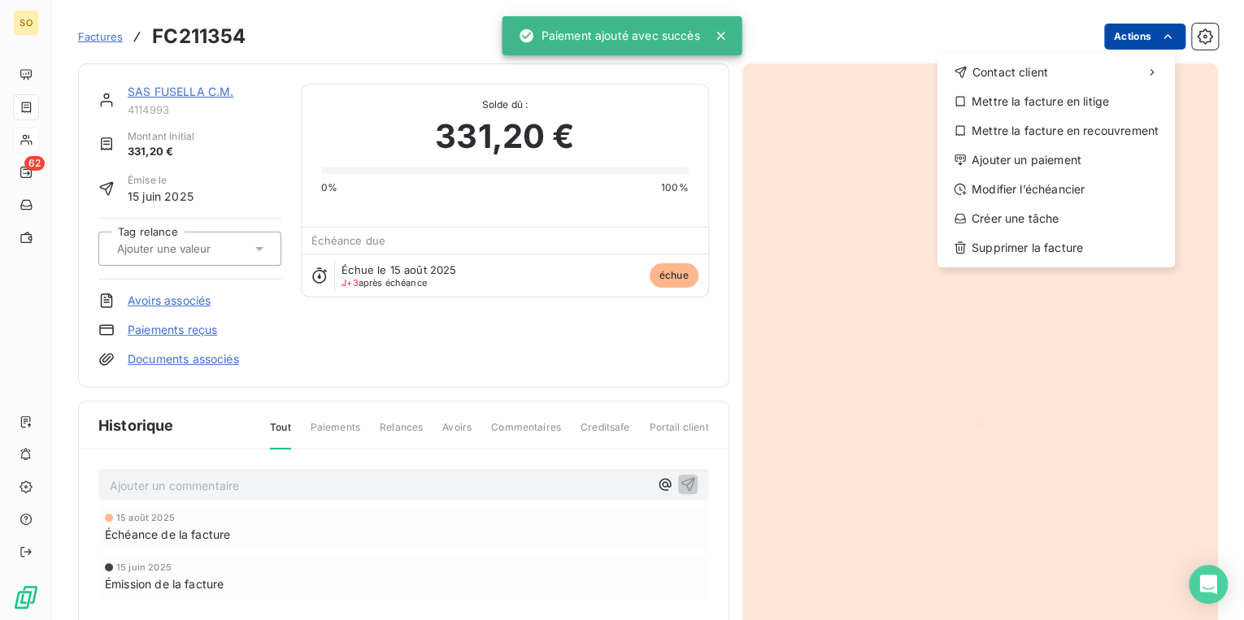
click at [1110, 33] on html "SO 62 Factures FC211354 Actions Contact client Mettre la facture en litige Mett…" at bounding box center [622, 310] width 1244 height 620
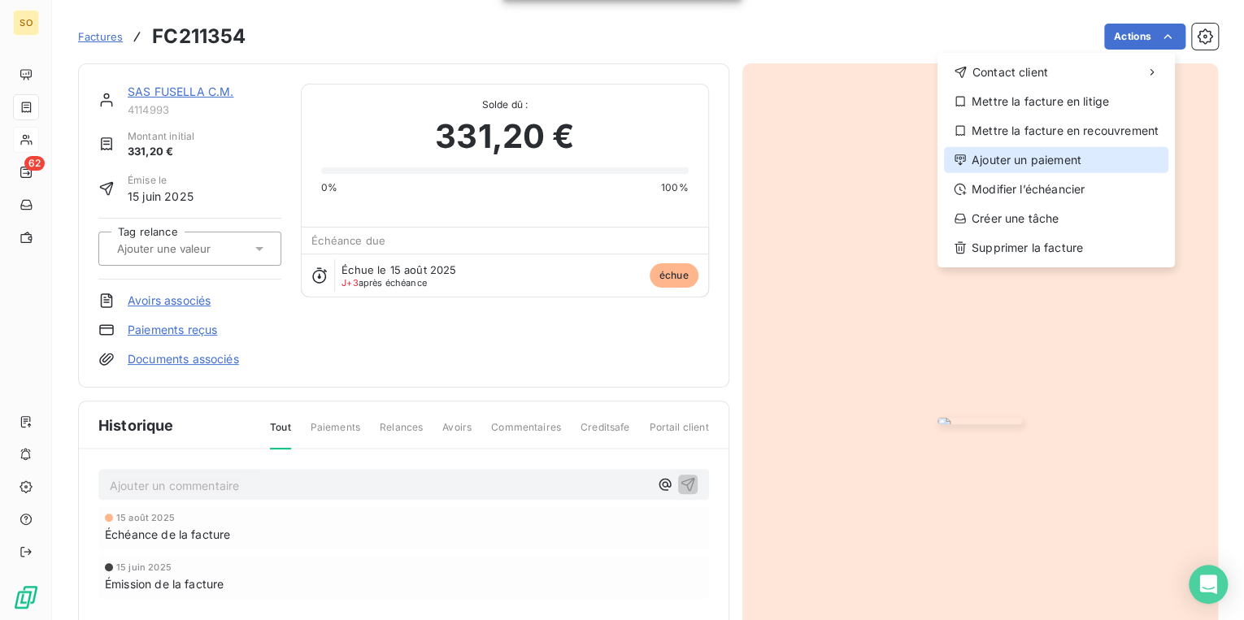
click at [1031, 156] on div "Ajouter un paiement" at bounding box center [1056, 160] width 224 height 26
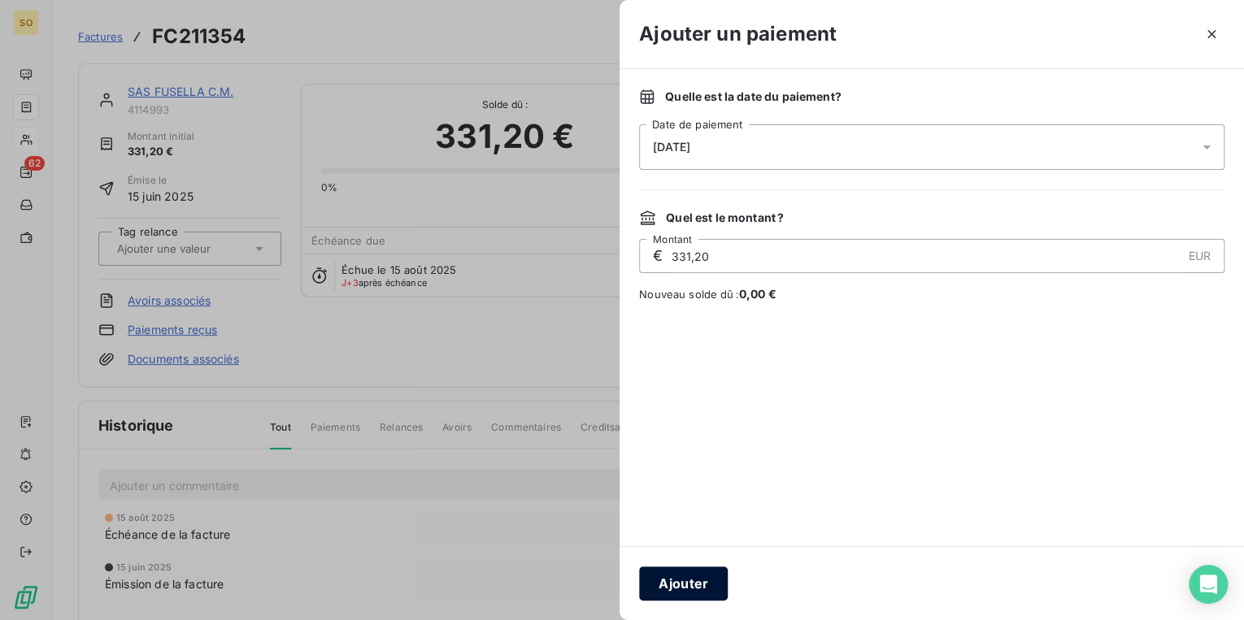
click at [674, 577] on button "Ajouter" at bounding box center [683, 584] width 89 height 34
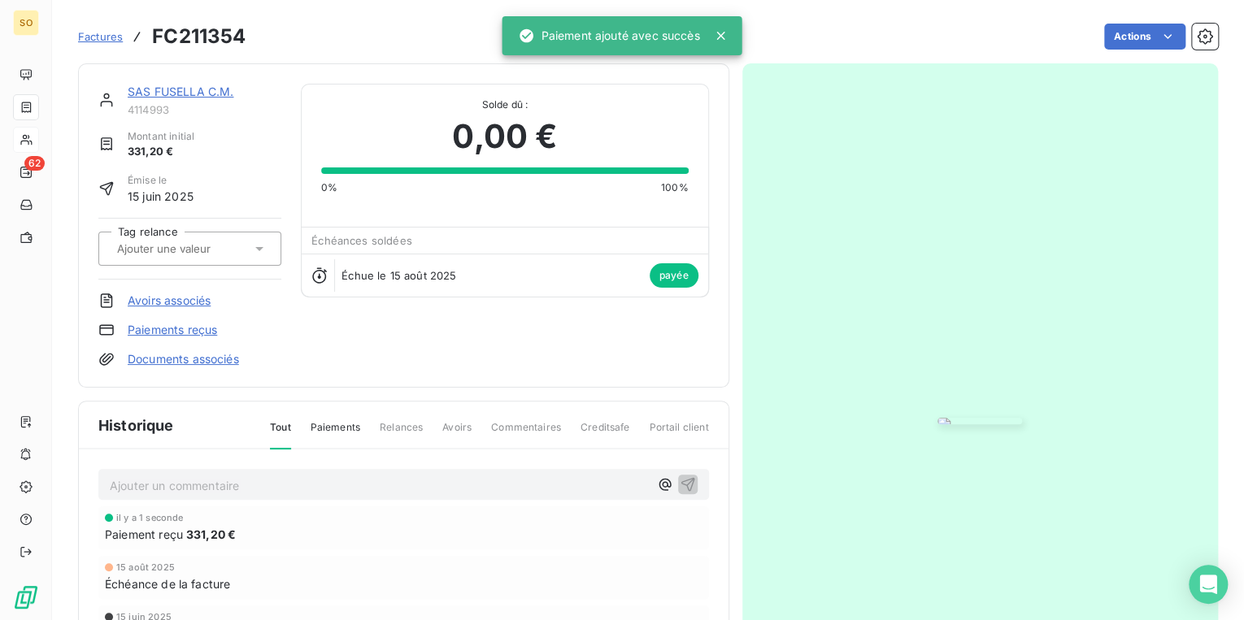
click at [142, 89] on link "SAS FUSELLA C.M." at bounding box center [181, 92] width 106 height 14
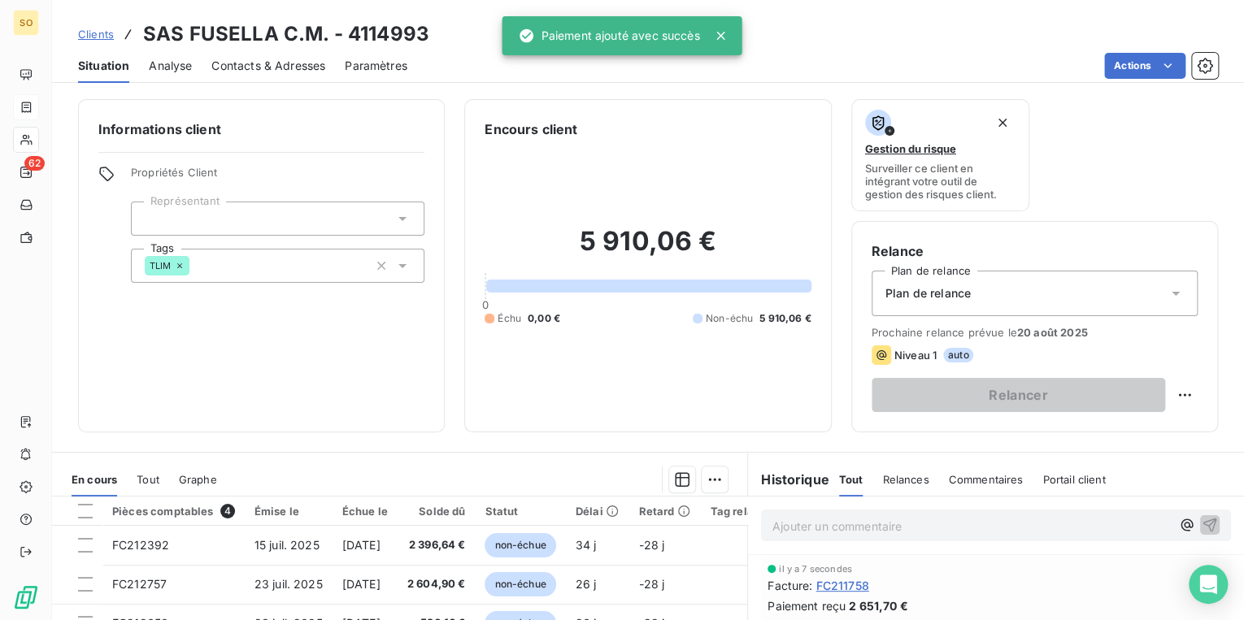
click at [98, 33] on span "Clients" at bounding box center [96, 34] width 36 height 13
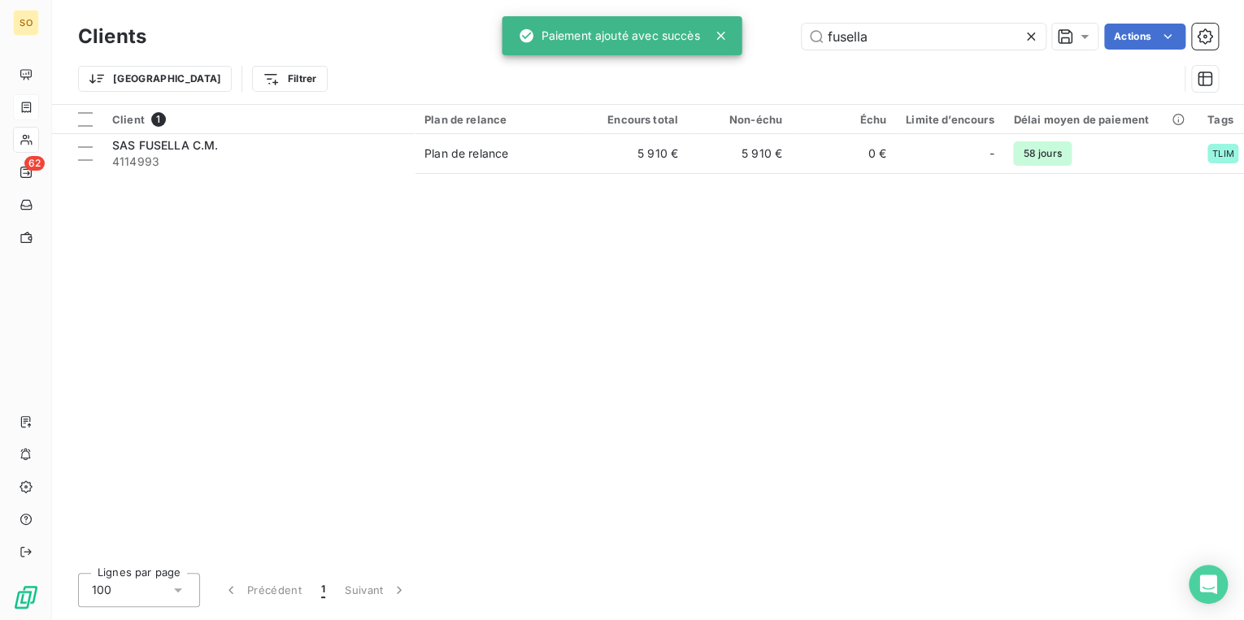
drag, startPoint x: 814, startPoint y: 32, endPoint x: 1044, endPoint y: 39, distance: 230.2
click at [1021, 39] on div "fusella" at bounding box center [924, 37] width 244 height 26
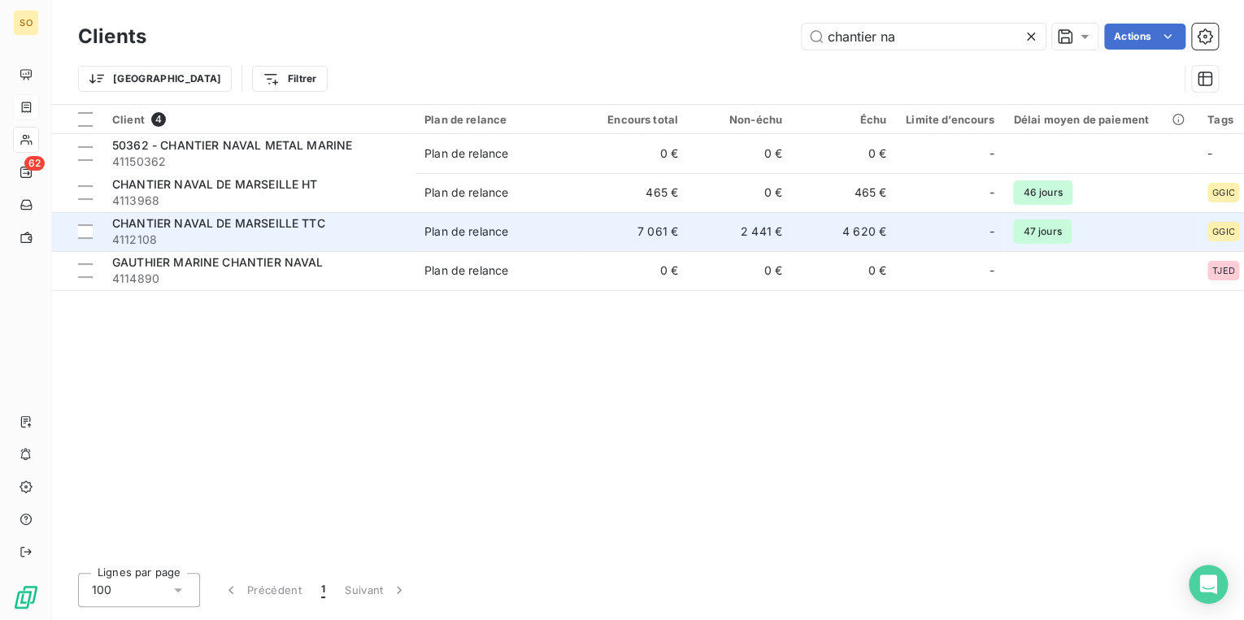
type input "chantier na"
click at [253, 240] on span "4112108" at bounding box center [258, 240] width 293 height 16
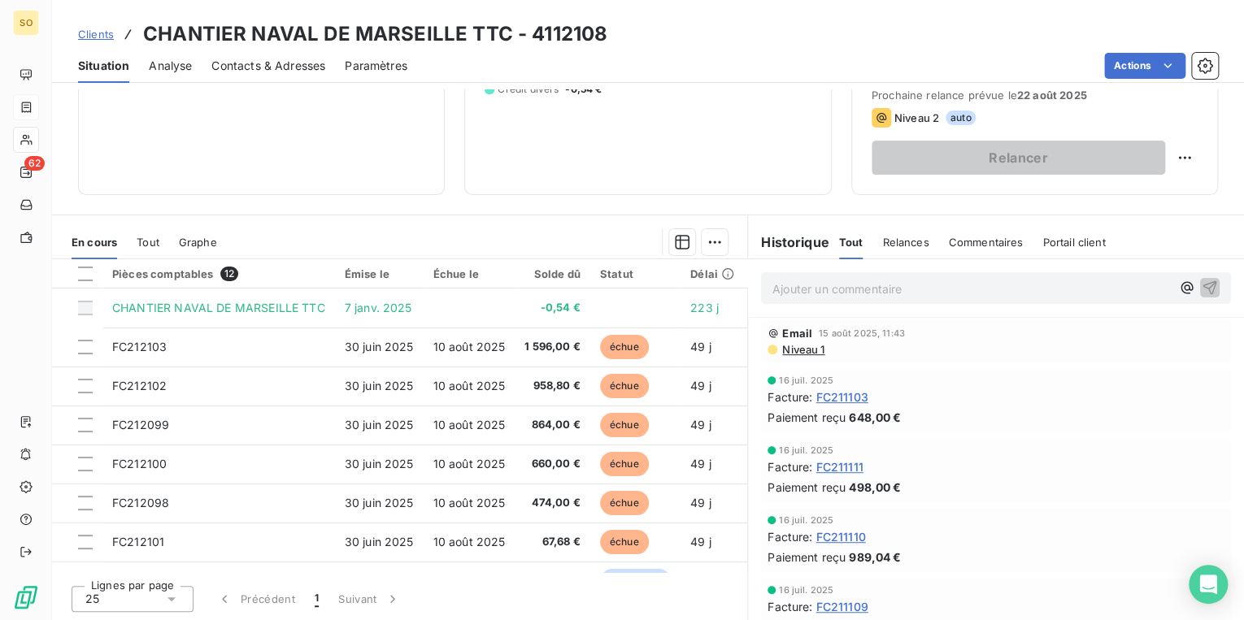
click at [86, 31] on span "Clients" at bounding box center [96, 34] width 36 height 13
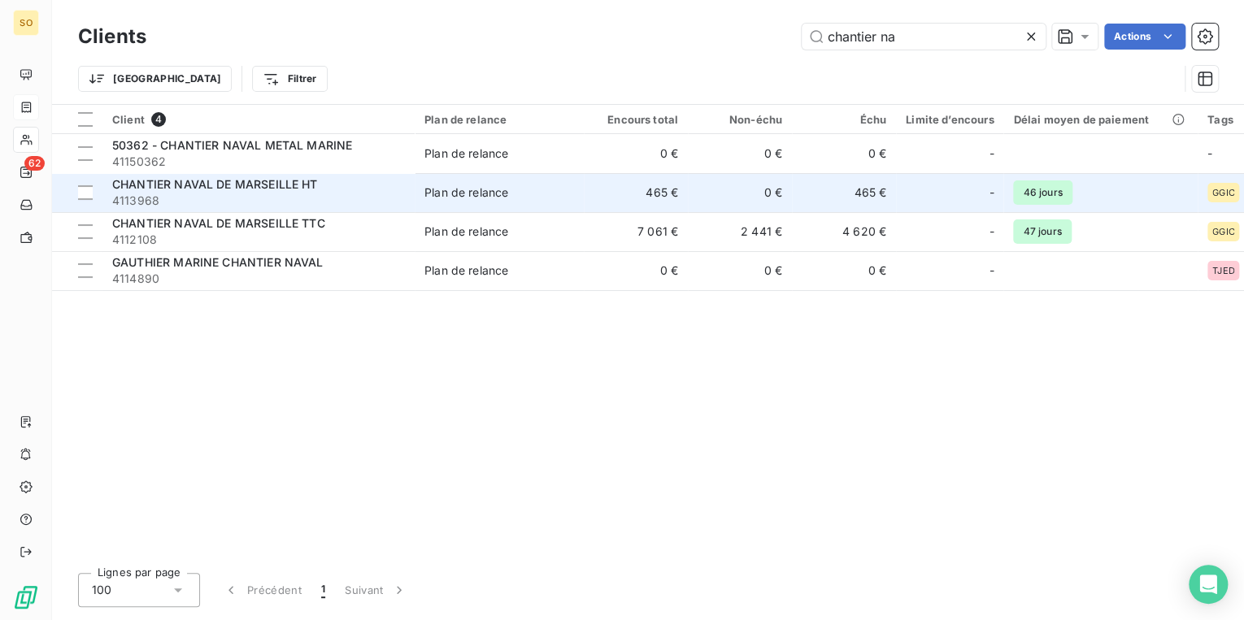
click at [367, 199] on span "4113968" at bounding box center [258, 201] width 293 height 16
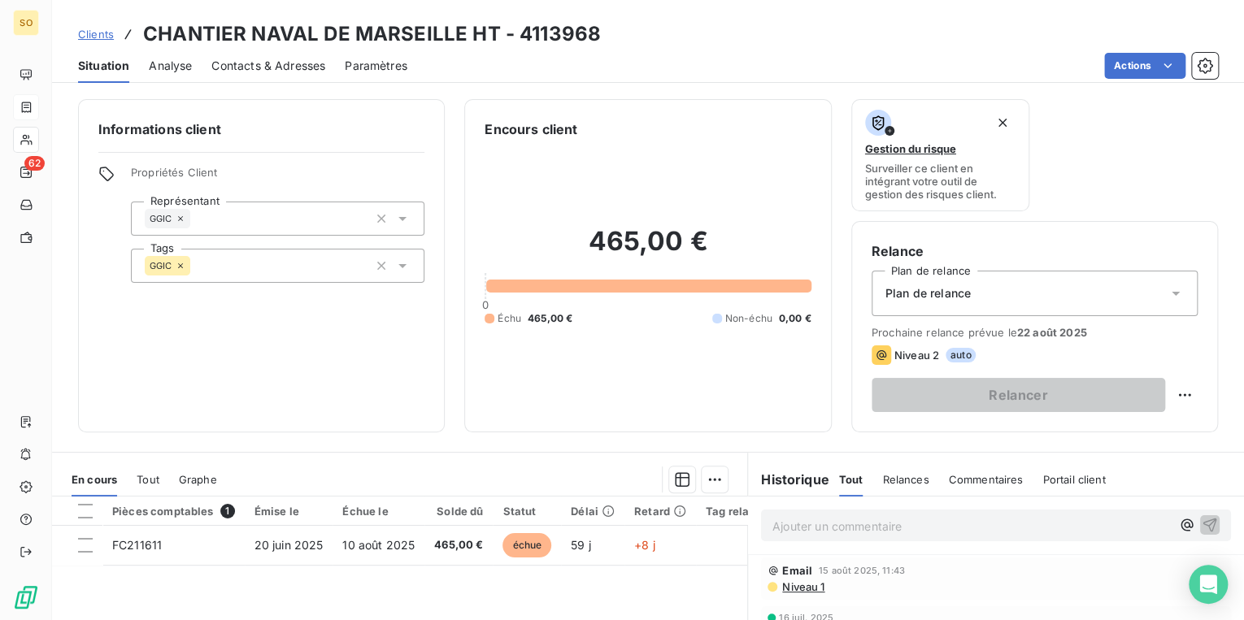
click at [98, 33] on span "Clients" at bounding box center [96, 34] width 36 height 13
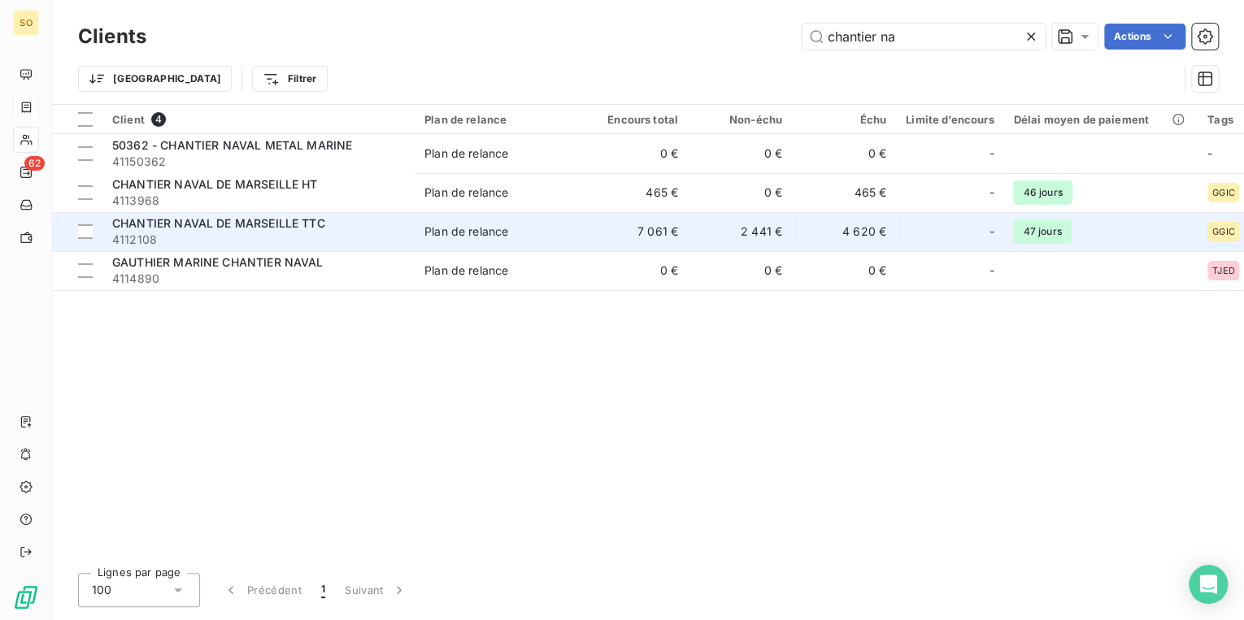
click at [215, 221] on span "CHANTIER NAVAL DE MARSEILLE TTC" at bounding box center [218, 223] width 213 height 14
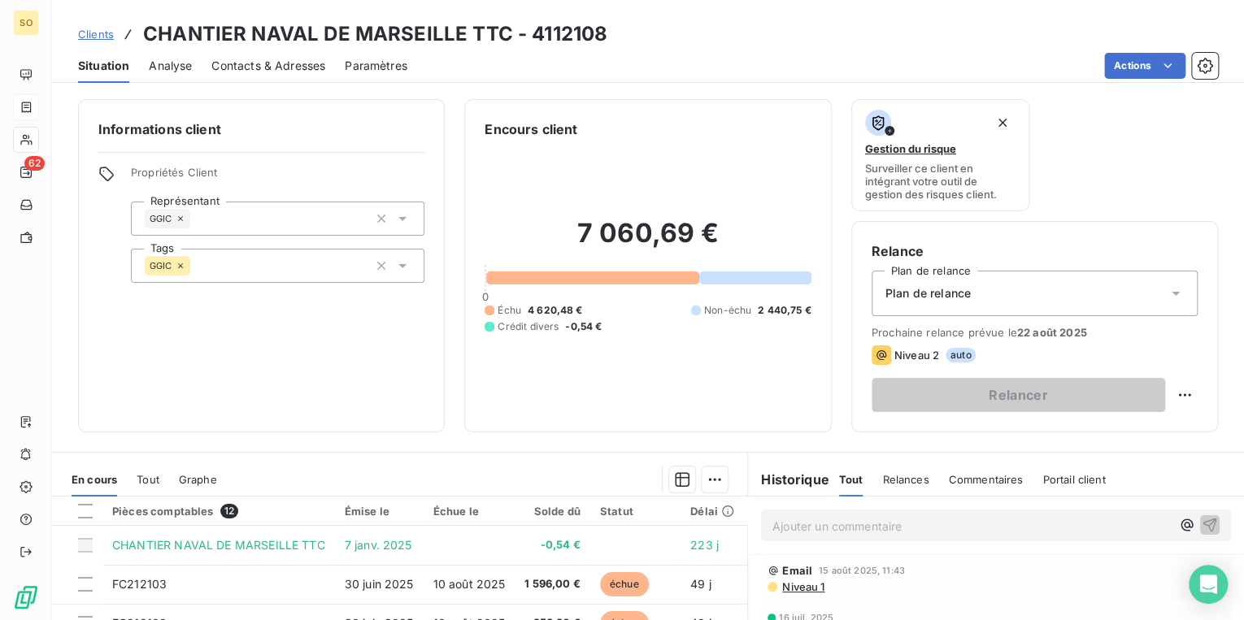
scroll to position [195, 0]
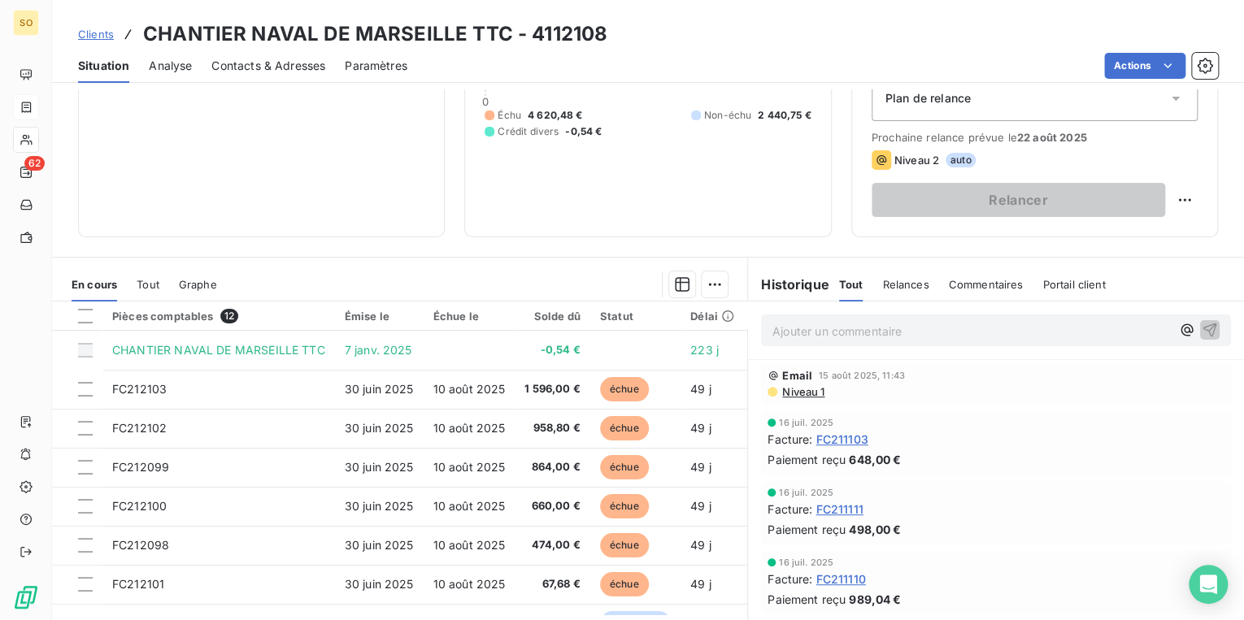
click at [89, 30] on span "Clients" at bounding box center [96, 34] width 36 height 13
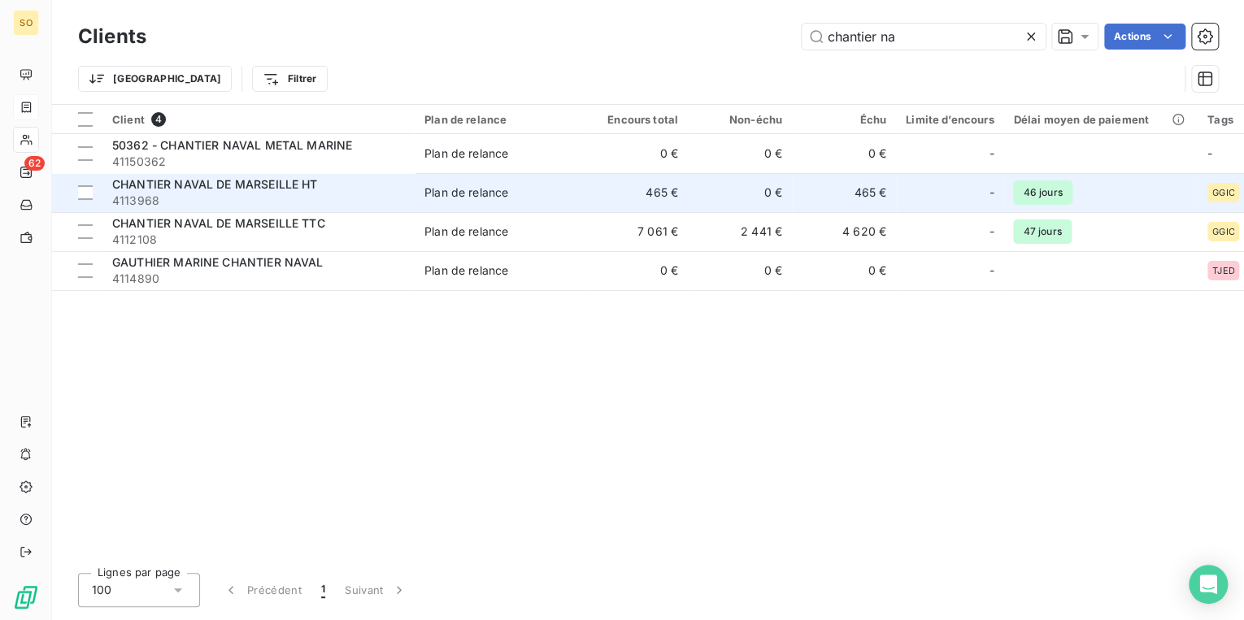
click at [369, 193] on span "4113968" at bounding box center [258, 201] width 293 height 16
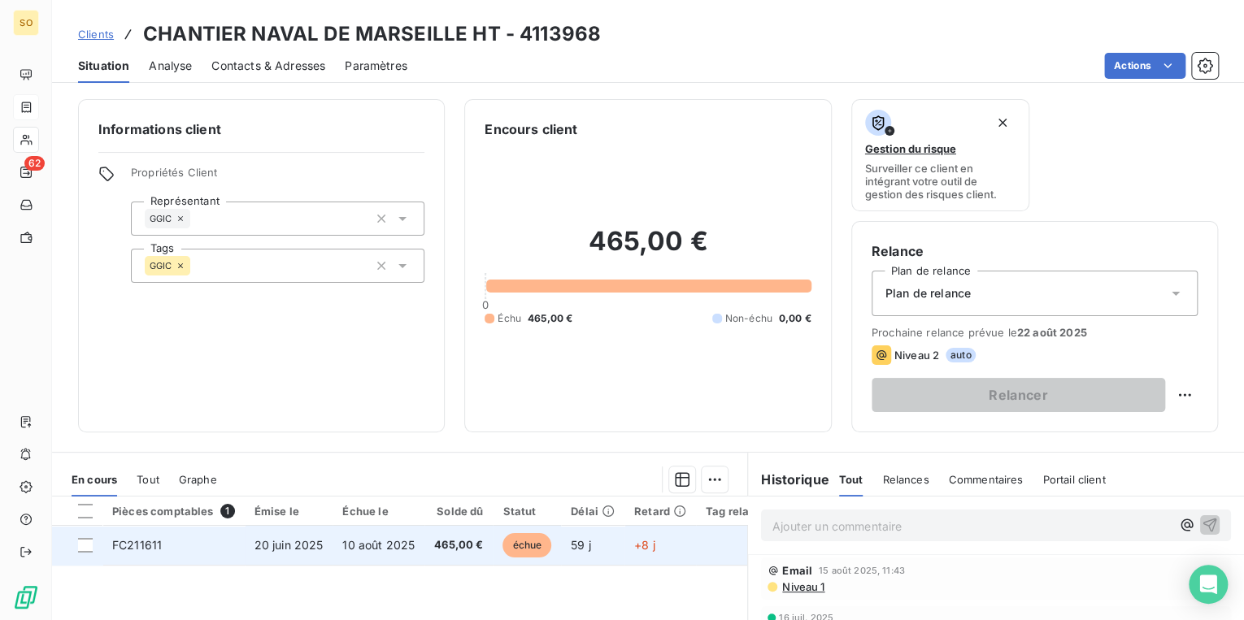
click at [536, 540] on span "échue" at bounding box center [526, 545] width 49 height 24
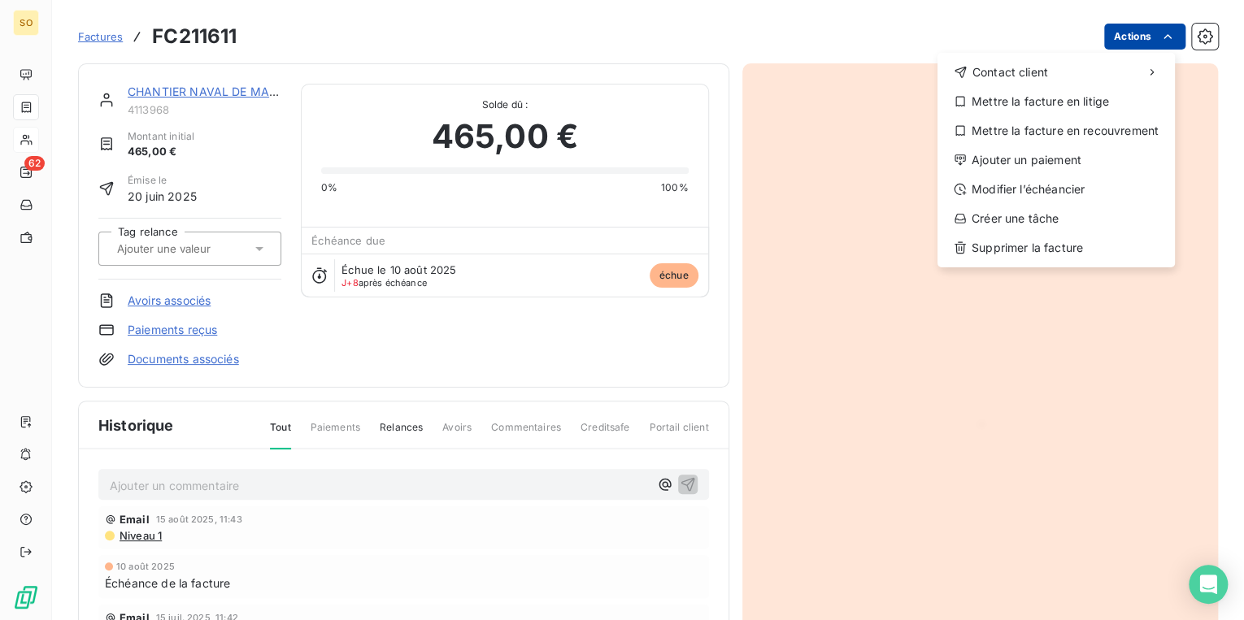
click at [1124, 37] on html "SO 62 Factures FC211611 Actions Contact client Mettre la facture en litige Mett…" at bounding box center [622, 310] width 1244 height 620
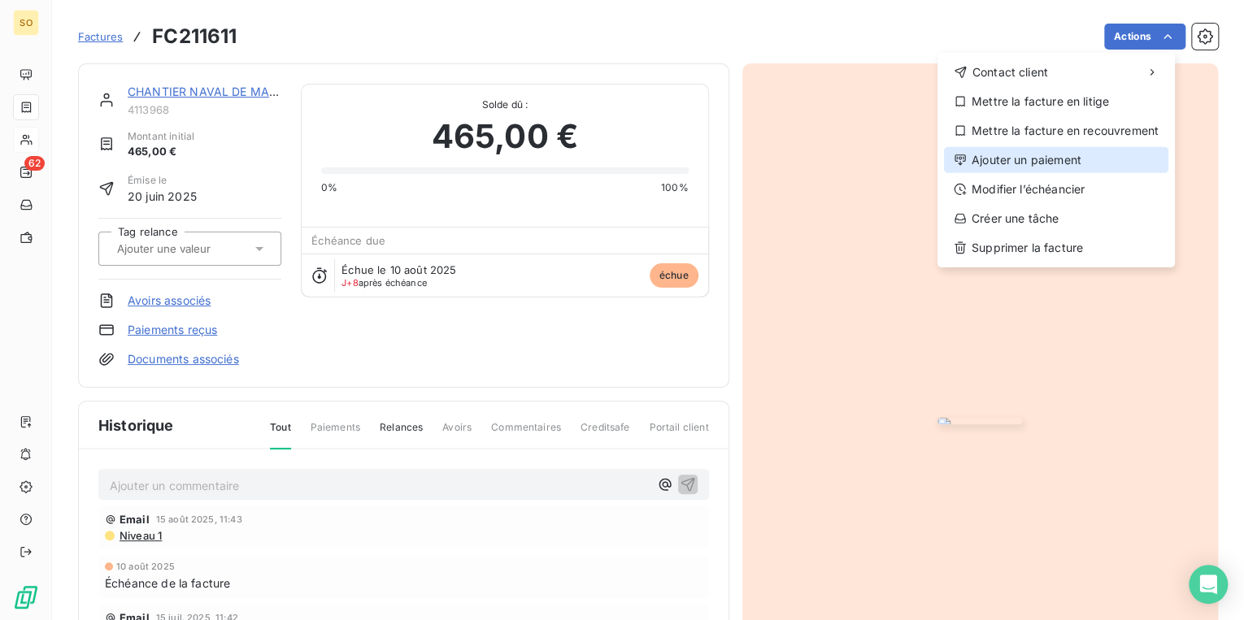
click at [1006, 159] on div "Ajouter un paiement" at bounding box center [1056, 160] width 224 height 26
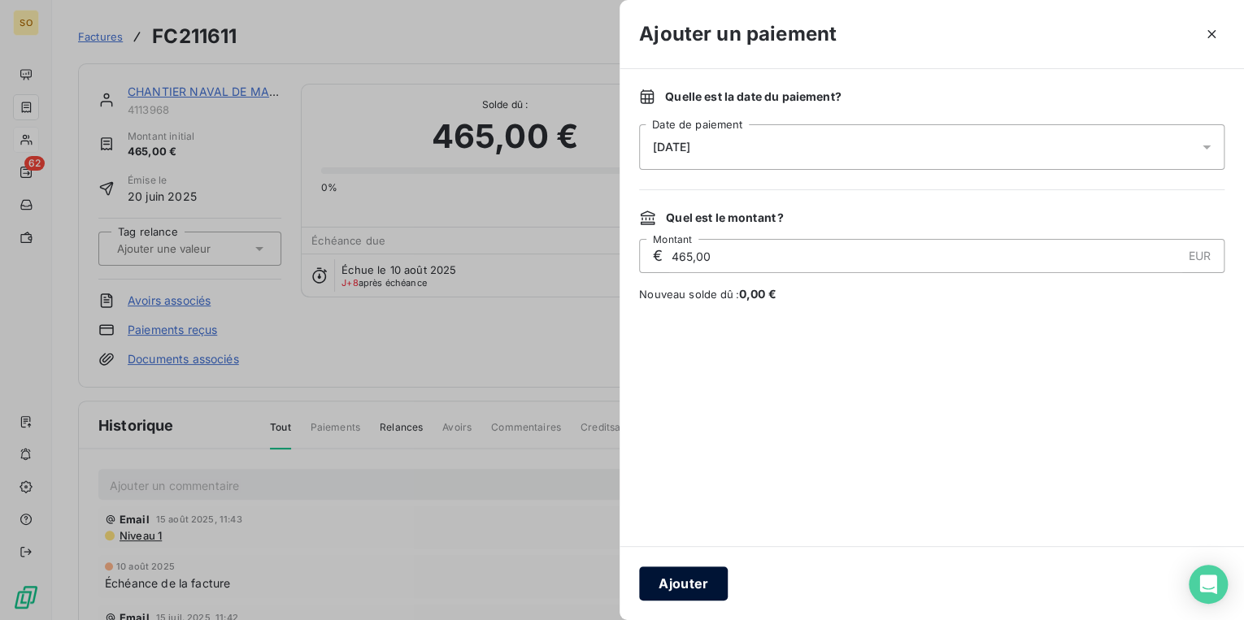
click at [693, 584] on button "Ajouter" at bounding box center [683, 584] width 89 height 34
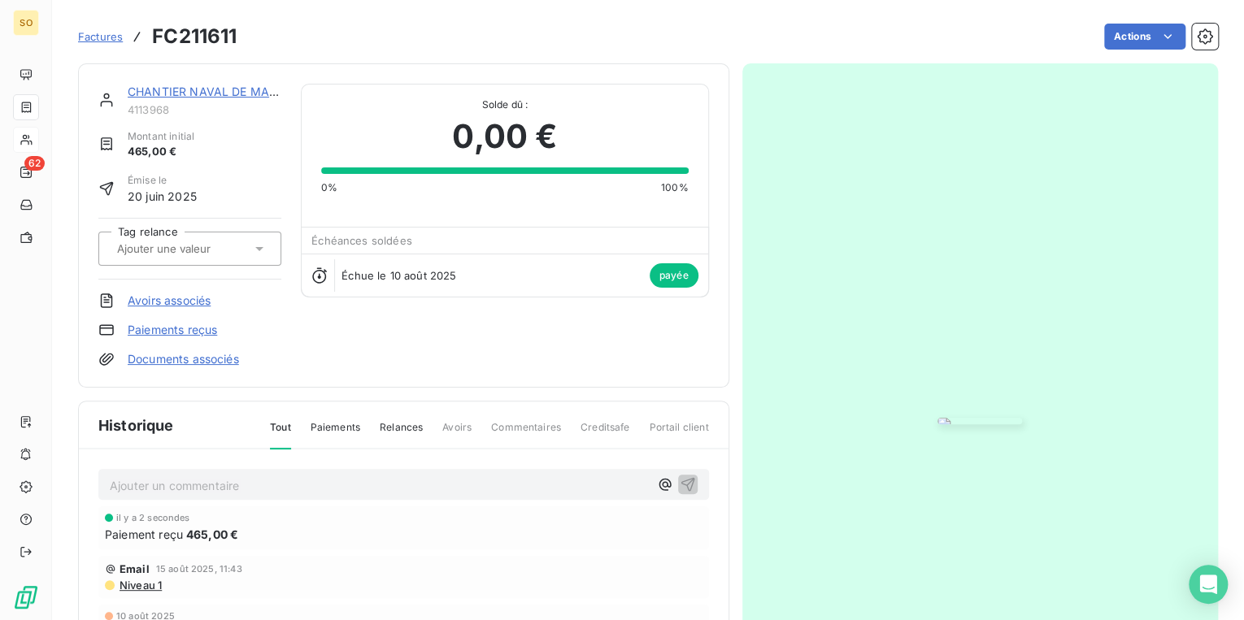
click at [159, 88] on link "CHANTIER NAVAL DE MARSEILLE HT" at bounding box center [231, 92] width 206 height 14
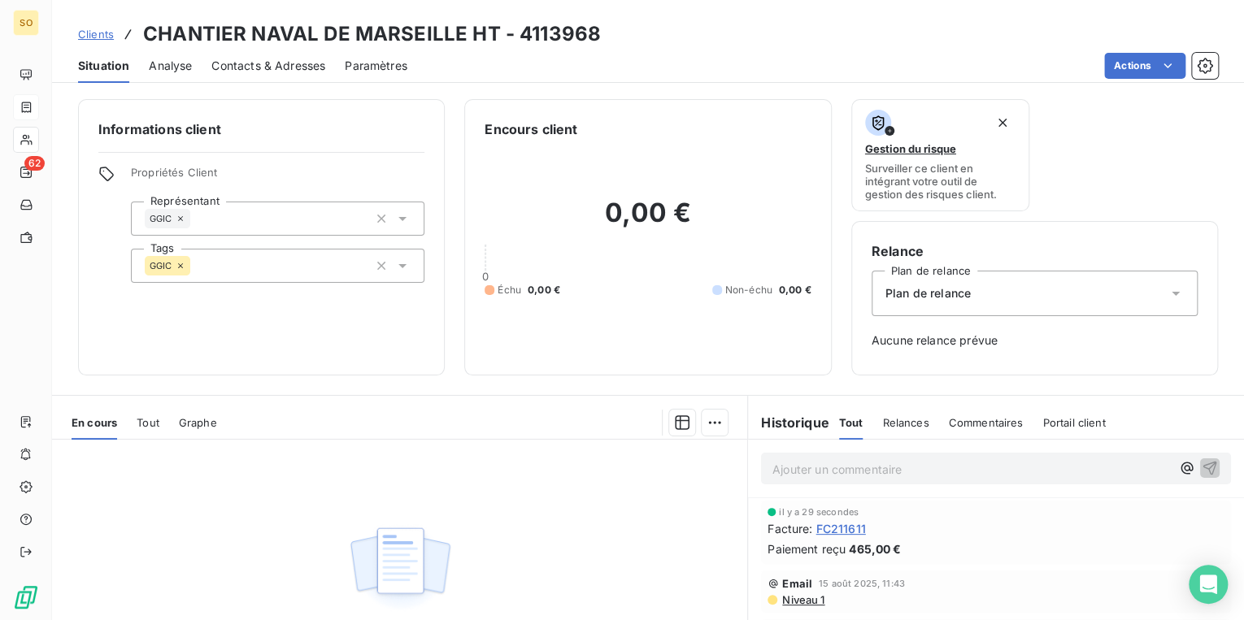
click at [108, 33] on span "Clients" at bounding box center [96, 34] width 36 height 13
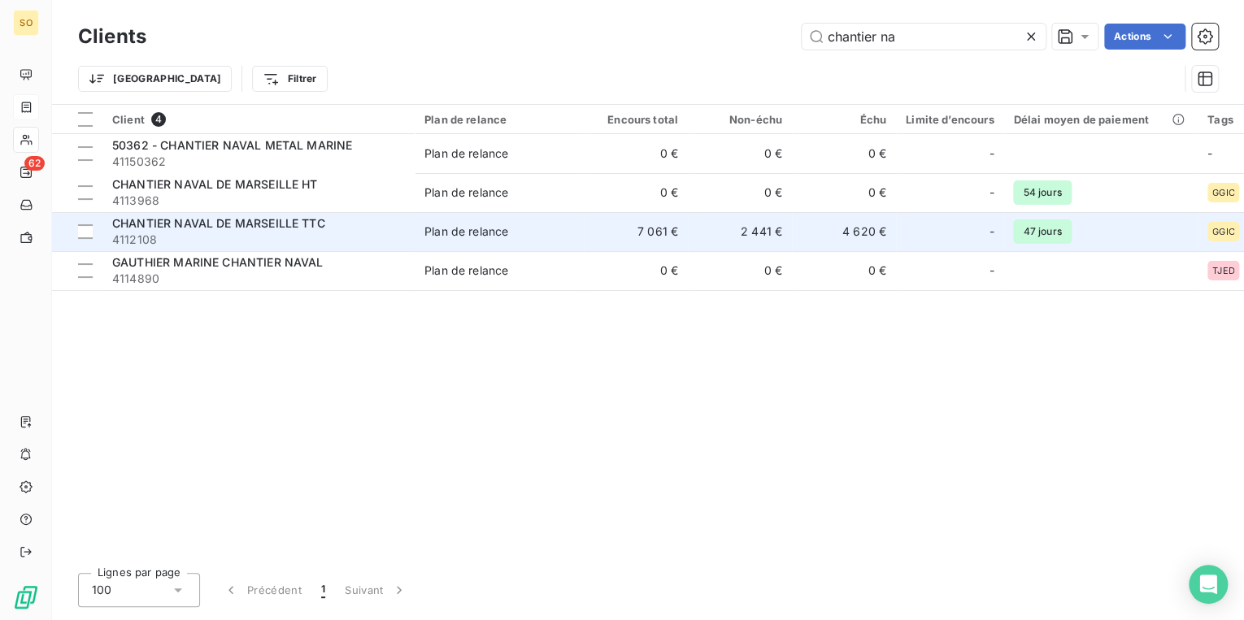
click at [378, 241] on span "4112108" at bounding box center [258, 240] width 293 height 16
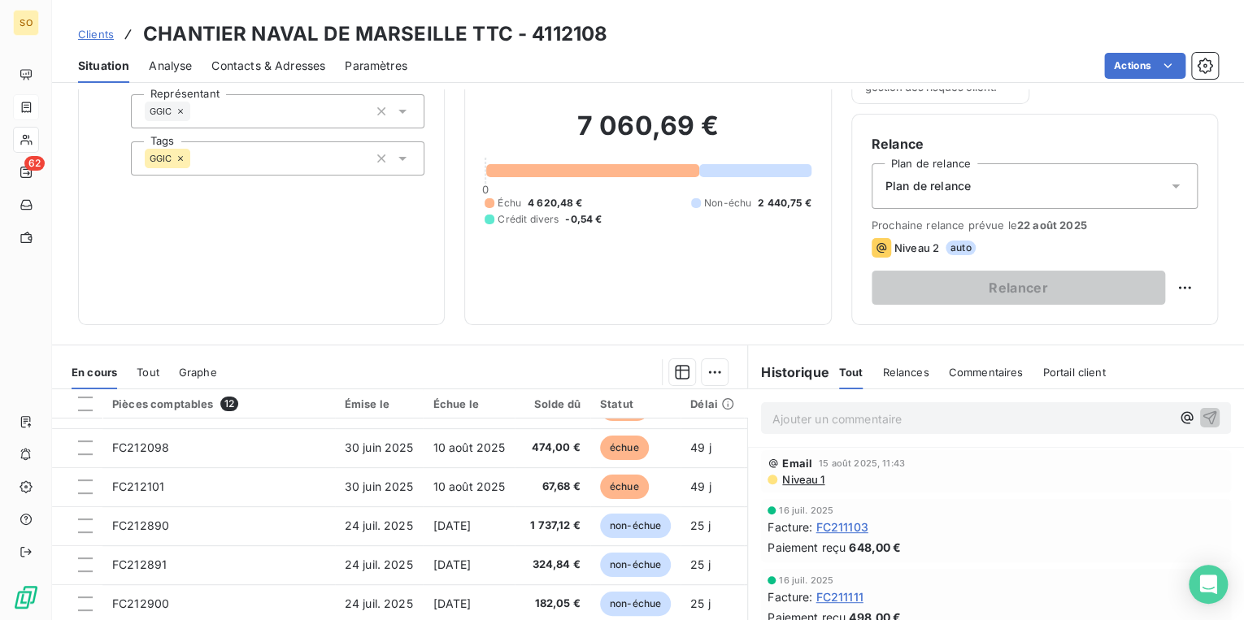
scroll to position [191, 0]
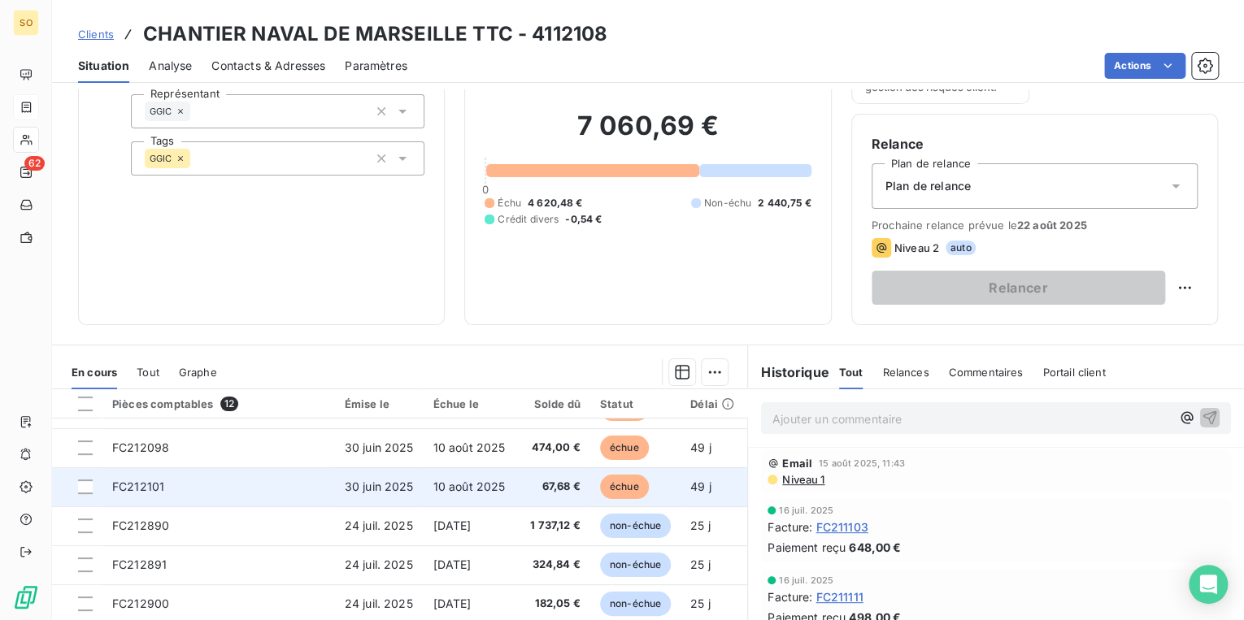
click at [607, 478] on span "échue" at bounding box center [624, 487] width 49 height 24
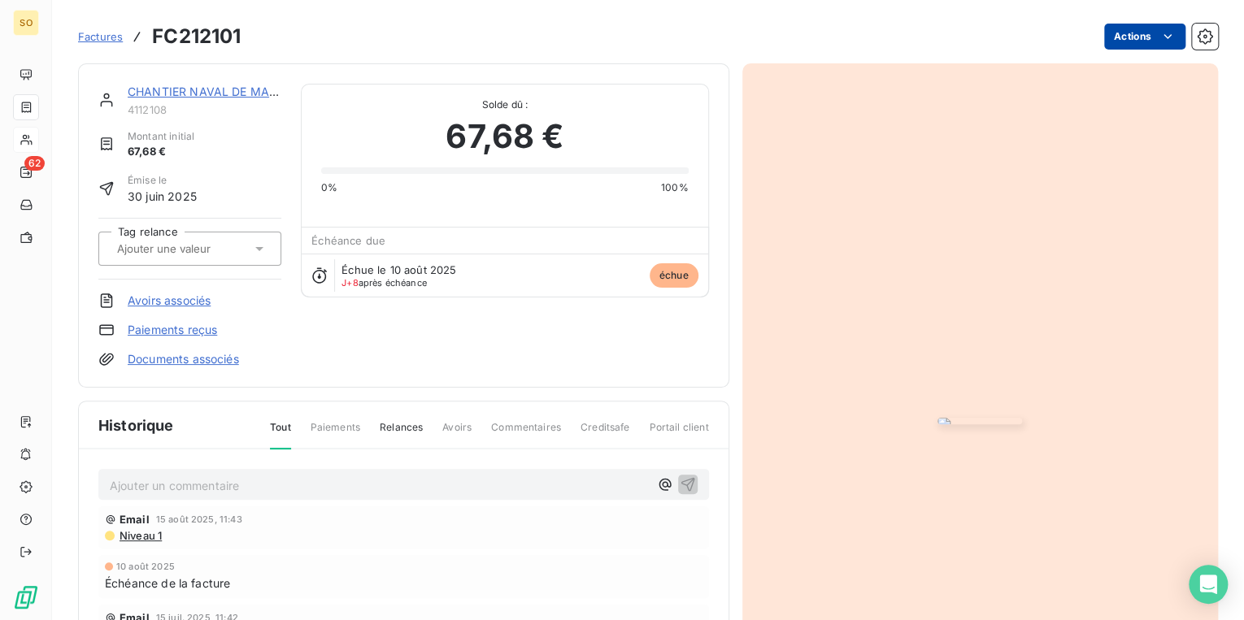
click at [1118, 23] on html "SO 62 Factures FC212101 Actions CHANTIER NAVAL DE MARSEILLE TTC 4112108 Montant…" at bounding box center [622, 310] width 1244 height 620
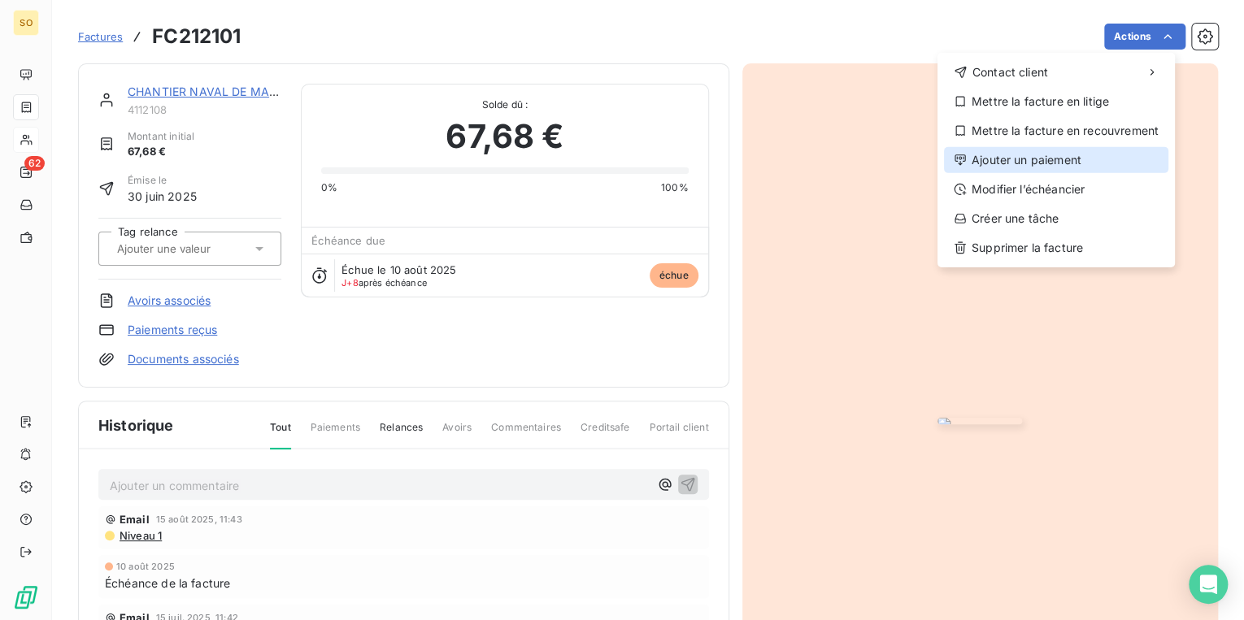
click at [1026, 162] on div "Ajouter un paiement" at bounding box center [1056, 160] width 224 height 26
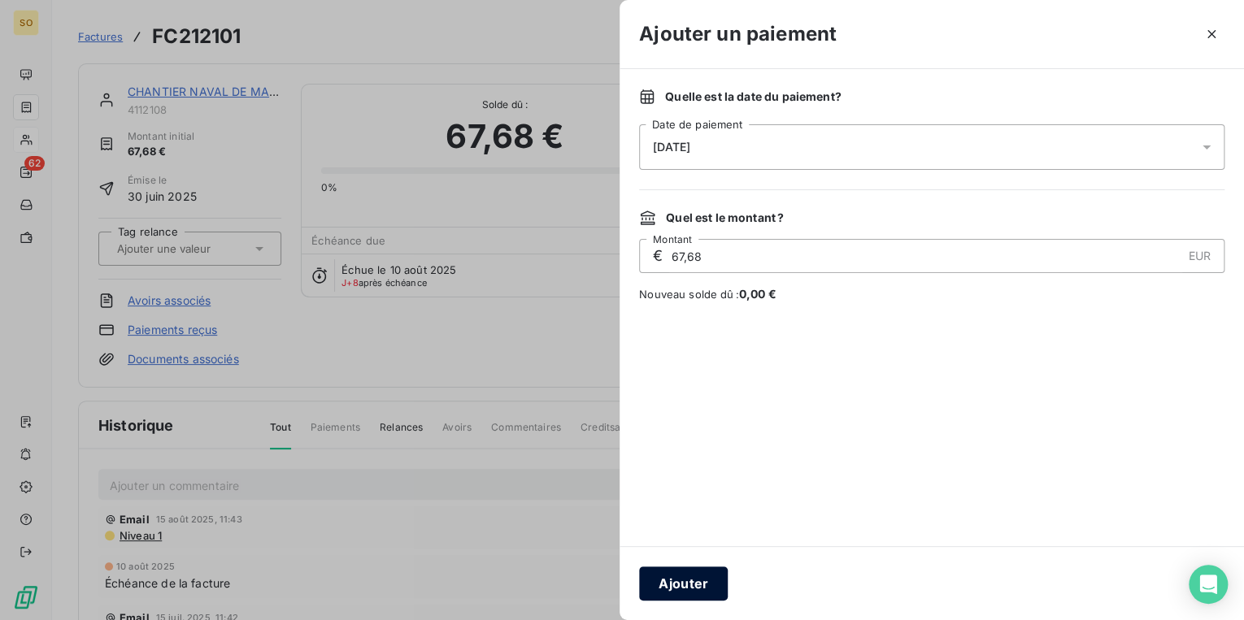
click at [689, 585] on button "Ajouter" at bounding box center [683, 584] width 89 height 34
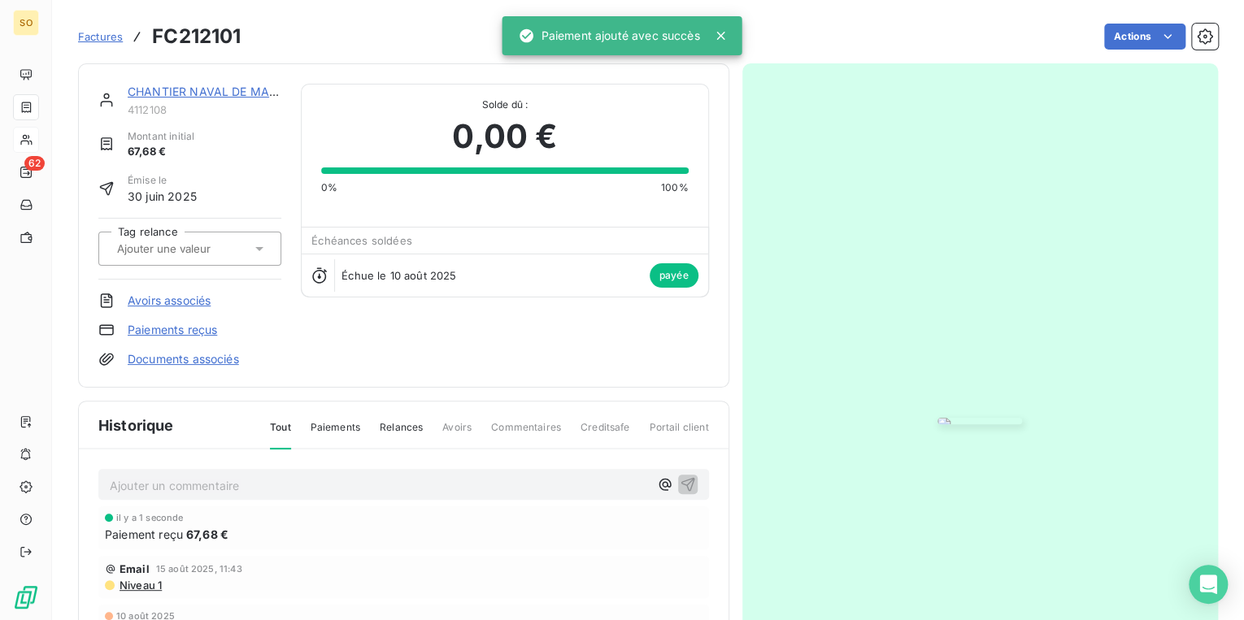
click at [167, 90] on link "CHANTIER NAVAL DE MARSEILLE TTC" at bounding box center [234, 92] width 213 height 14
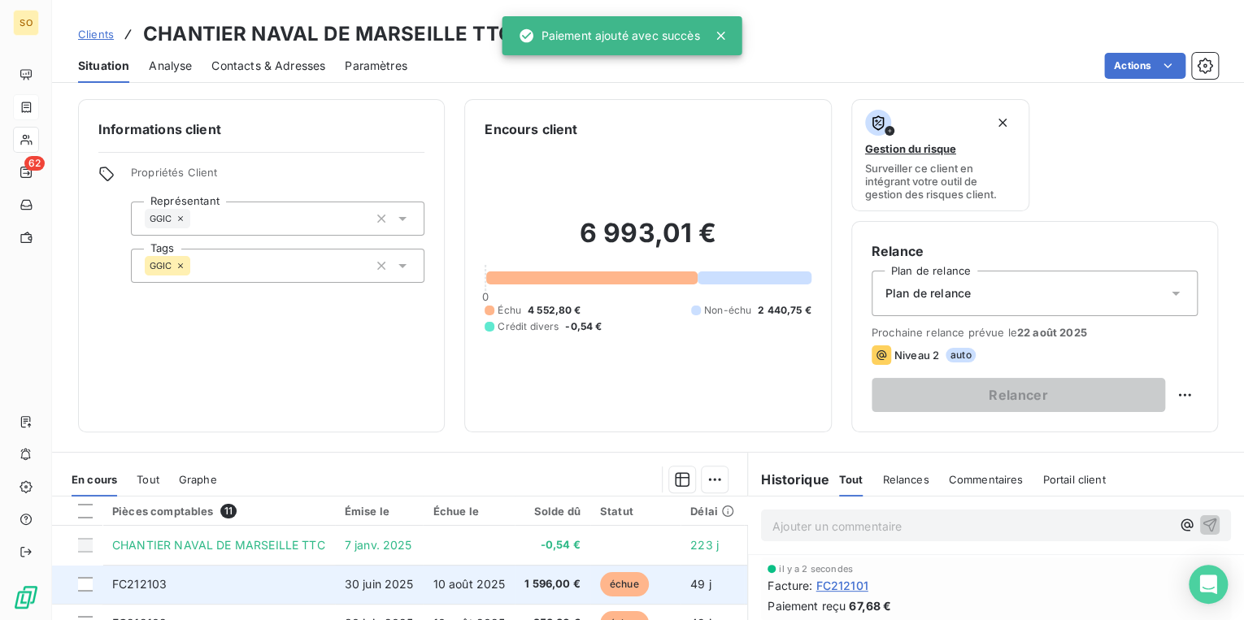
click at [615, 576] on span "échue" at bounding box center [624, 584] width 49 height 24
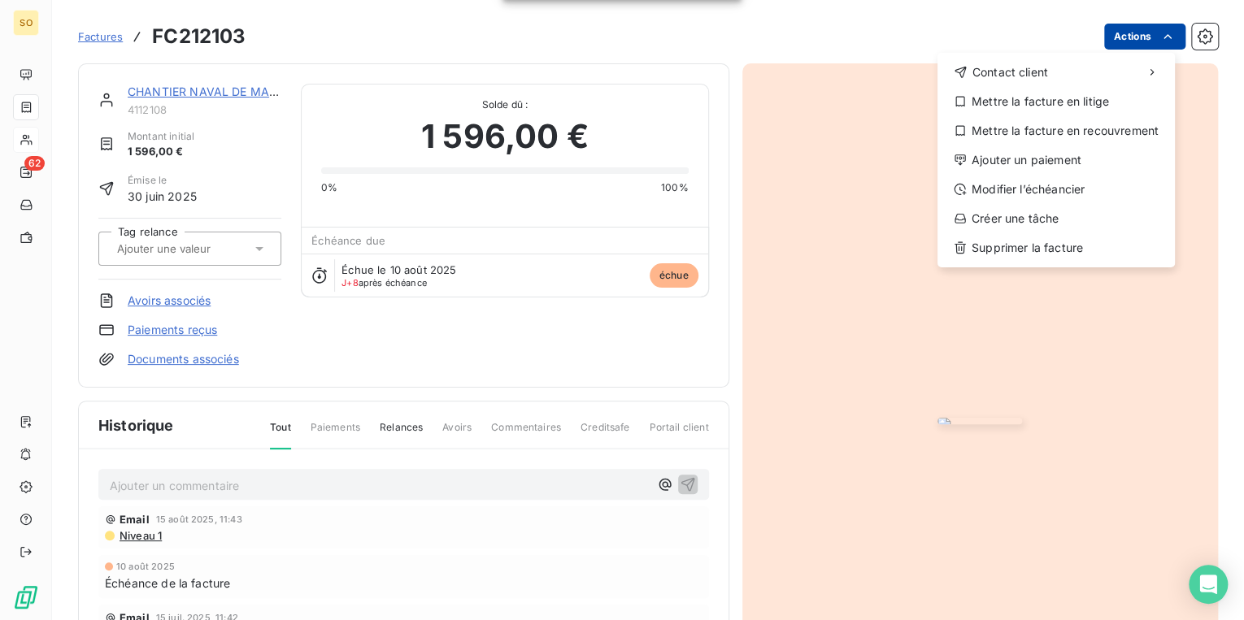
click at [1119, 38] on html "SO 62 Factures FC212103 Actions Contact client Mettre la facture en litige Mett…" at bounding box center [622, 310] width 1244 height 620
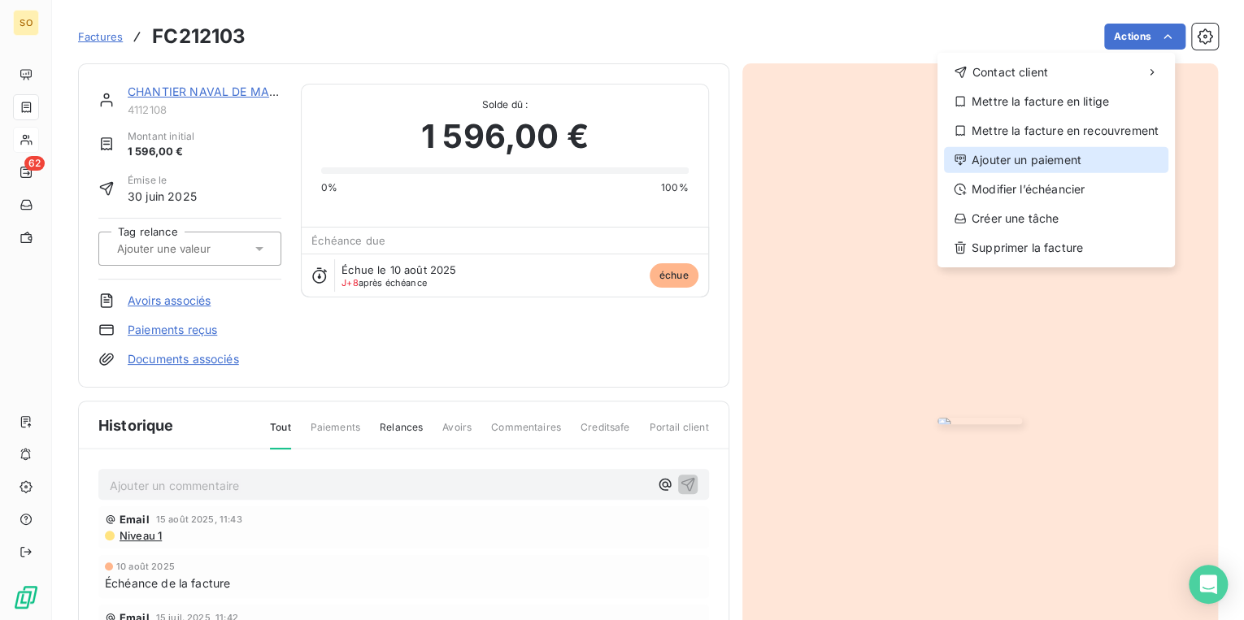
click at [1007, 167] on div "Ajouter un paiement" at bounding box center [1056, 160] width 224 height 26
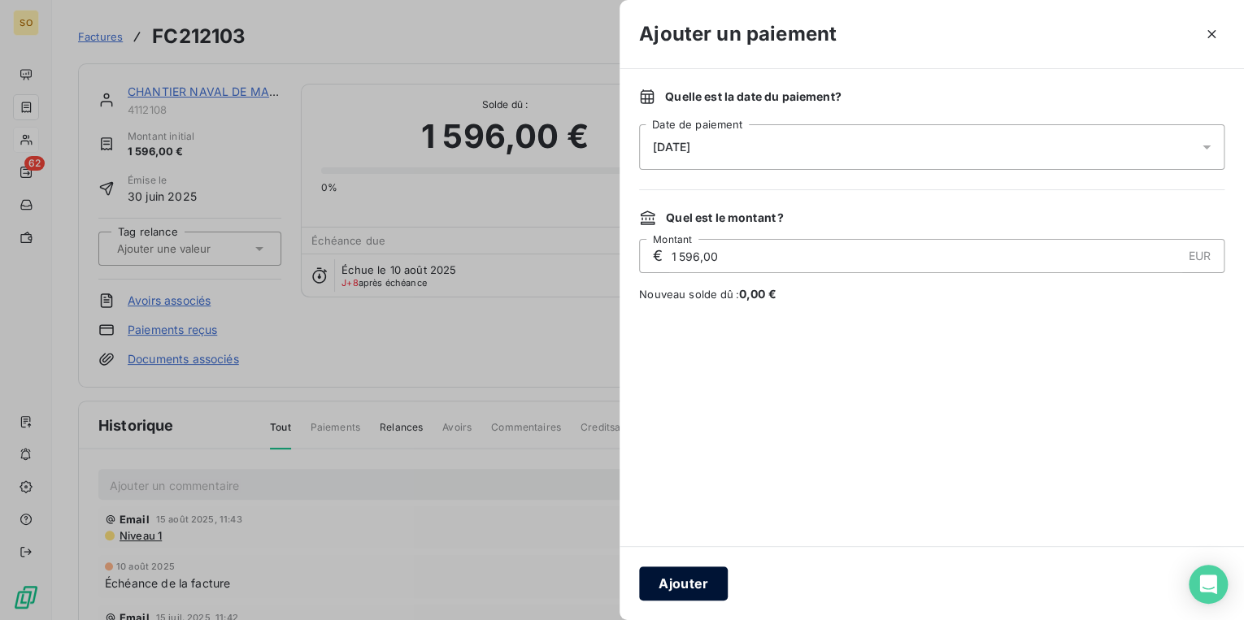
click at [691, 593] on button "Ajouter" at bounding box center [683, 584] width 89 height 34
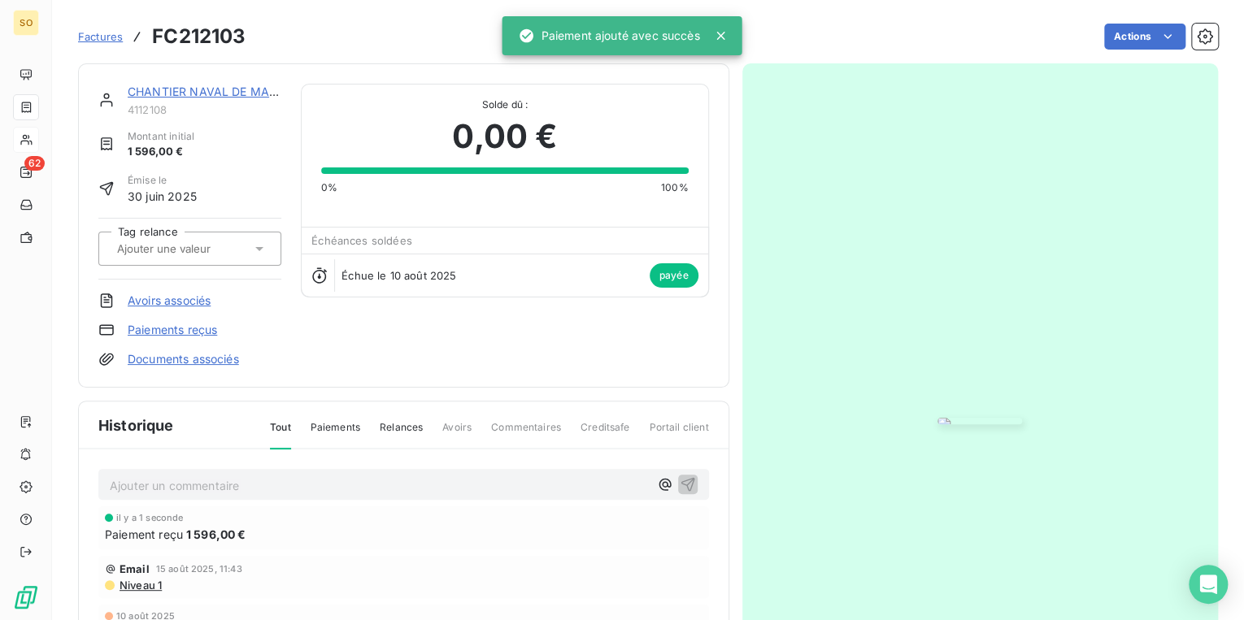
click at [203, 94] on link "CHANTIER NAVAL DE MARSEILLE TTC" at bounding box center [234, 92] width 213 height 14
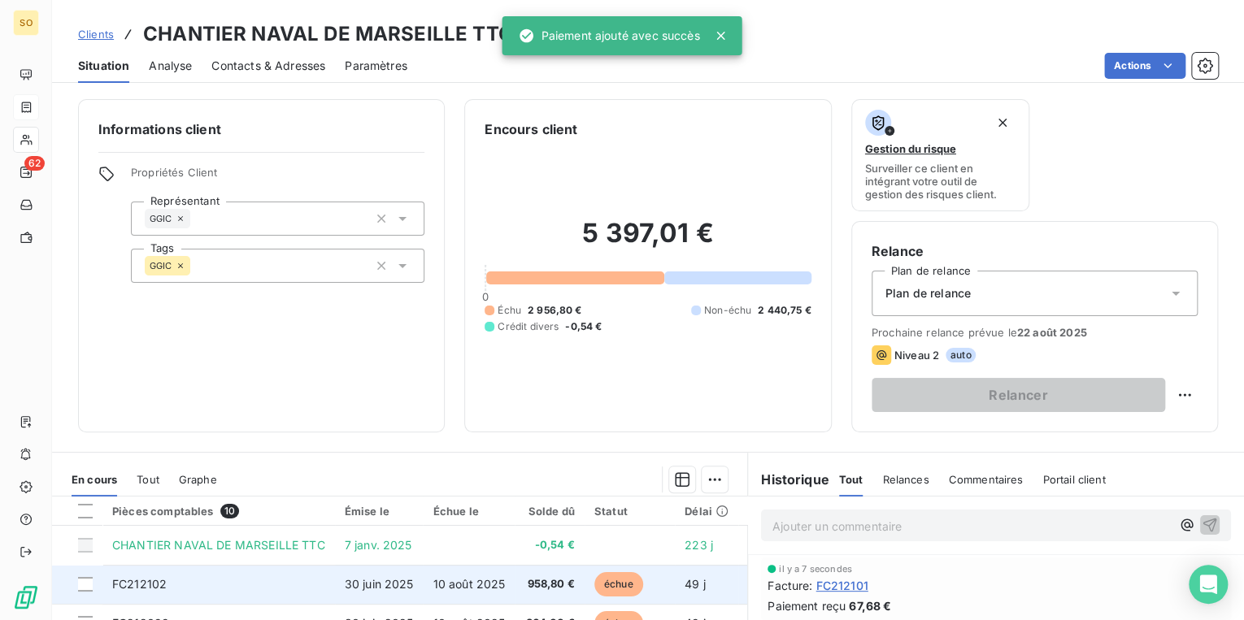
click at [602, 576] on span "échue" at bounding box center [618, 584] width 49 height 24
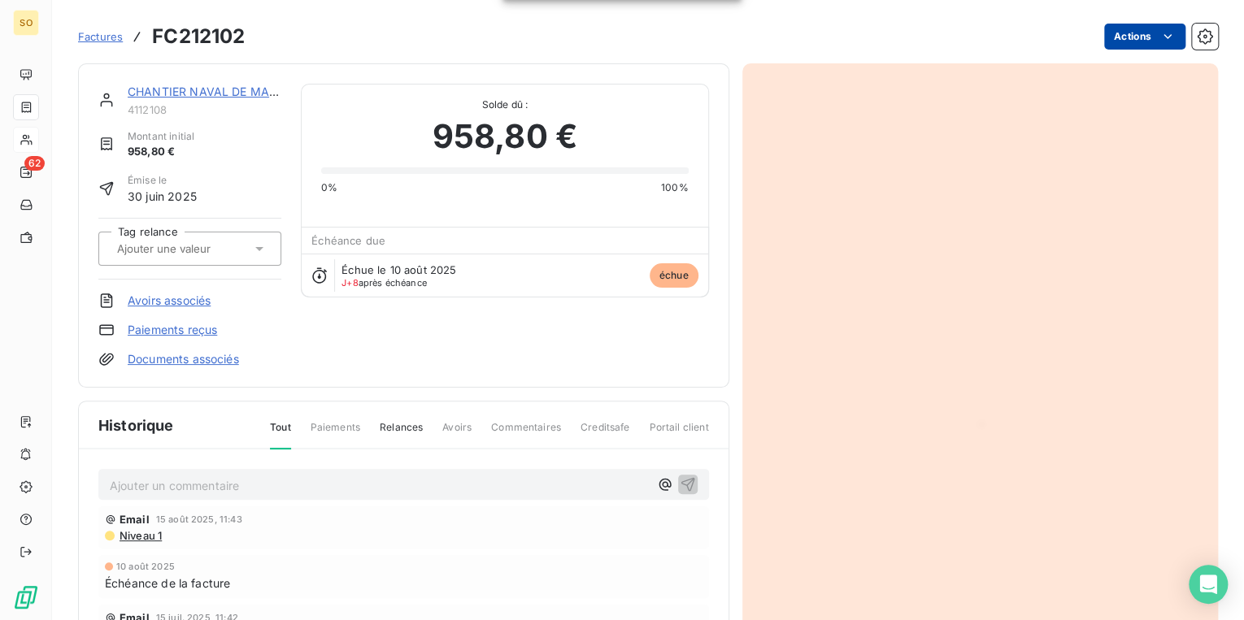
click at [1102, 29] on html "SO 62 Factures FC212102 Actions CHANTIER NAVAL DE MARSEILLE TTC 4112108 Montant…" at bounding box center [622, 310] width 1244 height 620
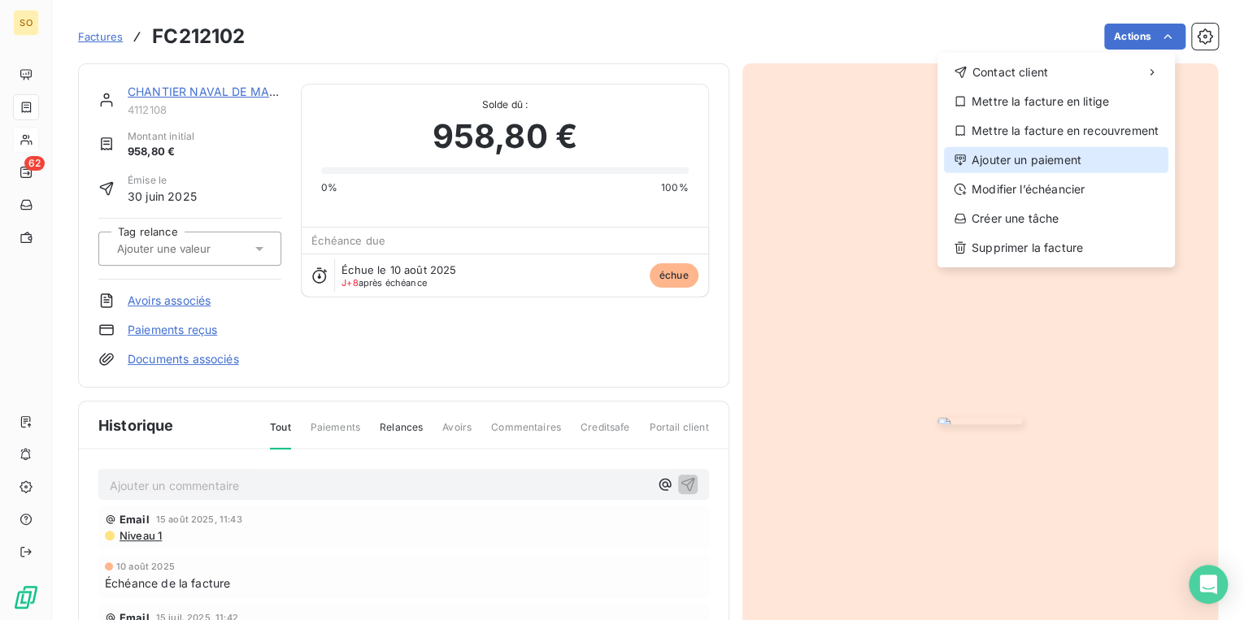
click at [991, 154] on div "Ajouter un paiement" at bounding box center [1056, 160] width 224 height 26
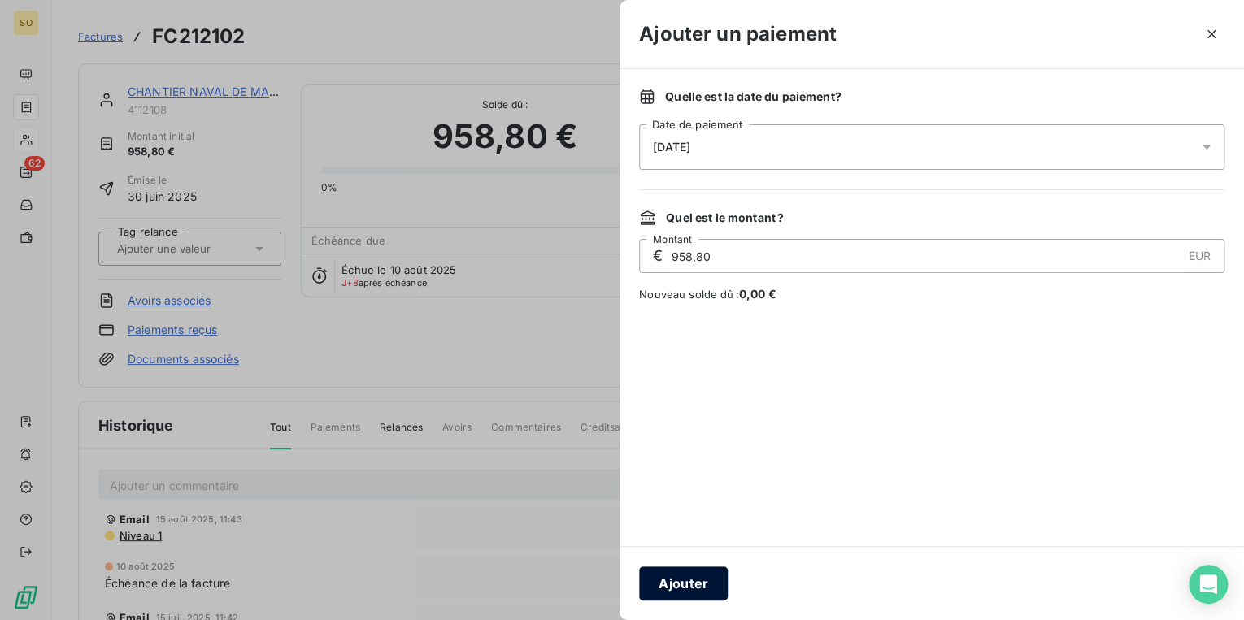
click at [706, 594] on button "Ajouter" at bounding box center [683, 584] width 89 height 34
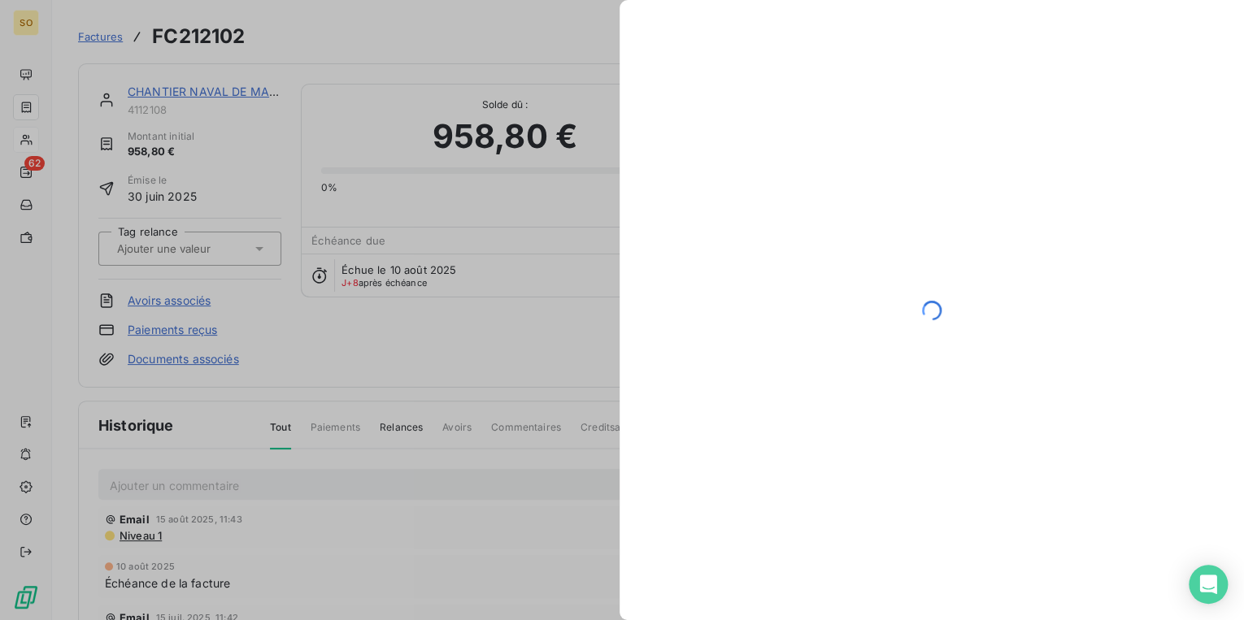
click at [211, 90] on div at bounding box center [622, 310] width 1244 height 620
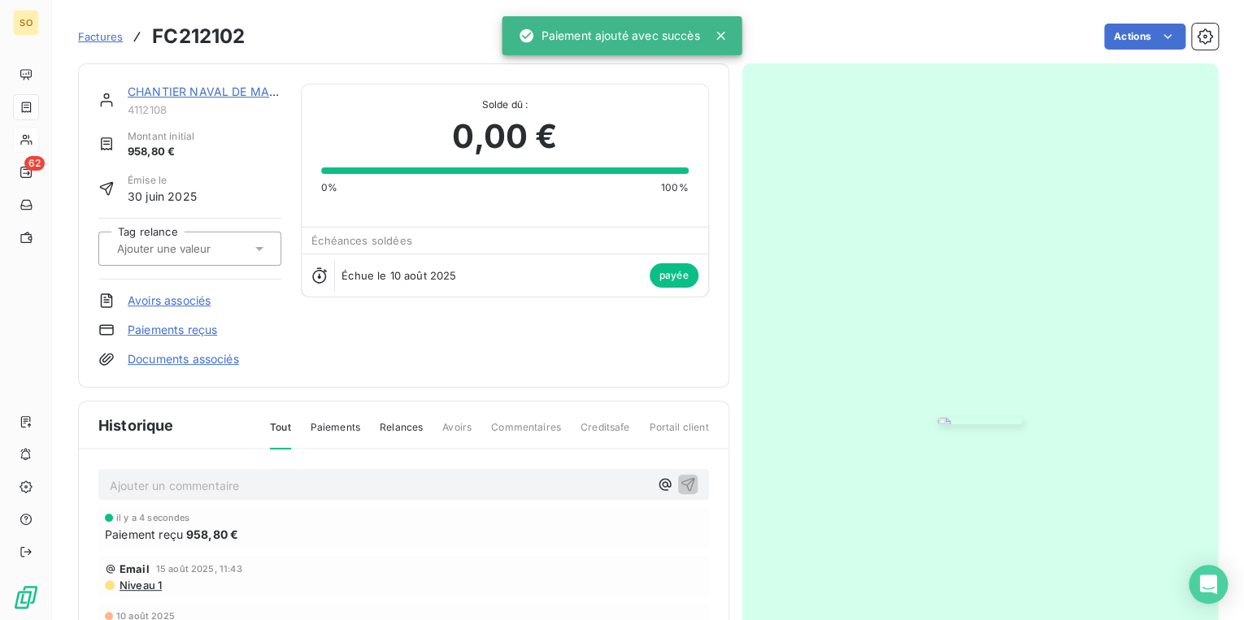
click at [211, 75] on div "CHANTIER NAVAL DE MARSEILLE TTC 4112108 Montant initial 958,80 € Émise le [DATE…" at bounding box center [403, 225] width 651 height 324
click at [212, 88] on link "CHANTIER NAVAL DE MARSEILLE TTC" at bounding box center [234, 92] width 213 height 14
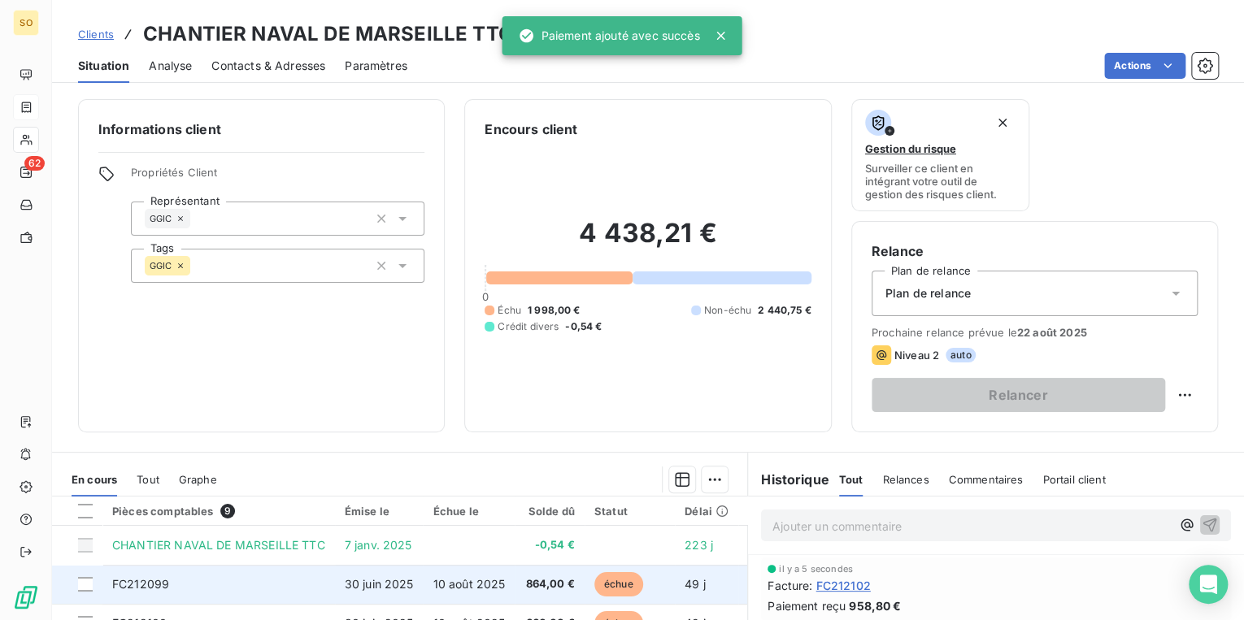
scroll to position [130, 0]
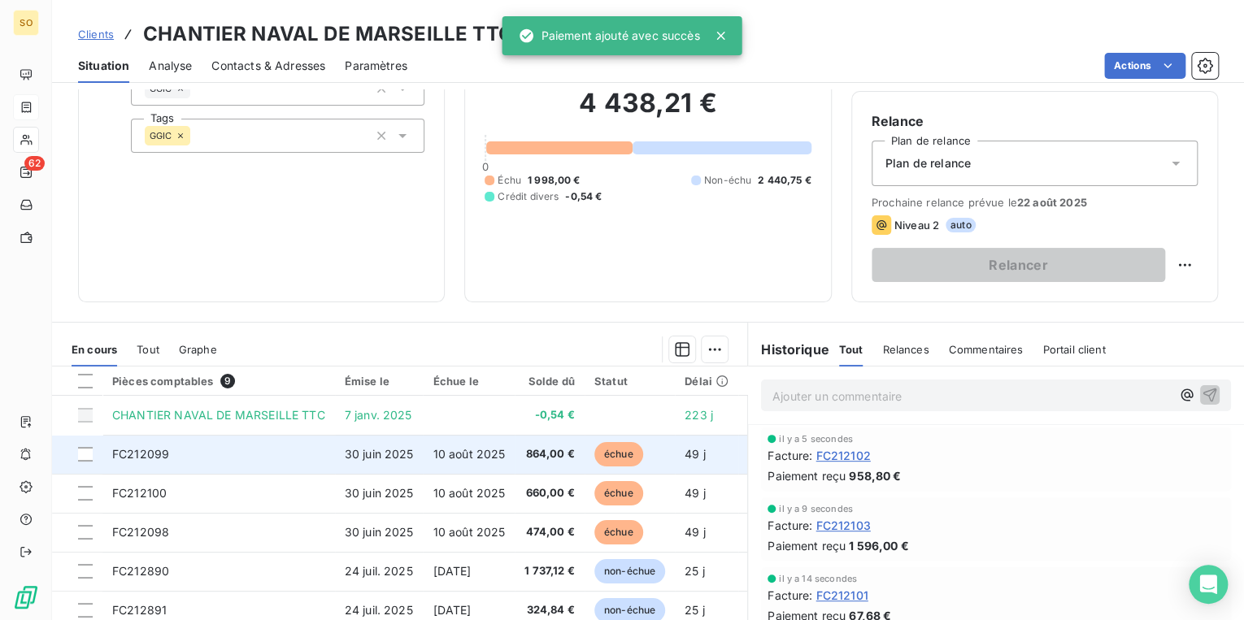
click at [605, 449] on span "échue" at bounding box center [618, 454] width 49 height 24
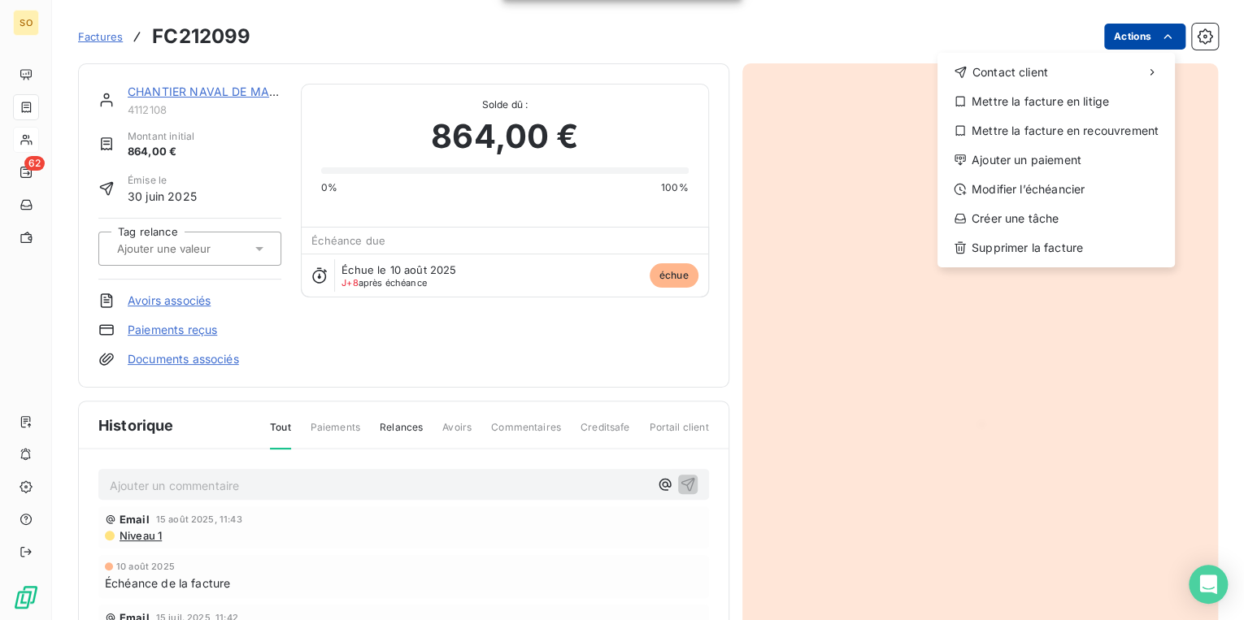
click at [1115, 36] on html "SO 62 Factures FC212099 Actions Contact client Mettre la facture en litige Mett…" at bounding box center [622, 310] width 1244 height 620
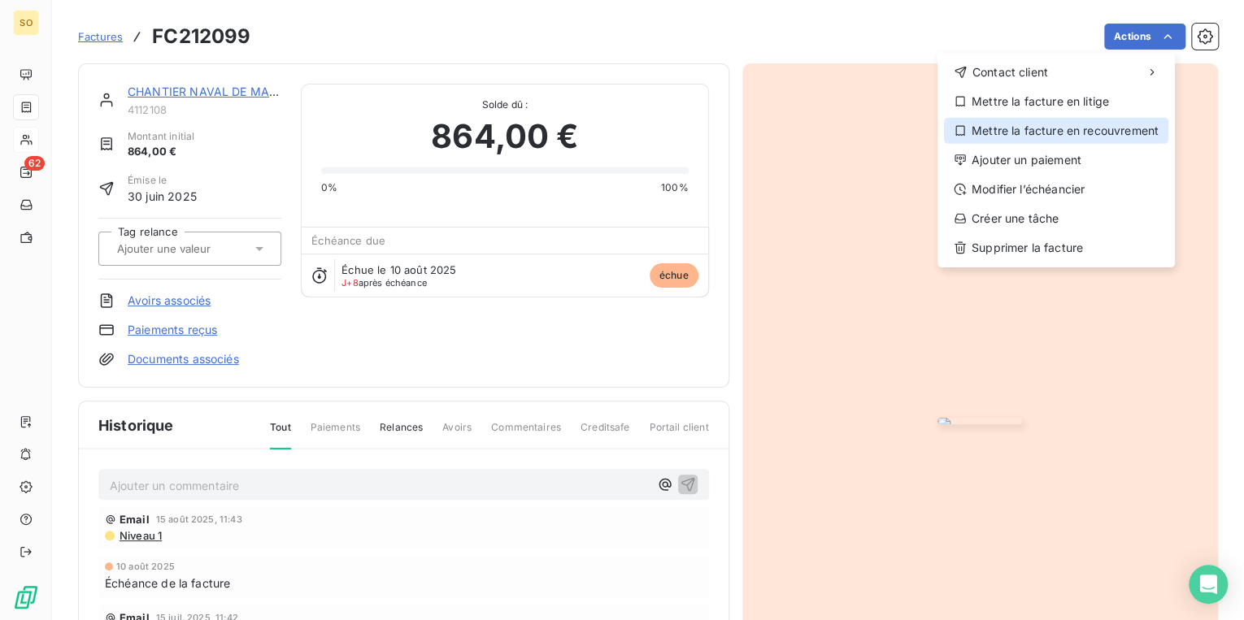
click at [1011, 142] on div "Mettre la facture en recouvrement" at bounding box center [1056, 131] width 224 height 26
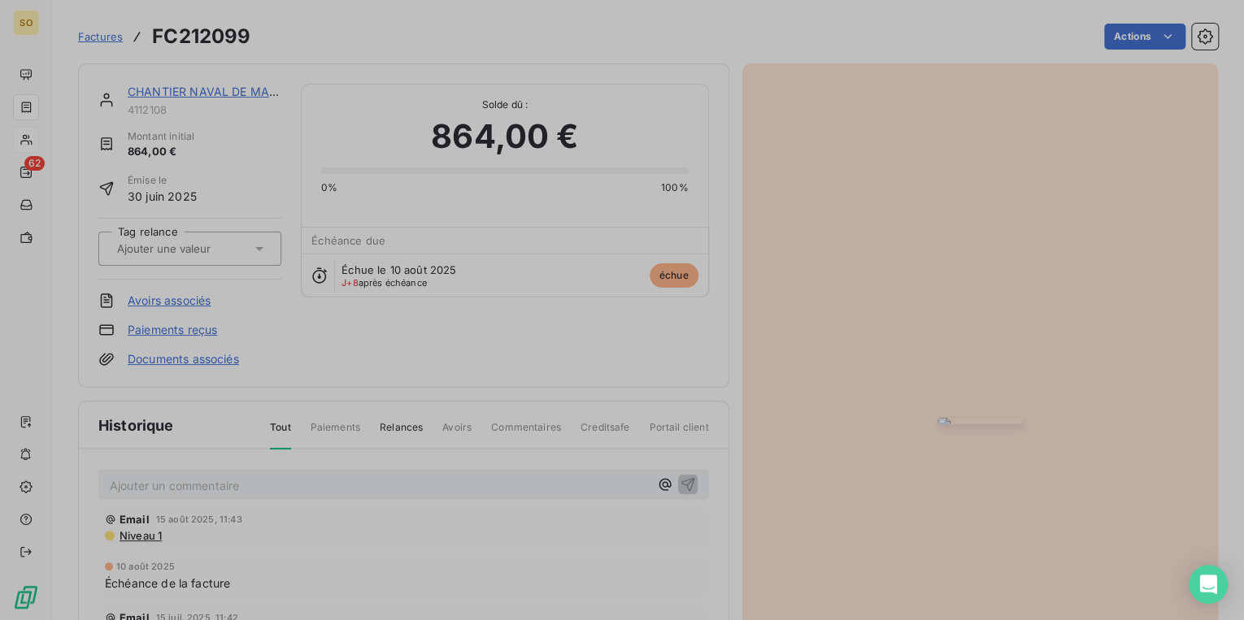
click at [1011, 619] on div "Mettre la facture en recouvrement Quels sont les impacts d’une mise en recouvre…" at bounding box center [622, 620] width 1244 height 0
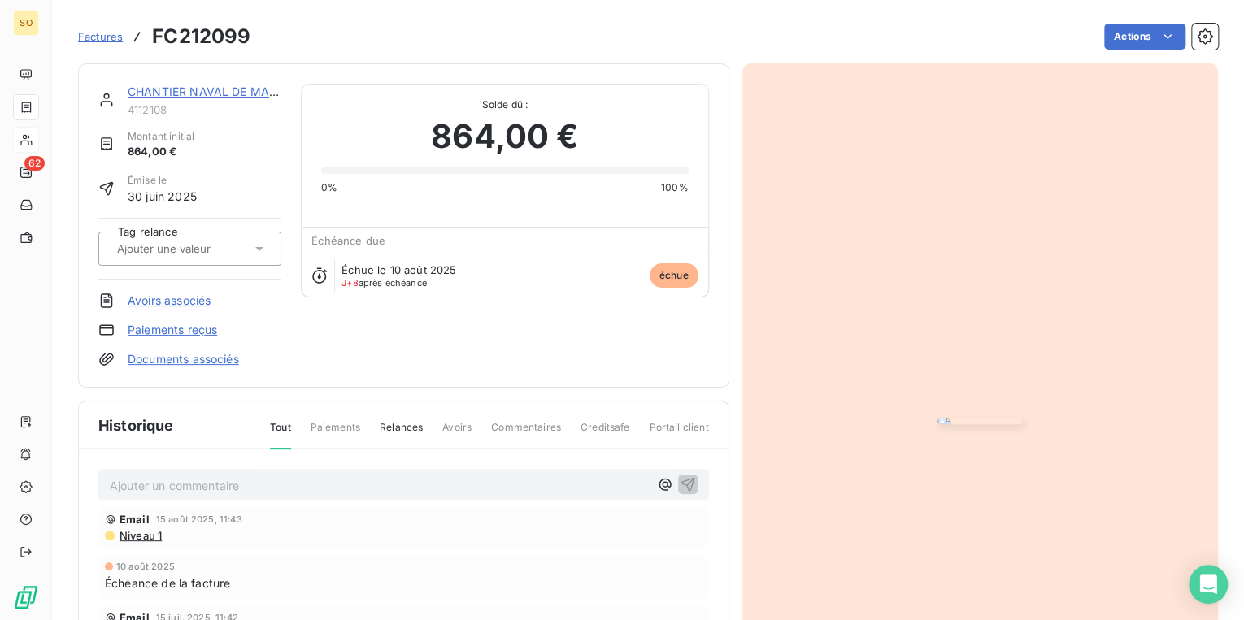
click at [237, 89] on link "CHANTIER NAVAL DE MARSEILLE TTC" at bounding box center [234, 92] width 213 height 14
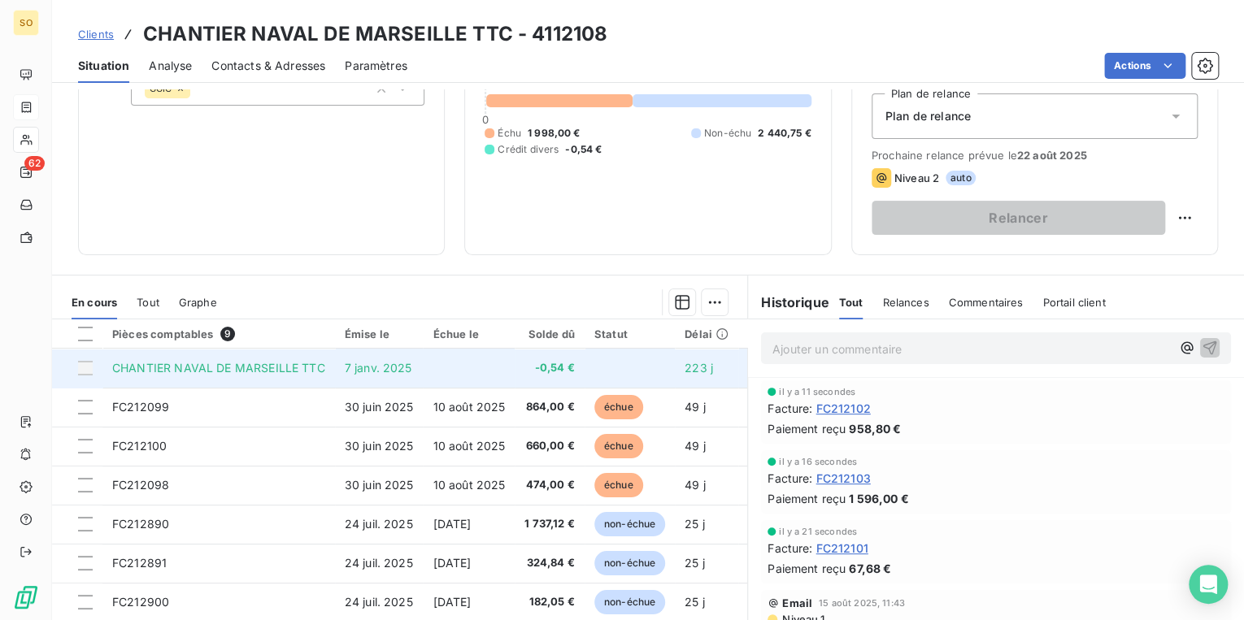
scroll to position [195, 0]
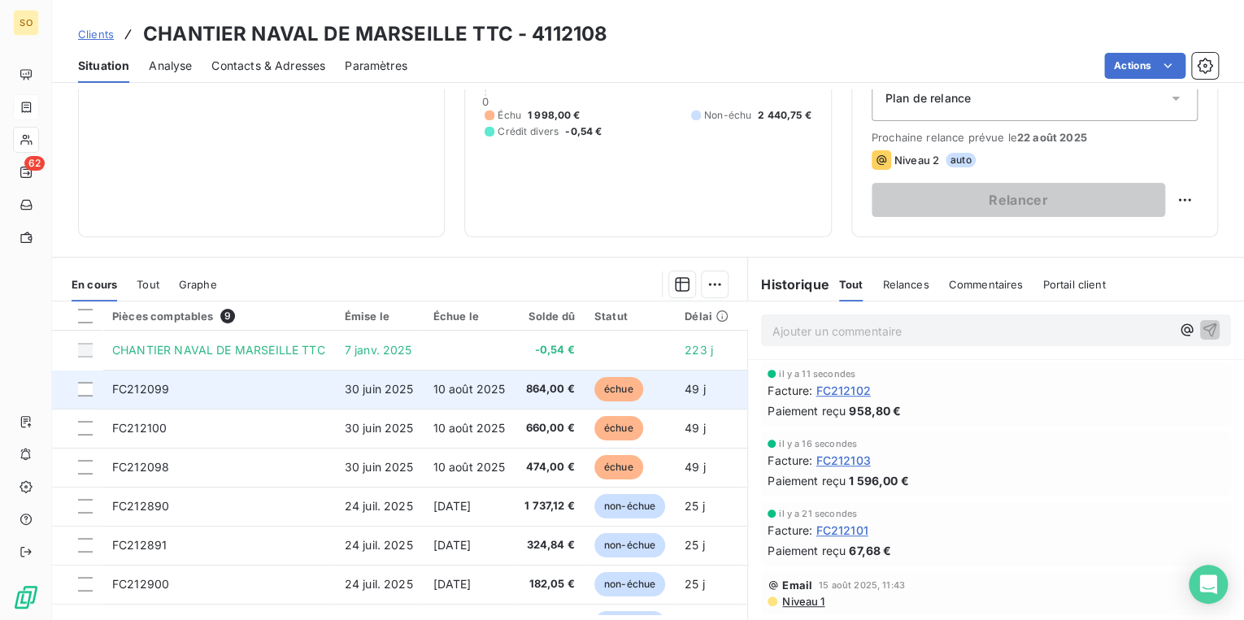
click at [626, 394] on span "échue" at bounding box center [618, 389] width 49 height 24
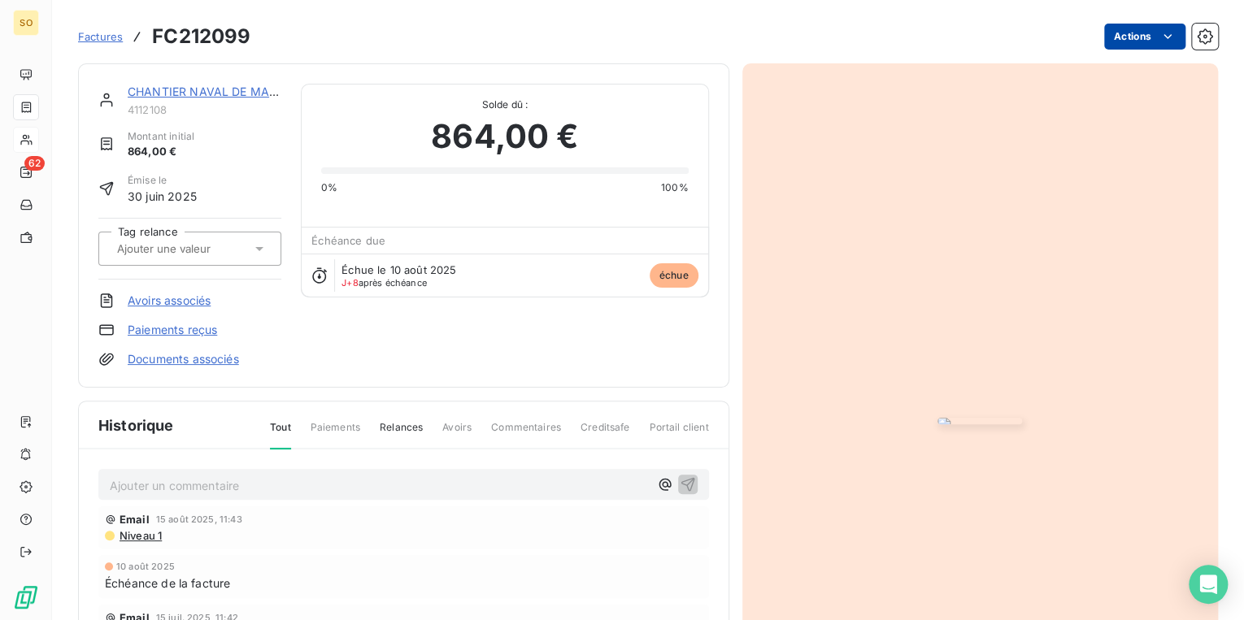
click at [1118, 26] on html "SO 62 Factures FC212099 Actions CHANTIER NAVAL DE MARSEILLE TTC 4112108 Montant…" at bounding box center [622, 310] width 1244 height 620
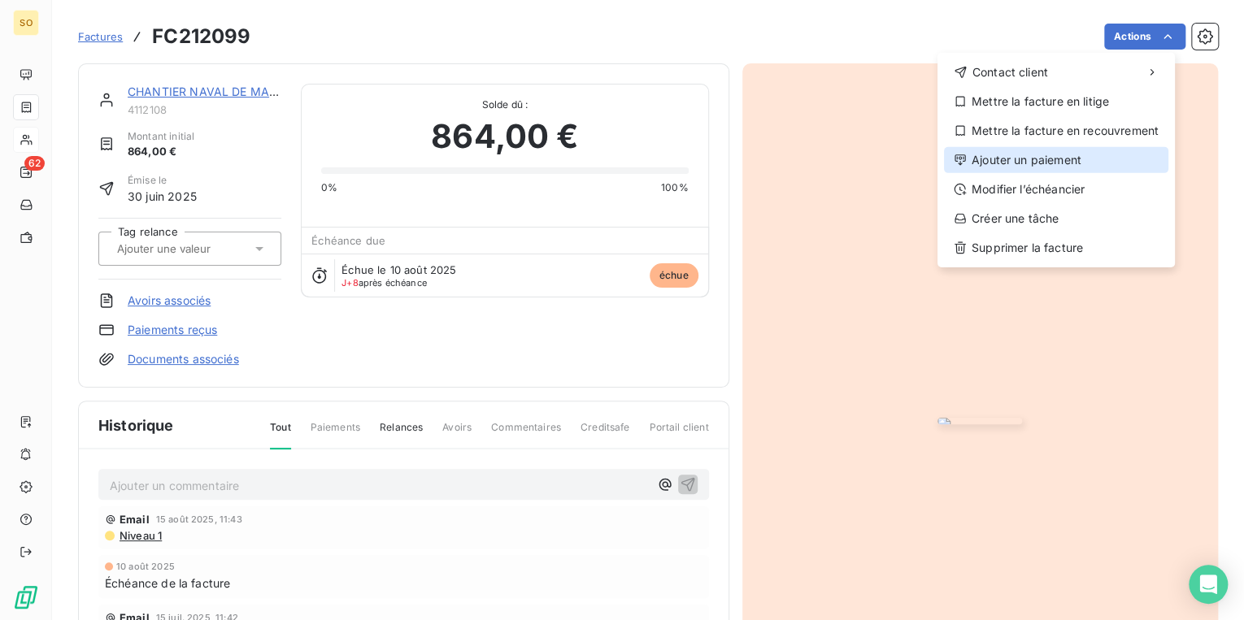
click at [999, 155] on div "Ajouter un paiement" at bounding box center [1056, 160] width 224 height 26
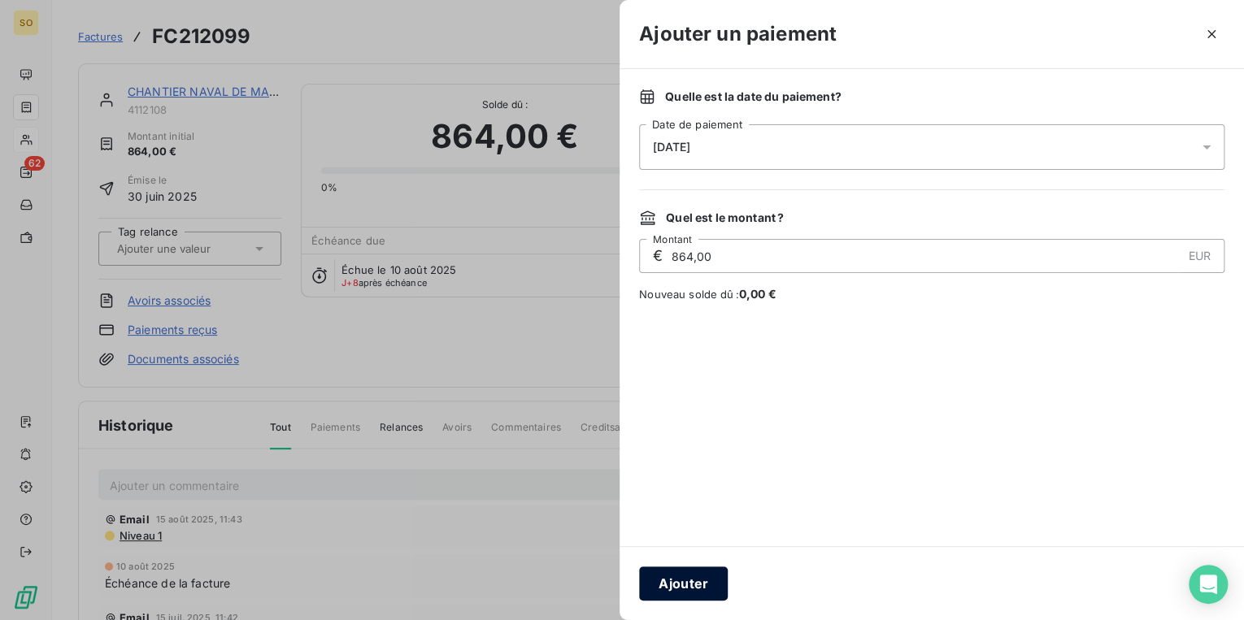
click at [662, 585] on button "Ajouter" at bounding box center [683, 584] width 89 height 34
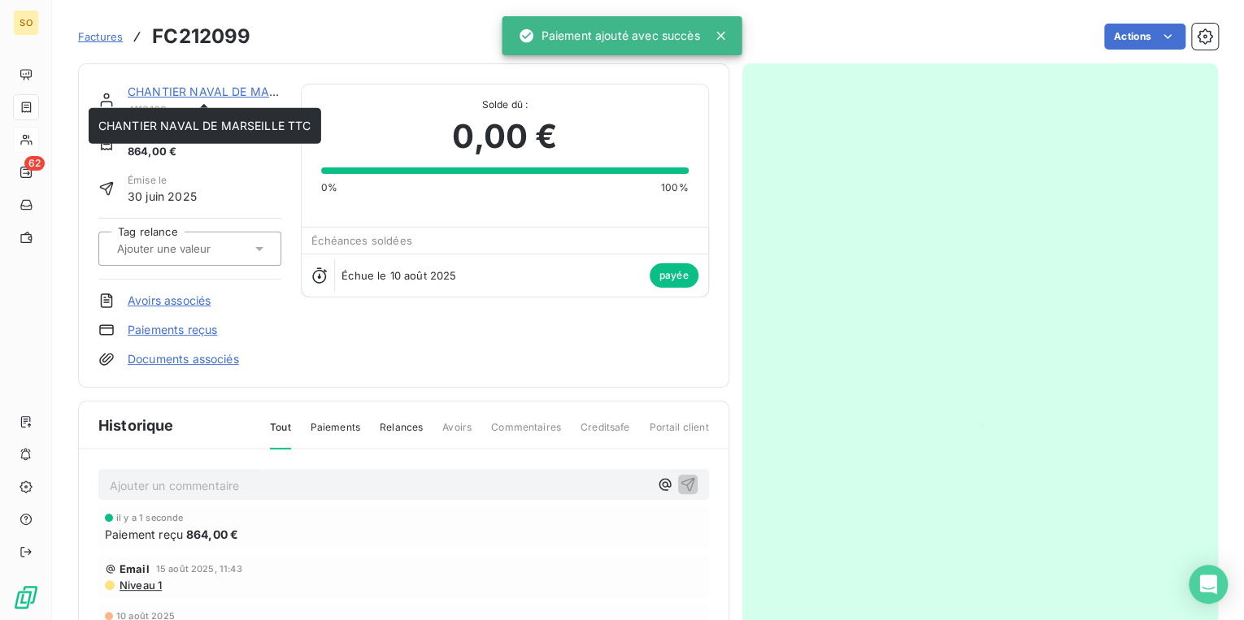
click at [217, 98] on link "CHANTIER NAVAL DE MARSEILLE TTC" at bounding box center [234, 92] width 213 height 14
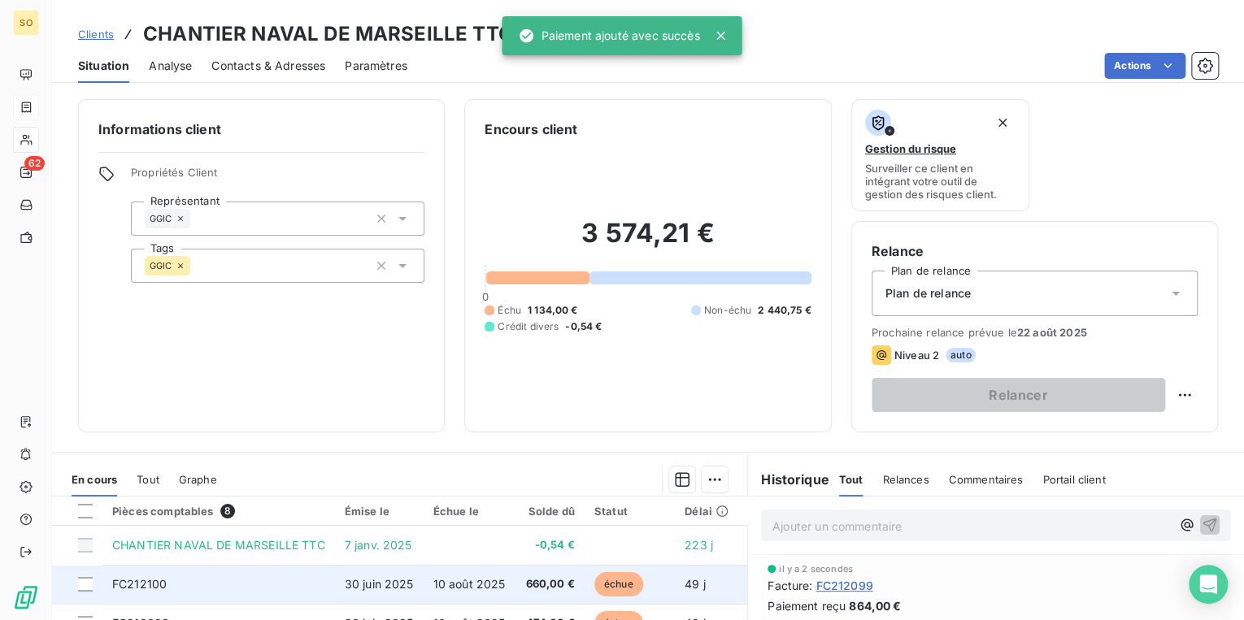
click at [617, 588] on span "échue" at bounding box center [618, 584] width 49 height 24
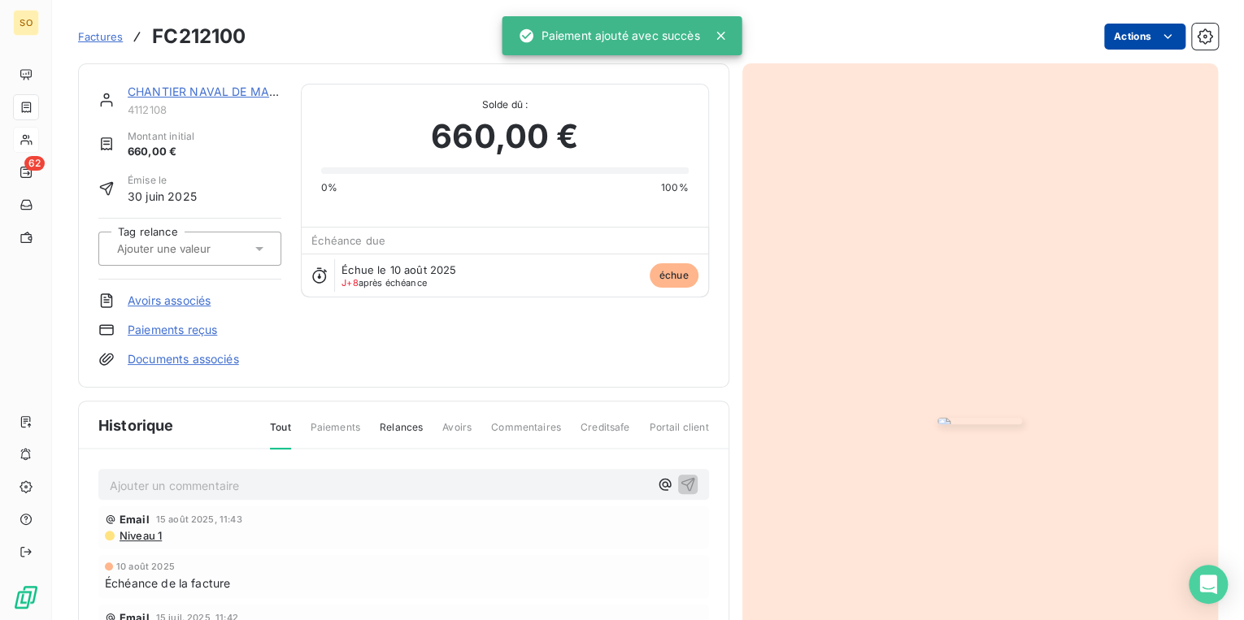
click at [1108, 30] on html "SO 62 Factures FC212100 Actions CHANTIER NAVAL DE MARSEILLE TTC 4112108 Montant…" at bounding box center [622, 310] width 1244 height 620
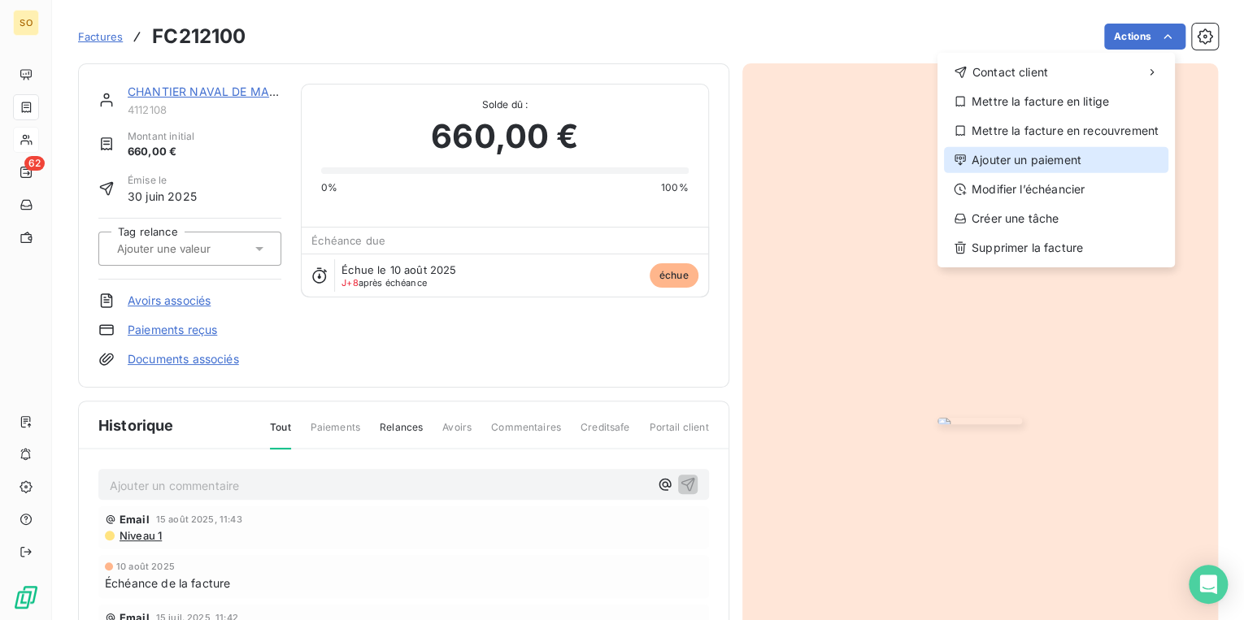
click at [980, 166] on div "Ajouter un paiement" at bounding box center [1056, 160] width 224 height 26
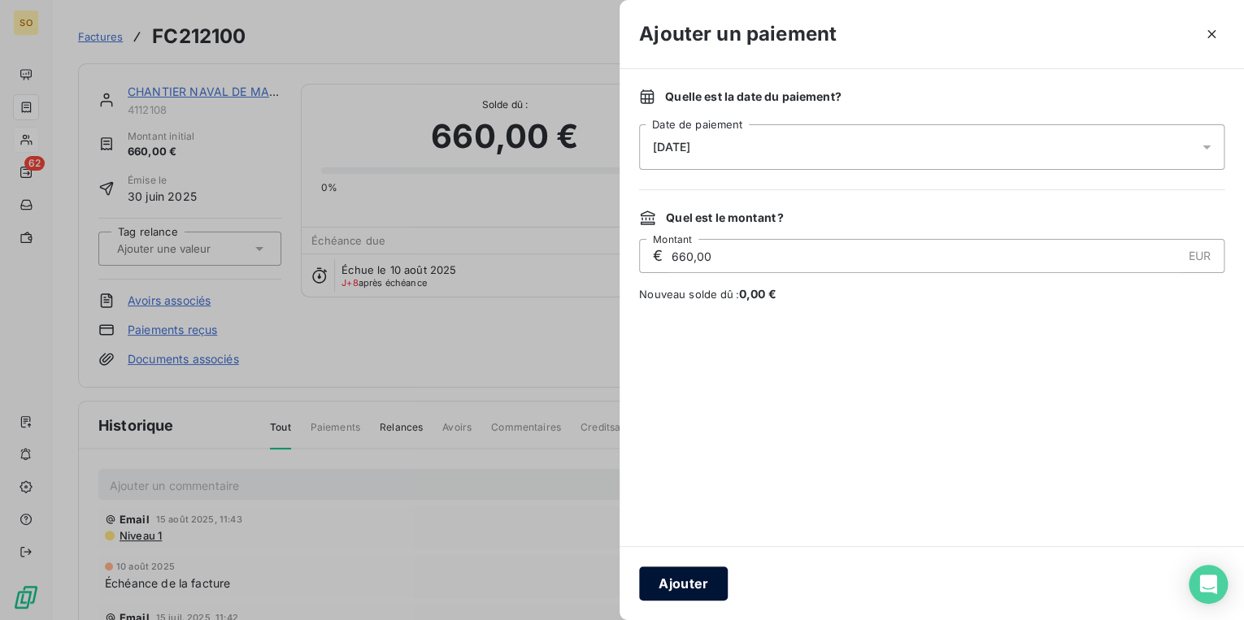
click at [689, 590] on button "Ajouter" at bounding box center [683, 584] width 89 height 34
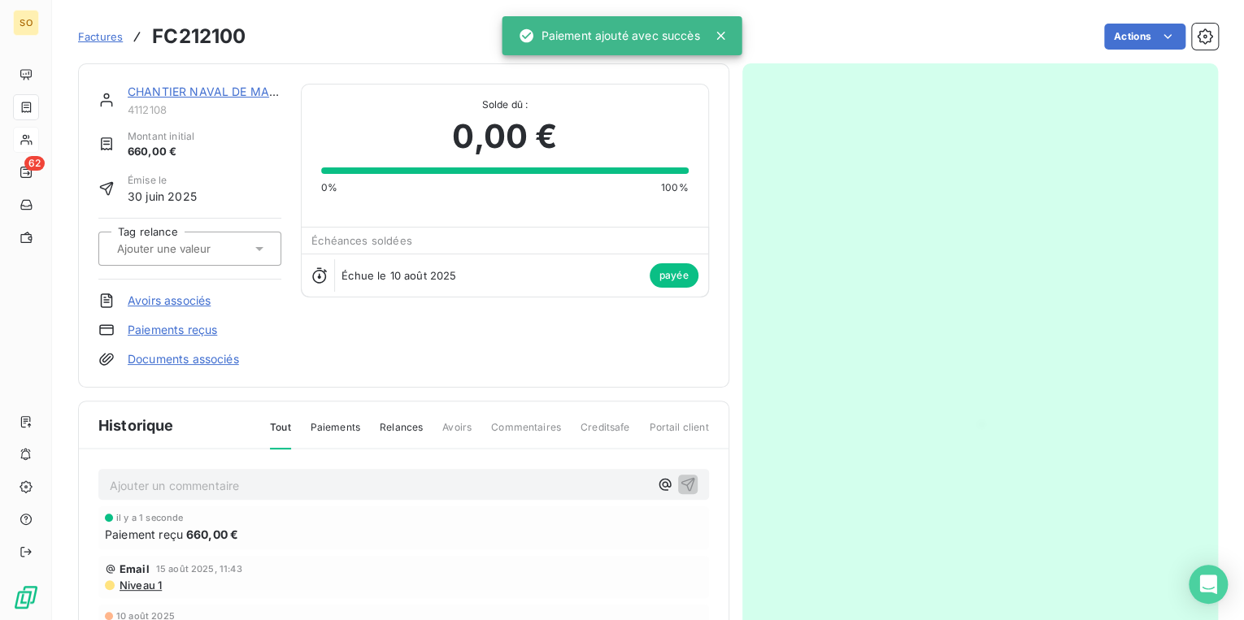
click at [189, 89] on link "CHANTIER NAVAL DE MARSEILLE TTC" at bounding box center [234, 92] width 213 height 14
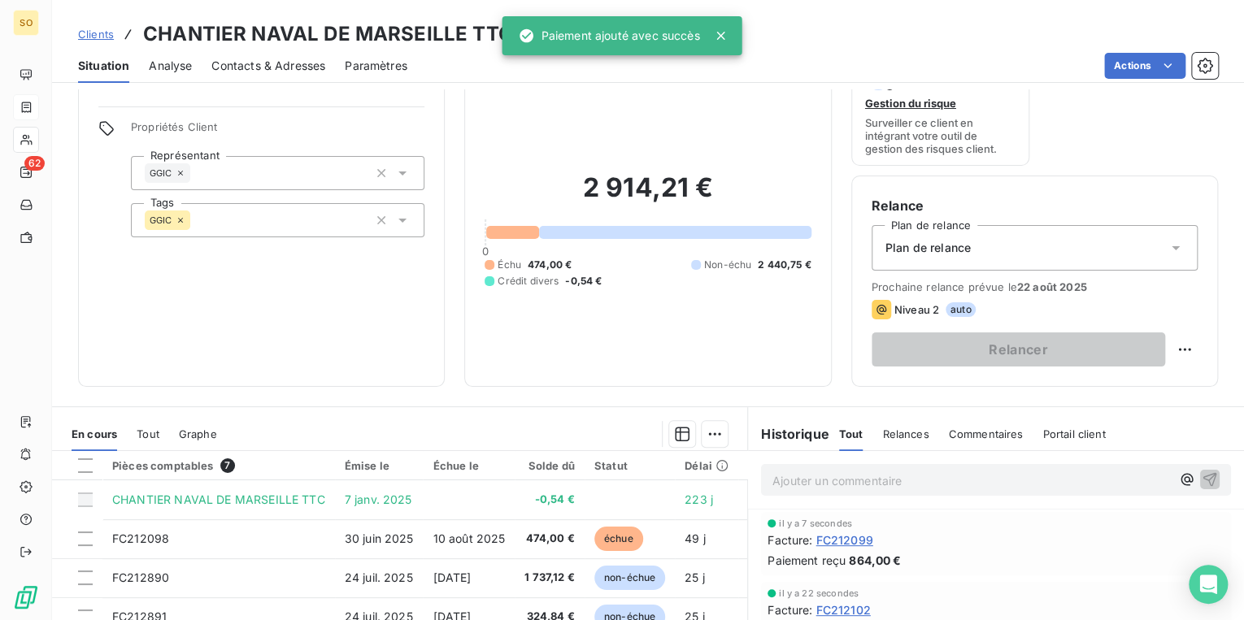
scroll to position [195, 0]
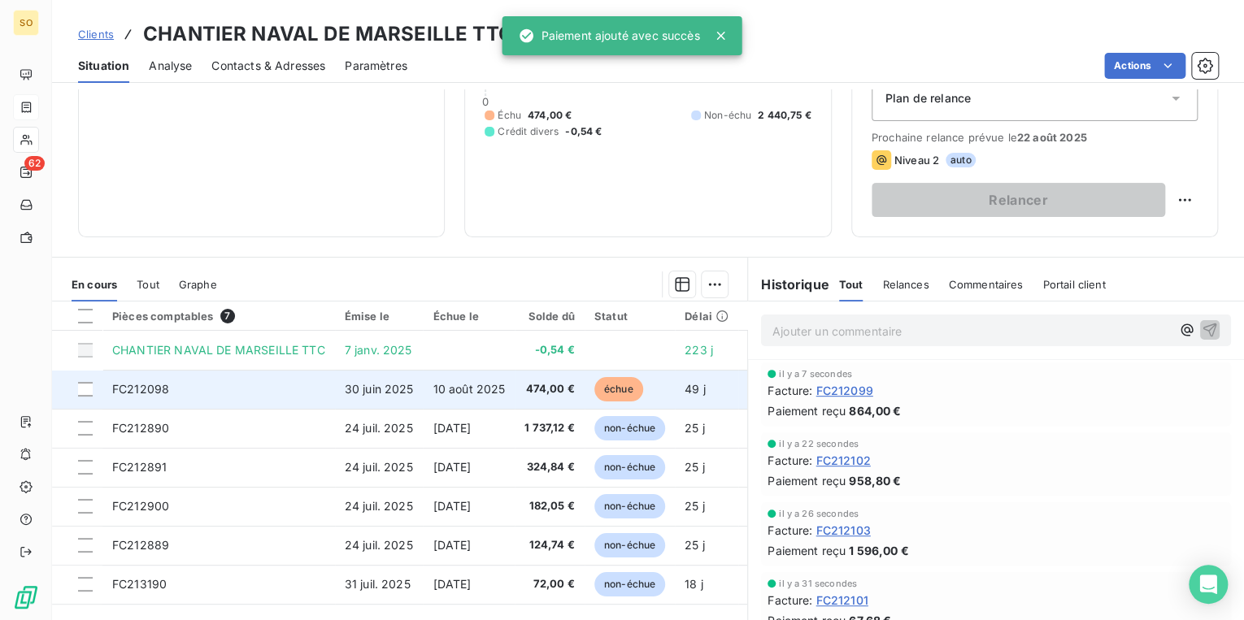
click at [610, 391] on span "échue" at bounding box center [618, 389] width 49 height 24
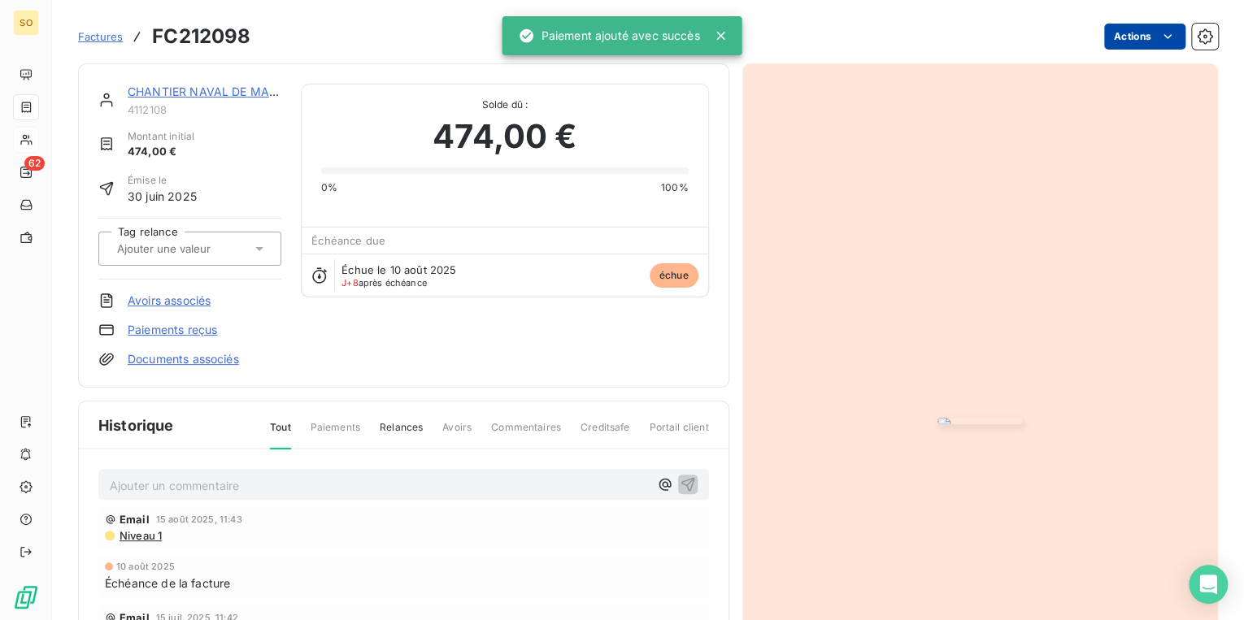
click at [1115, 33] on html "SO 62 Factures FC212098 Actions CHANTIER NAVAL DE MARSEILLE TTC 4112108 Montant…" at bounding box center [622, 310] width 1244 height 620
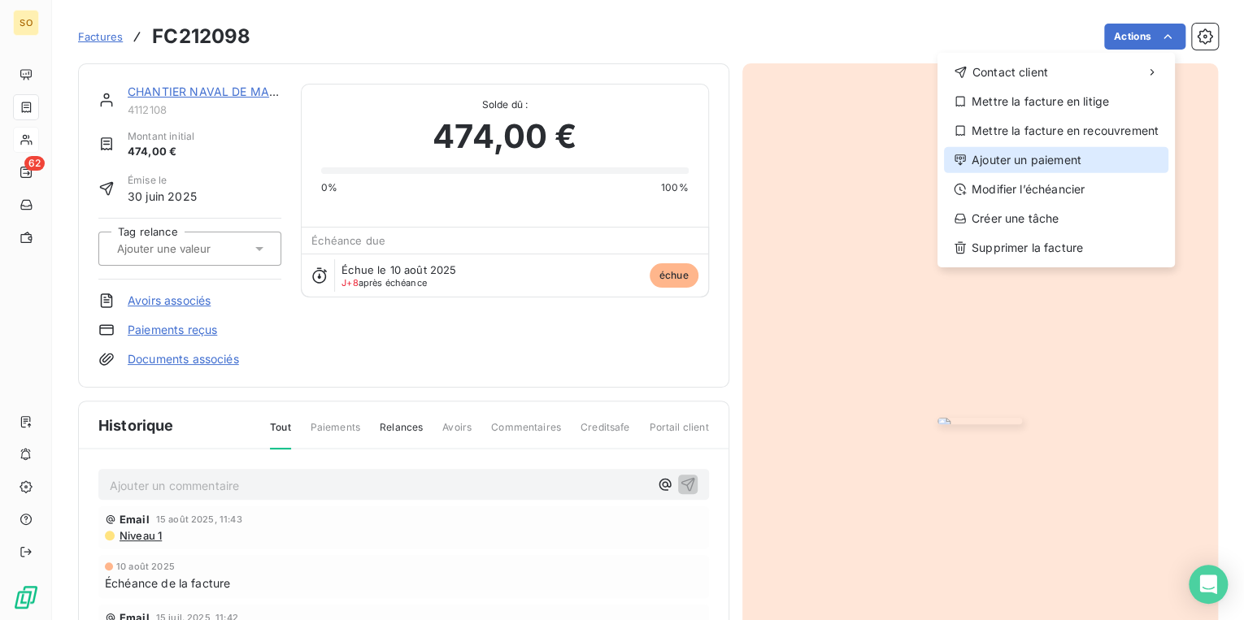
click at [1027, 159] on div "Ajouter un paiement" at bounding box center [1056, 160] width 224 height 26
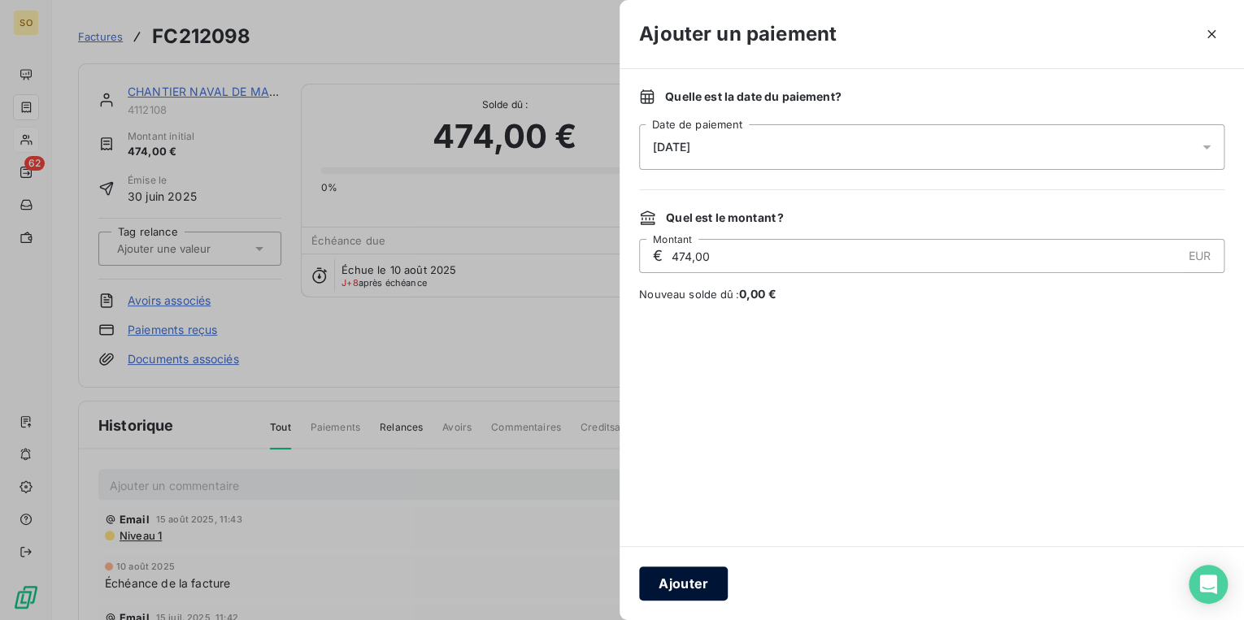
click at [698, 577] on button "Ajouter" at bounding box center [683, 584] width 89 height 34
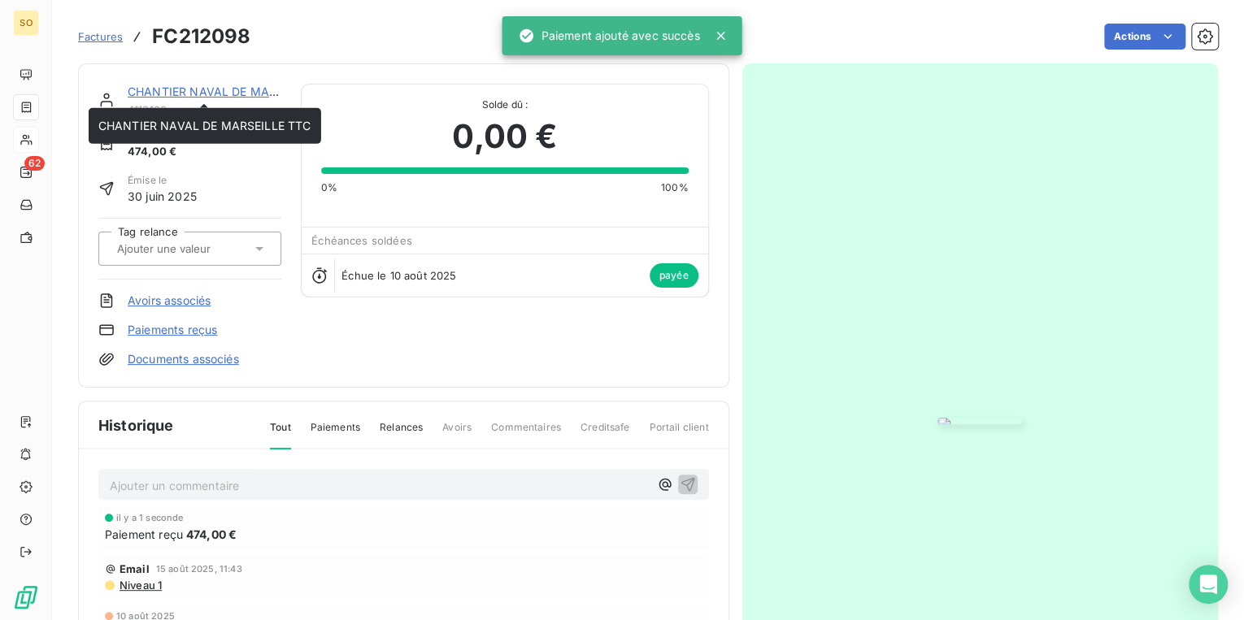
click at [192, 94] on link "CHANTIER NAVAL DE MARSEILLE TTC" at bounding box center [234, 92] width 213 height 14
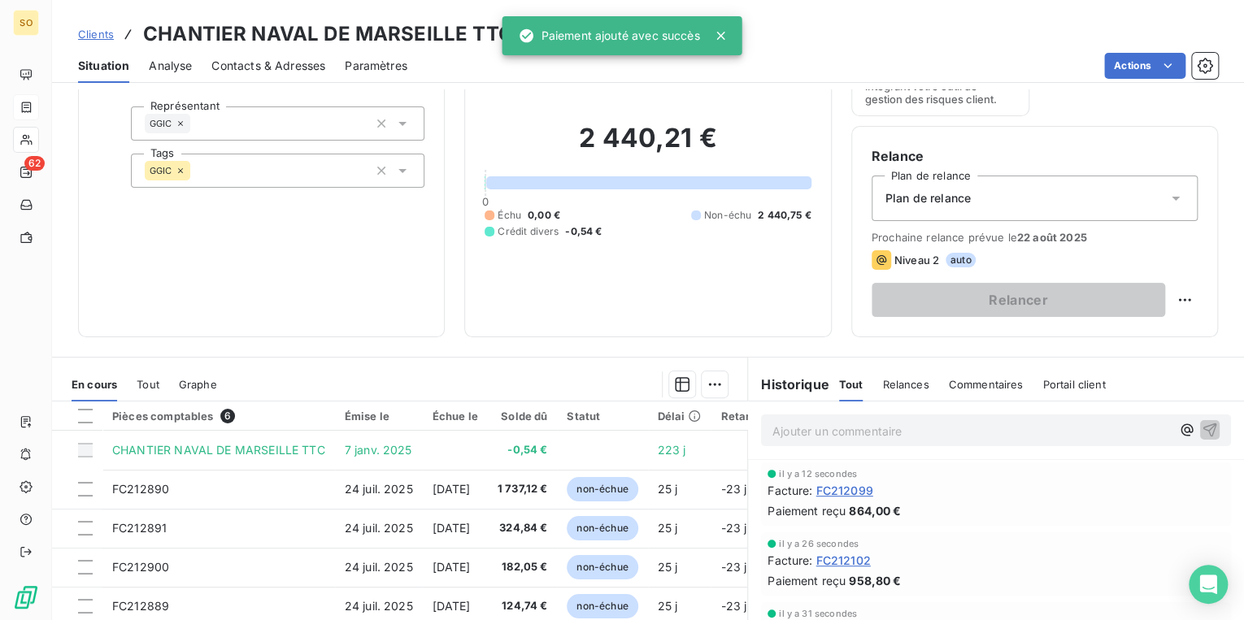
scroll to position [195, 0]
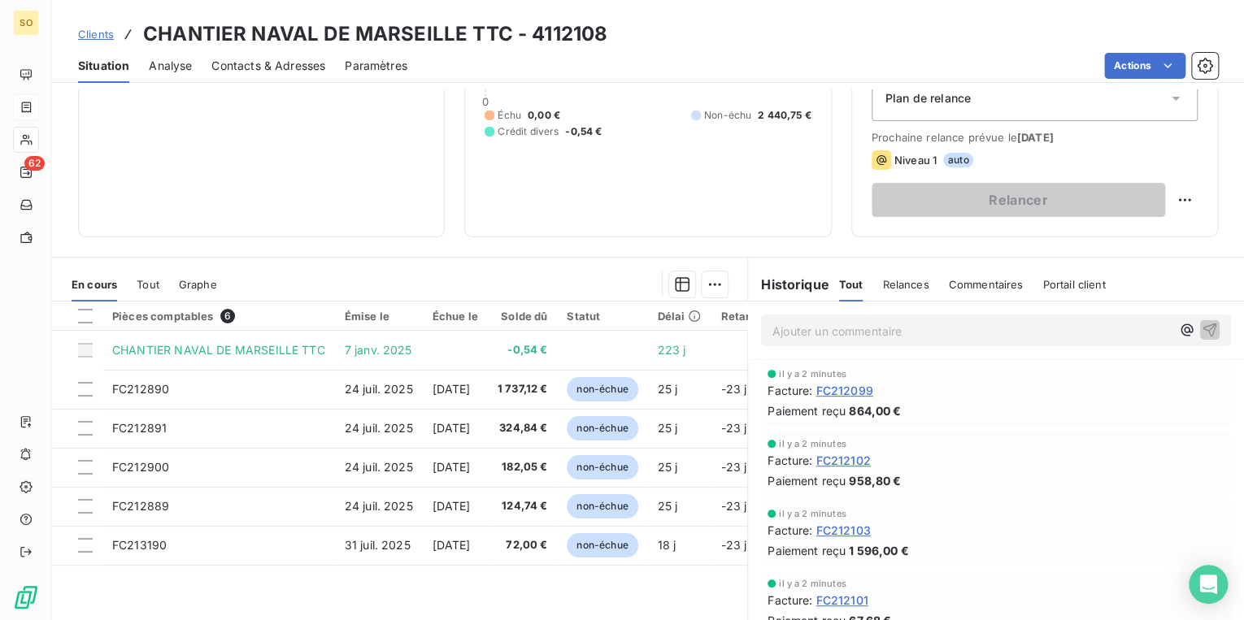
click at [97, 30] on span "Clients" at bounding box center [96, 34] width 36 height 13
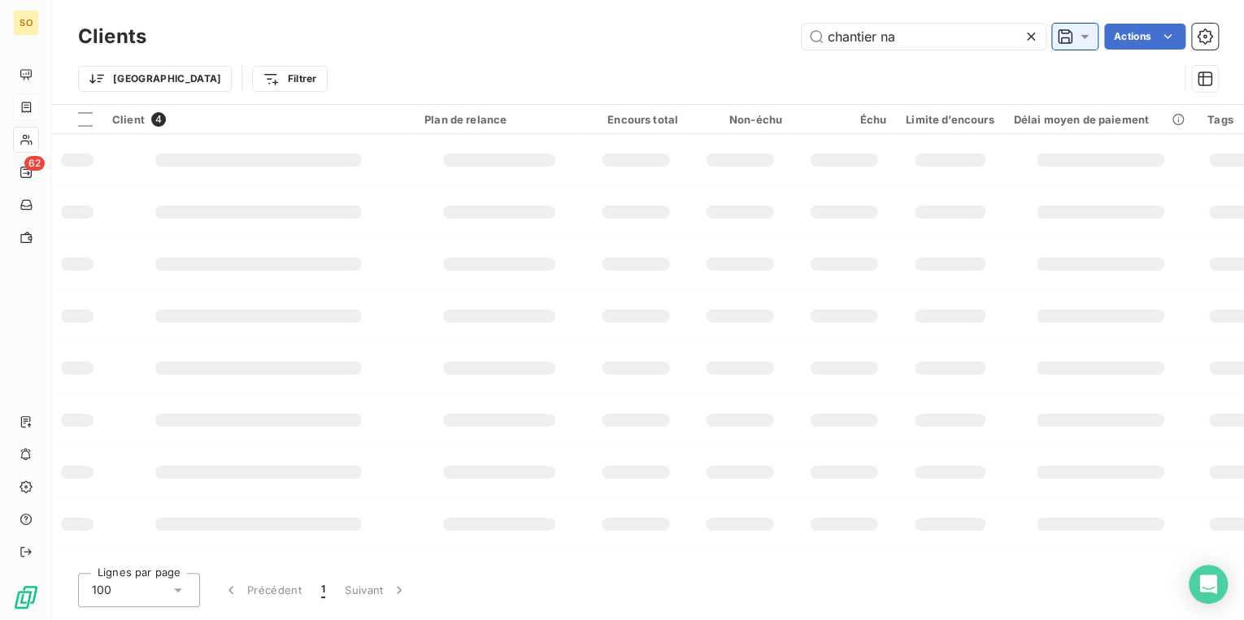
drag, startPoint x: 816, startPoint y: 33, endPoint x: 1071, endPoint y: 35, distance: 255.3
click at [1063, 35] on div "chantier na Actions" at bounding box center [692, 37] width 1052 height 26
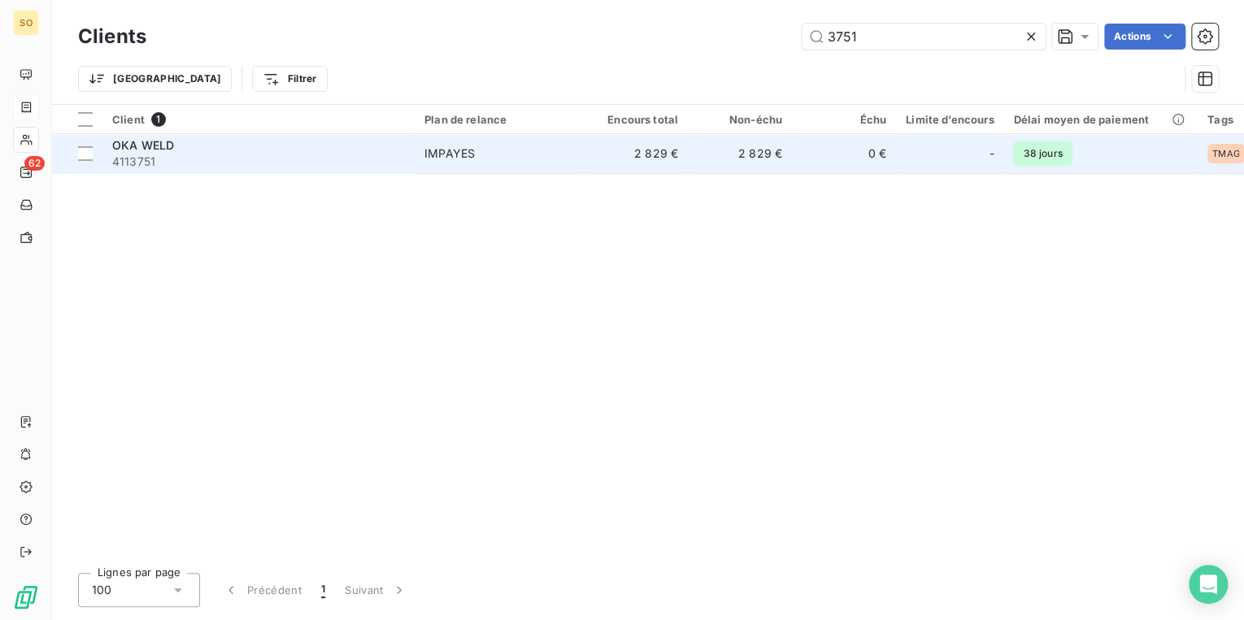
type input "3751"
click at [385, 158] on span "4113751" at bounding box center [258, 162] width 293 height 16
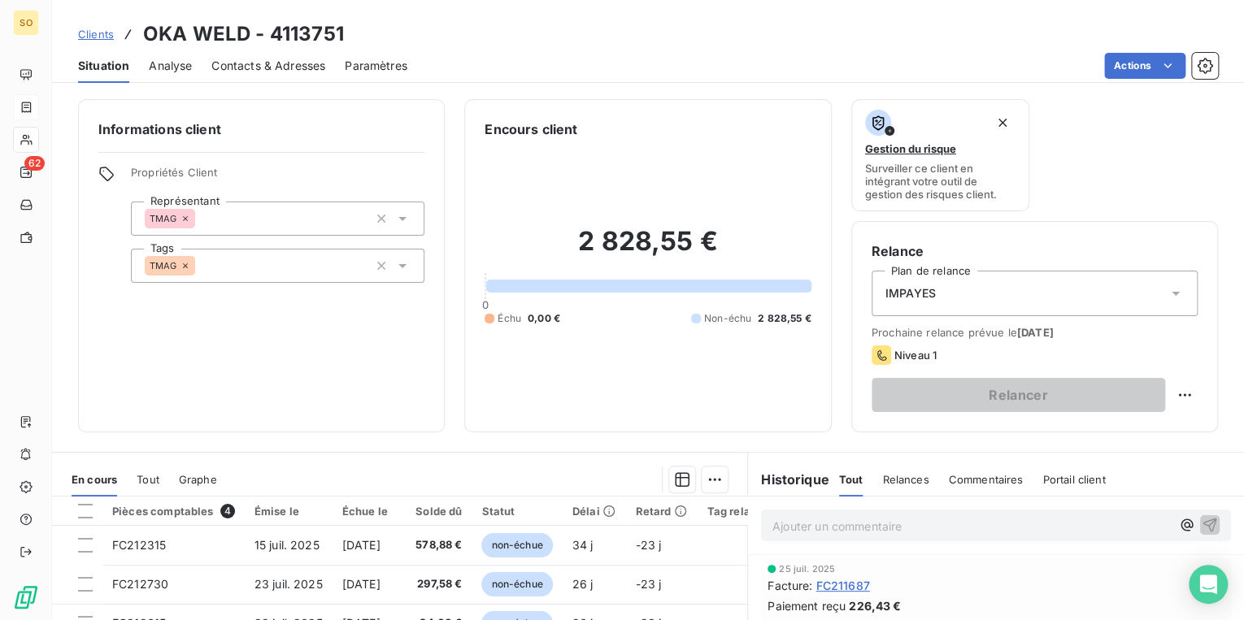
click at [250, 65] on span "Contacts & Adresses" at bounding box center [268, 66] width 114 height 16
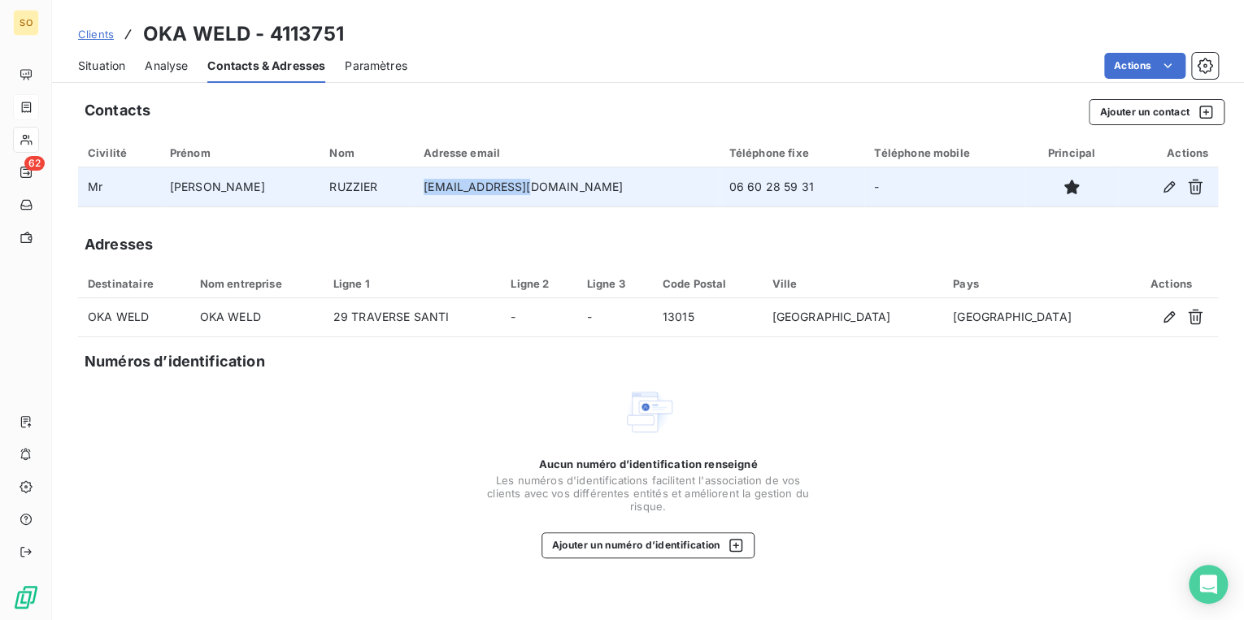
drag, startPoint x: 415, startPoint y: 185, endPoint x: 533, endPoint y: 186, distance: 117.9
click at [533, 186] on td "[EMAIL_ADDRESS][DOMAIN_NAME]" at bounding box center [566, 186] width 305 height 39
copy td "[EMAIL_ADDRESS][DOMAIN_NAME]"
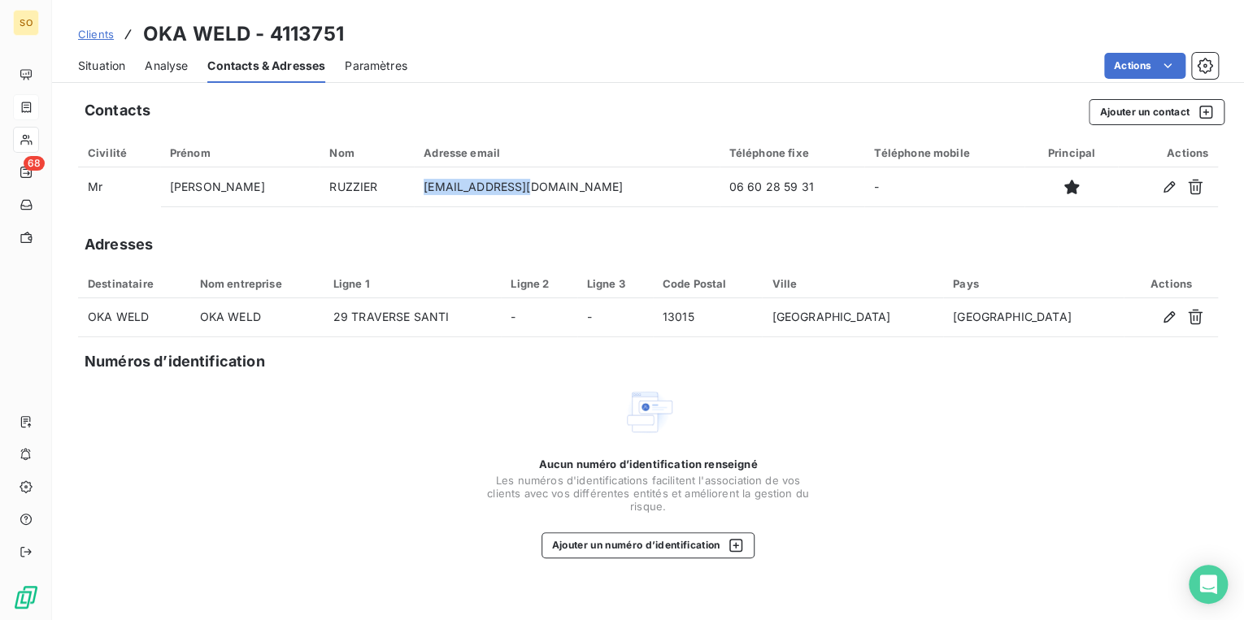
click at [111, 58] on span "Situation" at bounding box center [101, 66] width 47 height 16
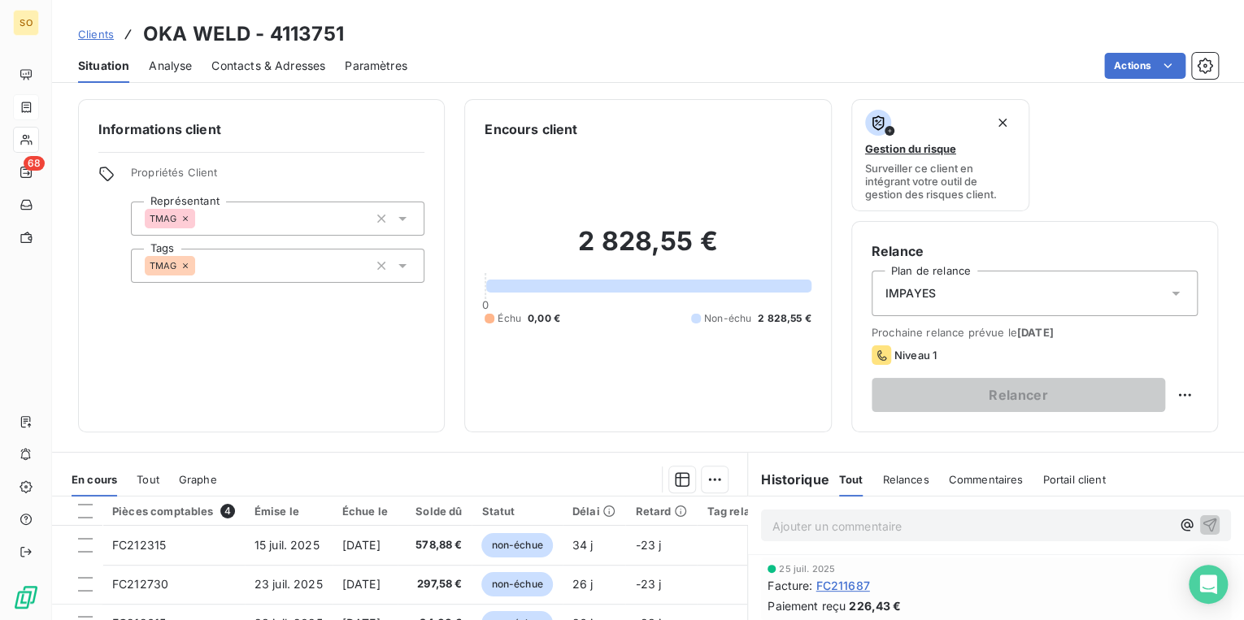
click at [876, 527] on p "Ajouter un commentaire ﻿" at bounding box center [971, 526] width 398 height 20
click at [1187, 512] on div "message rep + mail client et livia" at bounding box center [996, 525] width 470 height 30
click at [1203, 519] on icon "button" at bounding box center [1210, 525] width 14 height 14
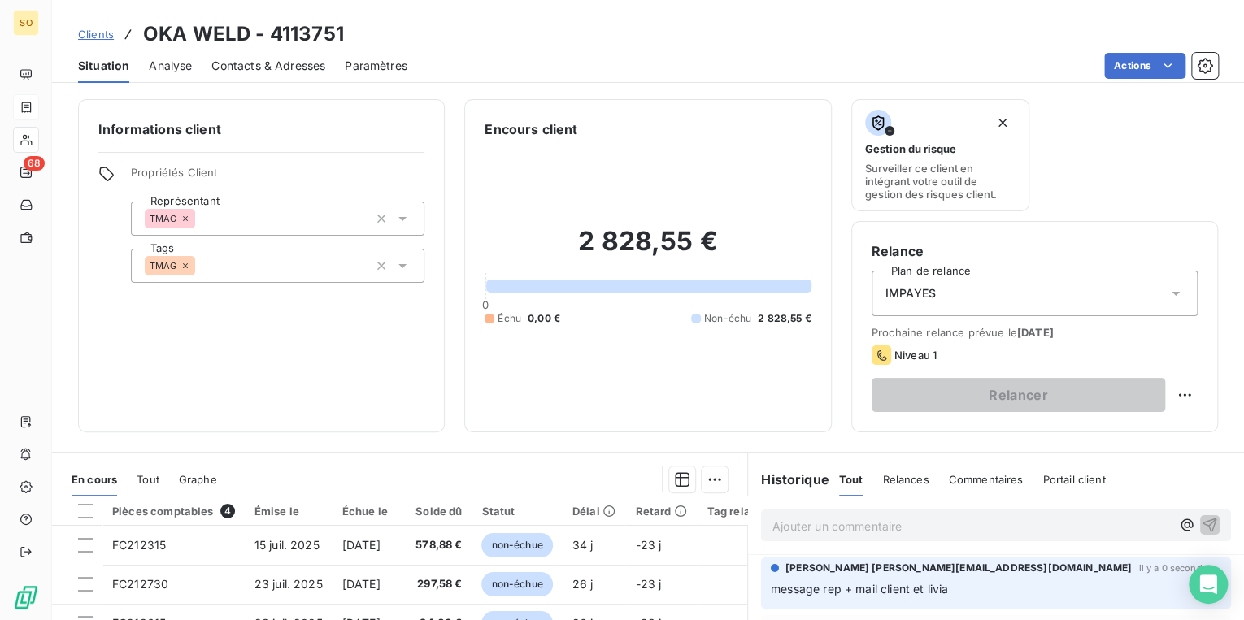
click at [99, 32] on span "Clients" at bounding box center [96, 34] width 36 height 13
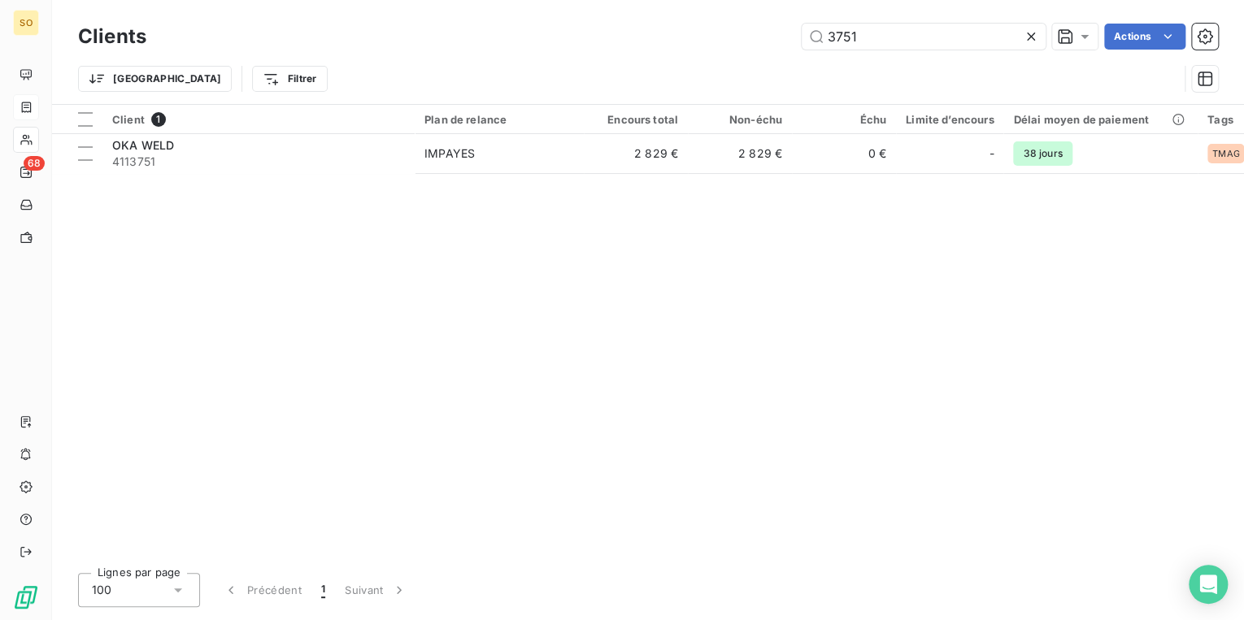
drag, startPoint x: 823, startPoint y: 36, endPoint x: 955, endPoint y: 50, distance: 133.3
click at [955, 50] on div "Clients 3751 Actions" at bounding box center [648, 37] width 1140 height 34
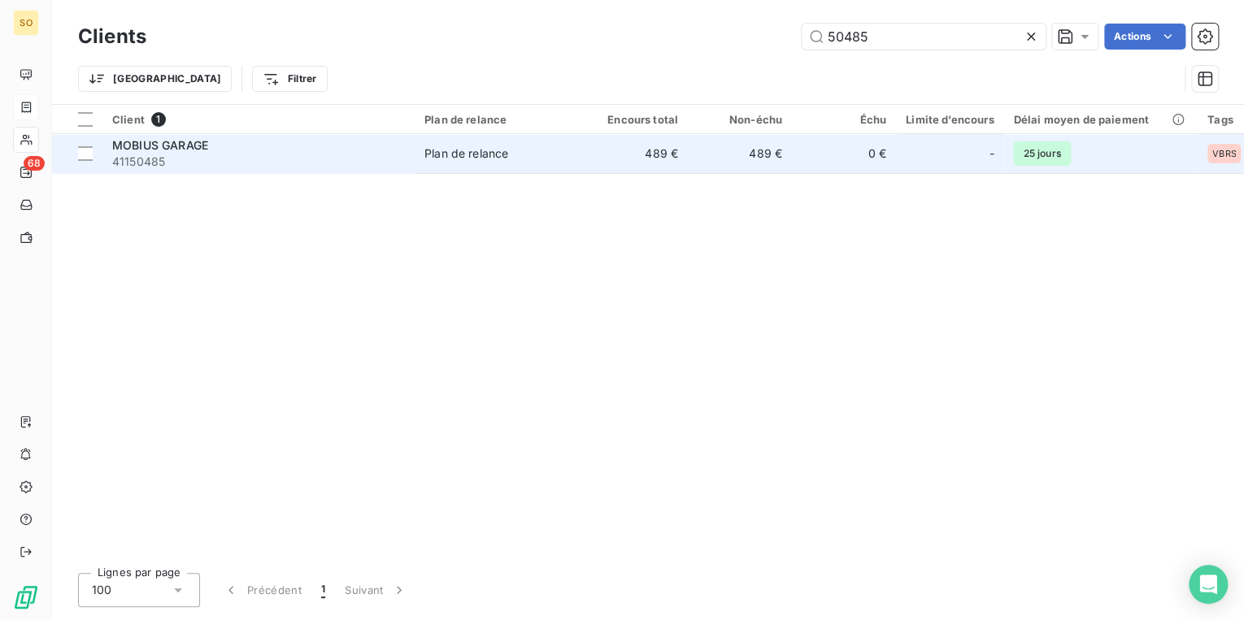
type input "50485"
click at [336, 158] on span "41150485" at bounding box center [258, 162] width 293 height 16
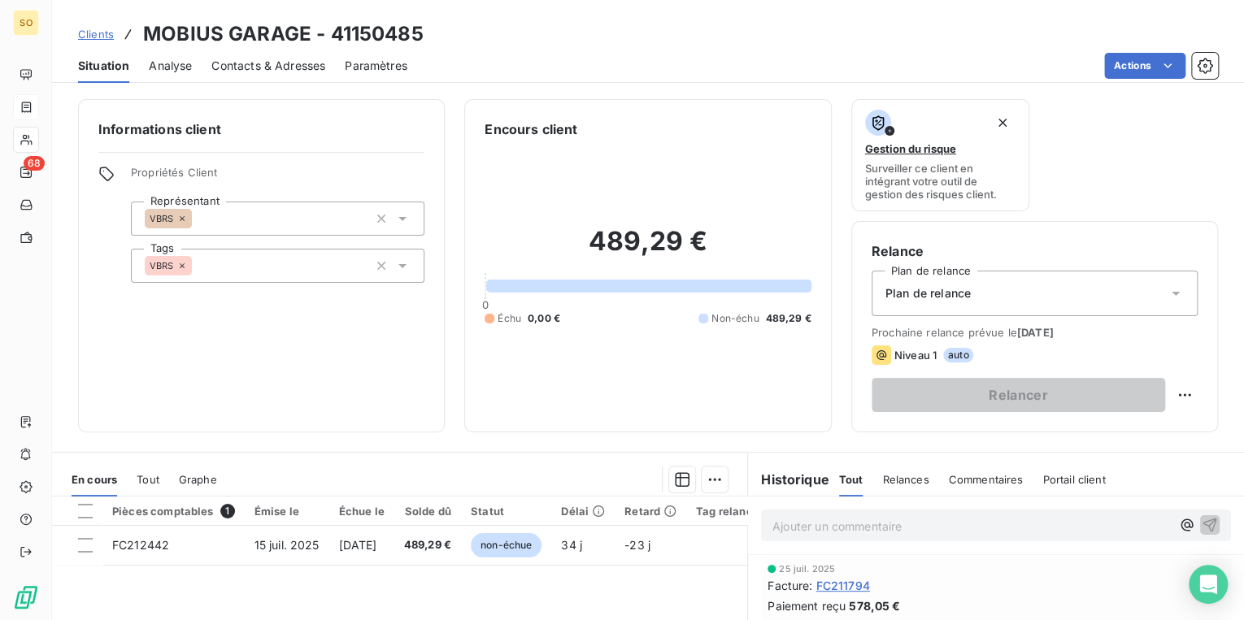
click at [1145, 285] on div "Plan de relance" at bounding box center [1035, 294] width 326 height 46
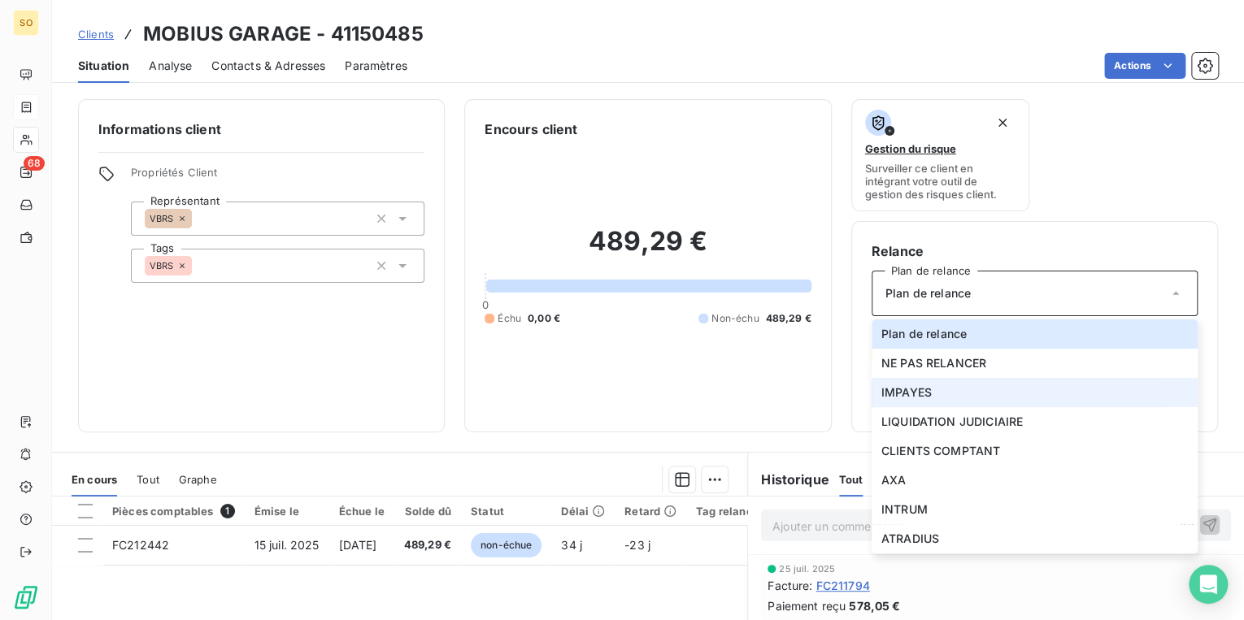
click at [958, 394] on li "IMPAYES" at bounding box center [1035, 392] width 326 height 29
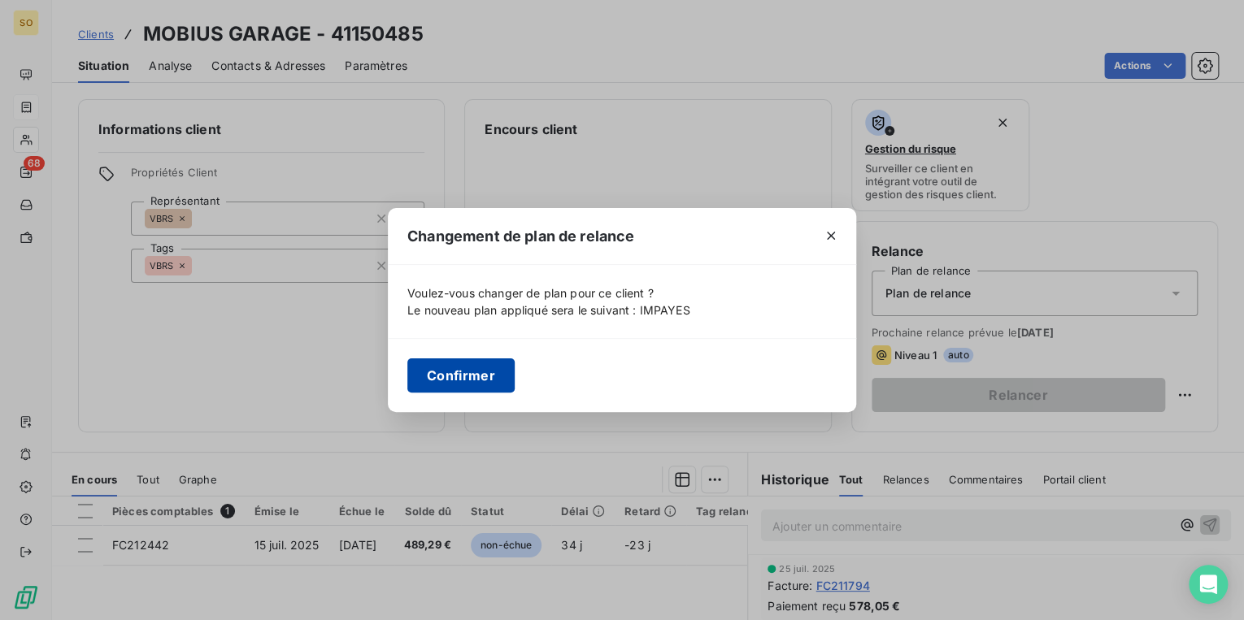
click at [493, 380] on button "Confirmer" at bounding box center [460, 376] width 107 height 34
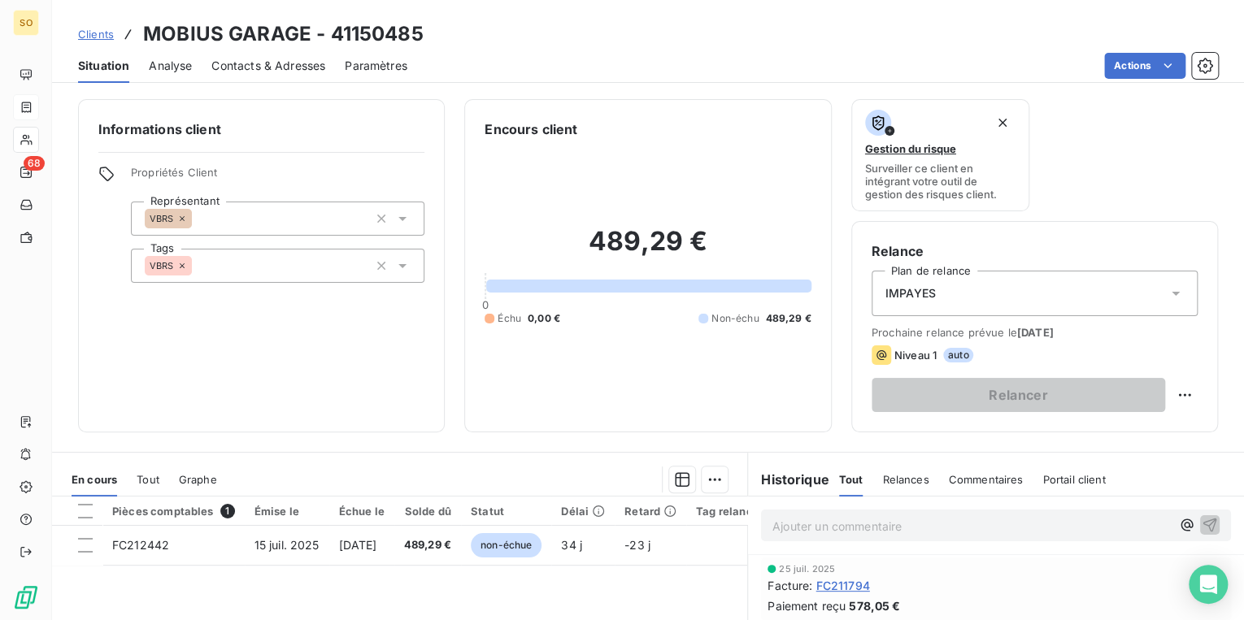
click at [273, 71] on span "Contacts & Adresses" at bounding box center [268, 66] width 114 height 16
